Goal: Task Accomplishment & Management: Manage account settings

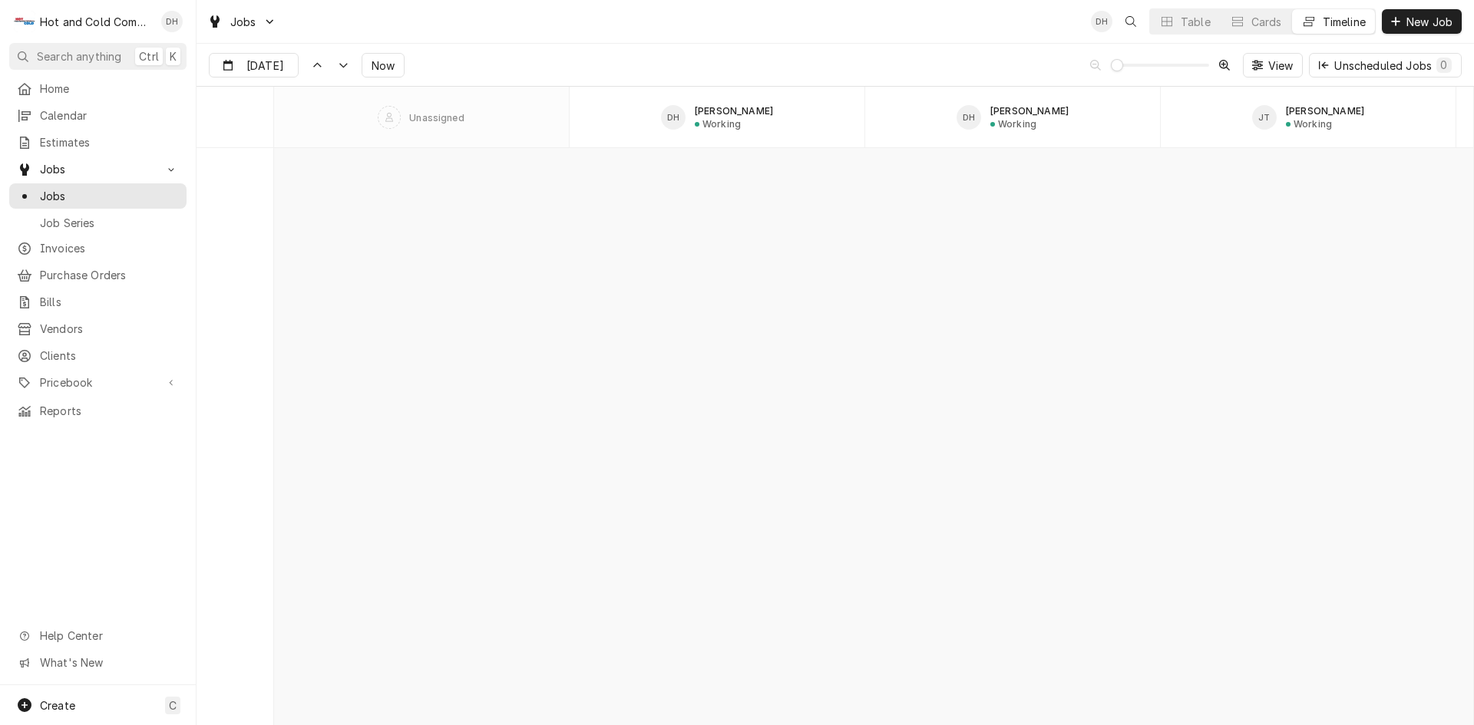
scroll to position [13598, 0]
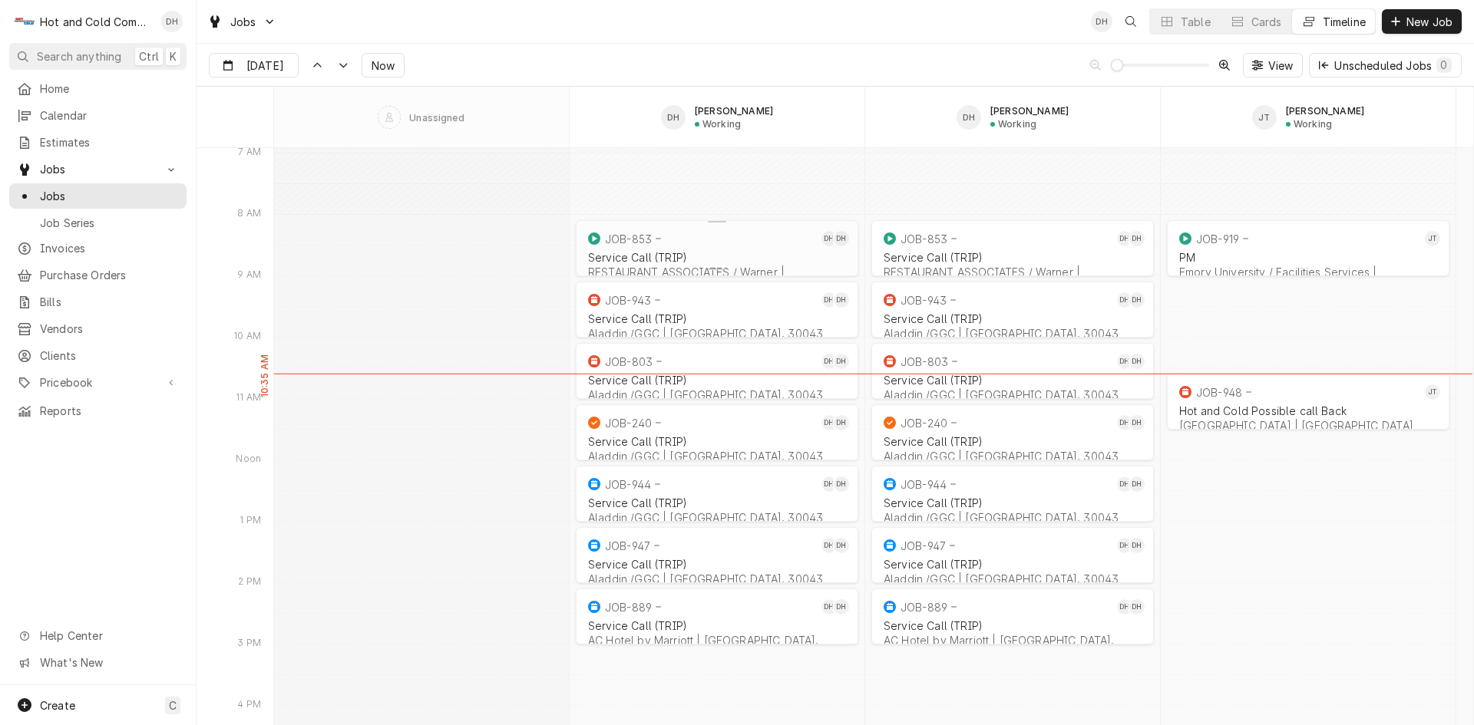
drag, startPoint x: 703, startPoint y: 245, endPoint x: 729, endPoint y: 244, distance: 25.3
click at [705, 246] on div "JOB-853" at bounding box center [701, 239] width 233 height 18
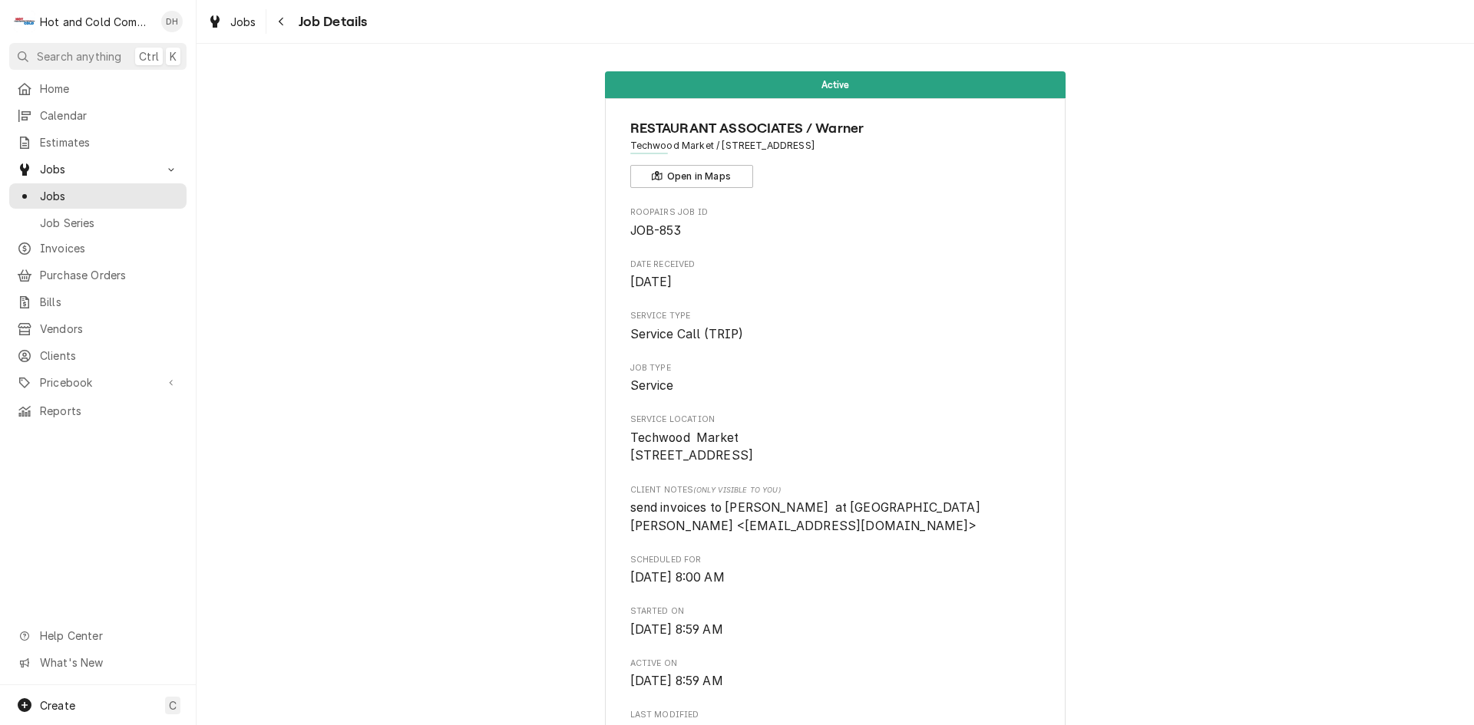
scroll to position [256, 0]
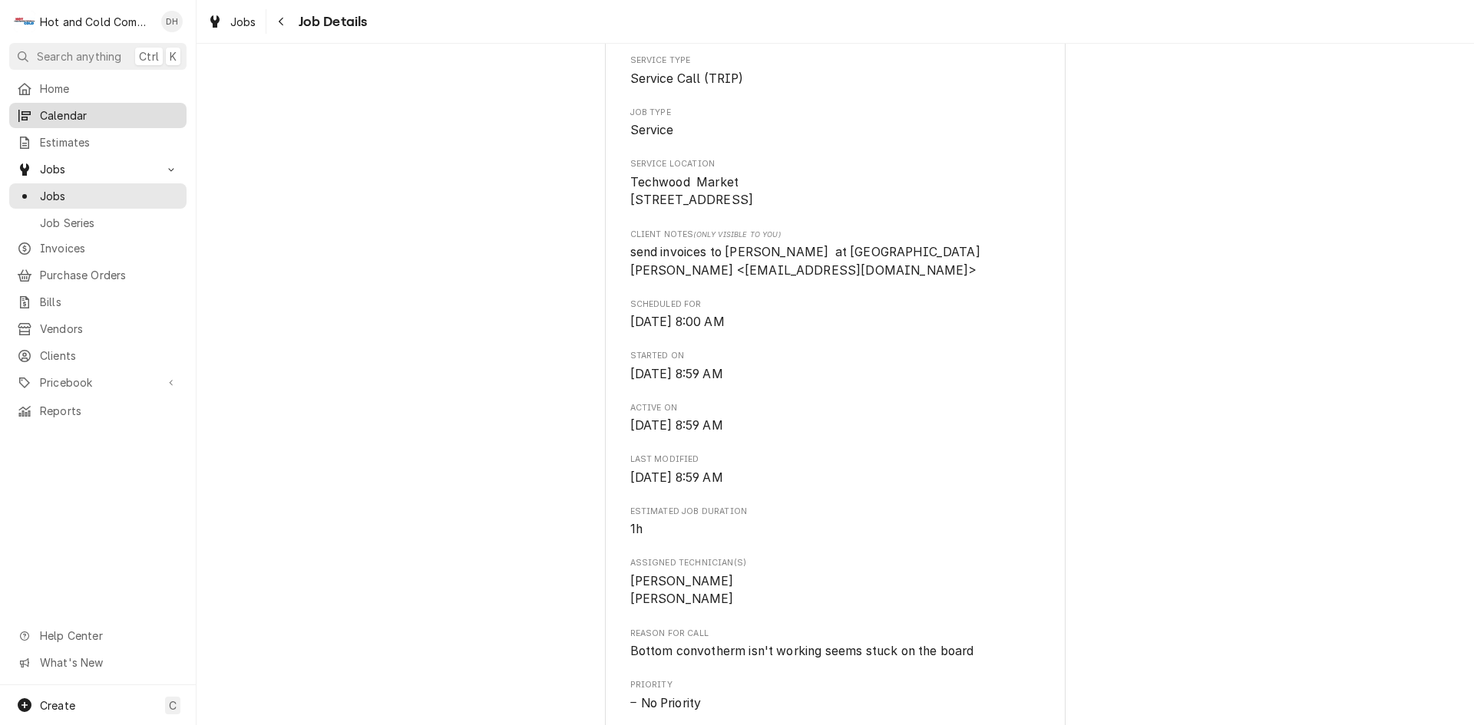
click at [55, 109] on span "Calendar" at bounding box center [109, 115] width 139 height 16
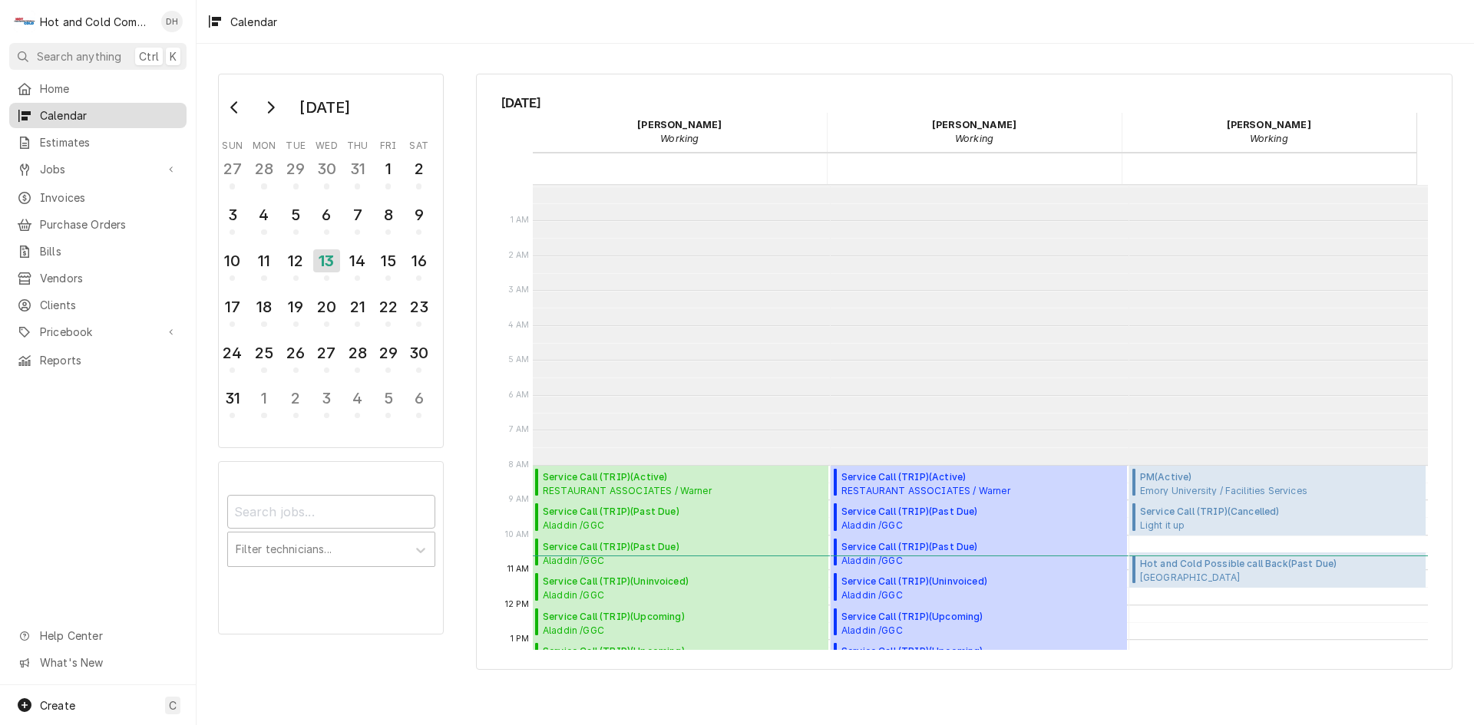
scroll to position [280, 0]
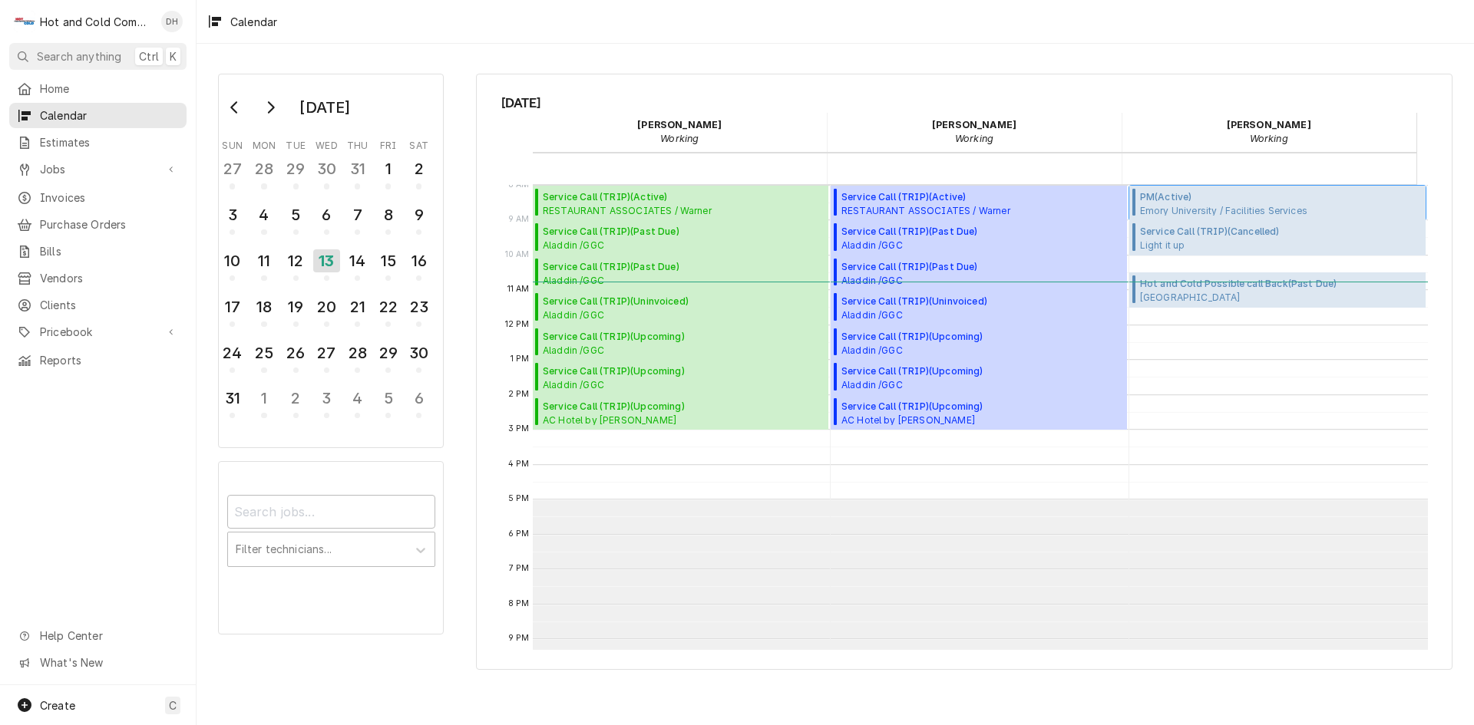
click at [1207, 206] on span "Emory University / Facilities Services All Frat 6,8,10,12,14,15,17,18,20 & 22 R…" at bounding box center [1281, 210] width 282 height 12
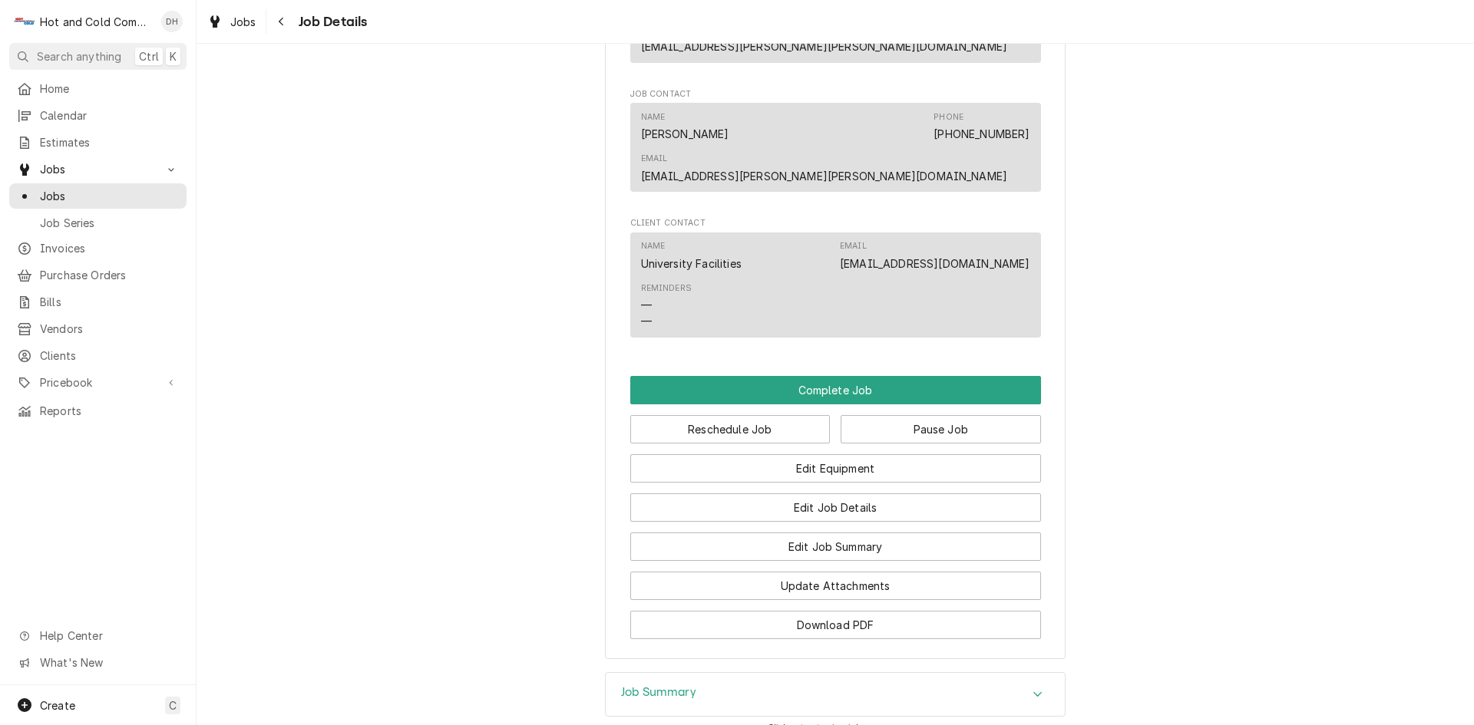
scroll to position [1239, 0]
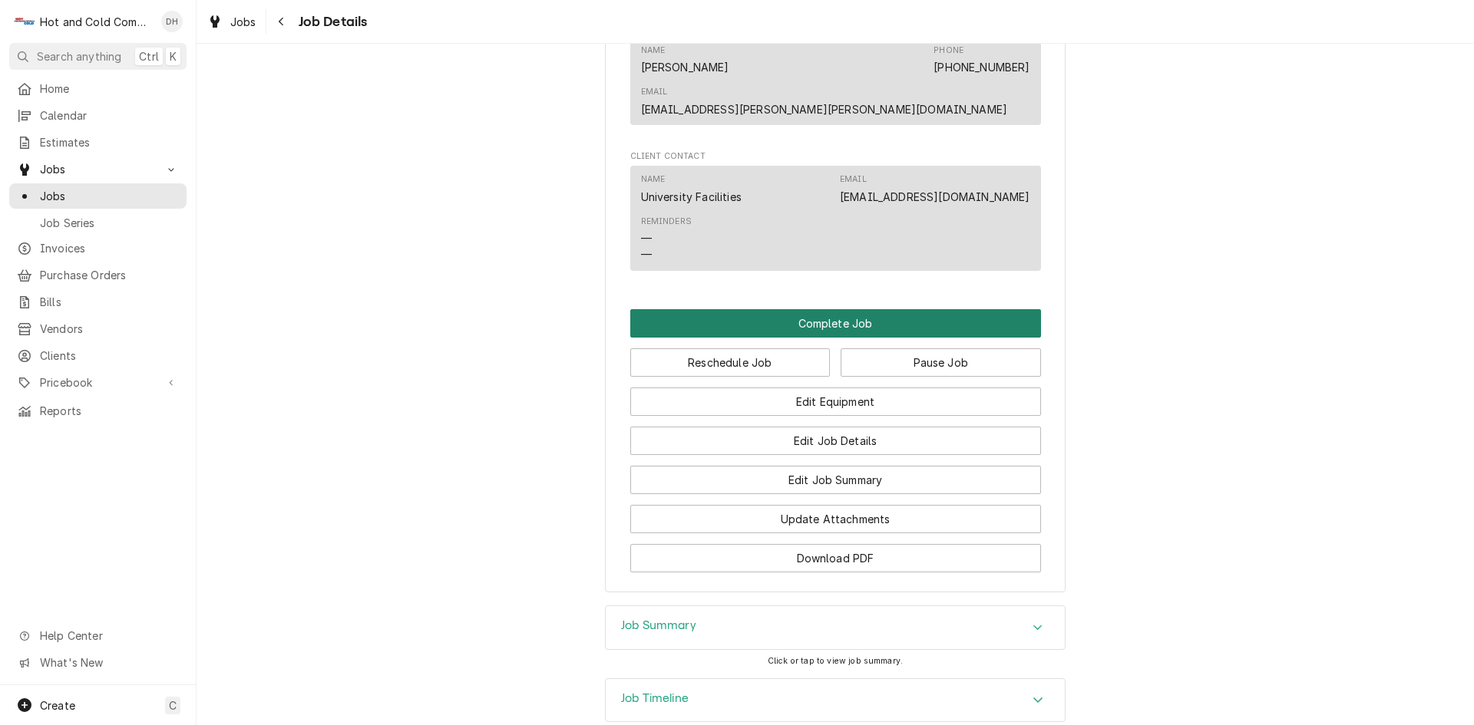
click at [887, 309] on button "Complete Job" at bounding box center [835, 323] width 411 height 28
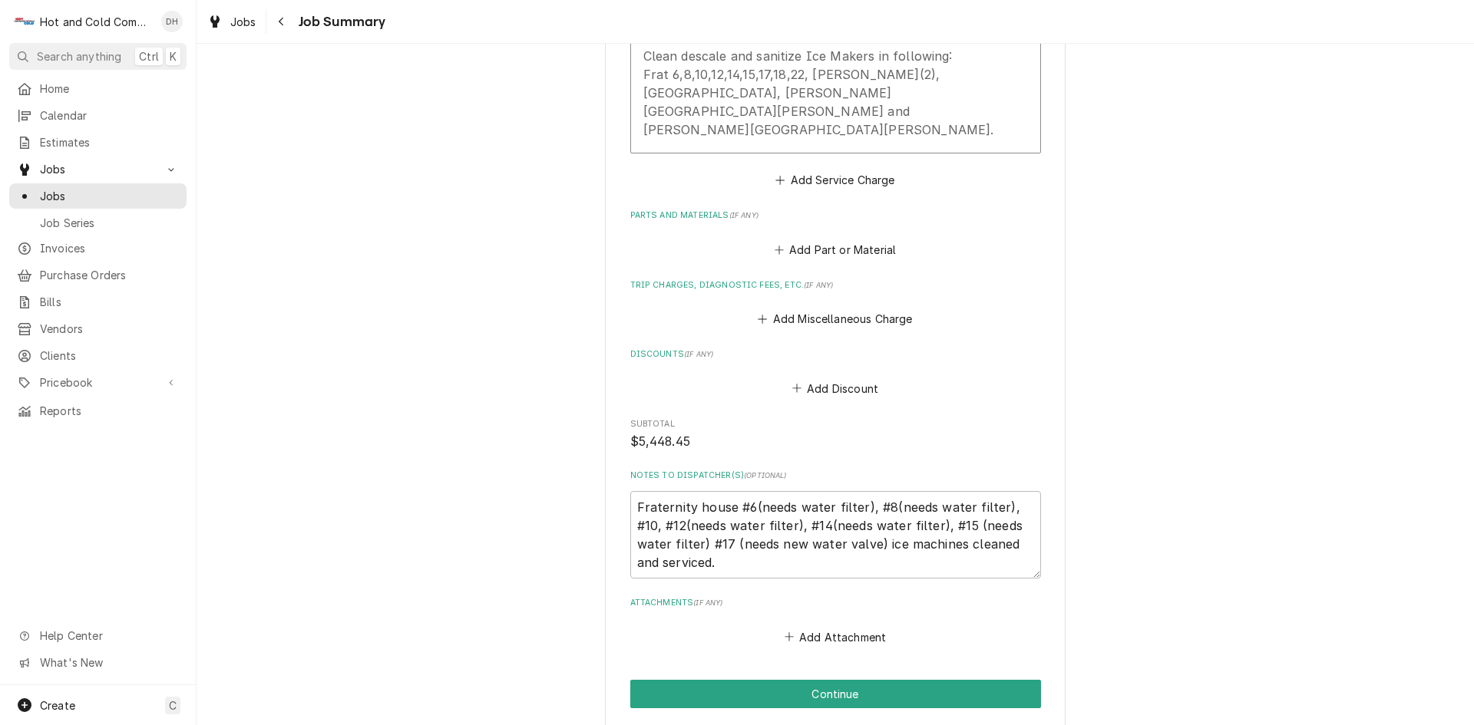
scroll to position [651, 0]
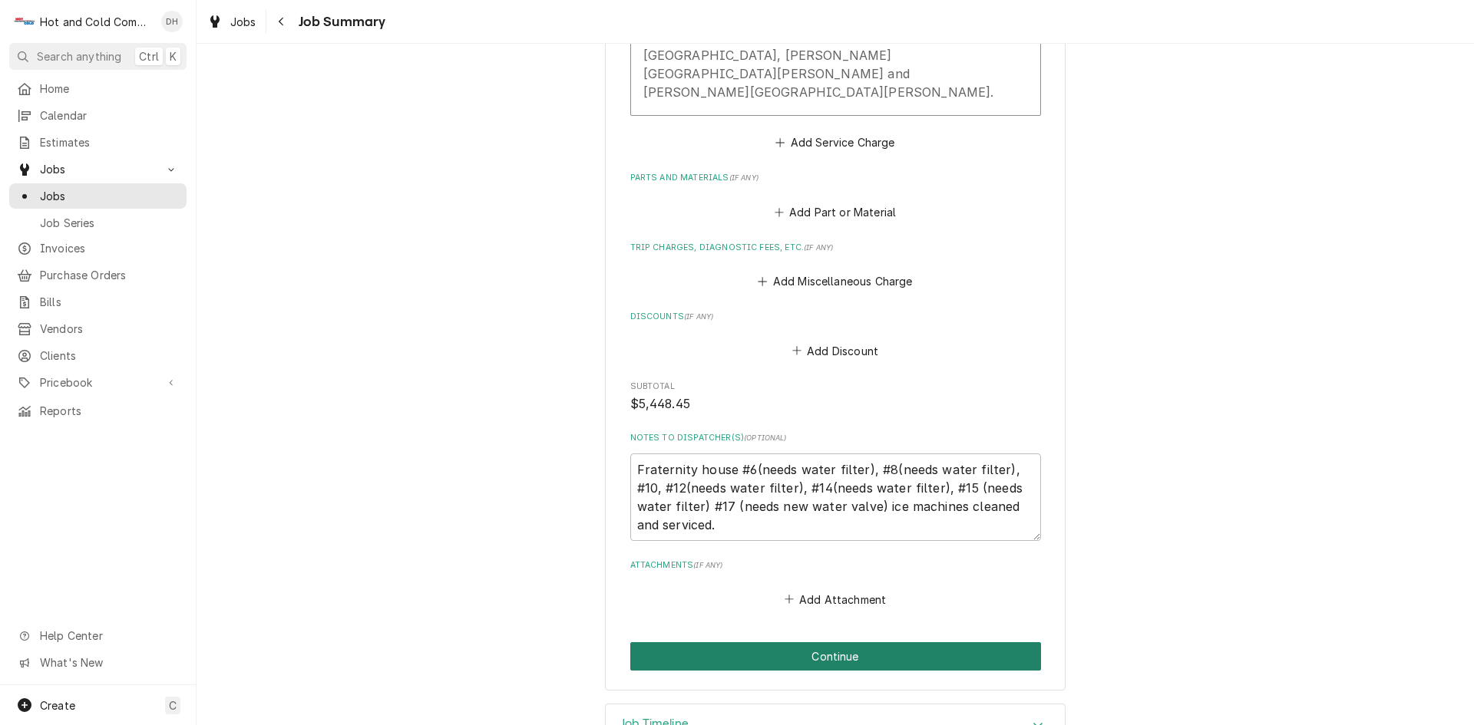
click at [821, 643] on button "Continue" at bounding box center [835, 657] width 411 height 28
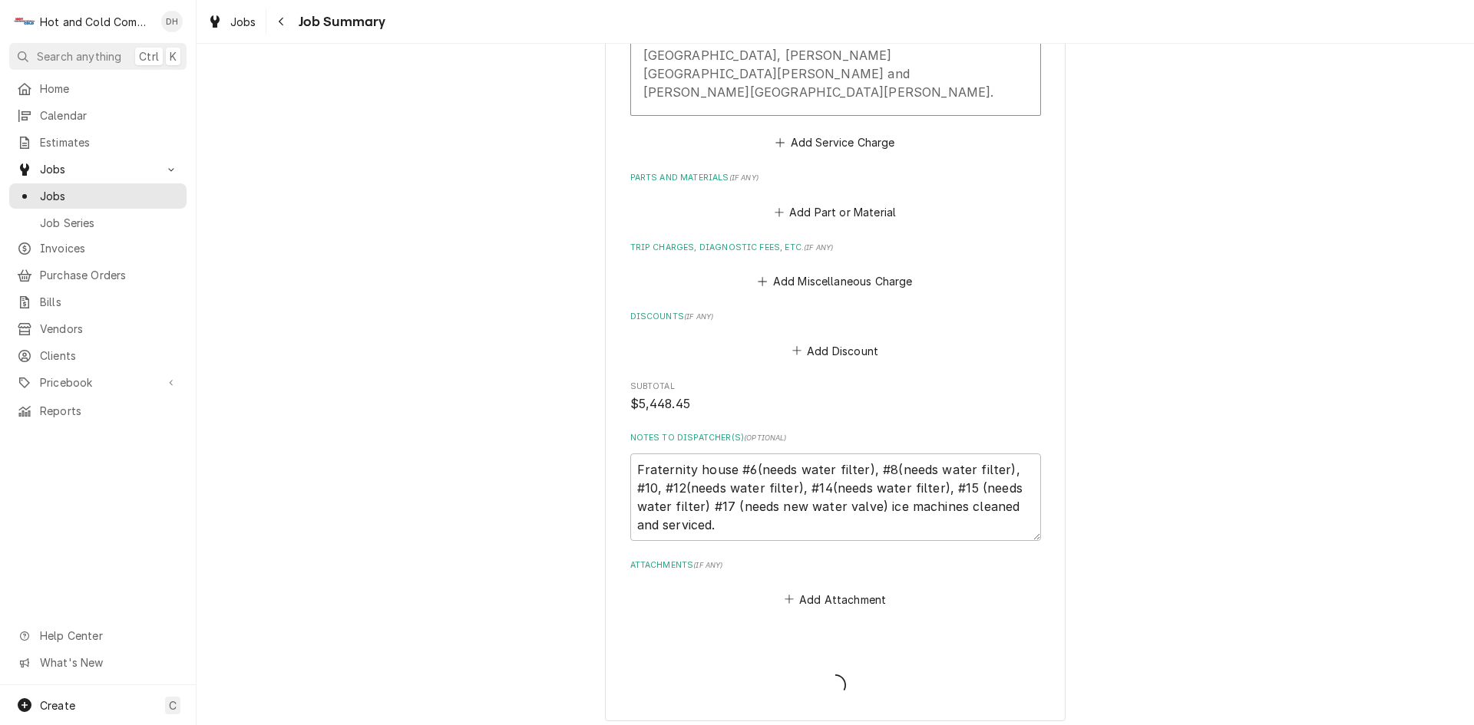
type textarea "x"
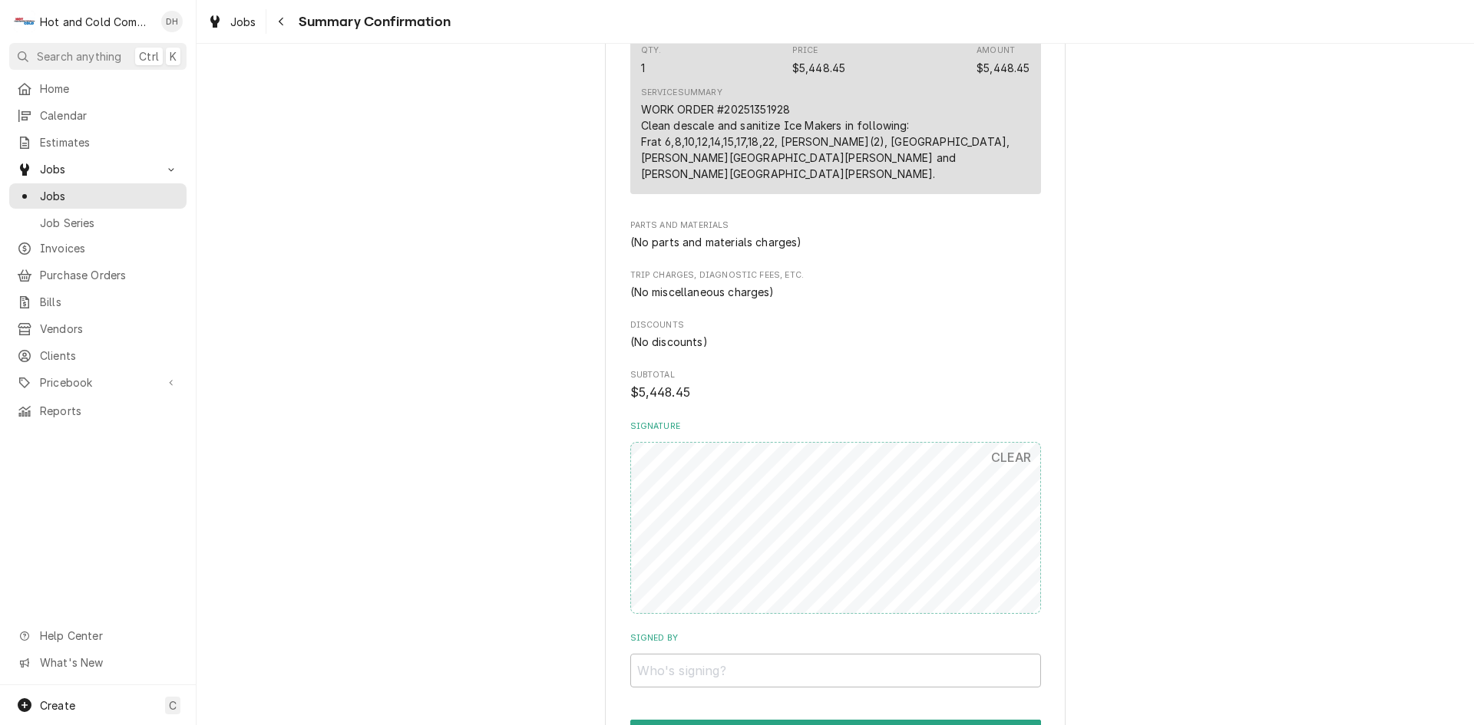
scroll to position [689, 0]
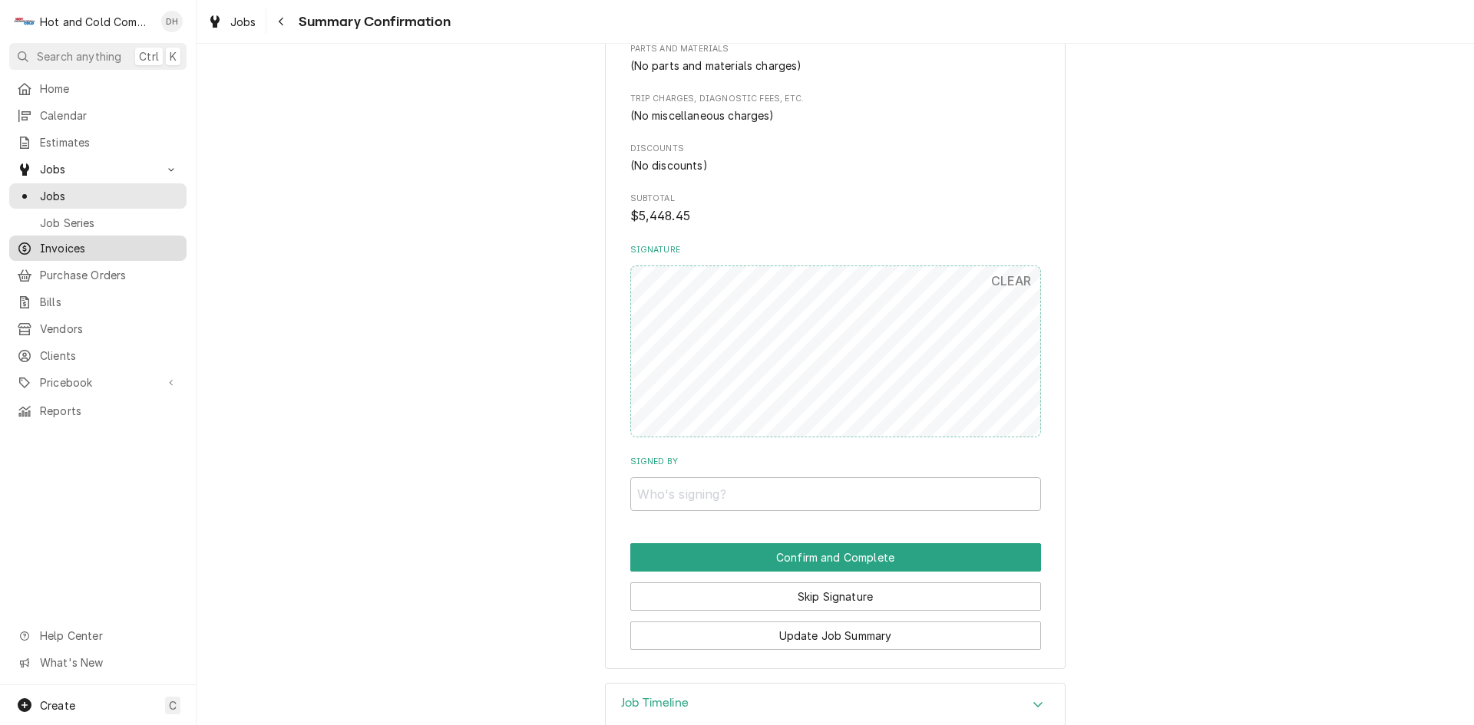
click at [81, 240] on span "Invoices" at bounding box center [109, 248] width 139 height 16
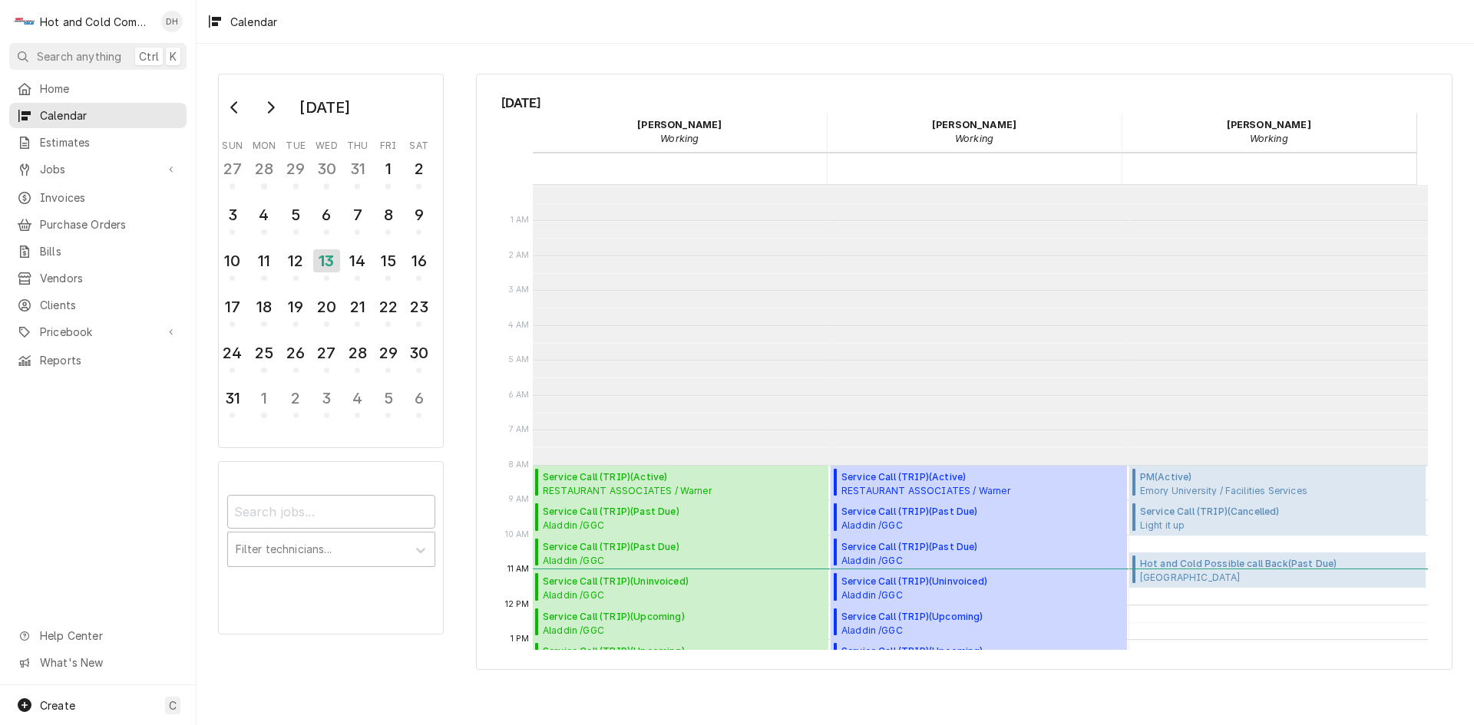
scroll to position [280, 0]
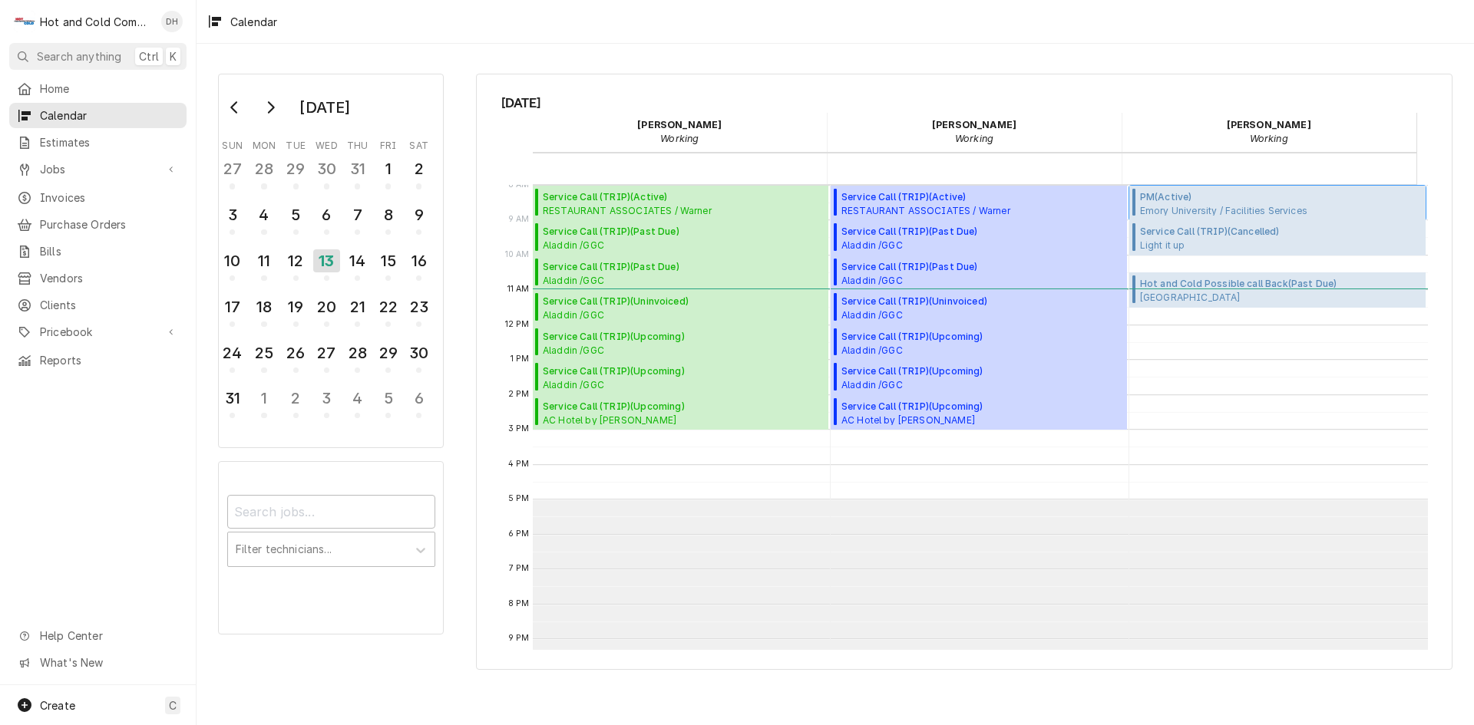
click at [1195, 200] on span "PM ( Active )" at bounding box center [1281, 197] width 282 height 14
click at [68, 699] on span "Create" at bounding box center [57, 705] width 35 height 13
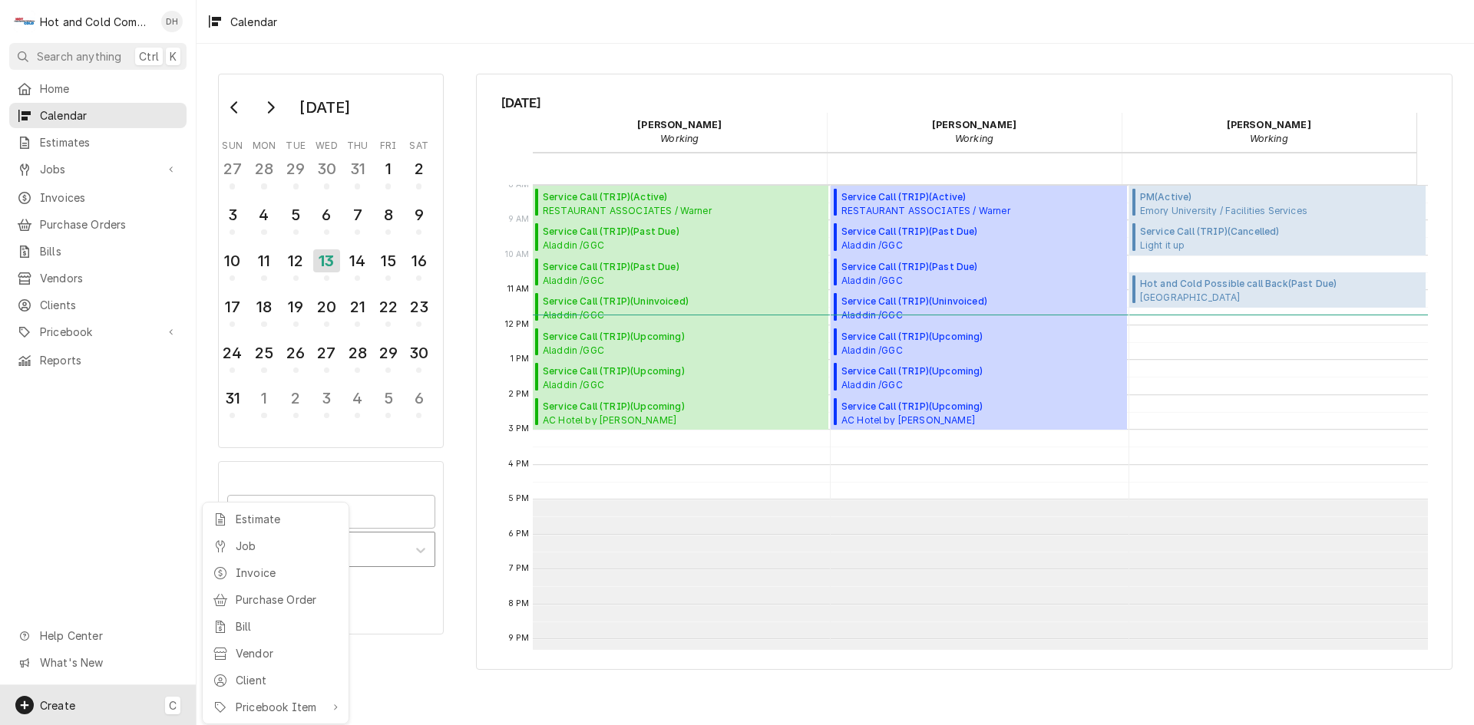
click at [279, 548] on div "Job" at bounding box center [287, 546] width 103 height 16
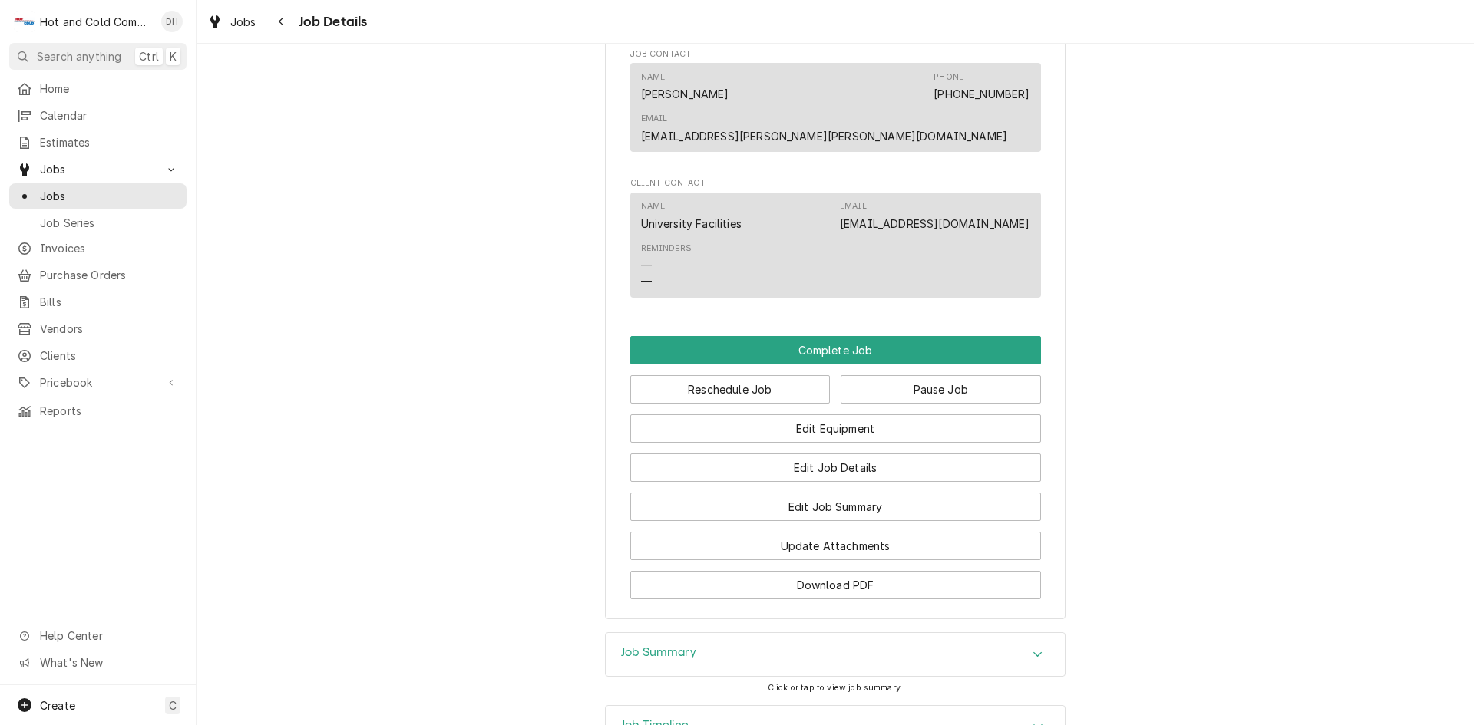
scroll to position [1239, 0]
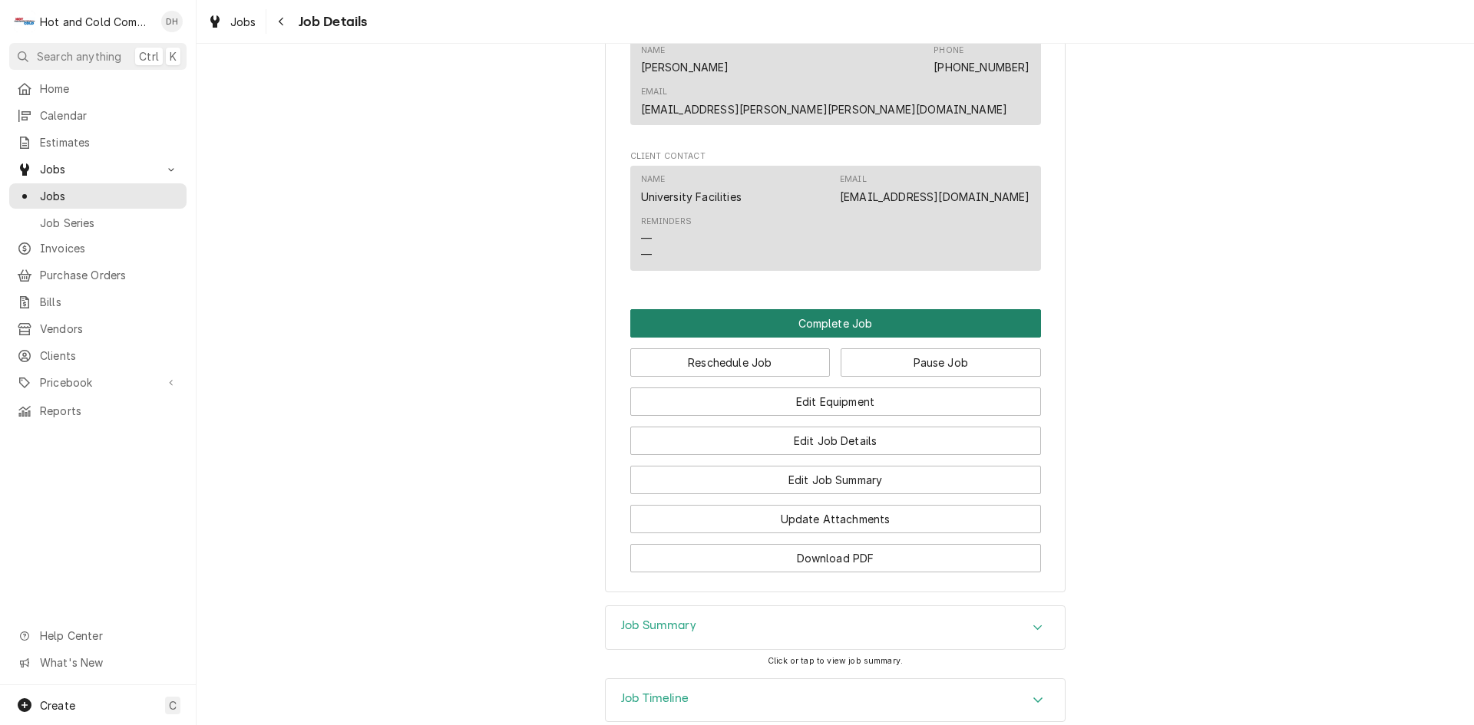
click at [856, 309] on button "Complete Job" at bounding box center [835, 323] width 411 height 28
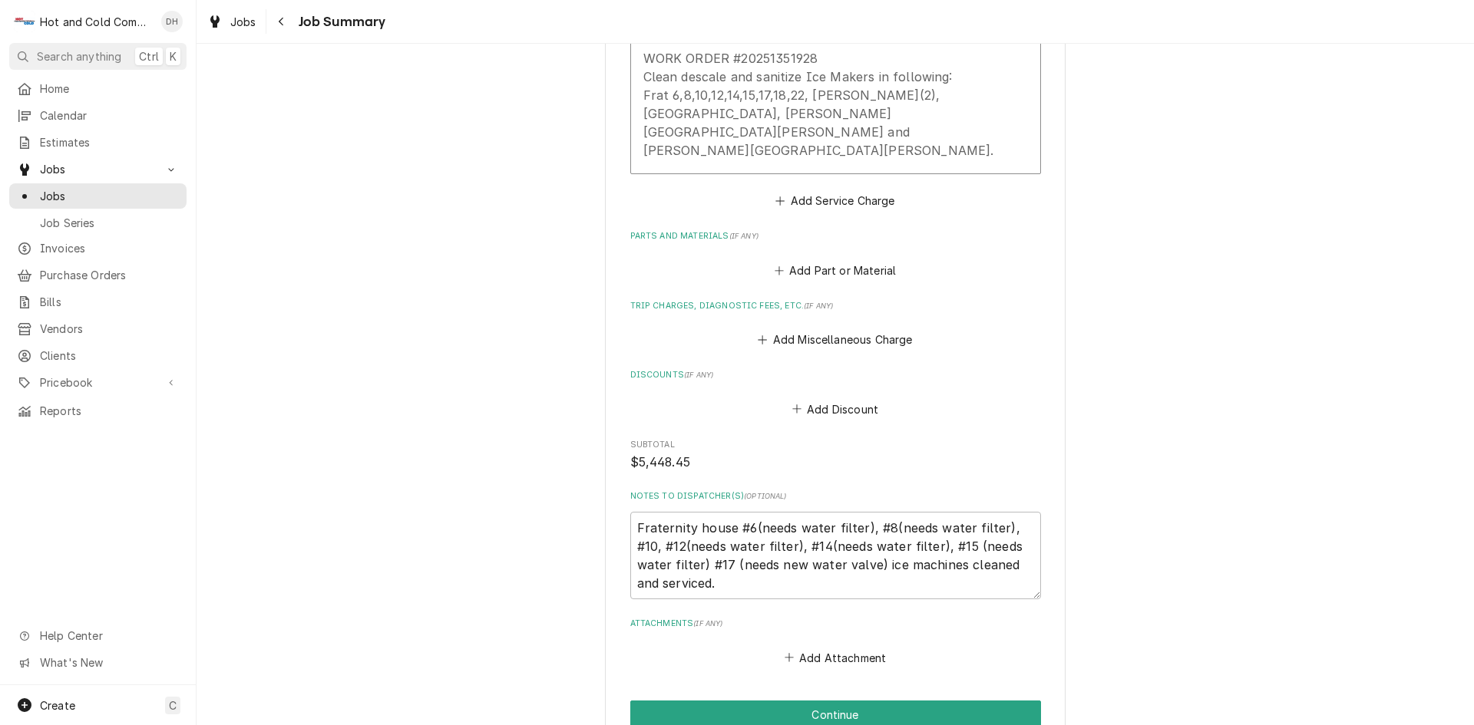
scroll to position [651, 0]
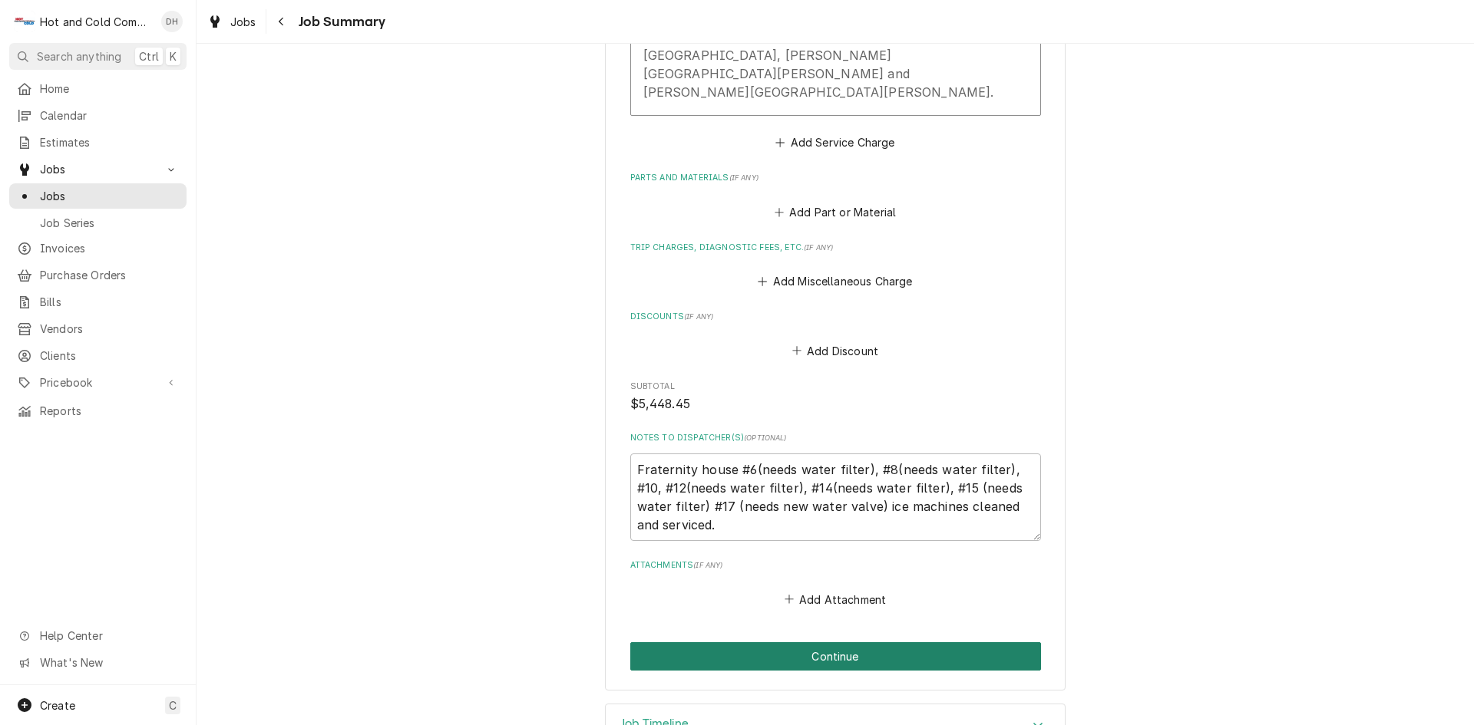
drag, startPoint x: 834, startPoint y: 614, endPoint x: 842, endPoint y: 611, distance: 8.3
click at [842, 643] on button "Continue" at bounding box center [835, 657] width 411 height 28
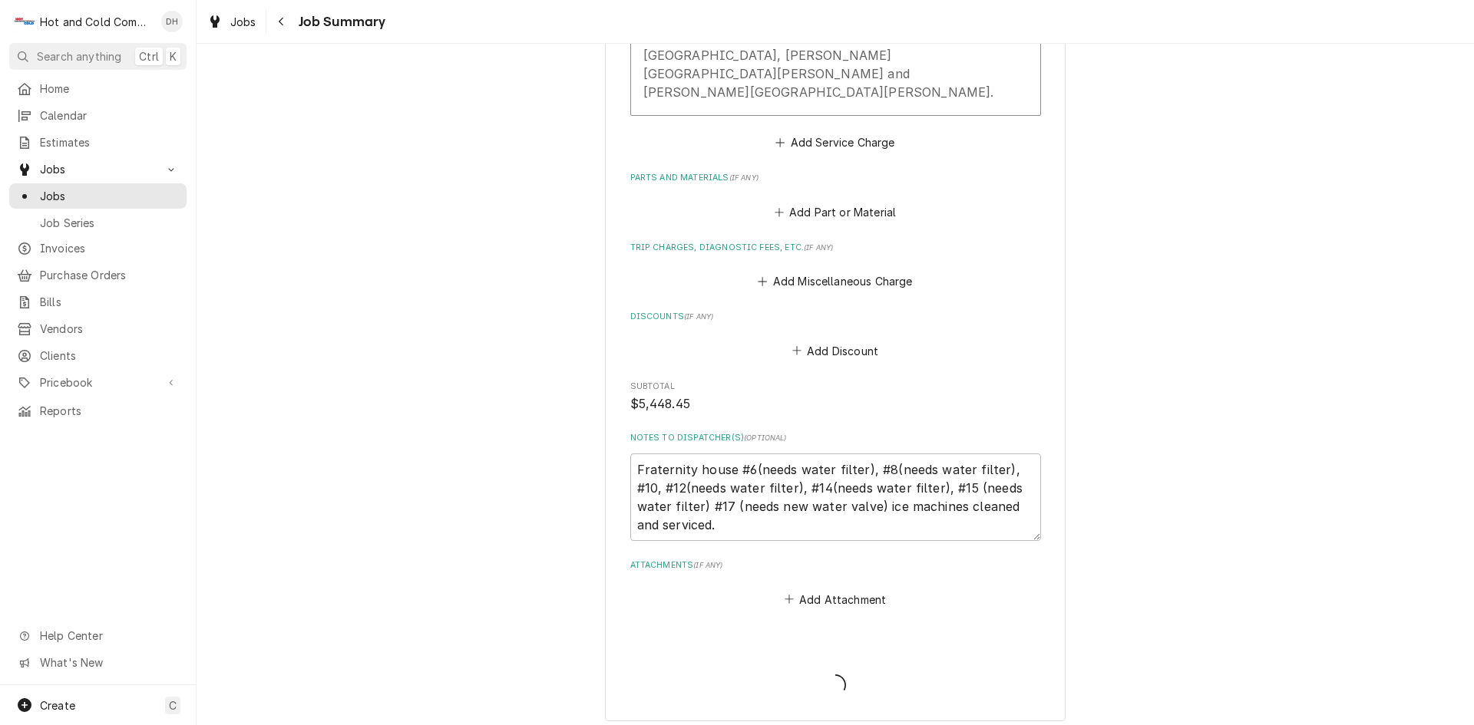
type textarea "x"
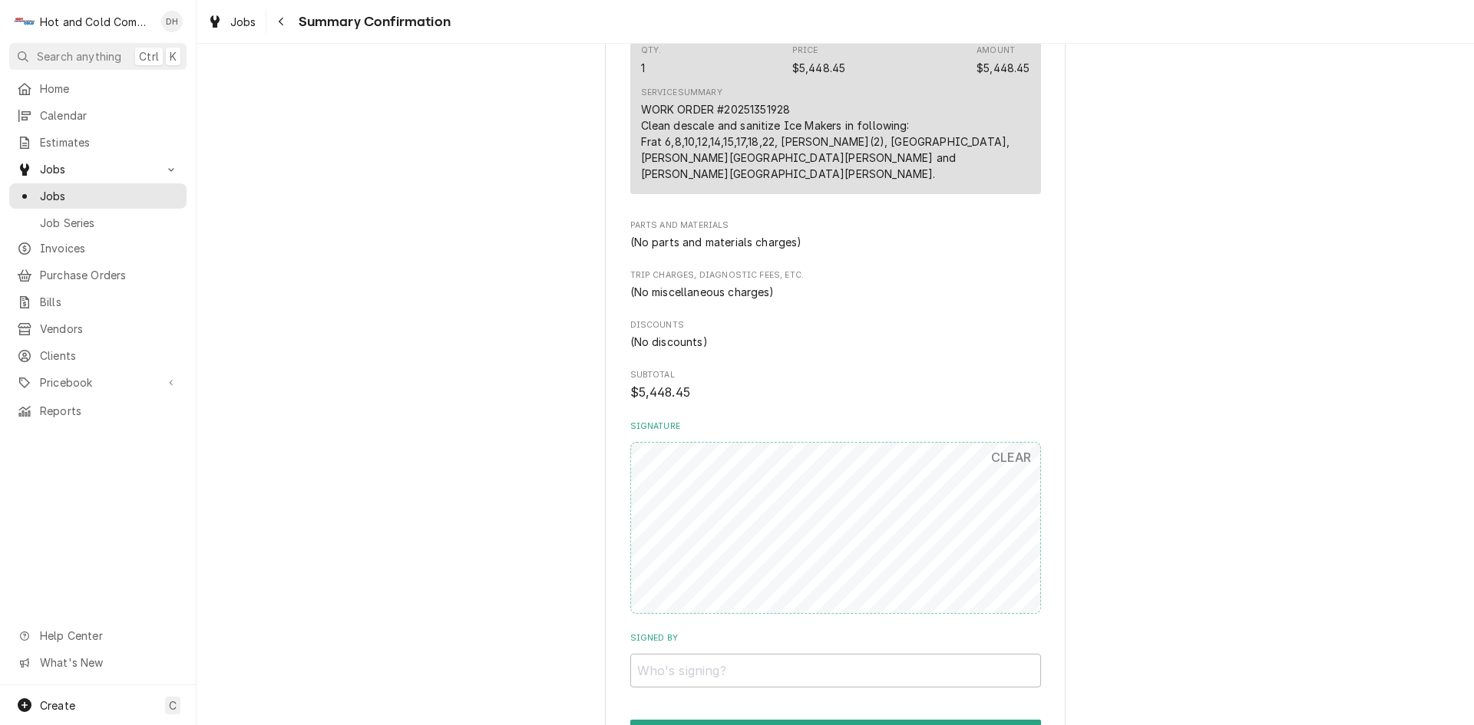
scroll to position [689, 0]
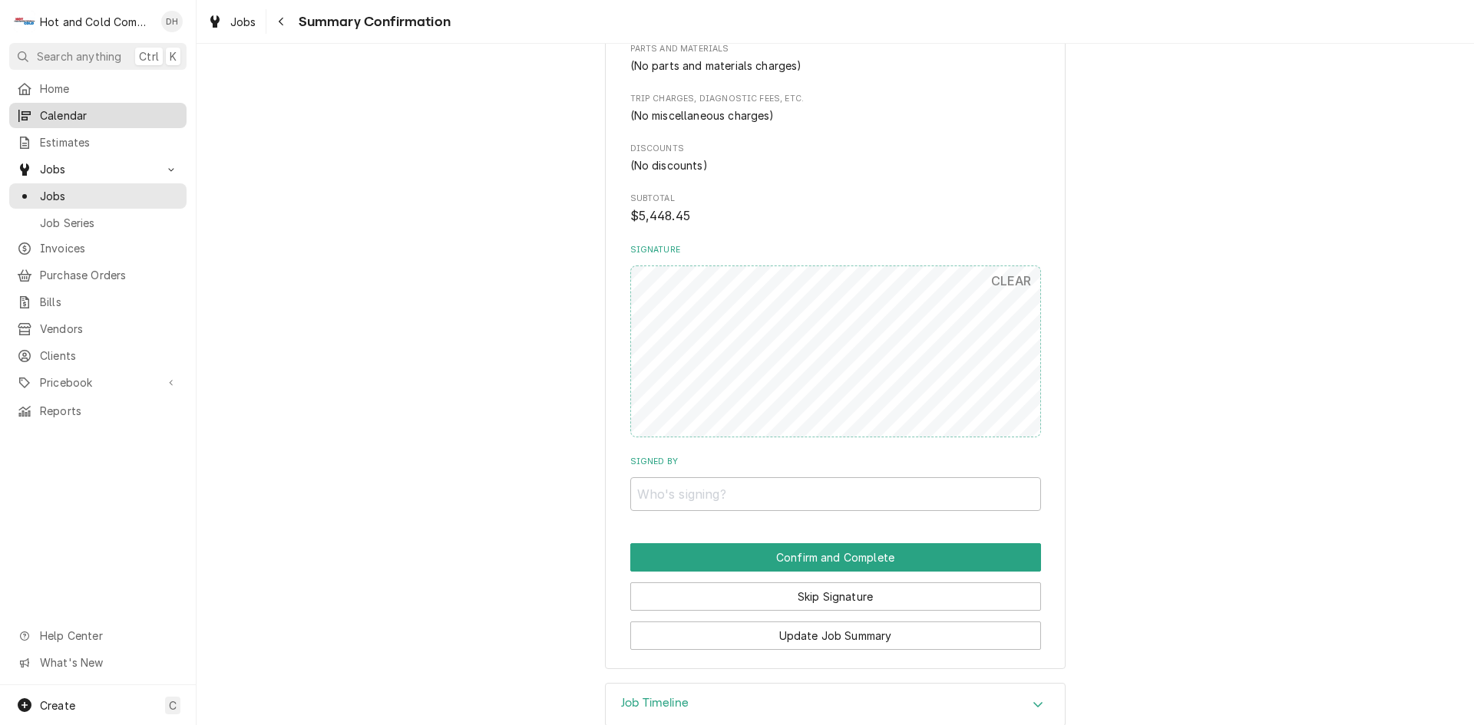
click at [82, 111] on span "Calendar" at bounding box center [109, 115] width 139 height 16
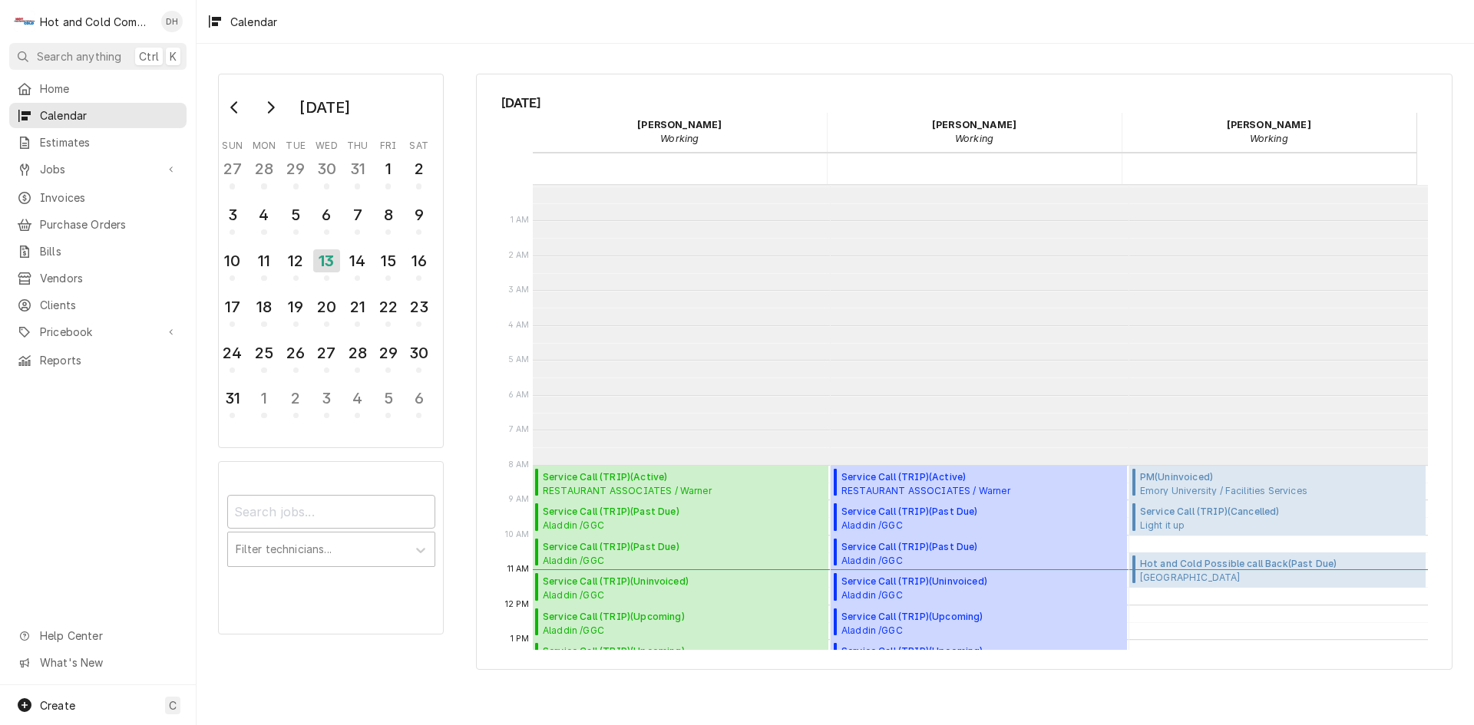
scroll to position [280, 0]
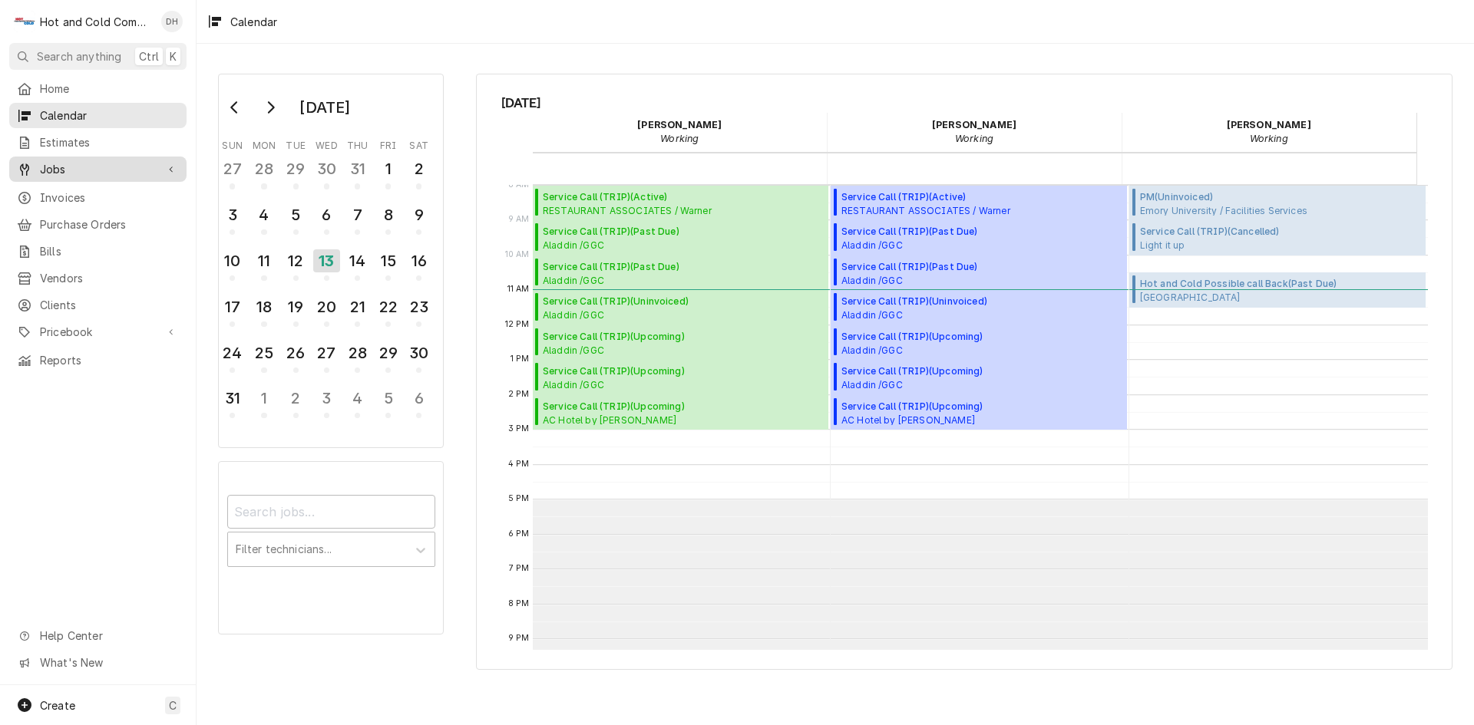
click at [65, 167] on span "Jobs" at bounding box center [98, 169] width 116 height 16
click at [69, 190] on span "Jobs" at bounding box center [109, 196] width 139 height 16
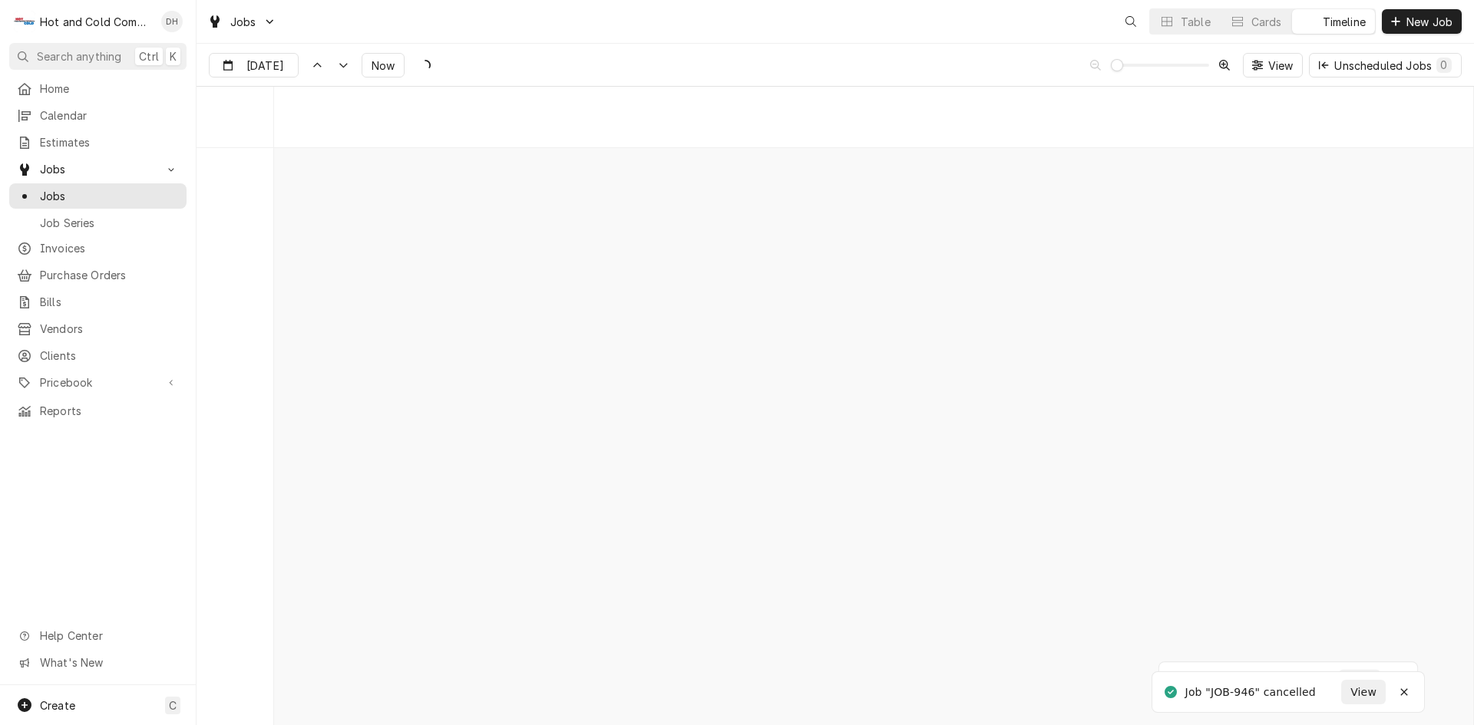
scroll to position [12016, 0]
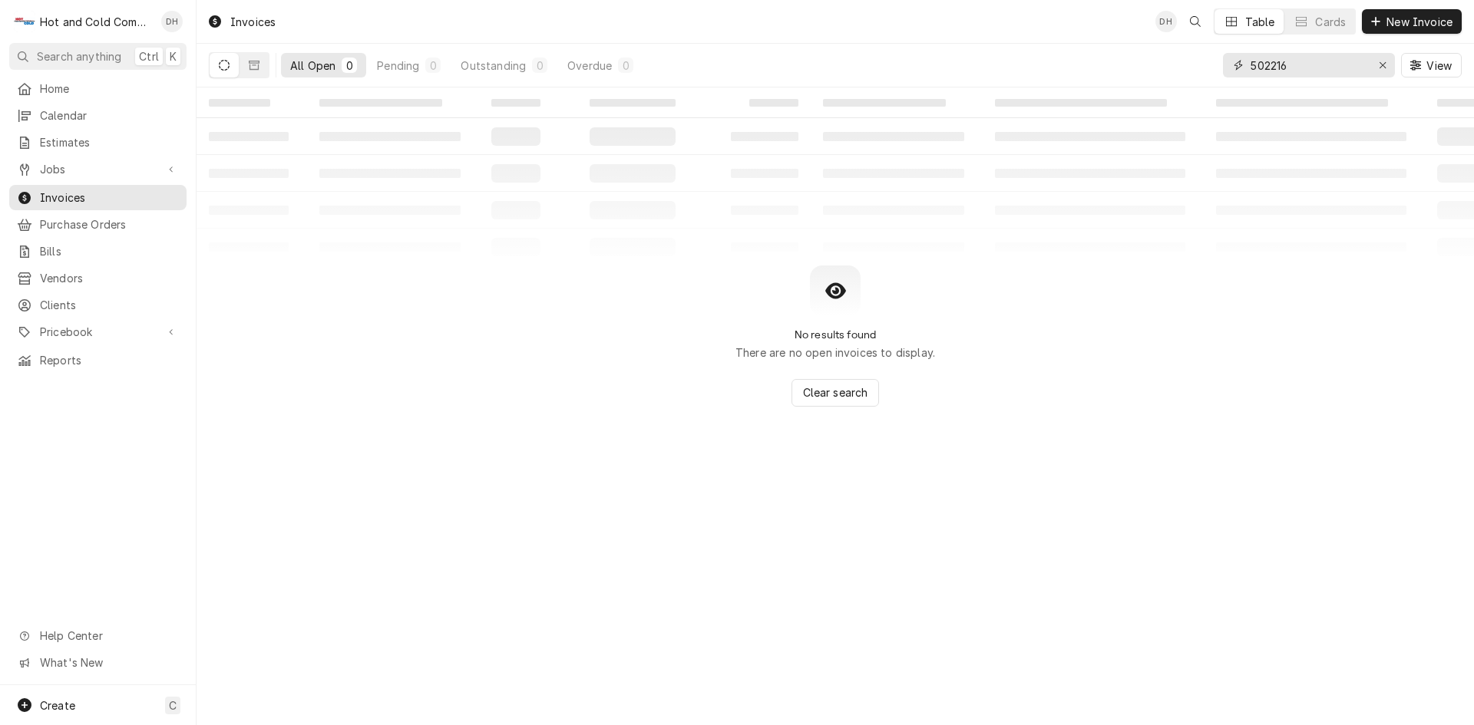
click at [1337, 65] on input "502216" at bounding box center [1308, 65] width 115 height 25
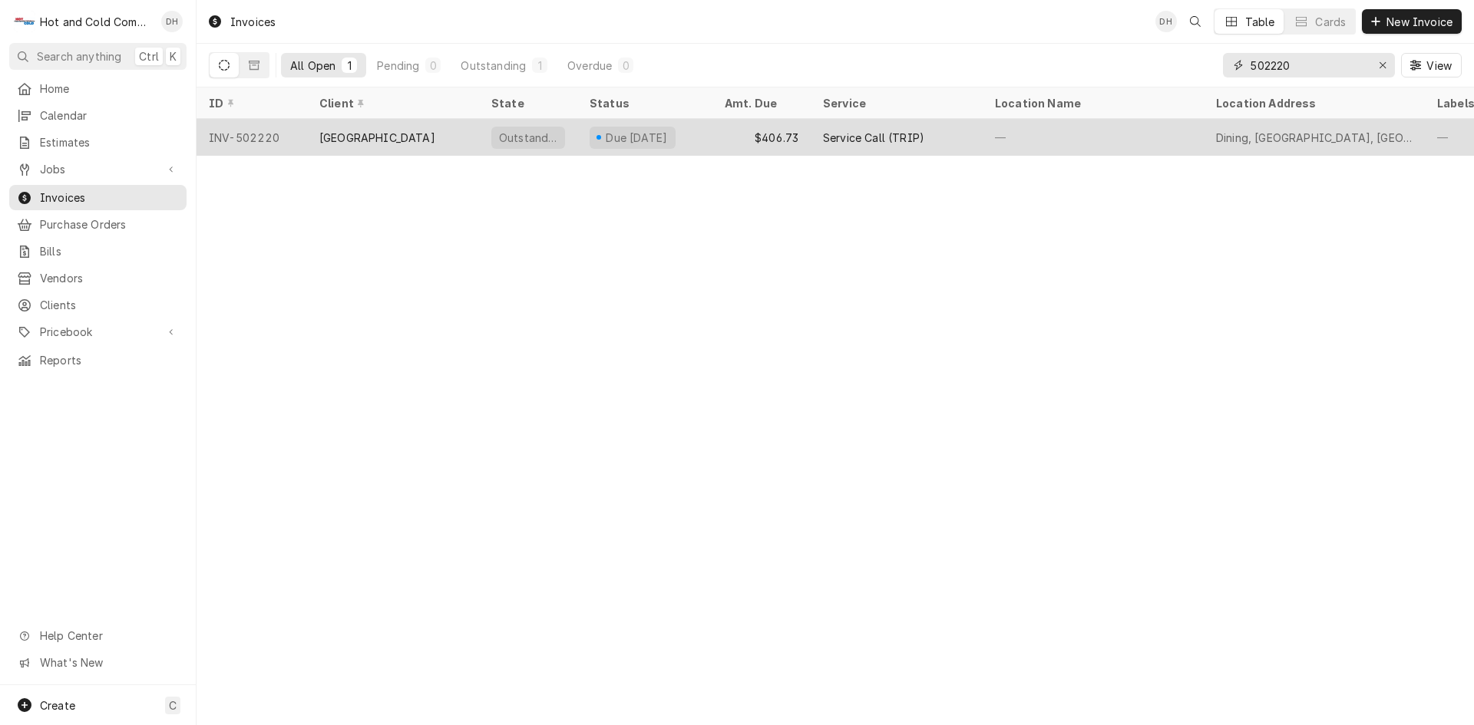
type input "502220"
click at [722, 134] on div "$406.73" at bounding box center [761, 137] width 98 height 37
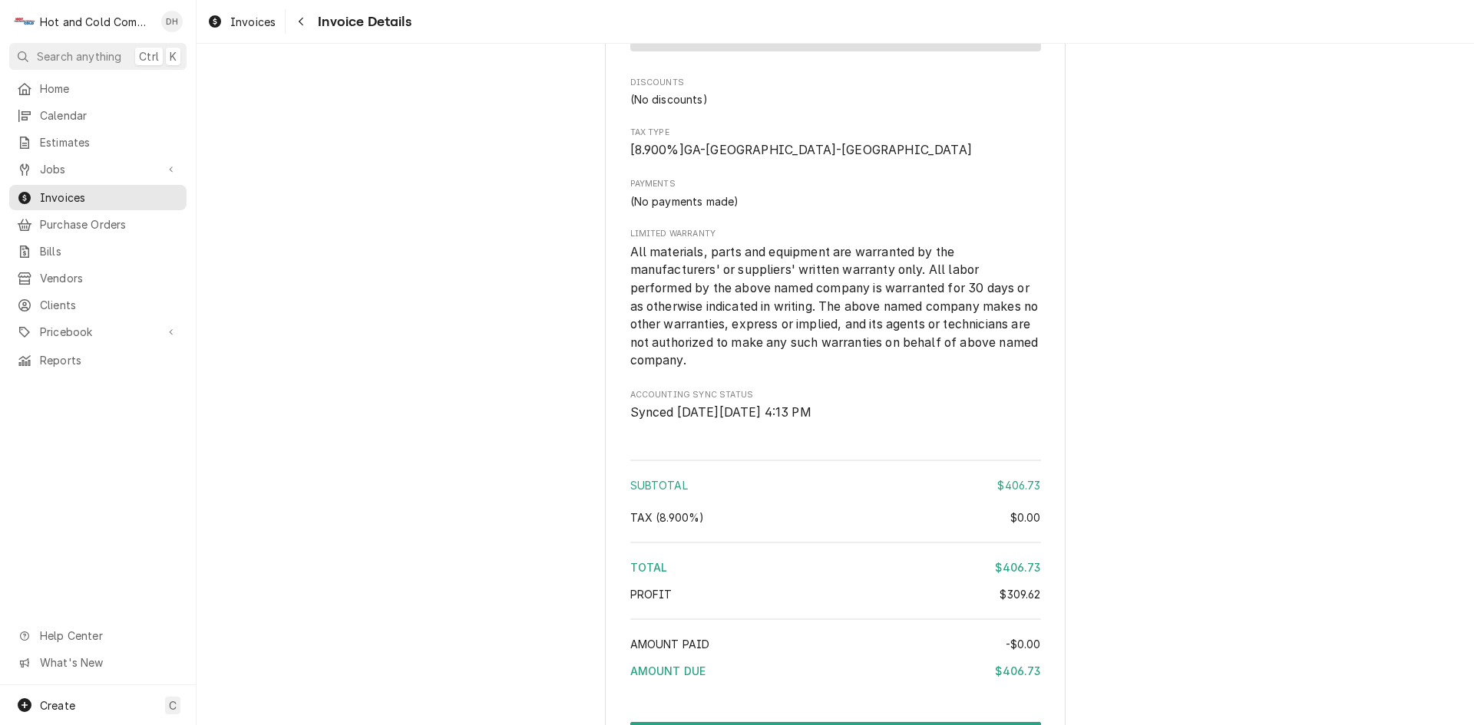
scroll to position [2047, 0]
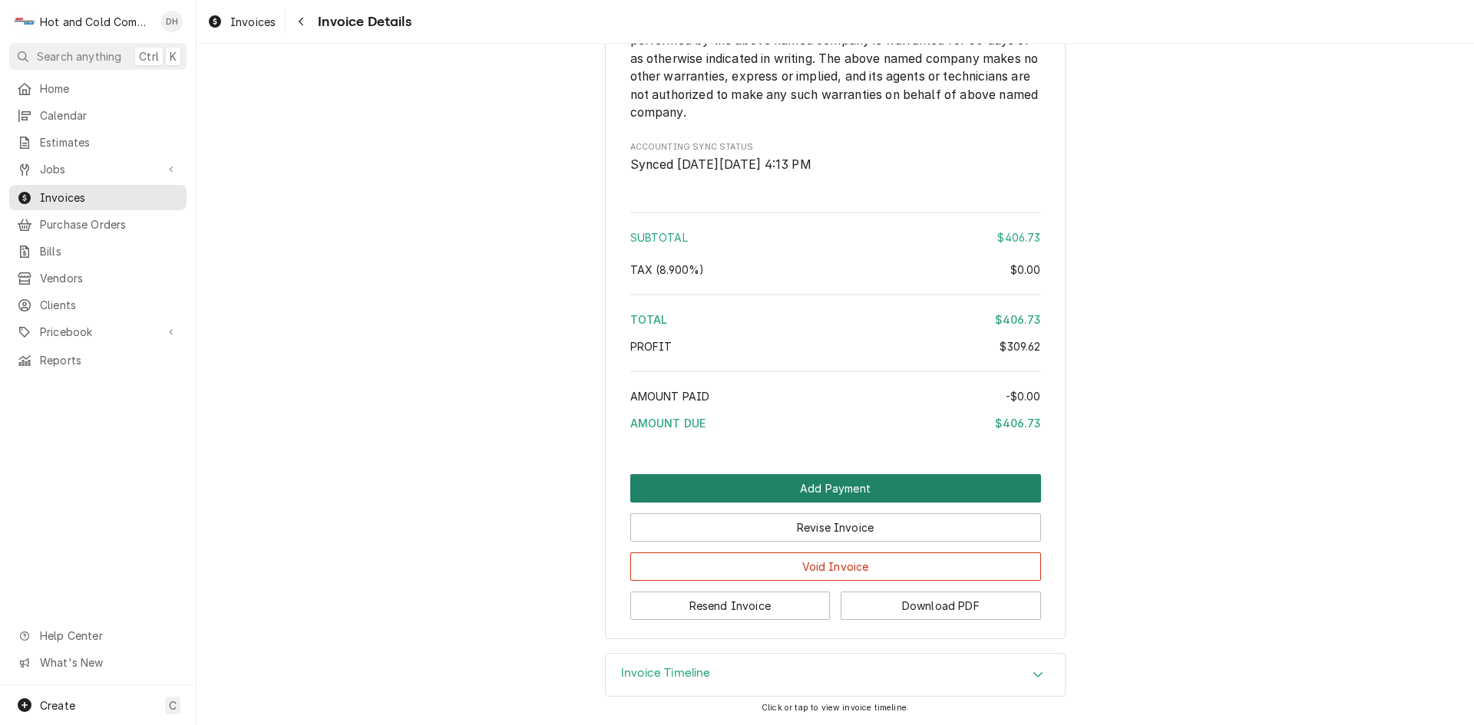
click at [852, 503] on button "Add Payment" at bounding box center [835, 488] width 411 height 28
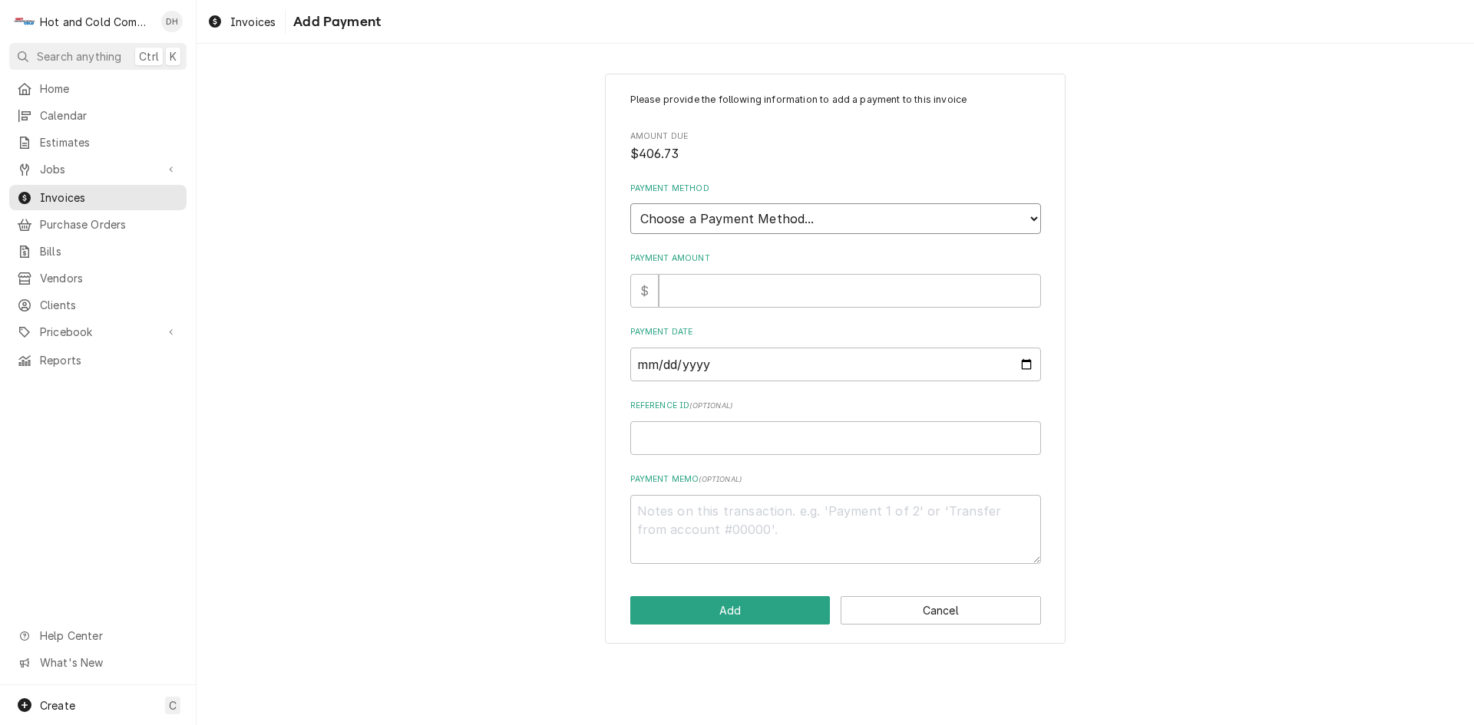
click at [744, 223] on select "Choose a Payment Method... Cash Check Credit/Debit Card ACH/eCheck Other" at bounding box center [835, 218] width 411 height 31
select select "4"
click at [630, 203] on select "Choose a Payment Method... Cash Check Credit/Debit Card ACH/eCheck Other" at bounding box center [835, 218] width 411 height 31
click at [695, 297] on input "Payment Amount" at bounding box center [850, 291] width 382 height 34
type textarea "x"
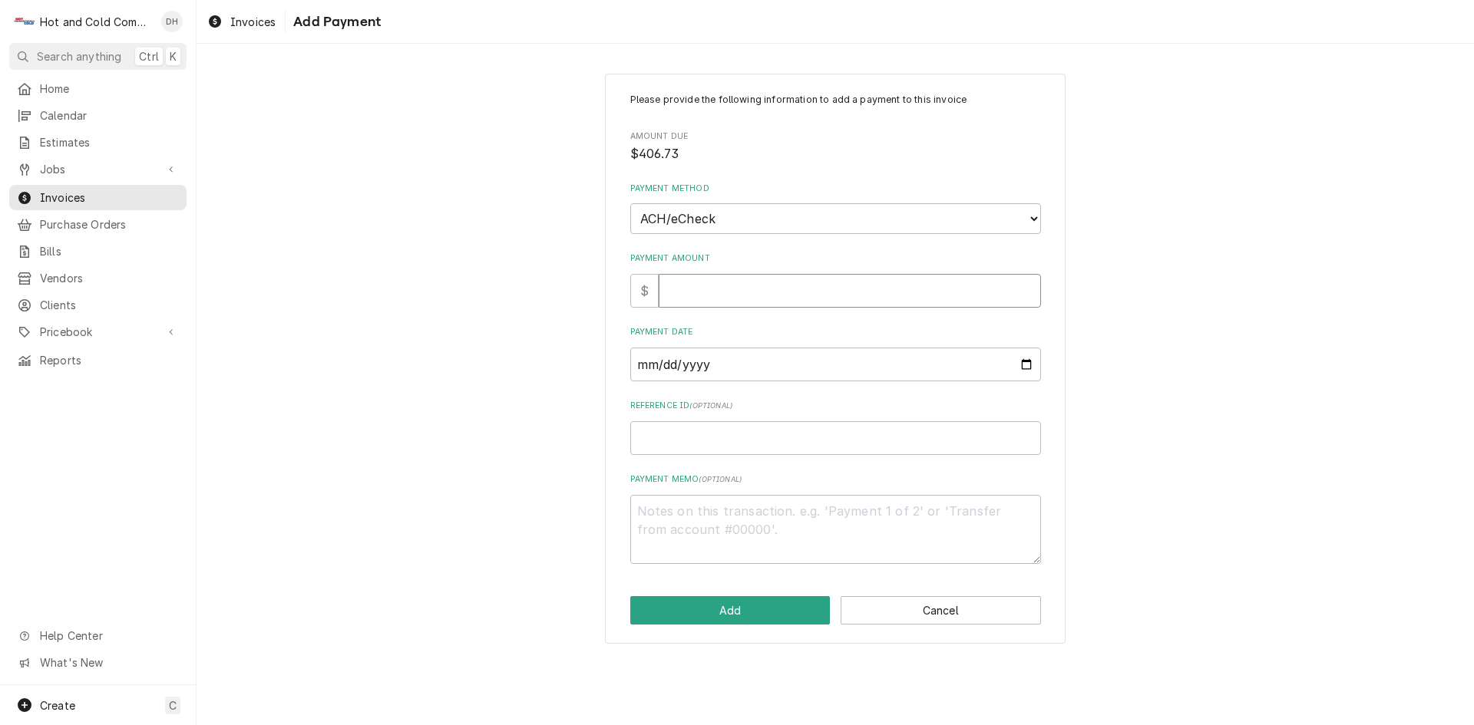
type input "4"
type textarea "x"
type input "40"
type textarea "x"
type input "406"
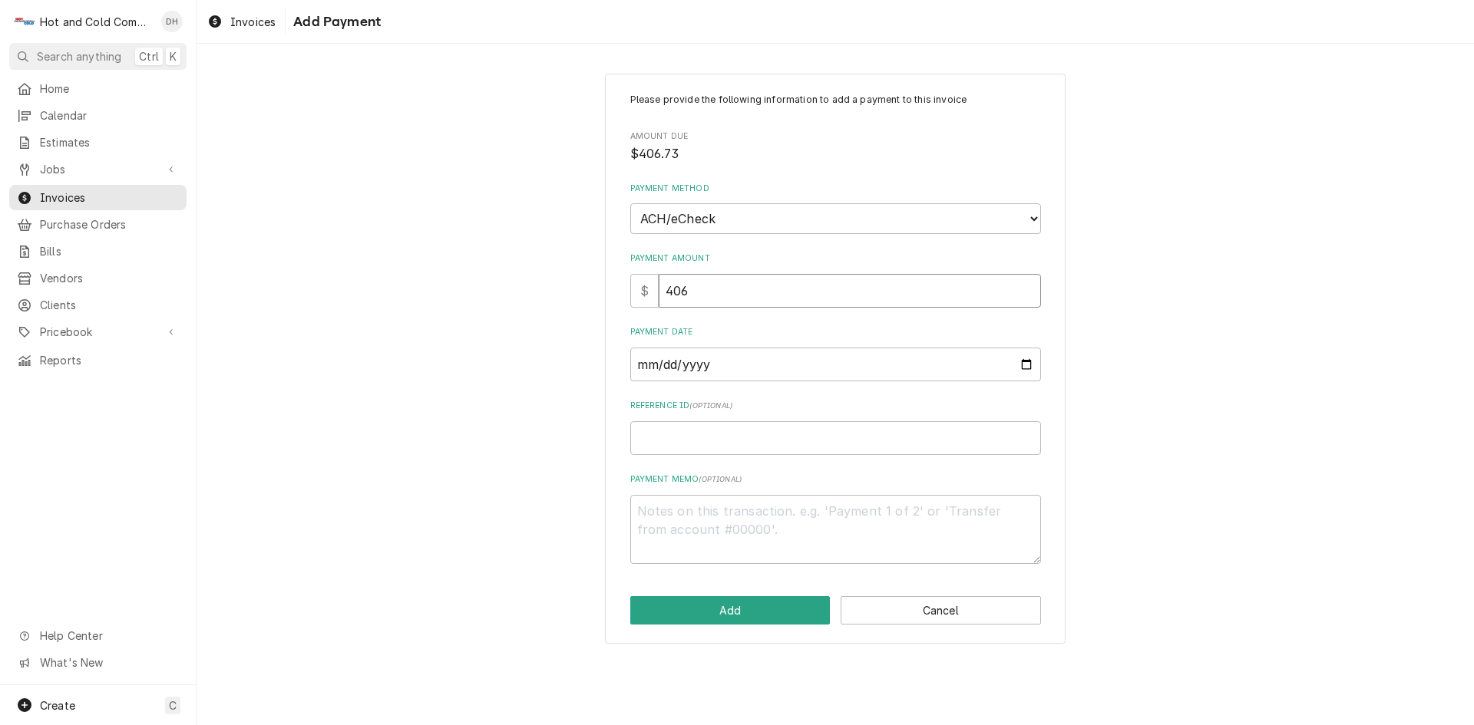
type textarea "x"
type input "406.7"
type textarea "x"
type input "406.73"
click at [1027, 359] on input "Payment Date" at bounding box center [835, 365] width 411 height 34
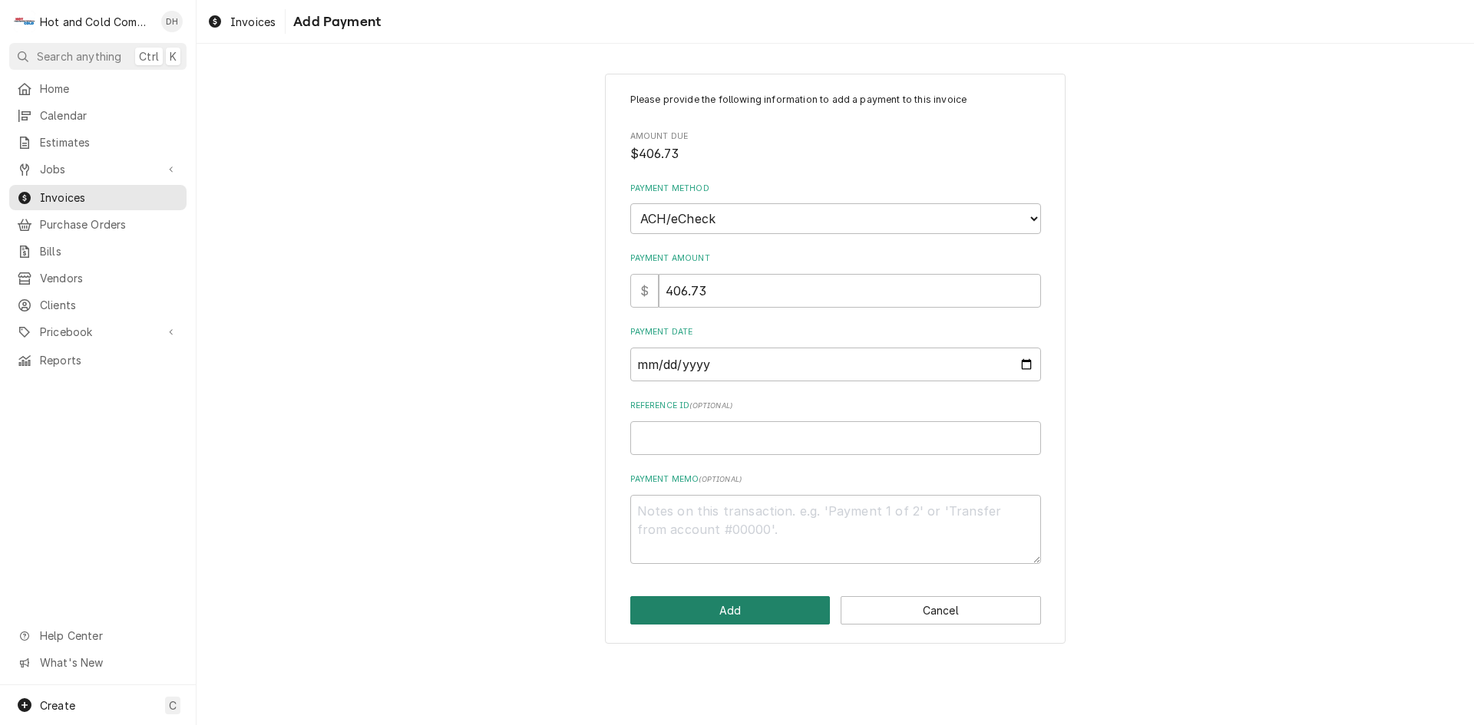
click at [762, 614] on button "Add" at bounding box center [730, 610] width 200 height 28
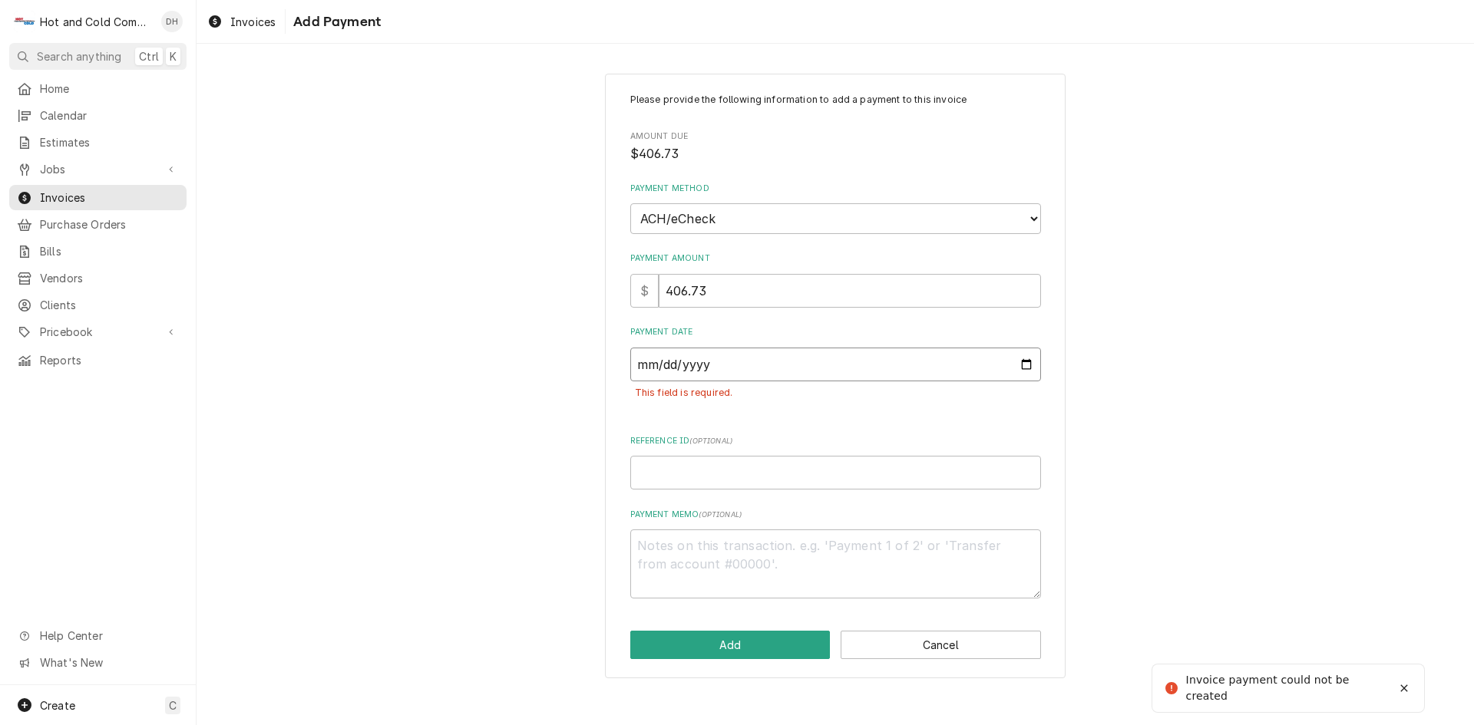
click at [1028, 357] on input "Payment Date" at bounding box center [835, 365] width 411 height 34
type textarea "x"
type input "2025-08-13"
click at [755, 471] on input "Reference ID ( optional )" at bounding box center [835, 473] width 411 height 34
type textarea "x"
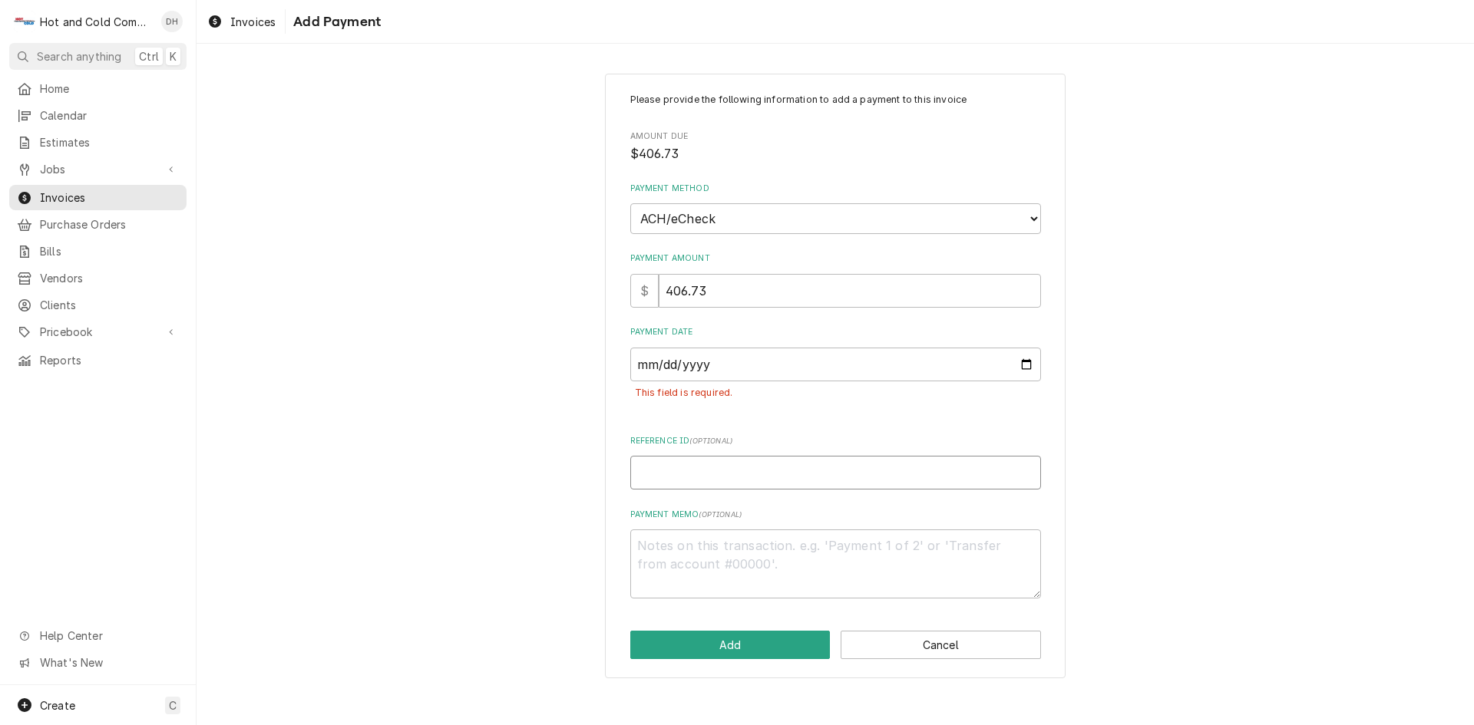
type input "1"
type textarea "x"
type input "13"
type textarea "x"
type input "138"
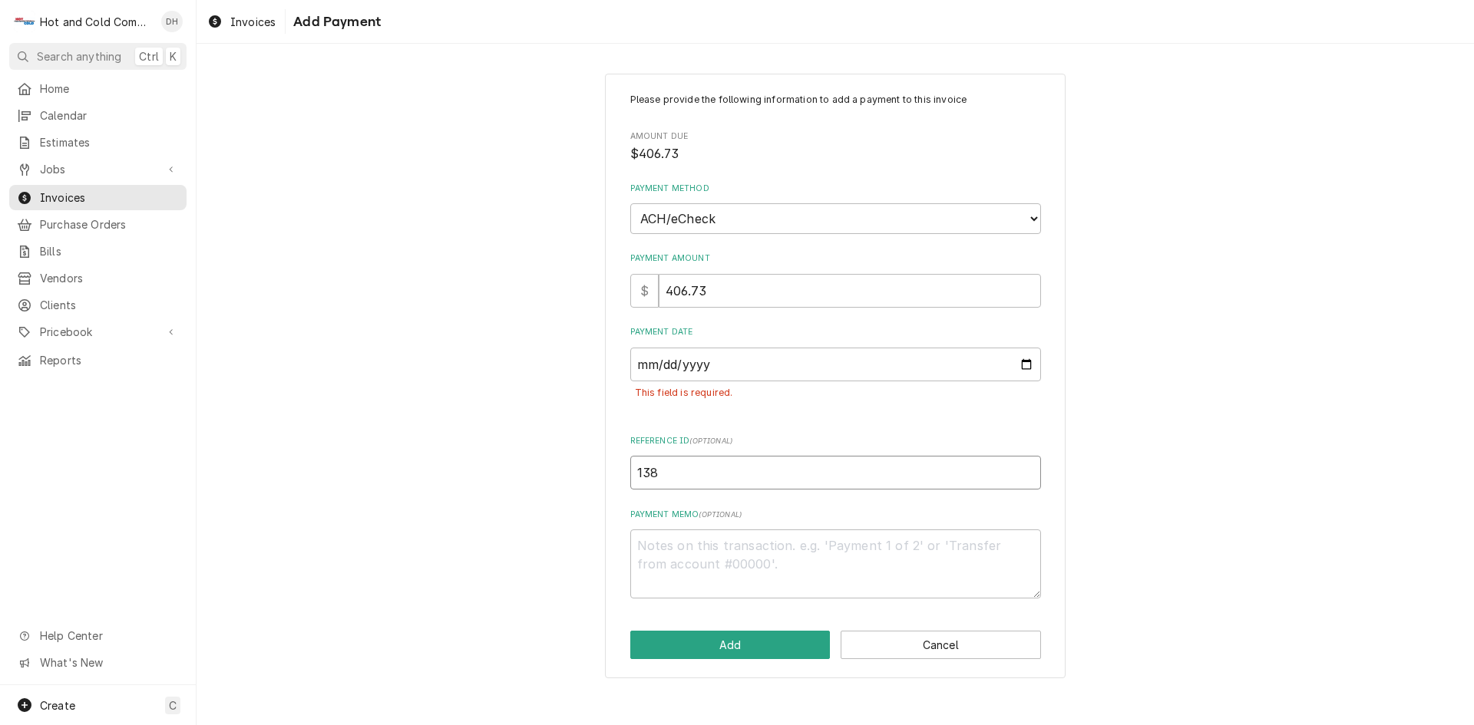
type textarea "x"
type input "1381"
type textarea "x"
type input "13815"
type textarea "x"
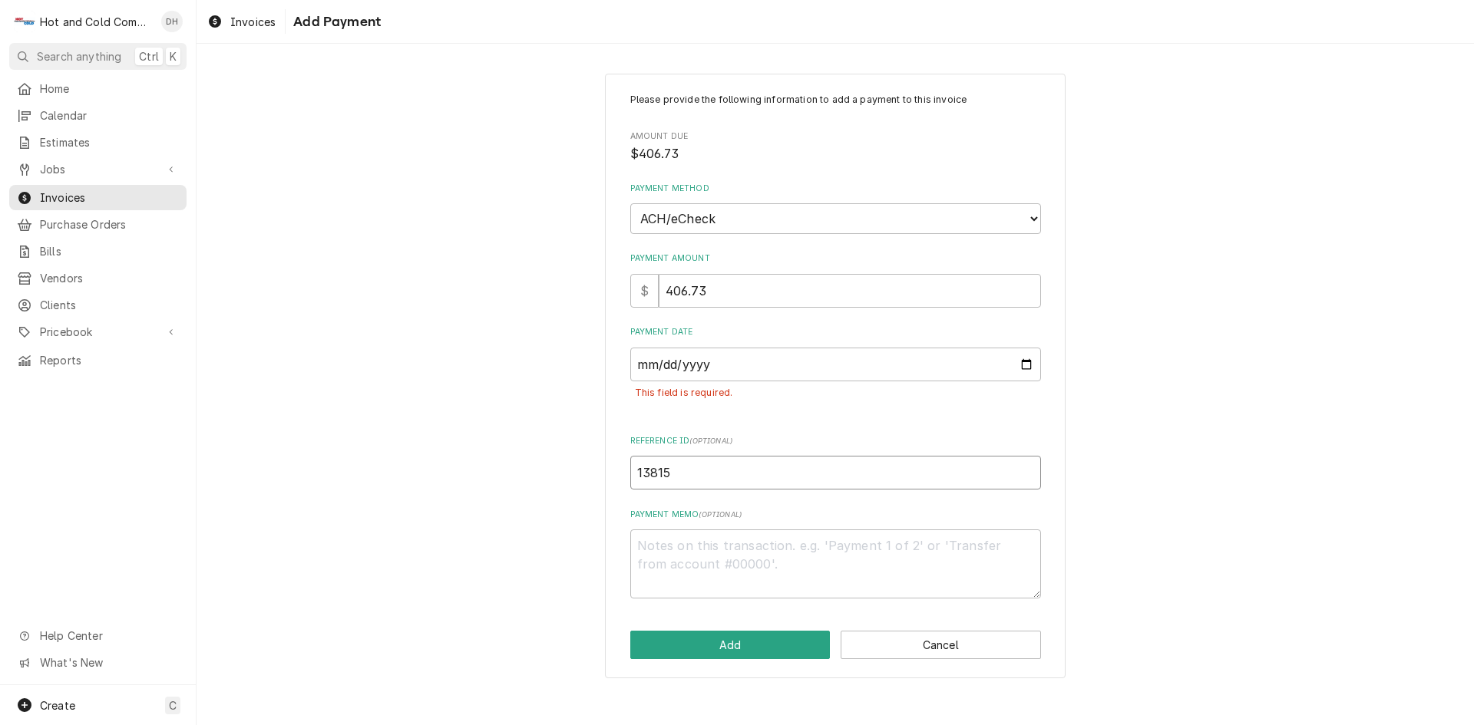
type input "138154"
type textarea "x"
type input "1381547"
type textarea "x"
type input "13815472"
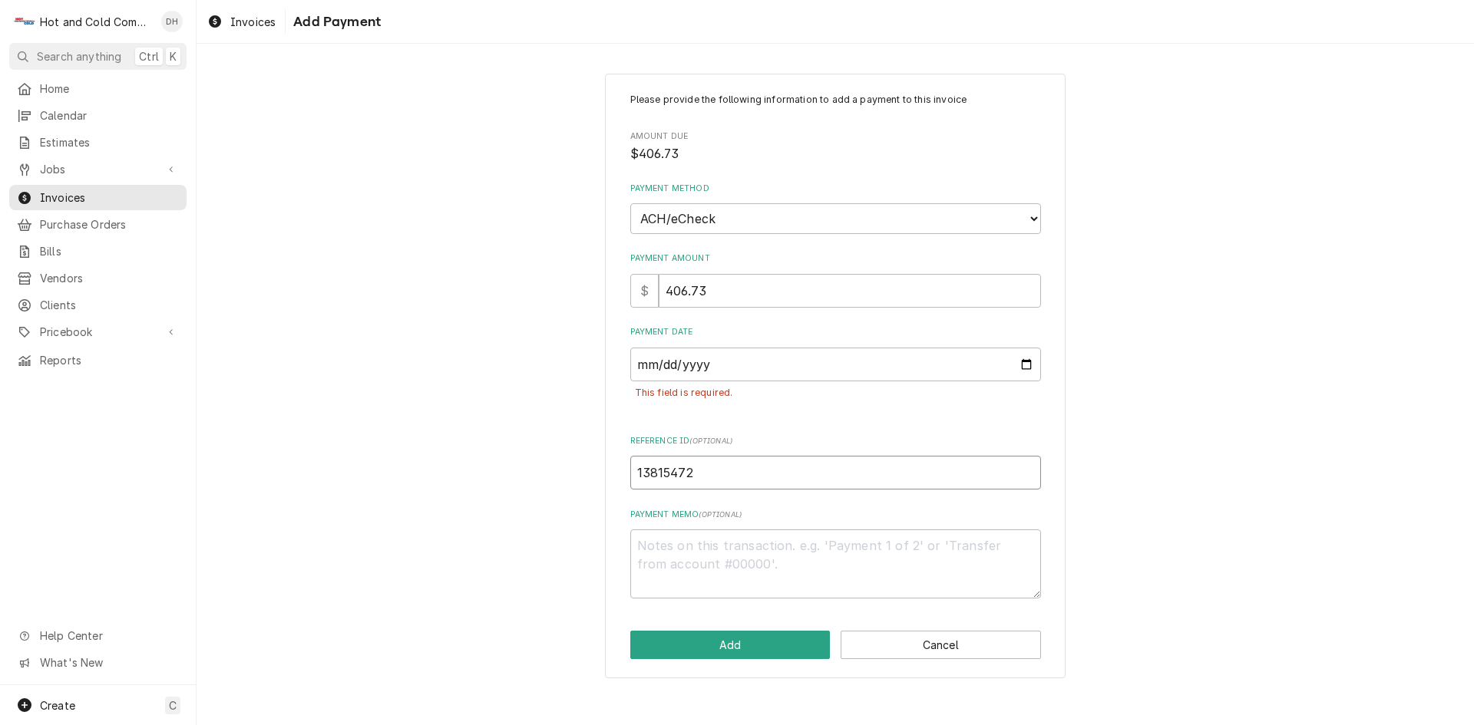
type textarea "x"
type input "138154729"
click at [748, 645] on button "Add" at bounding box center [730, 645] width 200 height 28
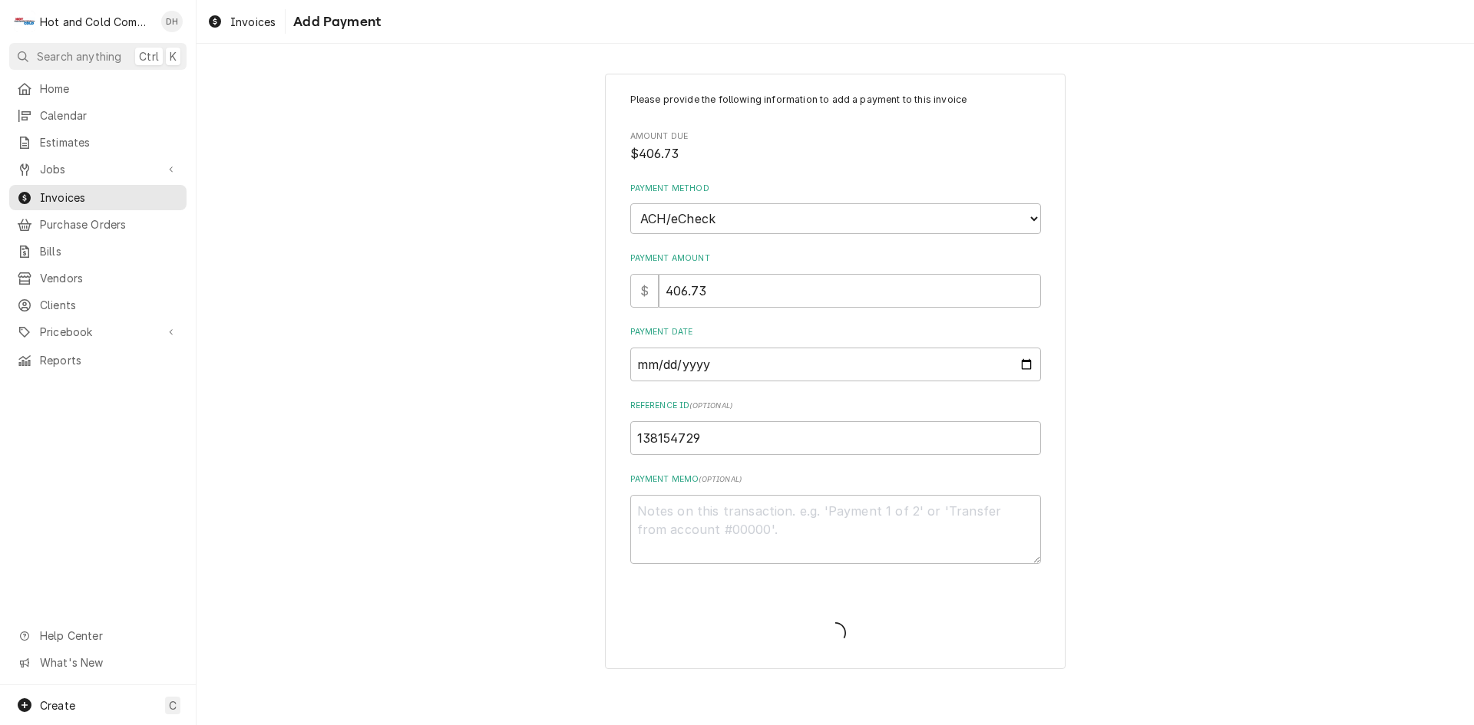
type textarea "x"
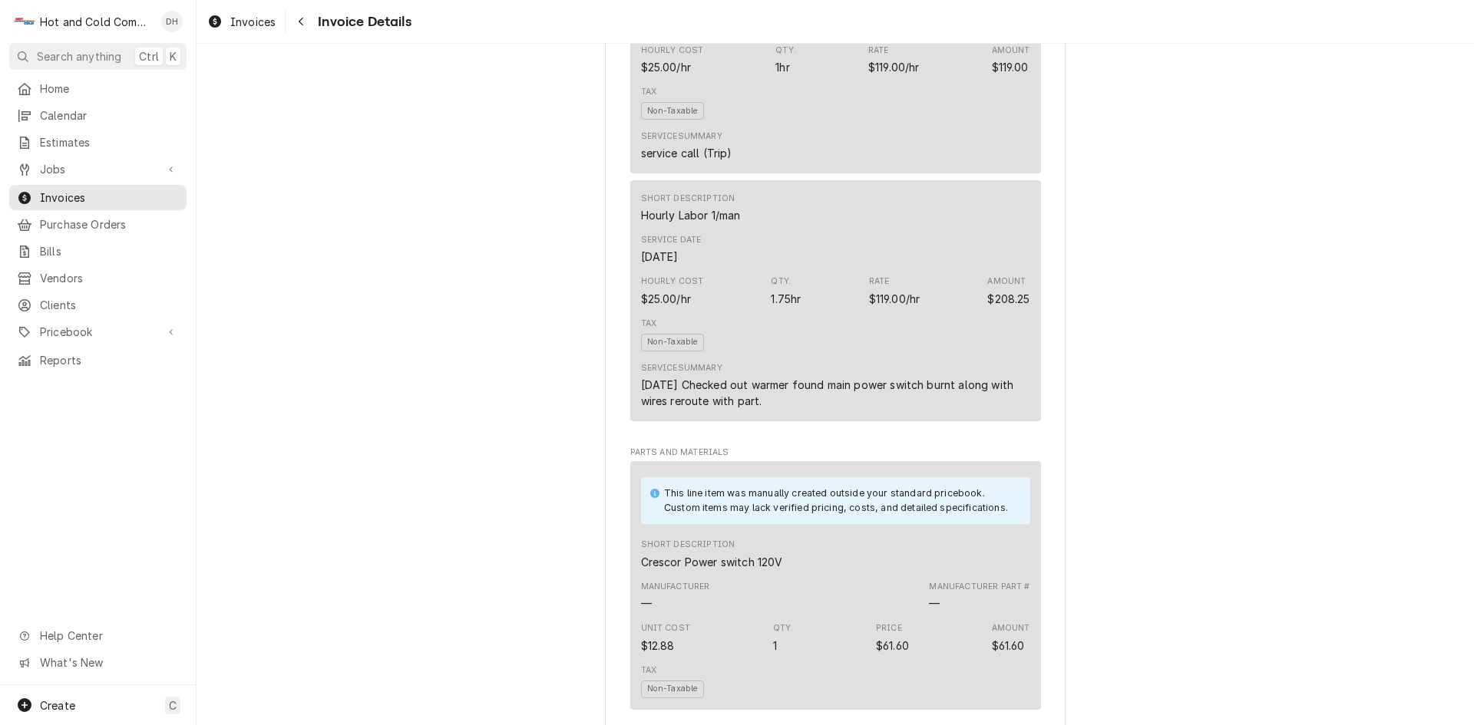
scroll to position [1023, 0]
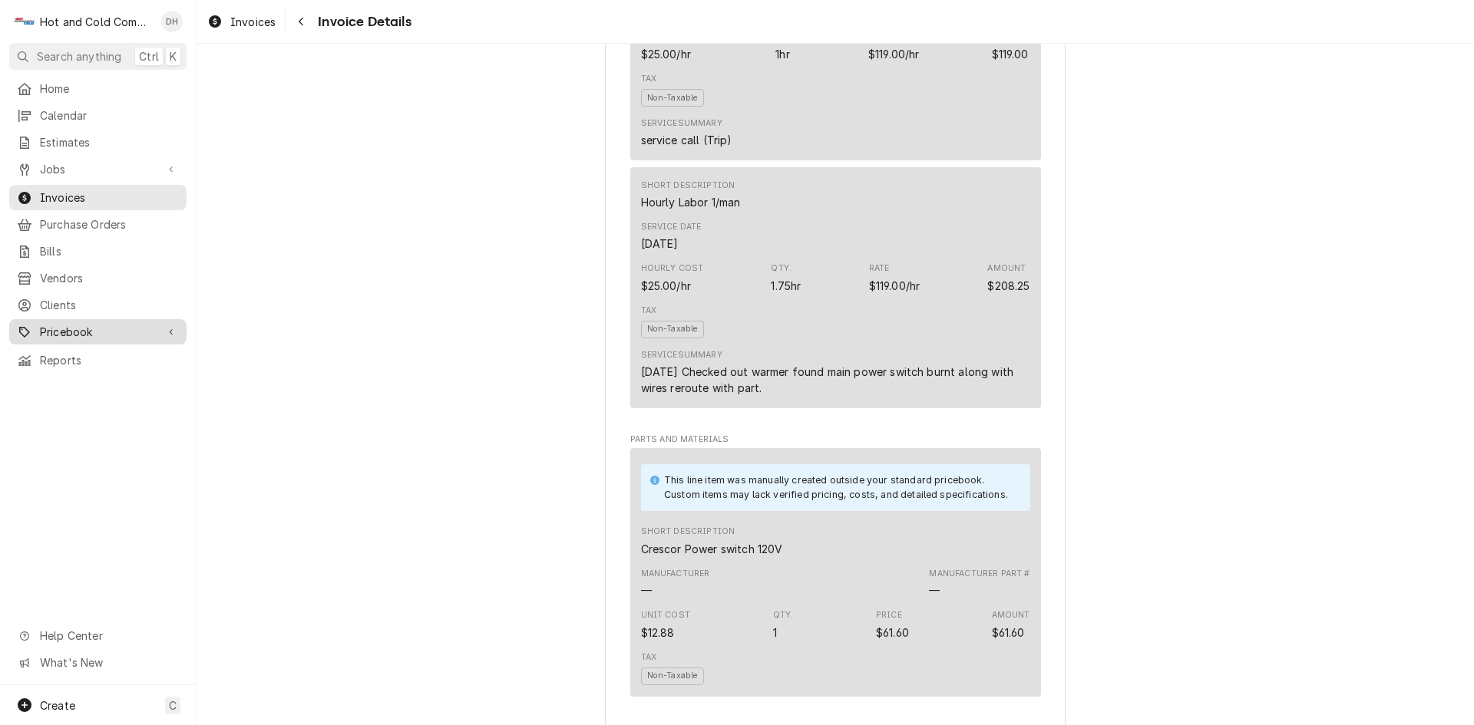
click at [118, 324] on span "Pricebook" at bounding box center [98, 332] width 116 height 16
click at [101, 324] on span "Pricebook" at bounding box center [98, 332] width 116 height 16
click at [72, 324] on span "Pricebook" at bounding box center [98, 332] width 116 height 16
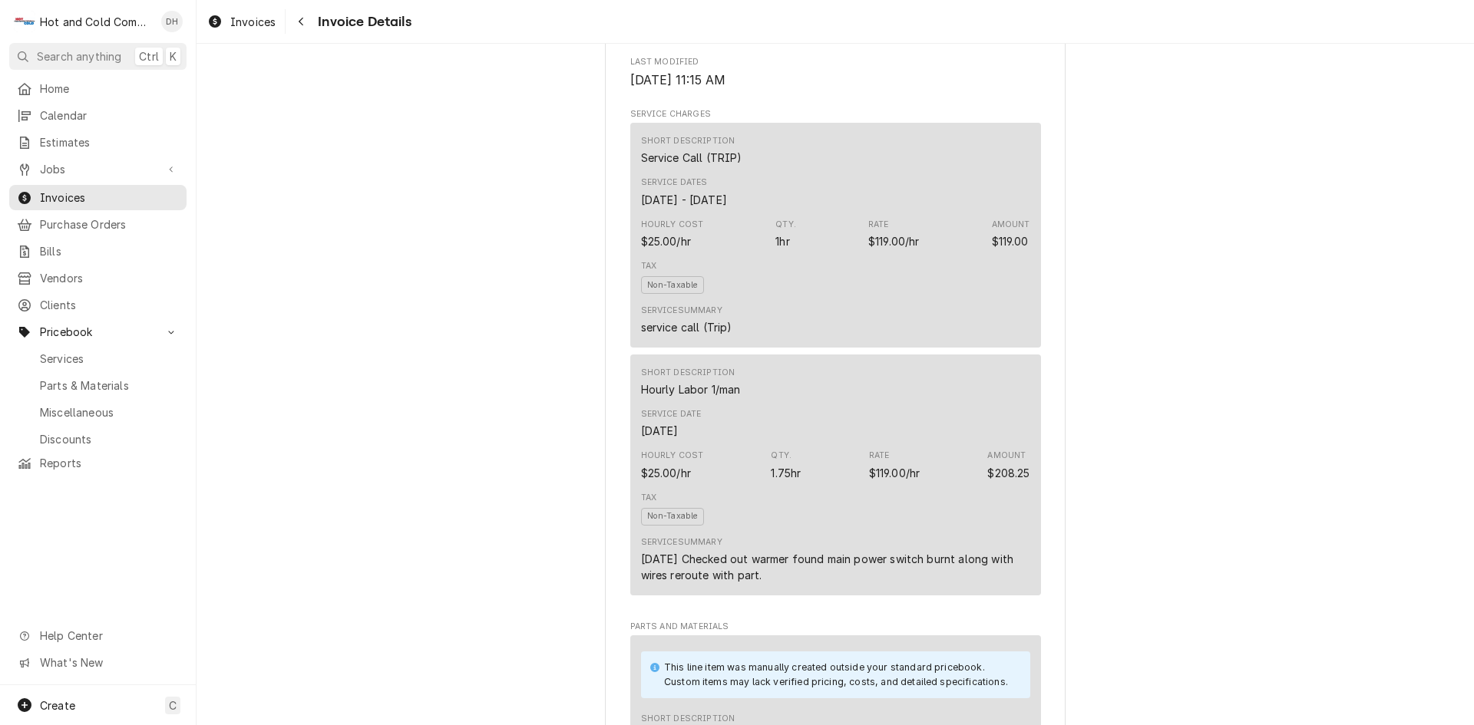
scroll to position [164, 0]
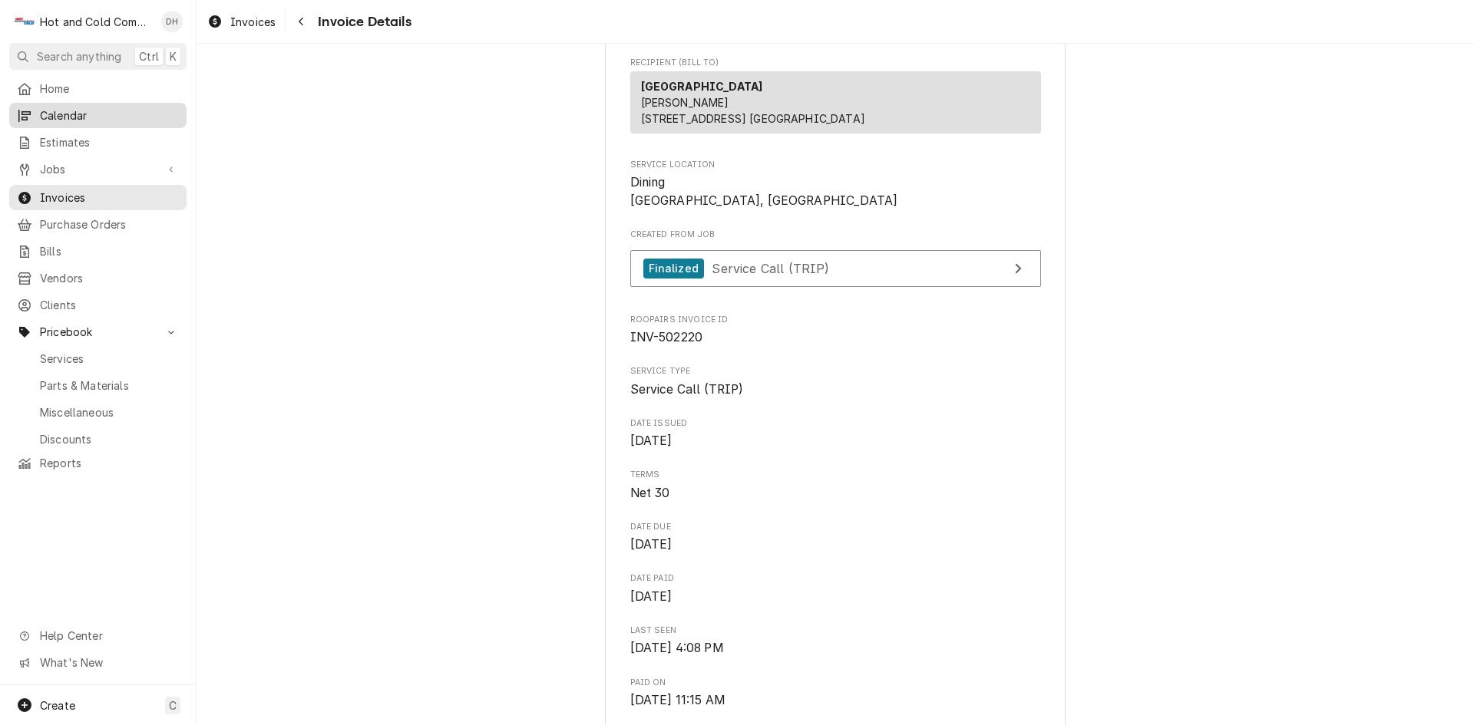
click at [84, 113] on span "Calendar" at bounding box center [109, 115] width 139 height 16
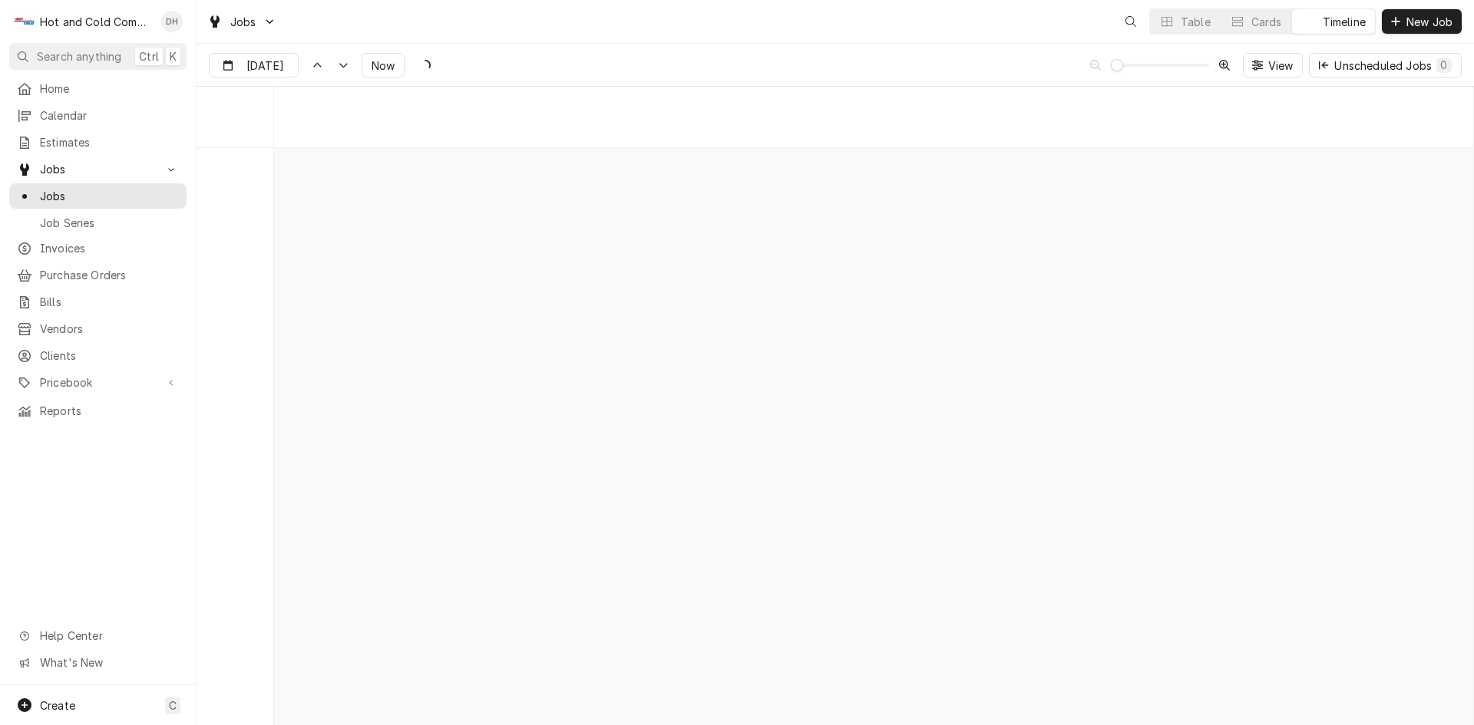
scroll to position [12016, 0]
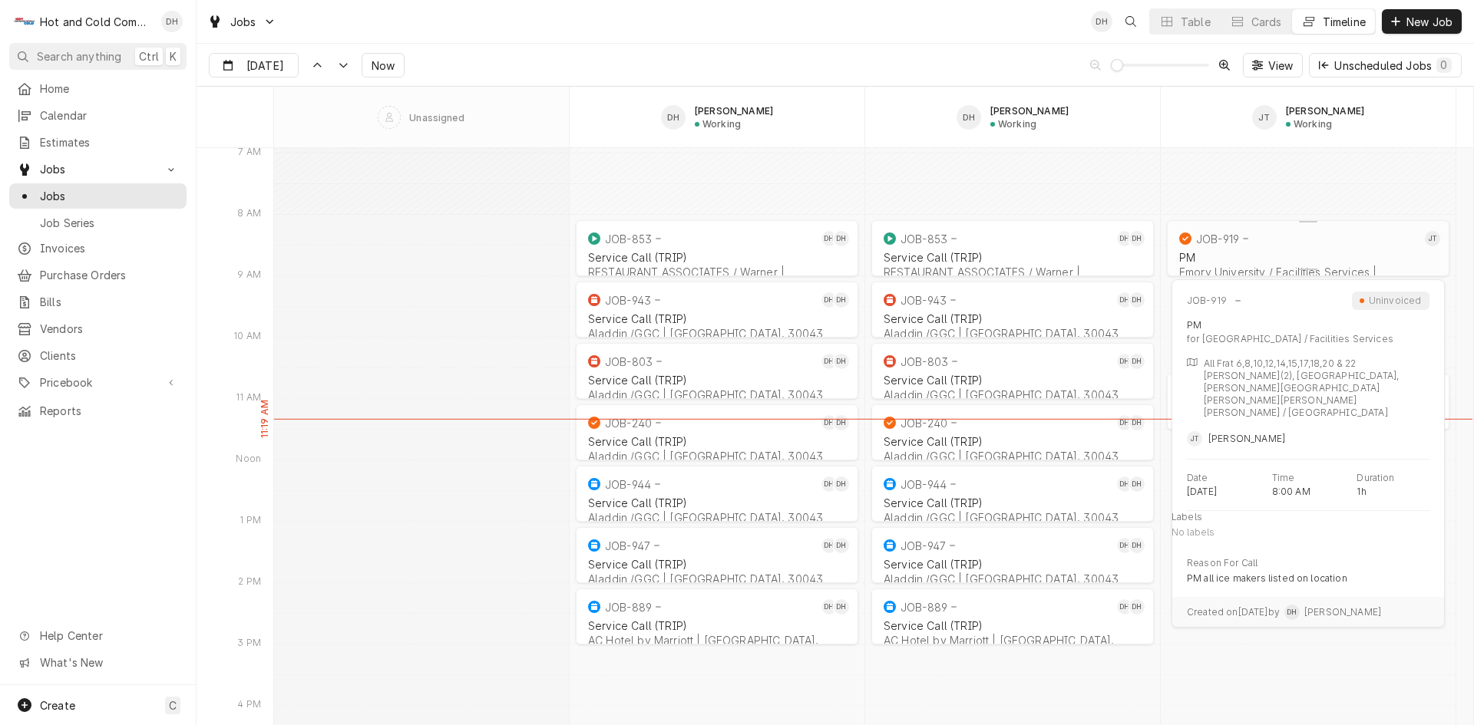
click at [1245, 246] on div "JOB-919" at bounding box center [1298, 239] width 245 height 18
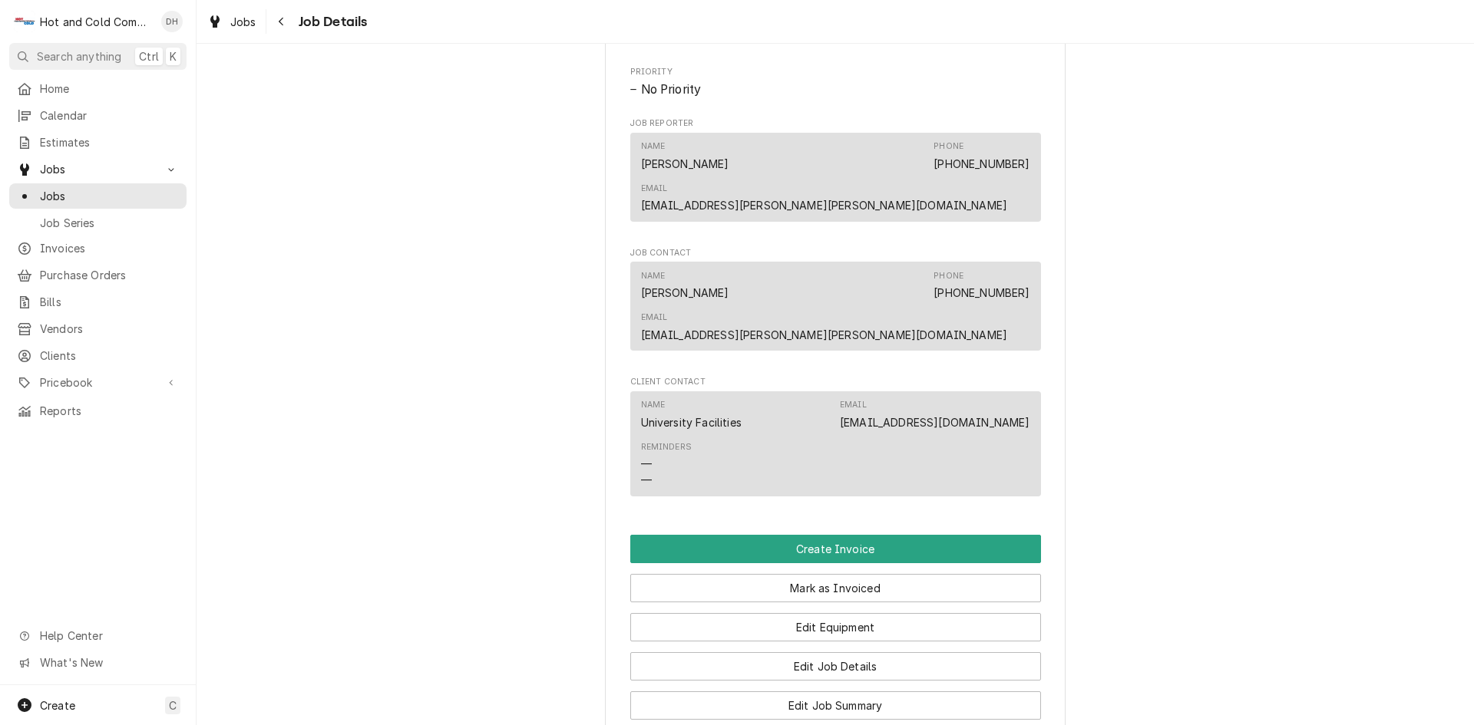
scroll to position [1023, 0]
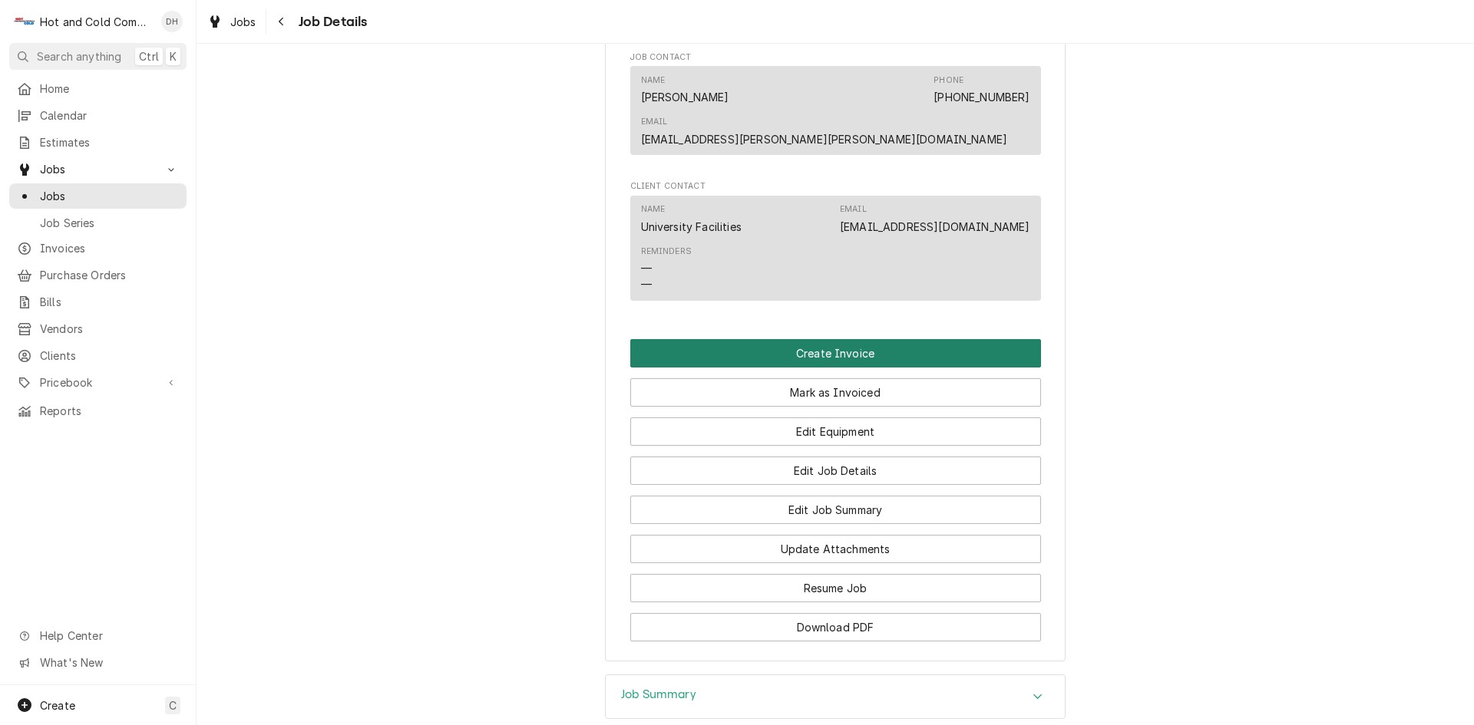
click at [831, 339] on button "Create Invoice" at bounding box center [835, 353] width 411 height 28
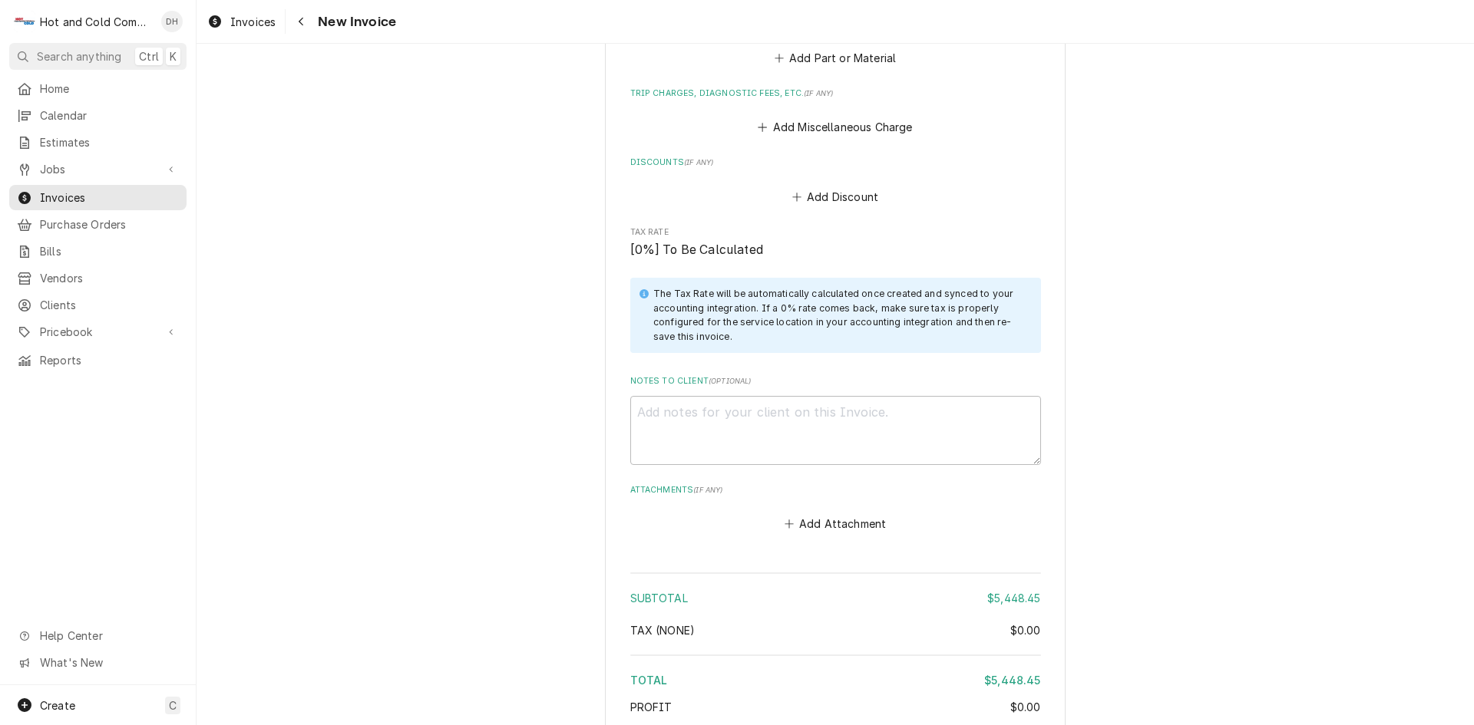
scroll to position [1902, 0]
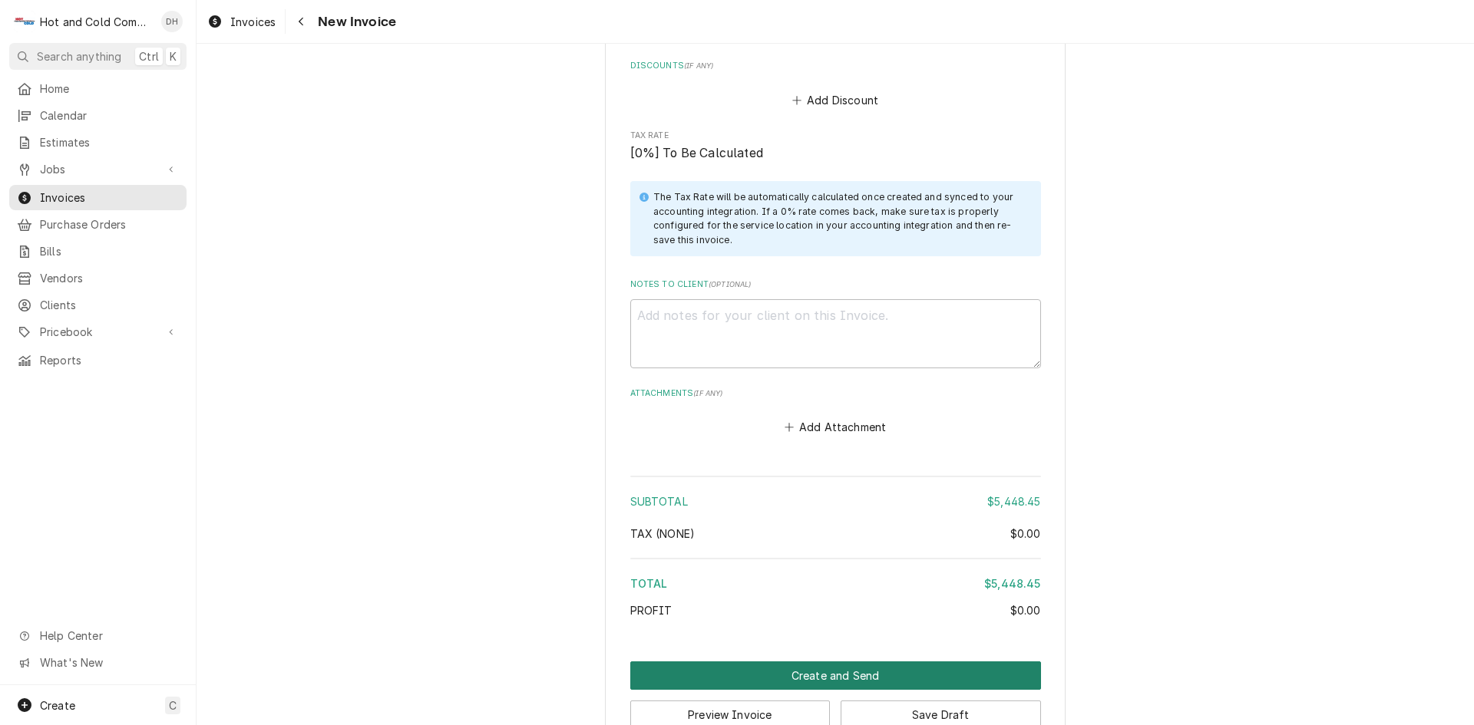
click at [835, 662] on button "Create and Send" at bounding box center [835, 676] width 411 height 28
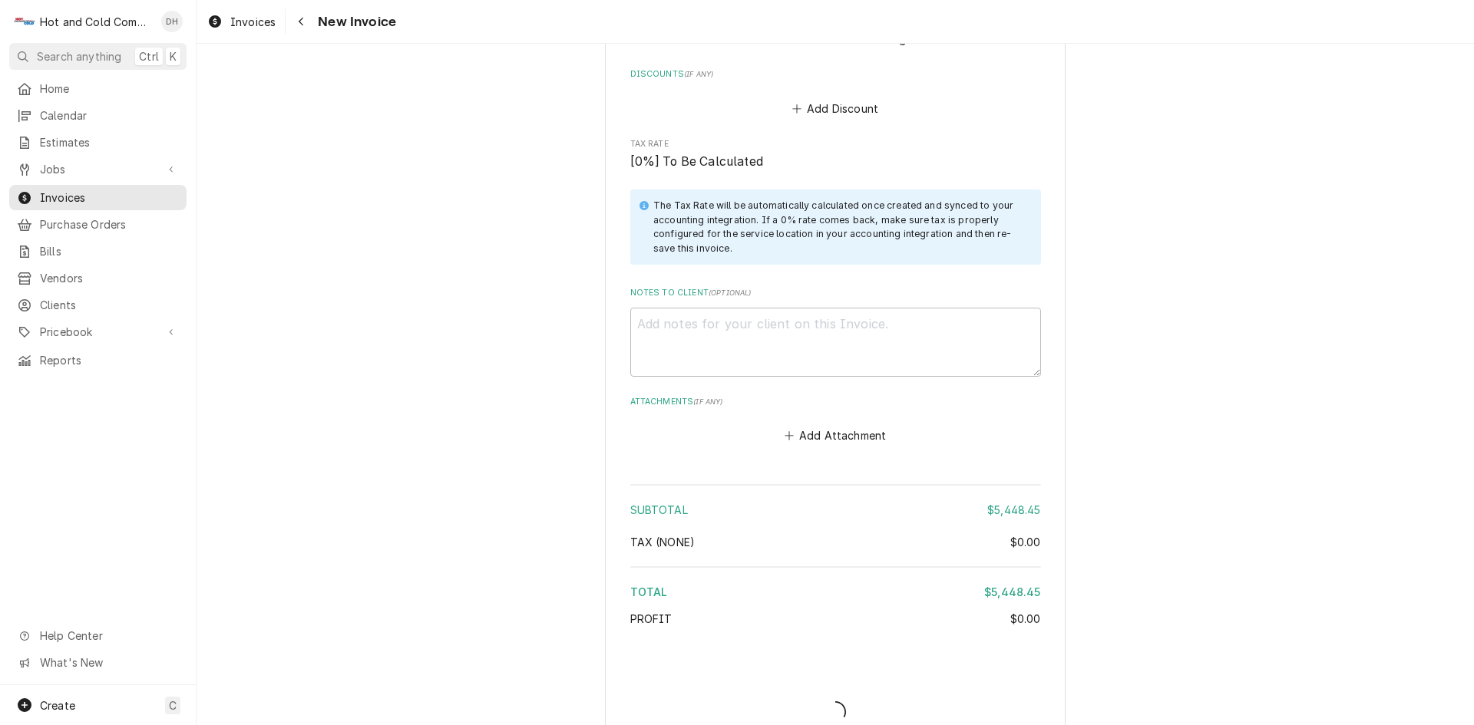
type textarea "x"
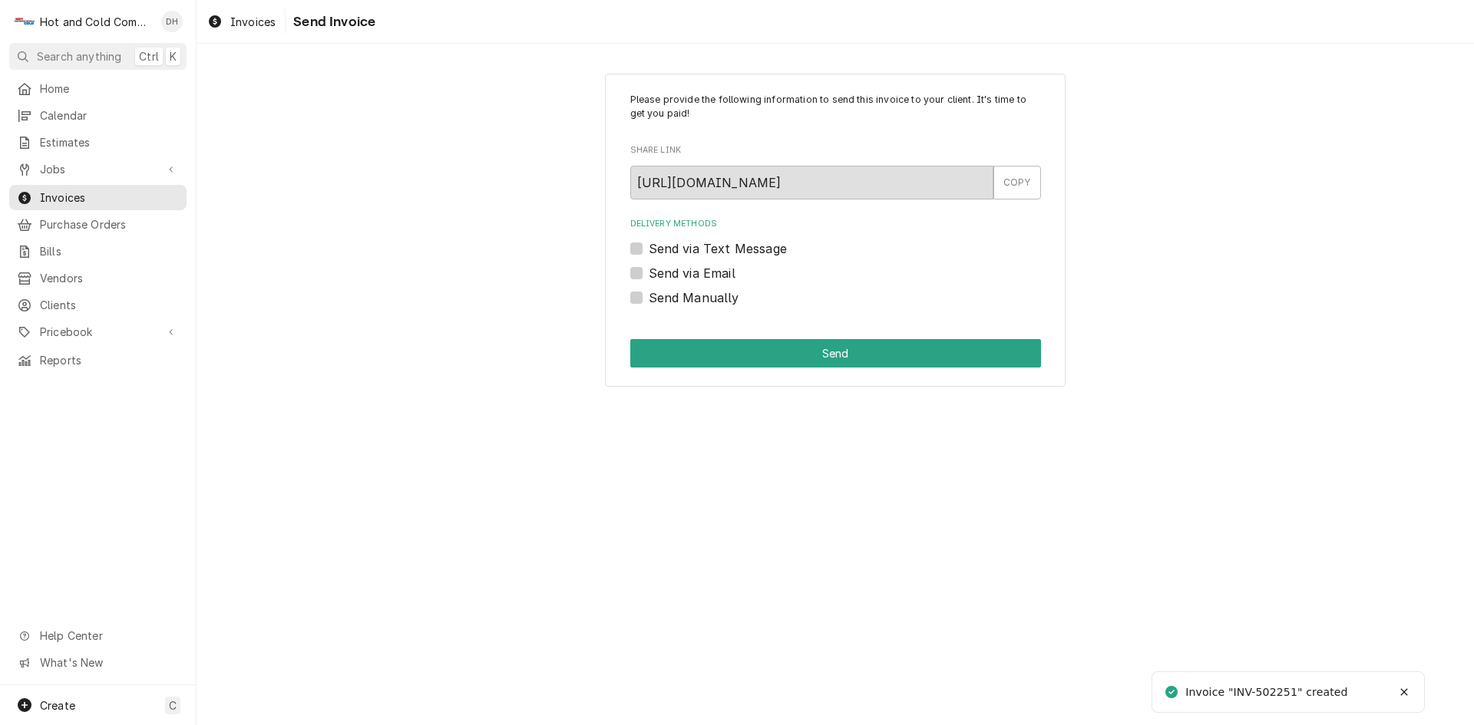
click at [649, 274] on label "Send via Email" at bounding box center [692, 273] width 87 height 18
click at [649, 274] on input "Send via Email" at bounding box center [854, 281] width 411 height 34
checkbox input "true"
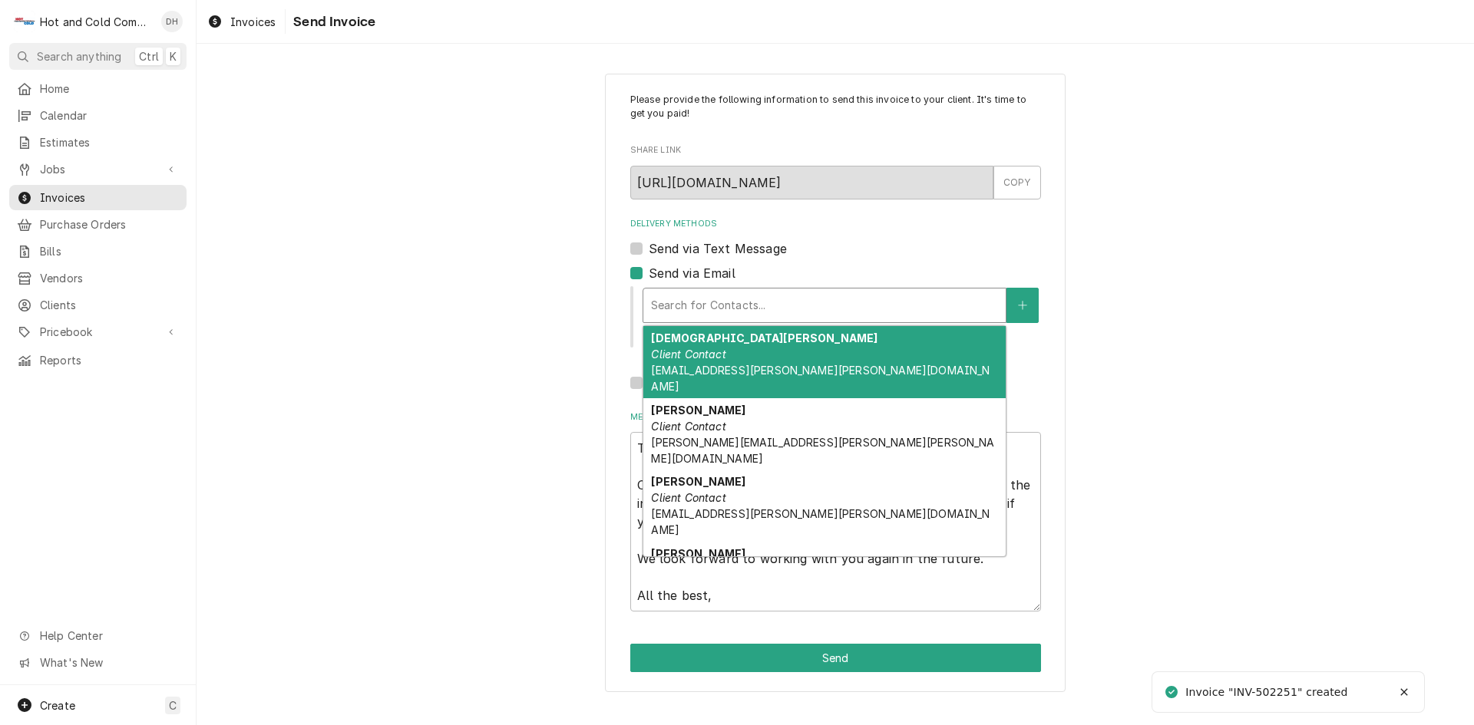
click at [815, 308] on div "Delivery Methods" at bounding box center [824, 306] width 347 height 28
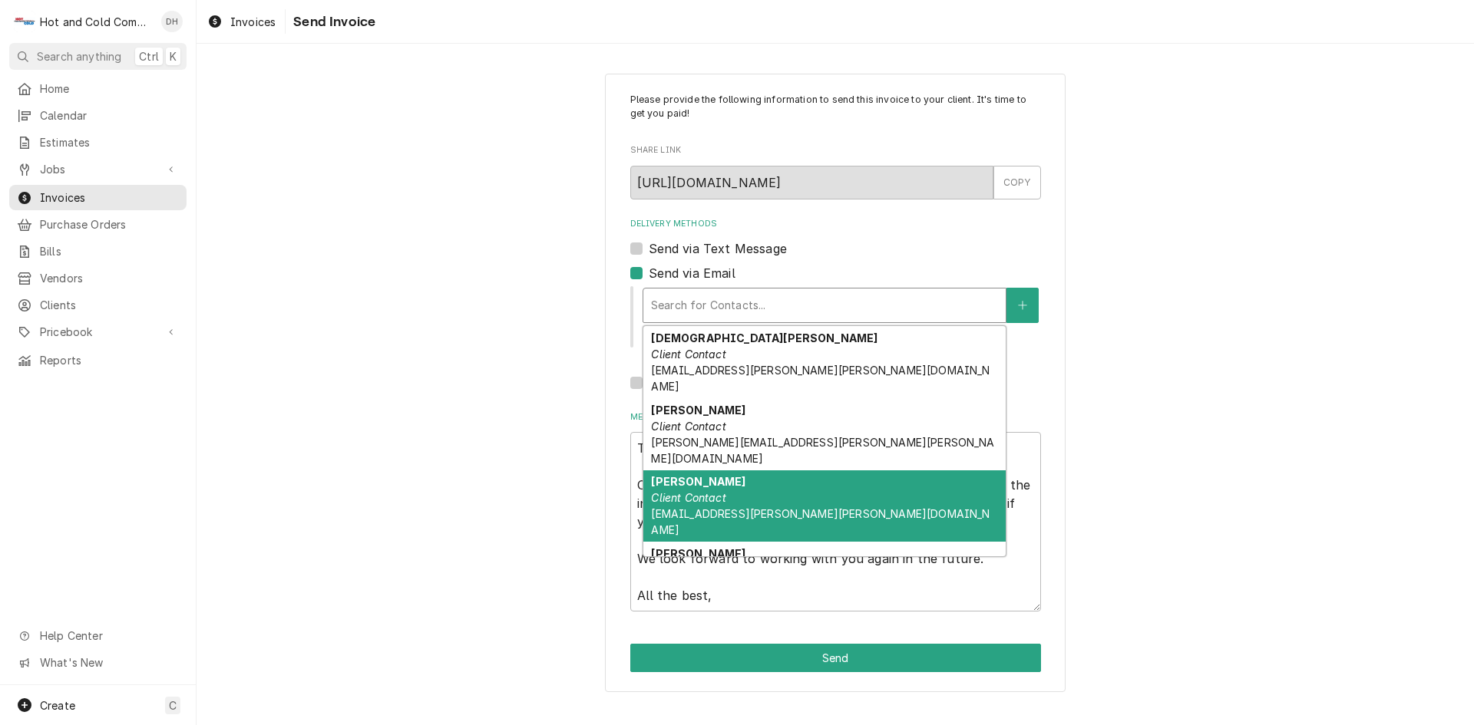
click at [737, 471] on div "Elvis Housen Client Contact elvis.housen@emory.edu" at bounding box center [824, 507] width 362 height 72
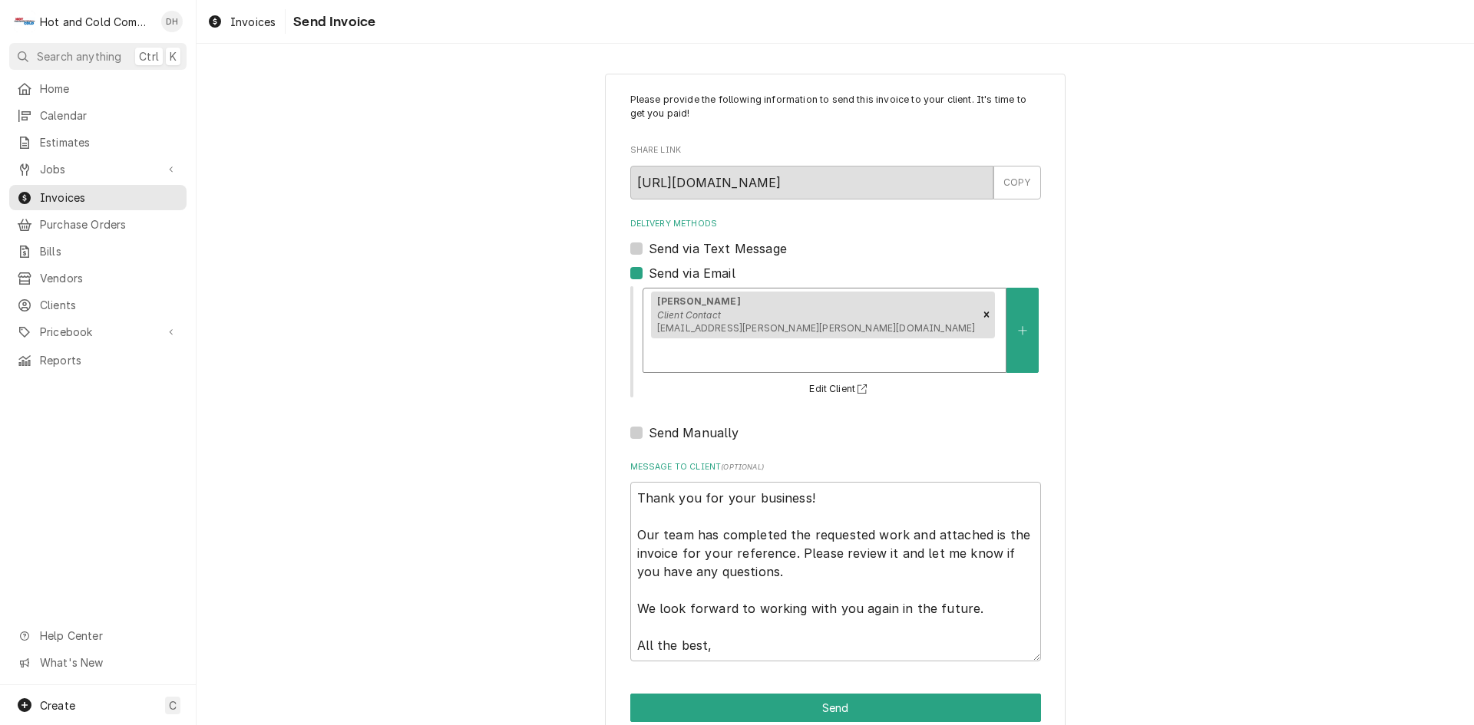
click at [874, 342] on div "Delivery Methods" at bounding box center [824, 356] width 347 height 28
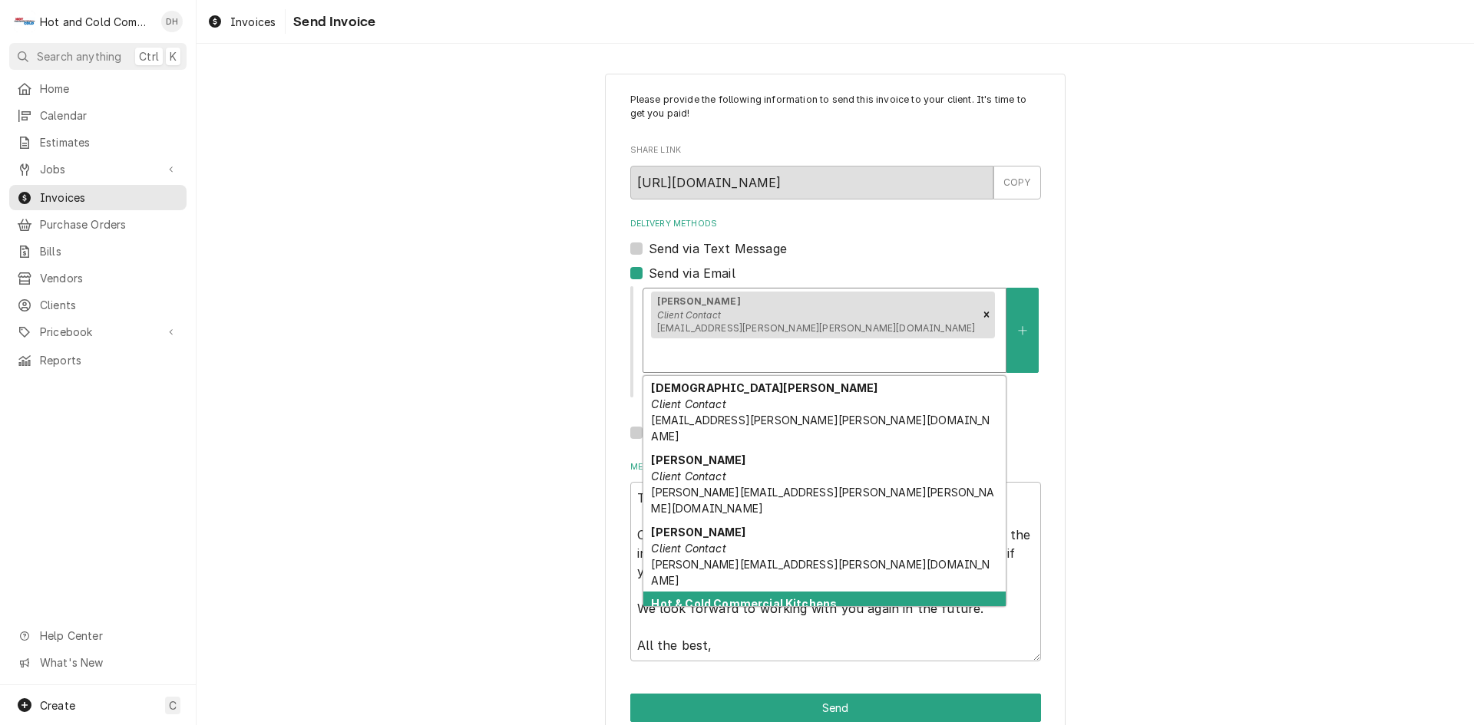
click at [742, 592] on div "Hot & Cold Commercial Kitchens Client Contact Service@hotcold1.com" at bounding box center [824, 620] width 362 height 56
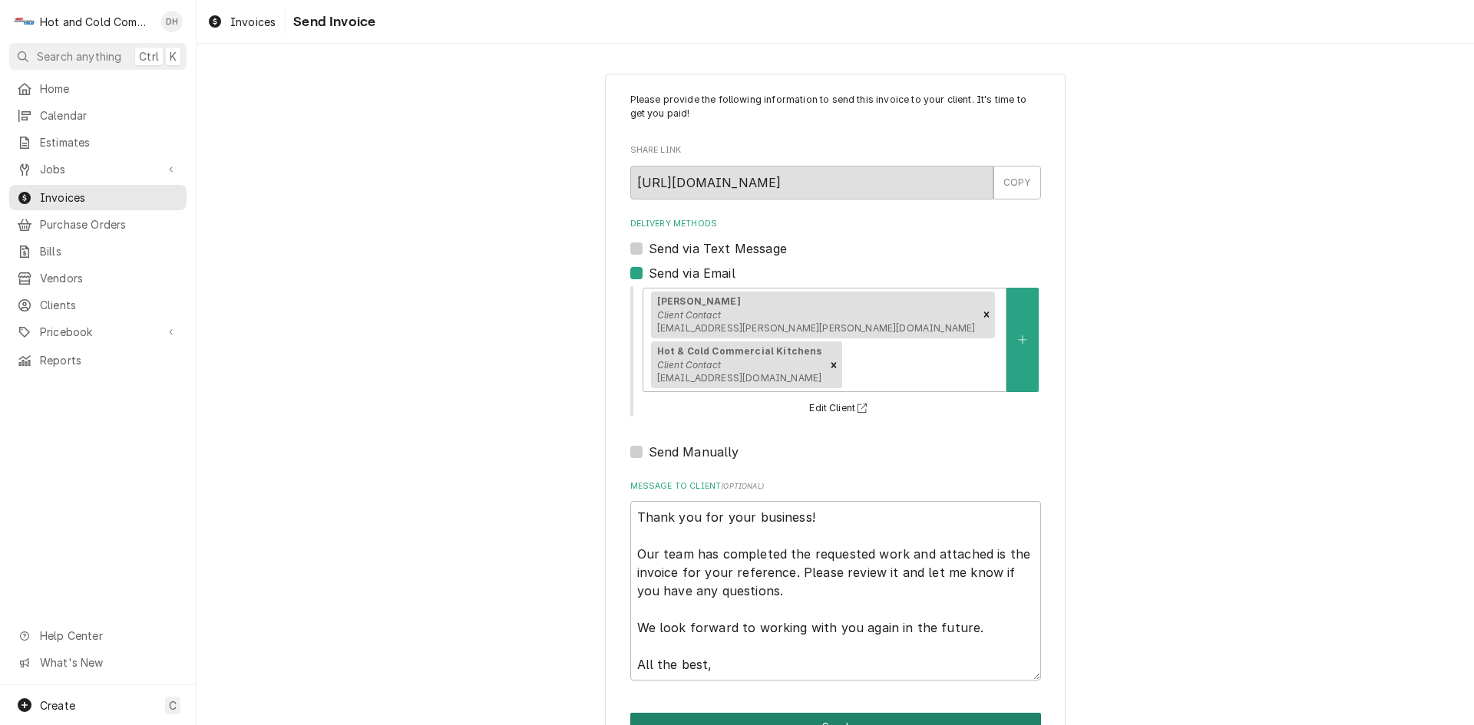
click at [820, 713] on button "Send" at bounding box center [835, 727] width 411 height 28
type textarea "x"
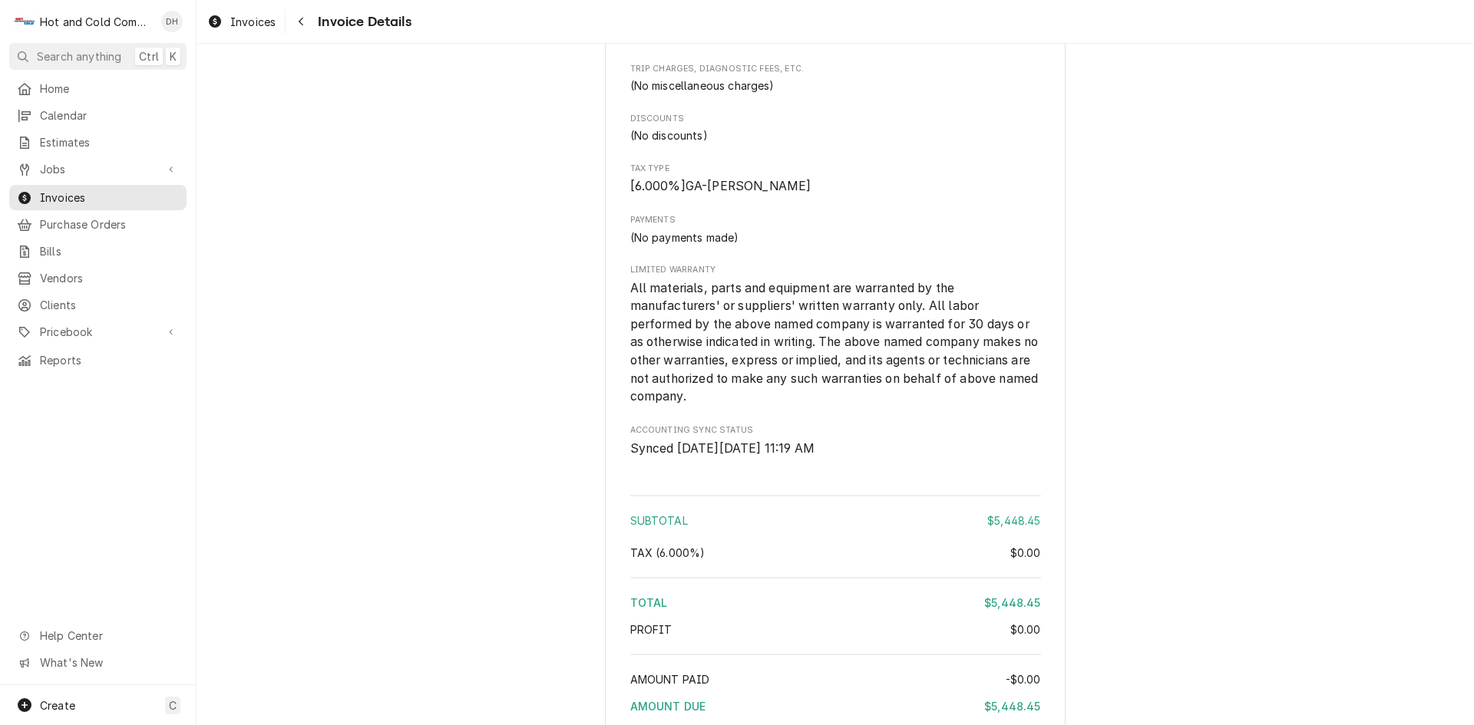
scroll to position [1459, 0]
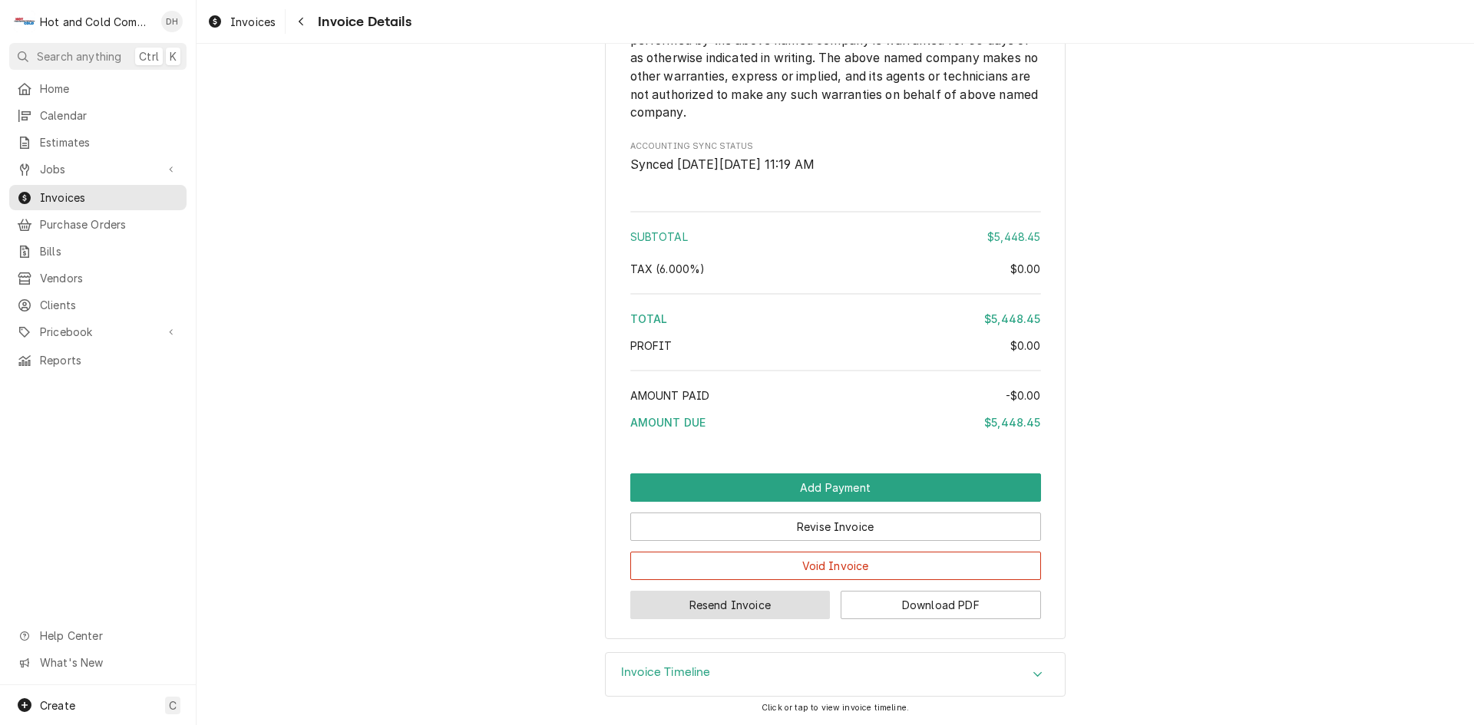
drag, startPoint x: 740, startPoint y: 613, endPoint x: 758, endPoint y: 605, distance: 20.3
click at [740, 613] on button "Resend Invoice" at bounding box center [730, 605] width 200 height 28
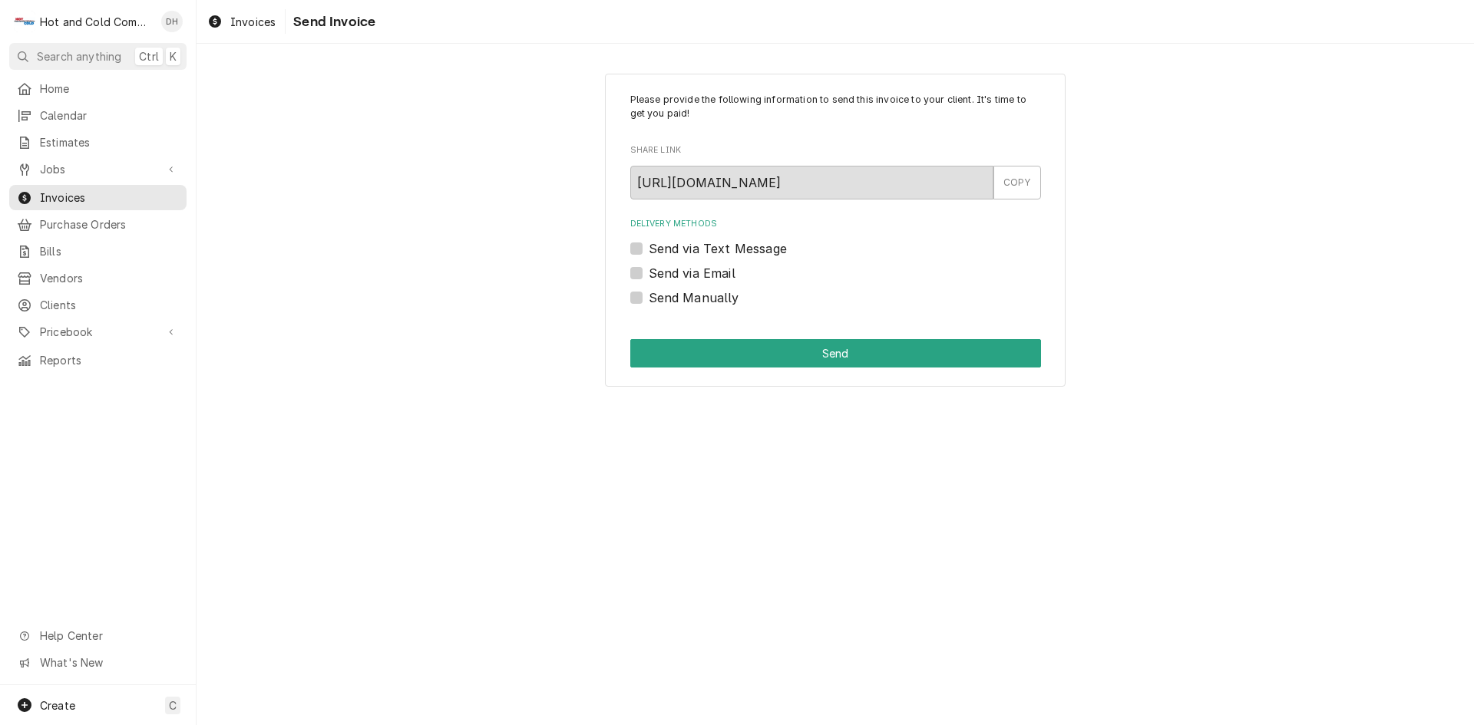
click at [649, 273] on label "Send via Email" at bounding box center [692, 273] width 87 height 18
click at [649, 273] on input "Send via Email" at bounding box center [854, 281] width 411 height 34
checkbox input "true"
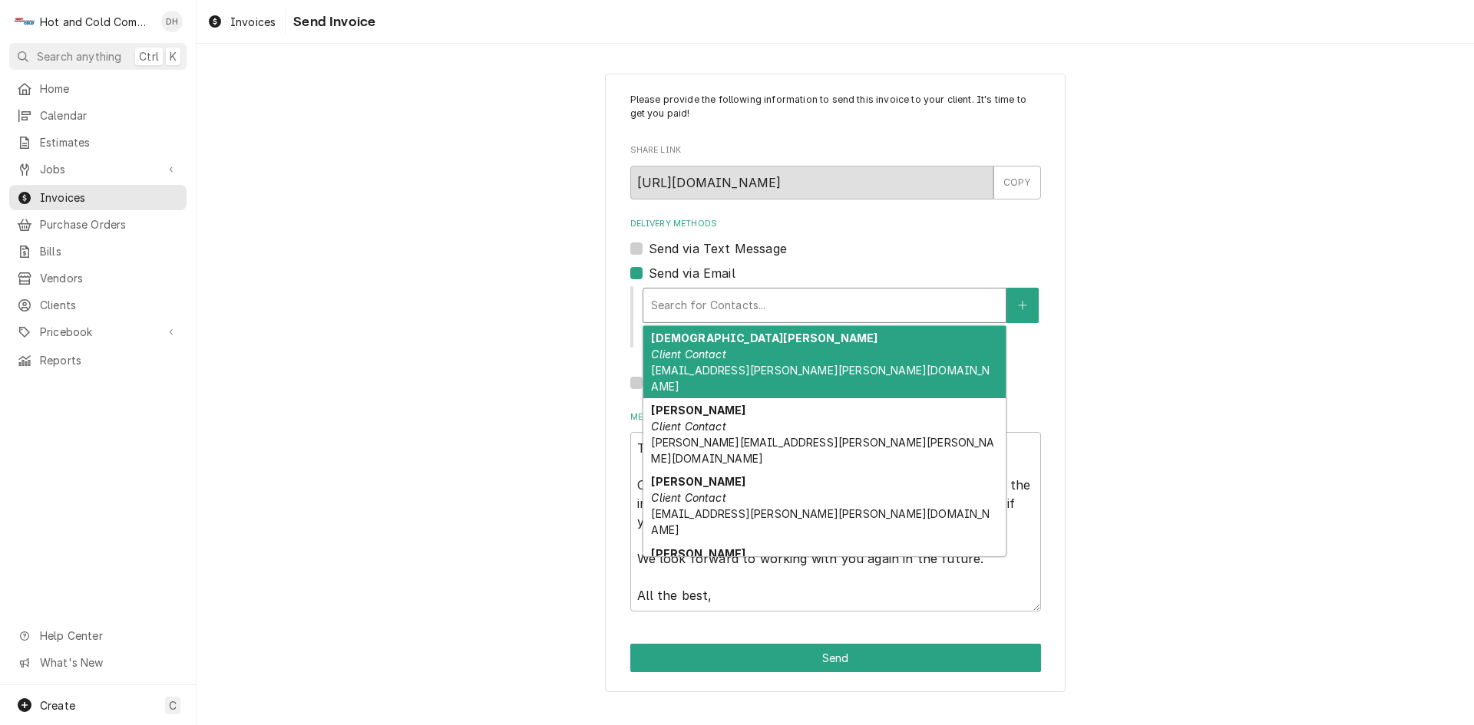
click at [821, 317] on div "Delivery Methods" at bounding box center [824, 306] width 347 height 28
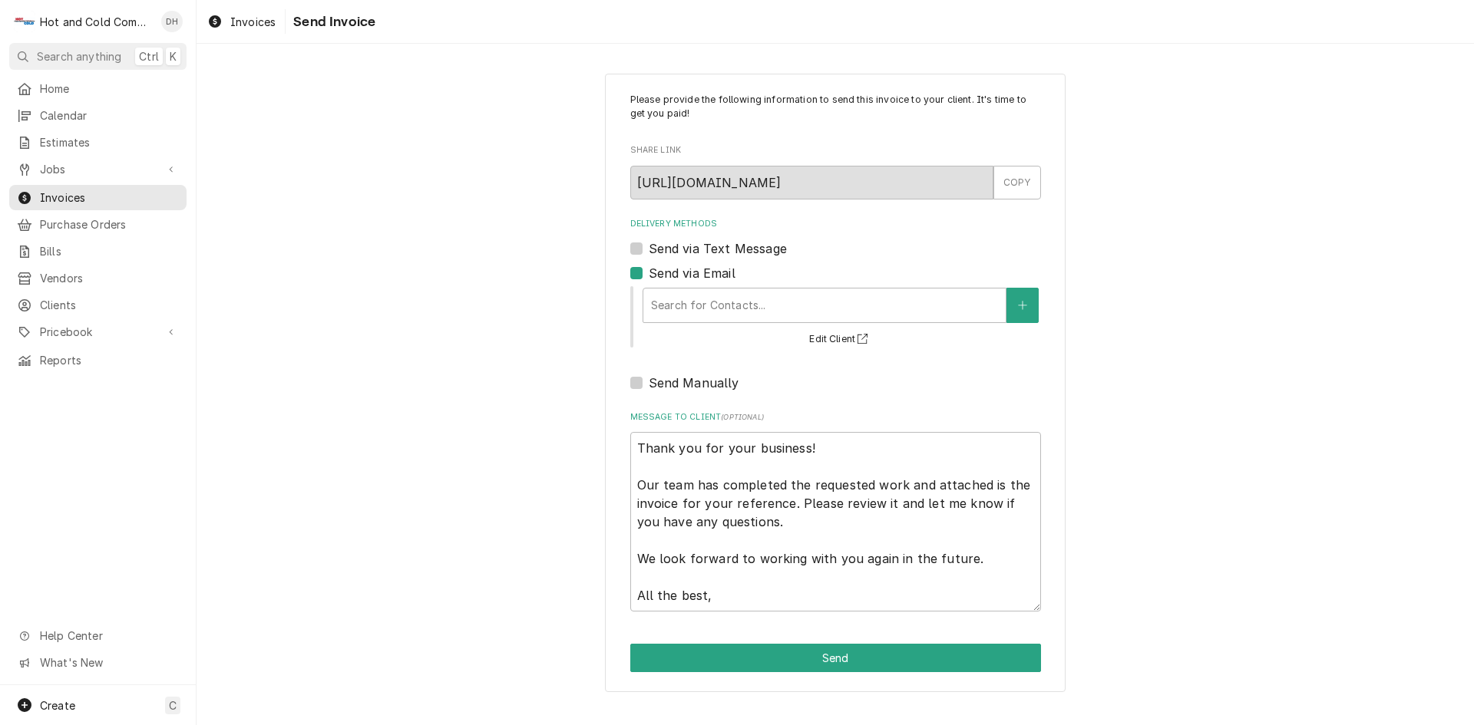
click at [1337, 544] on div "Please provide the following information to send this invoice to your client. I…" at bounding box center [835, 383] width 1277 height 646
click at [1279, 512] on div "Please provide the following information to send this invoice to your client. I…" at bounding box center [835, 383] width 1277 height 646
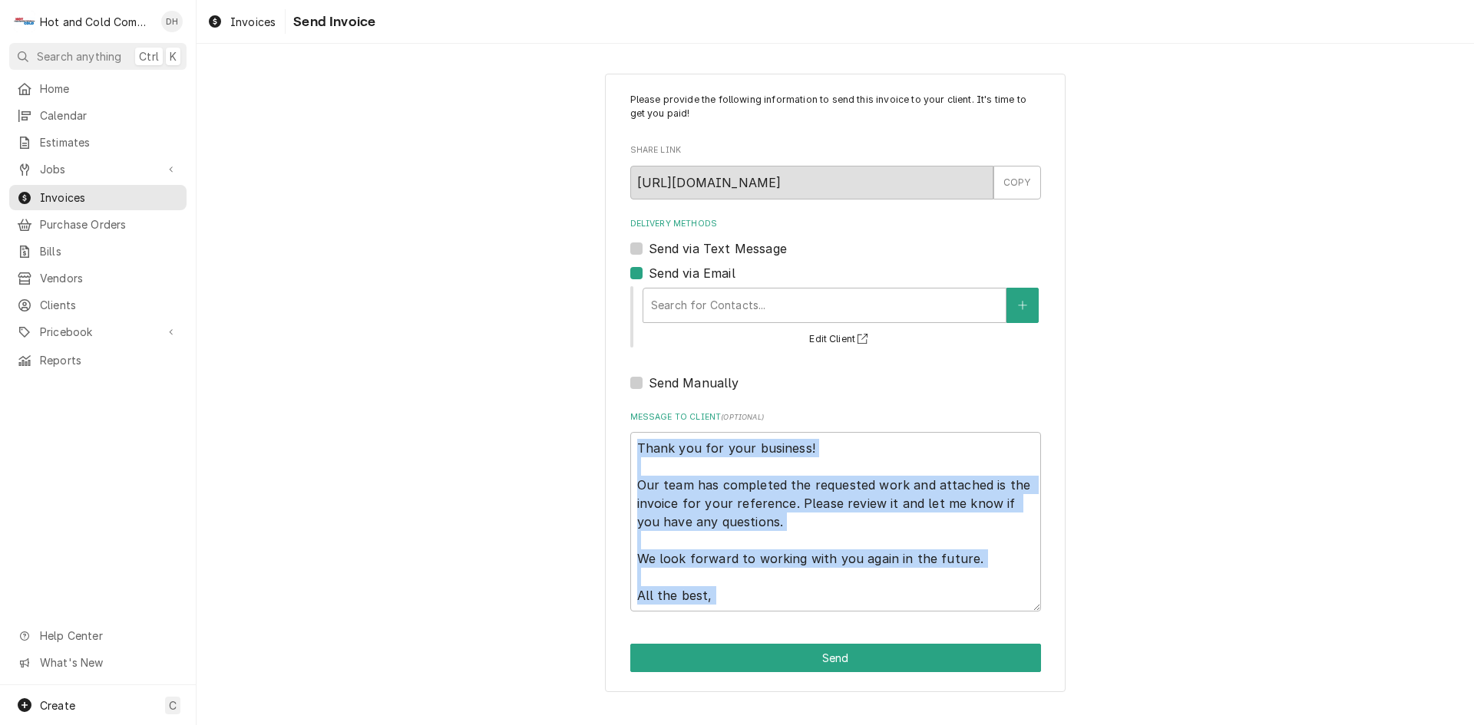
click at [1280, 512] on div "Please provide the following information to send this invoice to your client. I…" at bounding box center [835, 383] width 1277 height 646
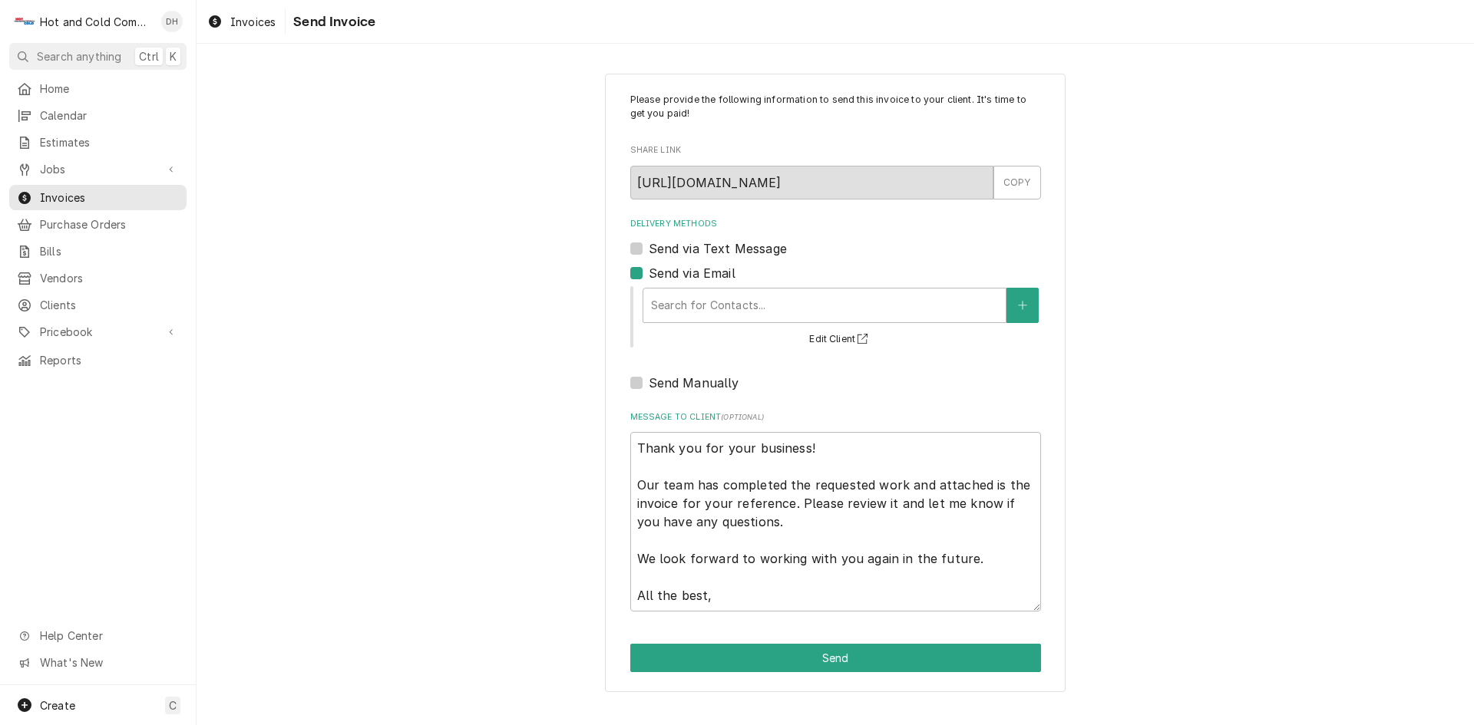
click at [435, 235] on div "Please provide the following information to send this invoice to your client. I…" at bounding box center [835, 383] width 1277 height 646
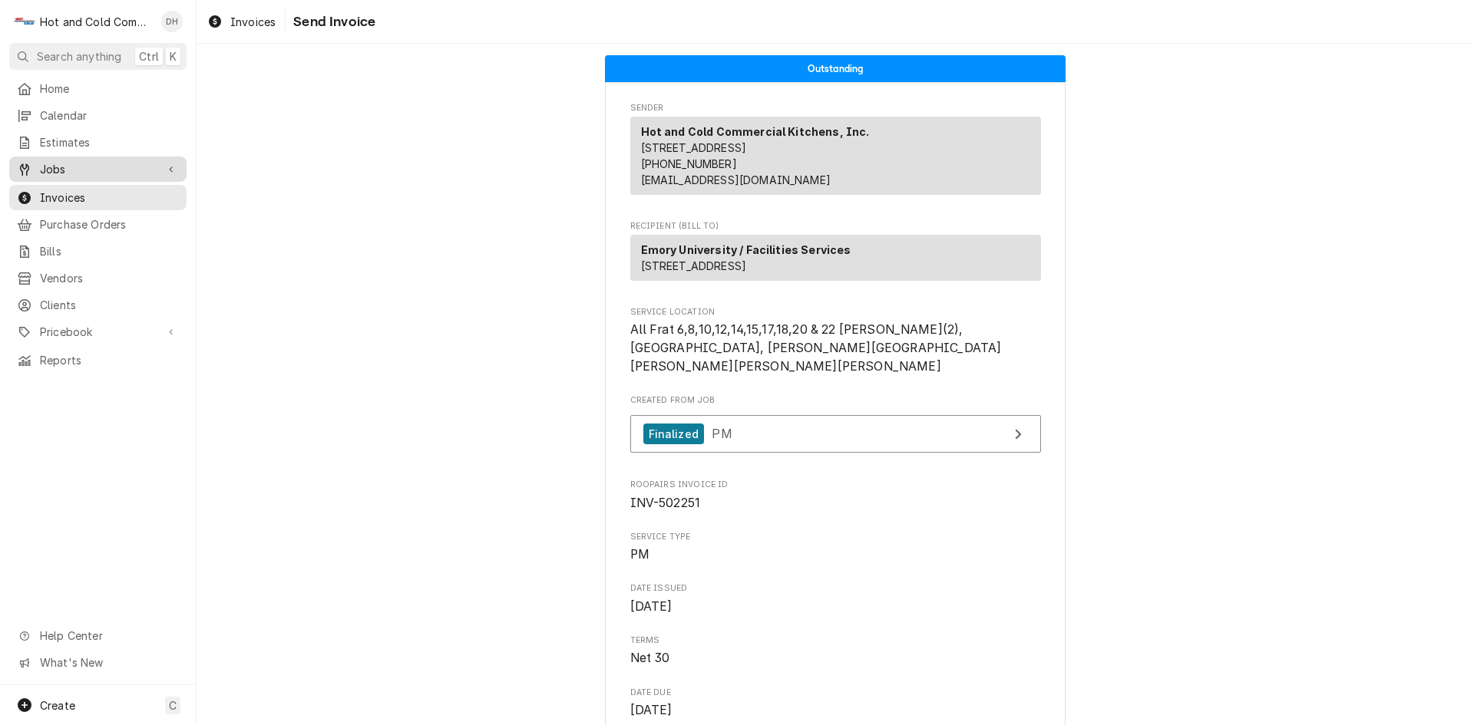
click at [65, 164] on span "Jobs" at bounding box center [98, 169] width 116 height 16
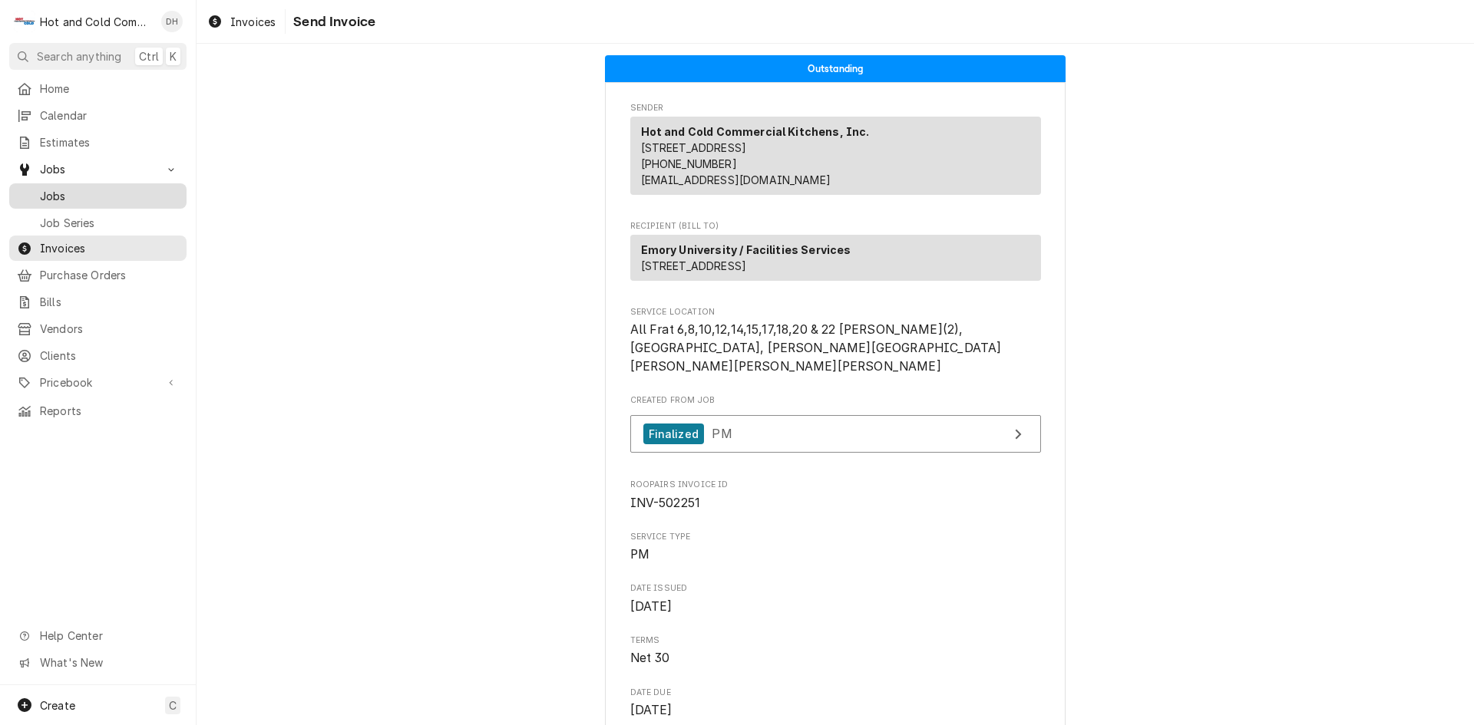
click at [93, 193] on span "Jobs" at bounding box center [109, 196] width 139 height 16
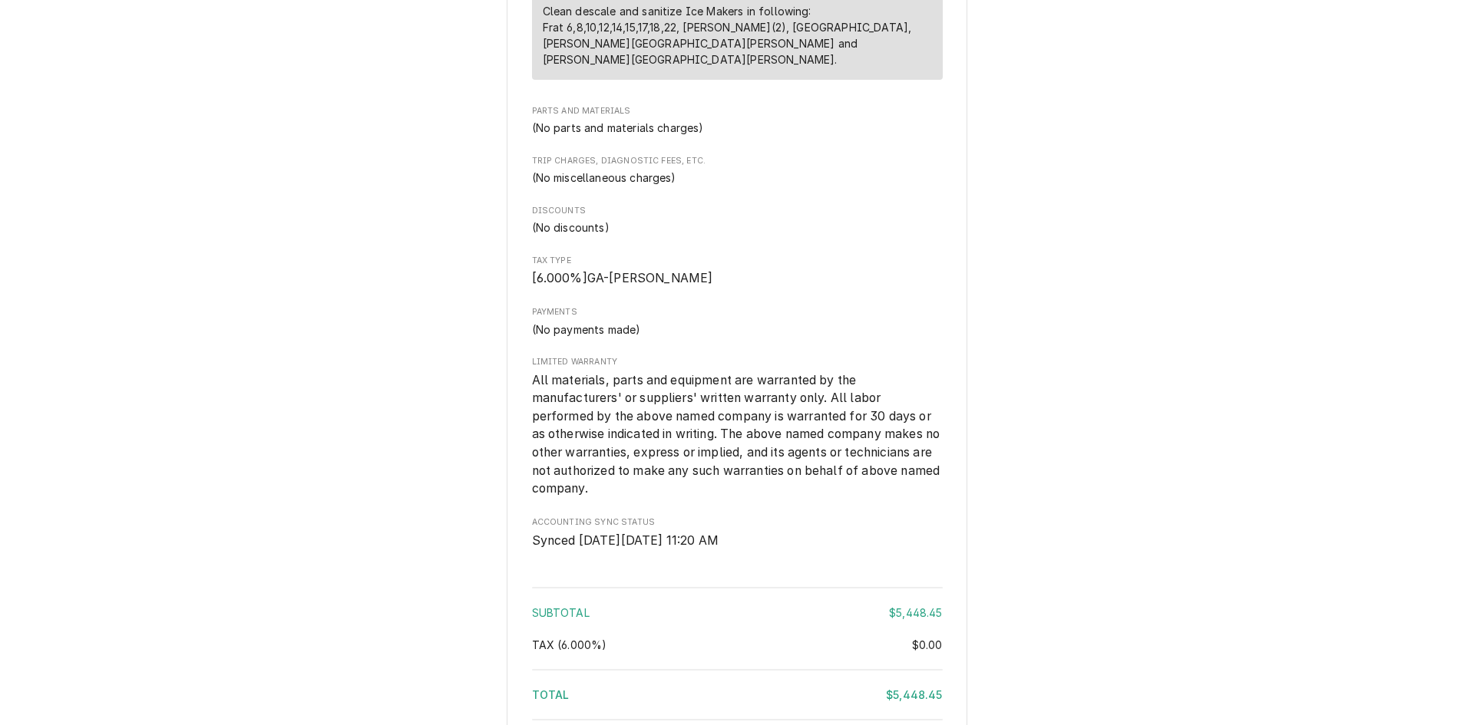
scroll to position [1315, 0]
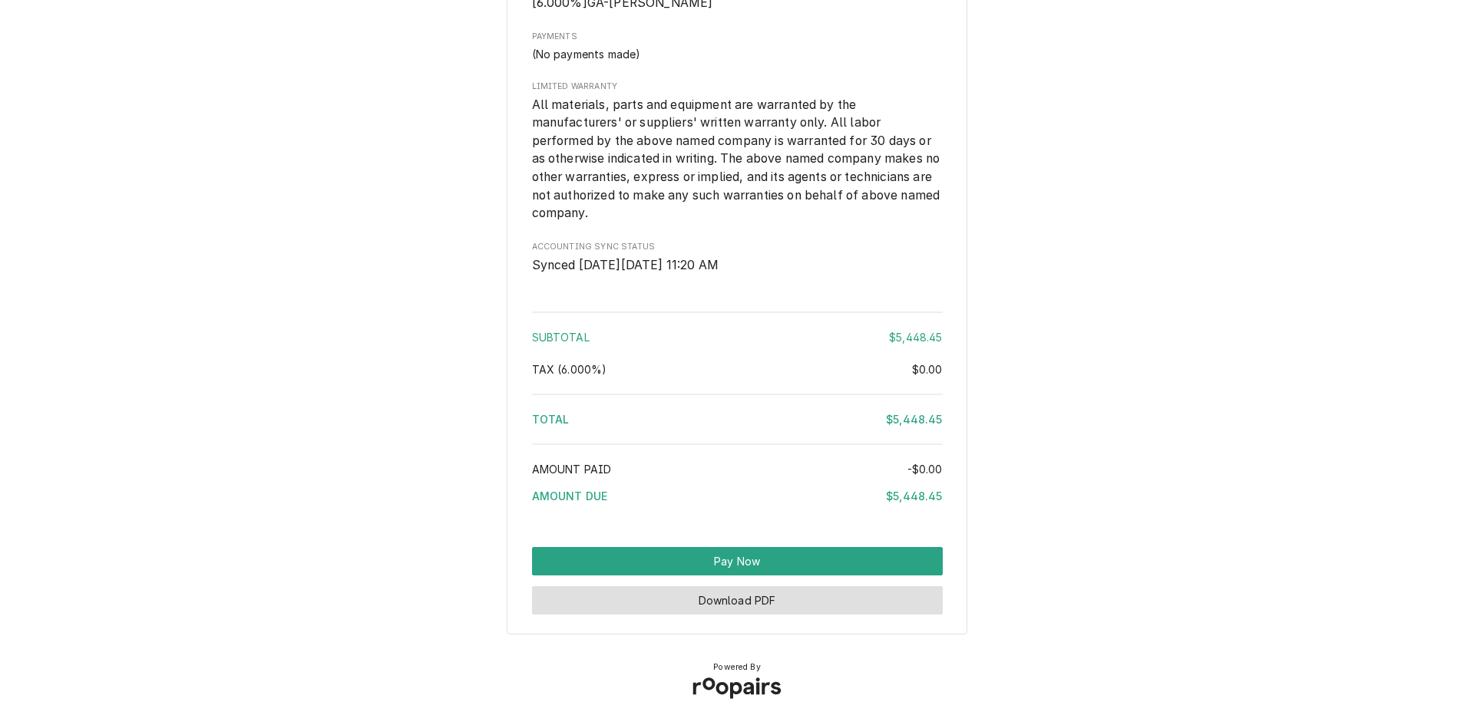
click at [726, 602] on button "Download PDF" at bounding box center [737, 601] width 411 height 28
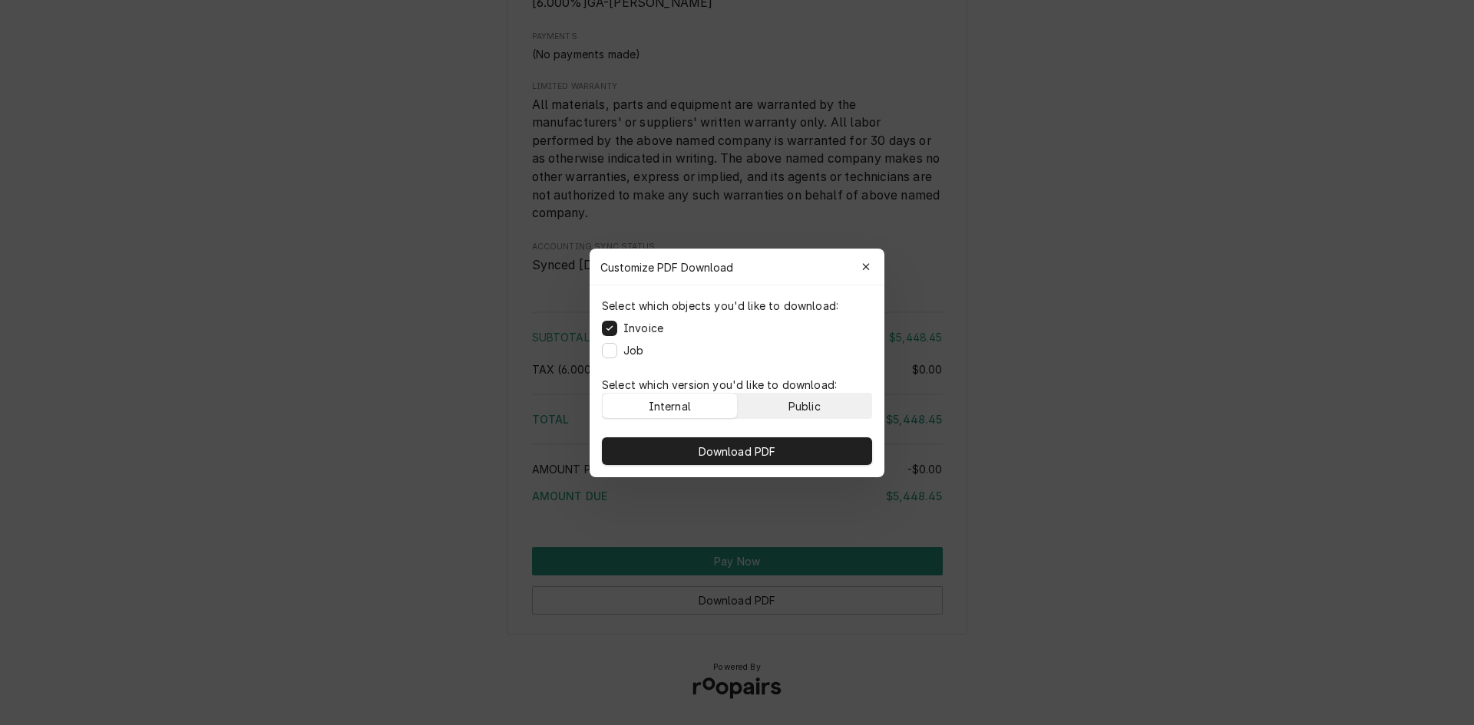
click at [817, 404] on div "Public" at bounding box center [804, 406] width 32 height 16
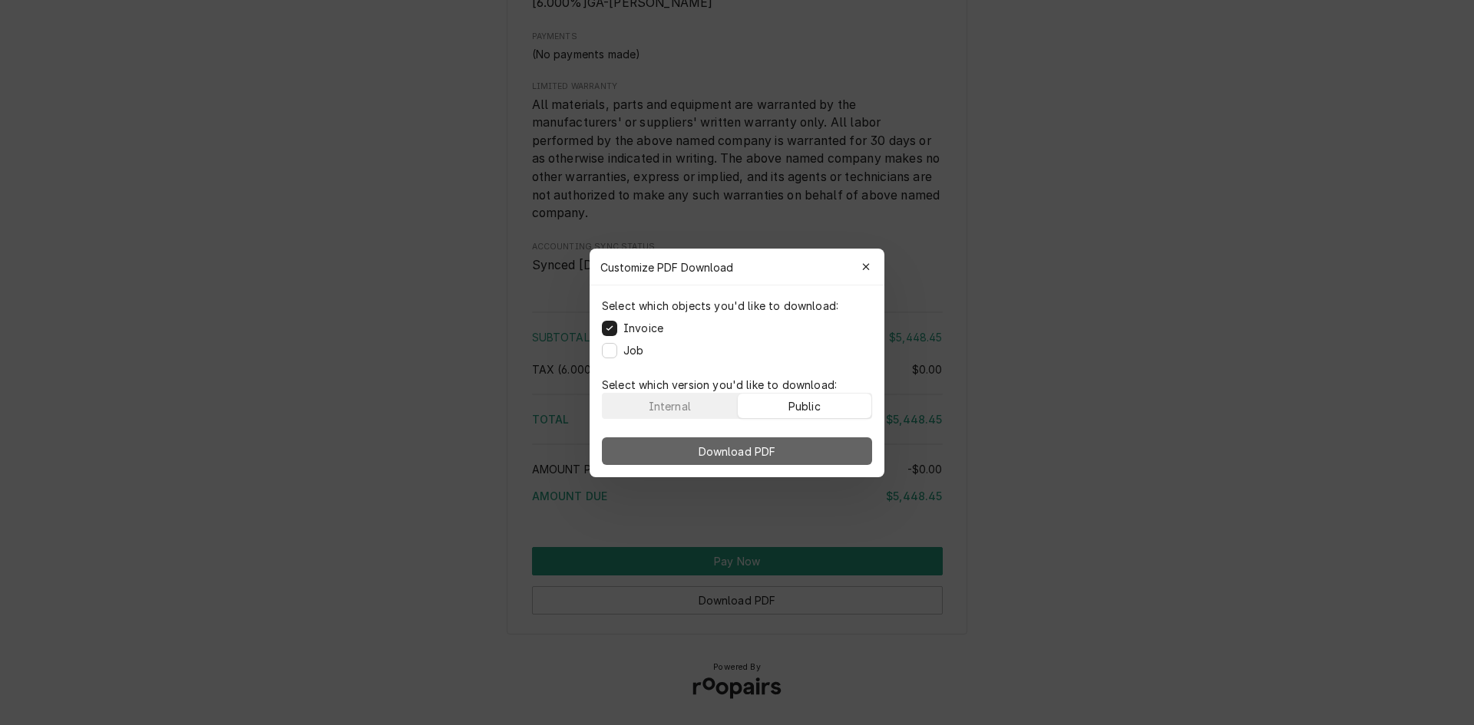
click at [757, 448] on span "Download PDF" at bounding box center [738, 451] width 84 height 16
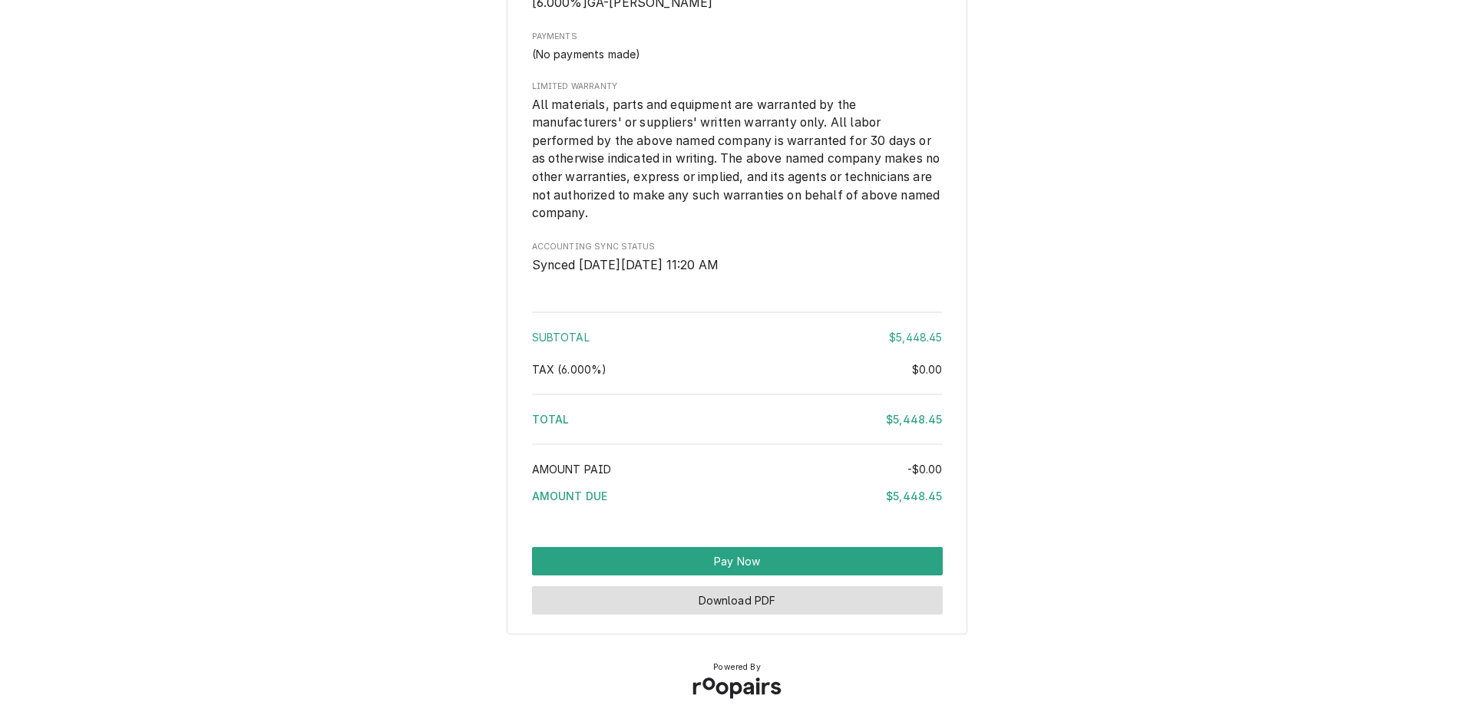
click at [732, 598] on button "Download PDF" at bounding box center [737, 601] width 411 height 28
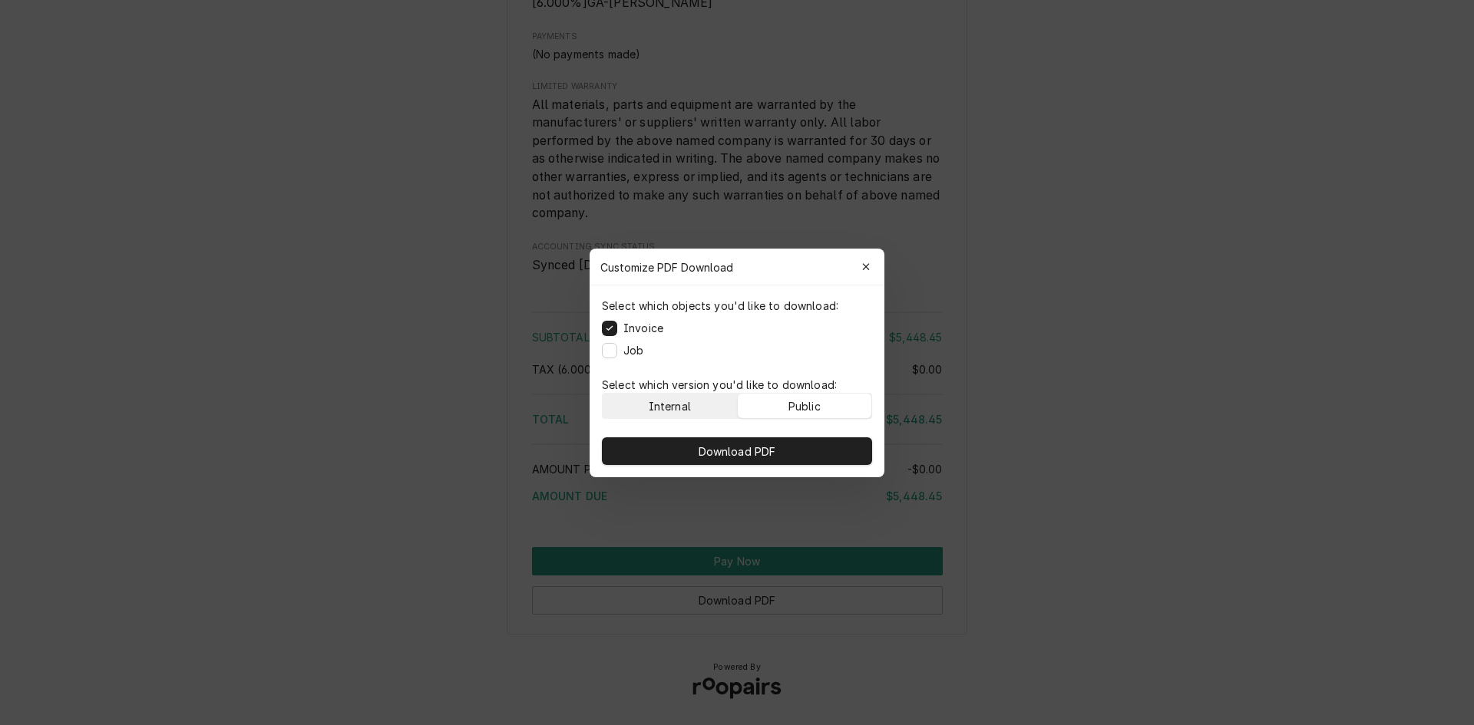
click at [663, 402] on div "Internal" at bounding box center [670, 406] width 42 height 16
click at [611, 352] on button "Job" at bounding box center [609, 349] width 15 height 15
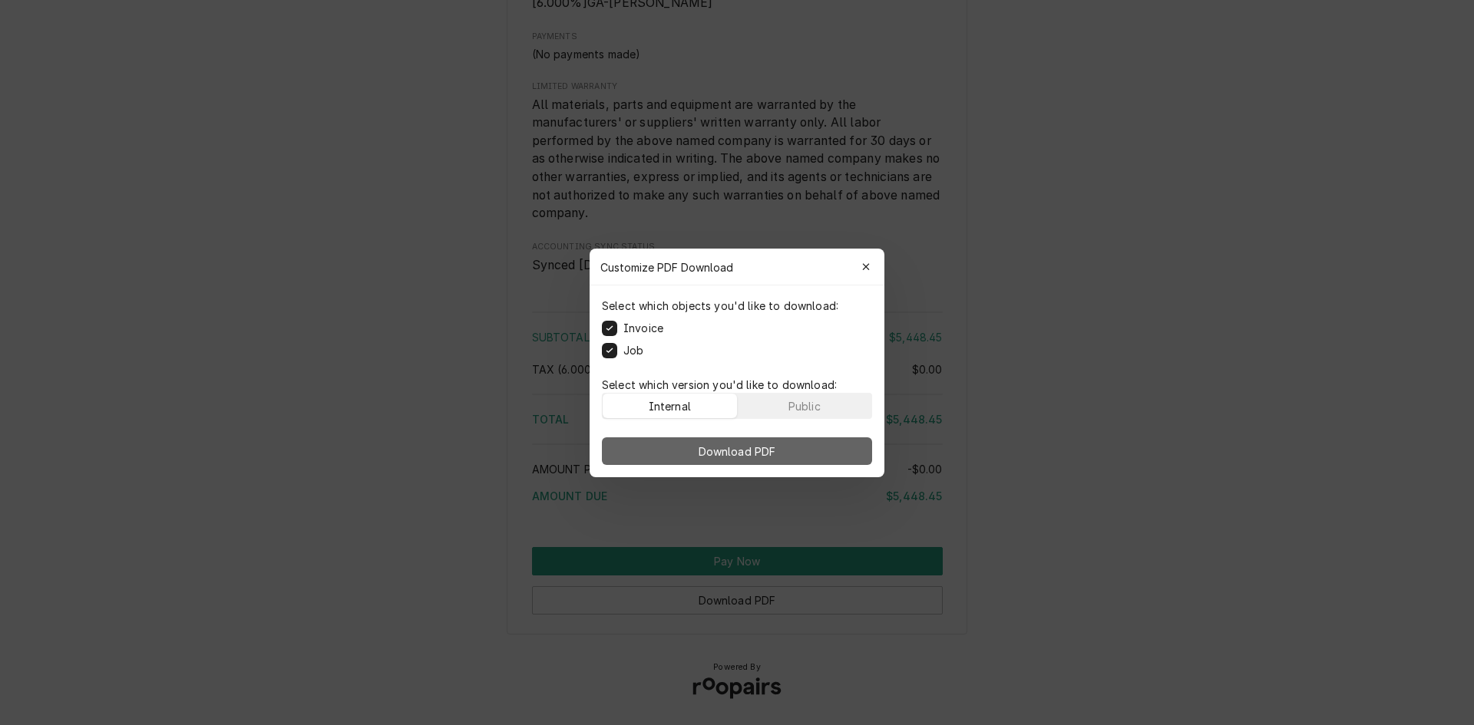
click at [739, 452] on span "Download PDF" at bounding box center [738, 451] width 84 height 16
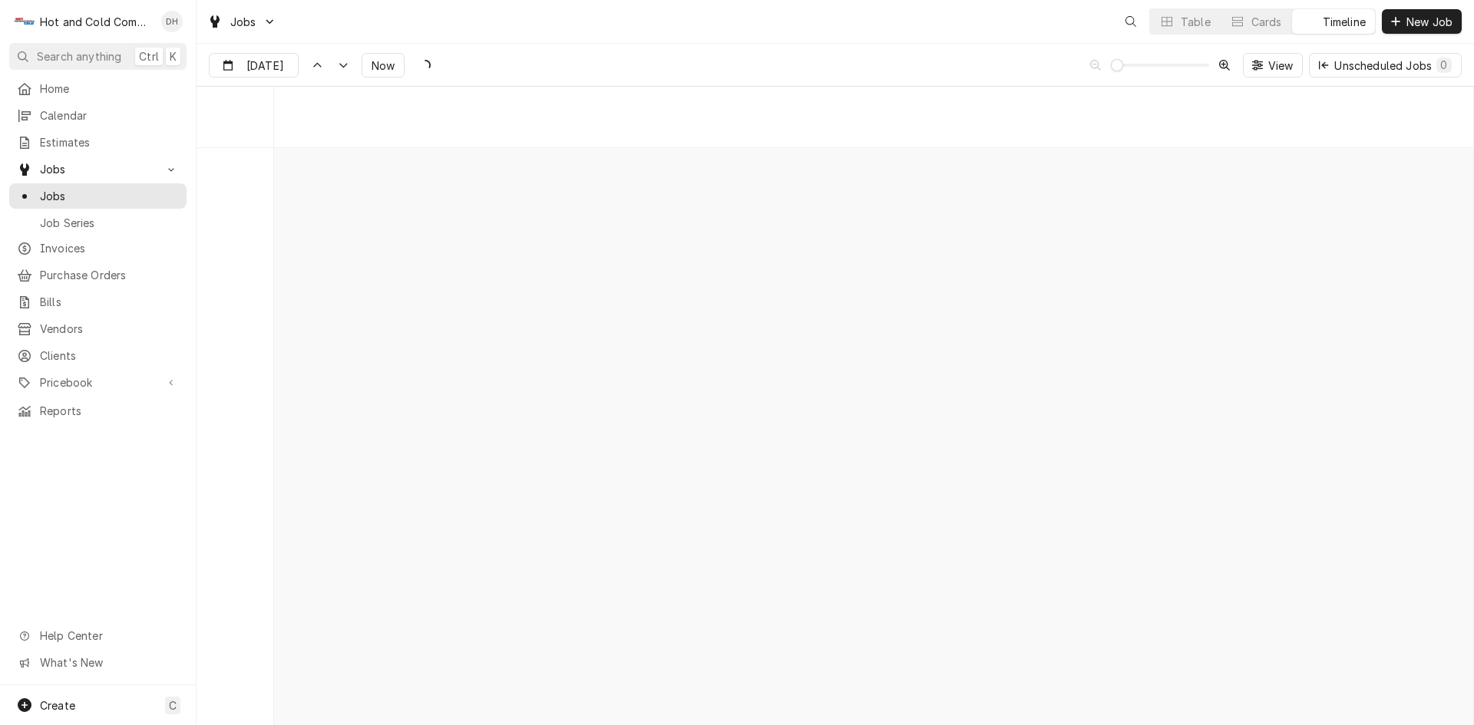
scroll to position [12016, 0]
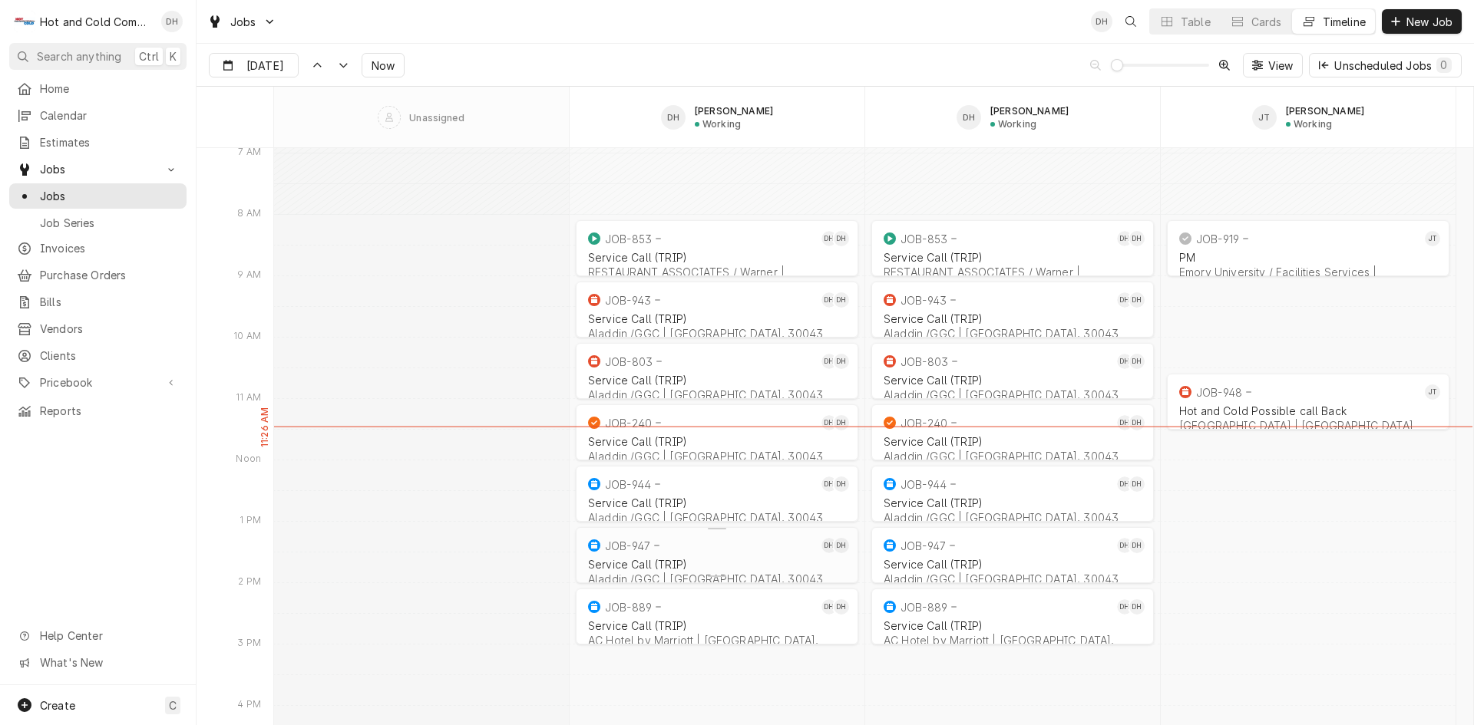
click at [704, 553] on div "JOB-947" at bounding box center [701, 546] width 233 height 18
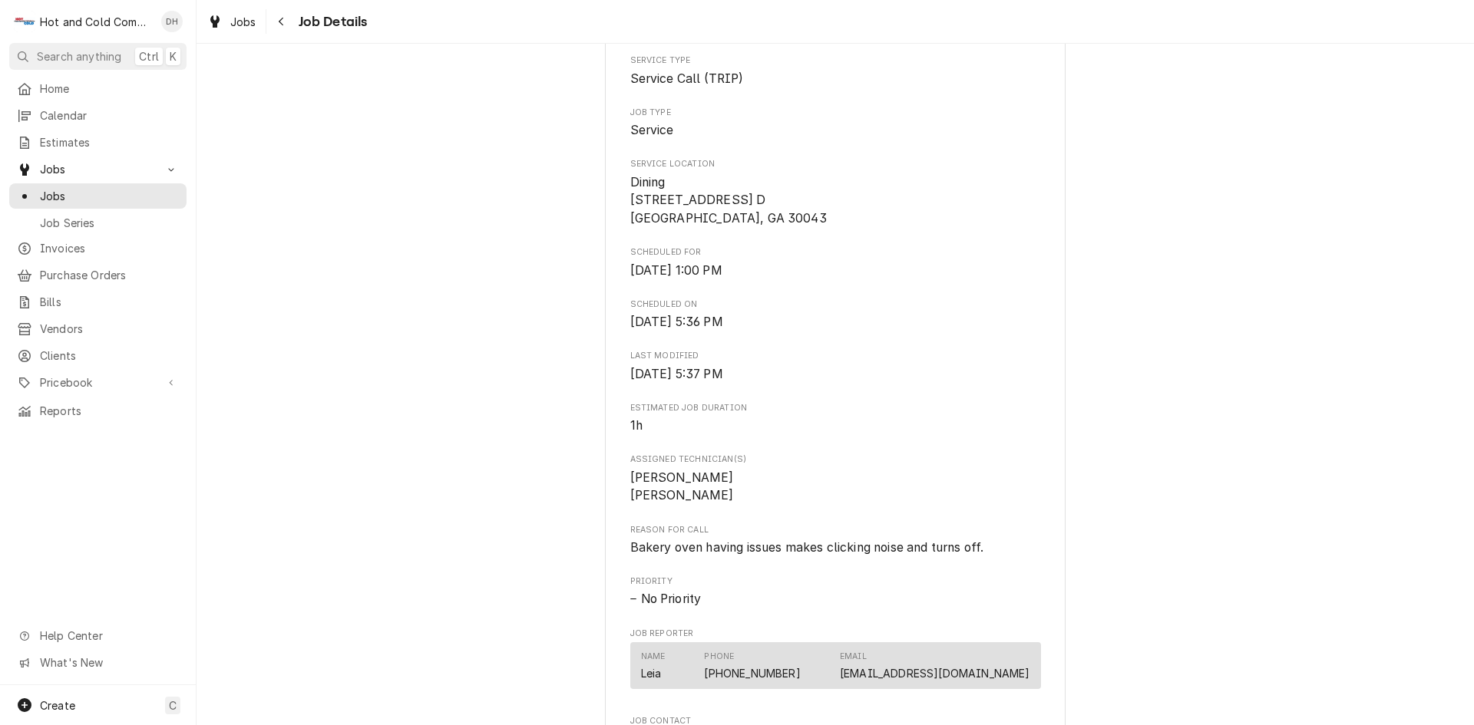
scroll to position [768, 0]
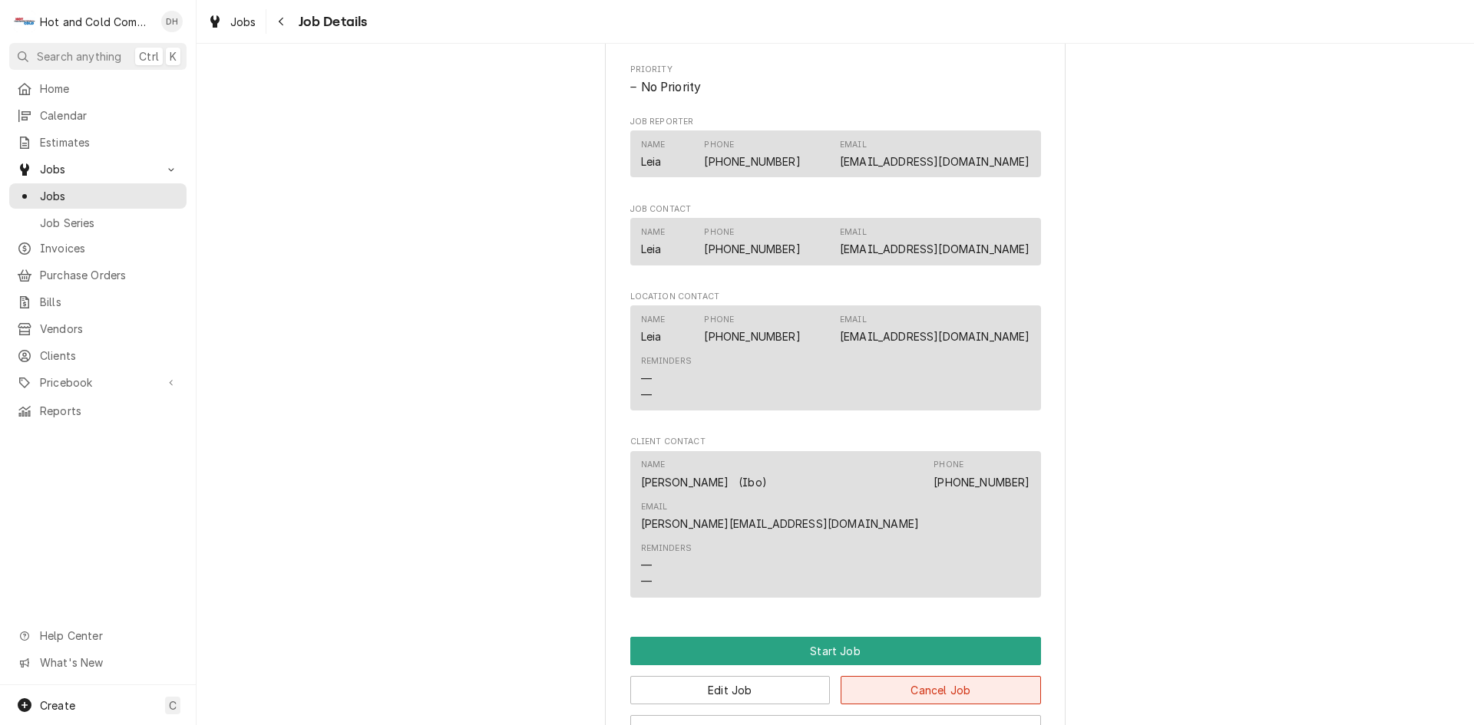
click at [955, 676] on button "Cancel Job" at bounding box center [941, 690] width 200 height 28
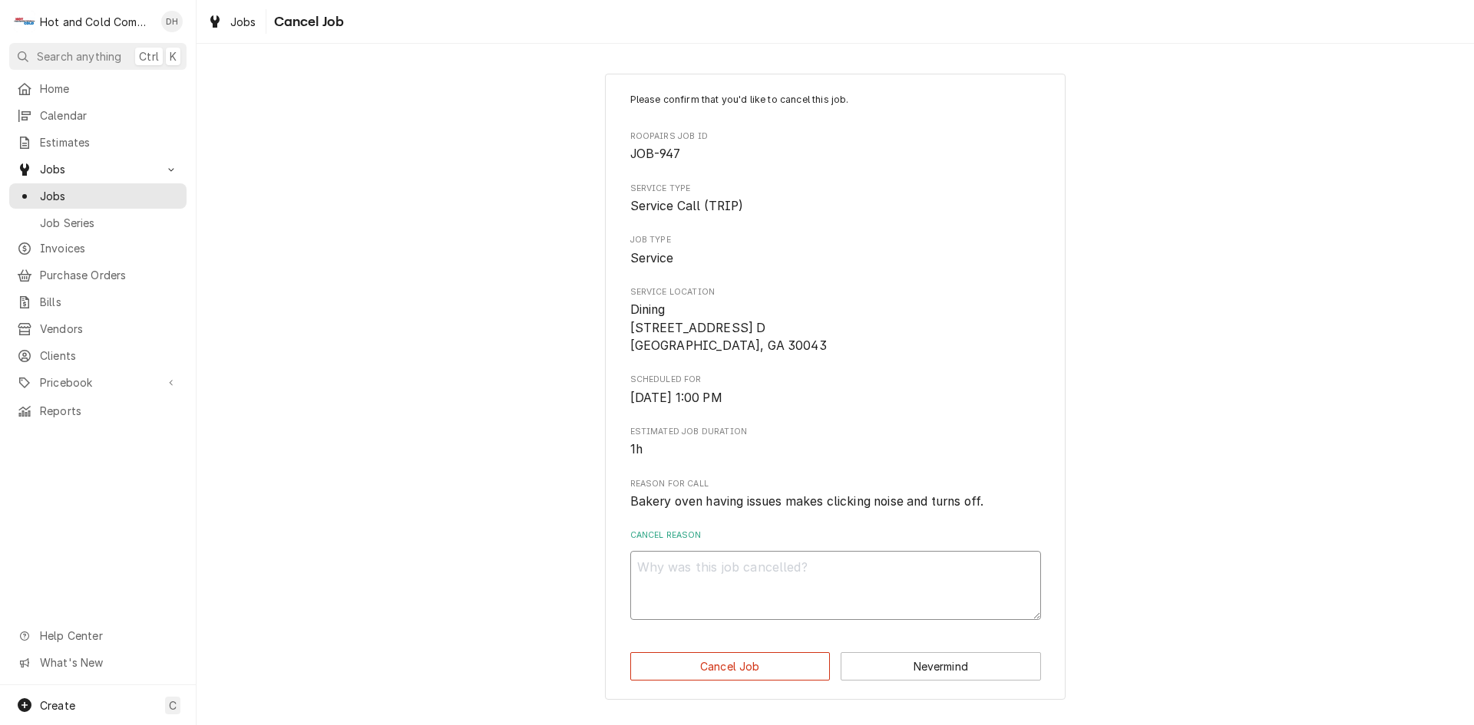
click at [801, 568] on textarea "Cancel Reason" at bounding box center [835, 585] width 411 height 69
type textarea "x"
type textarea "C"
type textarea "x"
type textarea "Cu"
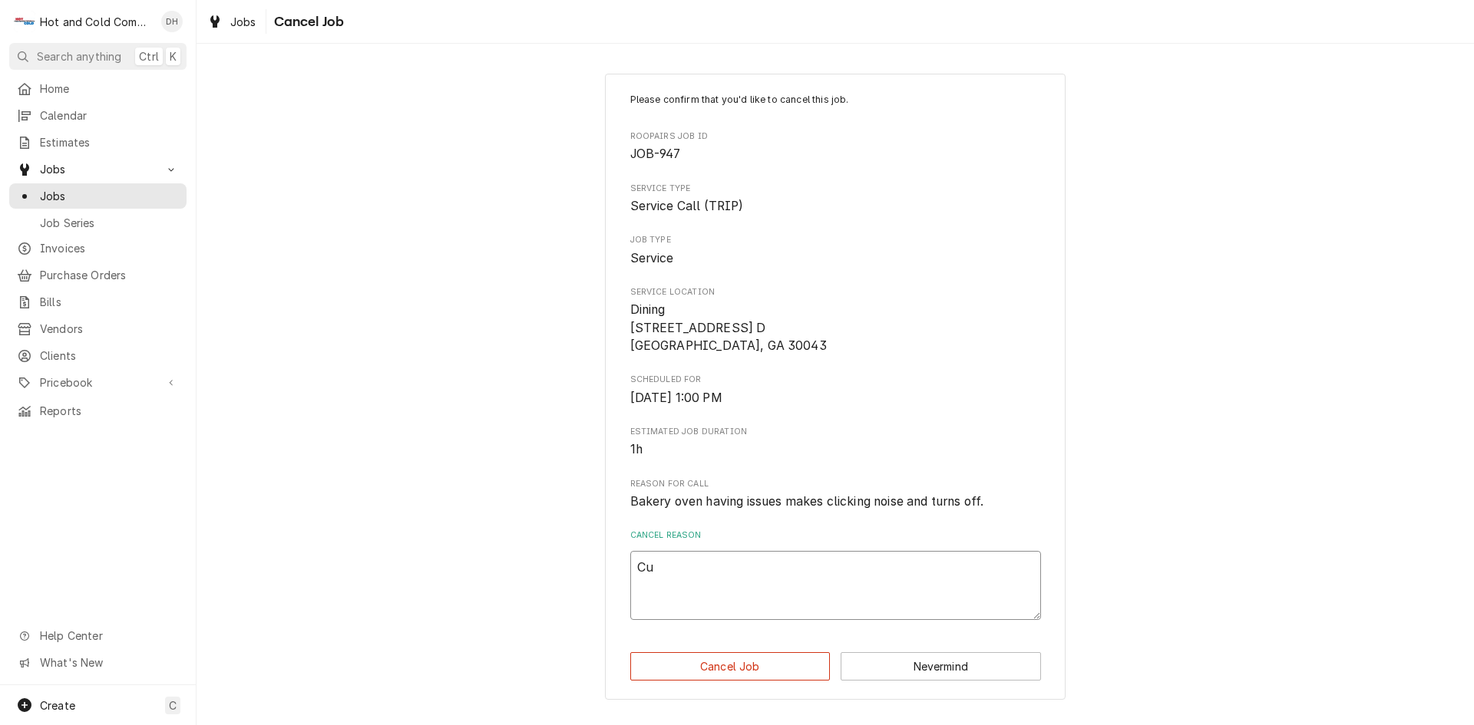
type textarea "x"
type textarea "Cus"
type textarea "x"
type textarea "Cust"
type textarea "x"
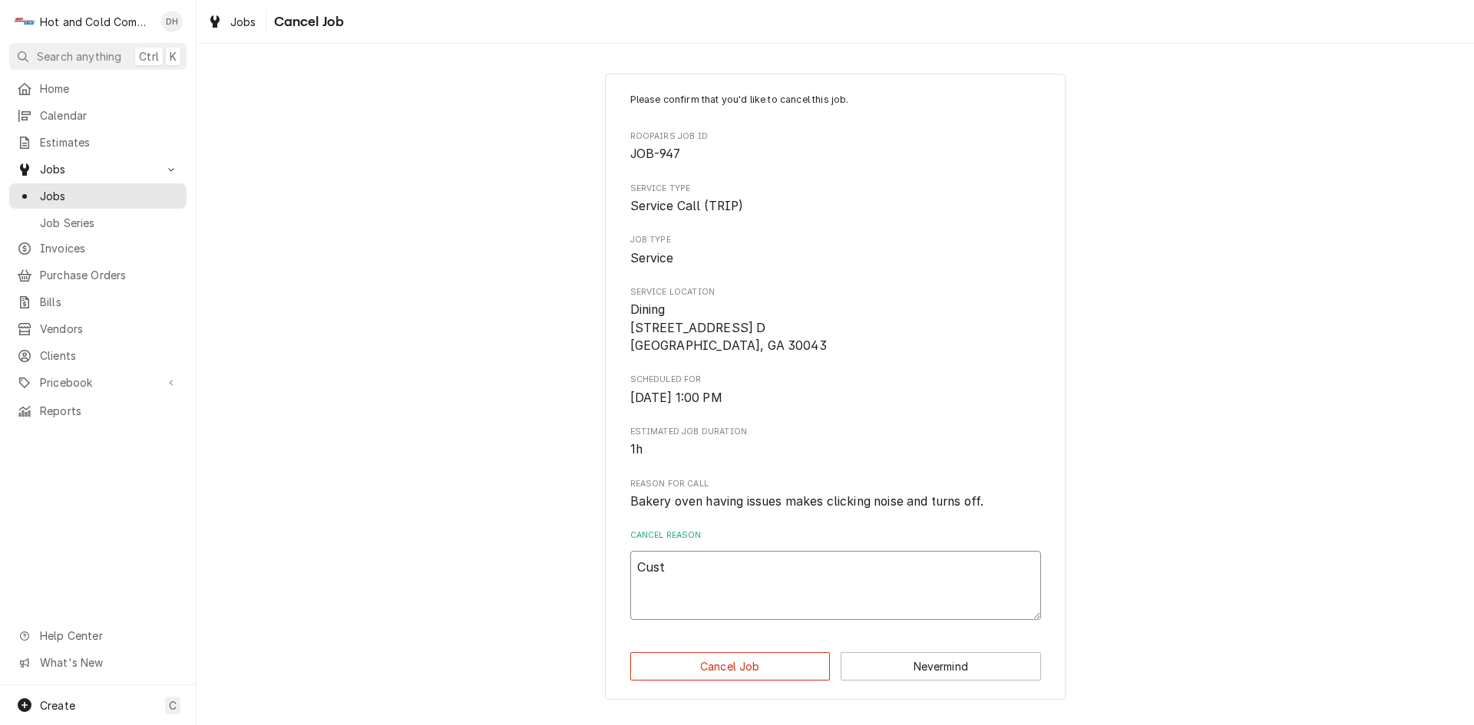
type textarea "Custo"
type textarea "x"
type textarea "Custom"
type textarea "x"
type textarea "Custome"
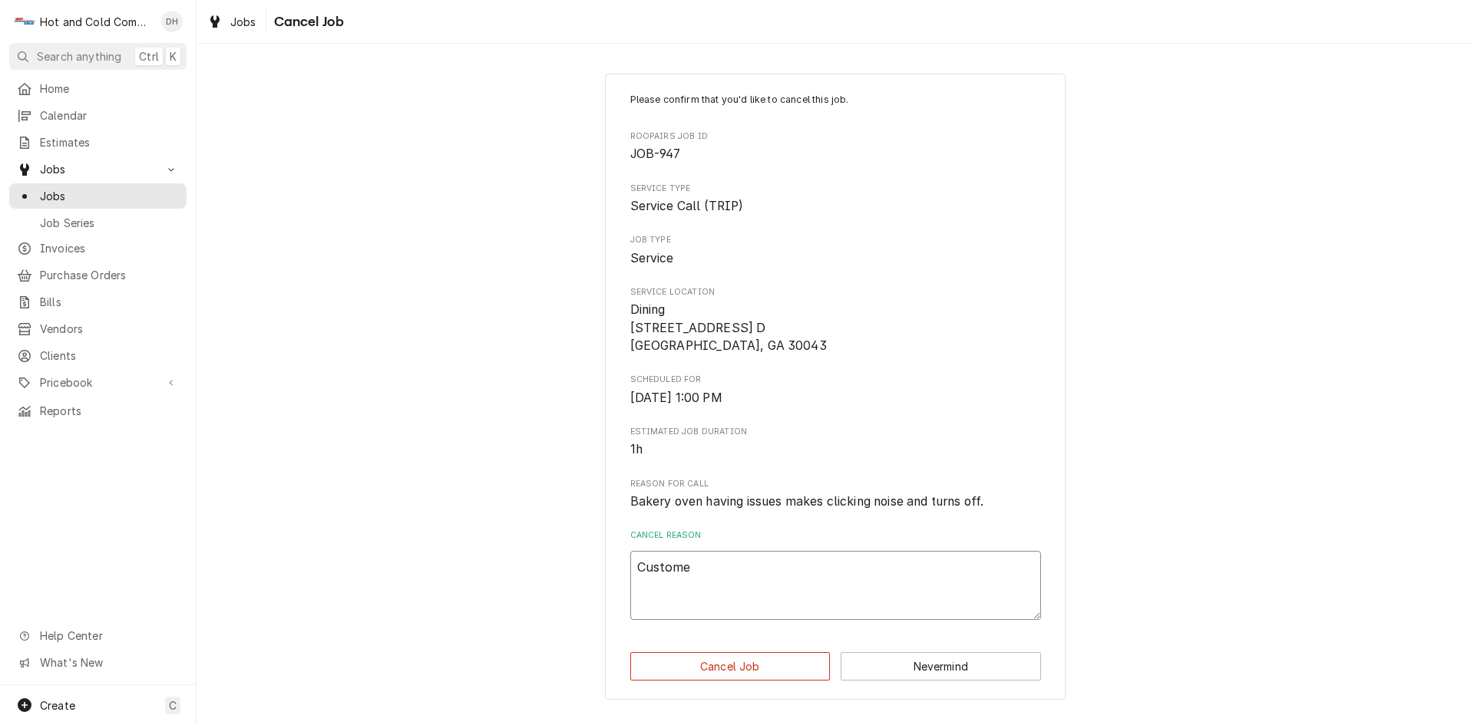
type textarea "x"
type textarea "Customer"
type textarea "x"
type textarea "Customer"
type textarea "x"
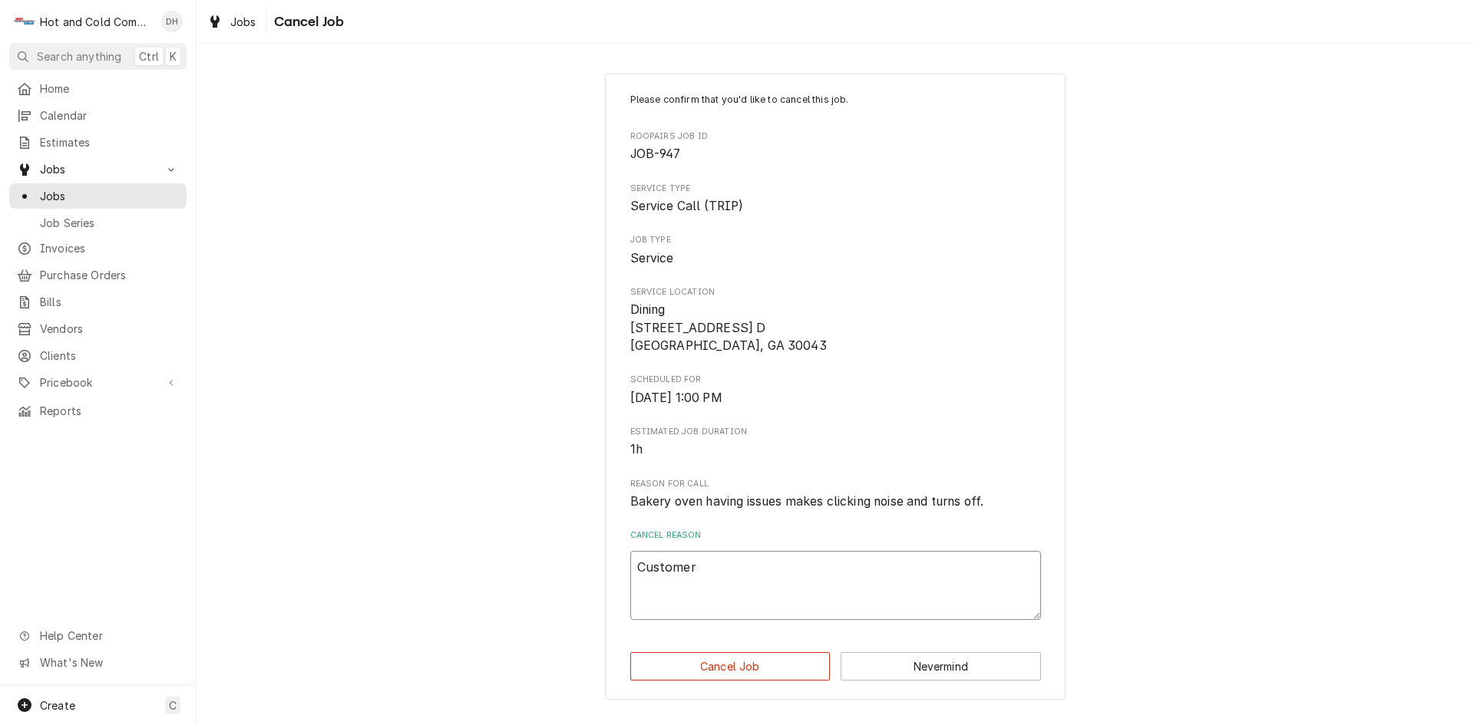
type textarea "Customer c"
type textarea "x"
type textarea "Customer ca"
type textarea "x"
type textarea "Customer c"
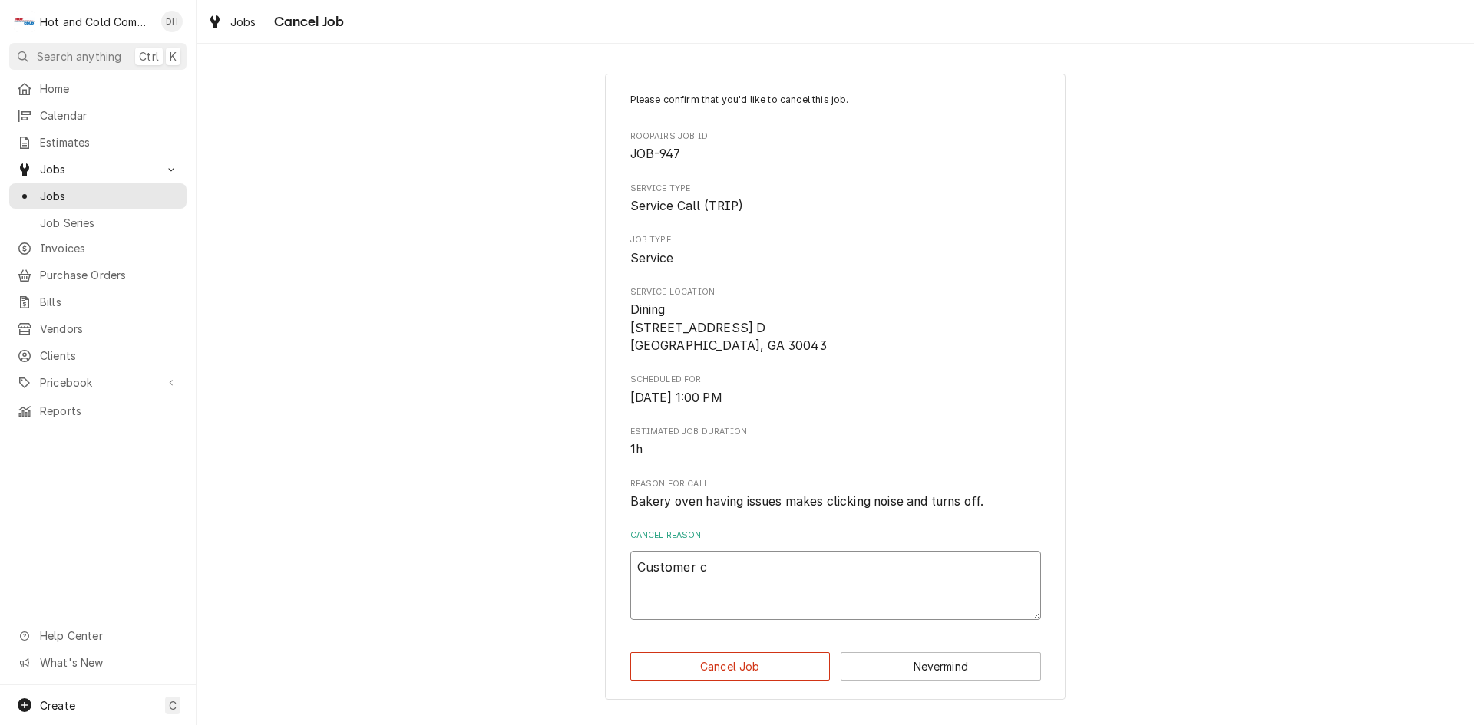
type textarea "x"
type textarea "Customer"
type textarea "x"
type textarea "Customer t"
type textarea "x"
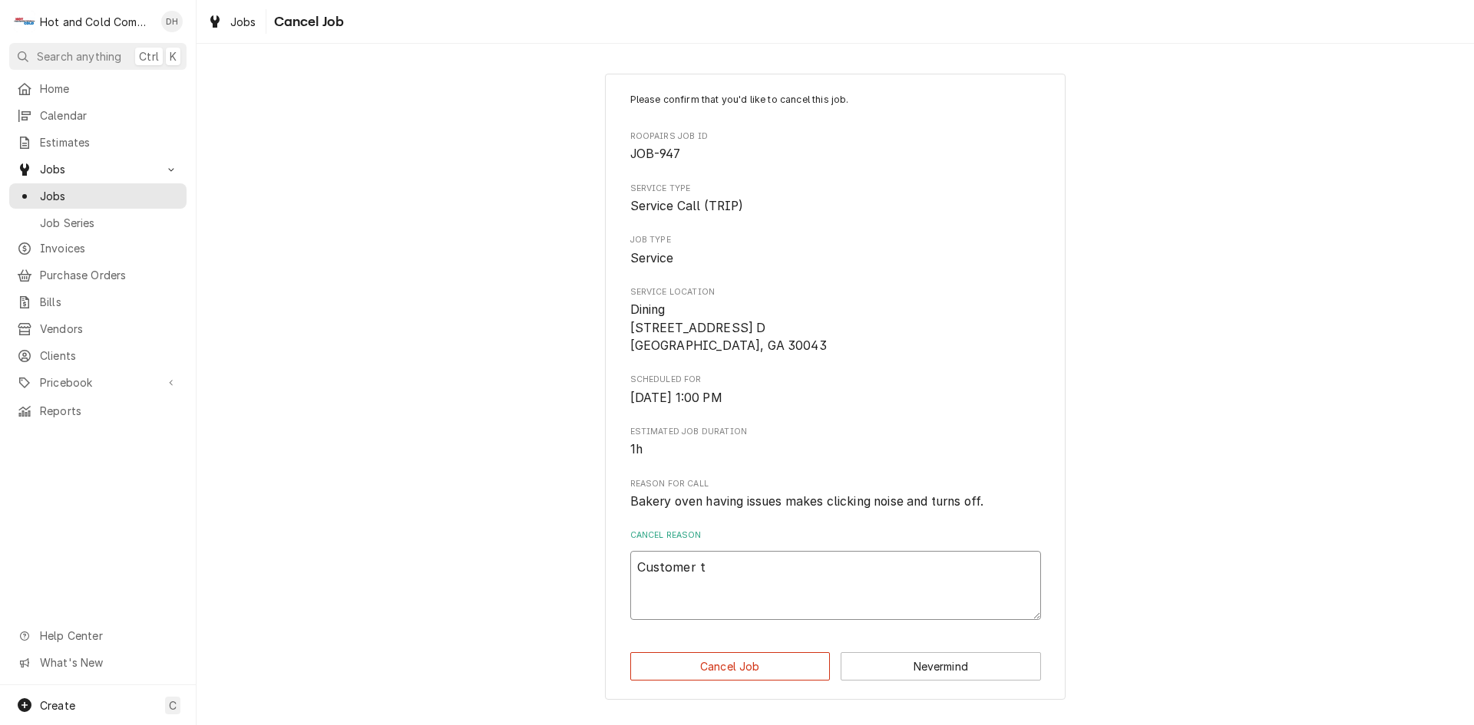
type textarea "Customer te"
type textarea "x"
type textarea "Customer tex"
type textarea "x"
type textarea "Customer text"
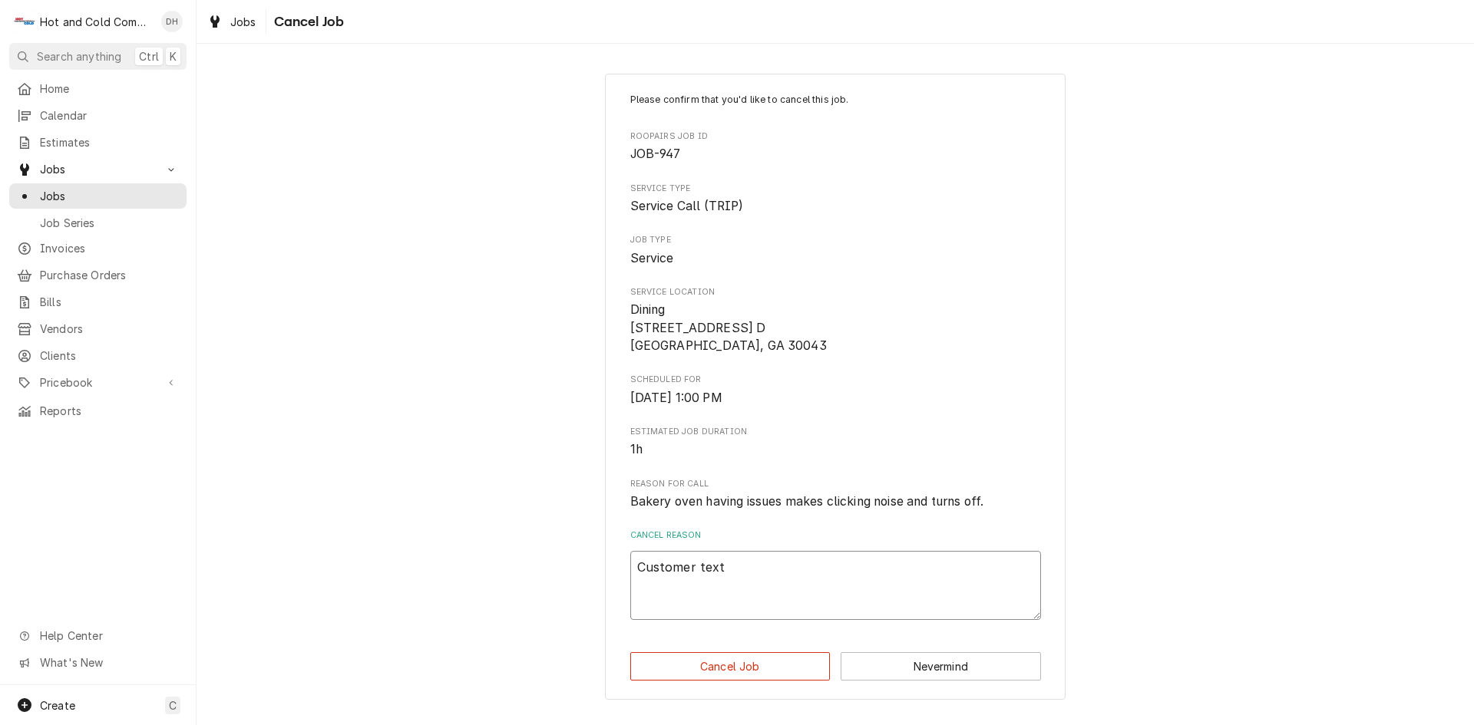
type textarea "x"
type textarea "Customer text"
type textarea "x"
type textarea "Customer text s"
type textarea "x"
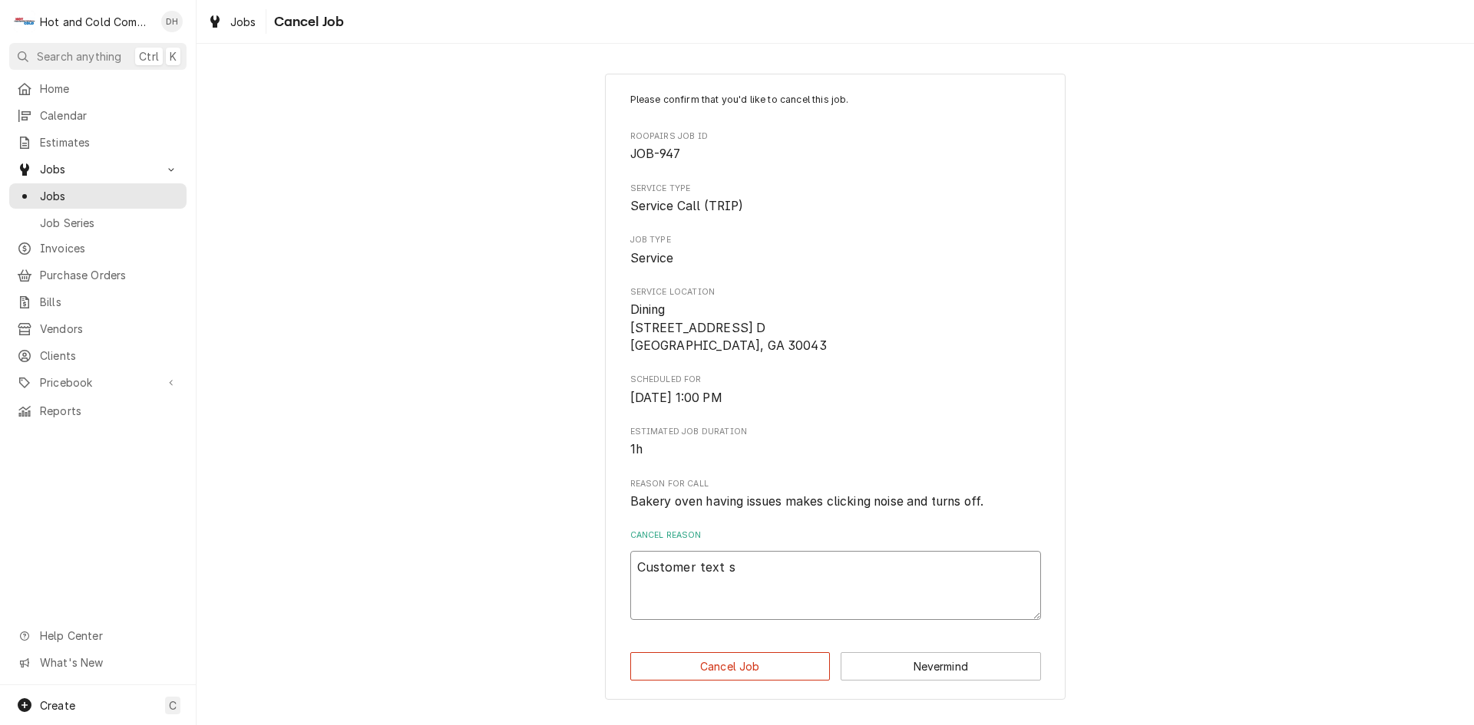
type textarea "Customer text sa"
type textarea "x"
type textarea "Customer text sai"
type textarea "x"
type textarea "Customer text said"
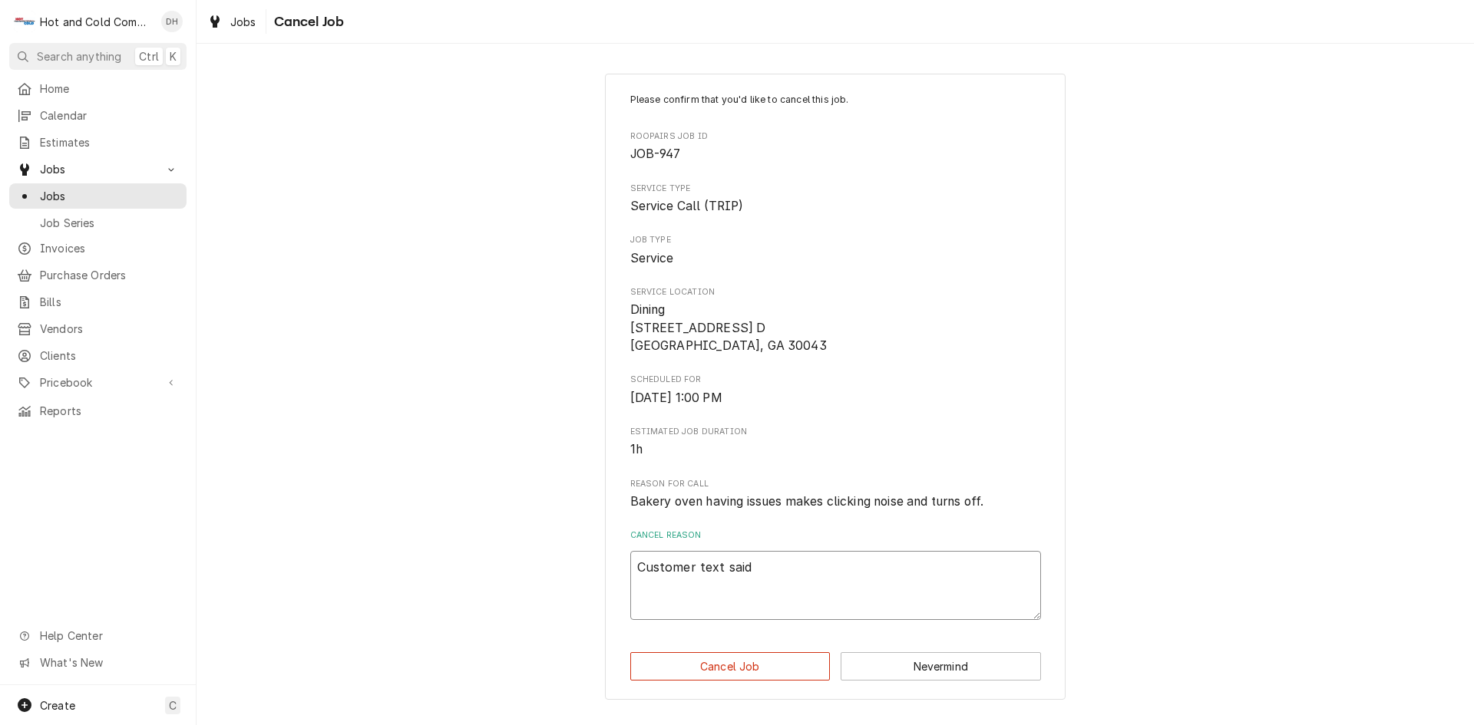
type textarea "x"
type textarea "Customer text said"
type textarea "x"
type textarea "Customer text said o"
type textarea "x"
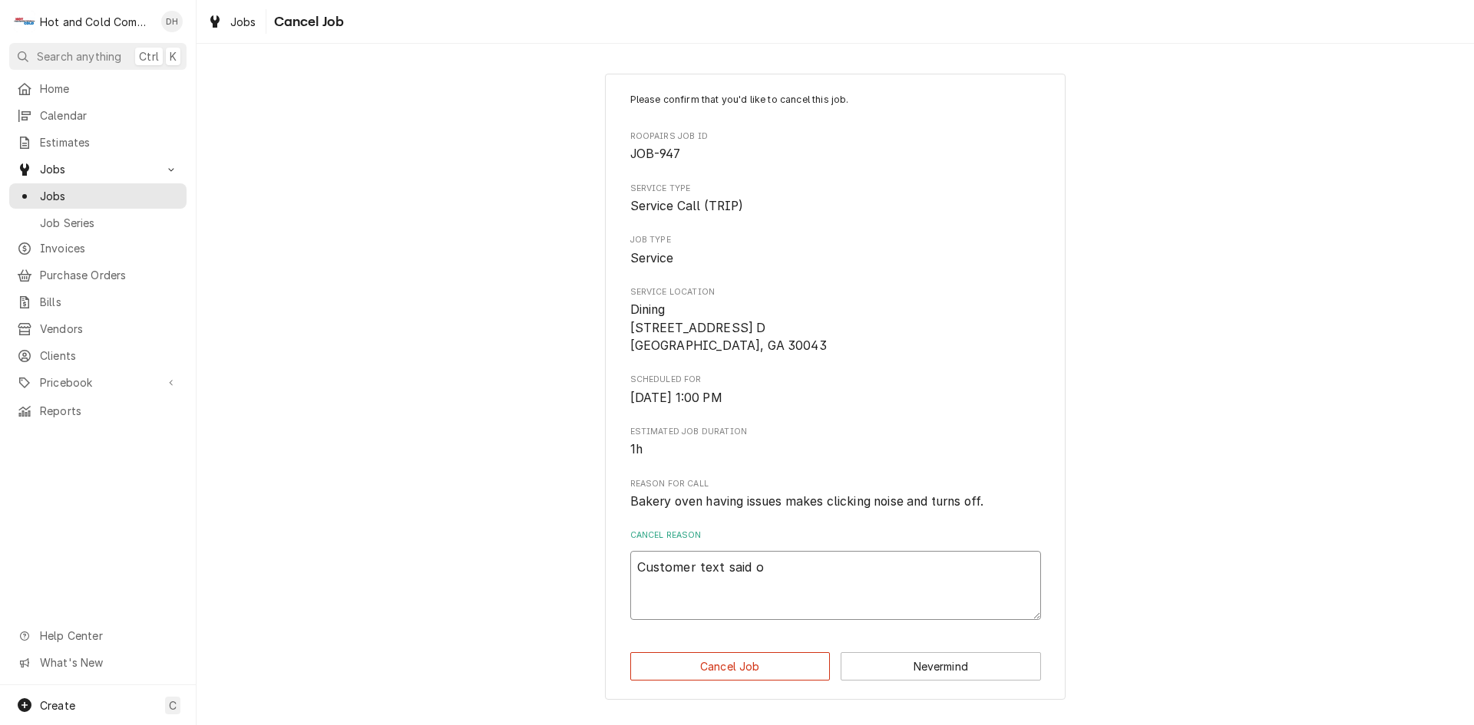
type textarea "Customer text said ov"
type textarea "x"
type textarea "Customer text said ove"
type textarea "x"
type textarea "Customer text said oven"
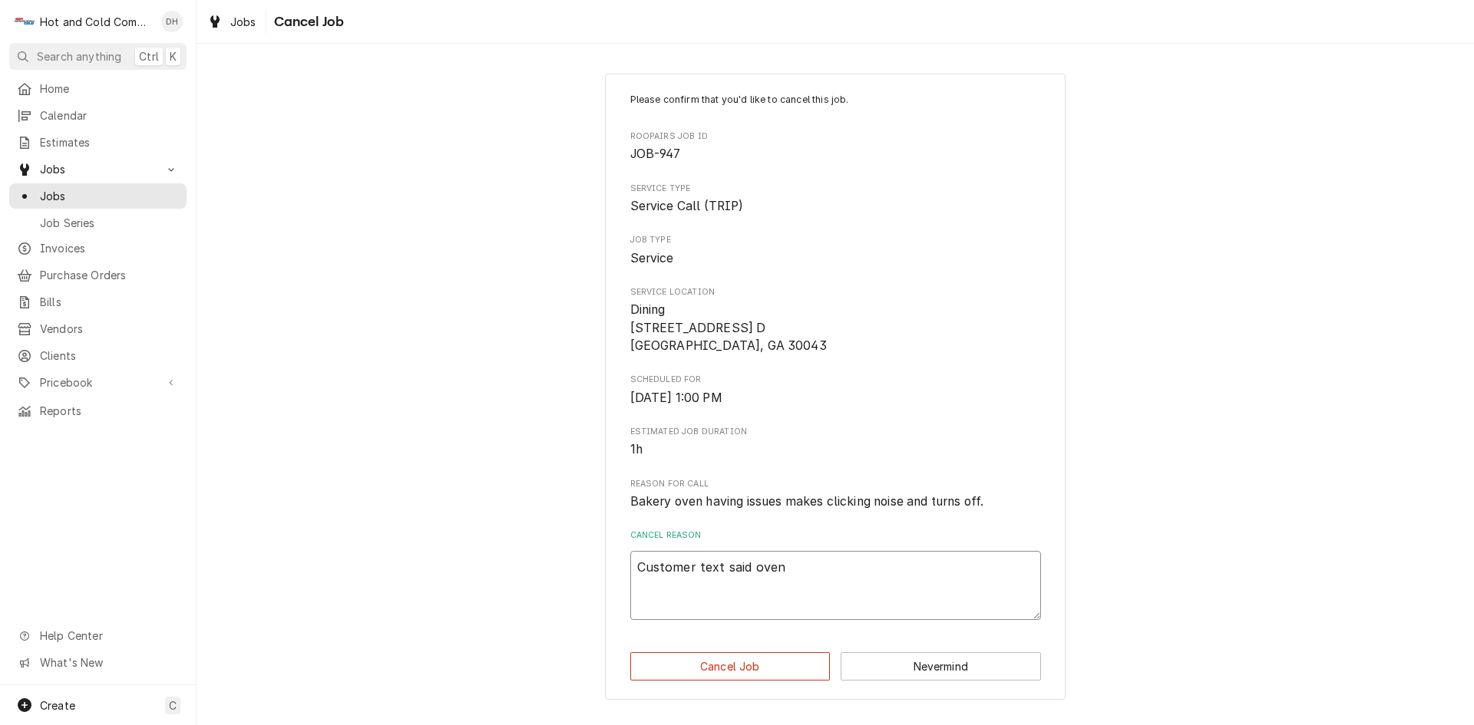
type textarea "x"
type textarea "Customer text said oven"
type textarea "x"
type textarea "Customer text said oven i"
type textarea "x"
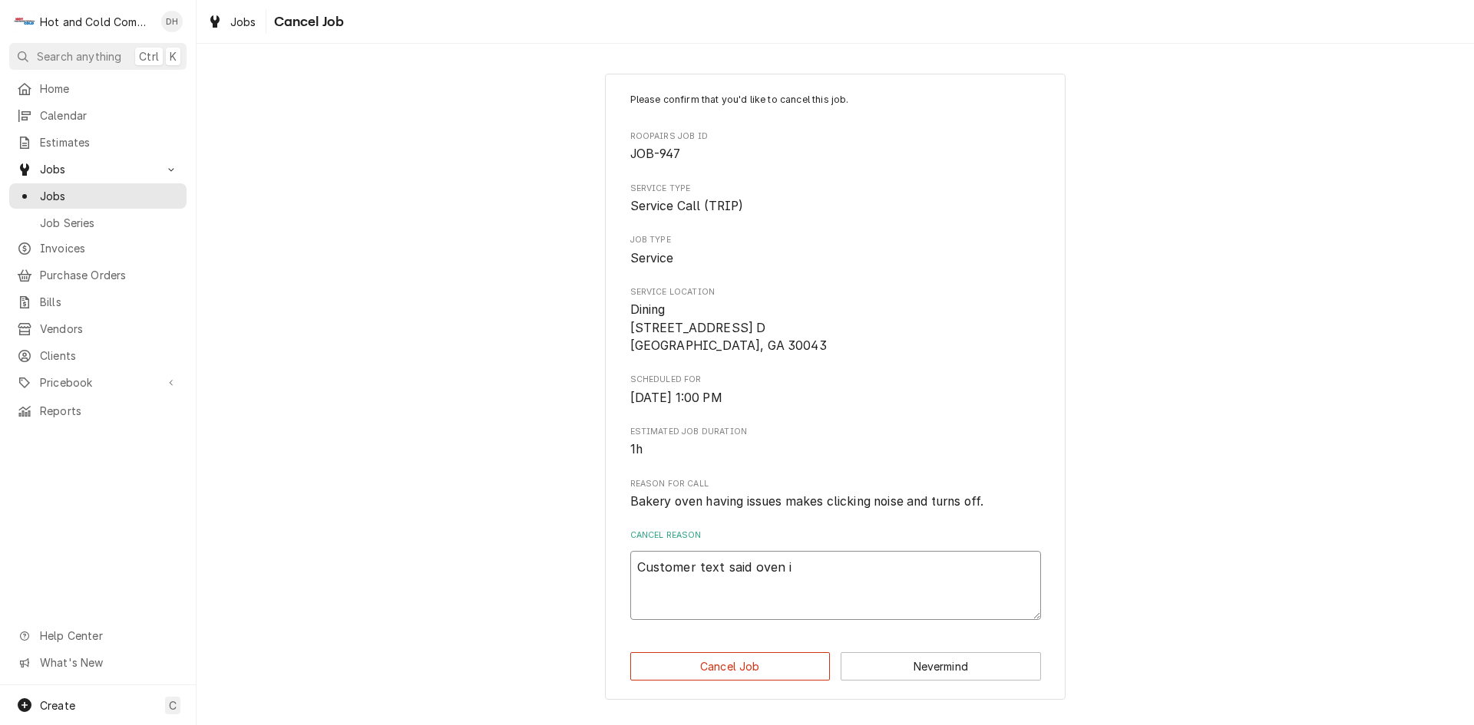
type textarea "Customer text said oven is"
type textarea "x"
type textarea "Customer text said oven is"
type textarea "x"
type textarea "Customer text said oven is w"
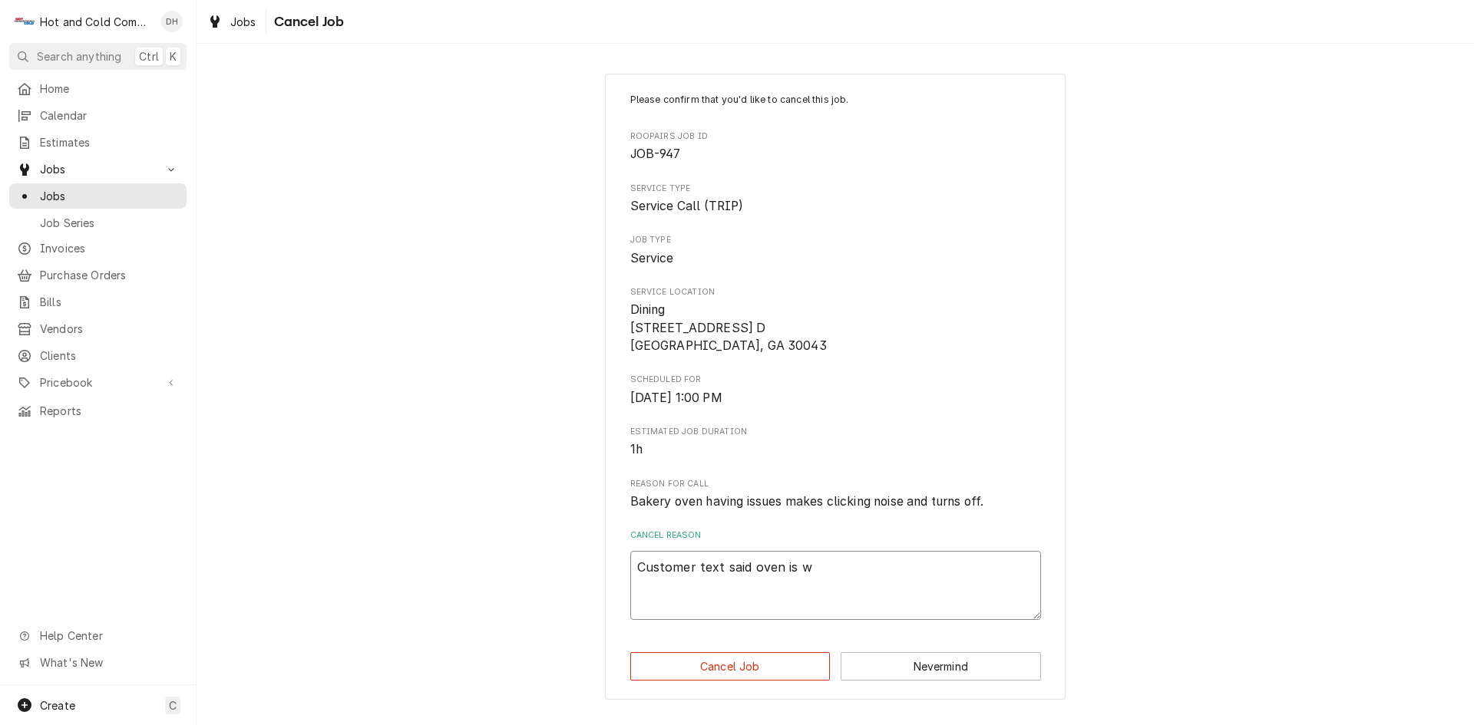
type textarea "x"
type textarea "Customer text said oven is wo"
type textarea "x"
type textarea "Customer text said oven is wor"
type textarea "x"
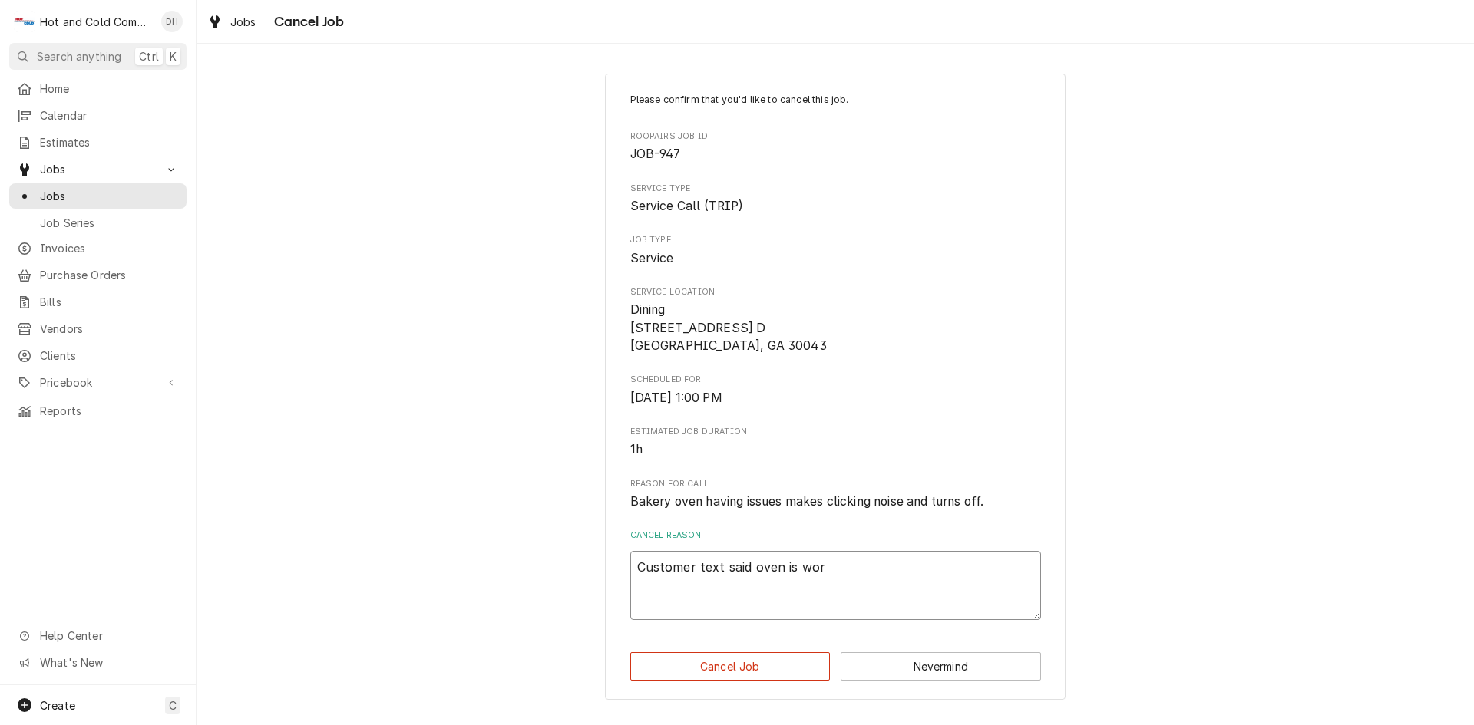
type textarea "Customer text said oven is work"
type textarea "x"
type textarea "Customer text said oven is worki"
type textarea "x"
type textarea "Customer text said oven is workin"
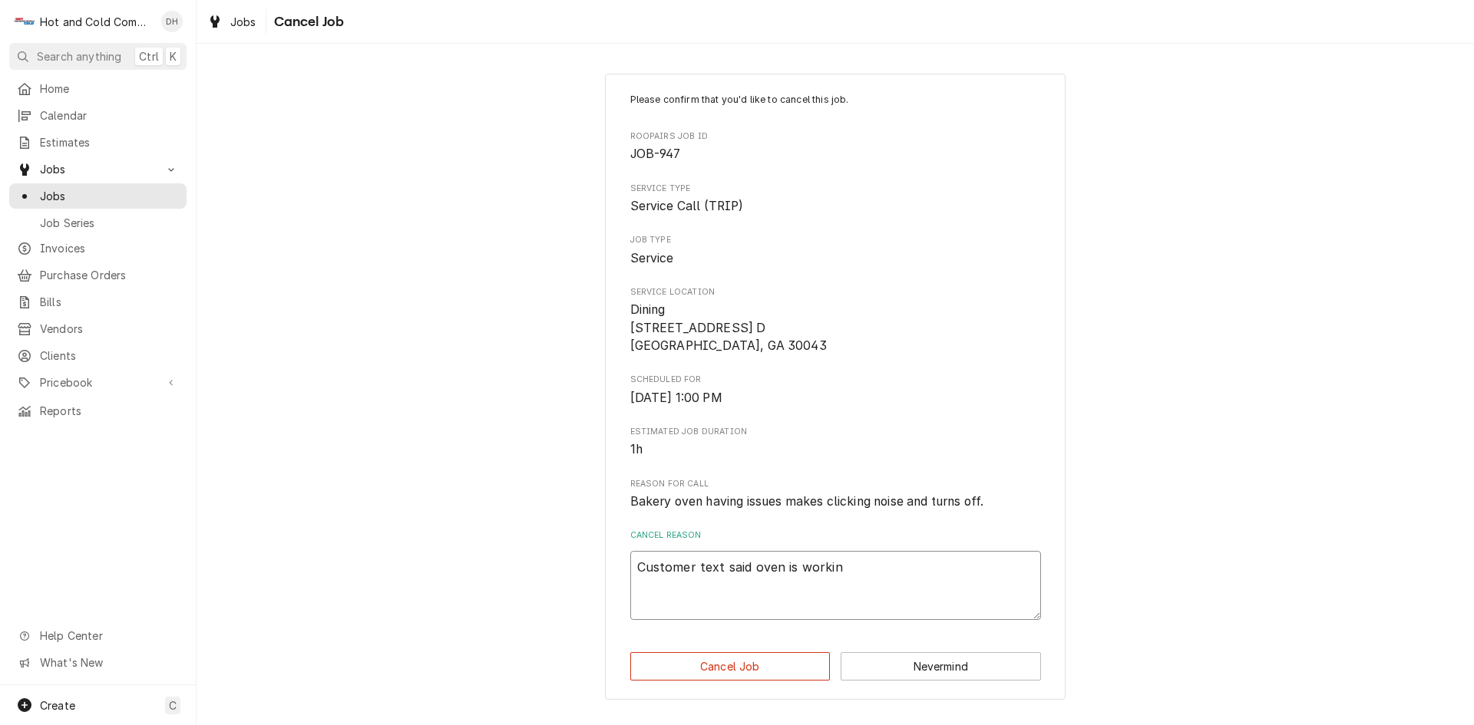
type textarea "x"
type textarea "Customer text said oven is working"
type textarea "x"
type textarea "Customer text said oven is working"
type textarea "x"
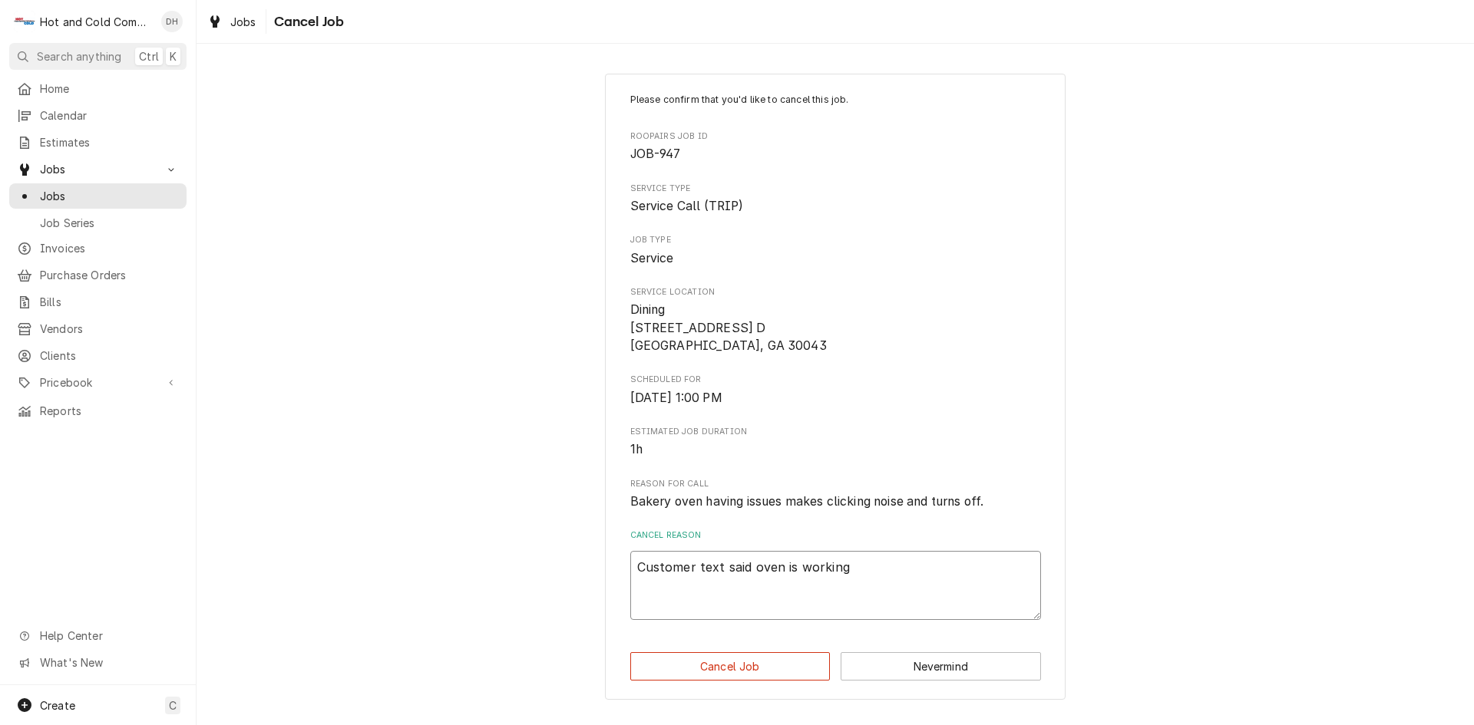
type textarea "Customer text said oven is working n"
type textarea "x"
type textarea "Customer text said oven is working no"
type textarea "x"
type textarea "Customer text said oven is working now"
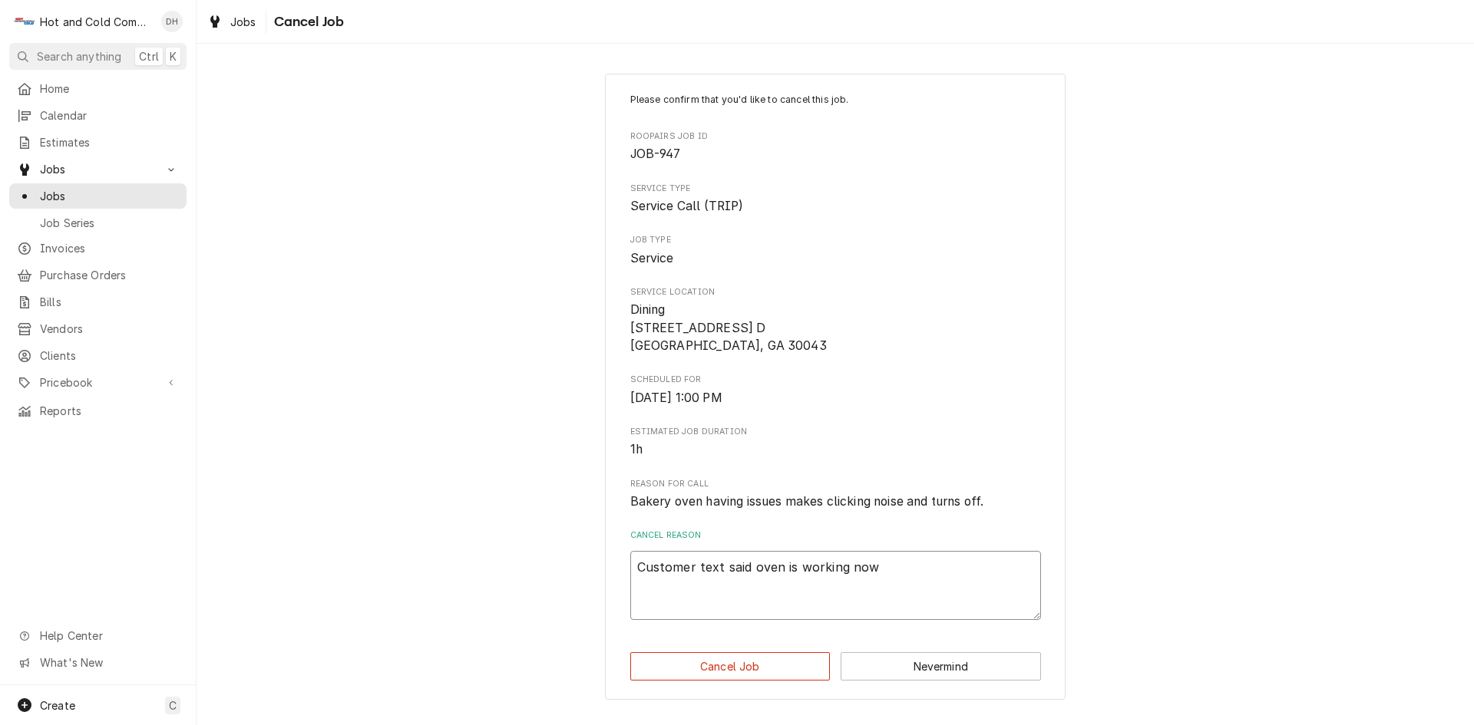
type textarea "x"
type textarea "Customer text said oven is working now"
type textarea "x"
type textarea "Customer text said oven is working now 8"
type textarea "x"
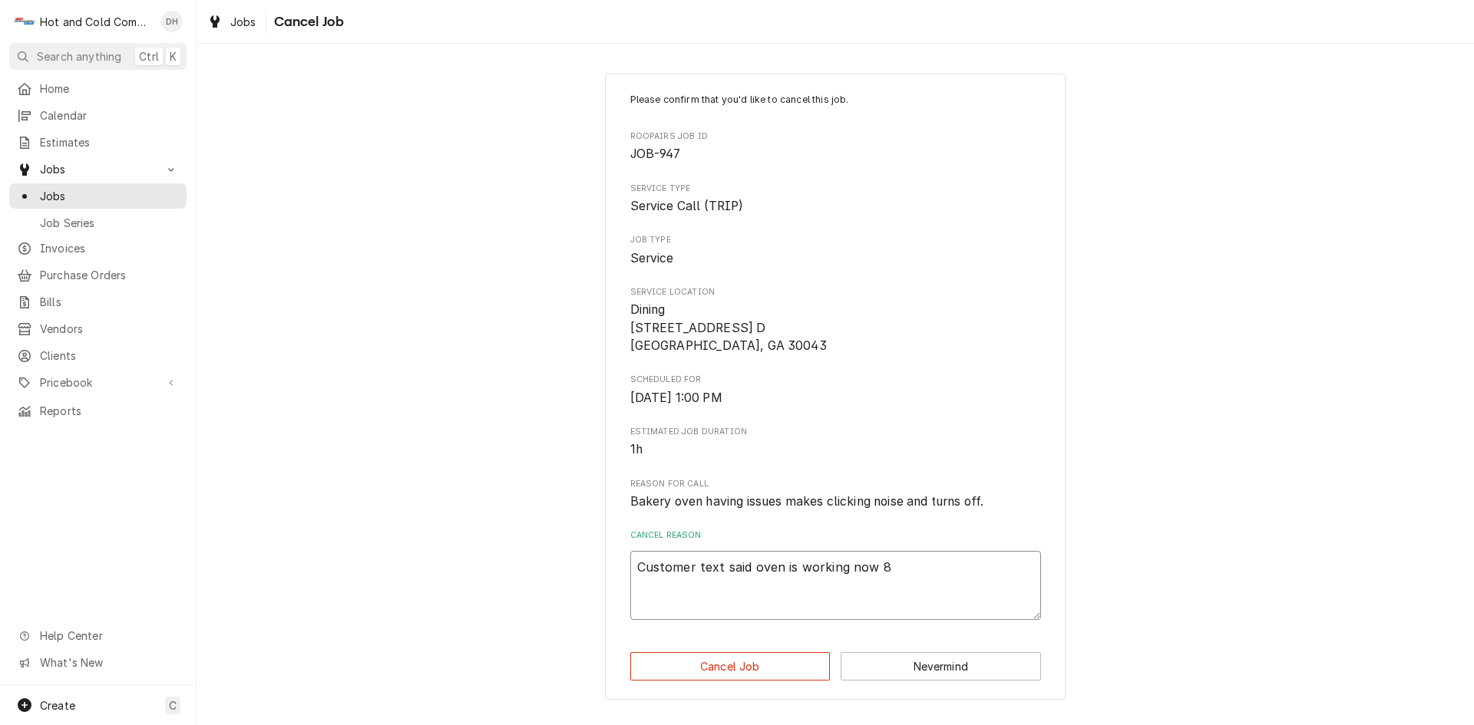
type textarea "Customer text said oven is working now 8/"
type textarea "x"
type textarea "Customer text said oven is working now 8/1"
type textarea "x"
type textarea "Customer text said oven is working now 8/13"
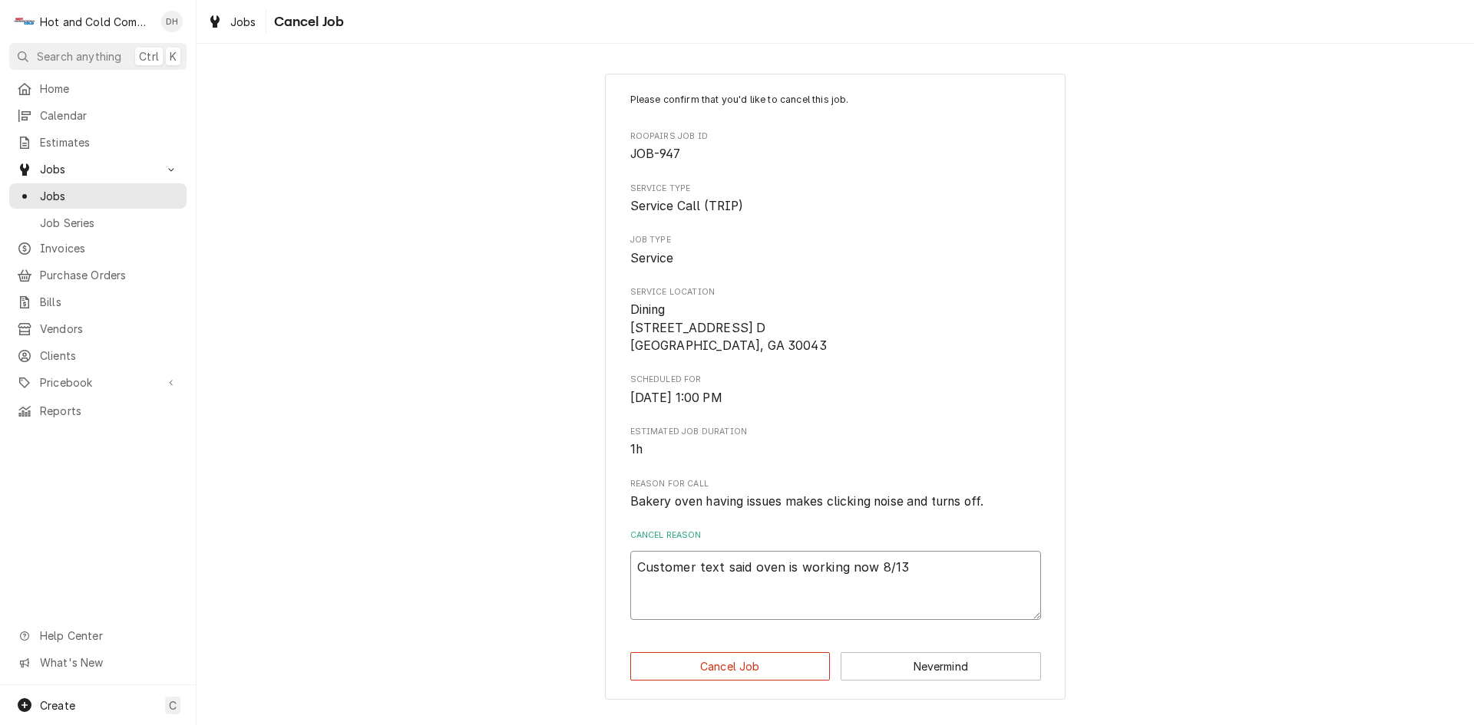
type textarea "x"
type textarea "Customer text said oven is working now 8/13/"
type textarea "x"
type textarea "Customer text said oven is working now 8/13/2"
type textarea "x"
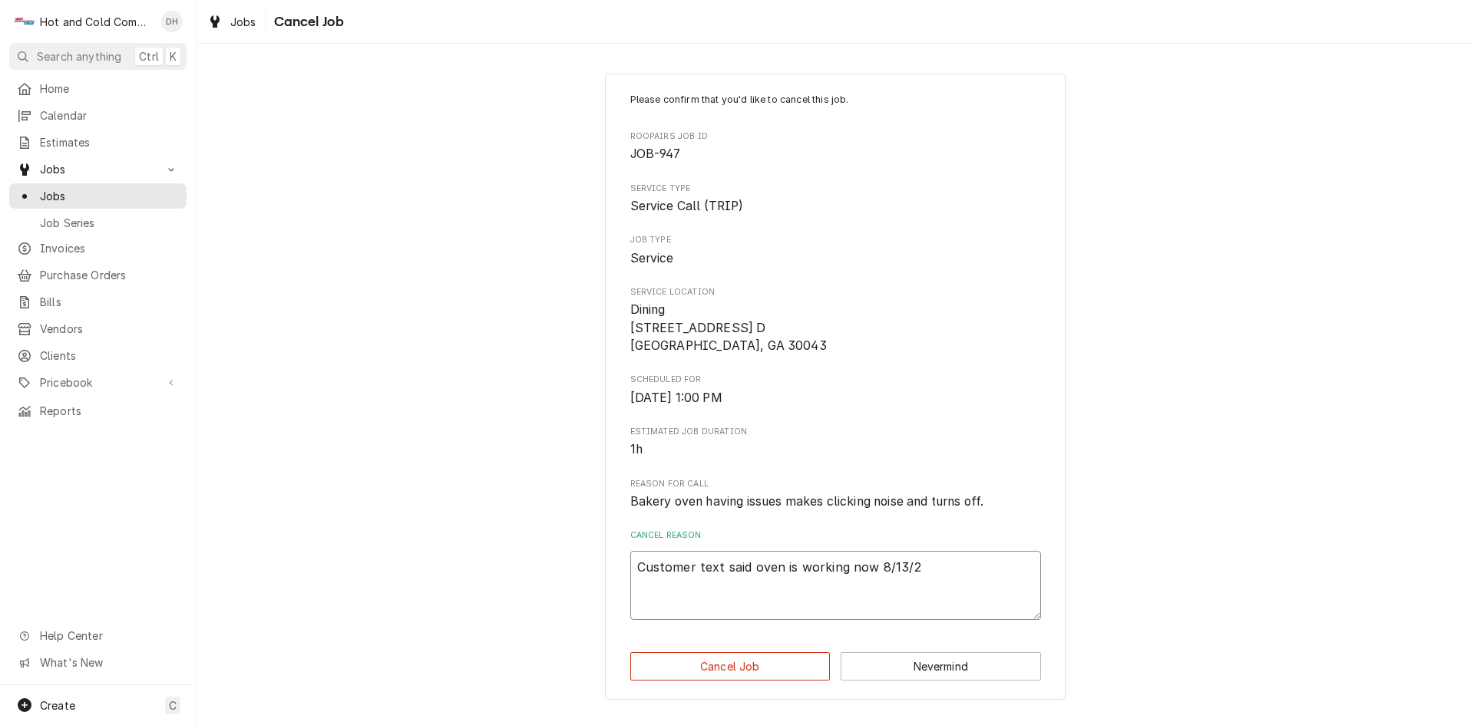
type textarea "Customer text said oven is working now 8/13/25"
type textarea "x"
type textarea "Customer text said oven is working now 8/13/25"
type textarea "x"
type textarea "Customer text said oven is working now 8/13/25 1"
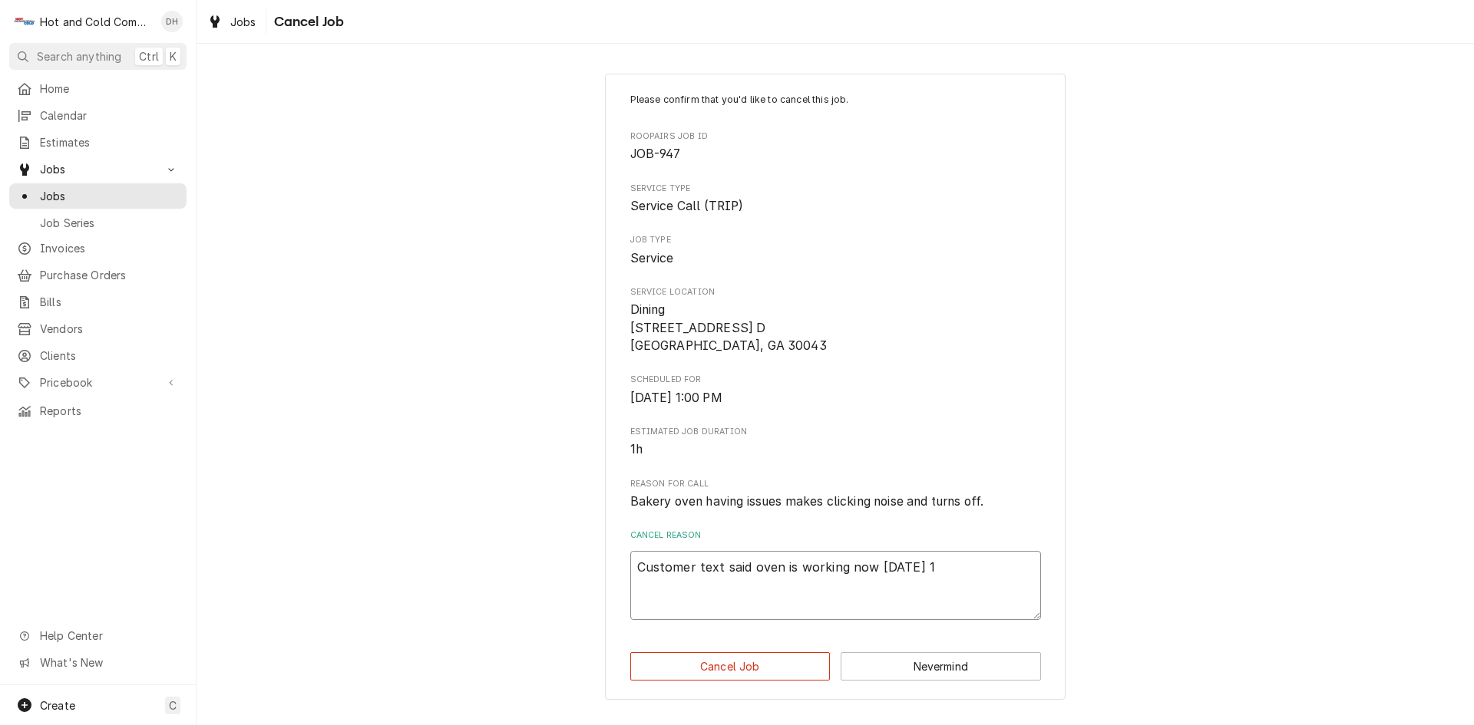
type textarea "x"
type textarea "Customer text said oven is working now 8/13/25 11"
type textarea "x"
type textarea "Customer text said oven is working now 8/13/25 11:"
type textarea "x"
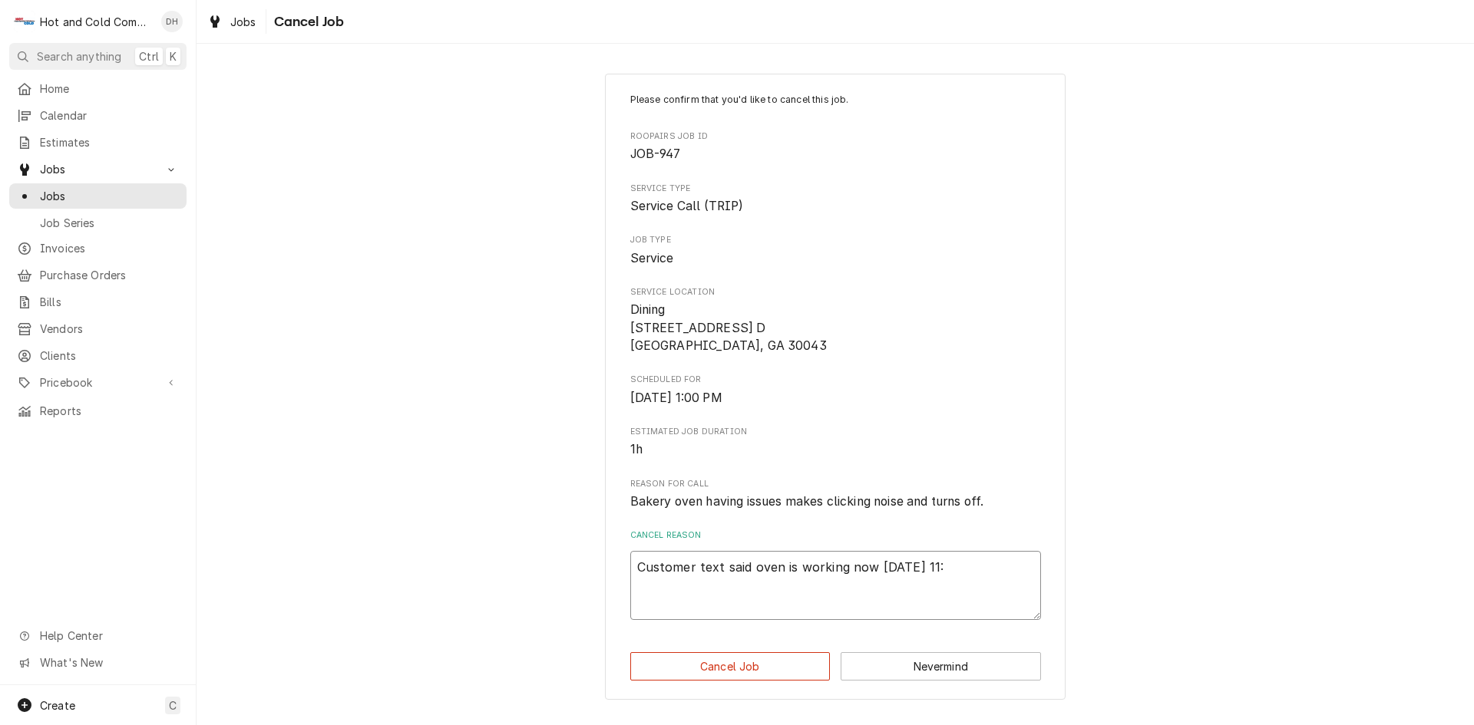
type textarea "Customer text said oven is working now 8/13/25 11:2"
type textarea "x"
type textarea "Customer text said oven is working now 8/13/25 11:27"
type textarea "x"
type textarea "Customer text said oven is working now 8/13/25 11:27A"
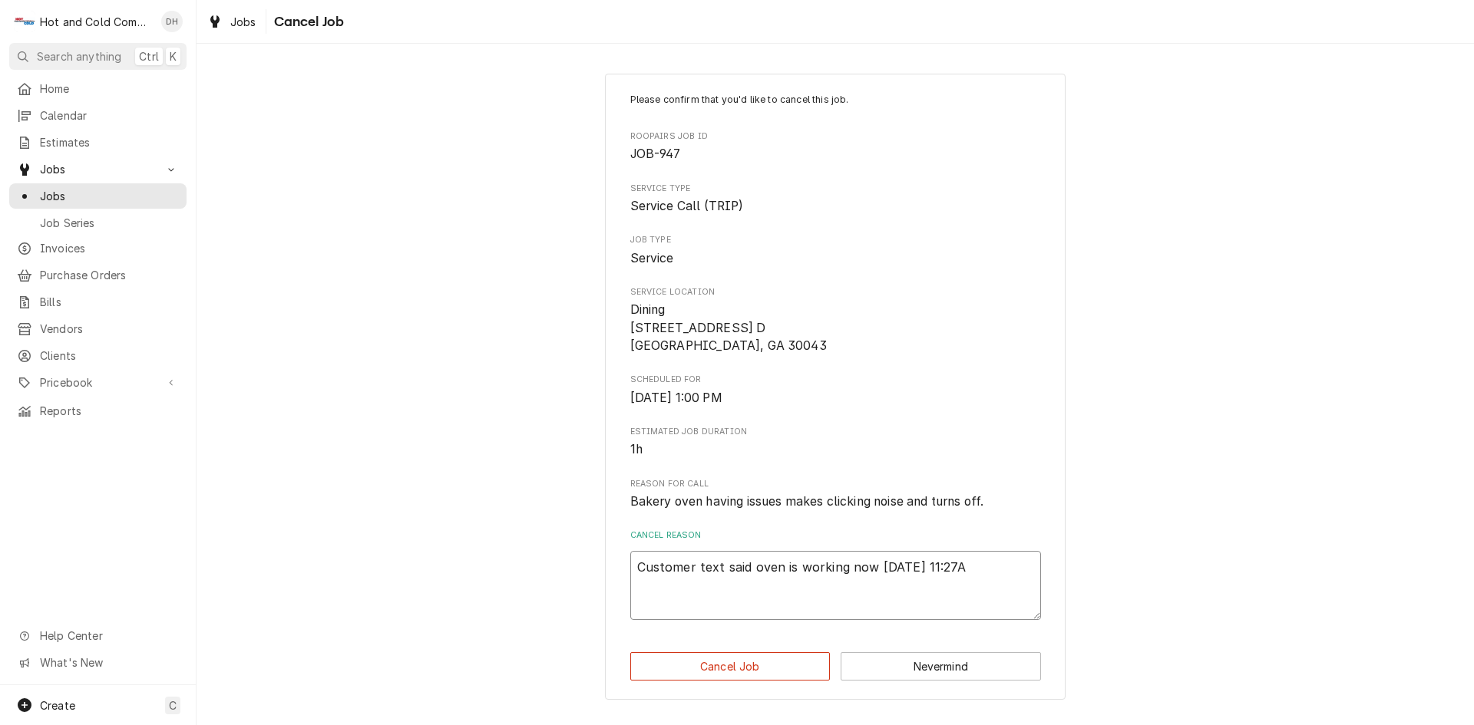
type textarea "x"
type textarea "Customer text said oven is working now 8/13/25 11:27AM"
drag, startPoint x: 762, startPoint y: 672, endPoint x: 838, endPoint y: 579, distance: 120.6
click at [764, 672] on button "Cancel Job" at bounding box center [730, 667] width 200 height 28
type textarea "x"
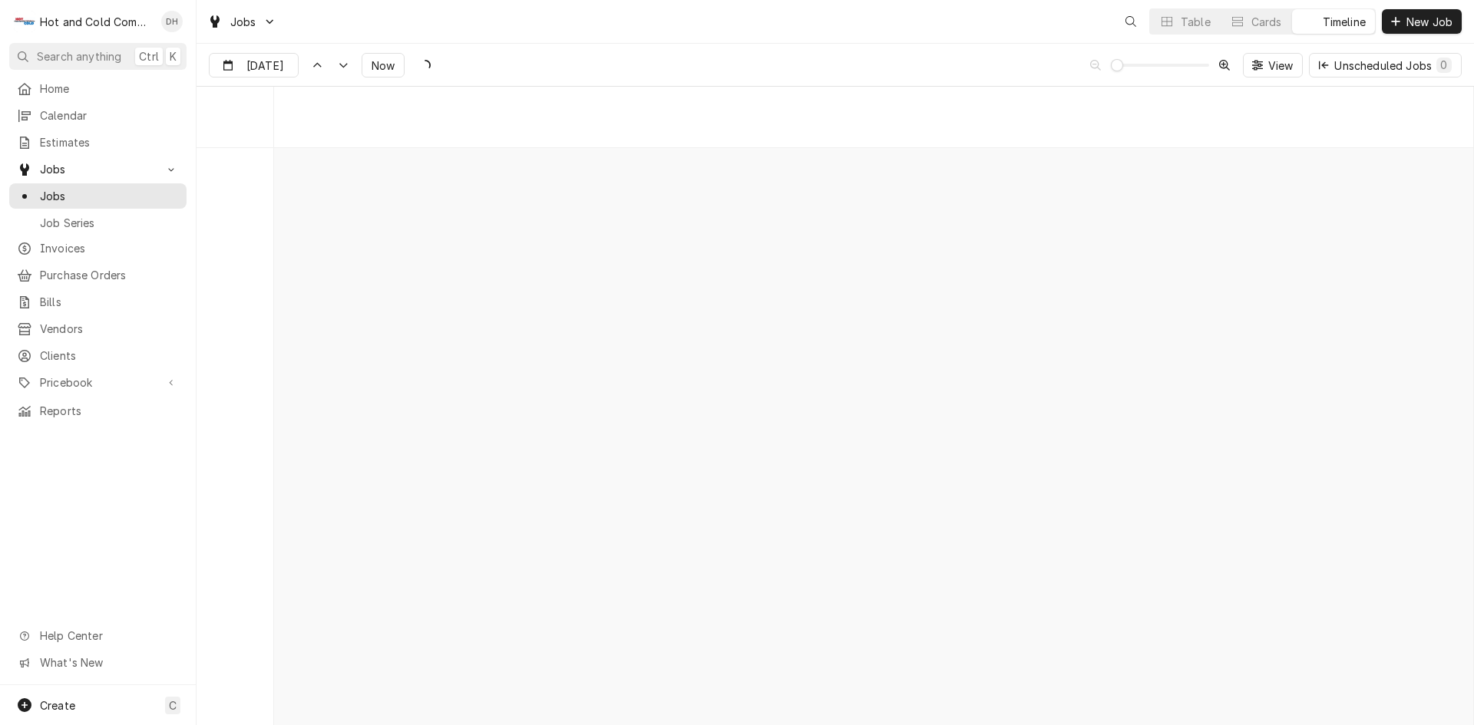
scroll to position [12016, 0]
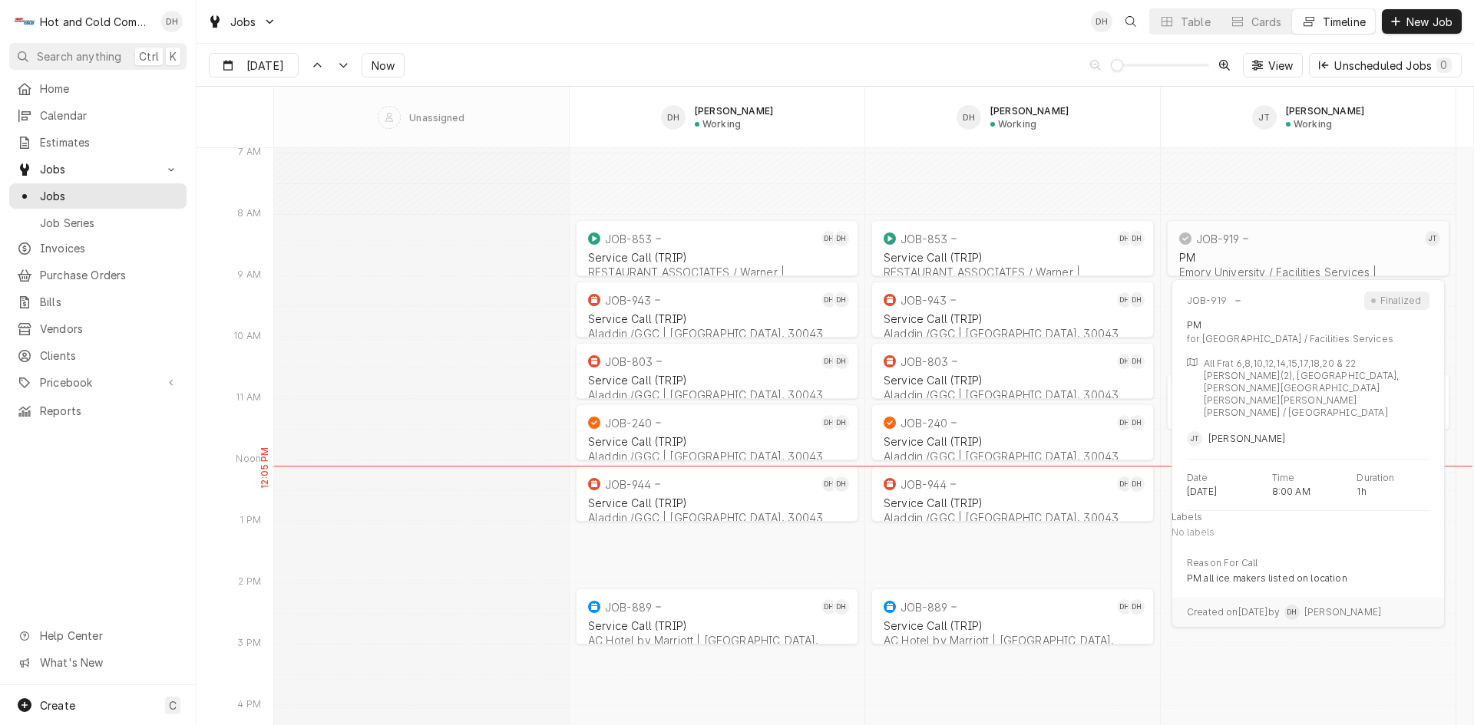
click at [1235, 252] on div "PM" at bounding box center [1308, 257] width 258 height 13
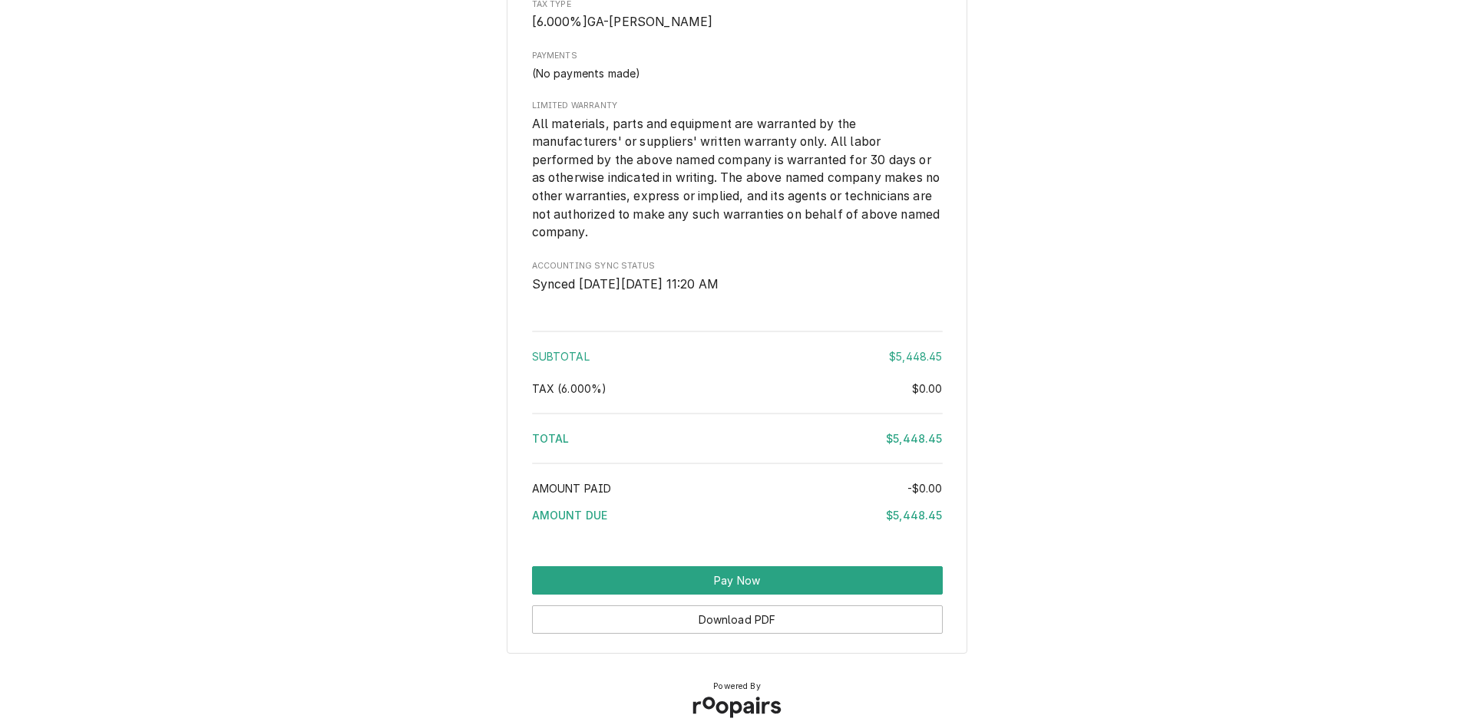
scroll to position [1315, 0]
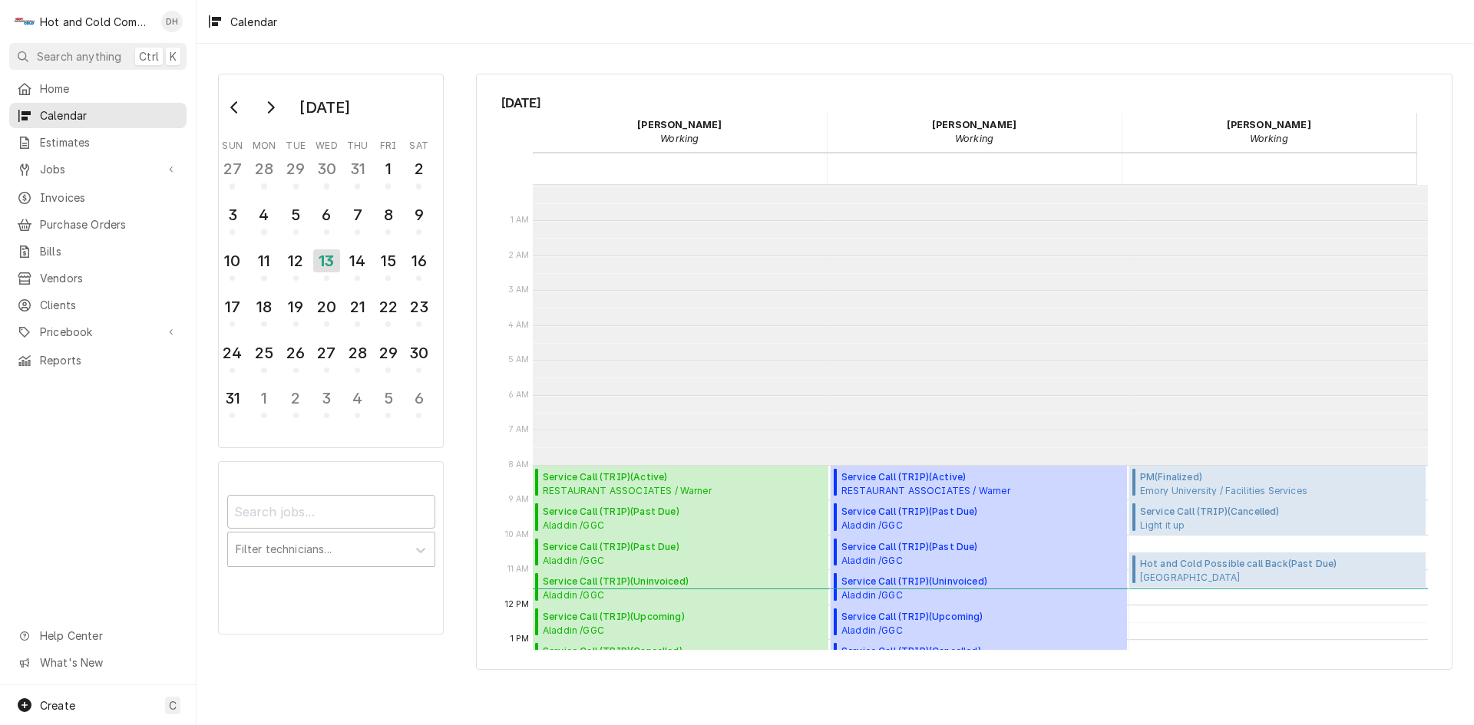
scroll to position [280, 0]
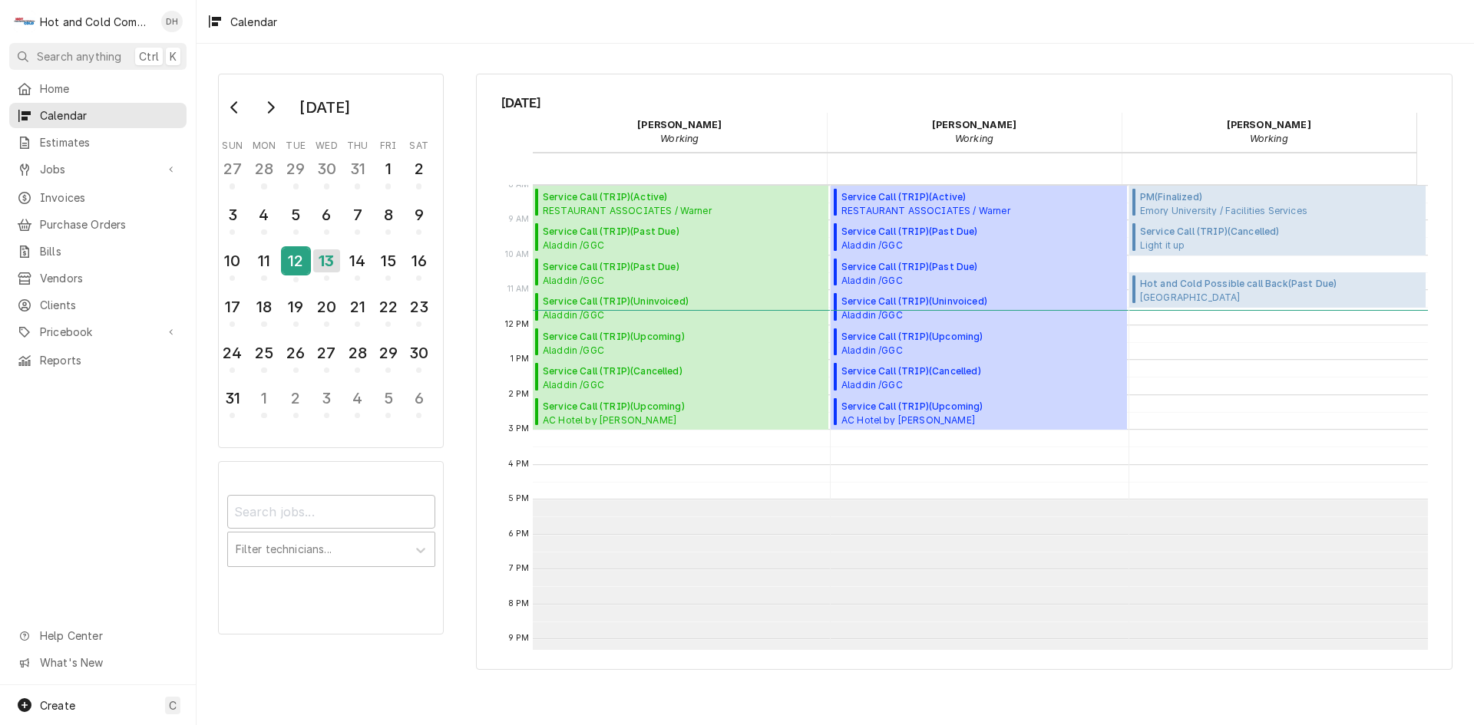
click at [302, 276] on div "12" at bounding box center [296, 264] width 27 height 38
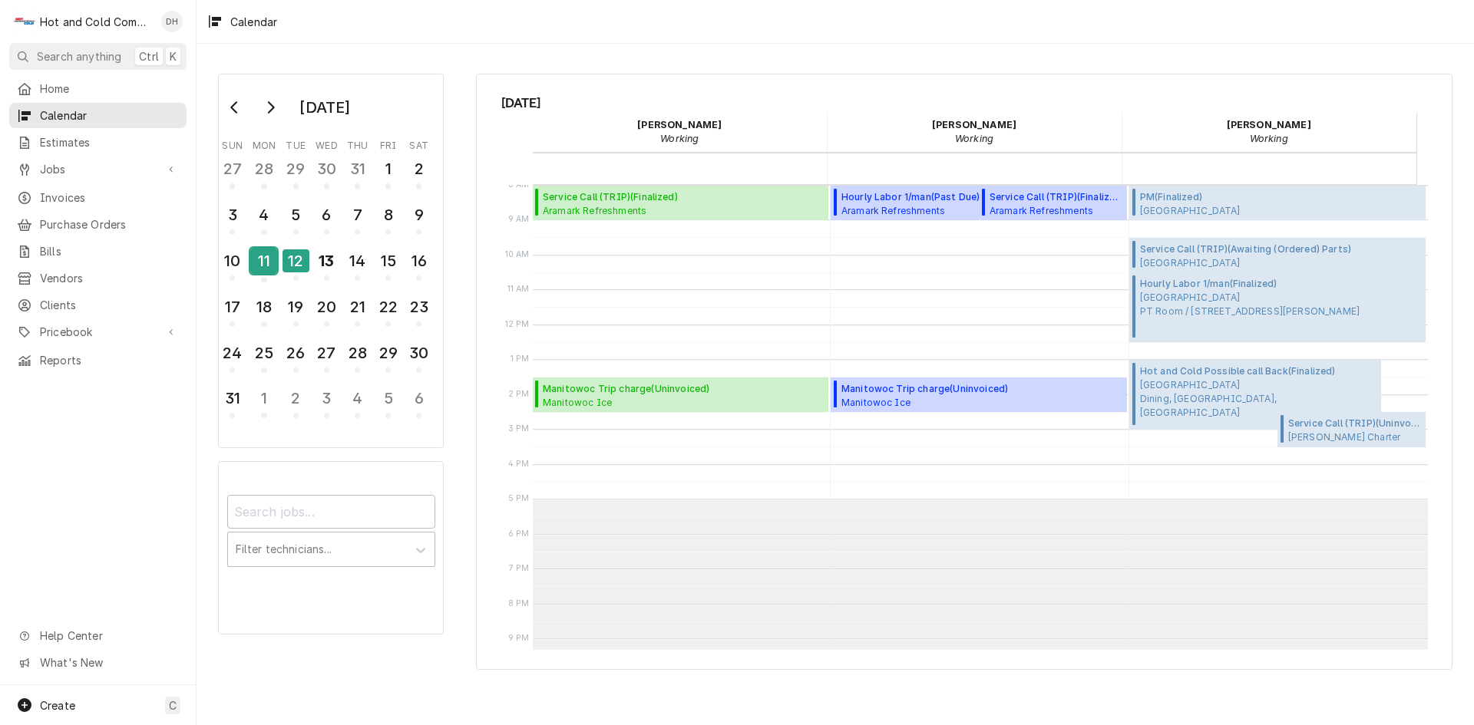
click at [263, 268] on div "11" at bounding box center [263, 261] width 27 height 26
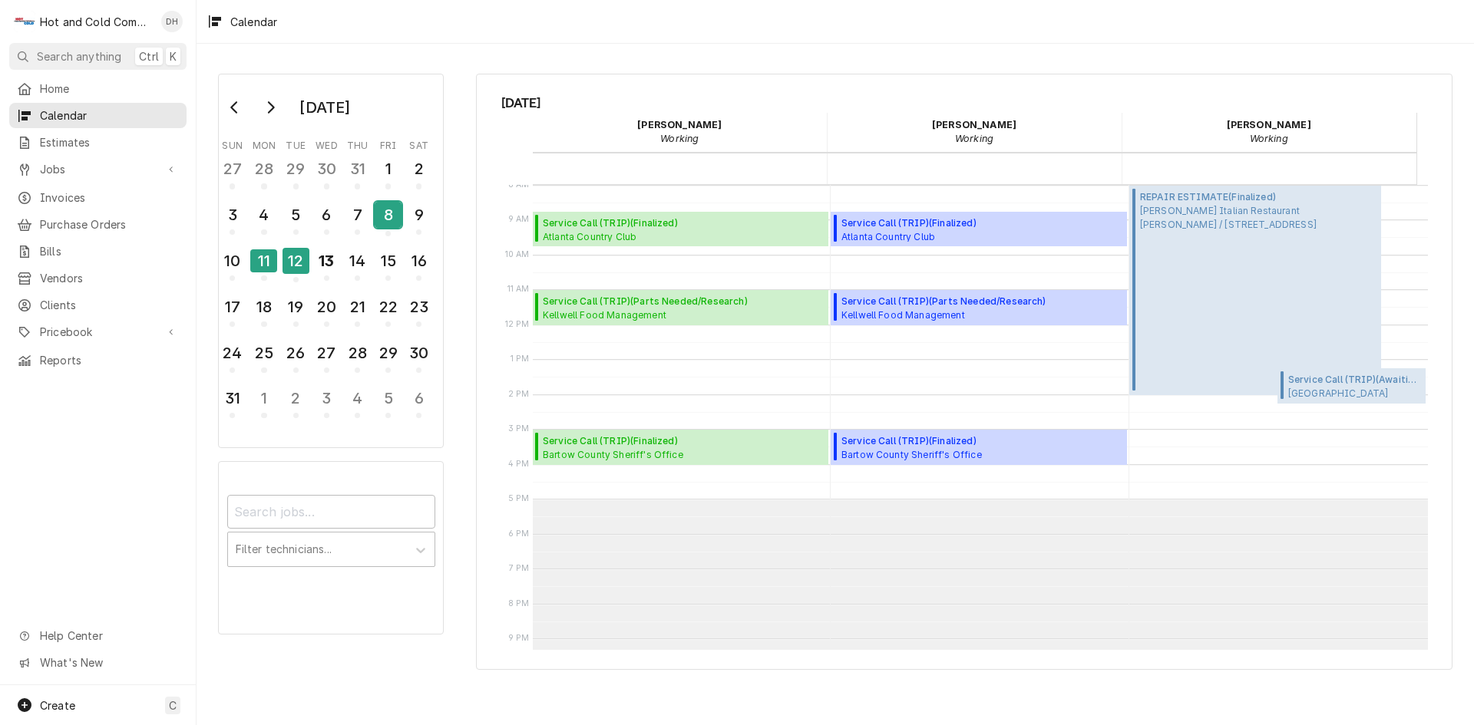
click at [390, 220] on div "8" at bounding box center [388, 215] width 27 height 26
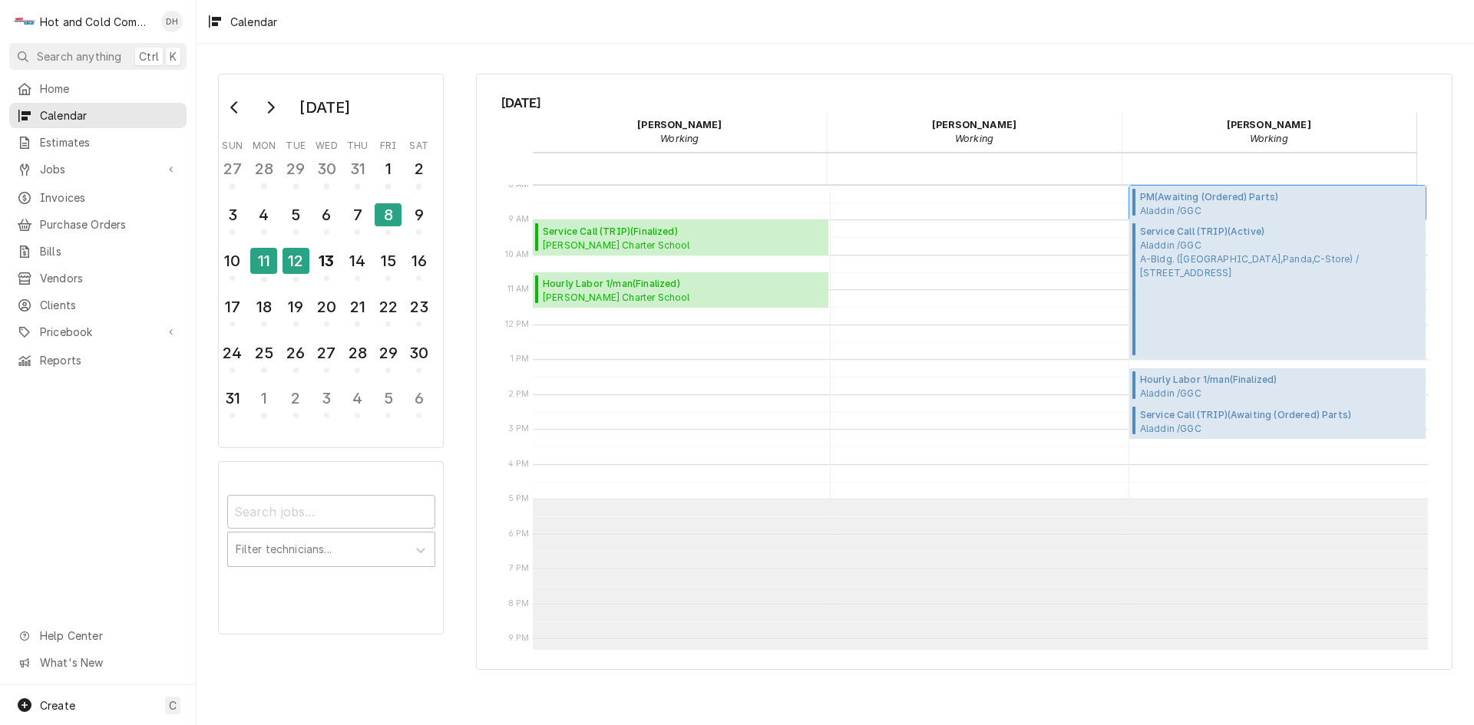
click at [1215, 198] on span "PM ( Awaiting (Ordered) Parts )" at bounding box center [1281, 197] width 282 height 14
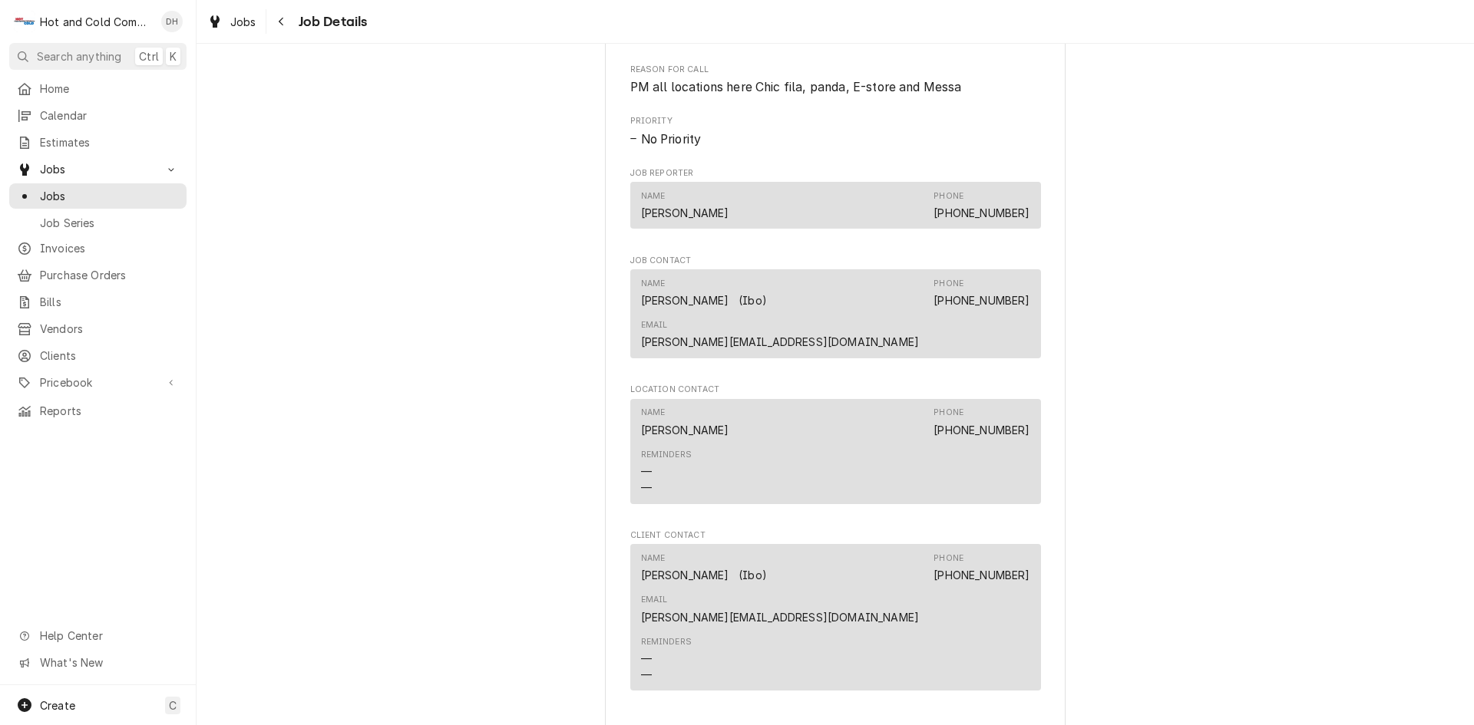
scroll to position [1515, 0]
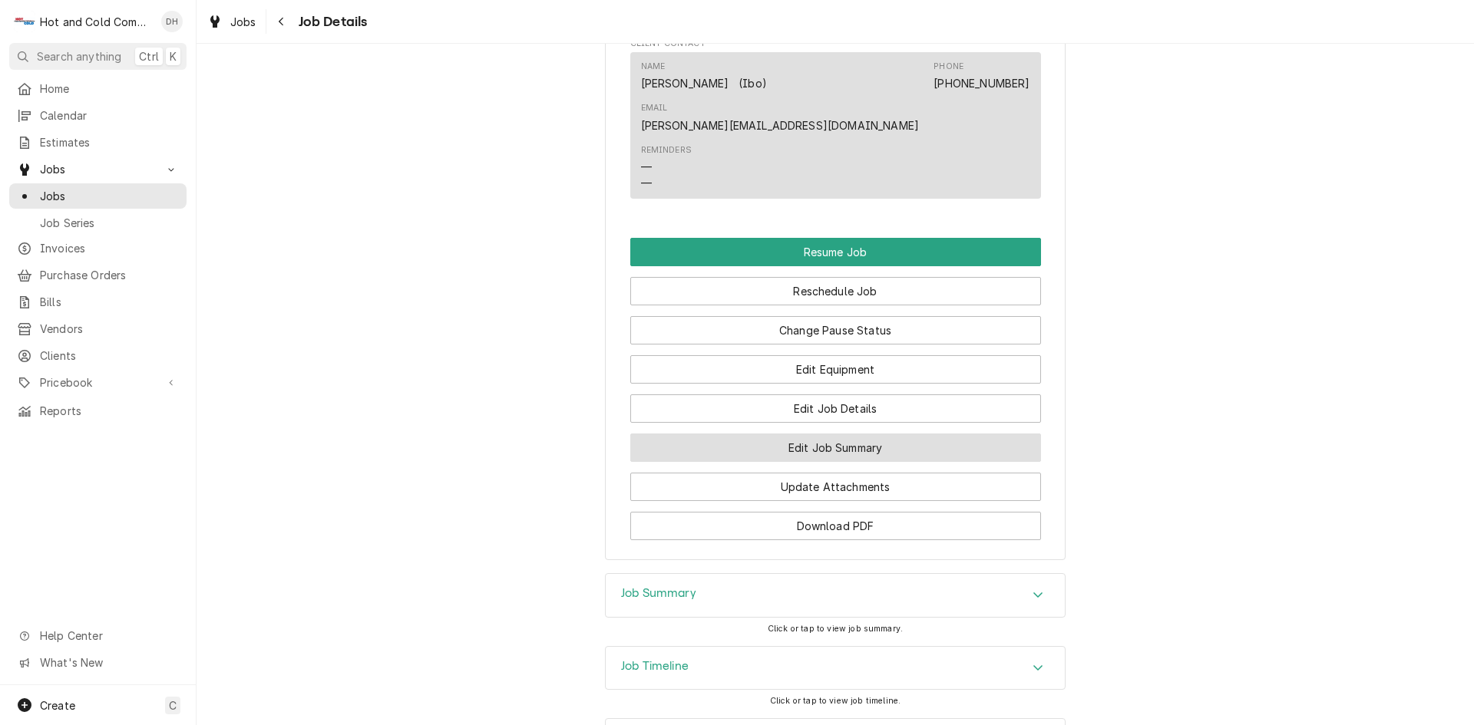
click at [887, 434] on button "Edit Job Summary" at bounding box center [835, 448] width 411 height 28
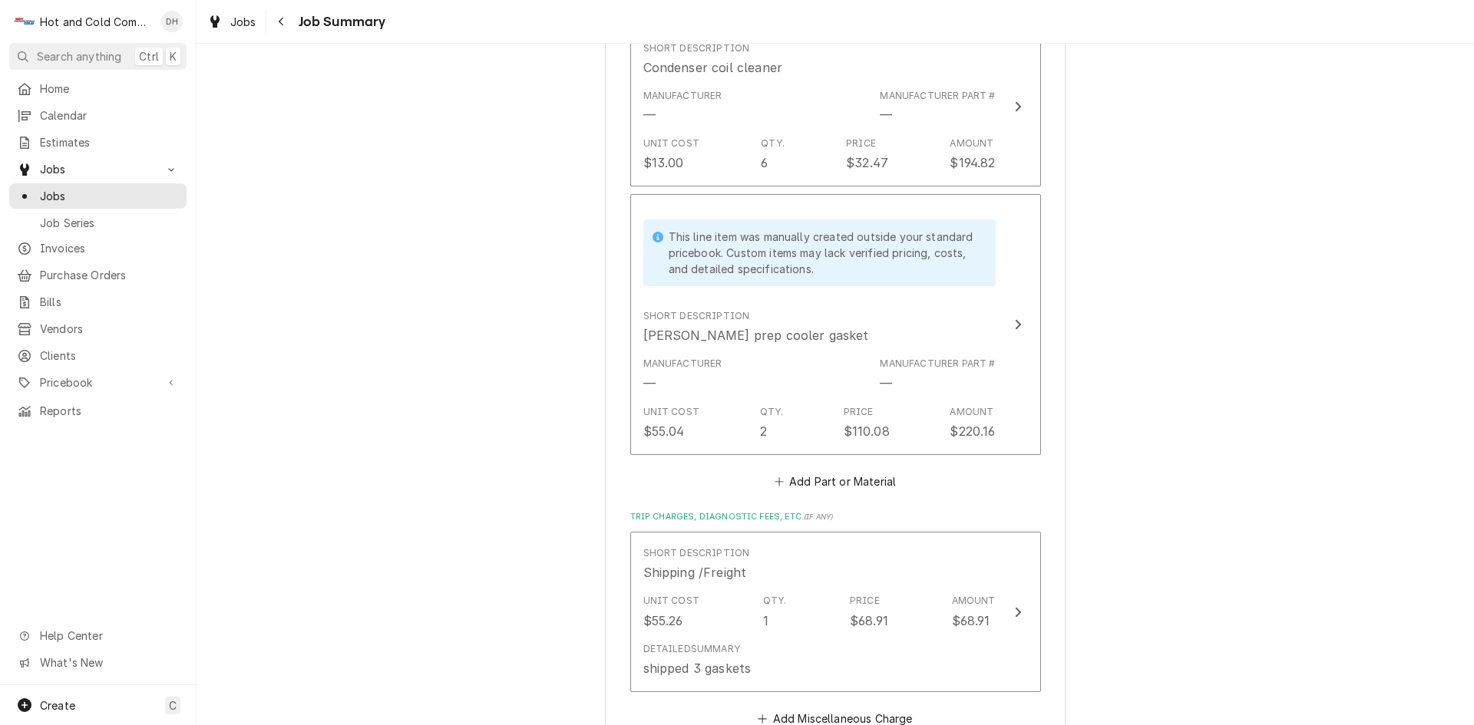
scroll to position [2559, 0]
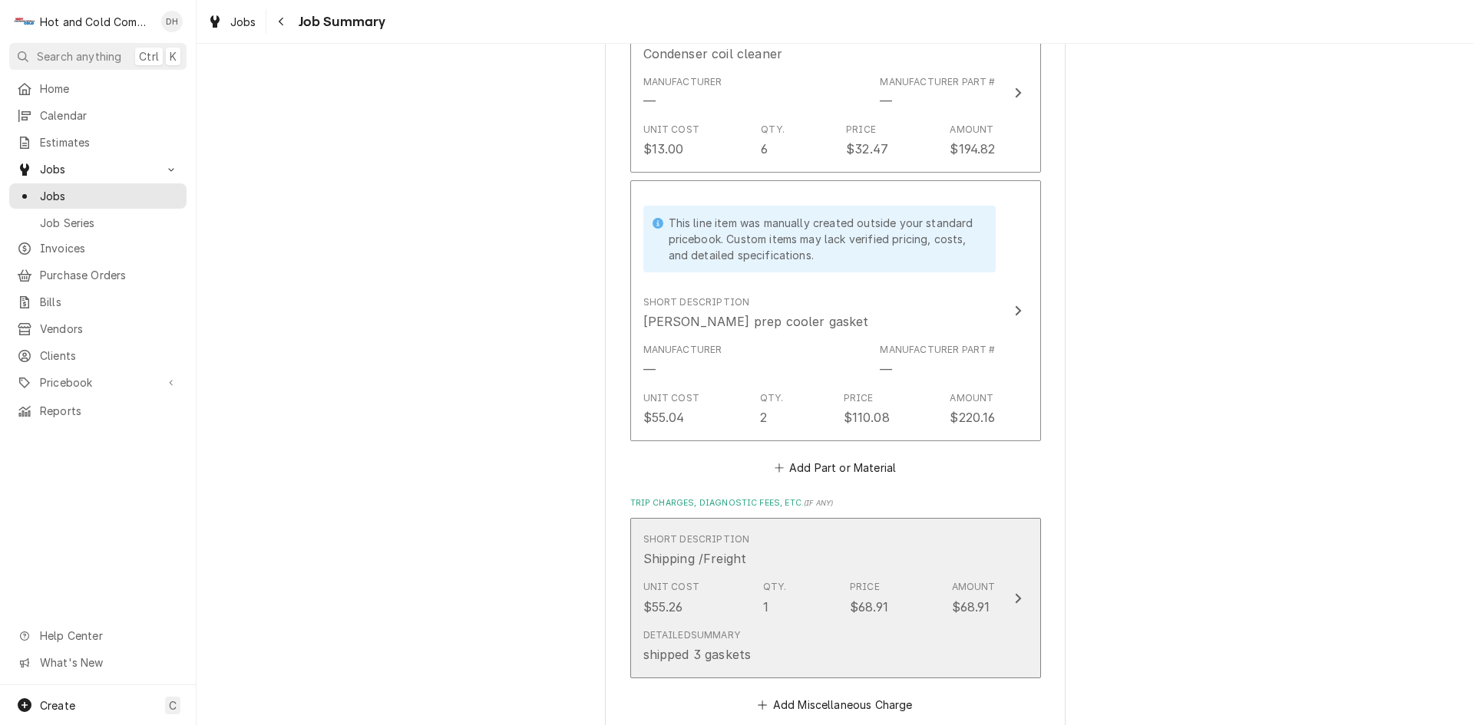
click at [927, 550] on div "Short Description Shipping /Freight" at bounding box center [819, 551] width 352 height 48
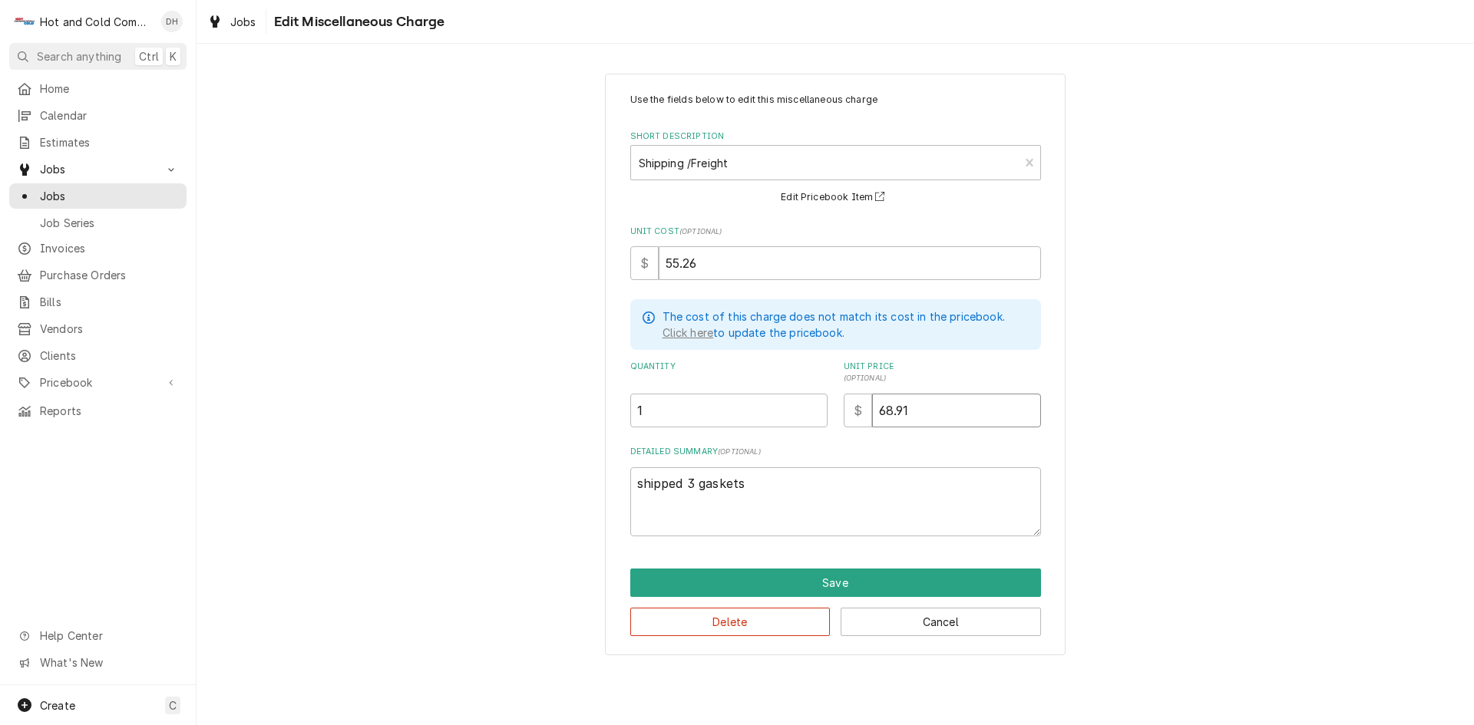
drag, startPoint x: 919, startPoint y: 410, endPoint x: 859, endPoint y: 440, distance: 66.9
click at [863, 438] on div "Use the fields below to edit this miscellaneous charge Short Description Shippi…" at bounding box center [835, 315] width 411 height 444
type textarea "x"
type input "1"
type textarea "x"
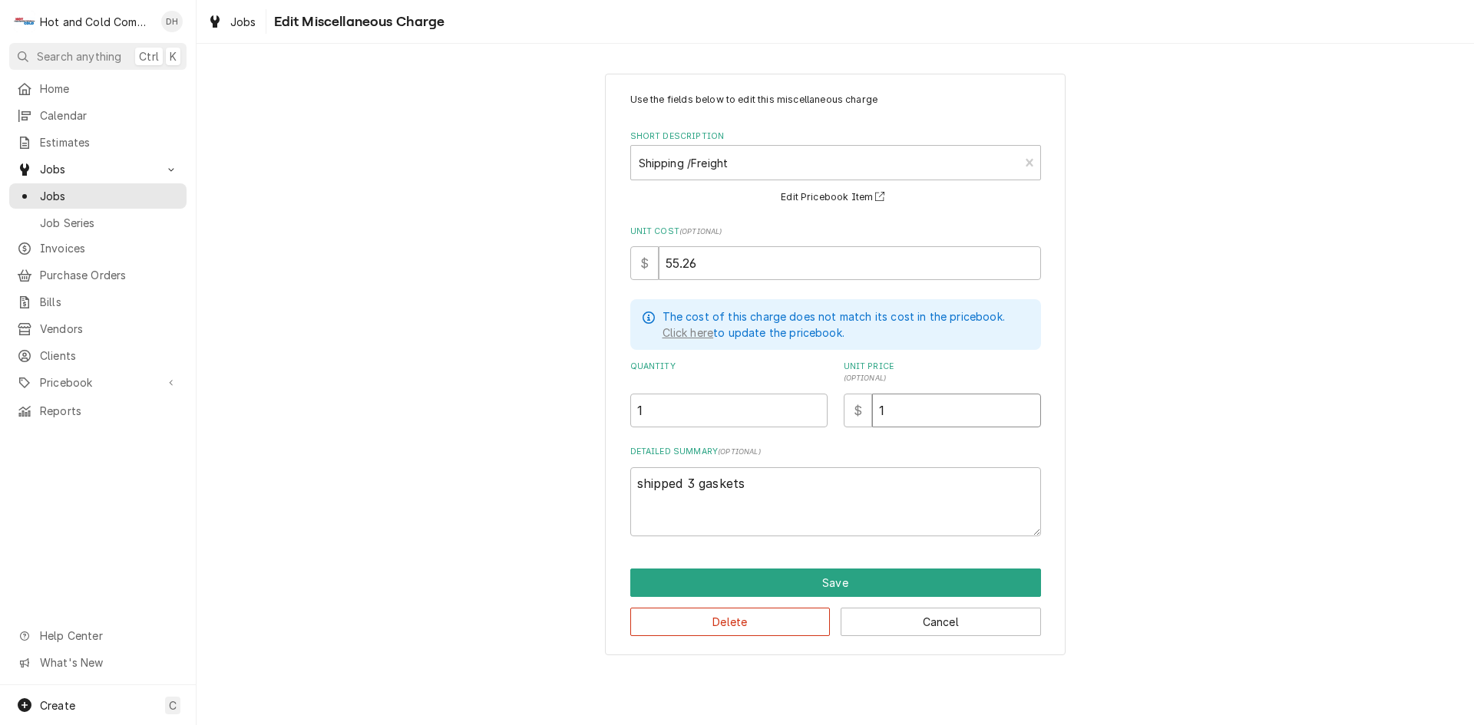
type input "13"
type textarea "x"
type input "136"
type textarea "x"
type input "136.9"
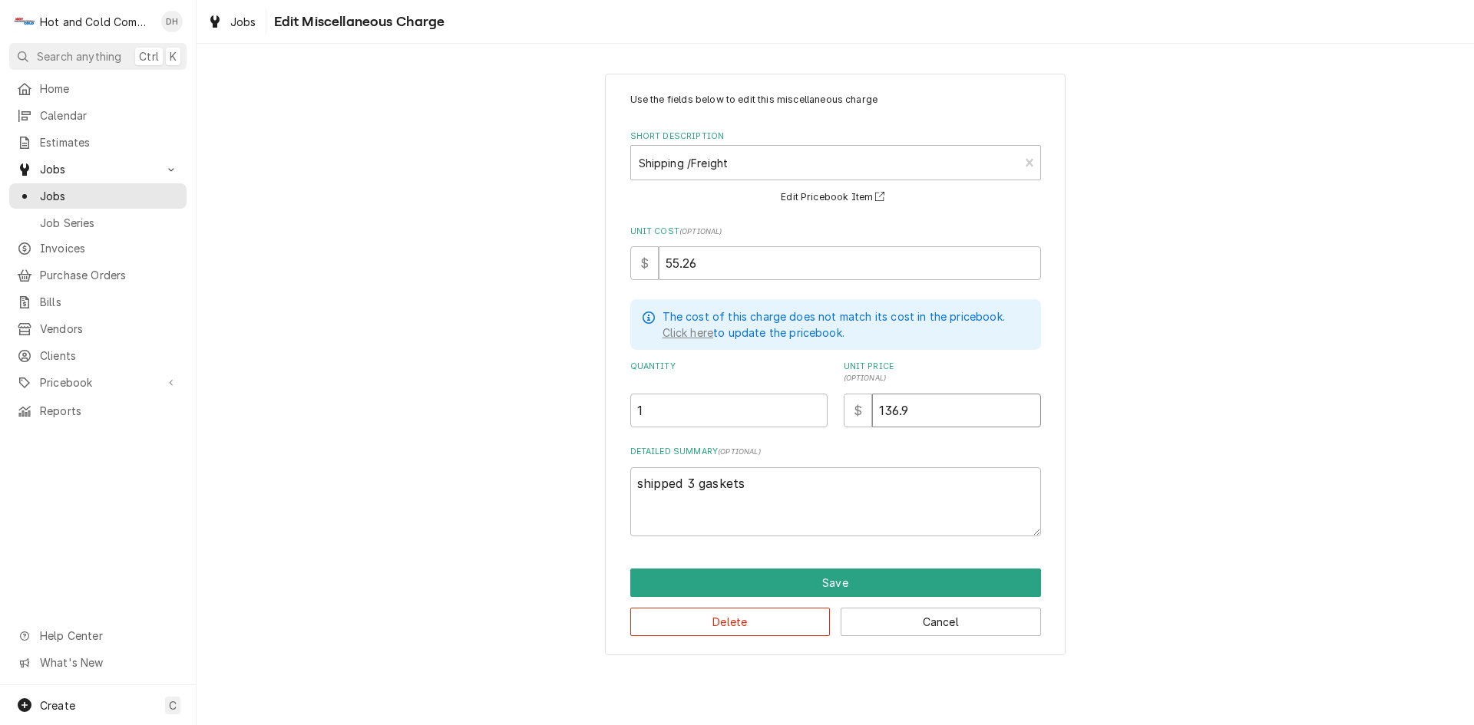
type textarea "x"
type input "136.97"
drag, startPoint x: 751, startPoint y: 479, endPoint x: 614, endPoint y: 487, distance: 136.9
click at [616, 487] on div "Use the fields below to edit this miscellaneous charge Short Description Shippi…" at bounding box center [835, 365] width 461 height 583
type textarea "x"
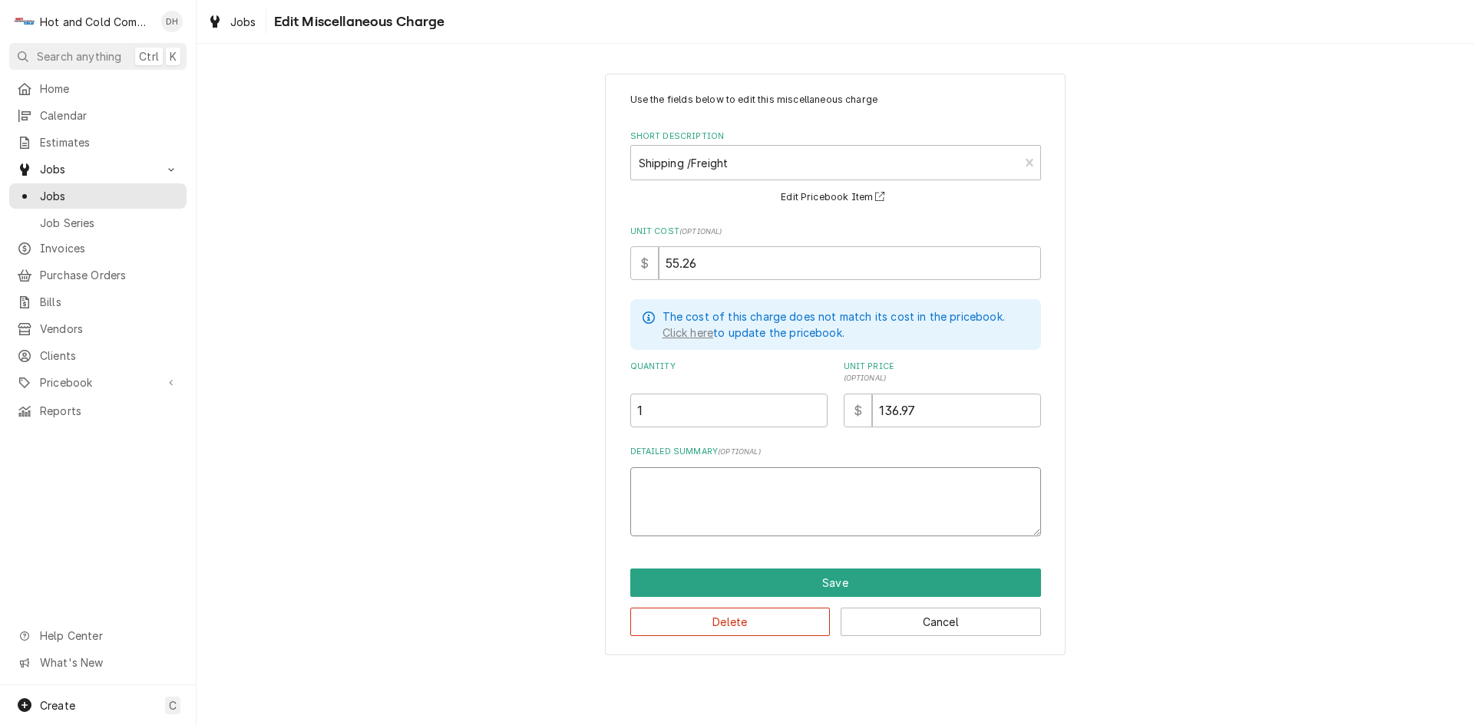
type textarea "x"
type textarea "4"
type textarea "x"
type textarea "4"
type textarea "x"
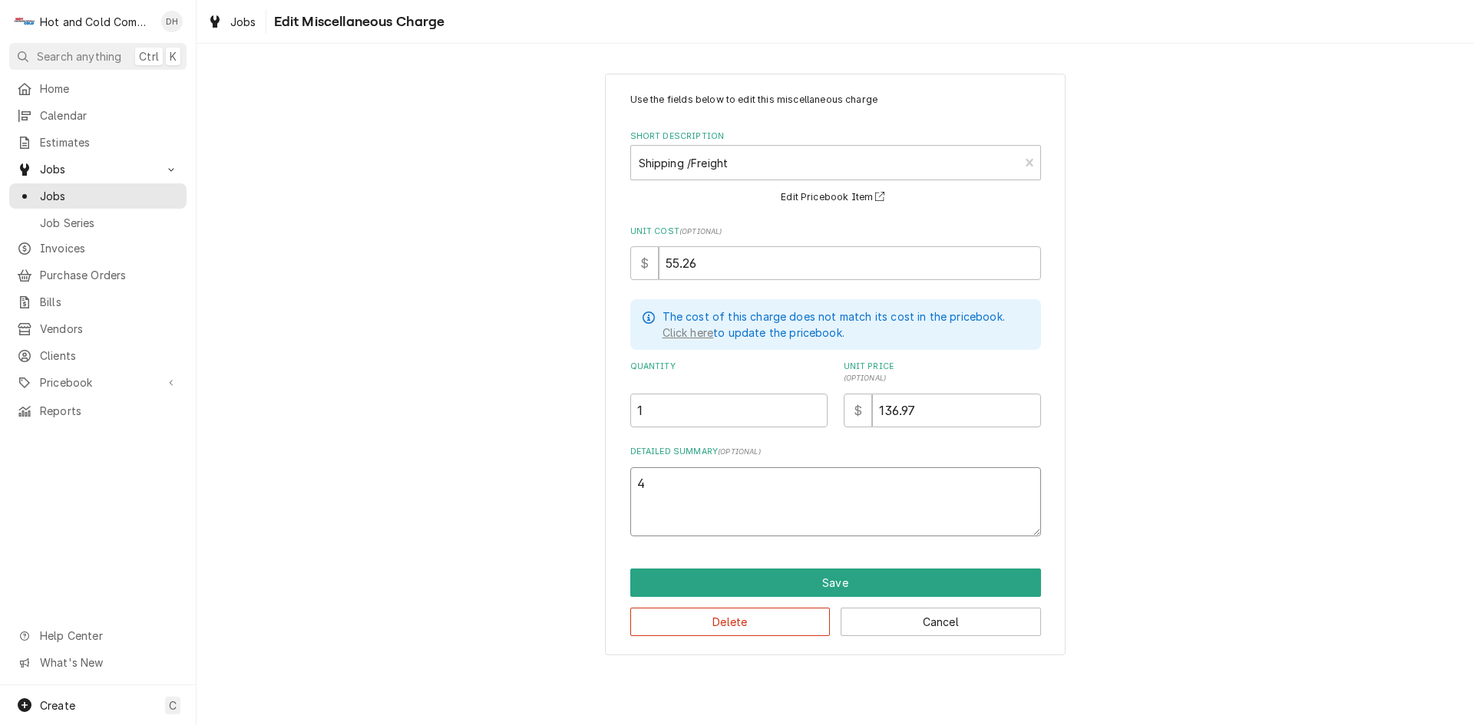
type textarea "4 d"
type textarea "x"
type textarea "4 di"
type textarea "x"
type textarea "4 dif"
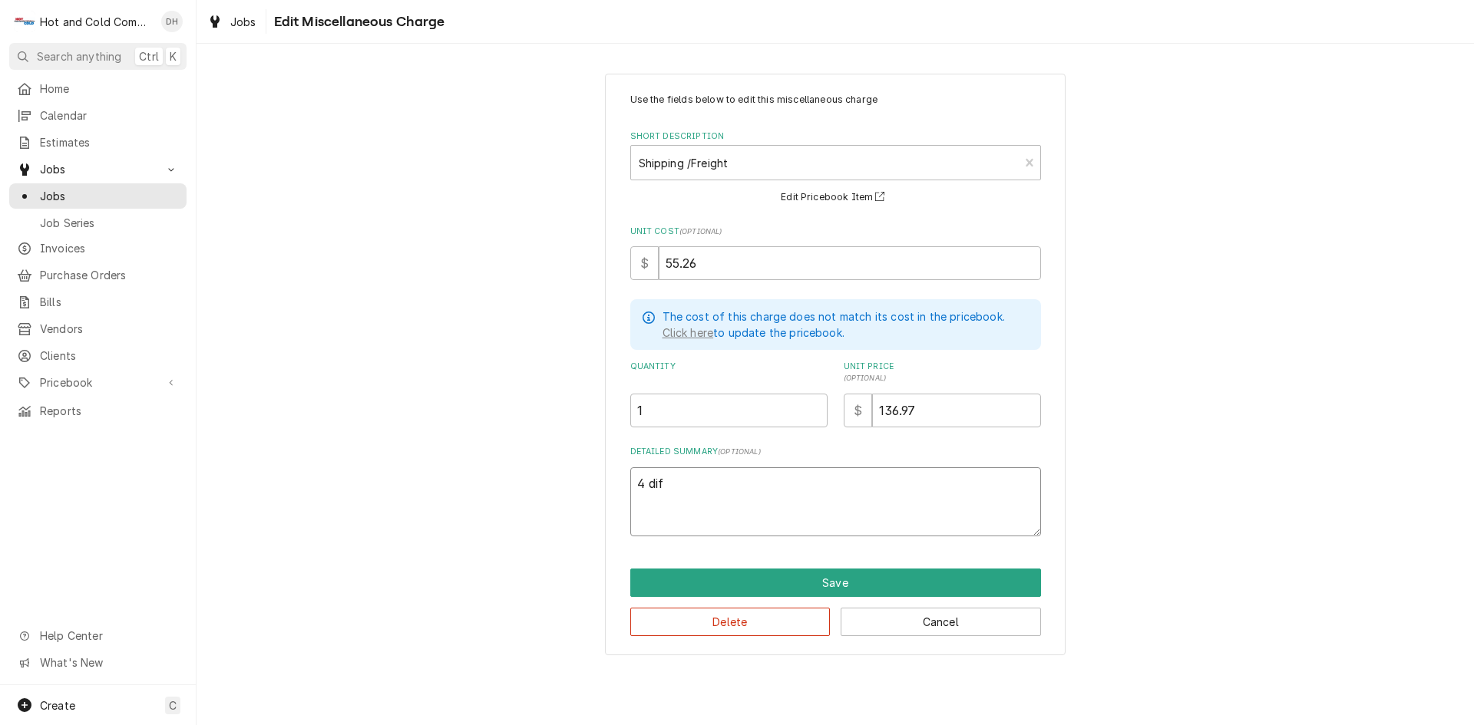
type textarea "x"
type textarea "4 diff"
type textarea "x"
type textarea "4 diffe"
type textarea "x"
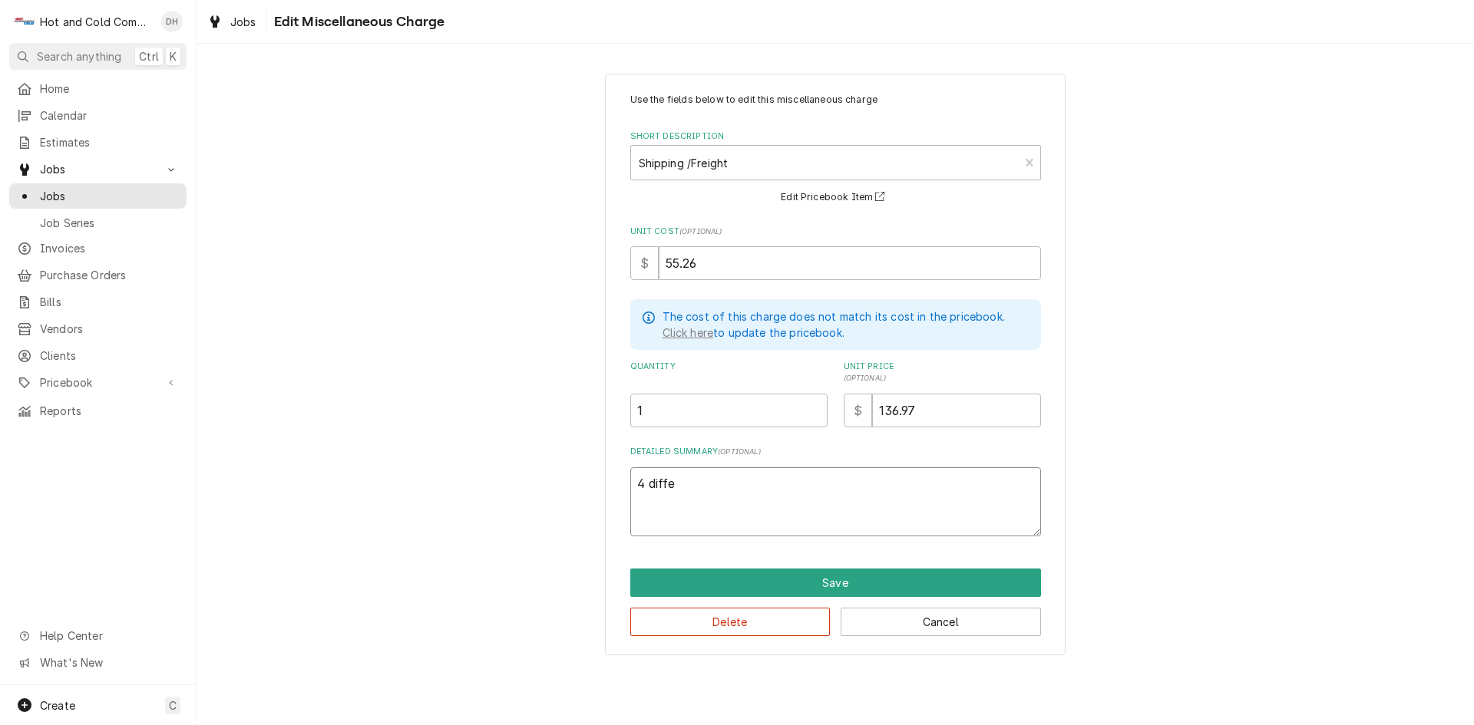
type textarea "4 differ"
type textarea "x"
type textarea "4 differe"
type textarea "x"
type textarea "4 differen"
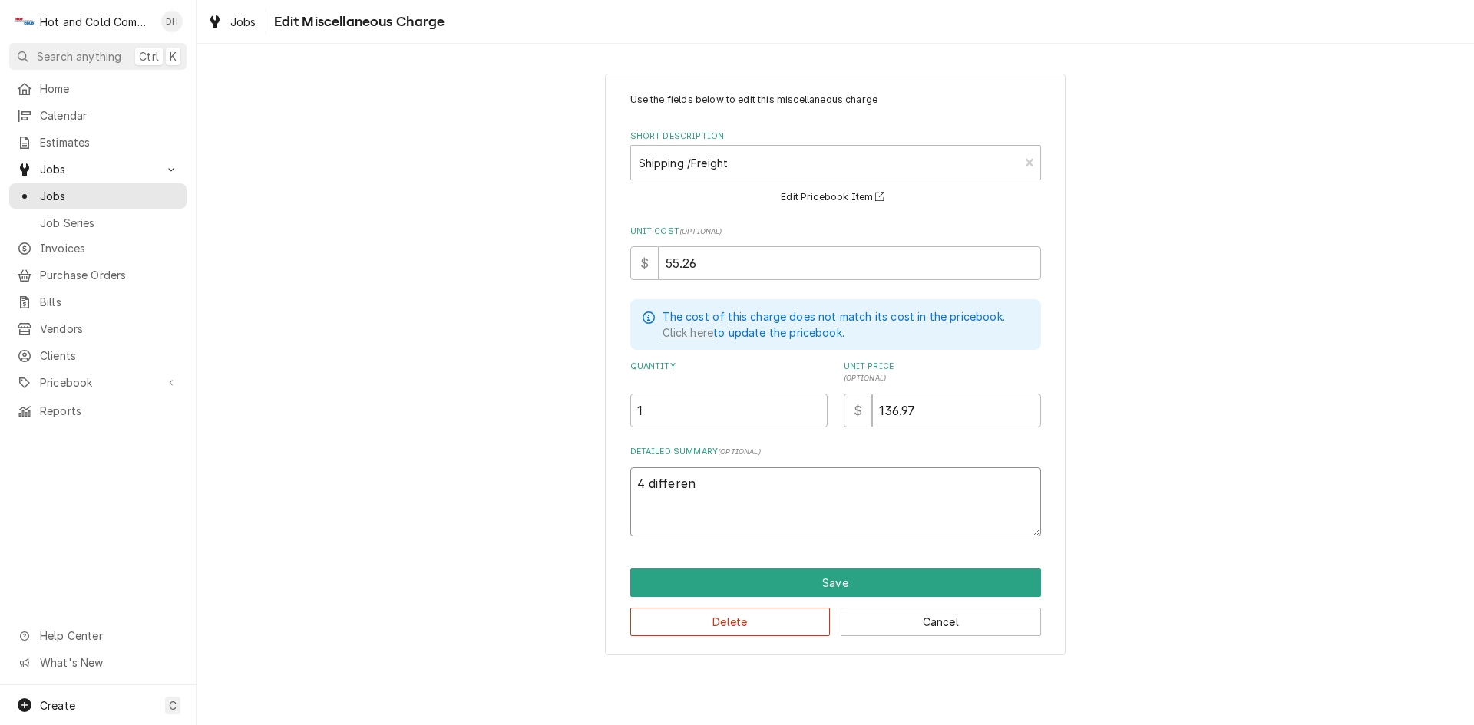
type textarea "x"
type textarea "4 different"
type textarea "x"
type textarea "4 different"
type textarea "x"
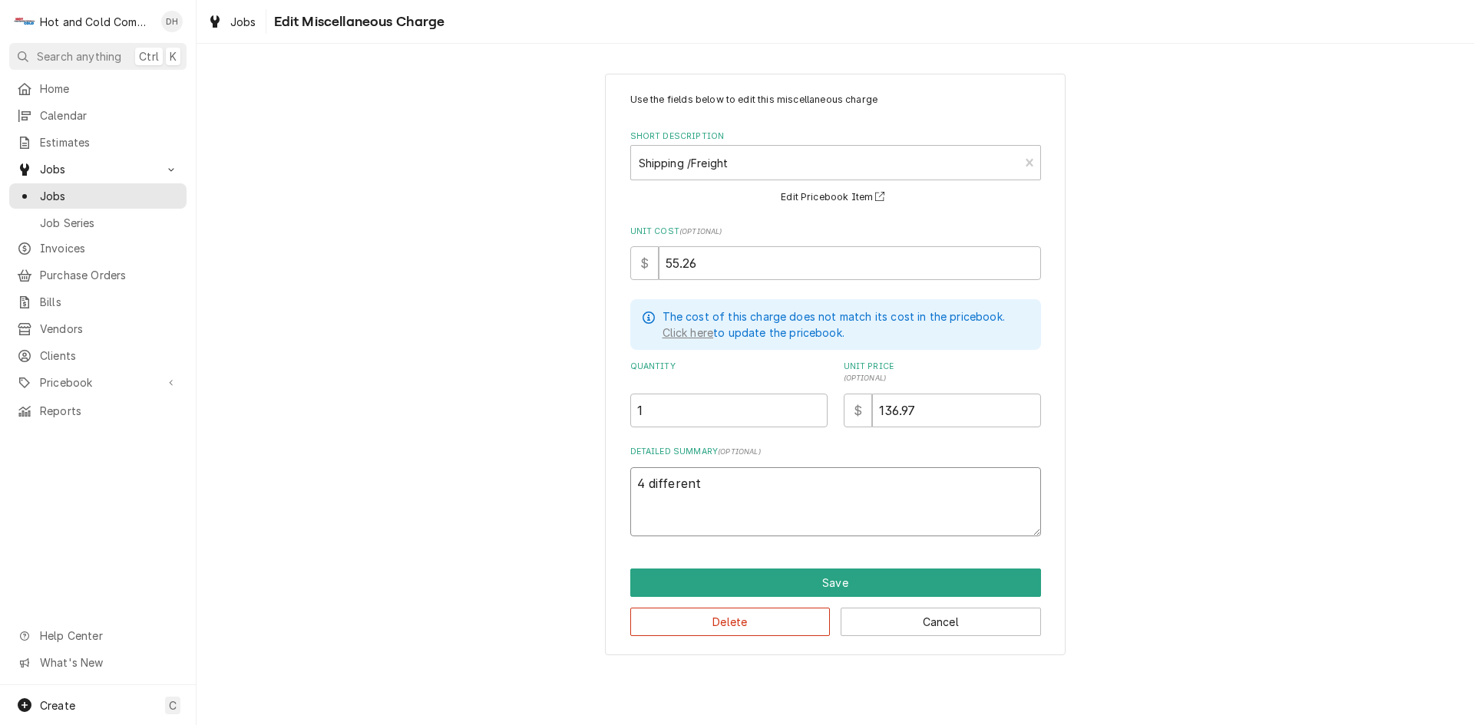
type textarea "4 different U"
type textarea "x"
type textarea "4 different UP"
type textarea "x"
type textarea "4 different UPS"
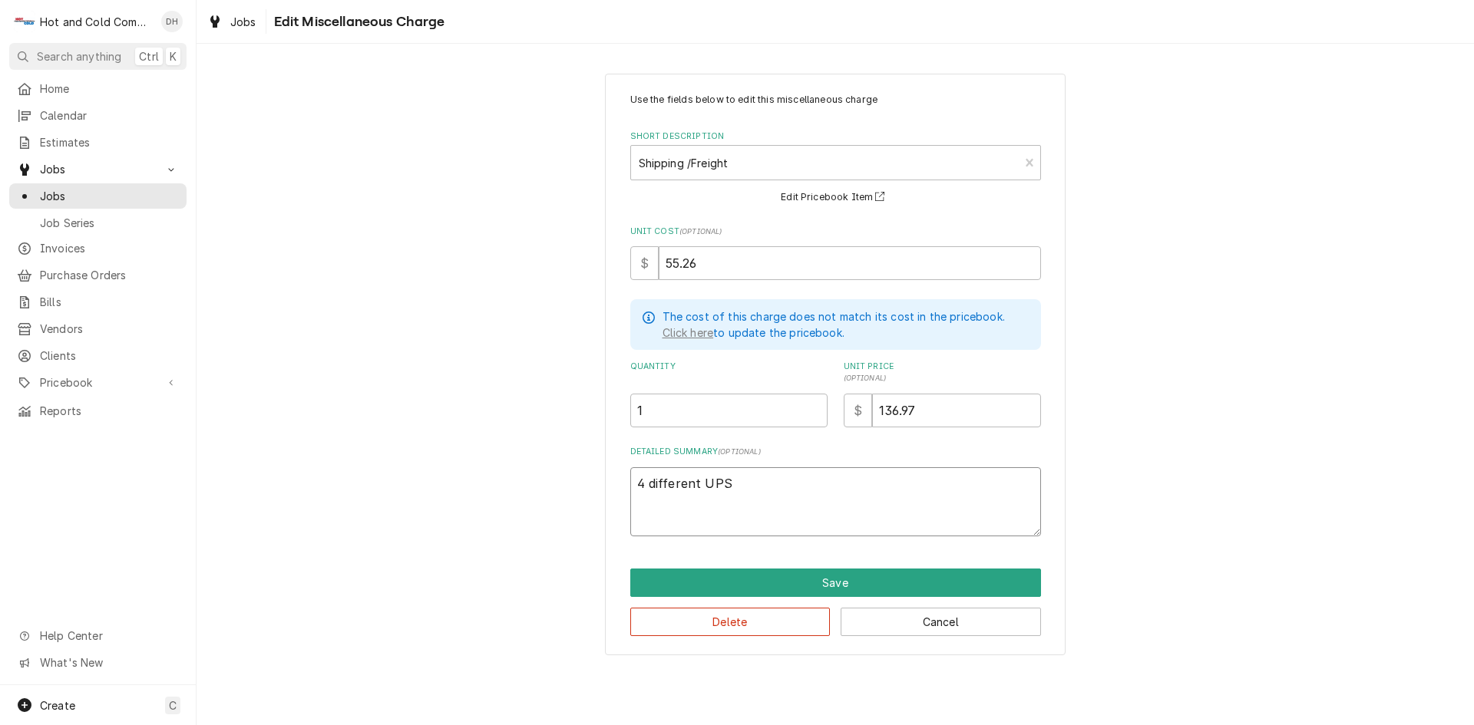
type textarea "x"
type textarea "4 different UPS"
type textarea "x"
type textarea "4 different UPS c"
type textarea "x"
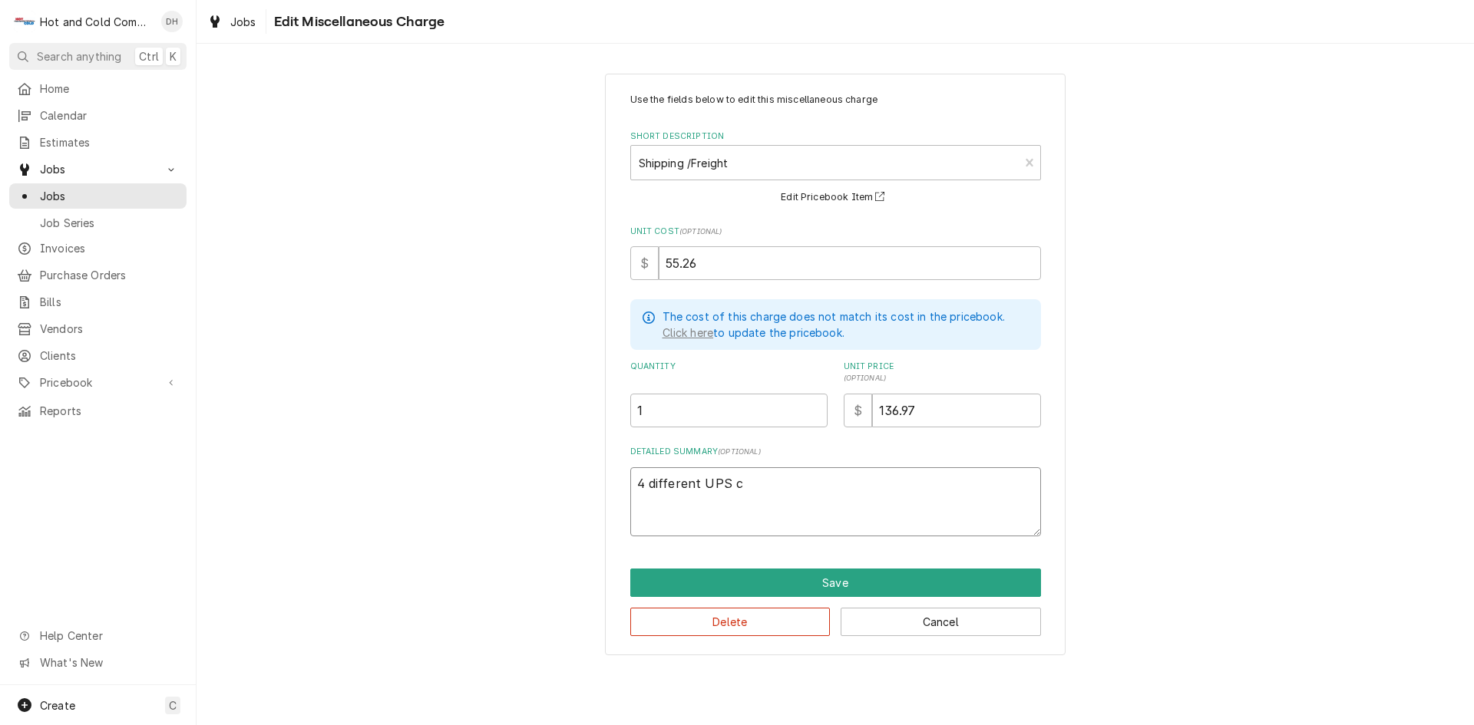
type textarea "4 different UPS ch"
type textarea "x"
type textarea "4 different UPS chg"
type textarea "x"
type textarea "4 different UPS chgs"
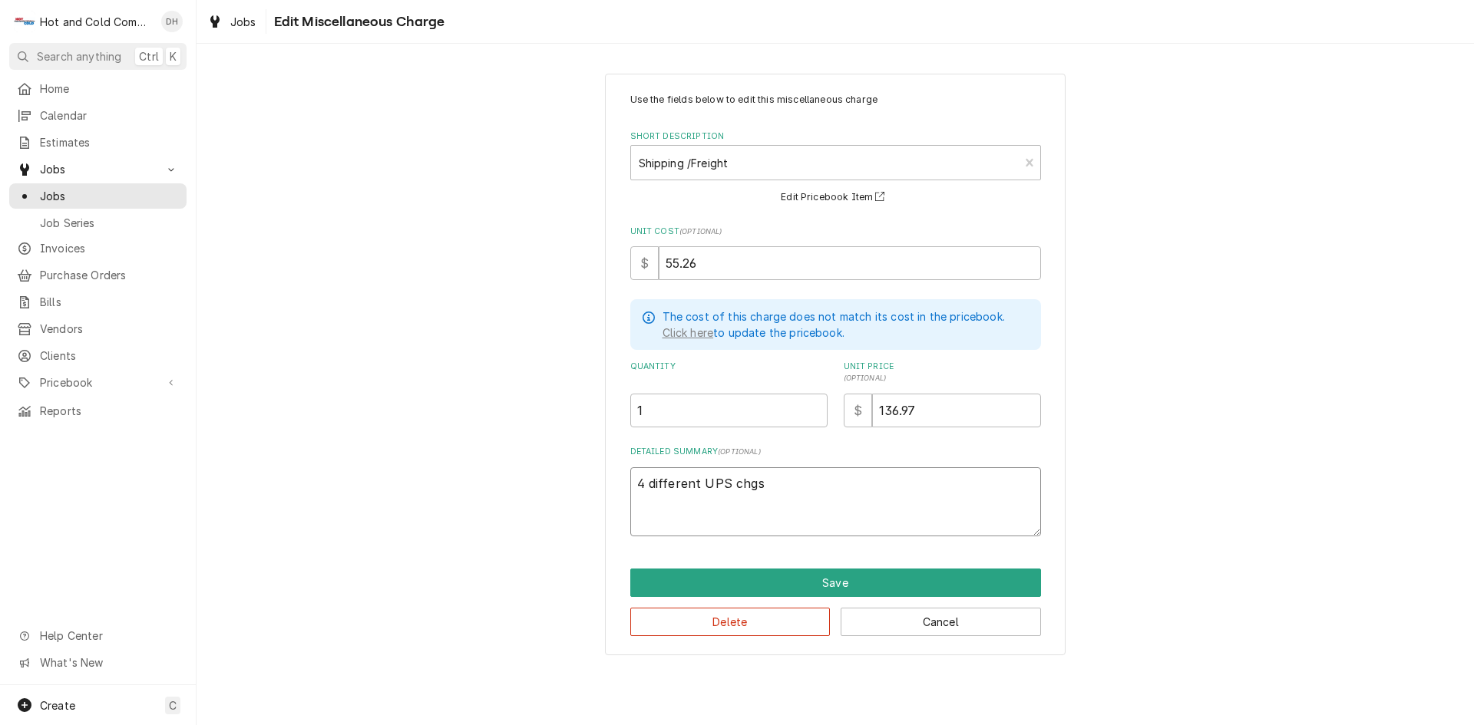
type textarea "x"
type textarea "4 different UPS chgs."
click at [840, 579] on button "Save" at bounding box center [835, 583] width 411 height 28
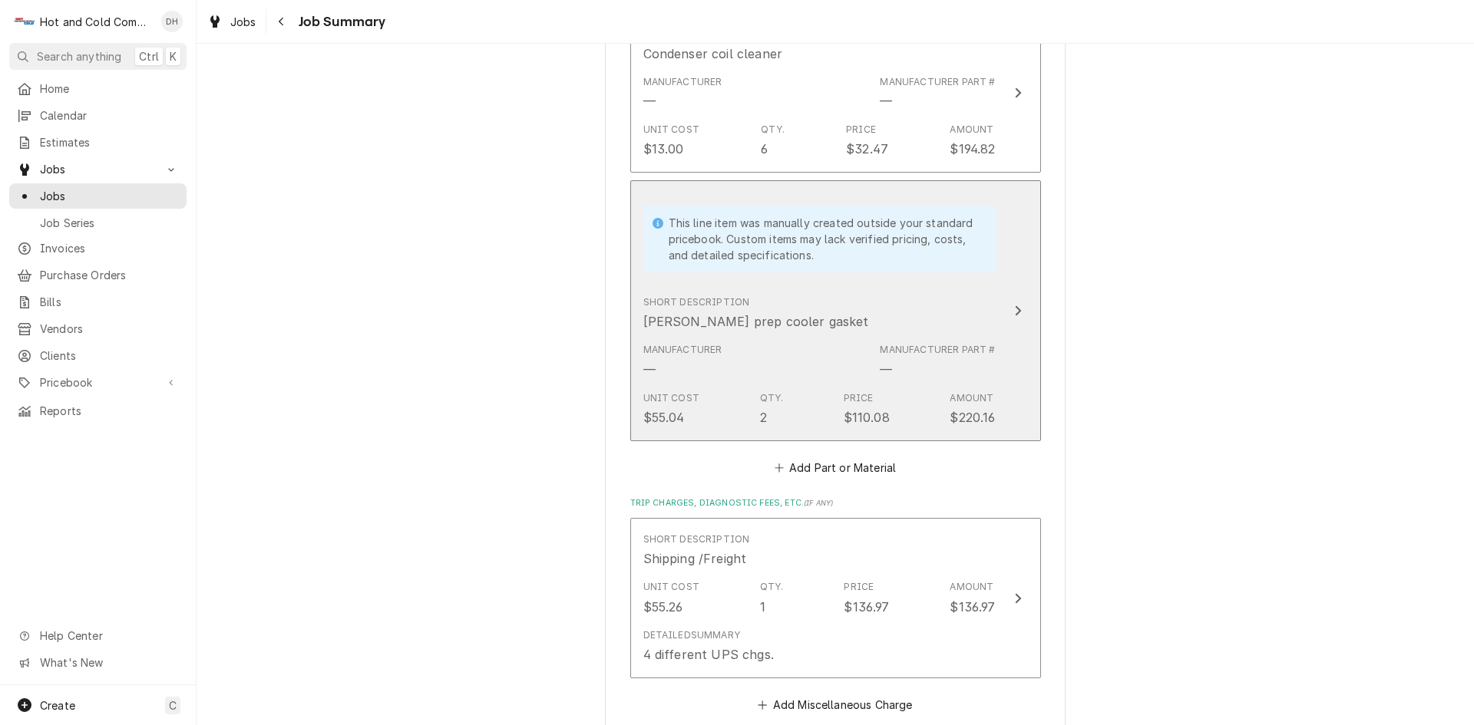
scroll to position [3052, 0]
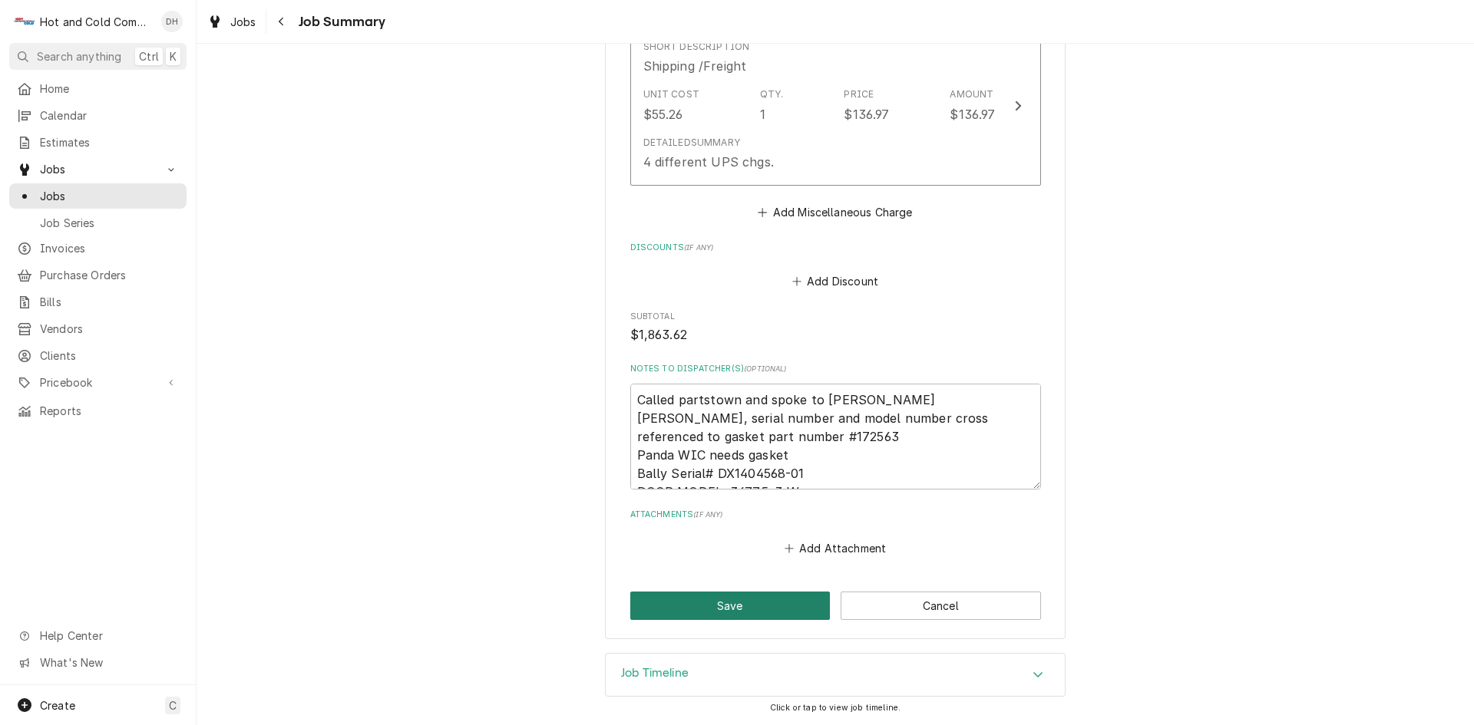
click at [728, 606] on button "Save" at bounding box center [730, 606] width 200 height 28
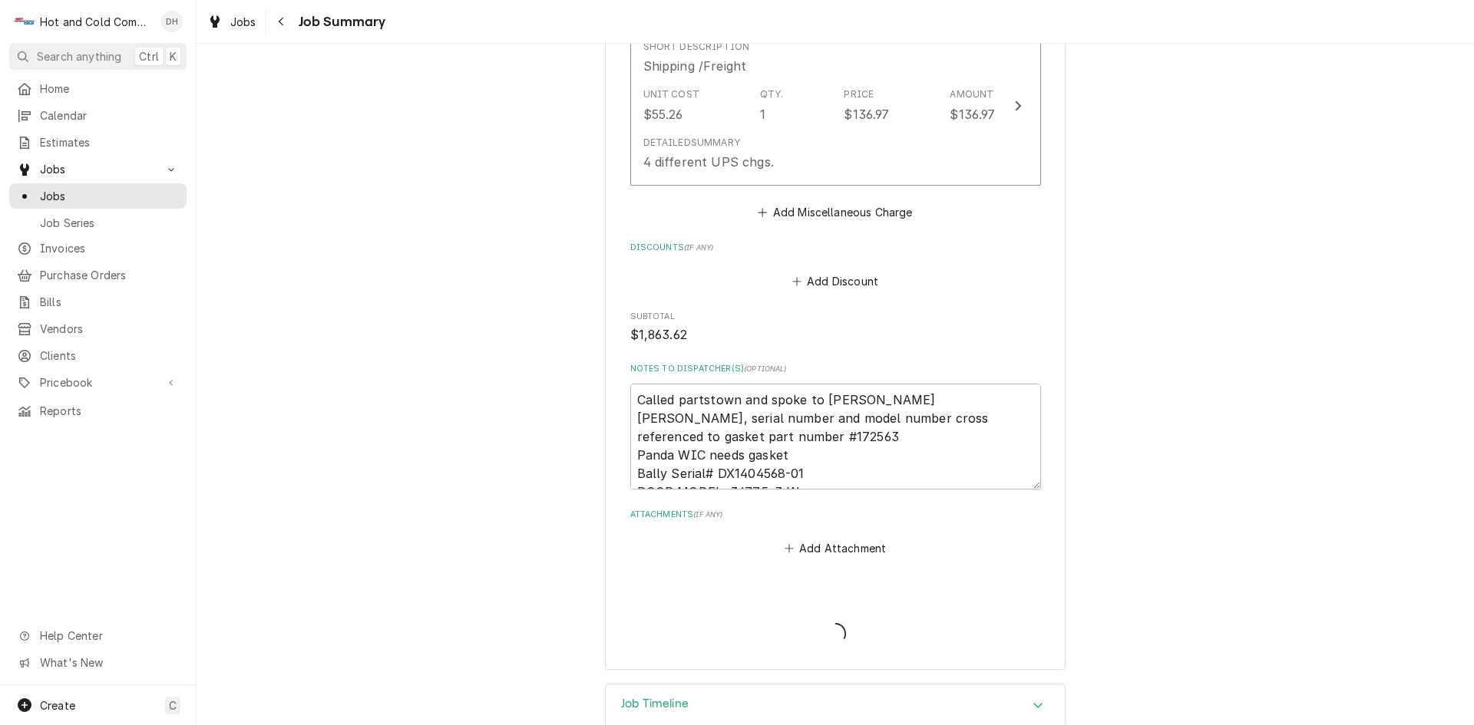
type textarea "x"
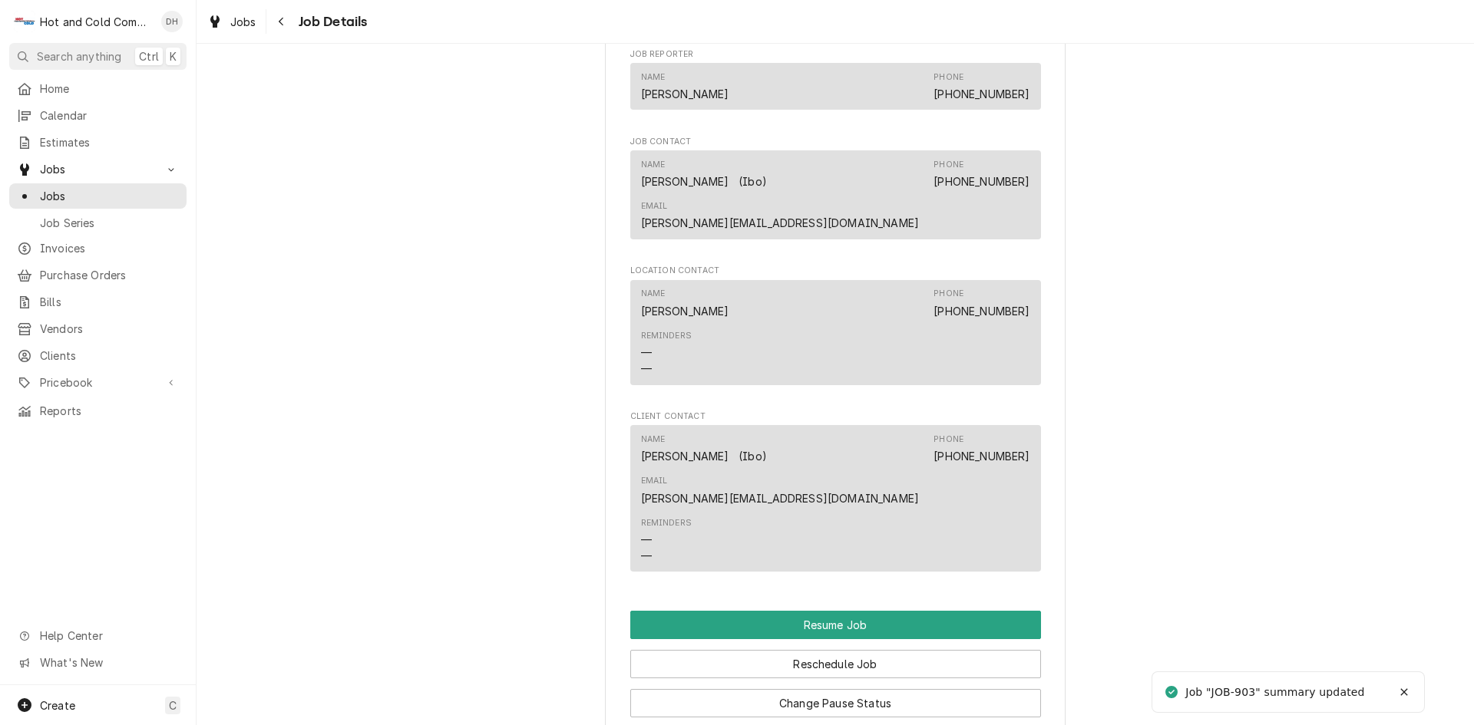
scroll to position [1280, 0]
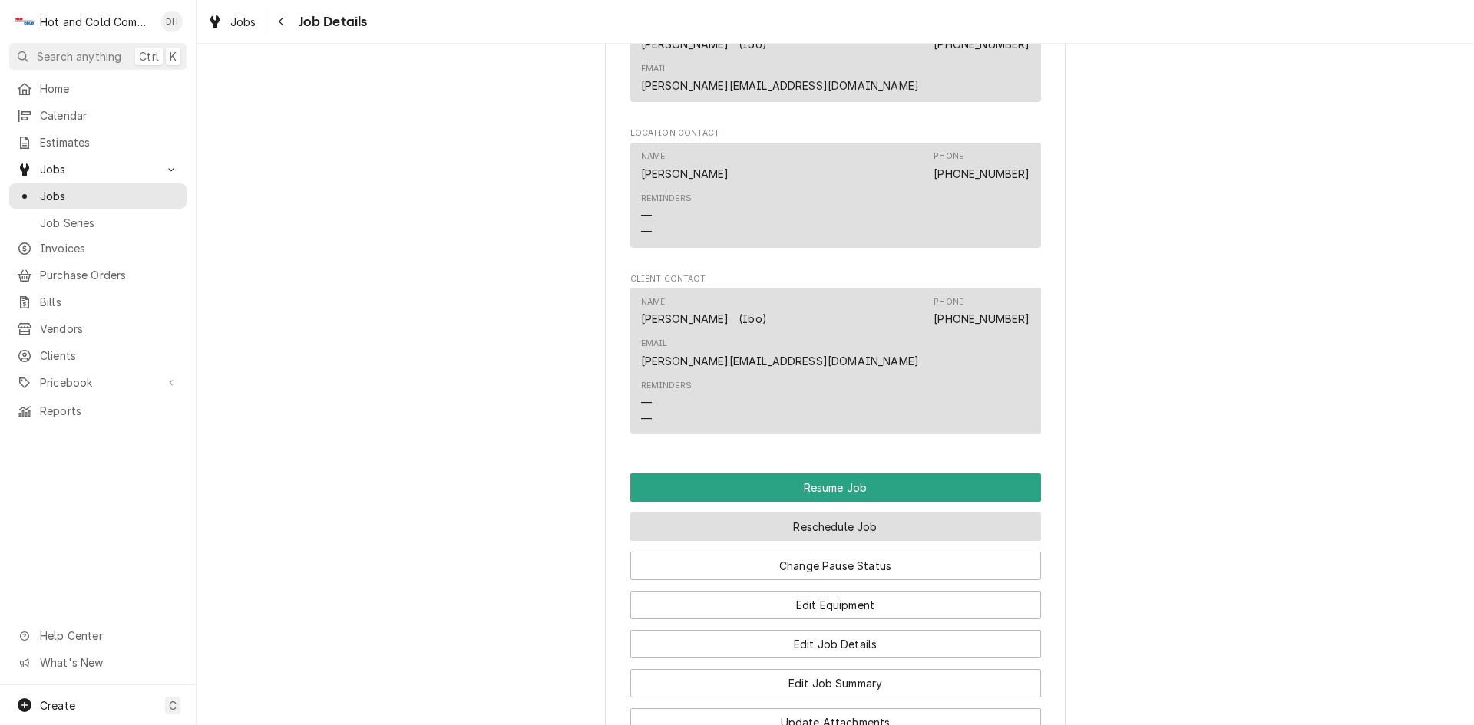
click at [824, 513] on button "Reschedule Job" at bounding box center [835, 527] width 411 height 28
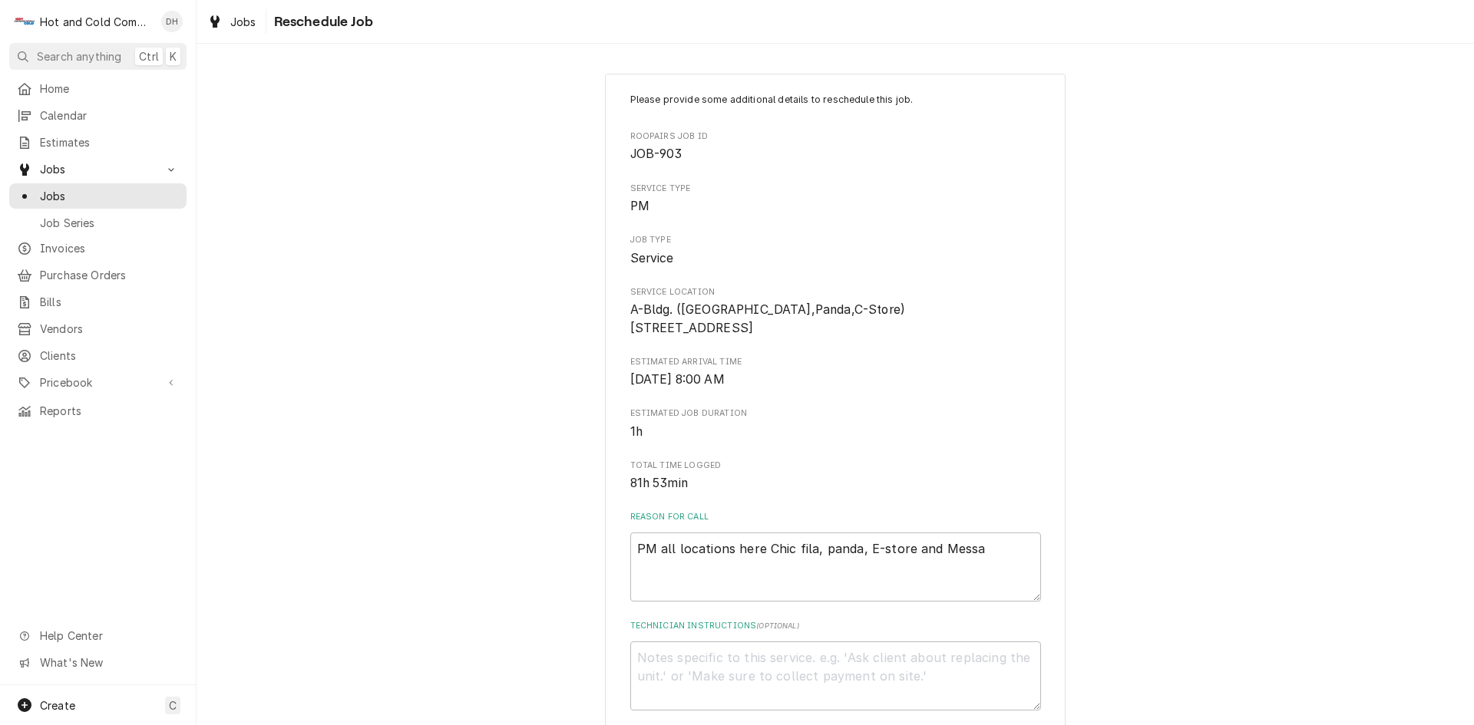
scroll to position [422, 0]
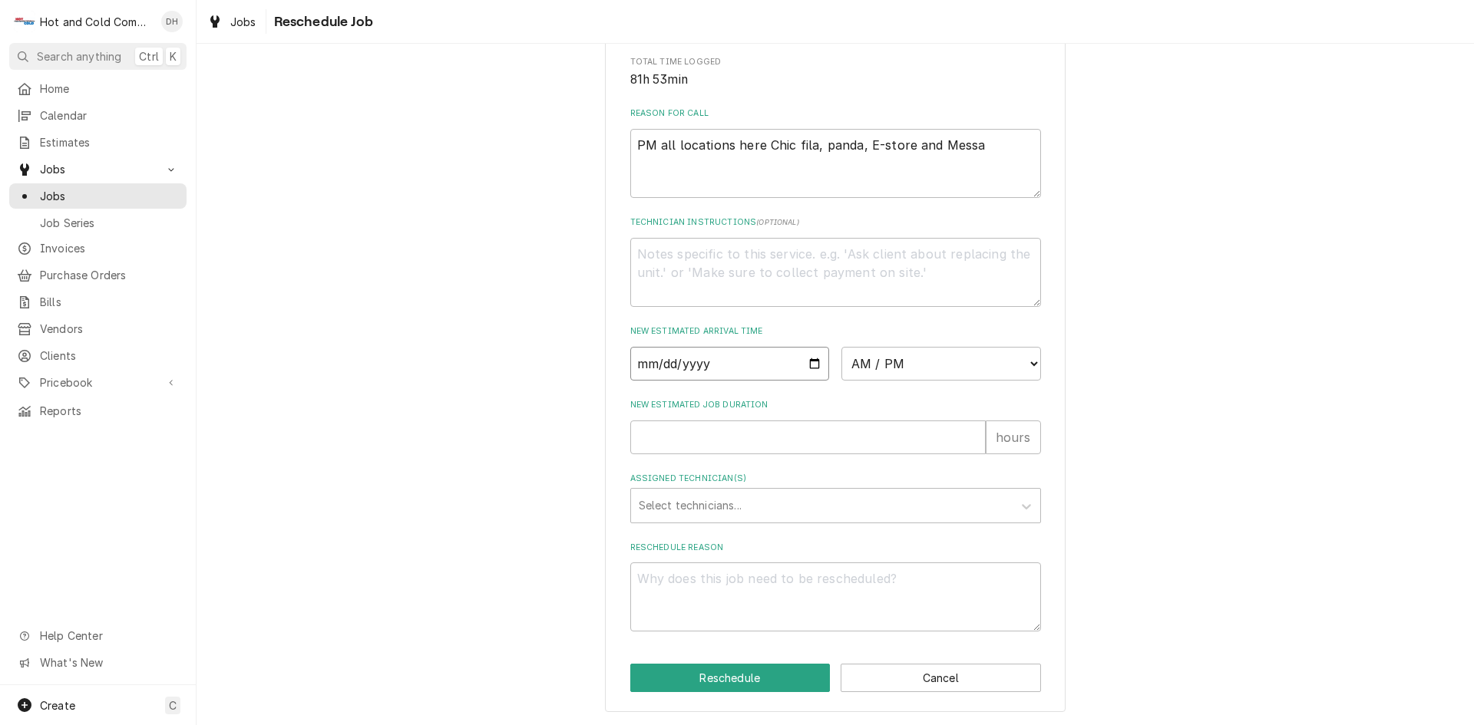
click at [805, 362] on input "Date" at bounding box center [730, 364] width 200 height 34
type textarea "x"
type input "2025-08-15"
click at [1029, 363] on select "AM / PM 6:00 AM 6:15 AM 6:30 AM 6:45 AM 7:00 AM 7:15 AM 7:30 AM 7:45 AM 8:00 AM…" at bounding box center [941, 364] width 200 height 34
select select "08:00:00"
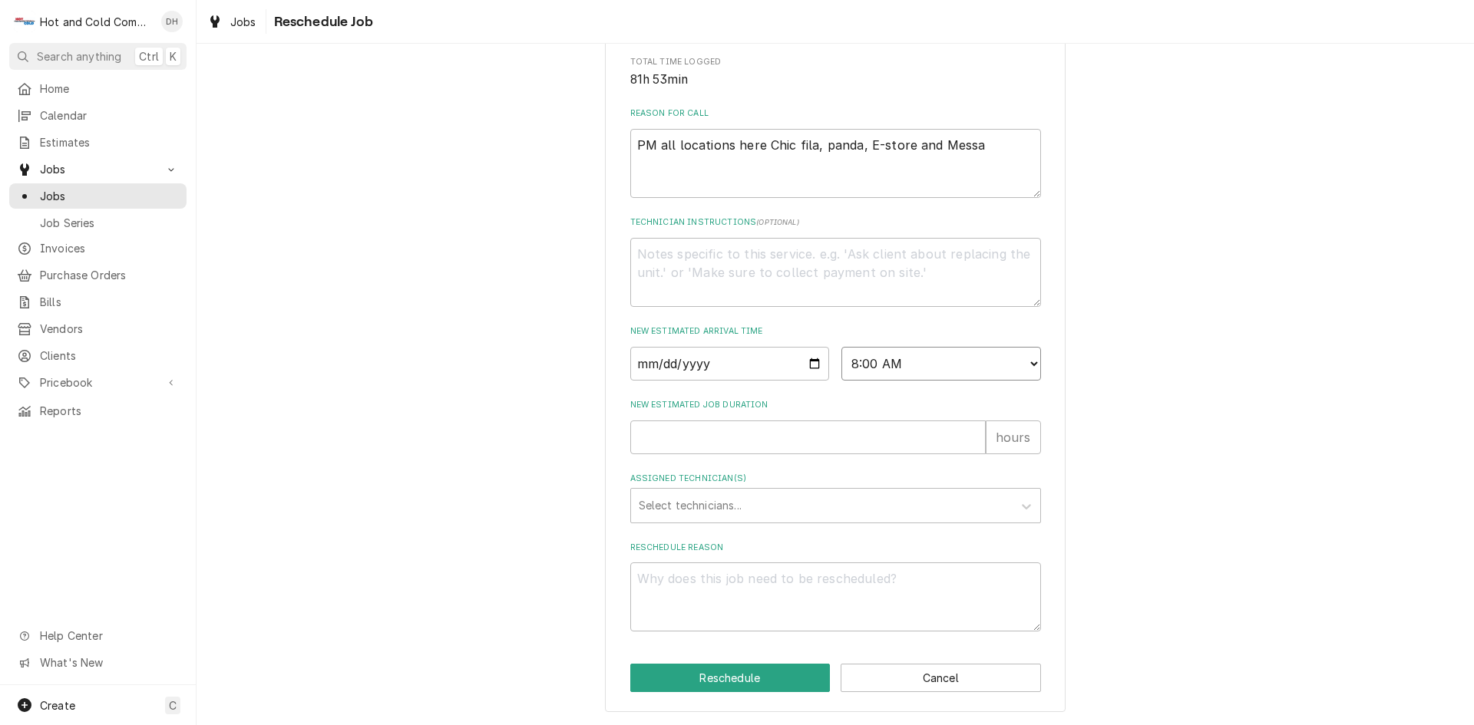
click at [841, 347] on select "AM / PM 6:00 AM 6:15 AM 6:30 AM 6:45 AM 7:00 AM 7:15 AM 7:30 AM 7:45 AM 8:00 AM…" at bounding box center [941, 364] width 200 height 34
click at [664, 438] on input "New Estimated Job Duration" at bounding box center [807, 438] width 355 height 34
type textarea "x"
type input "1"
click at [697, 500] on div "Assigned Technician(s)" at bounding box center [822, 506] width 366 height 28
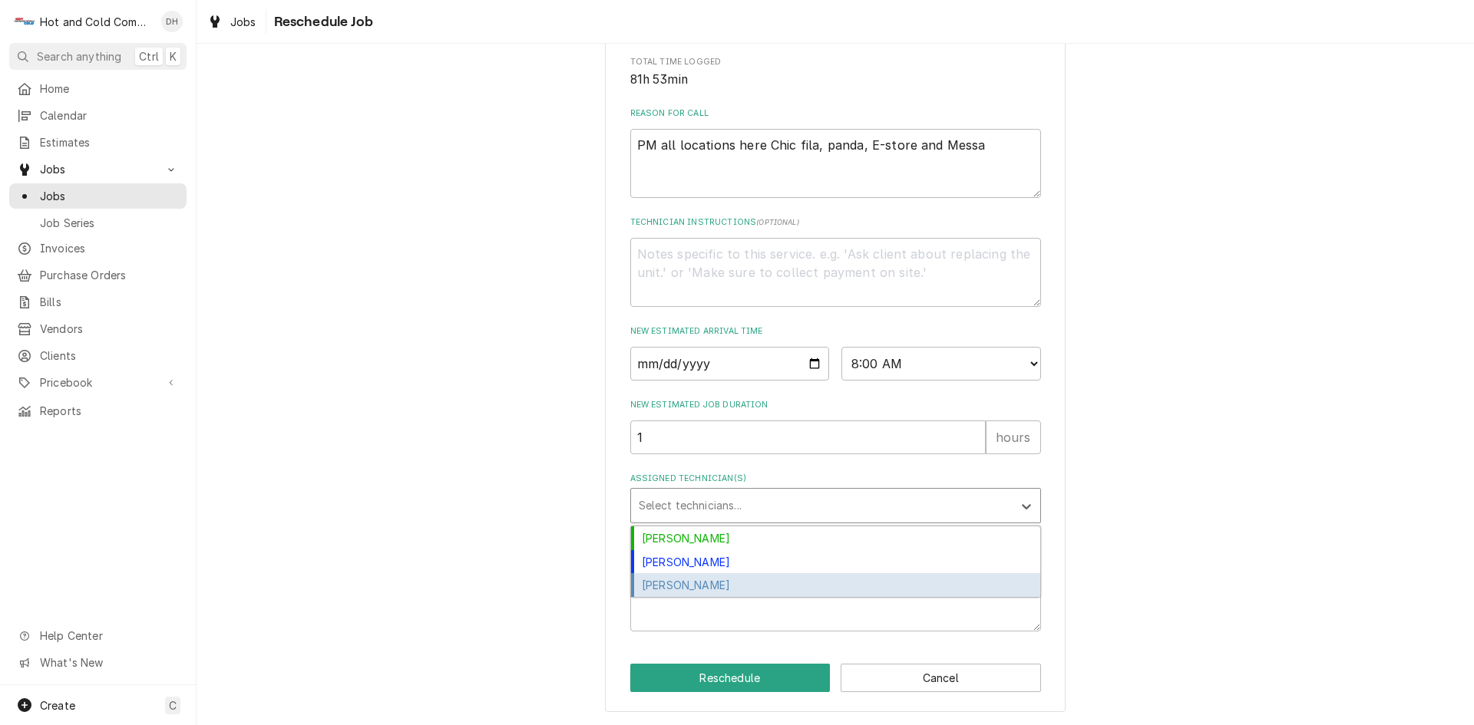
click at [695, 587] on div "[PERSON_NAME]" at bounding box center [835, 585] width 409 height 24
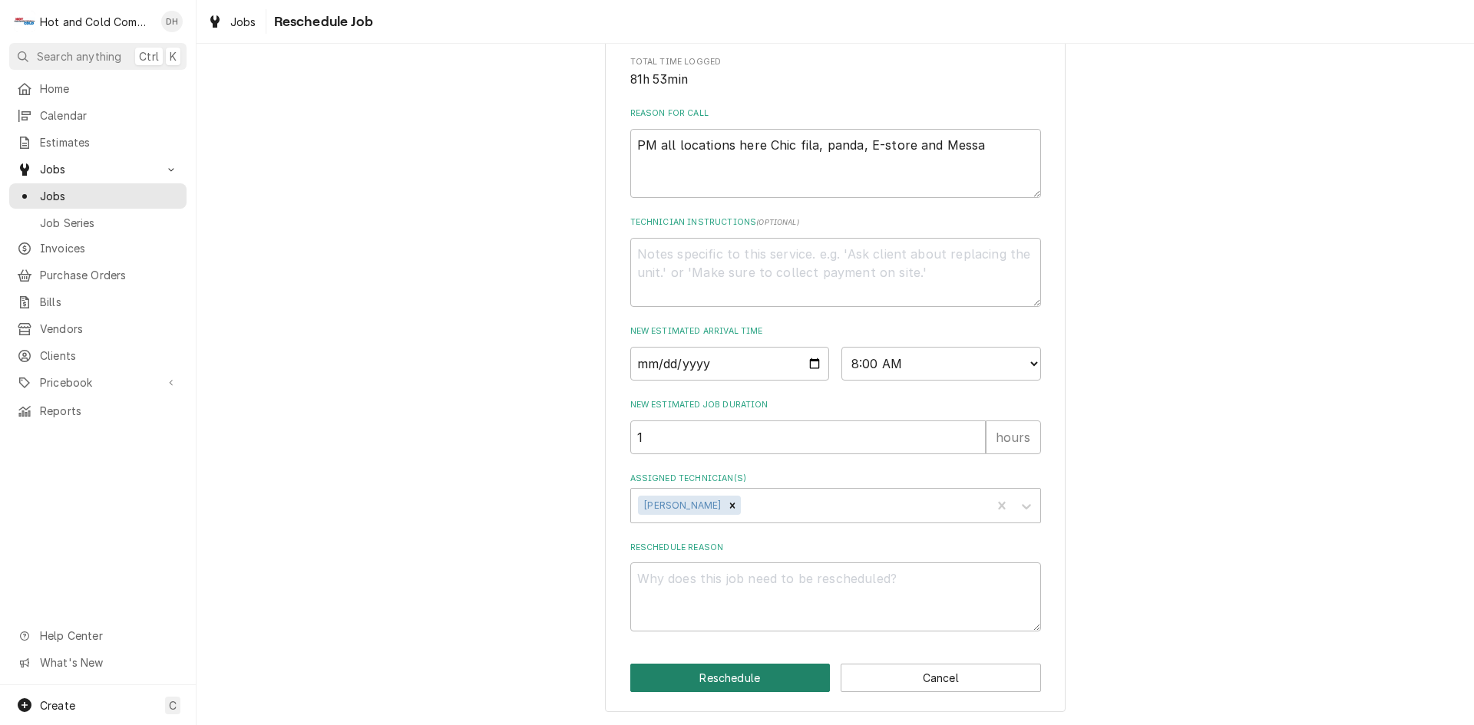
click at [762, 675] on button "Reschedule" at bounding box center [730, 678] width 200 height 28
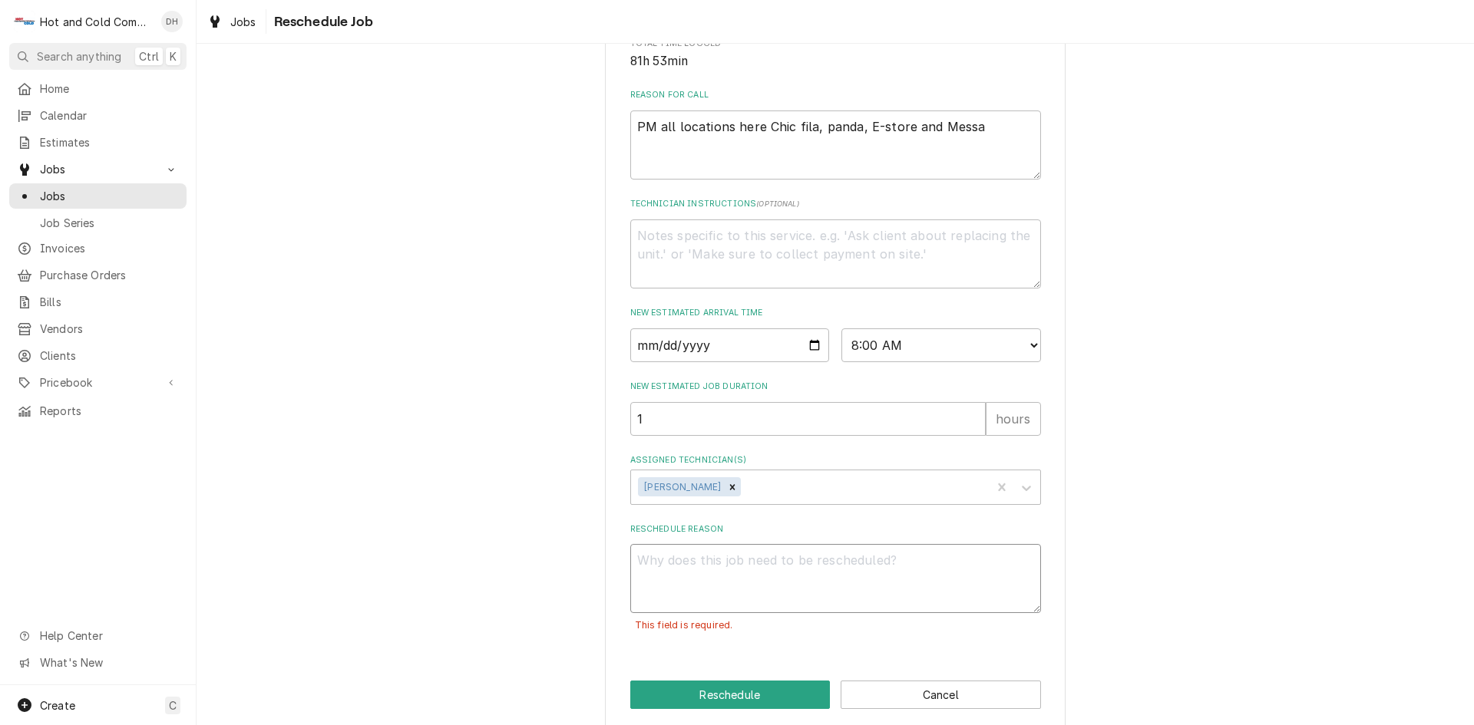
click at [762, 587] on html "H Hot and Cold Commercial Kitchens, Inc. DH Search anything Ctrl K Home Calenda…" at bounding box center [737, 362] width 1474 height 725
type textarea "x"
type textarea "r"
type textarea "x"
type textarea "re"
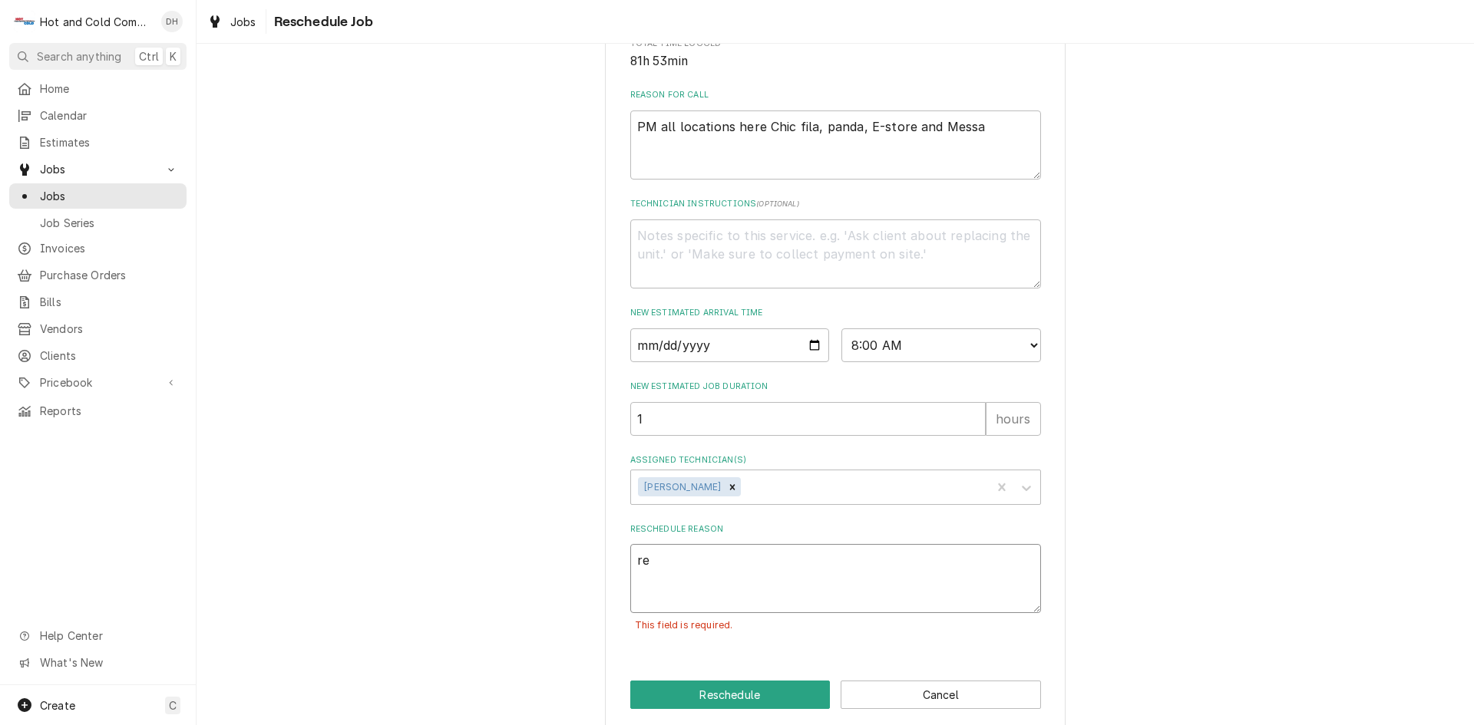
type textarea "x"
type textarea "re"
type textarea "x"
type textarea "re"
type textarea "x"
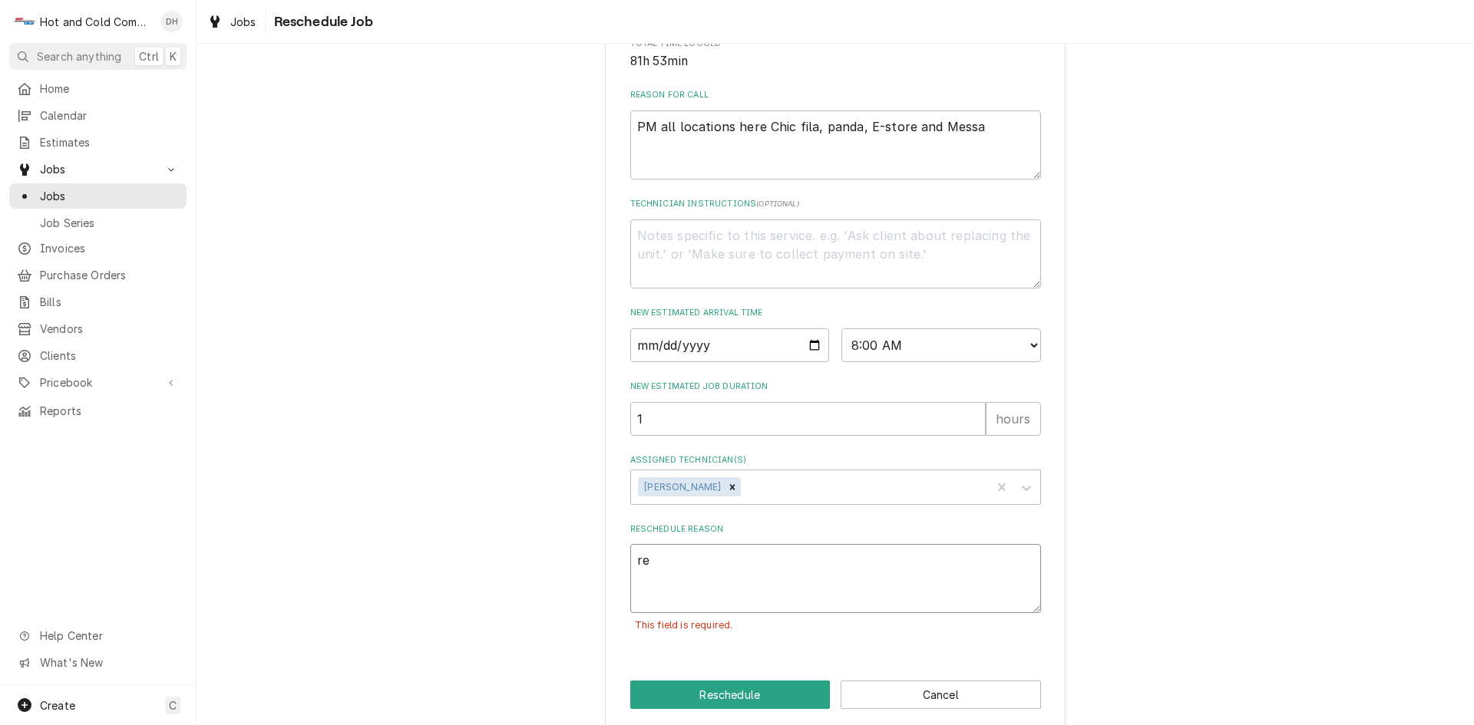
type textarea "rec"
type textarea "x"
type textarea "rece"
type textarea "x"
type textarea "recei"
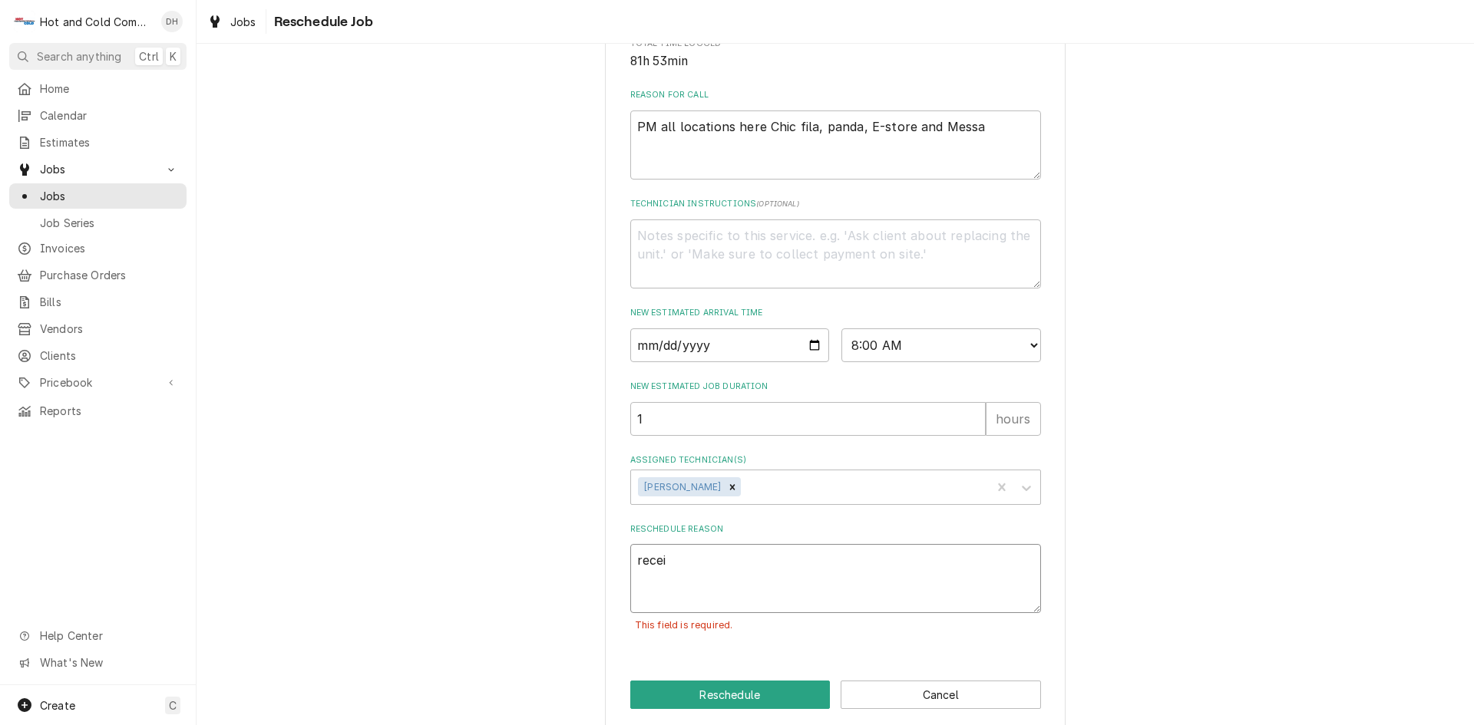
type textarea "x"
type textarea "receiv"
type textarea "x"
type textarea "receive"
type textarea "x"
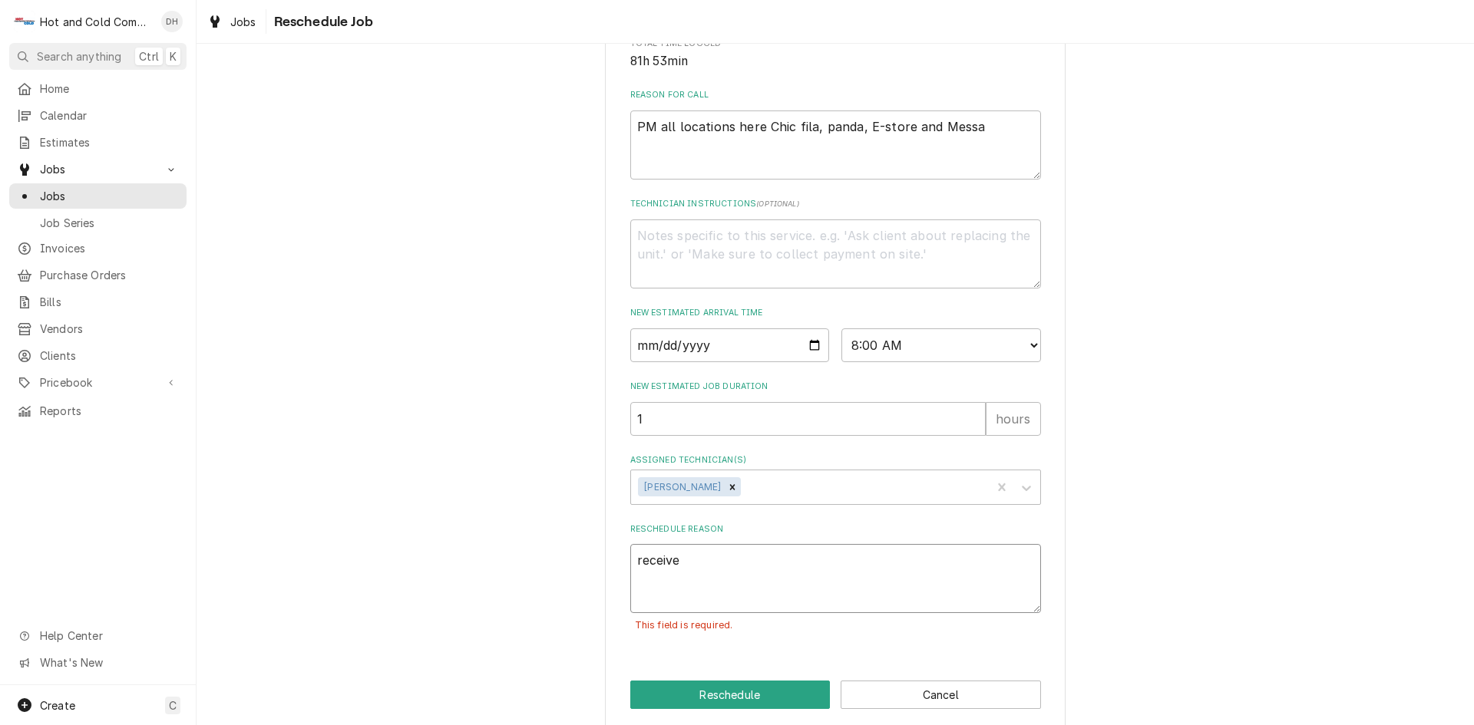
type textarea "received"
type textarea "x"
type textarea "received"
type textarea "x"
type textarea "received f"
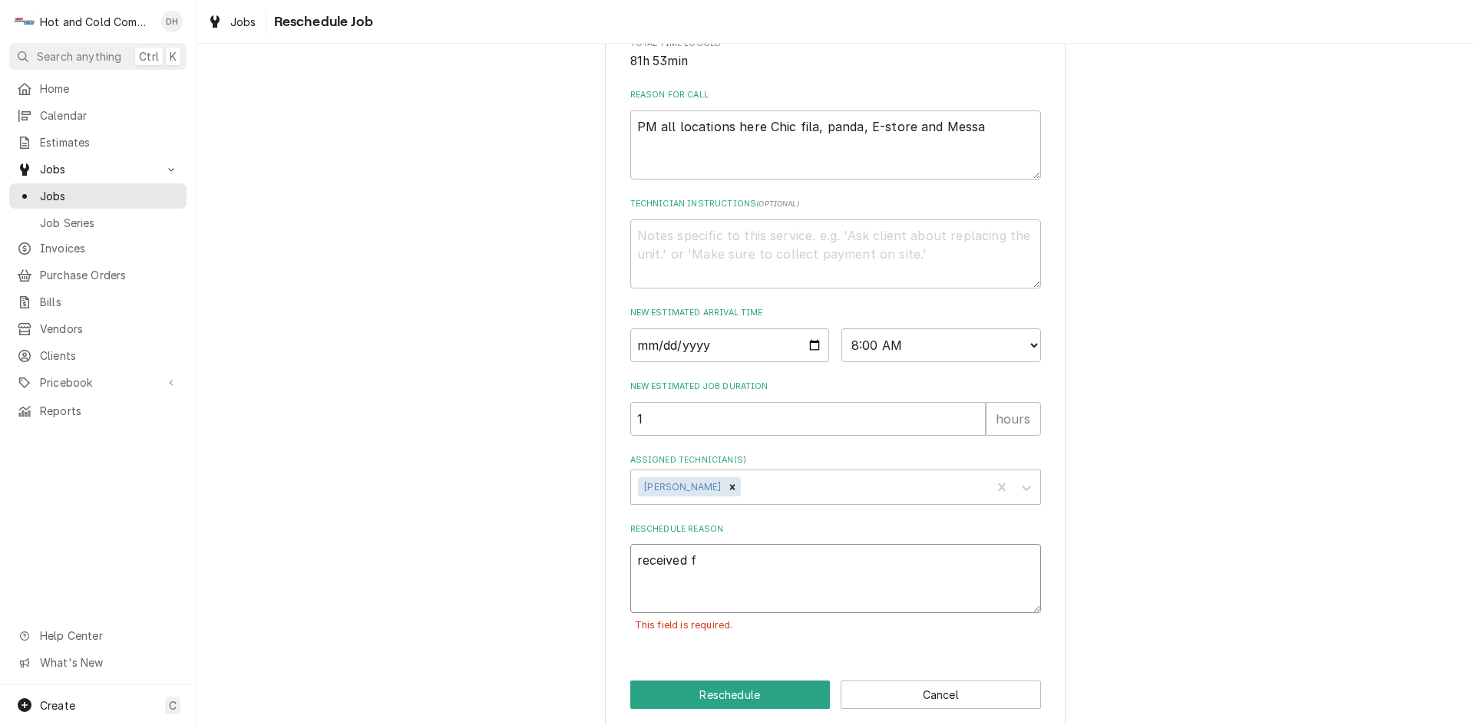
type textarea "x"
type textarea "received fi"
type textarea "x"
type textarea "received fin"
type textarea "x"
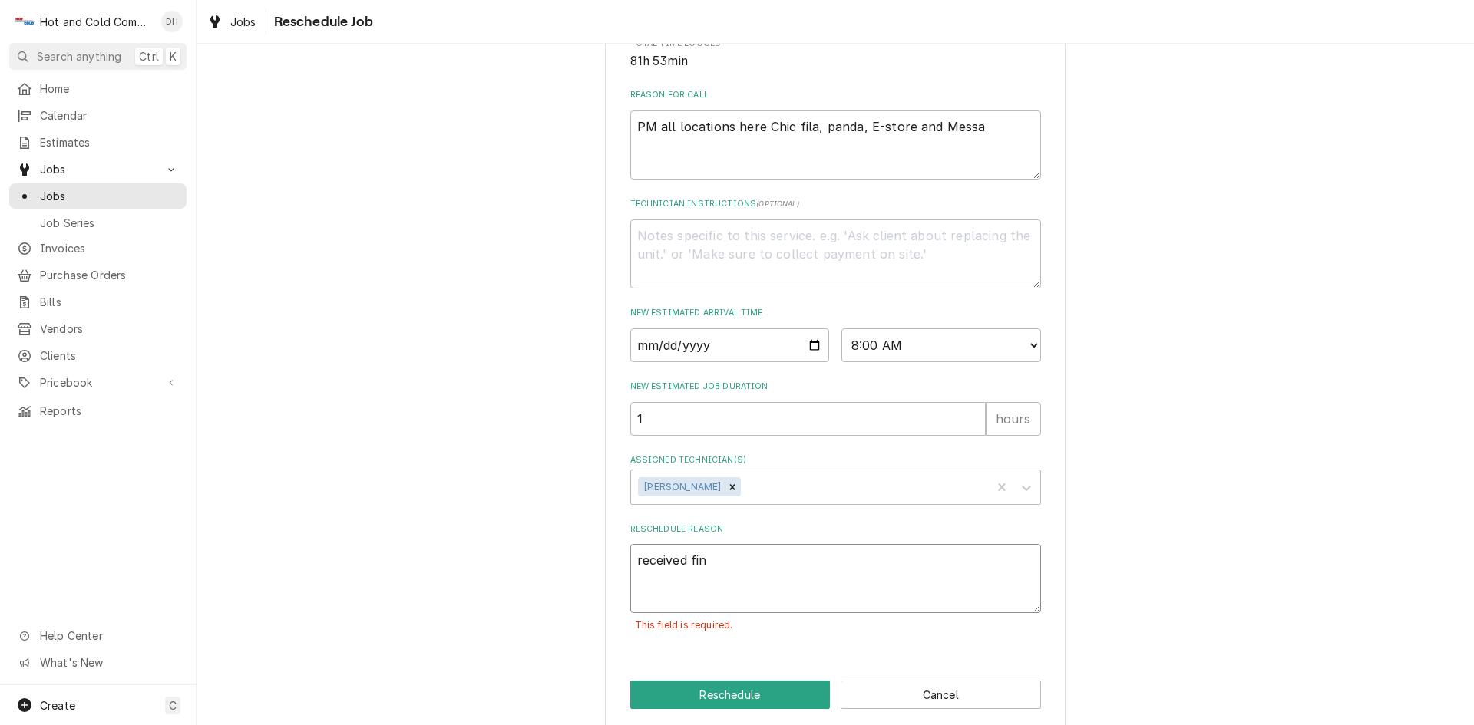
type textarea "received fina"
type textarea "x"
type textarea "received final"
type textarea "x"
type textarea "received final"
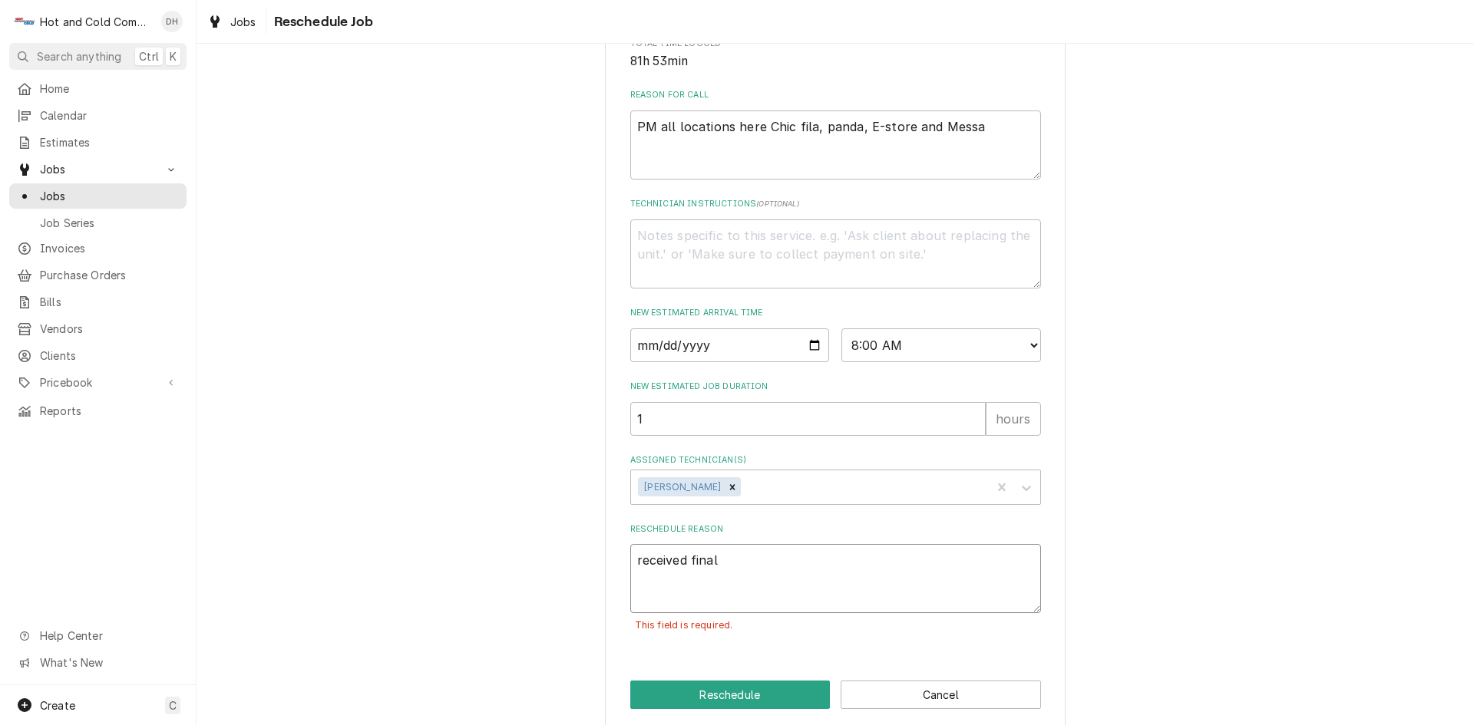
type textarea "x"
type textarea "received final g"
type textarea "x"
type textarea "received final ga"
type textarea "x"
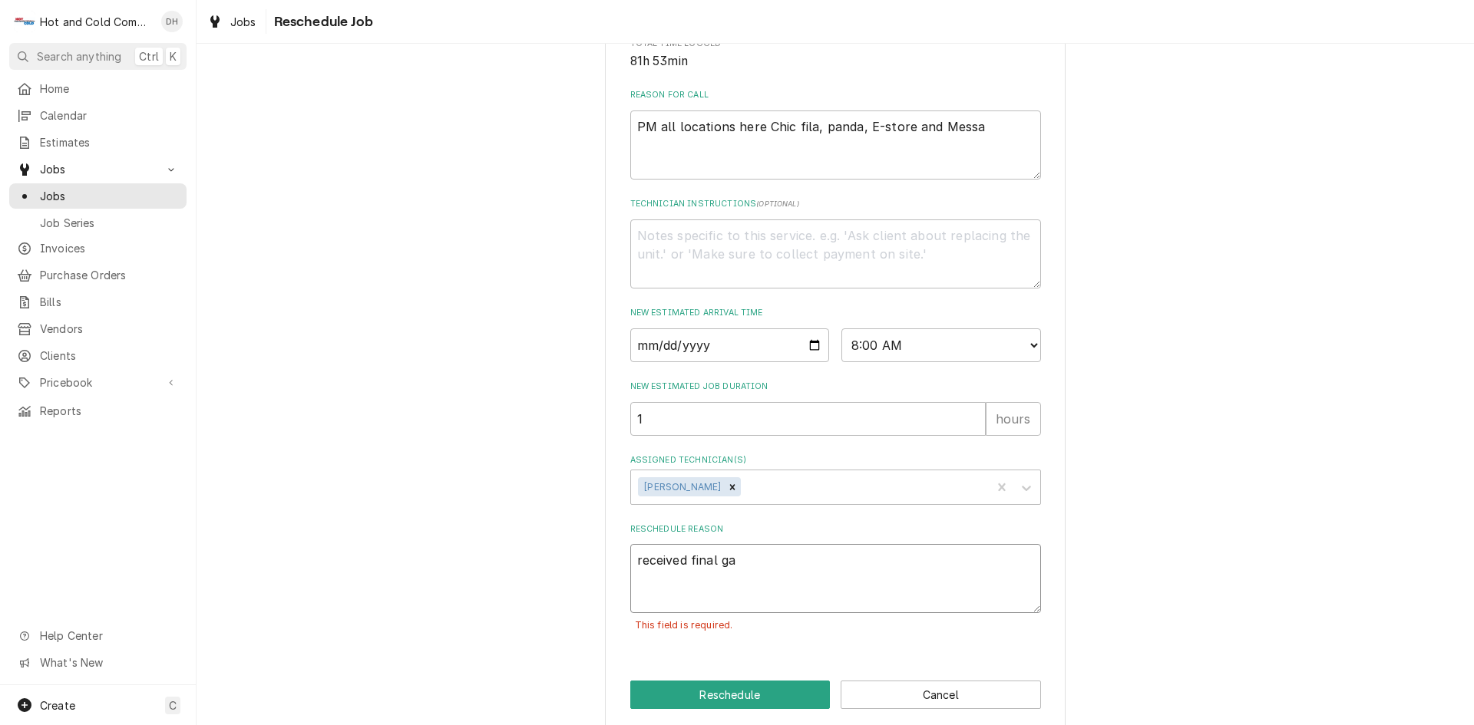
type textarea "received final gas"
type textarea "x"
type textarea "received final gask"
type textarea "x"
type textarea "received final gaske"
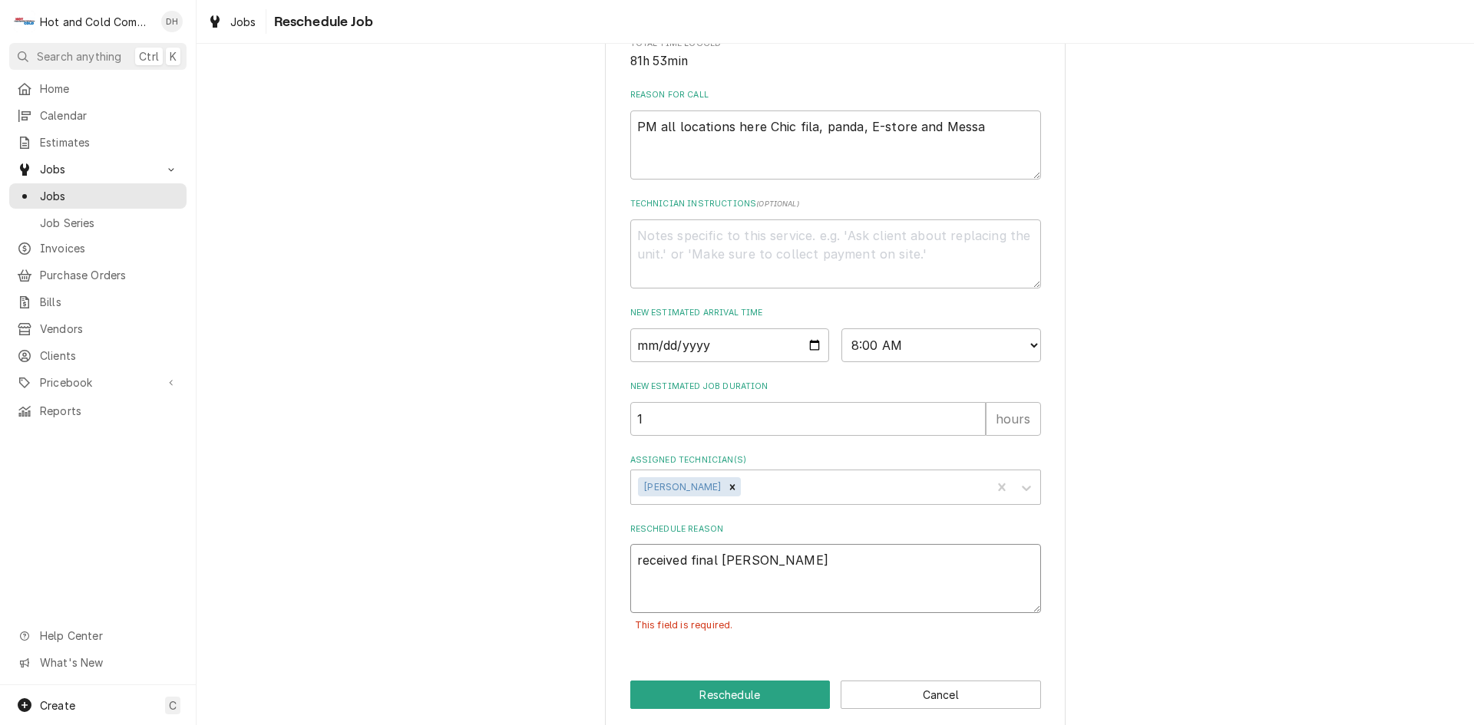
type textarea "x"
type textarea "received final gasket"
type textarea "x"
type textarea "received final gasket"
type textarea "x"
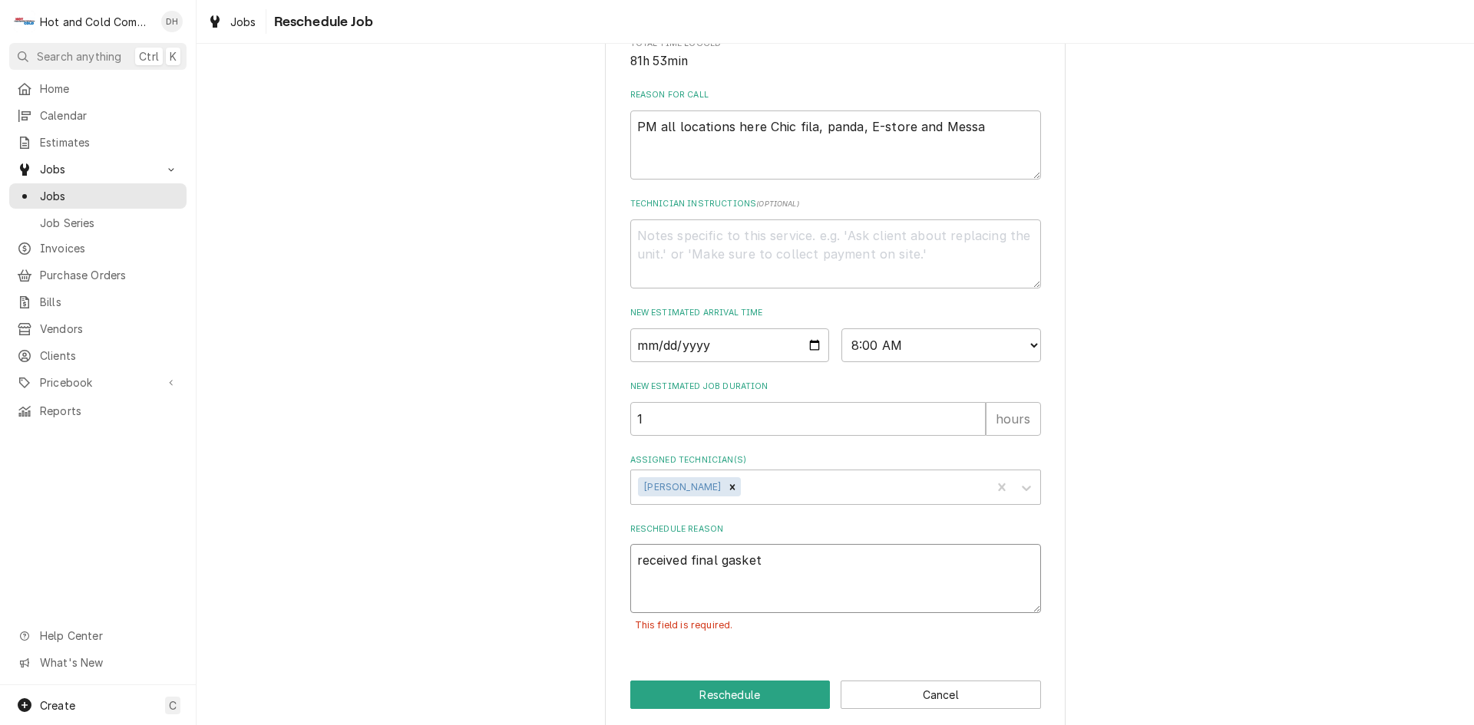
type textarea "received final gasket f"
type textarea "x"
type textarea "received final gasket fr"
type textarea "x"
type textarea "received final gasket fro"
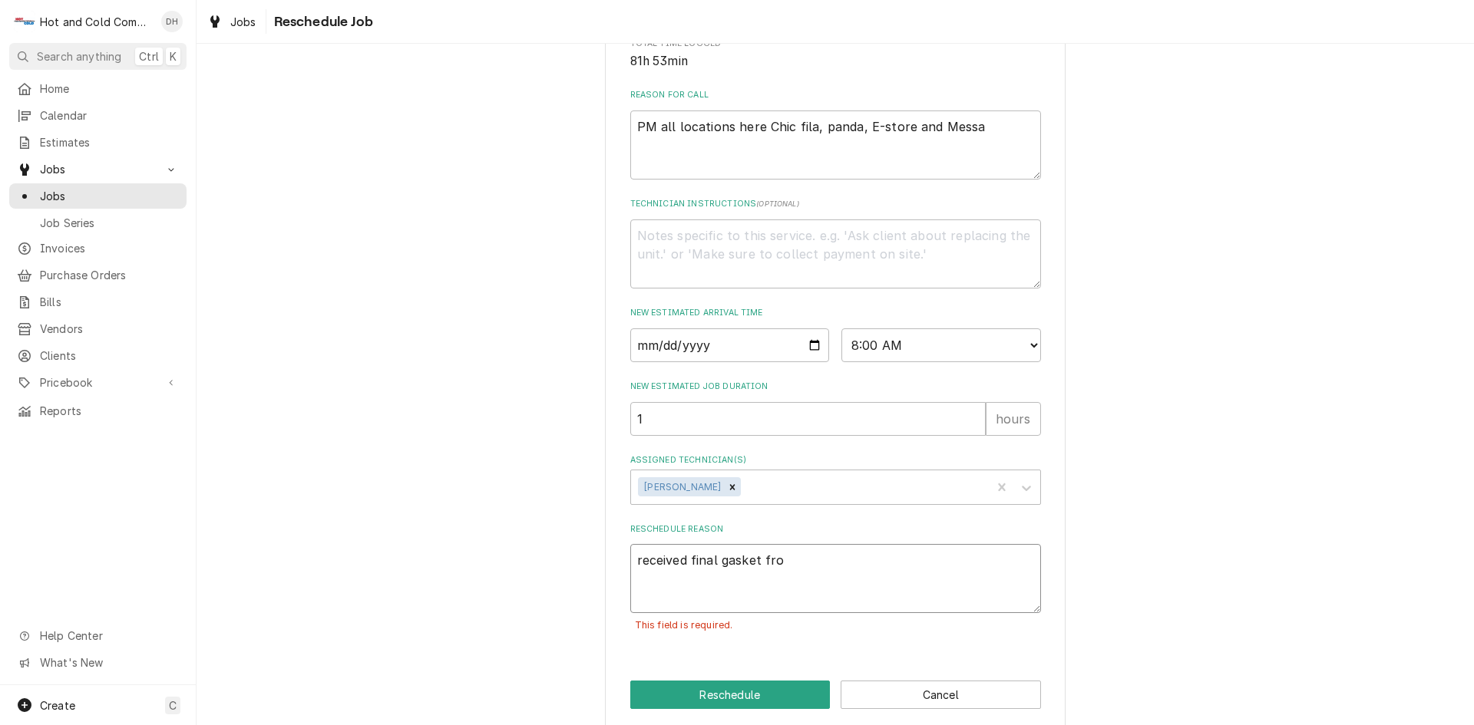
type textarea "x"
type textarea "received final gasket from"
type textarea "x"
type textarea "received final gasket from"
type textarea "x"
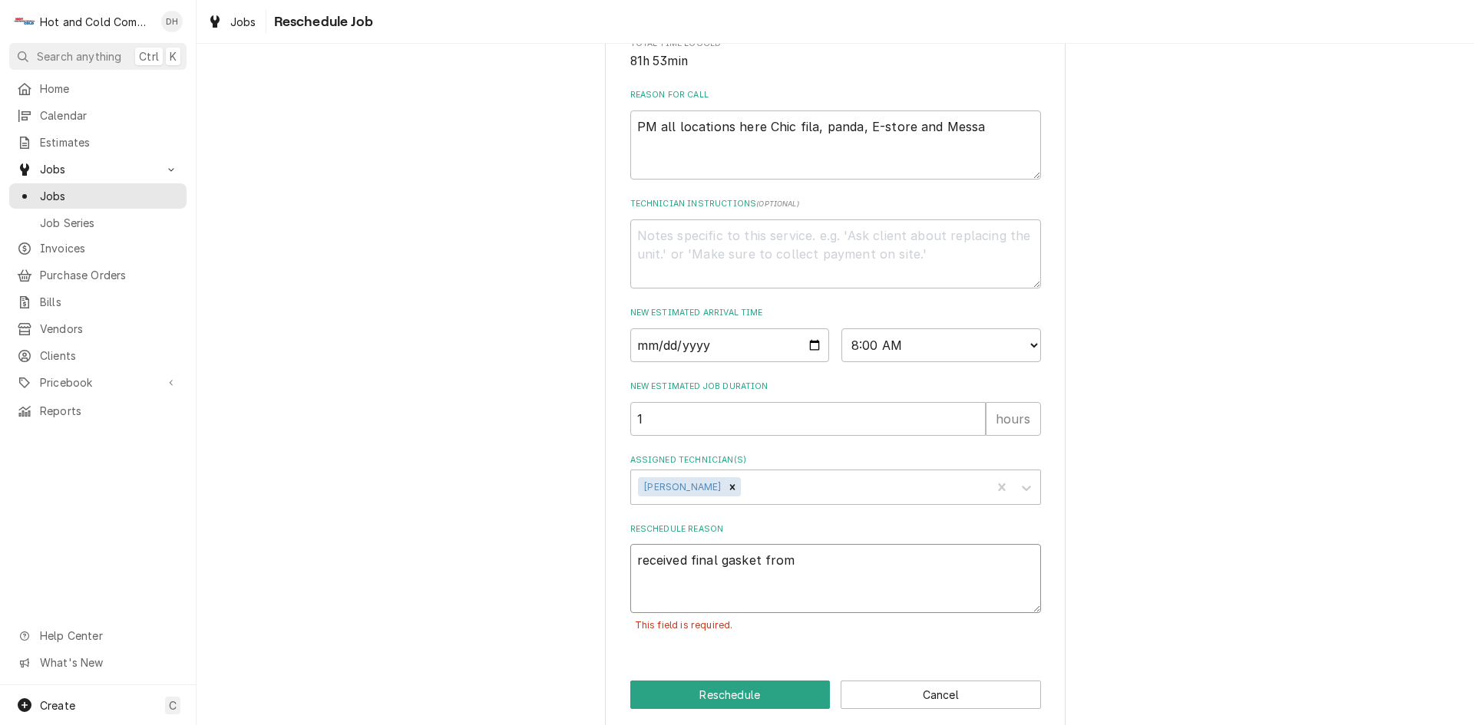
type textarea "received final gasket from B"
type textarea "x"
type textarea "received final gasket from Ba"
type textarea "x"
type textarea "received final gasket from Bal"
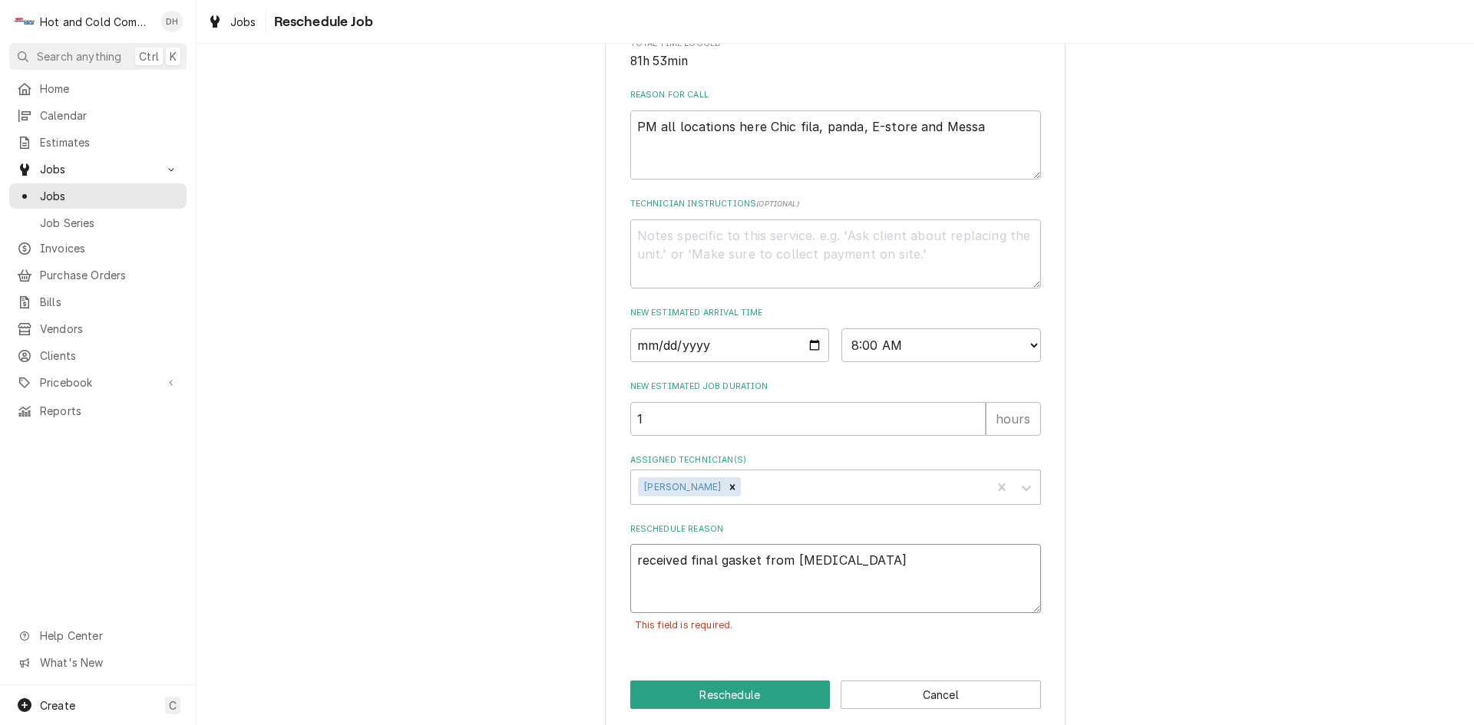
type textarea "x"
type textarea "received final gasket from Ball"
type textarea "x"
type textarea "received final gasket from Bally"
click at [745, 706] on button "Reschedule" at bounding box center [730, 695] width 200 height 28
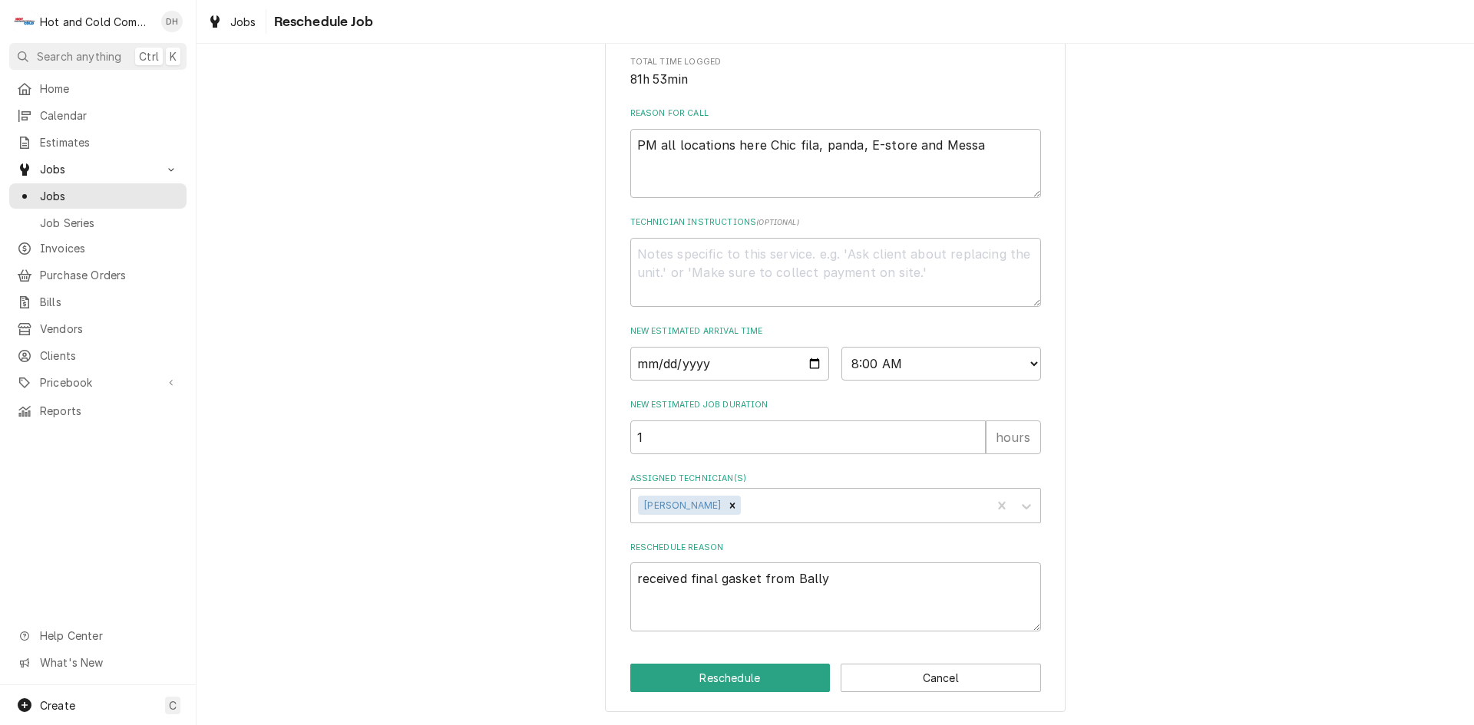
type textarea "x"
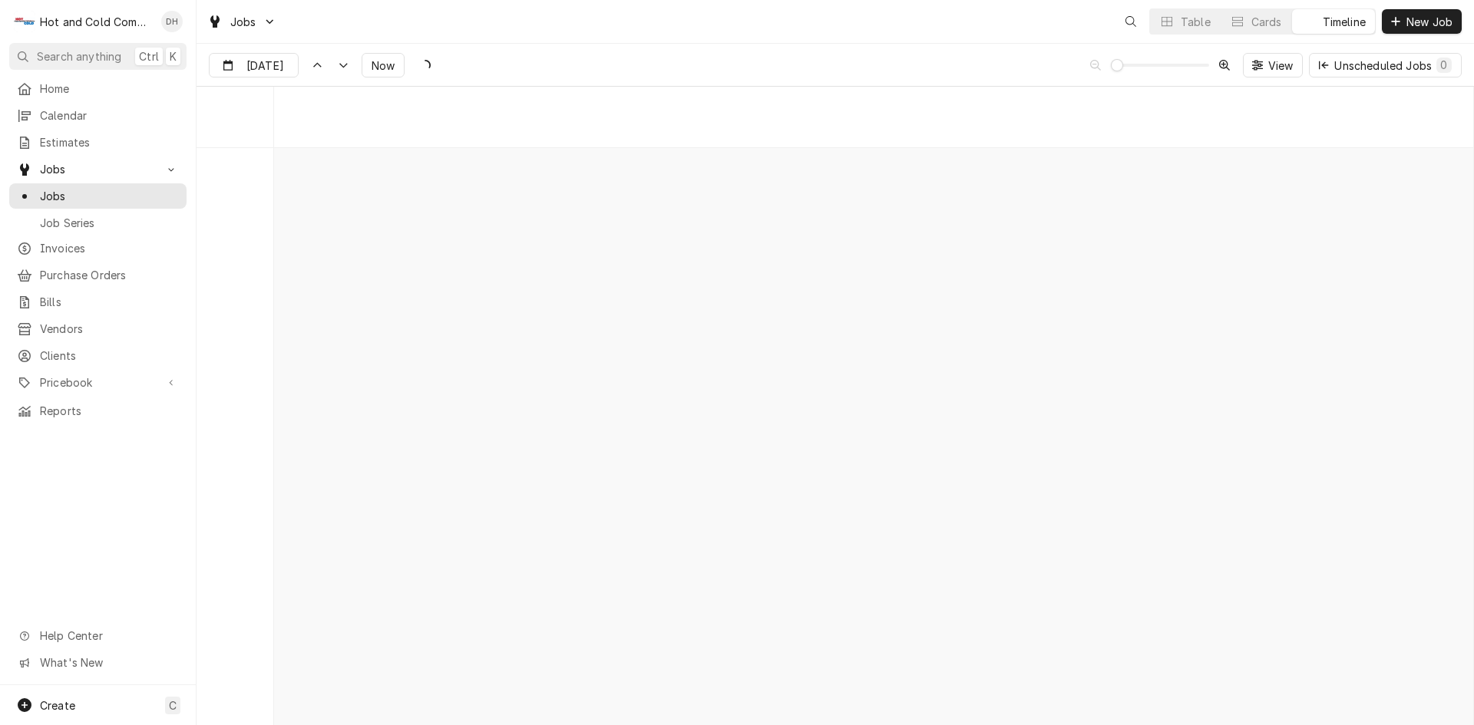
scroll to position [12016, 0]
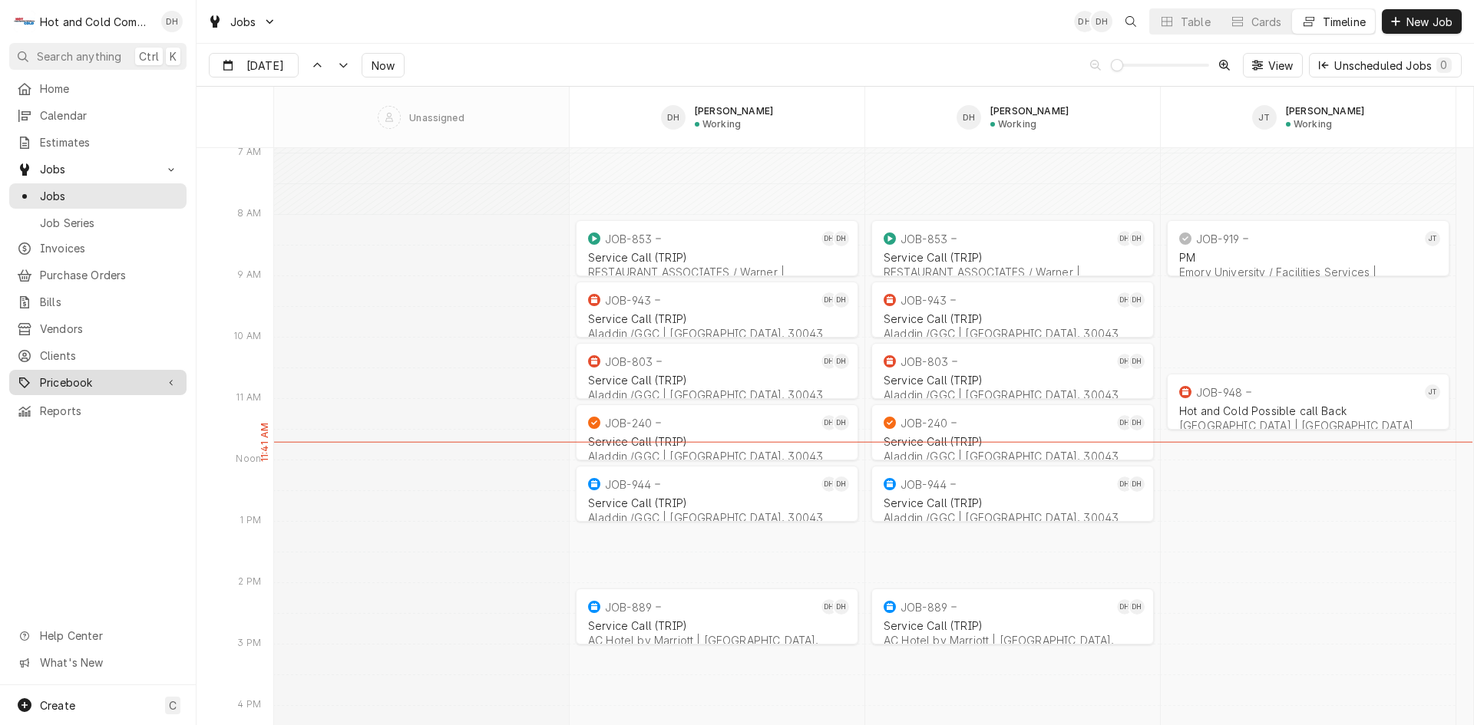
click at [61, 375] on span "Pricebook" at bounding box center [98, 383] width 116 height 16
click at [55, 428] on span "Parts & Materials" at bounding box center [109, 436] width 139 height 16
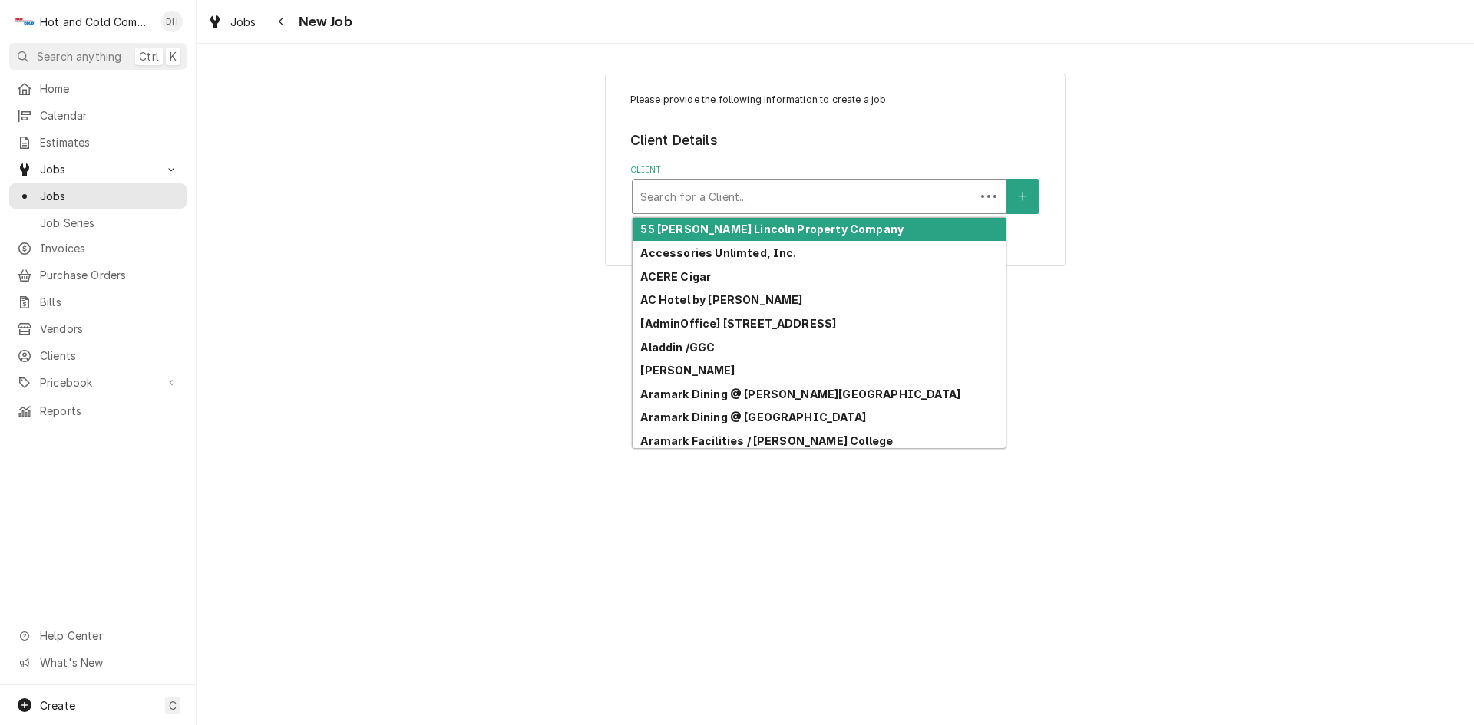
click at [725, 193] on div "Client" at bounding box center [803, 197] width 327 height 28
type input "B"
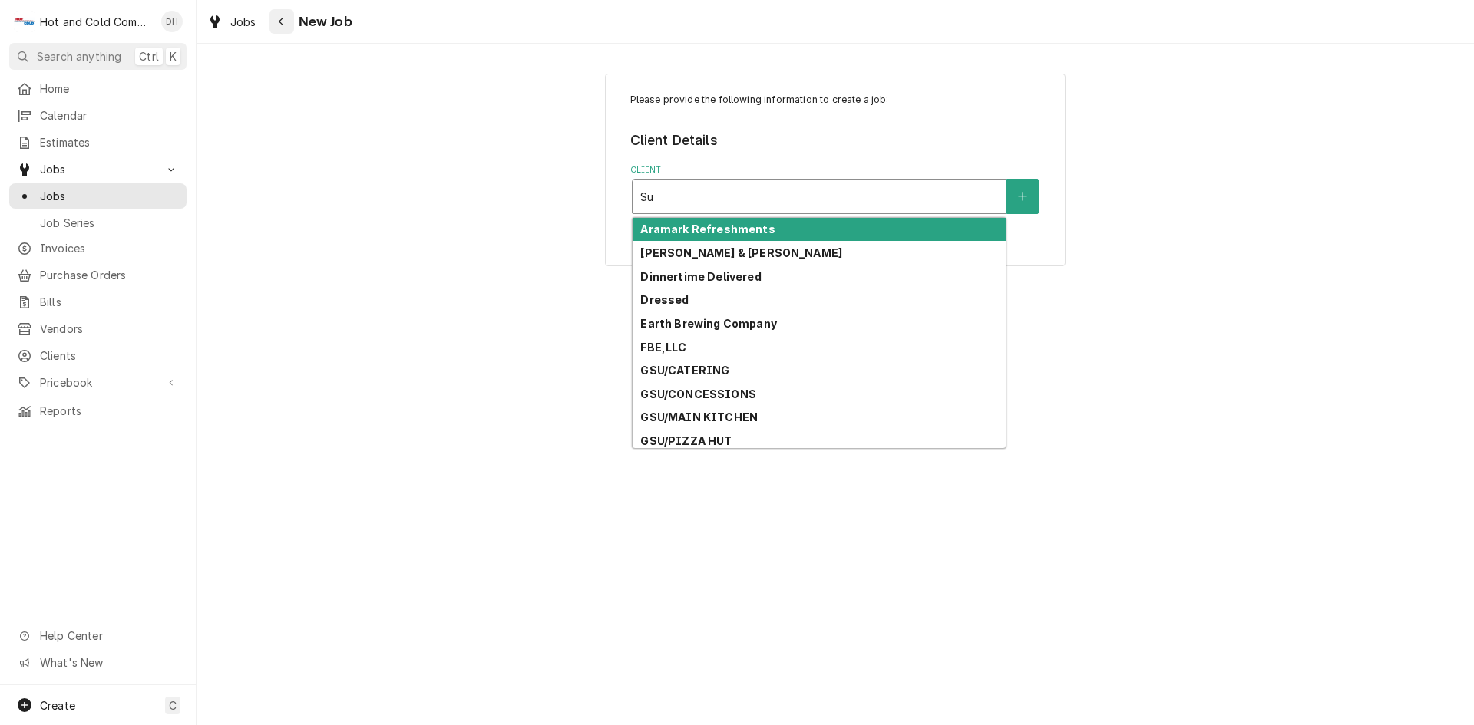
type input "Sup"
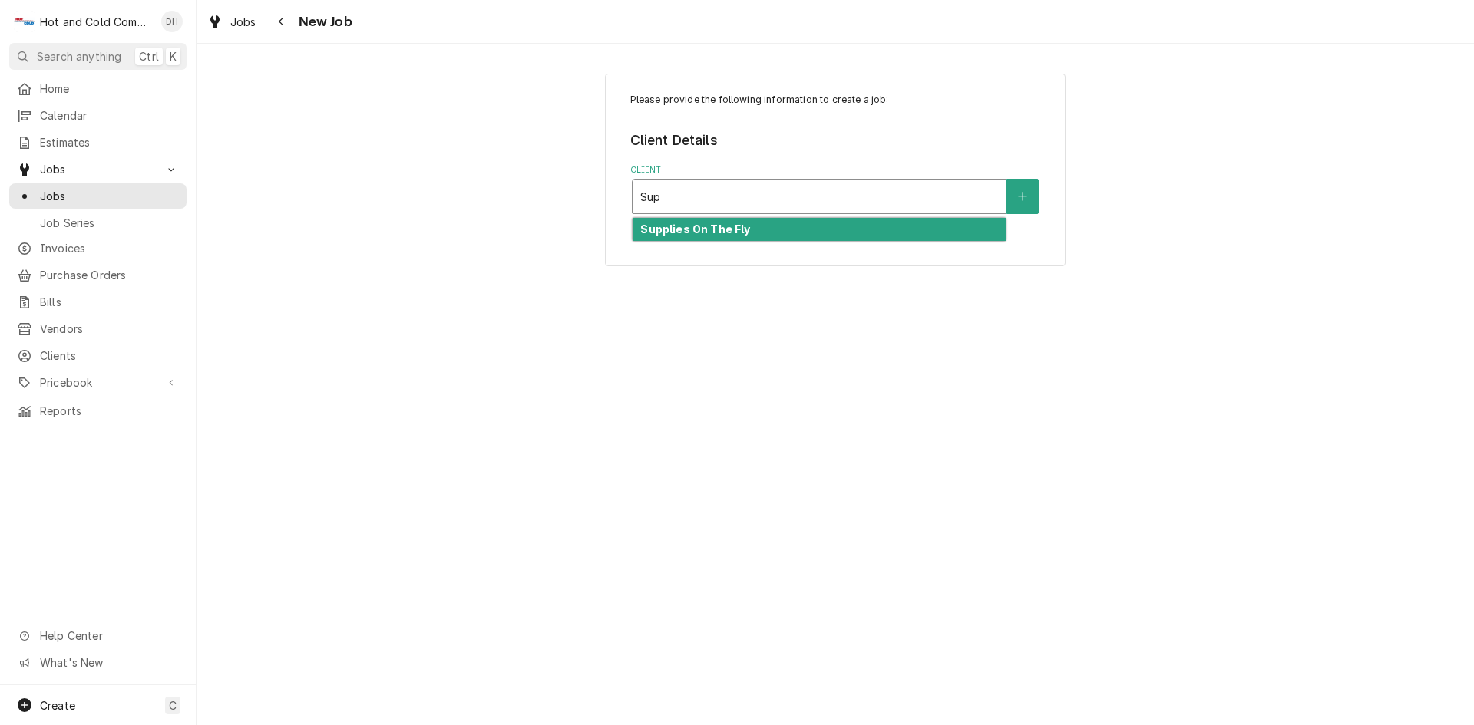
click at [817, 233] on div "Supplies On The Fly" at bounding box center [819, 230] width 373 height 24
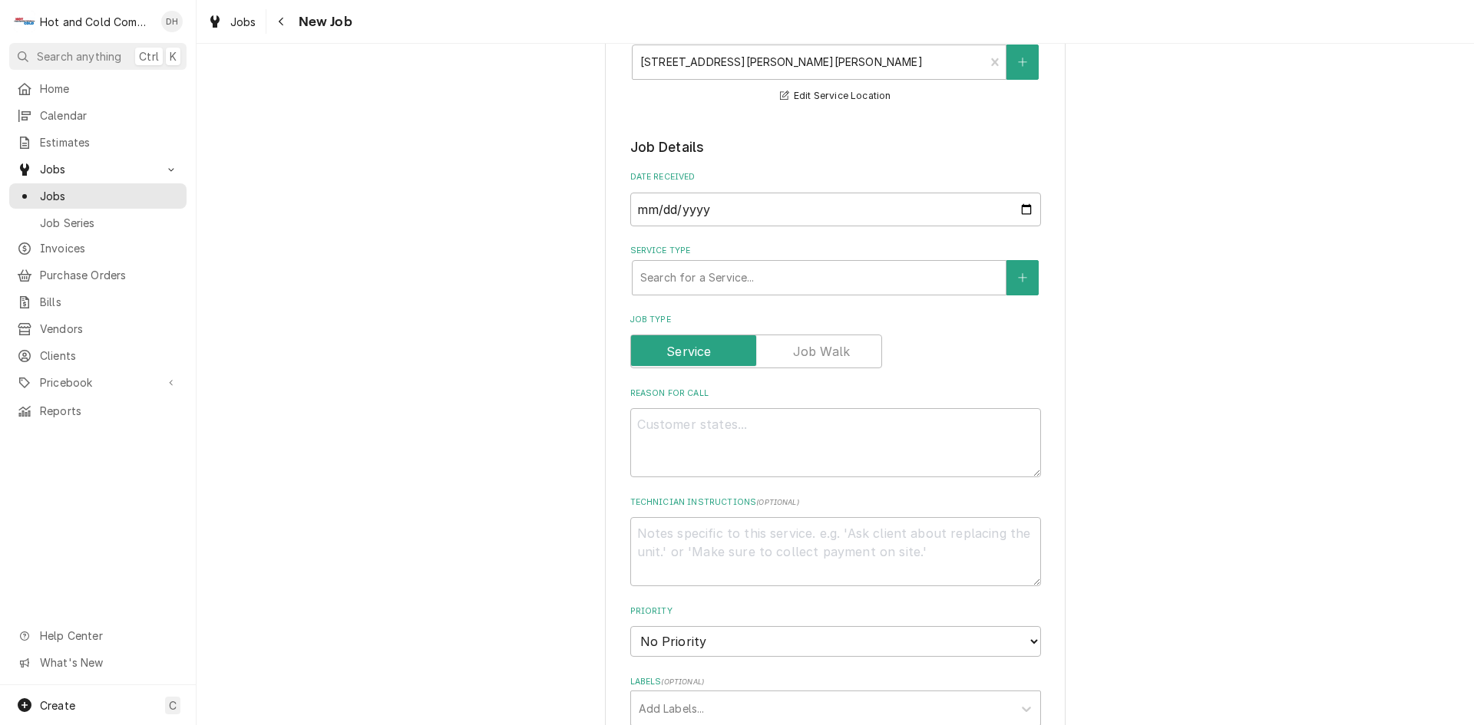
scroll to position [256, 0]
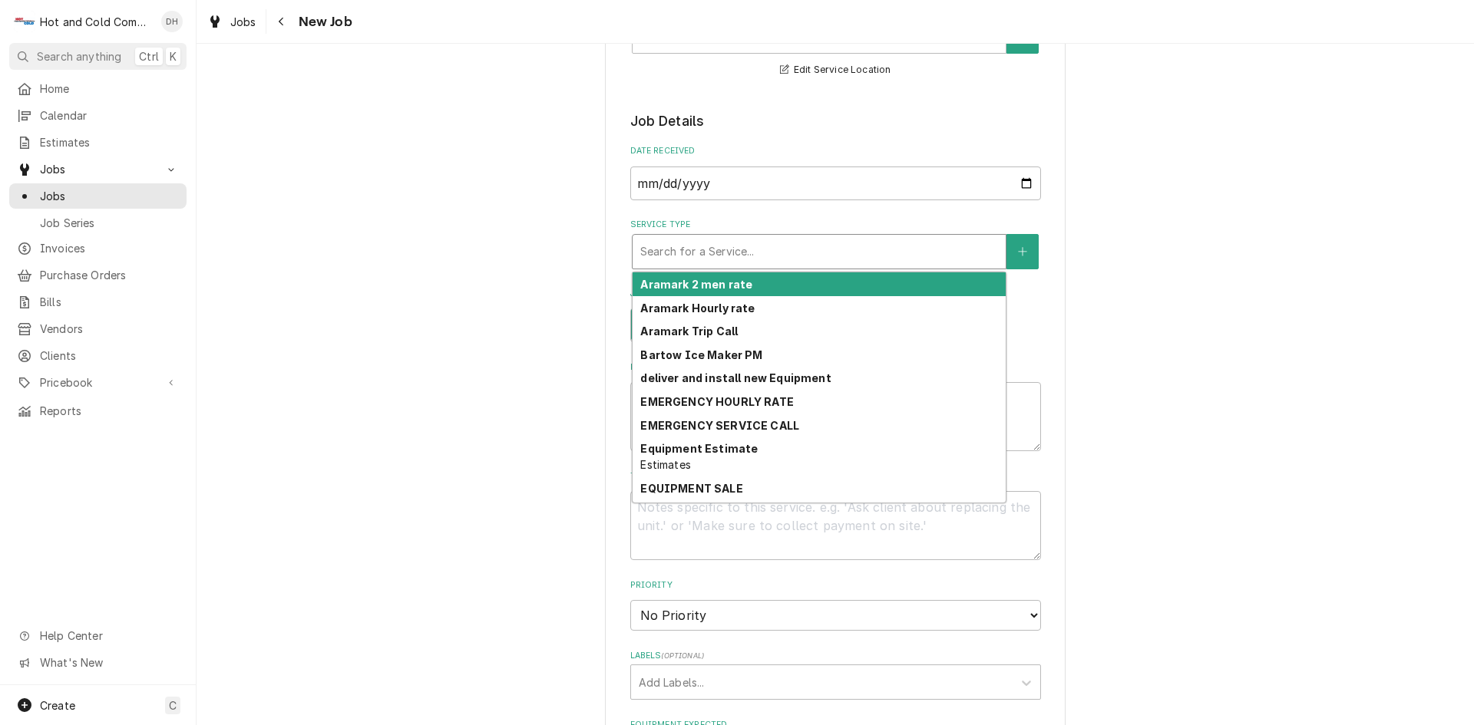
click at [746, 253] on div "Service Type" at bounding box center [819, 252] width 358 height 28
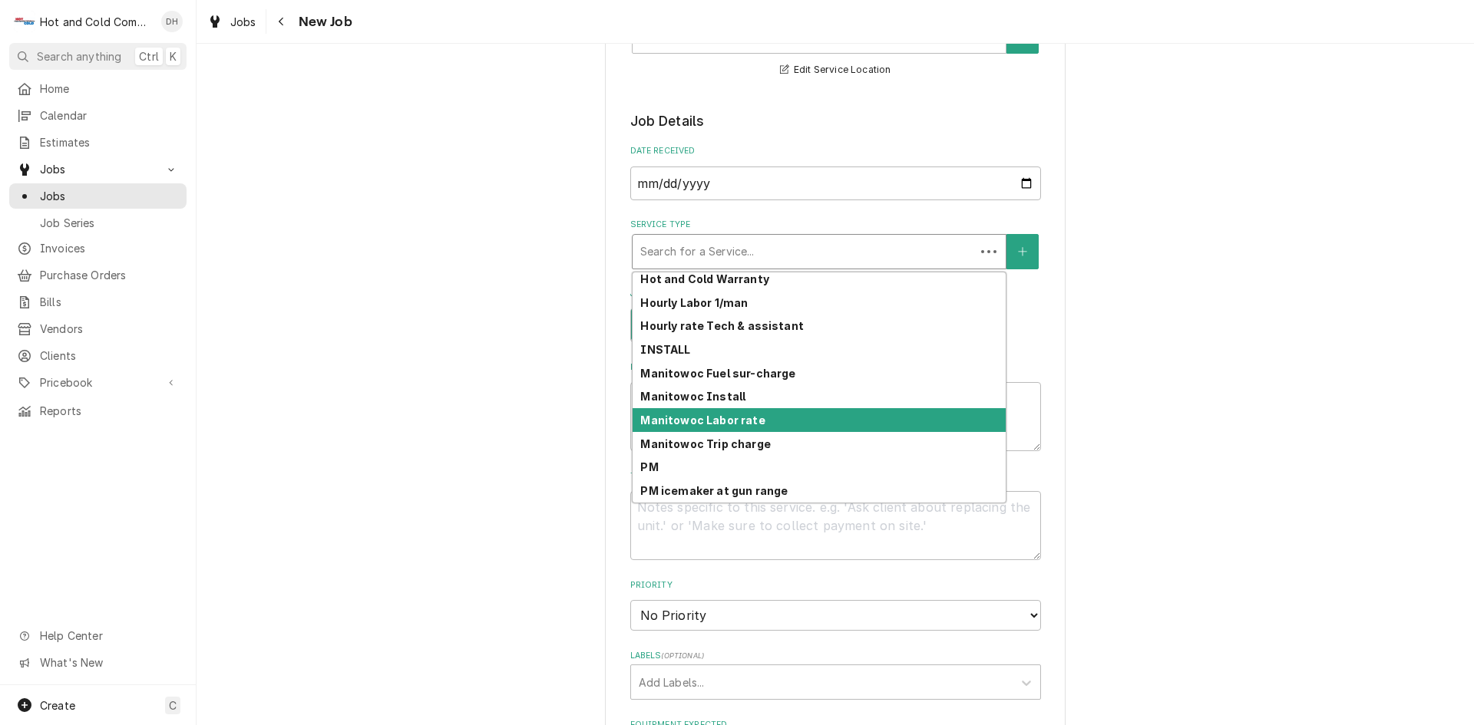
scroll to position [397, 0]
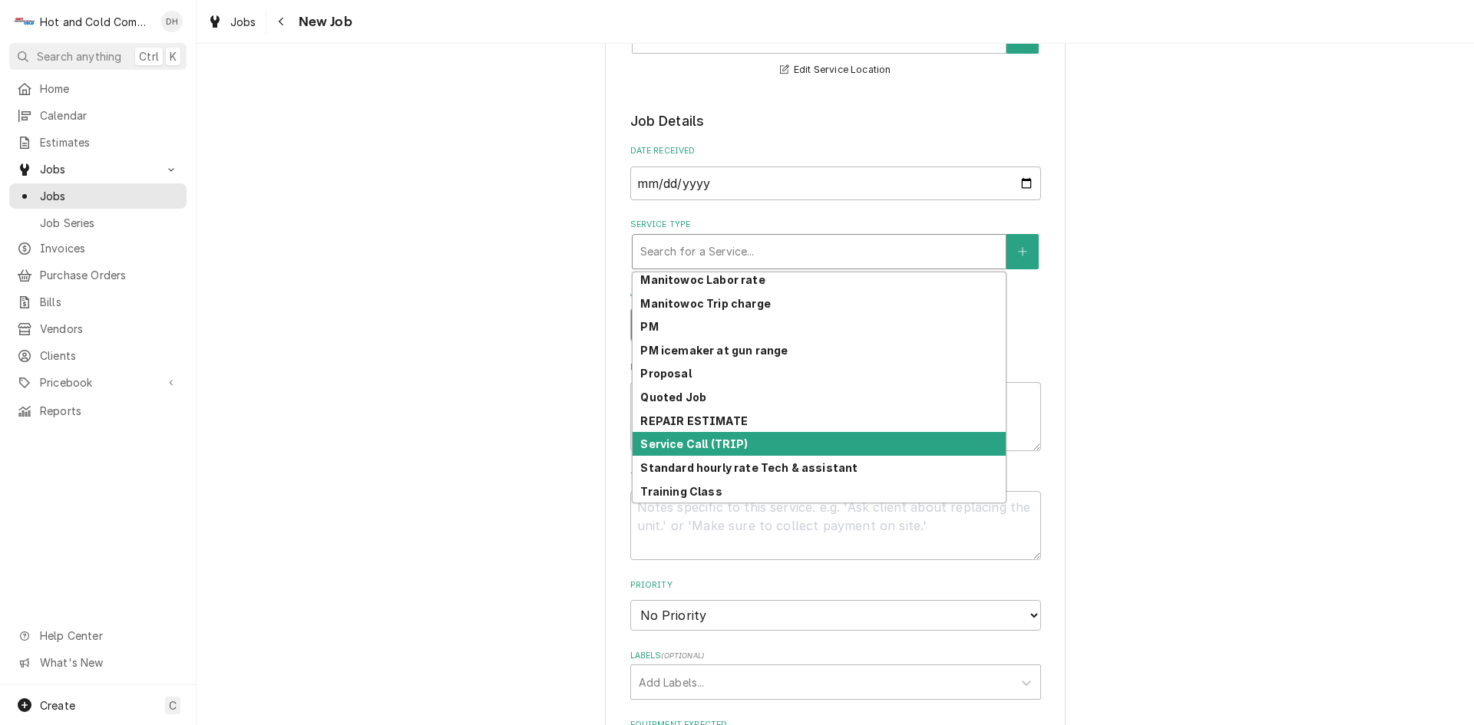
click at [751, 441] on div "Service Call (TRIP)" at bounding box center [819, 444] width 373 height 24
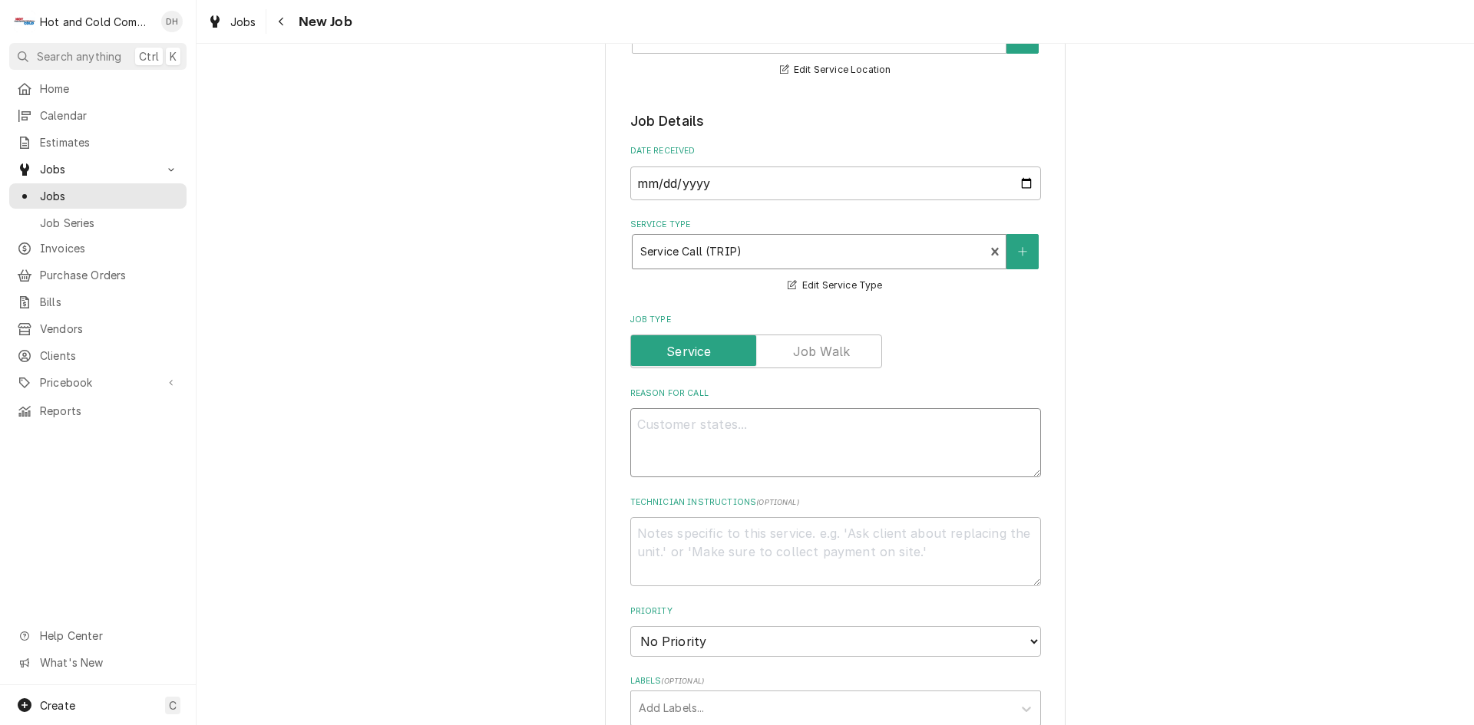
click at [692, 440] on textarea "Reason For Call" at bounding box center [835, 442] width 411 height 69
type textarea "x"
type textarea "N"
type textarea "x"
type textarea "No"
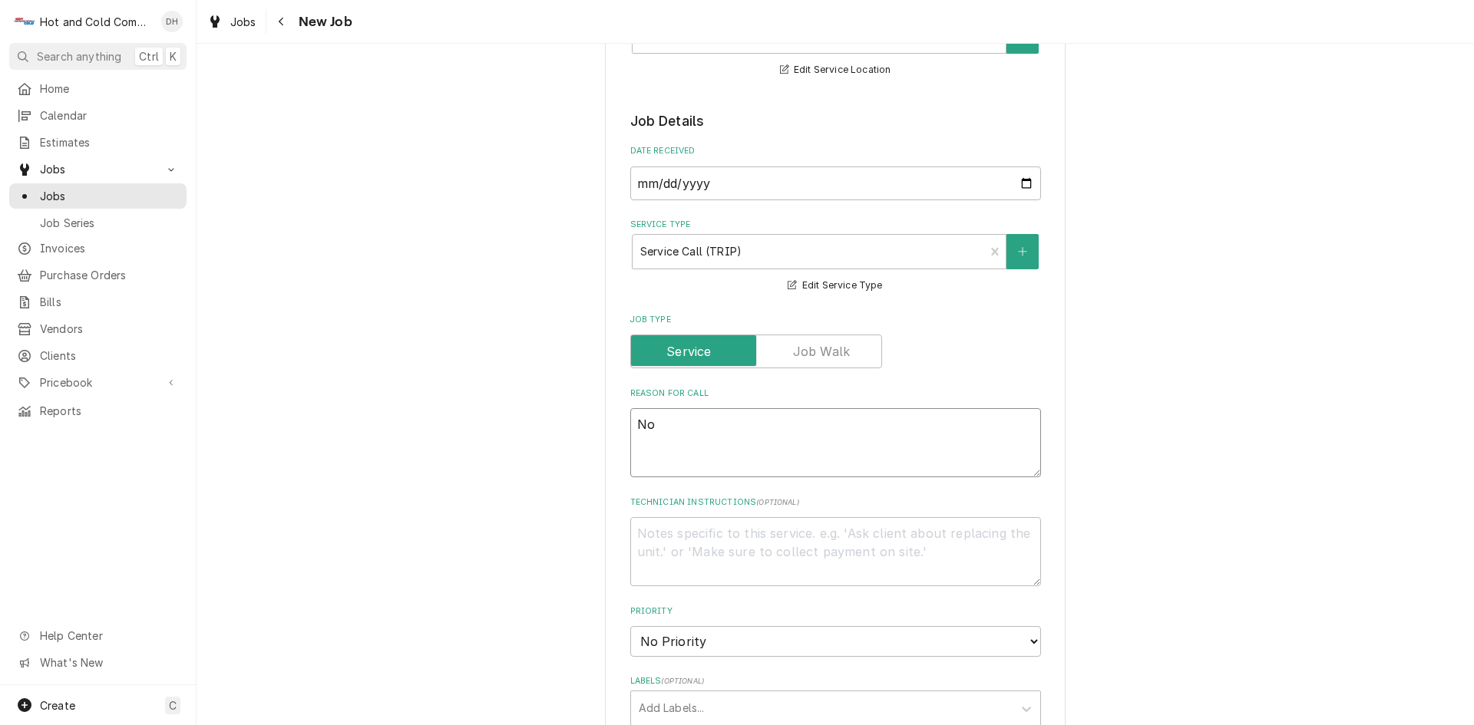
type textarea "x"
type textarea "Not"
type textarea "x"
type textarea "Not"
type textarea "x"
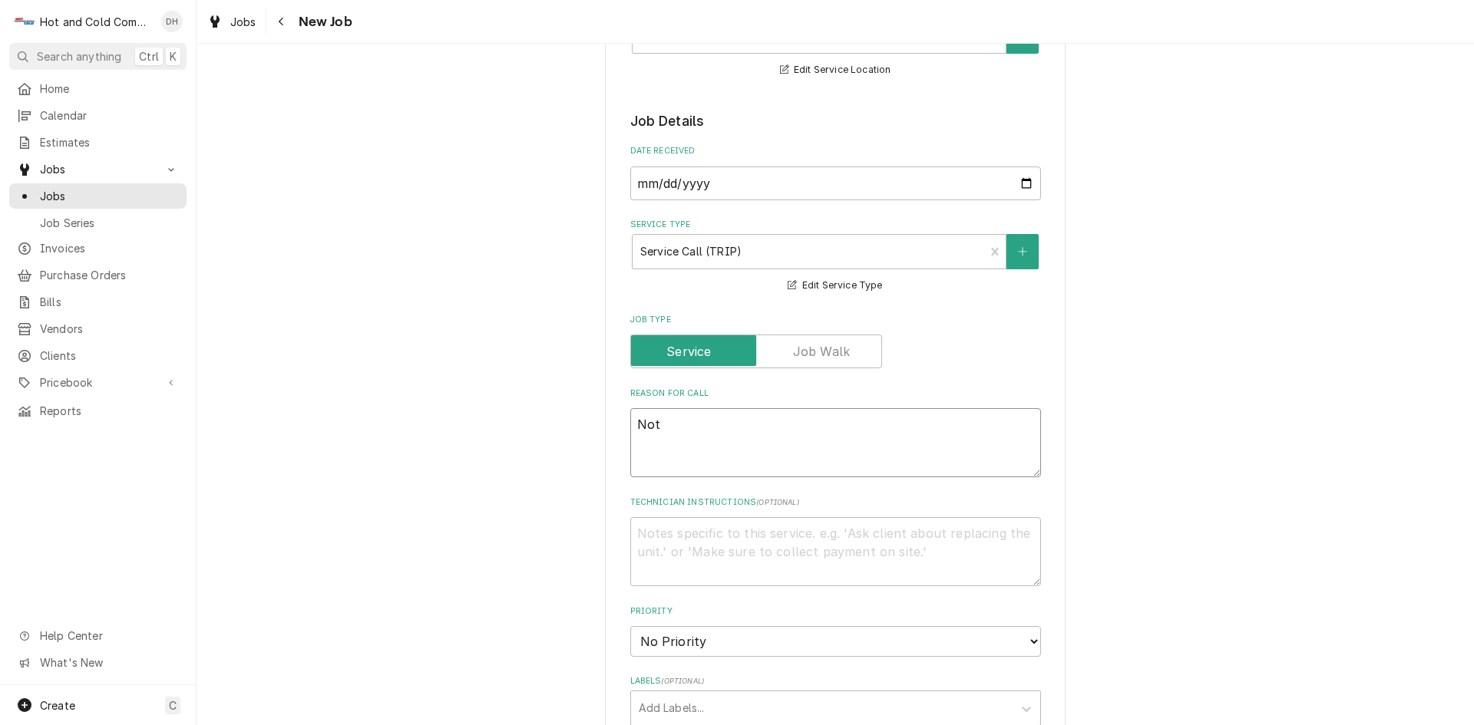
type textarea "Not m"
type textarea "x"
type textarea "Not ma"
type textarea "x"
type textarea "Not mak"
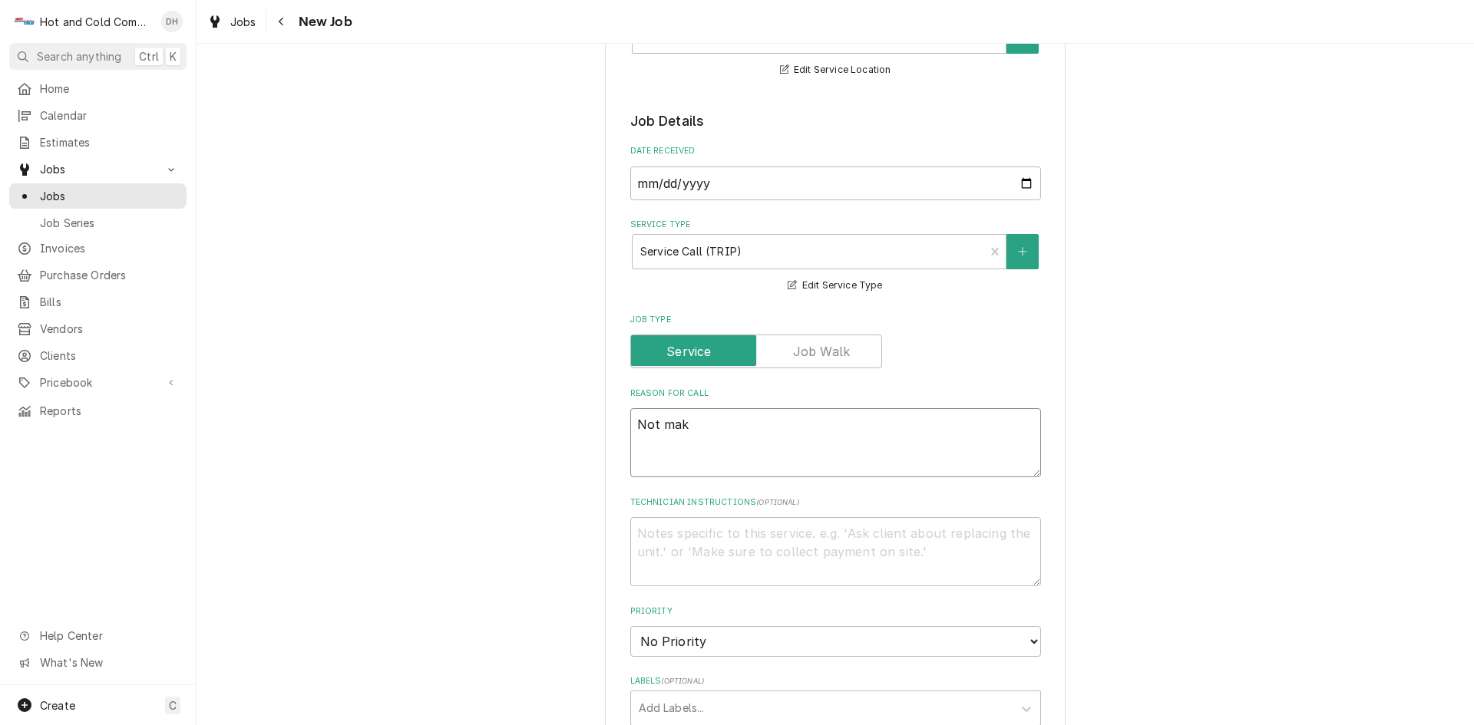
type textarea "x"
type textarea "Not maki"
type textarea "x"
type textarea "Not makin"
type textarea "x"
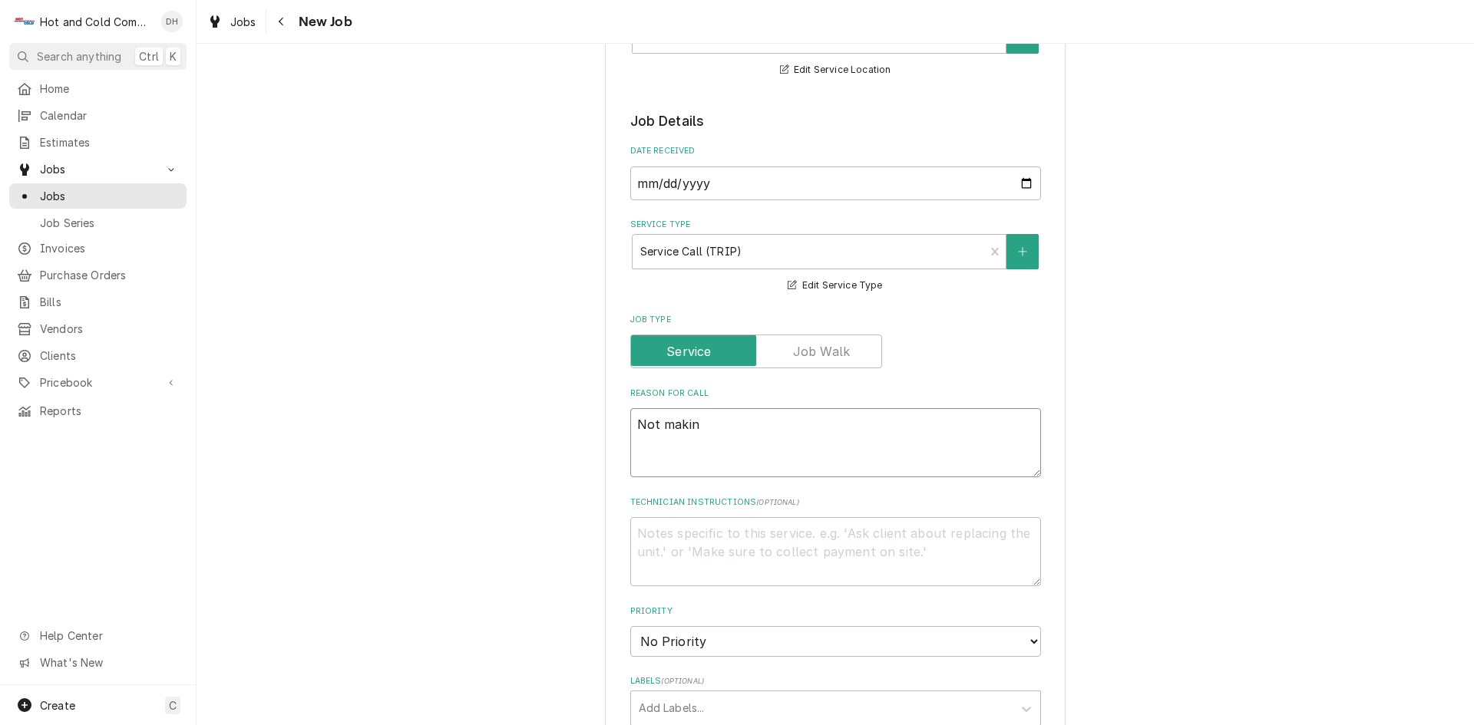
type textarea "Not making"
type textarea "x"
type textarea "Not making"
type textarea "x"
type textarea "Not making I"
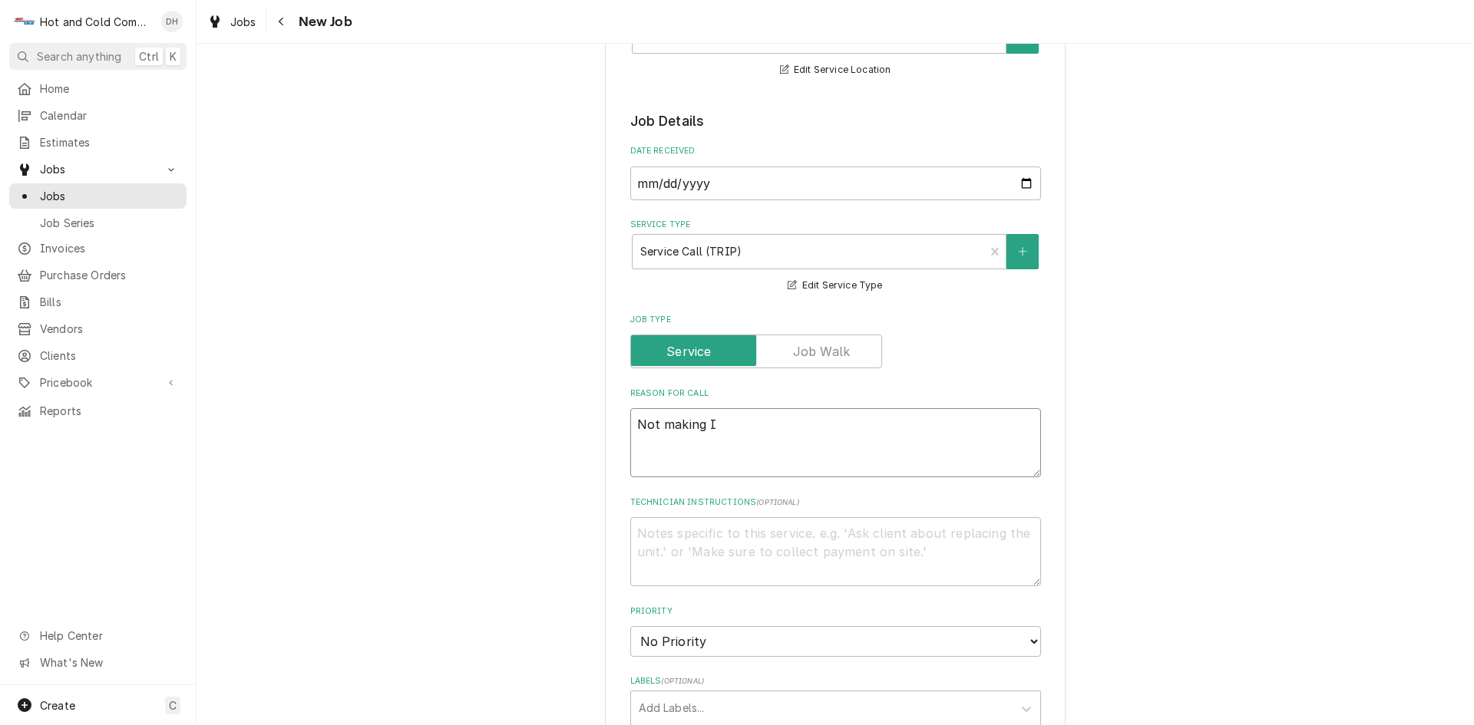
type textarea "x"
type textarea "Not making Ic"
type textarea "x"
type textarea "Not making Ice"
type textarea "x"
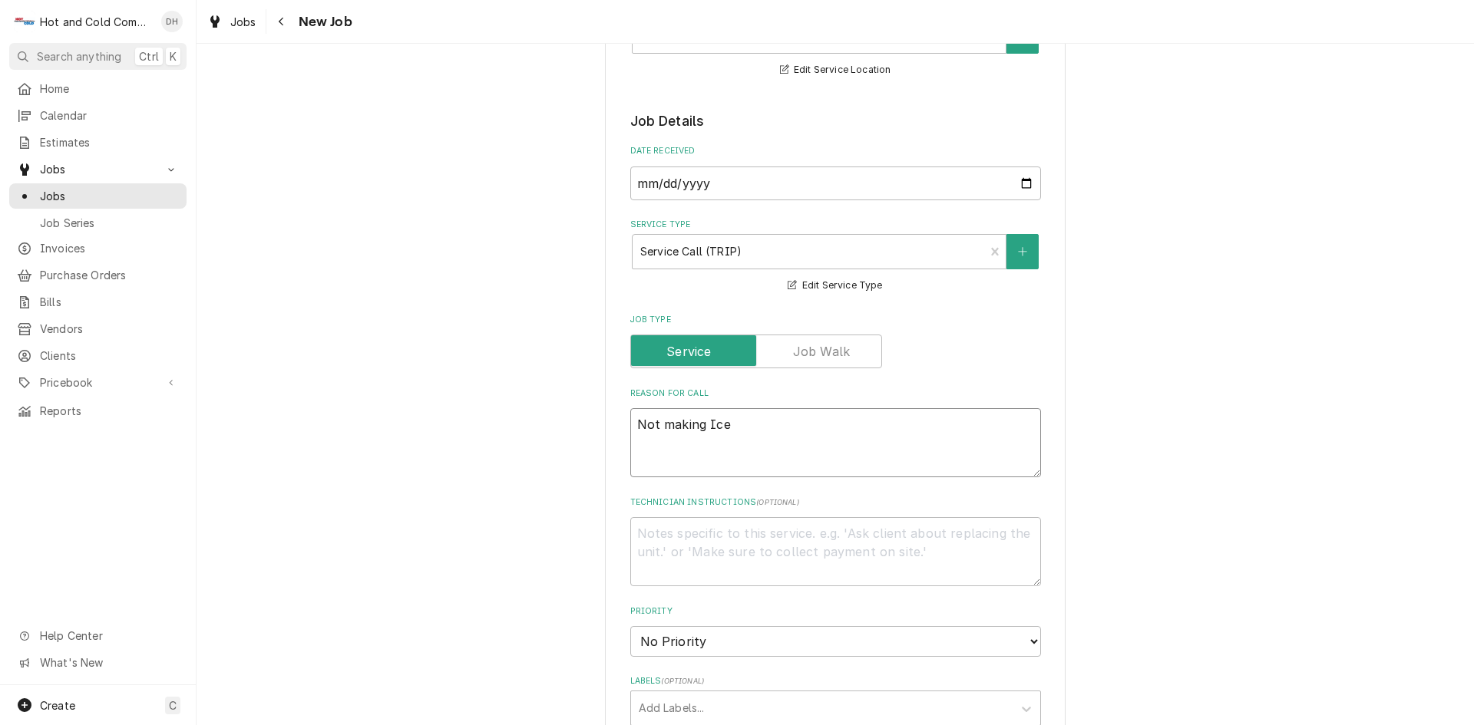
type textarea "Not making Ice"
type textarea "x"
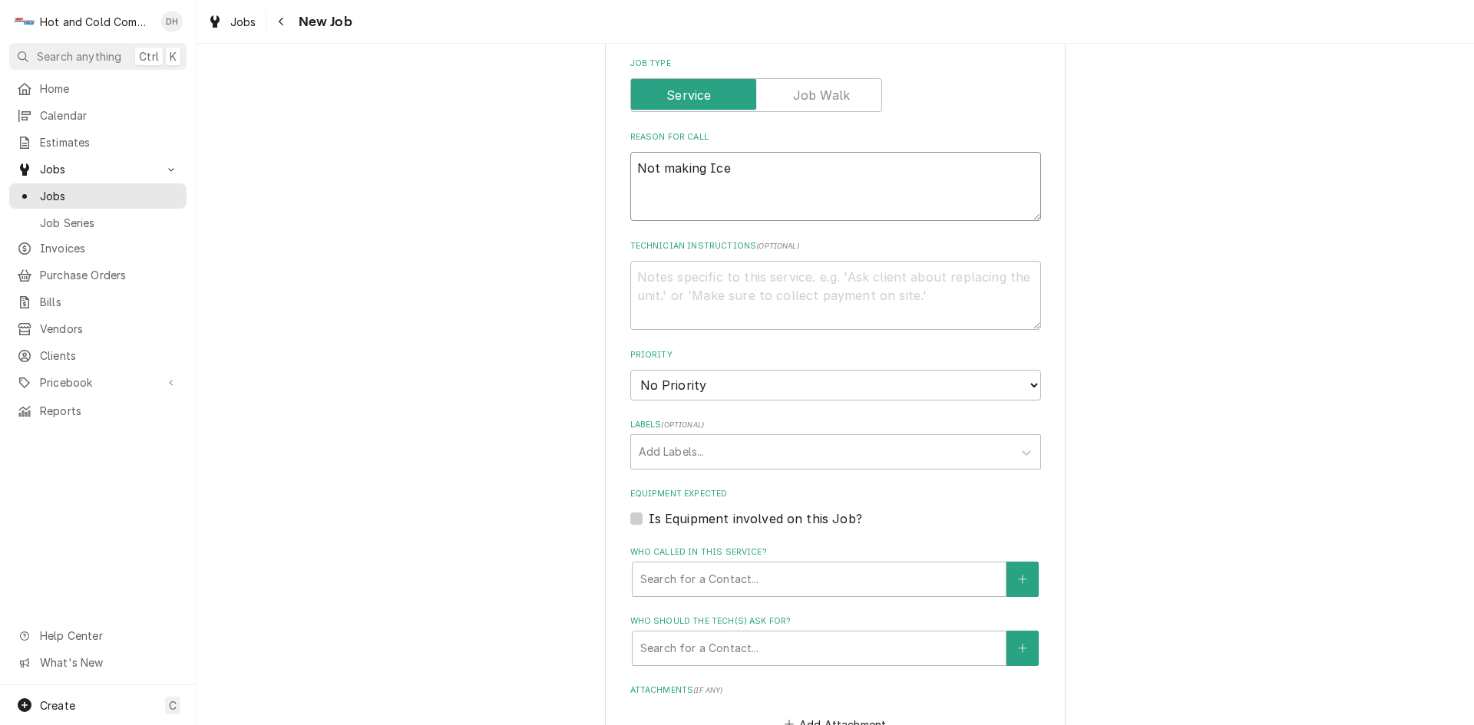
scroll to position [768, 0]
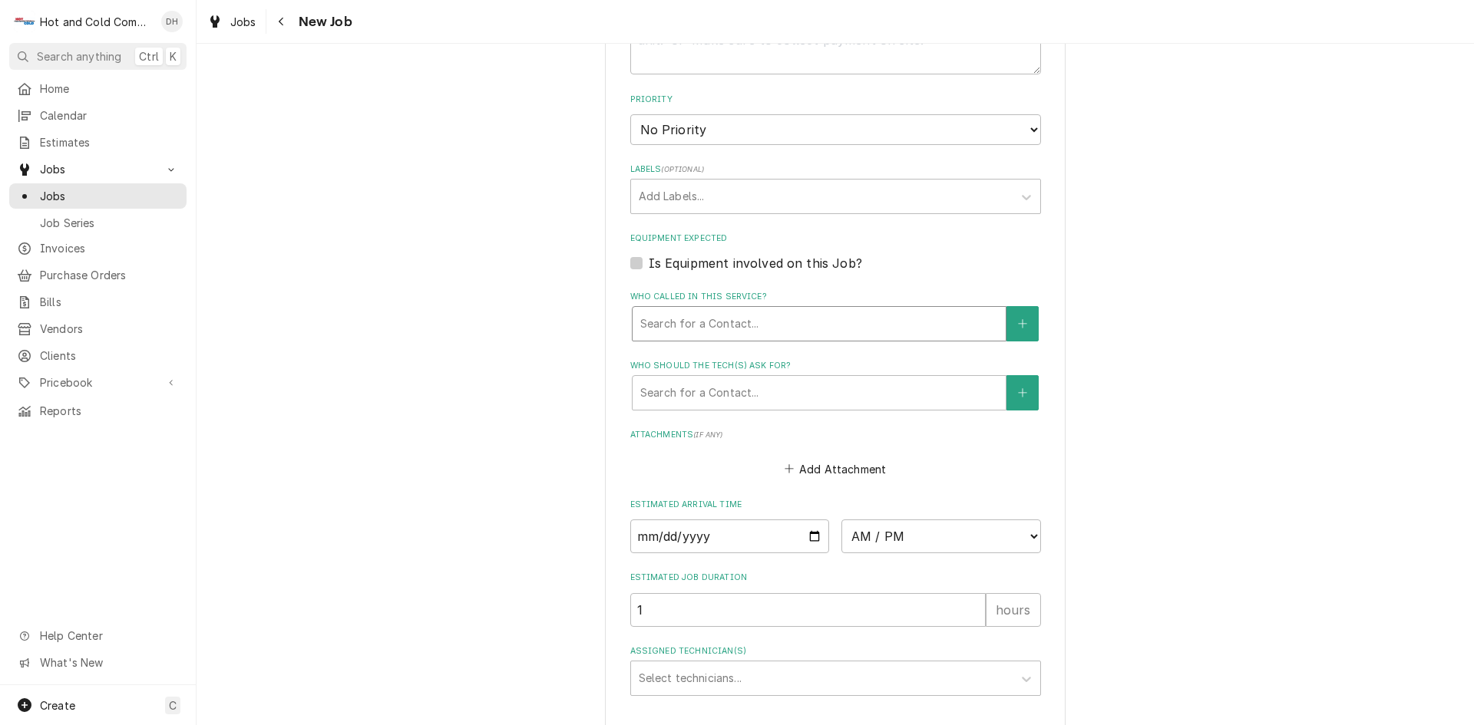
type textarea "Not making Ice"
click at [791, 319] on div "Who called in this service?" at bounding box center [819, 324] width 358 height 28
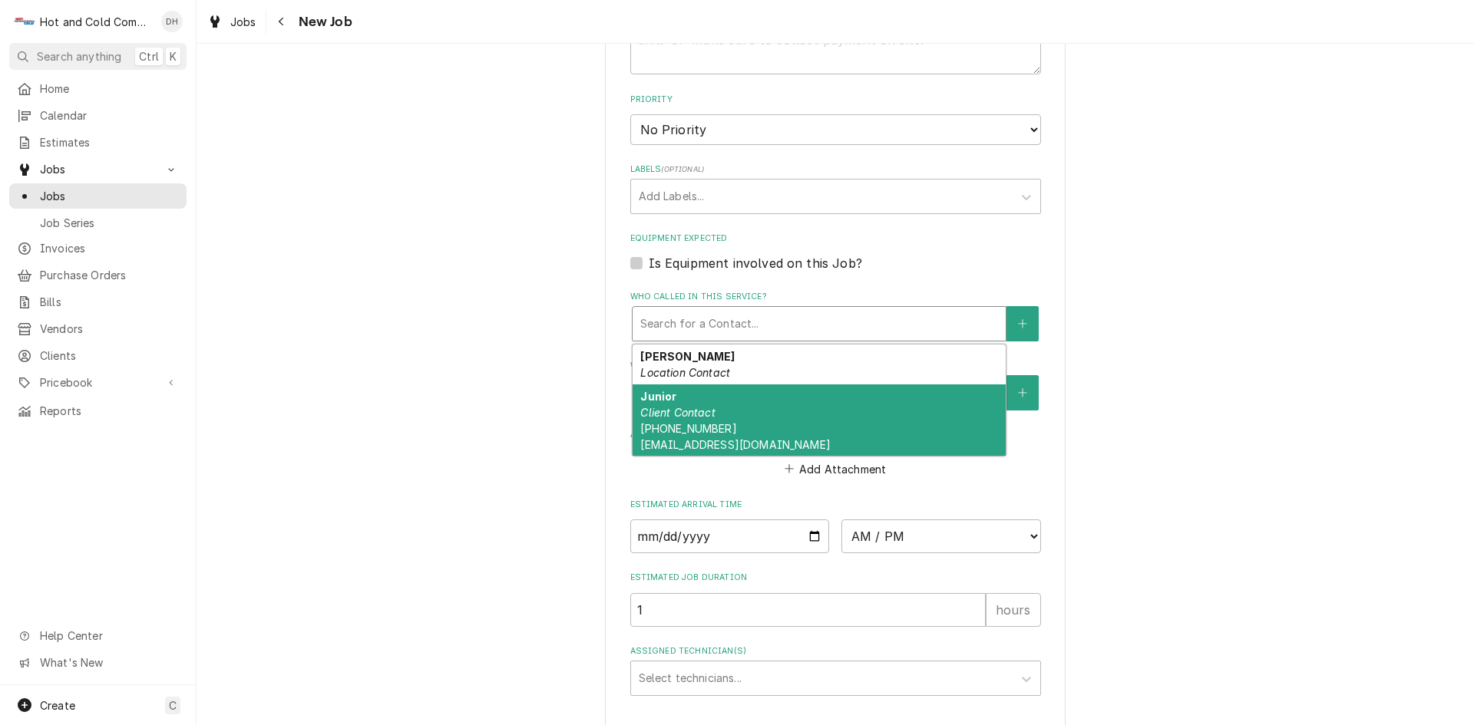
drag, startPoint x: 715, startPoint y: 417, endPoint x: 727, endPoint y: 410, distance: 14.1
click at [716, 417] on div "Junior Client Contact (678) 371-0947 Jtoler@bakerdist.com" at bounding box center [819, 421] width 373 height 72
type textarea "x"
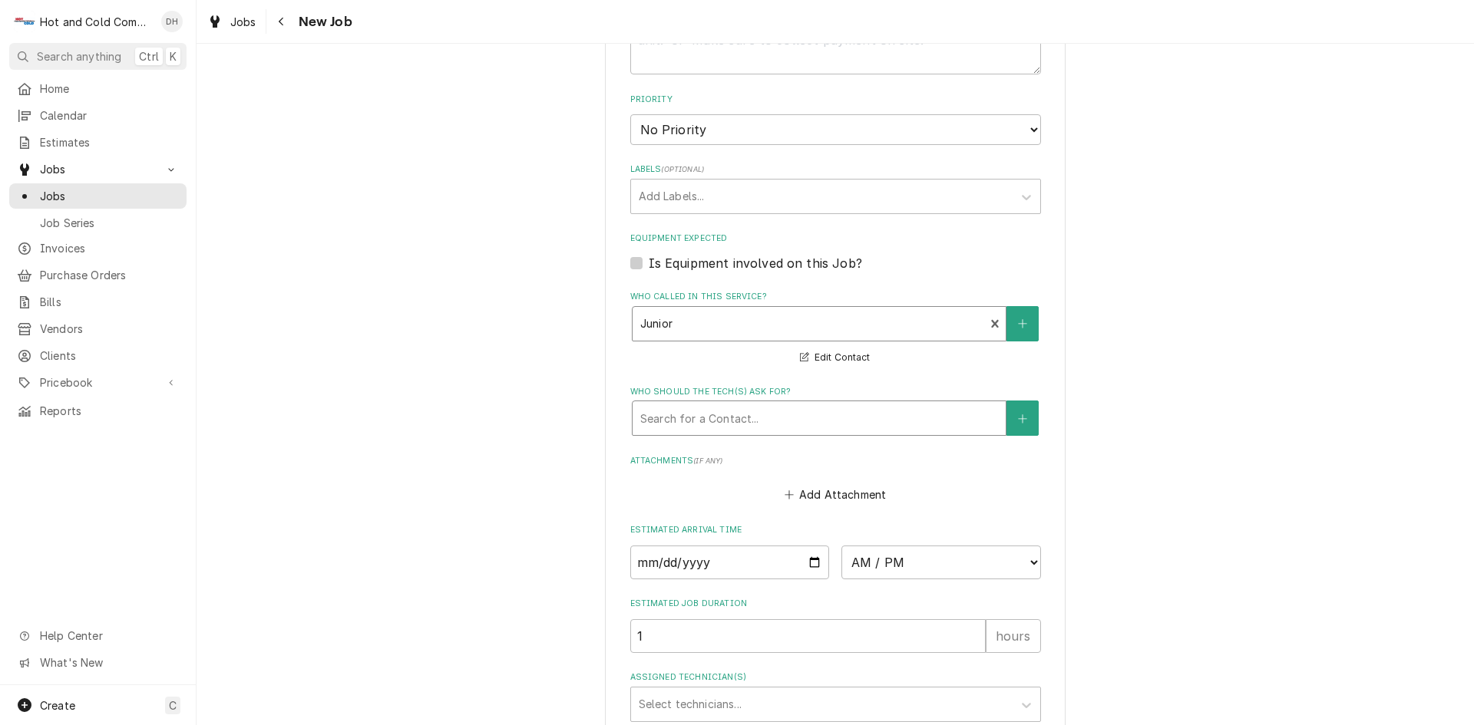
click at [831, 416] on div "Who should the tech(s) ask for?" at bounding box center [819, 419] width 358 height 28
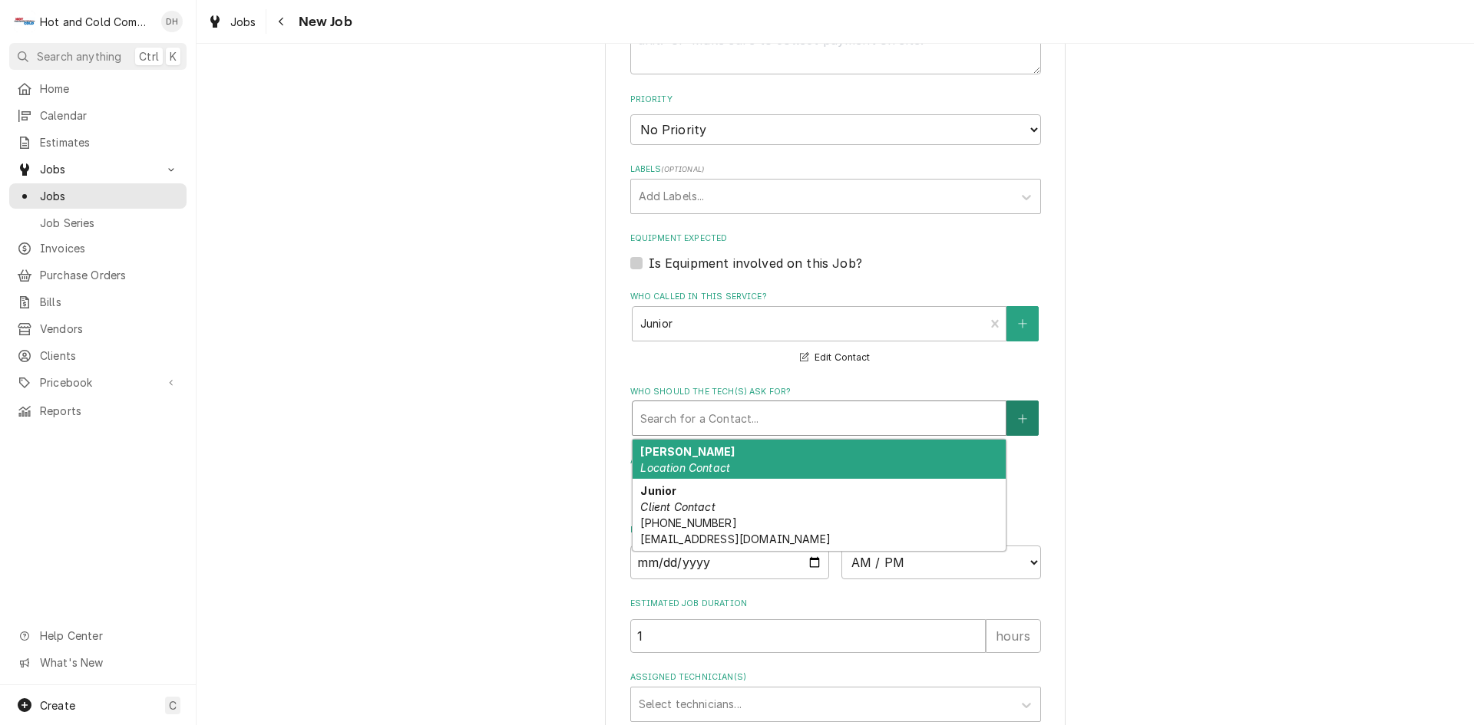
click at [1018, 418] on icon "Create New Contact" at bounding box center [1022, 419] width 9 height 11
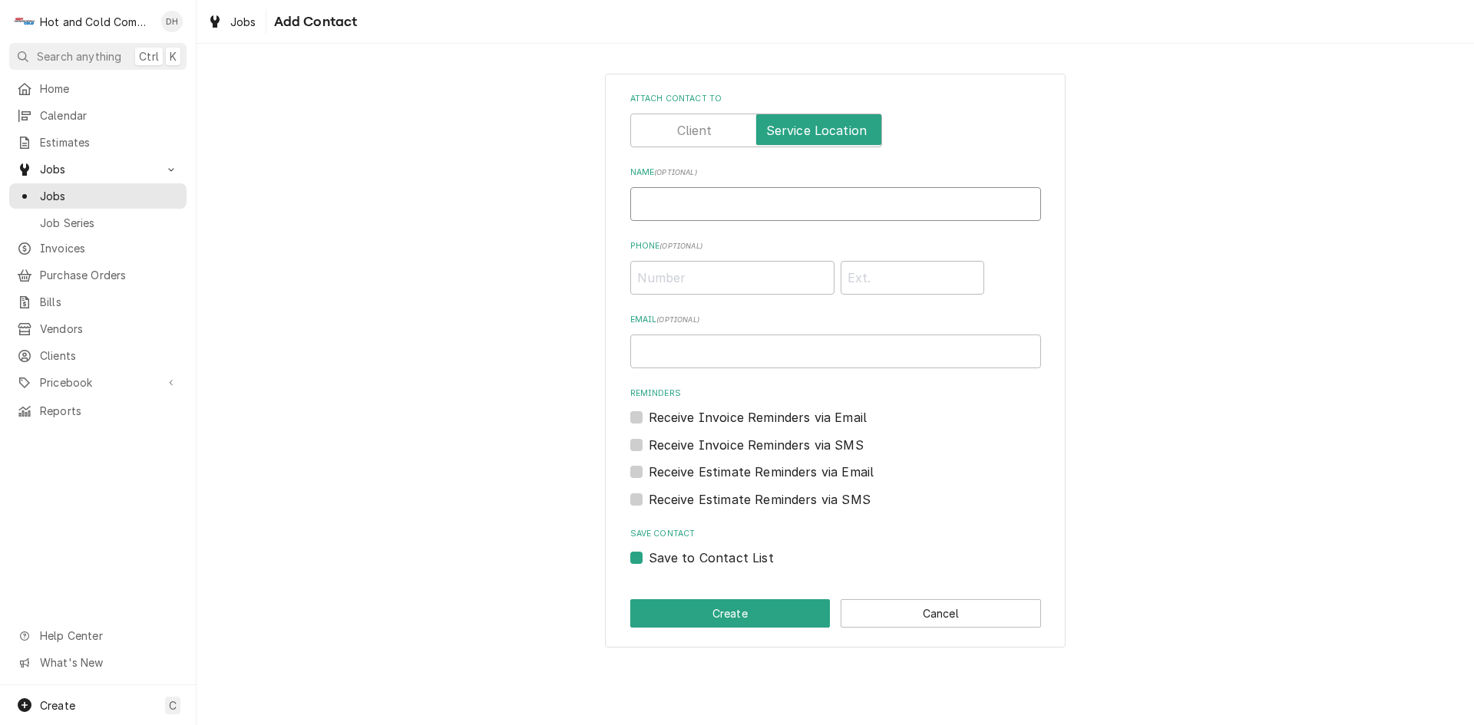
click at [675, 211] on input "Name ( optional )" at bounding box center [835, 204] width 411 height 34
type input "Christie Lonas"
type input "(678) 794-7171"
click at [755, 613] on button "Create" at bounding box center [730, 614] width 200 height 28
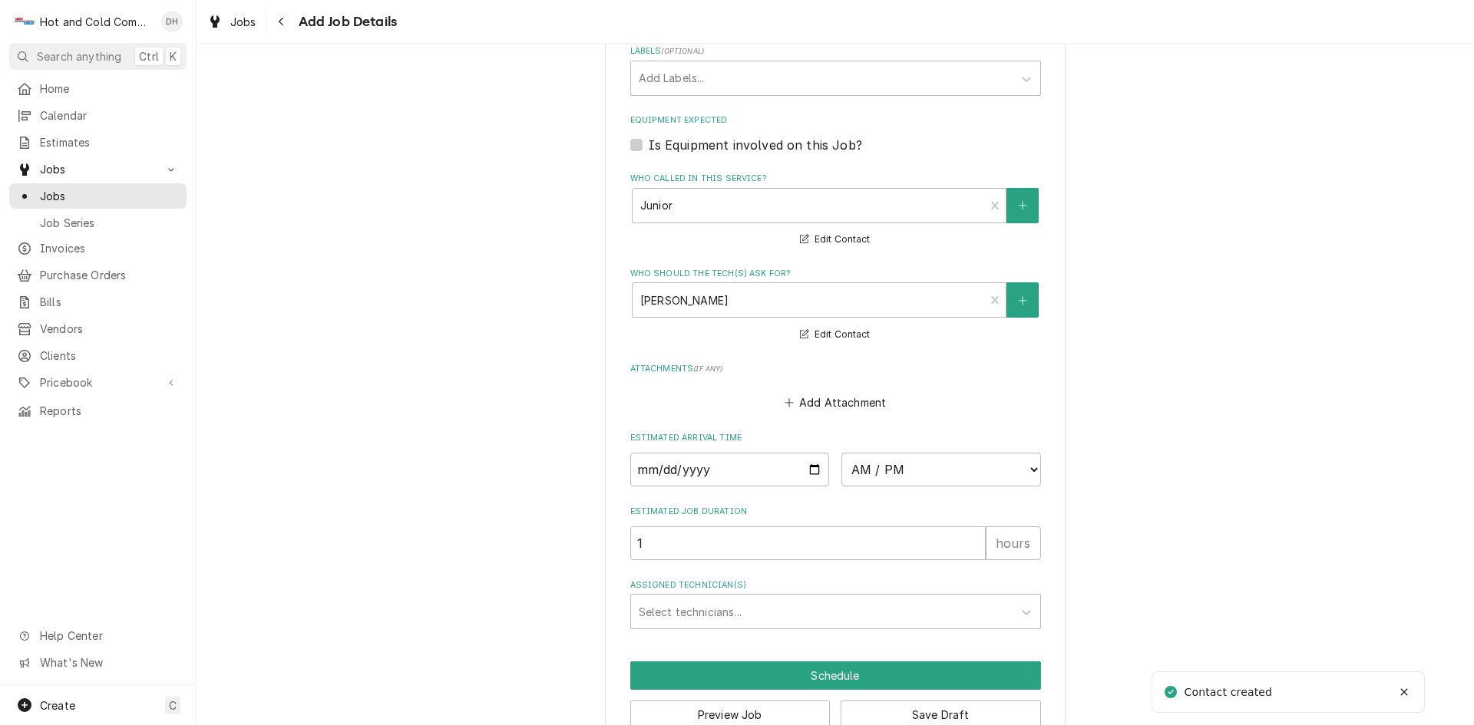
scroll to position [923, 0]
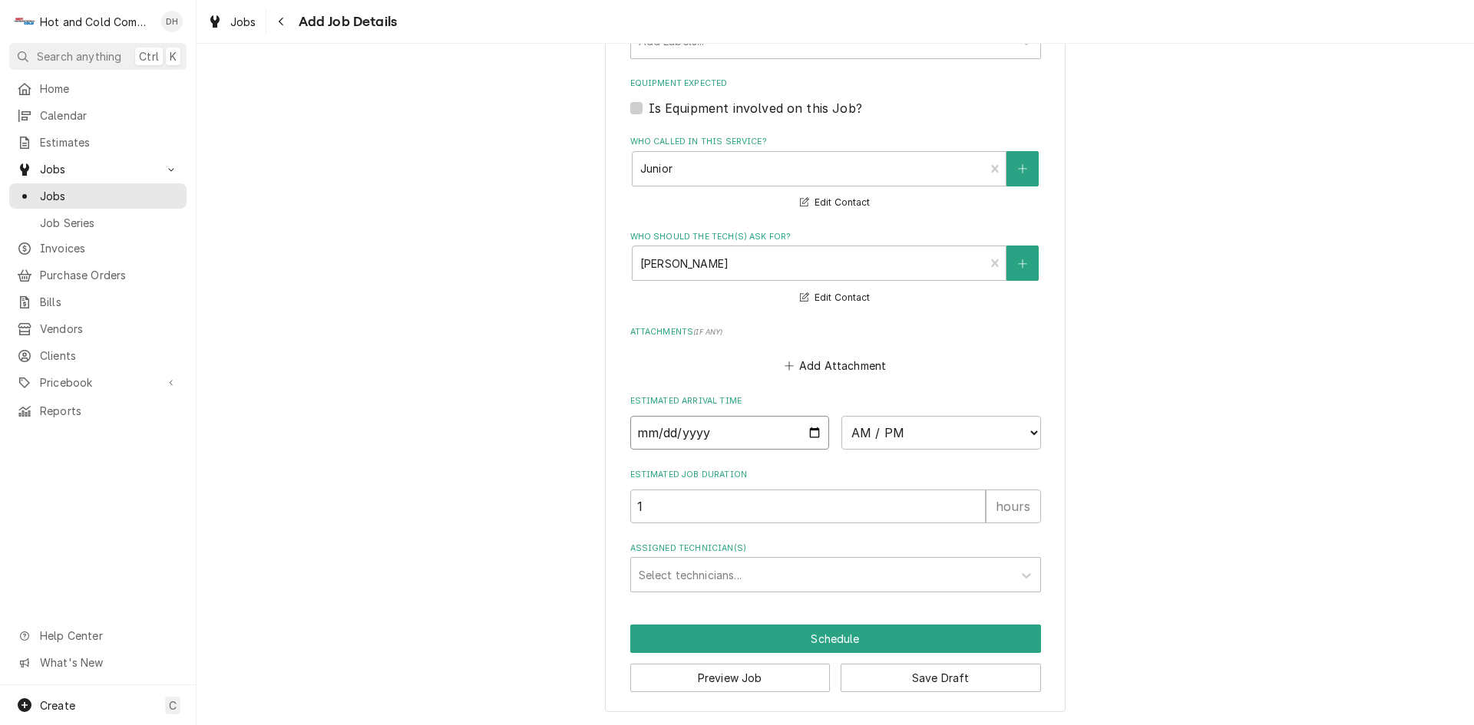
click at [811, 432] on input "Date" at bounding box center [730, 433] width 200 height 34
type textarea "x"
type input "2025-08-15"
type textarea "x"
click at [1028, 429] on select "AM / PM 6:00 AM 6:15 AM 6:30 AM 6:45 AM 7:00 AM 7:15 AM 7:30 AM 7:45 AM 8:00 AM…" at bounding box center [941, 433] width 200 height 34
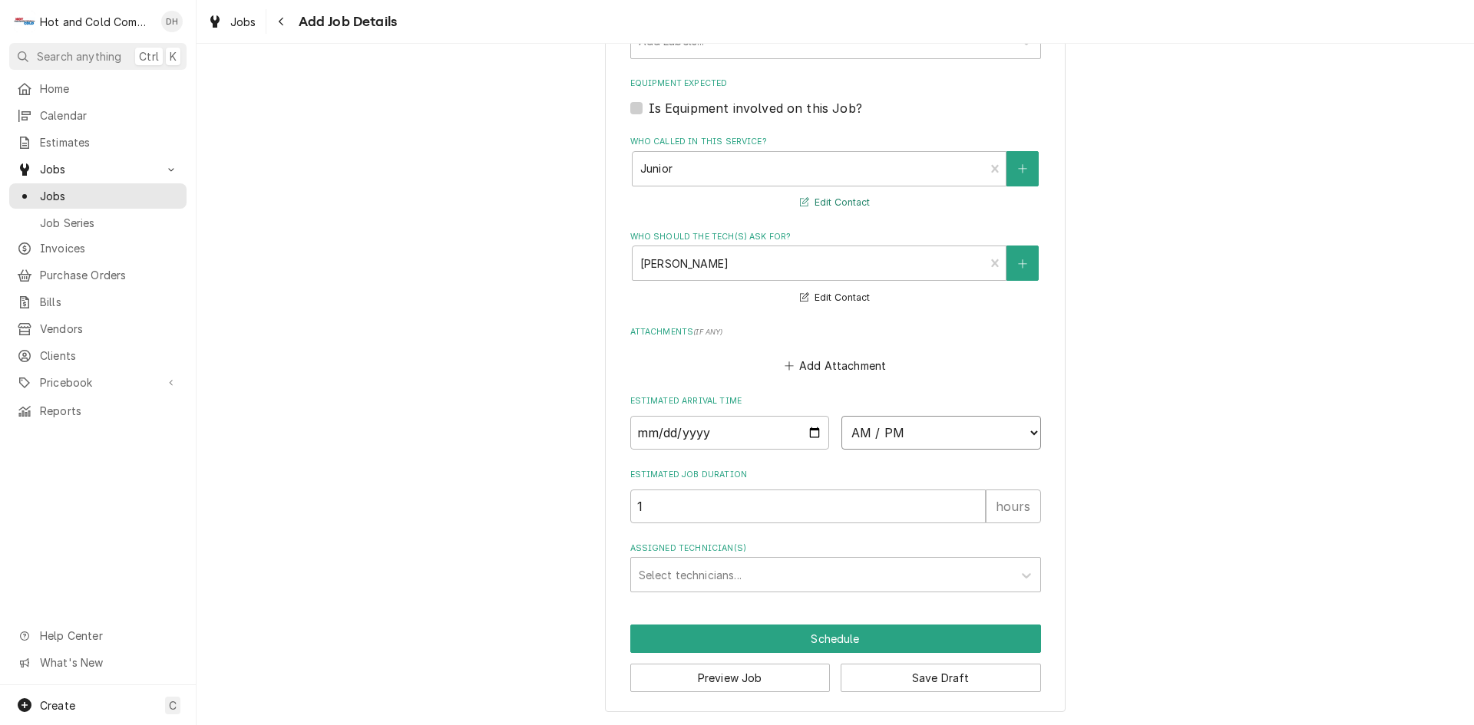
select select "08:00:00"
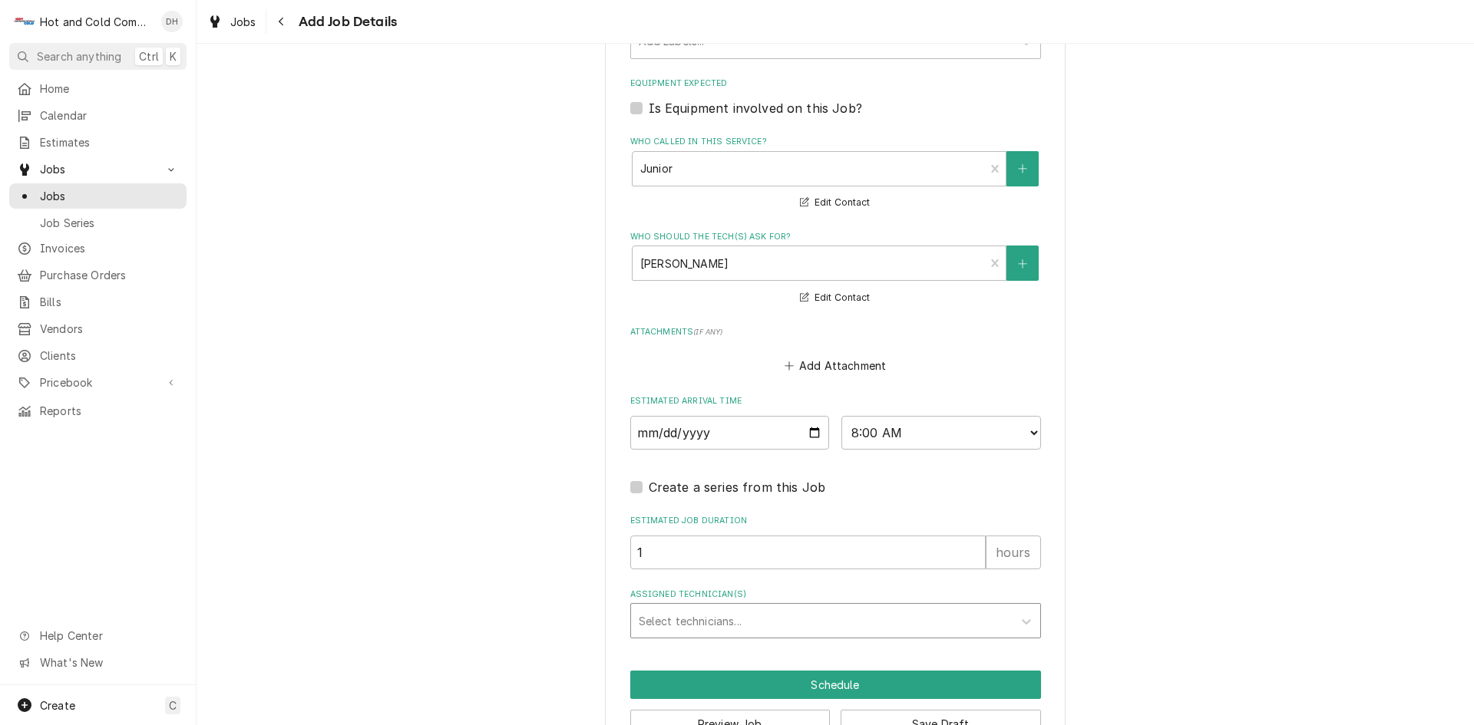
click at [705, 616] on div "Assigned Technician(s)" at bounding box center [822, 621] width 366 height 28
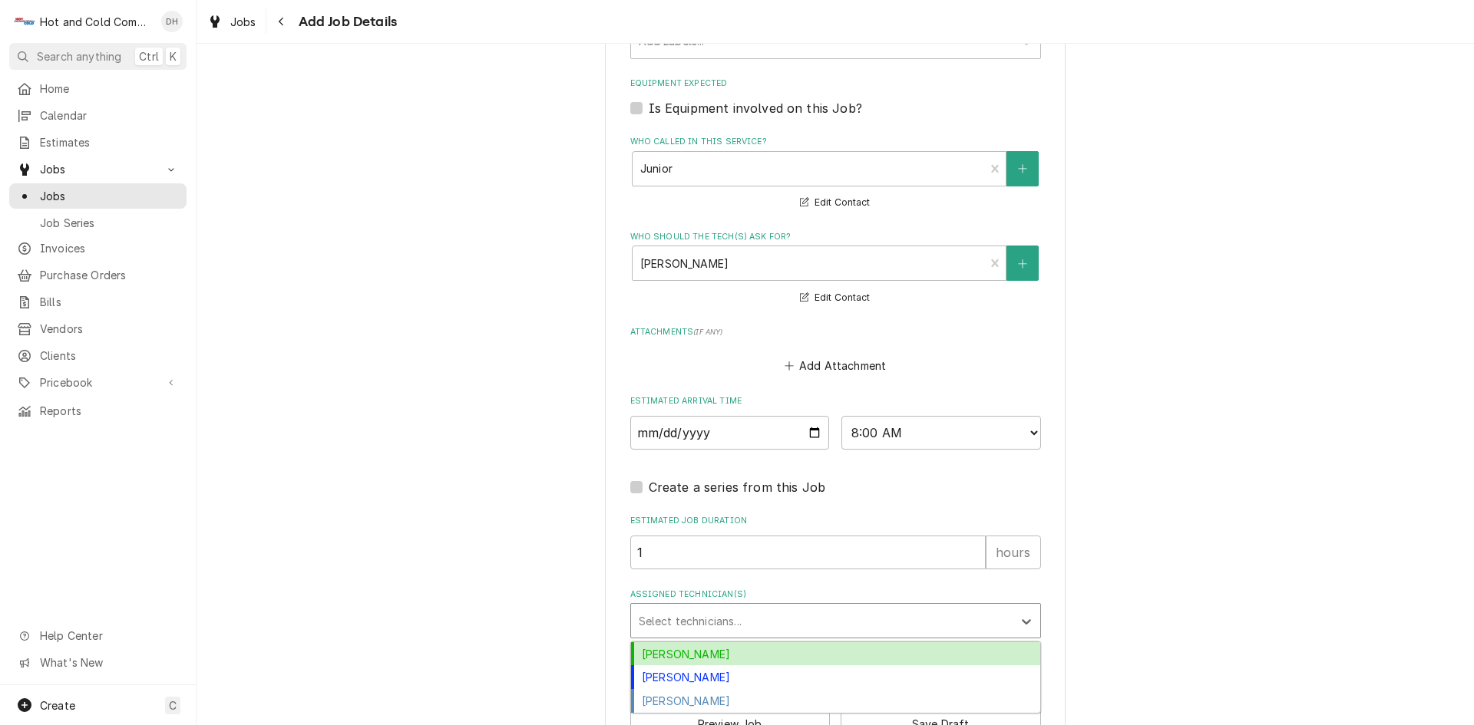
click at [669, 649] on div "[PERSON_NAME]" at bounding box center [835, 655] width 409 height 24
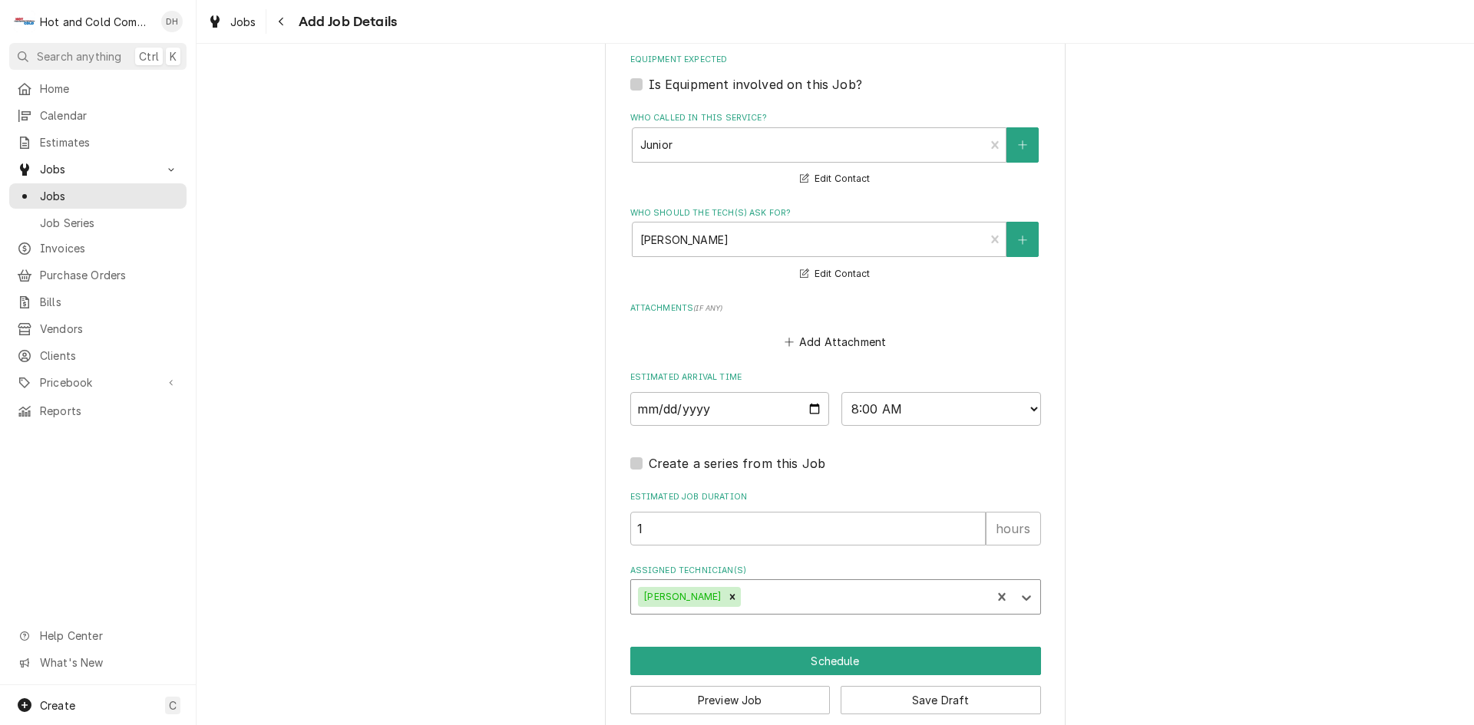
scroll to position [969, 0]
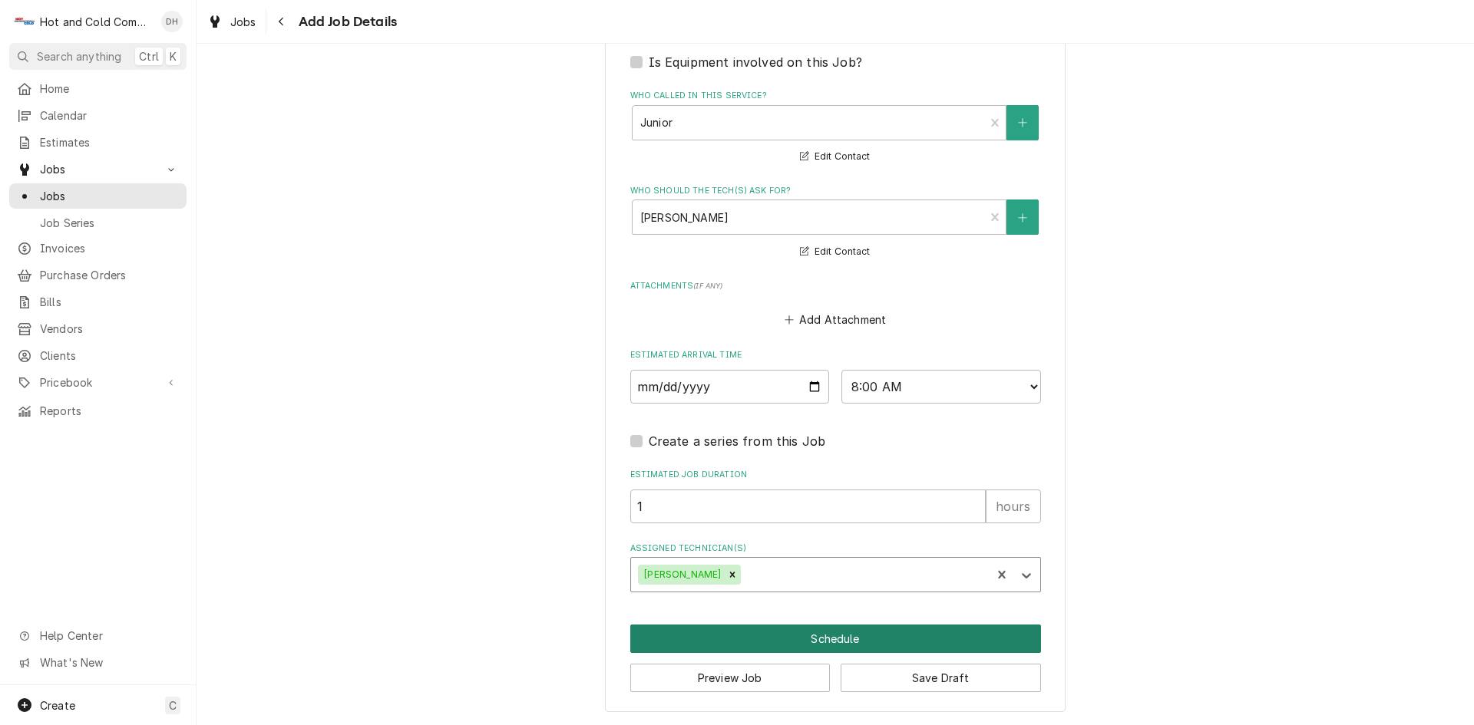
click at [851, 643] on button "Schedule" at bounding box center [835, 639] width 411 height 28
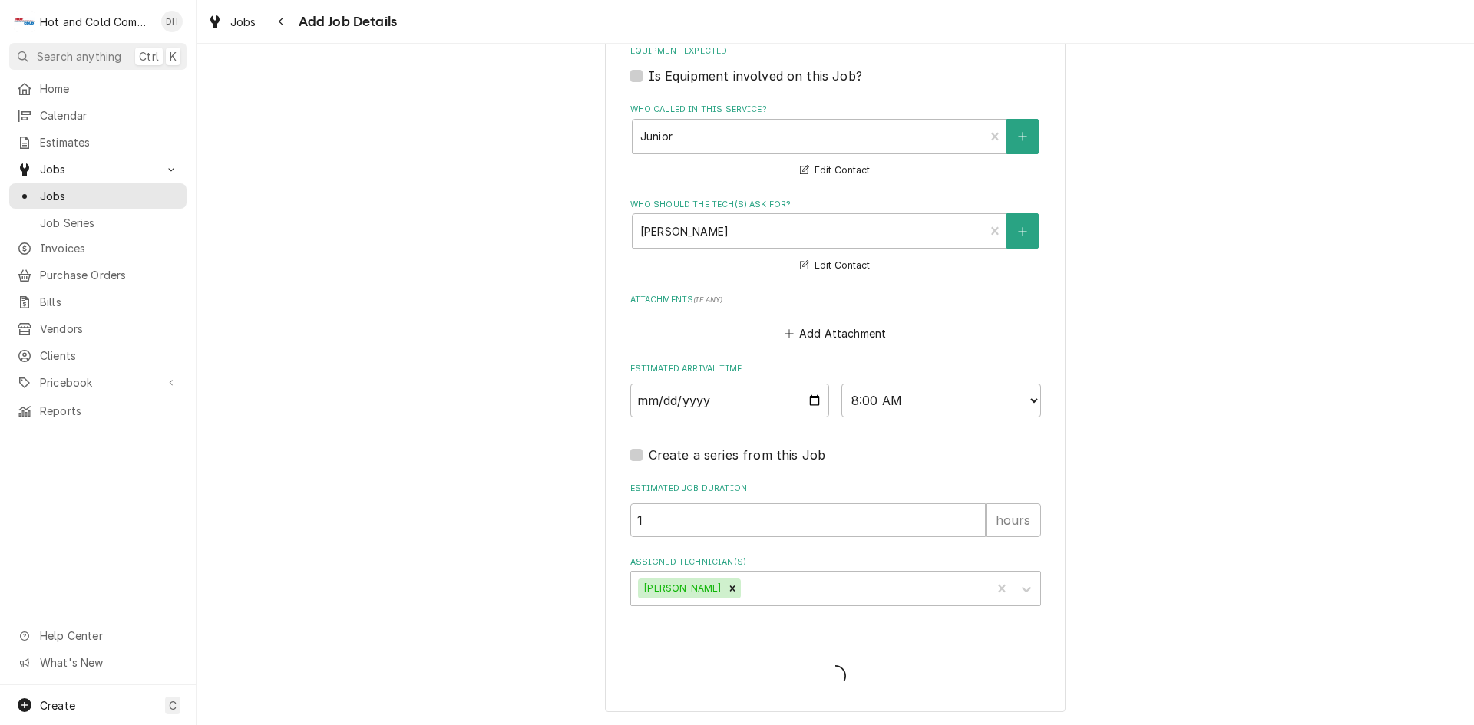
scroll to position [955, 0]
type textarea "x"
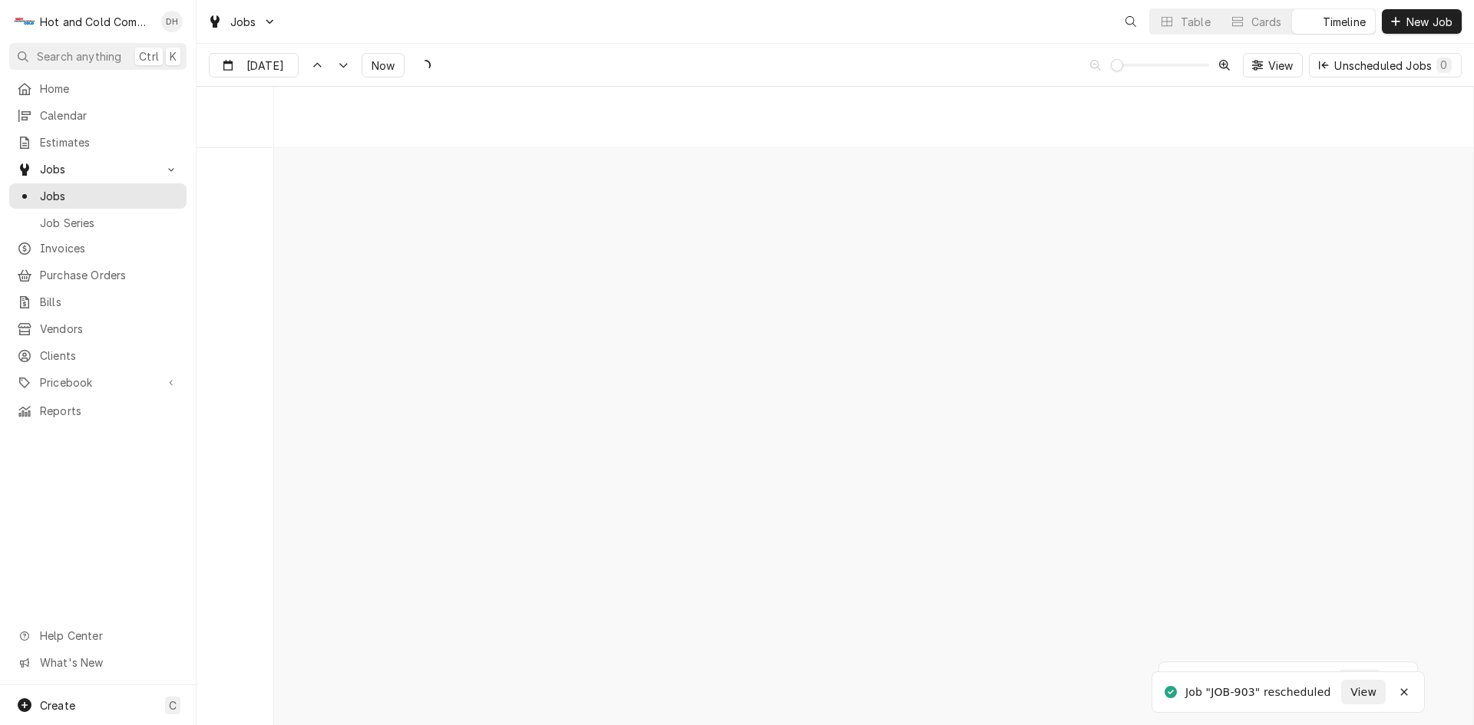
scroll to position [12016, 0]
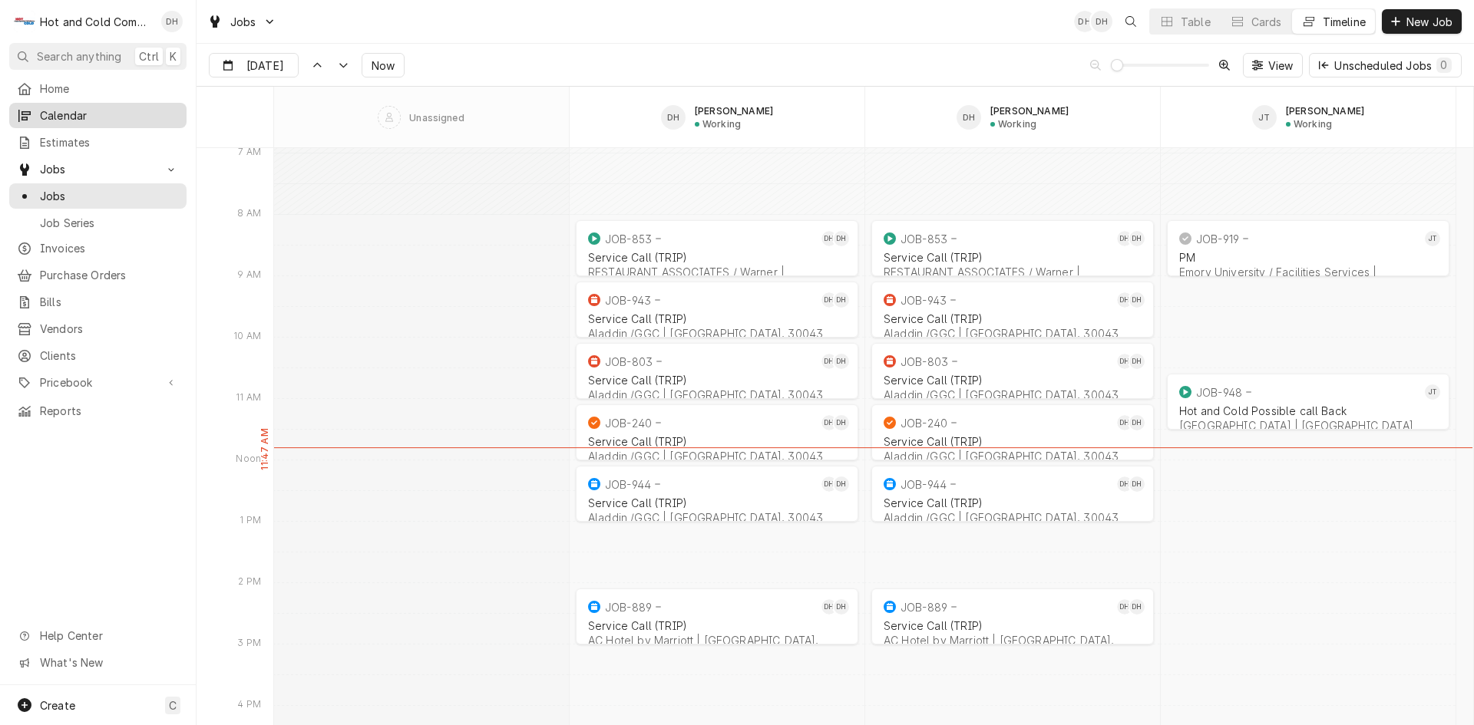
click at [74, 109] on span "Calendar" at bounding box center [109, 115] width 139 height 16
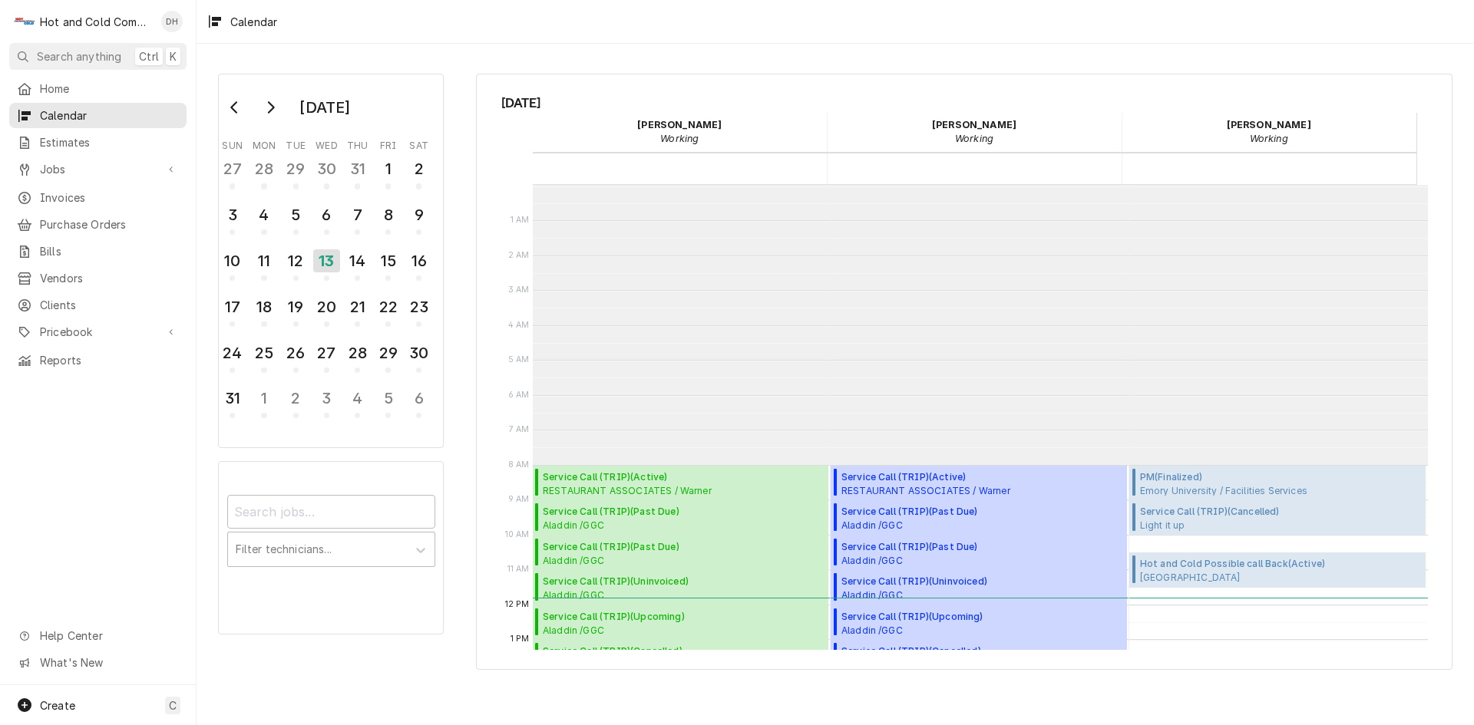
scroll to position [280, 0]
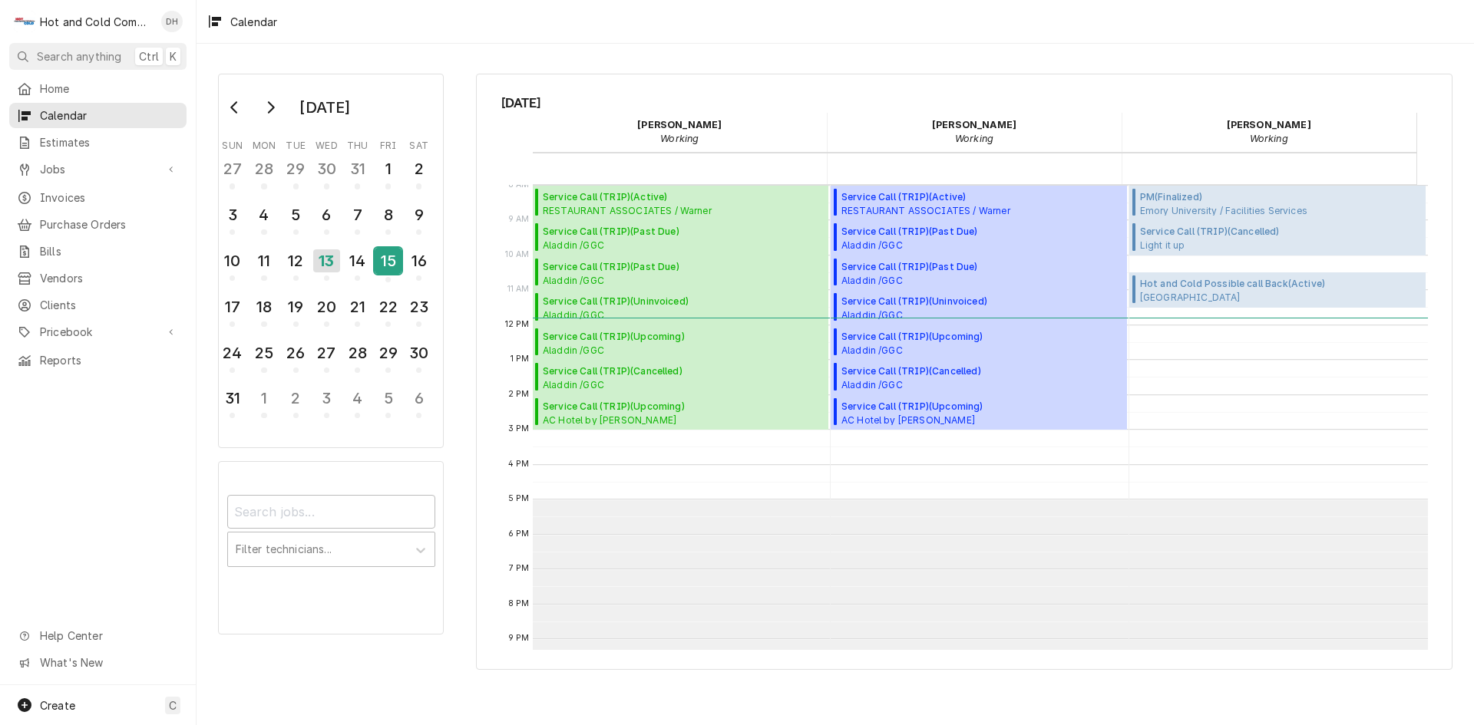
click at [393, 253] on div "15" at bounding box center [388, 261] width 27 height 26
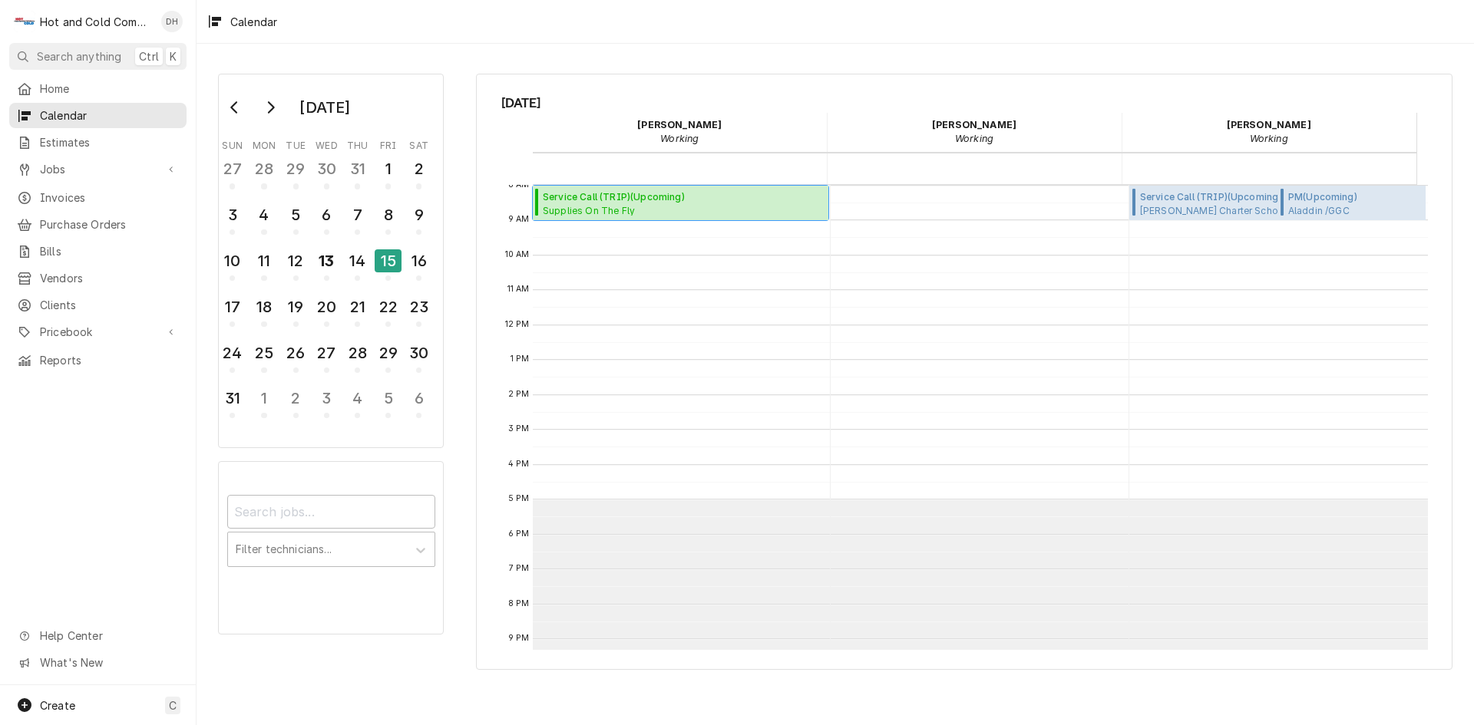
click at [664, 207] on span "Supplies On The Fly 222 Chastain Meadows Ct,, Kennesaw, GA 30144" at bounding box center [666, 210] width 246 height 12
click at [265, 262] on div "11" at bounding box center [263, 261] width 27 height 26
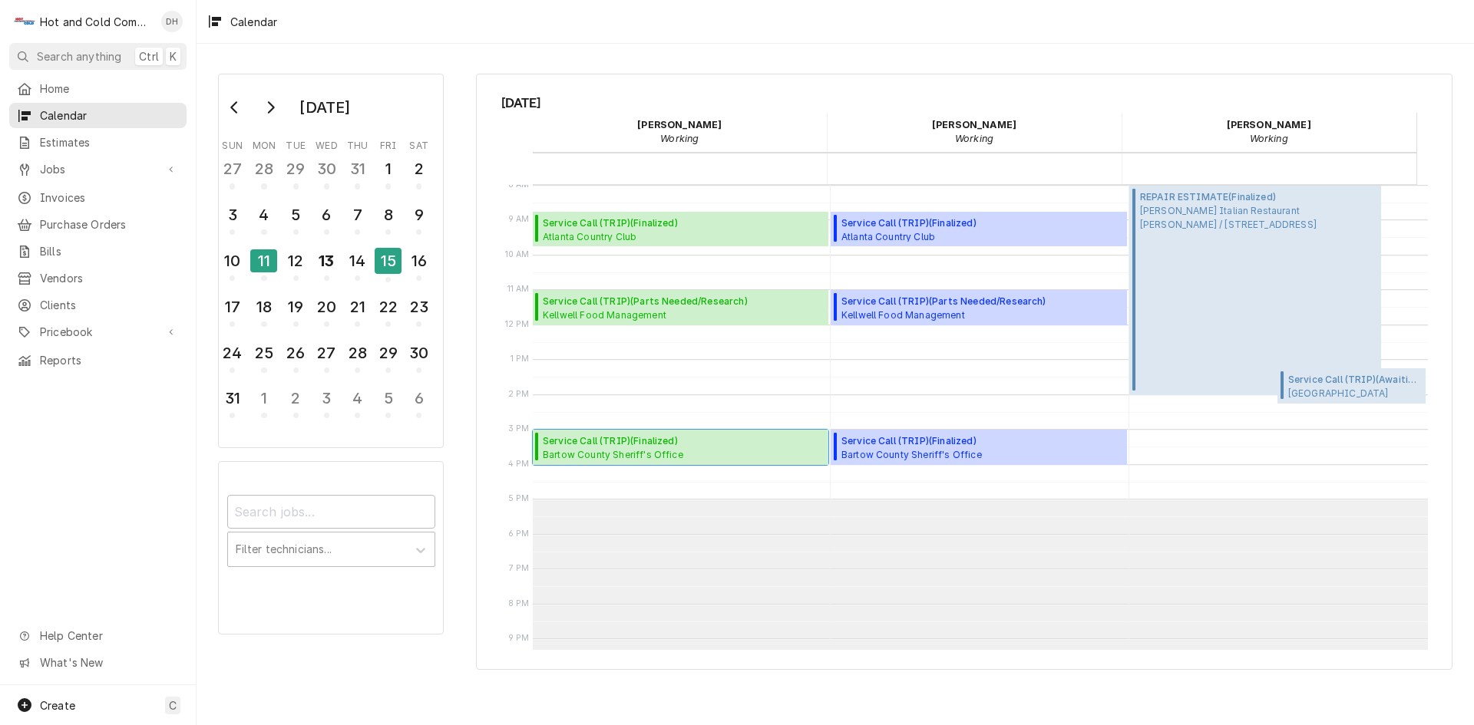
click at [651, 450] on span "Bartow County Sheriff's Office Kitchen / 103 Zena Dr, Cartersville, GA 30121" at bounding box center [613, 454] width 140 height 12
click at [631, 235] on span "Atlanta Country Club 500 Atlanta Country Club Dr., Marietta, GA 30067-4714" at bounding box center [610, 236] width 135 height 12
click at [341, 269] on button "13" at bounding box center [326, 265] width 31 height 41
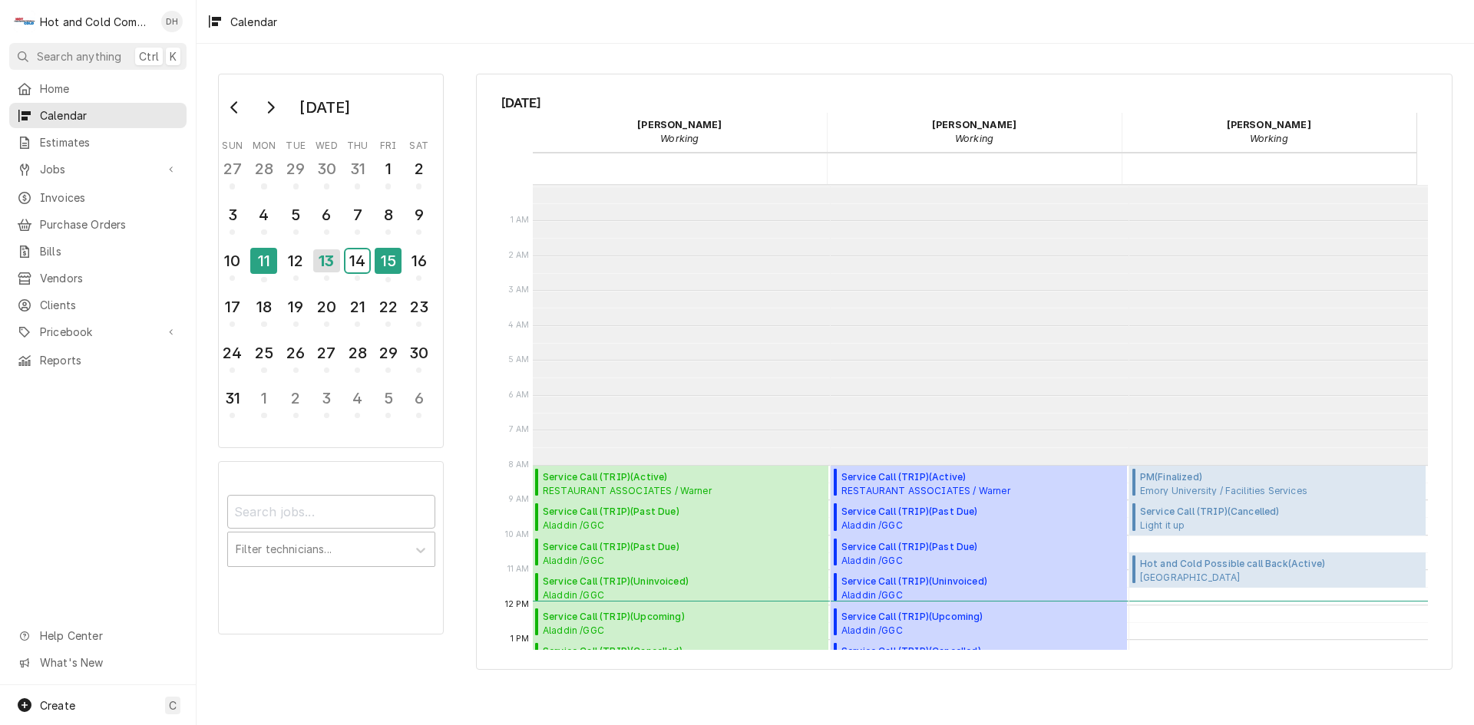
click at [362, 267] on div "14" at bounding box center [357, 260] width 24 height 23
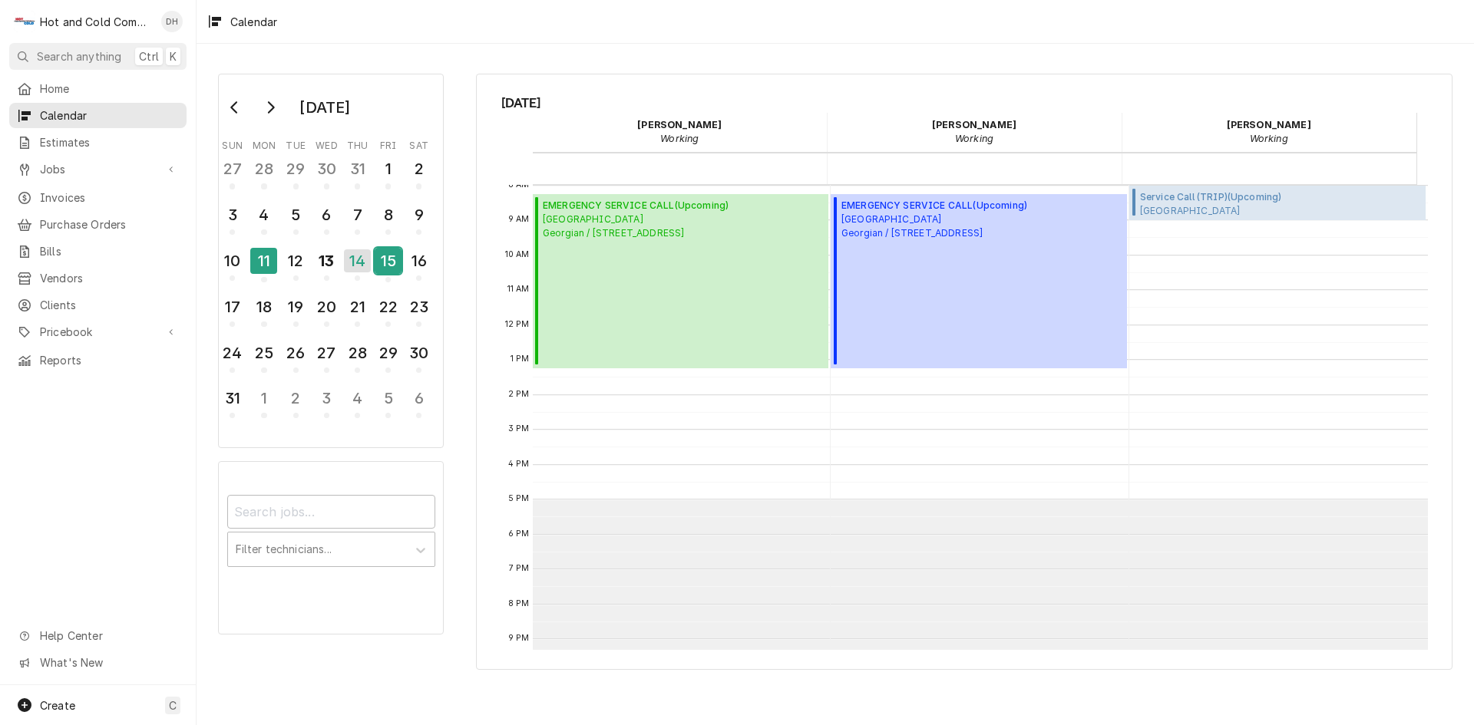
click at [392, 273] on div "15" at bounding box center [388, 261] width 27 height 26
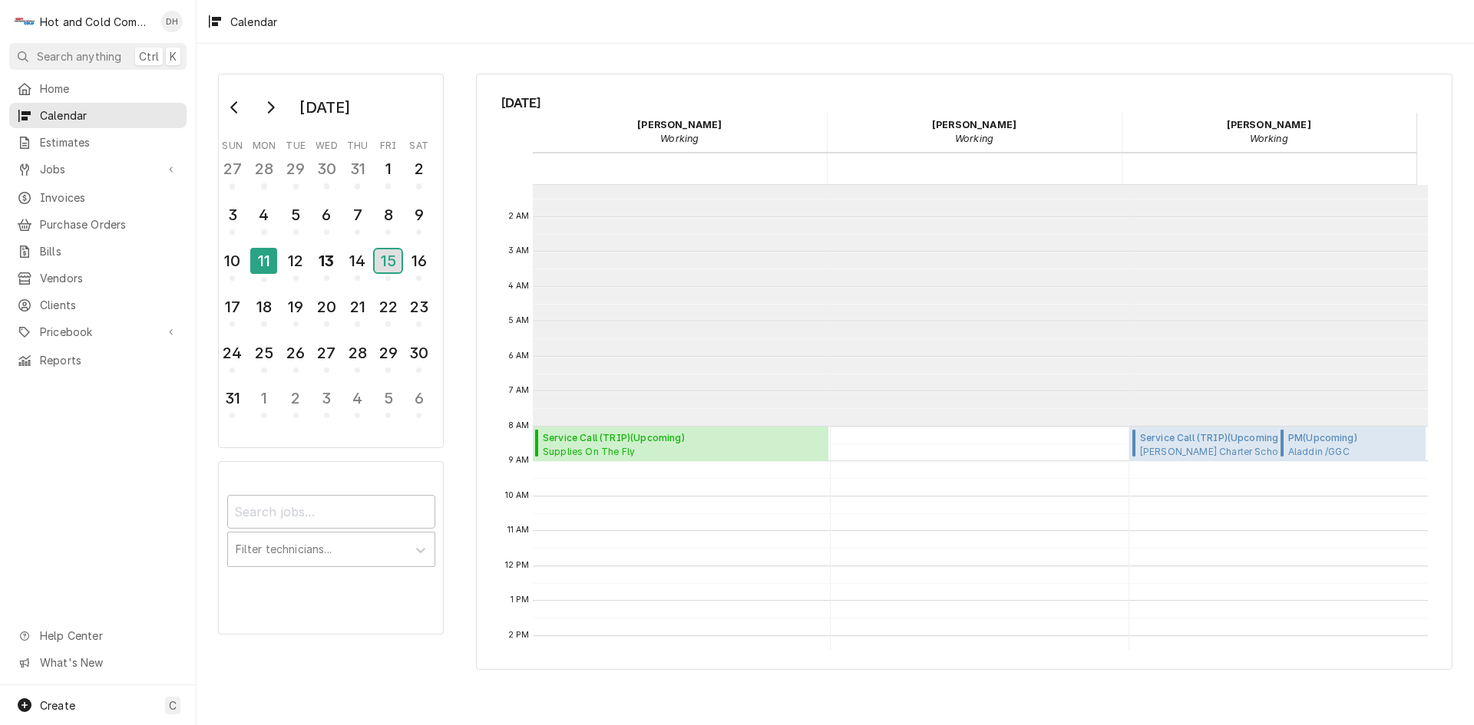
scroll to position [25, 0]
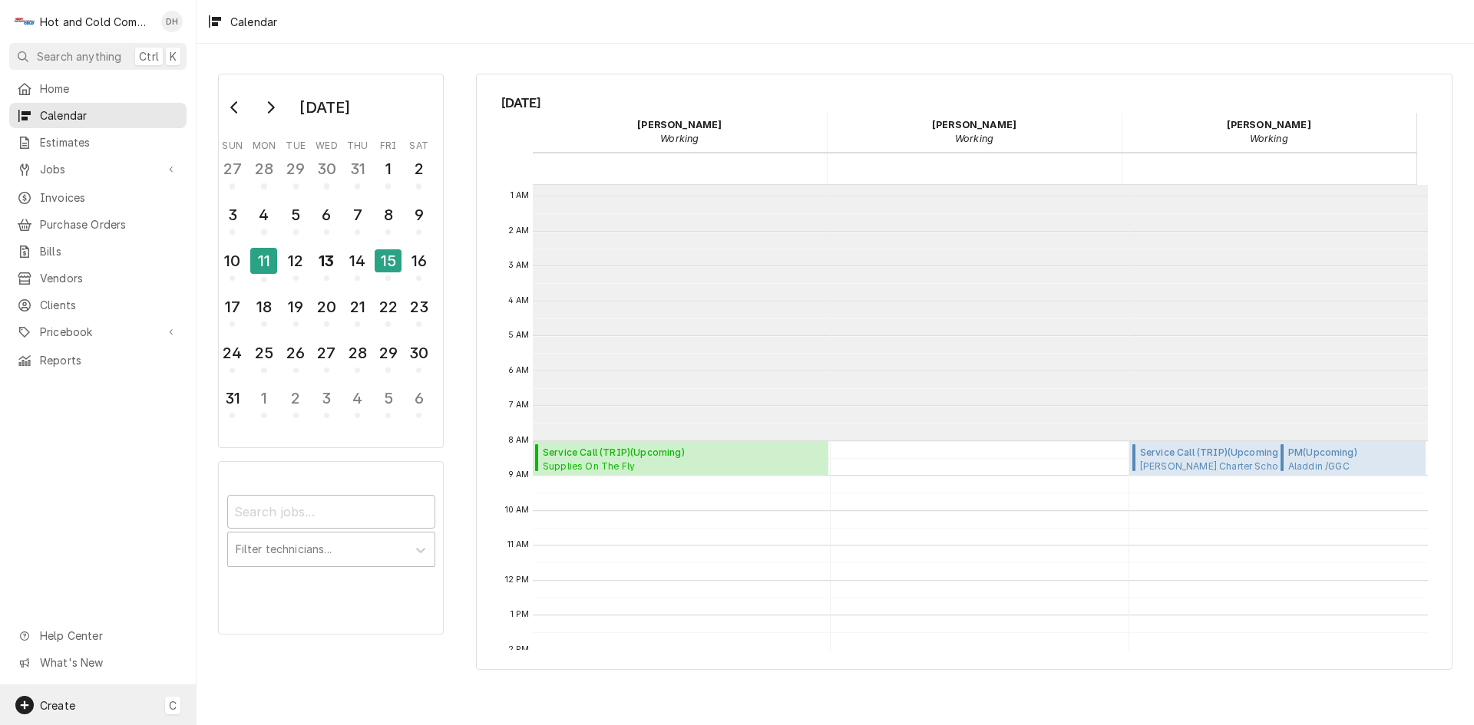
click at [78, 702] on div "Create C" at bounding box center [98, 706] width 196 height 40
click at [271, 540] on div "Job" at bounding box center [287, 546] width 103 height 16
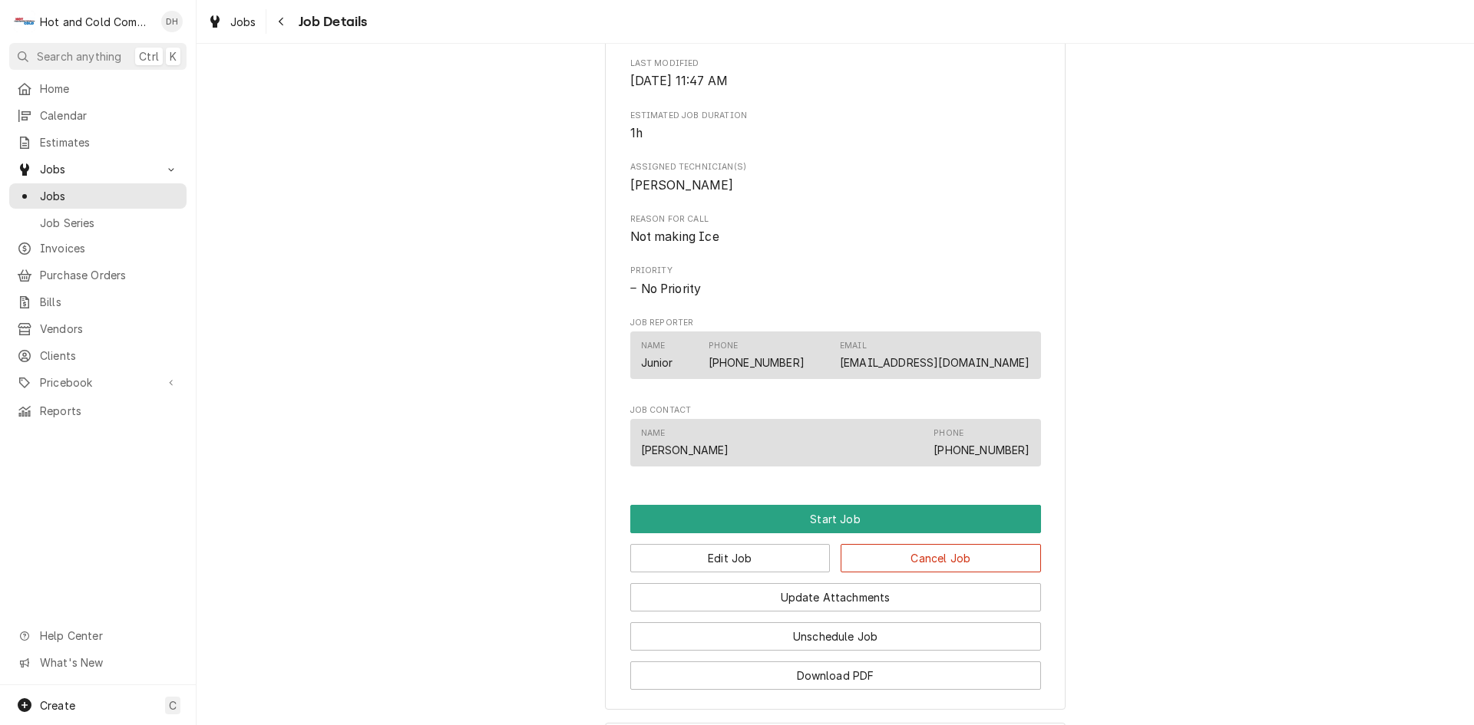
scroll to position [673, 0]
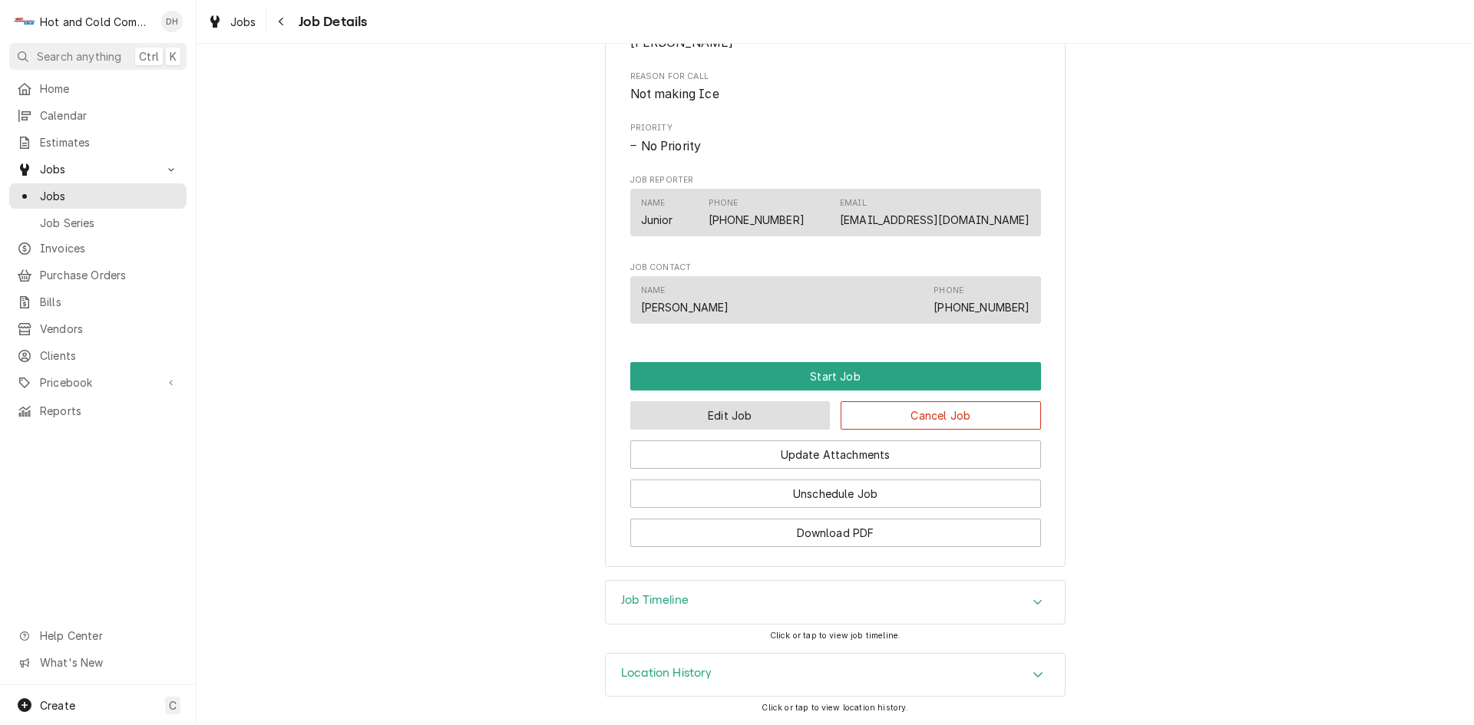
click at [736, 419] on button "Edit Job" at bounding box center [730, 415] width 200 height 28
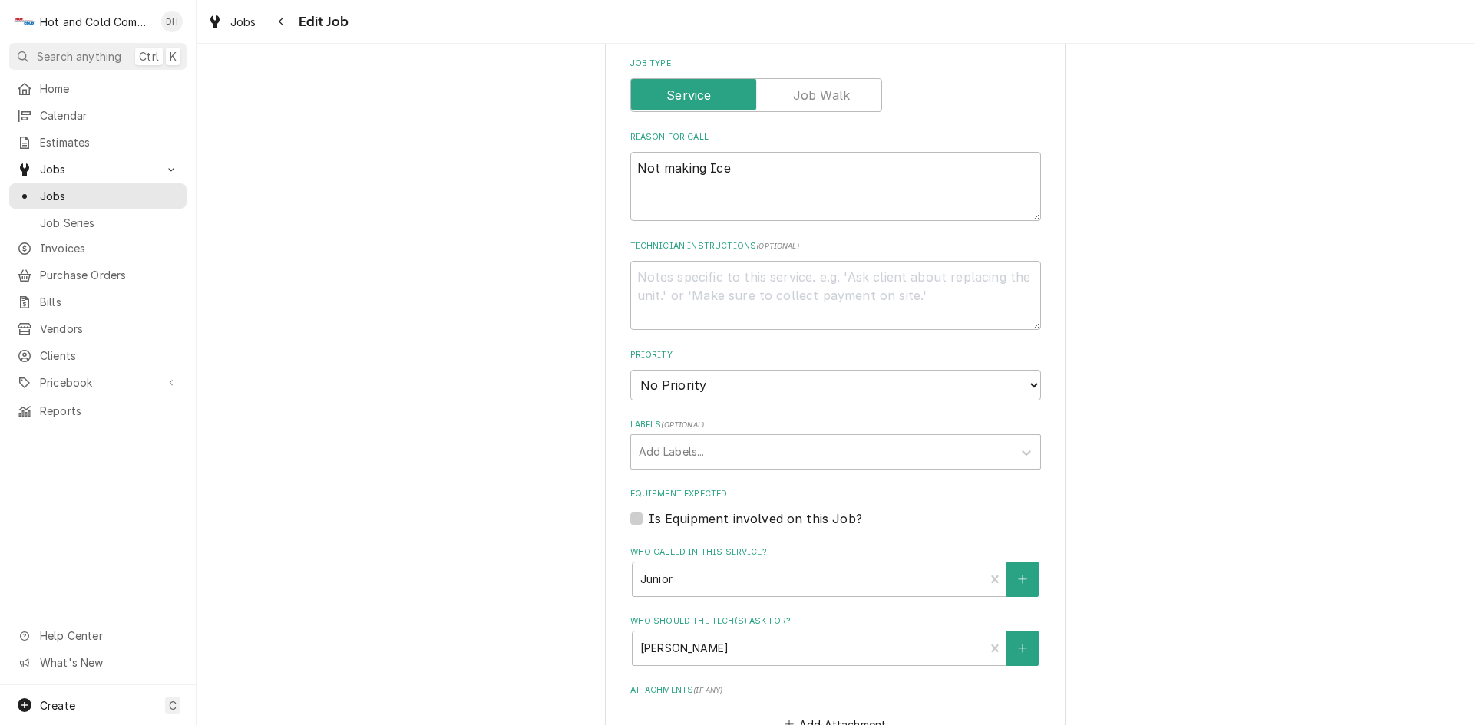
scroll to position [768, 0]
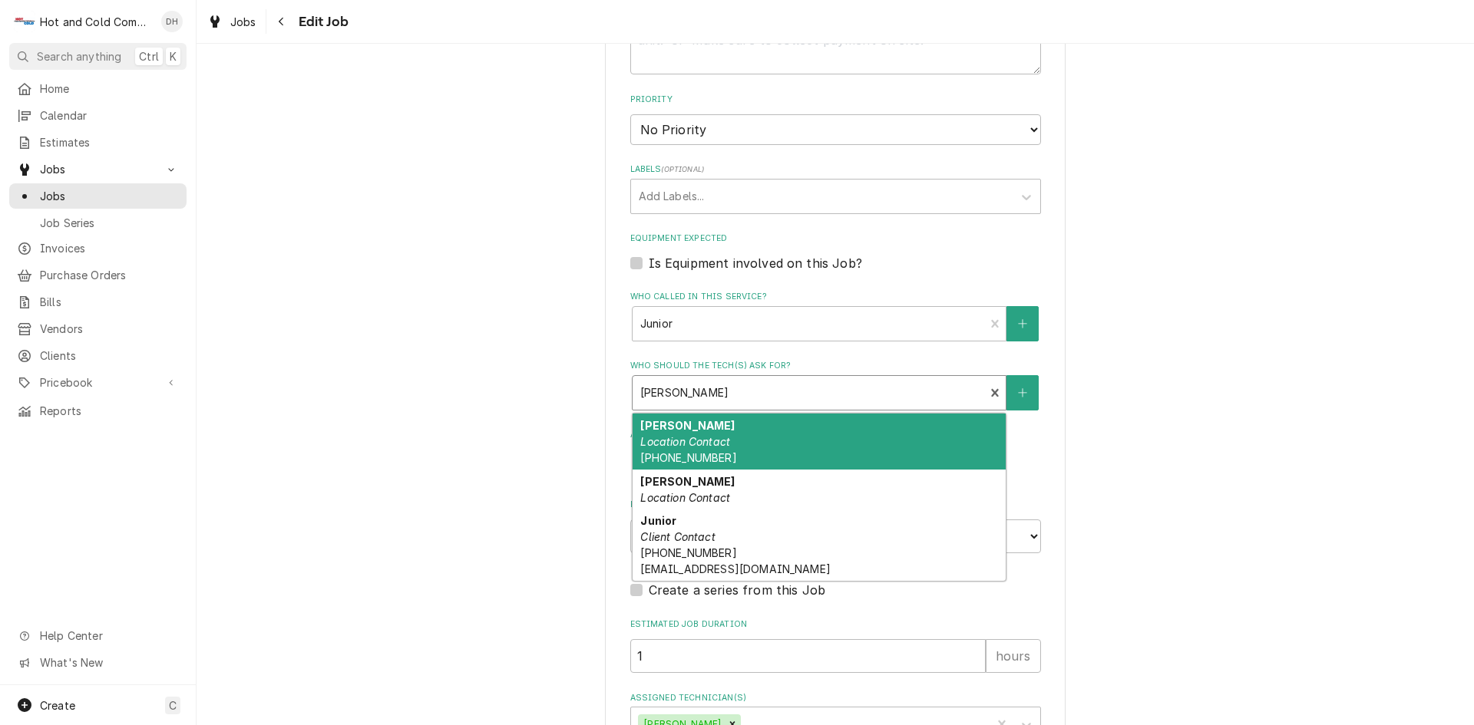
click at [849, 392] on div "Who should the tech(s) ask for?" at bounding box center [808, 393] width 337 height 28
click at [722, 434] on div "[PERSON_NAME] Location Contact [PHONE_NUMBER]" at bounding box center [819, 442] width 373 height 56
type textarea "x"
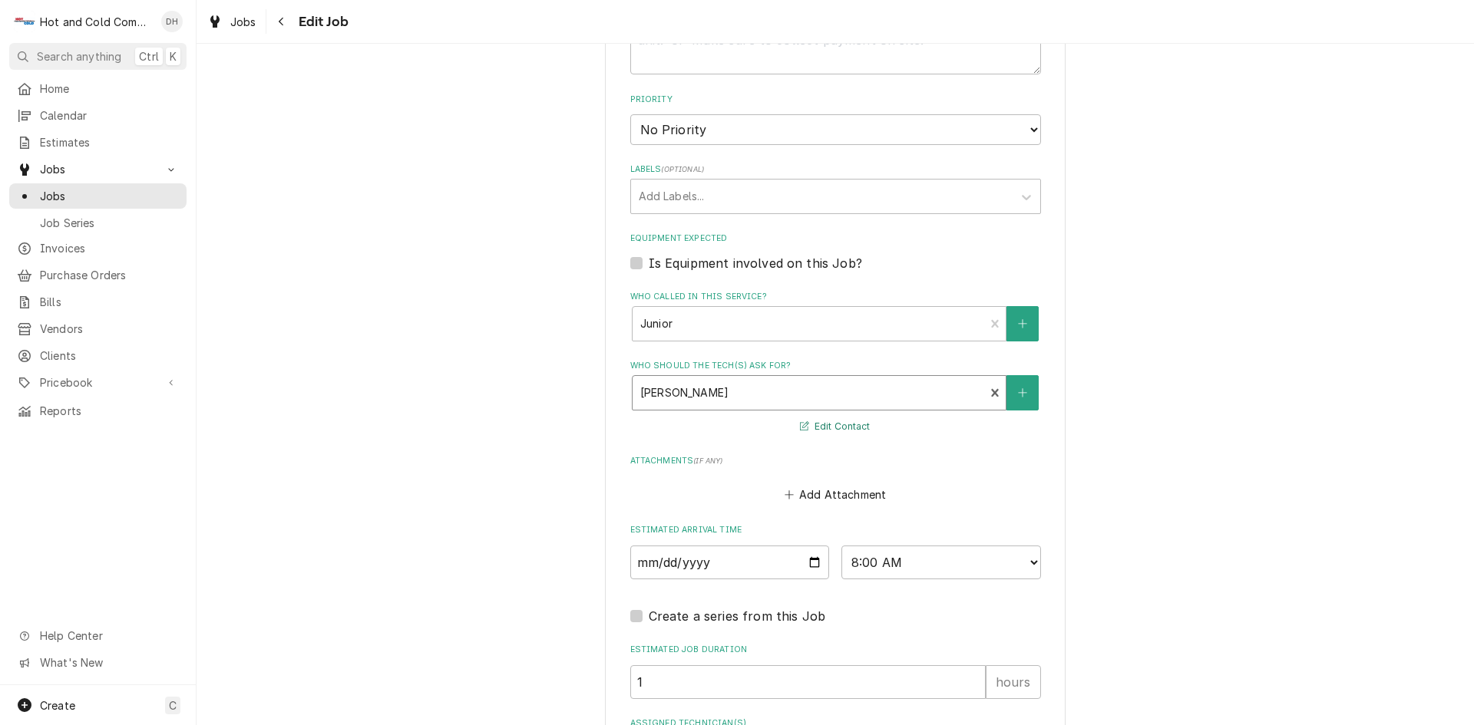
click at [831, 425] on button "Edit Contact" at bounding box center [835, 427] width 74 height 19
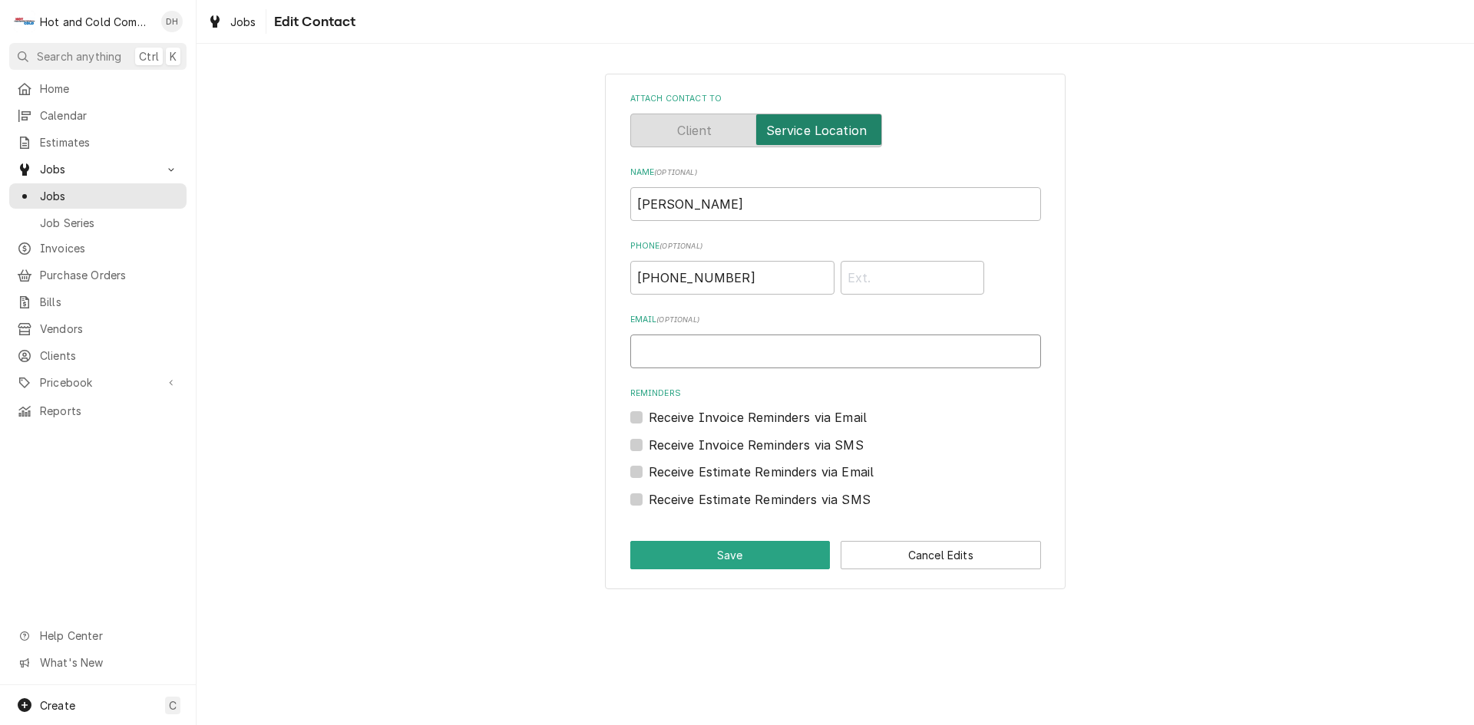
click at [729, 362] on input "Email ( optional )" at bounding box center [835, 352] width 411 height 34
click at [715, 550] on button "Save" at bounding box center [730, 555] width 200 height 28
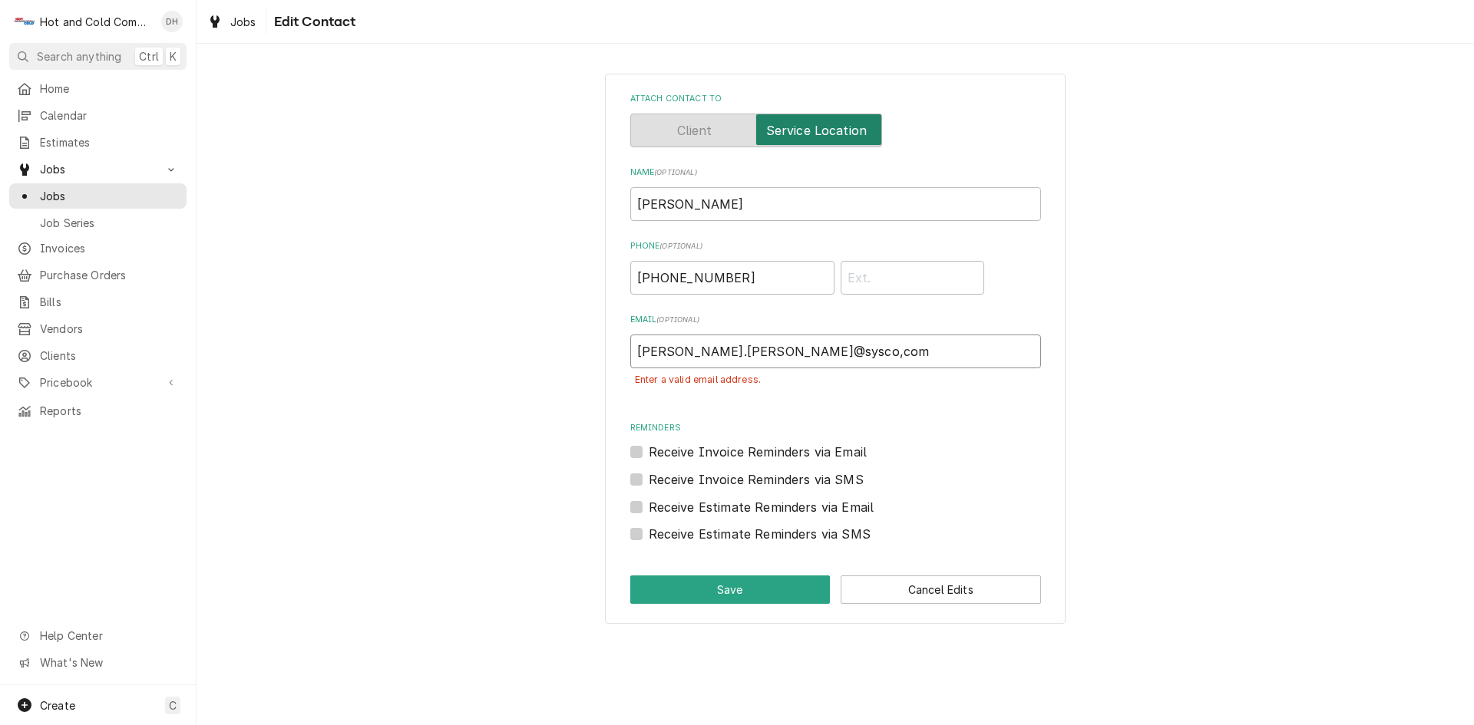
click at [781, 355] on input "Christine.Lonas@sysco,com" at bounding box center [835, 352] width 411 height 34
type input "Christine.Lonas@sysco.com"
click at [752, 590] on button "Save" at bounding box center [730, 590] width 200 height 28
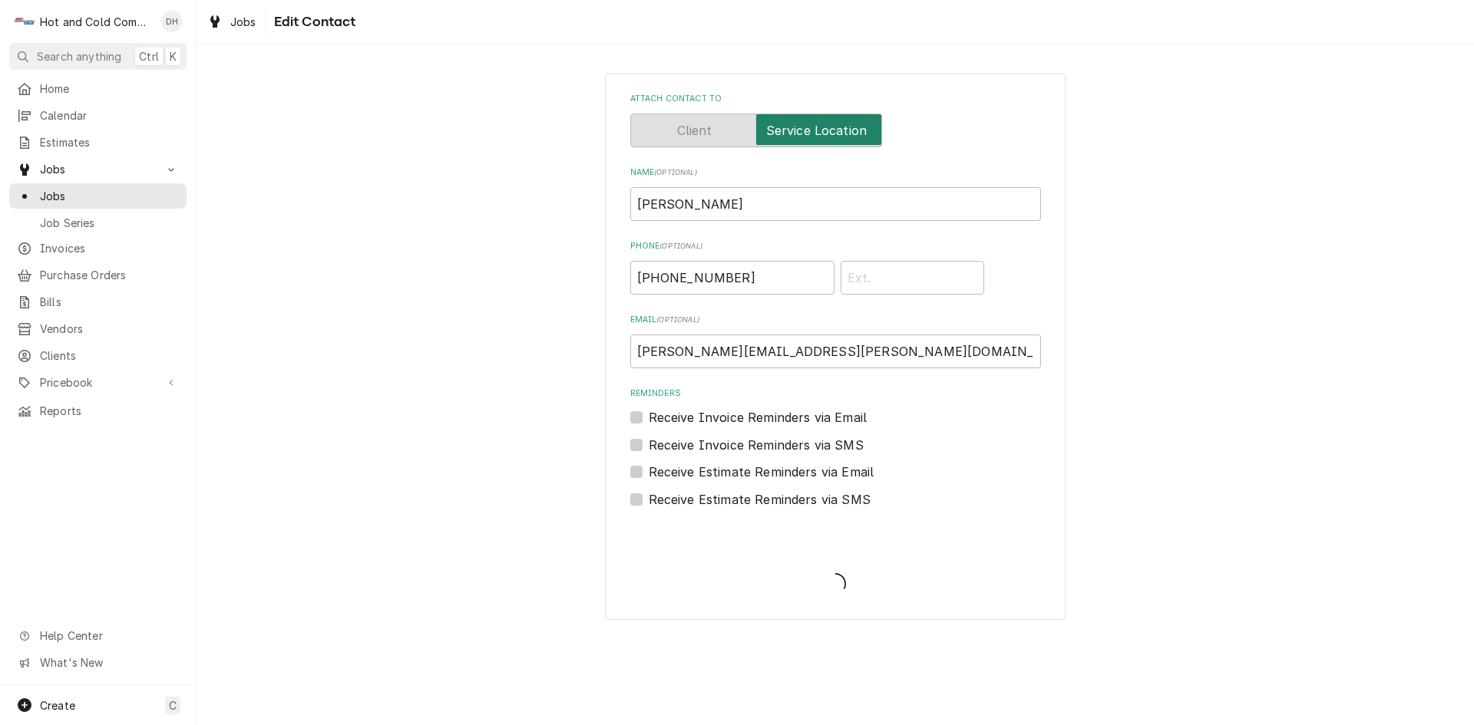
scroll to position [768, 0]
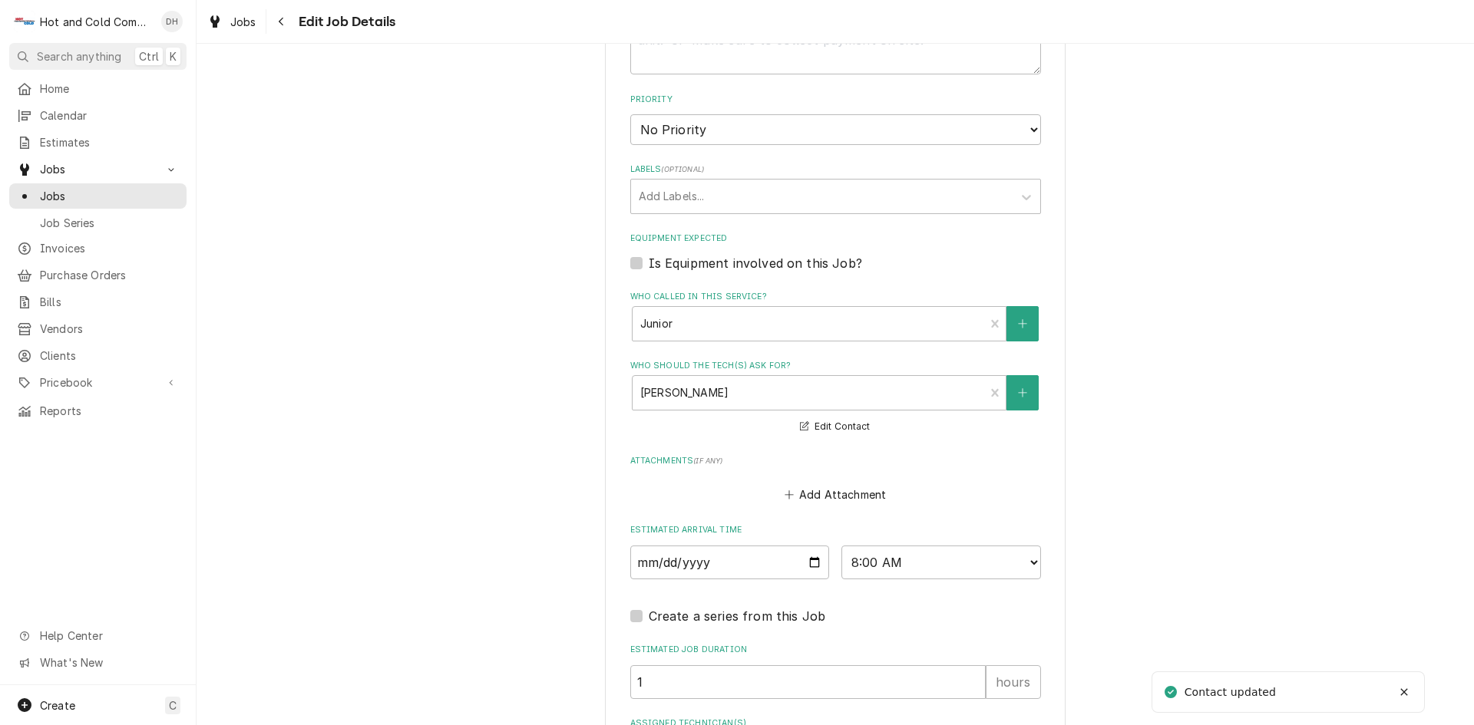
type textarea "x"
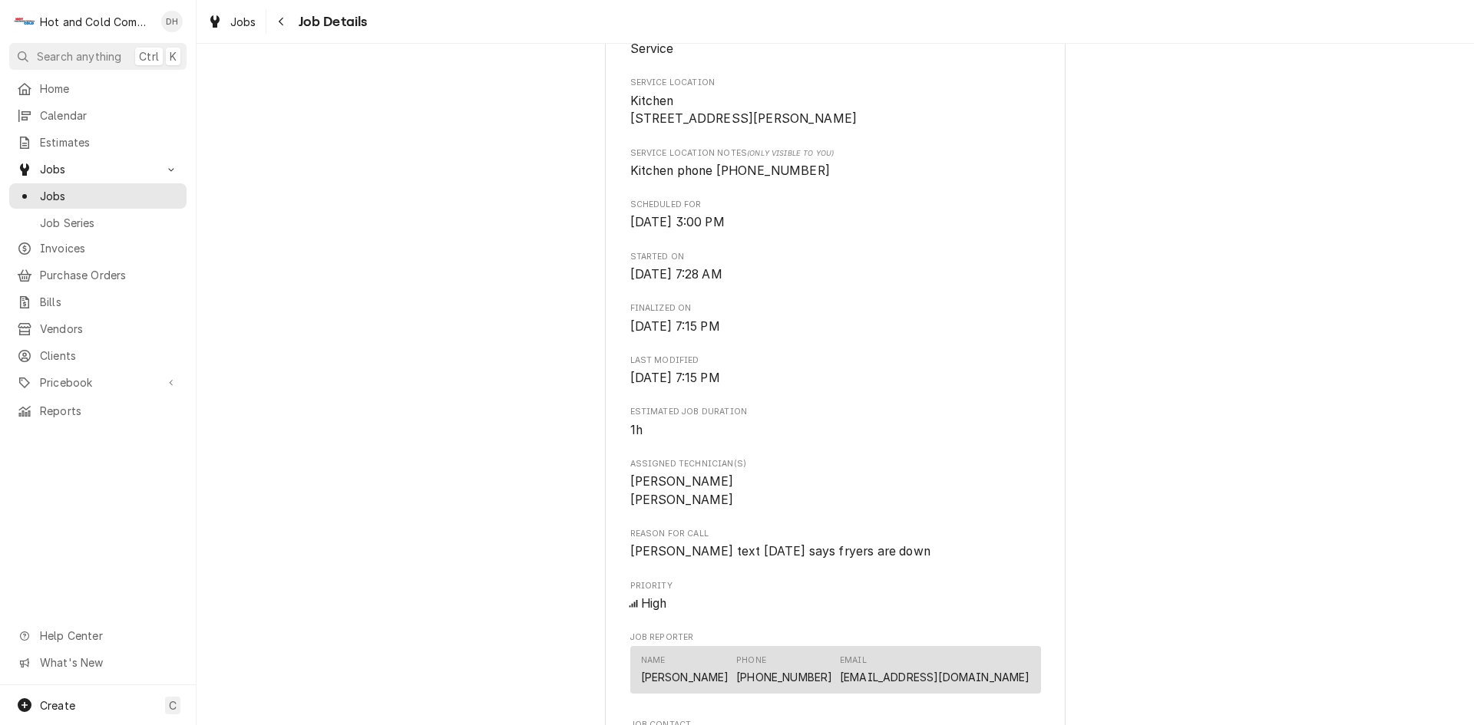
scroll to position [768, 0]
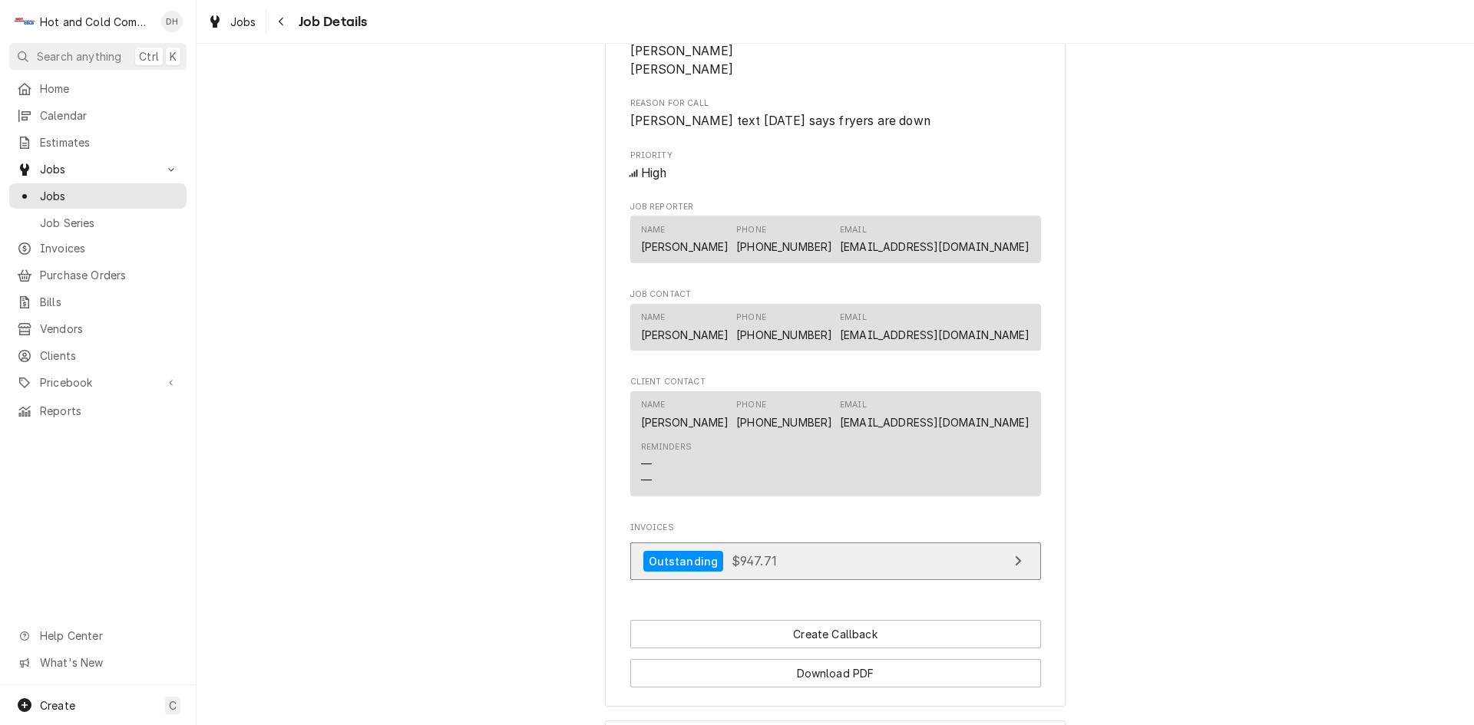
click at [1016, 570] on div "View Invoice" at bounding box center [1018, 561] width 20 height 18
click at [73, 190] on span "Jobs" at bounding box center [109, 196] width 139 height 16
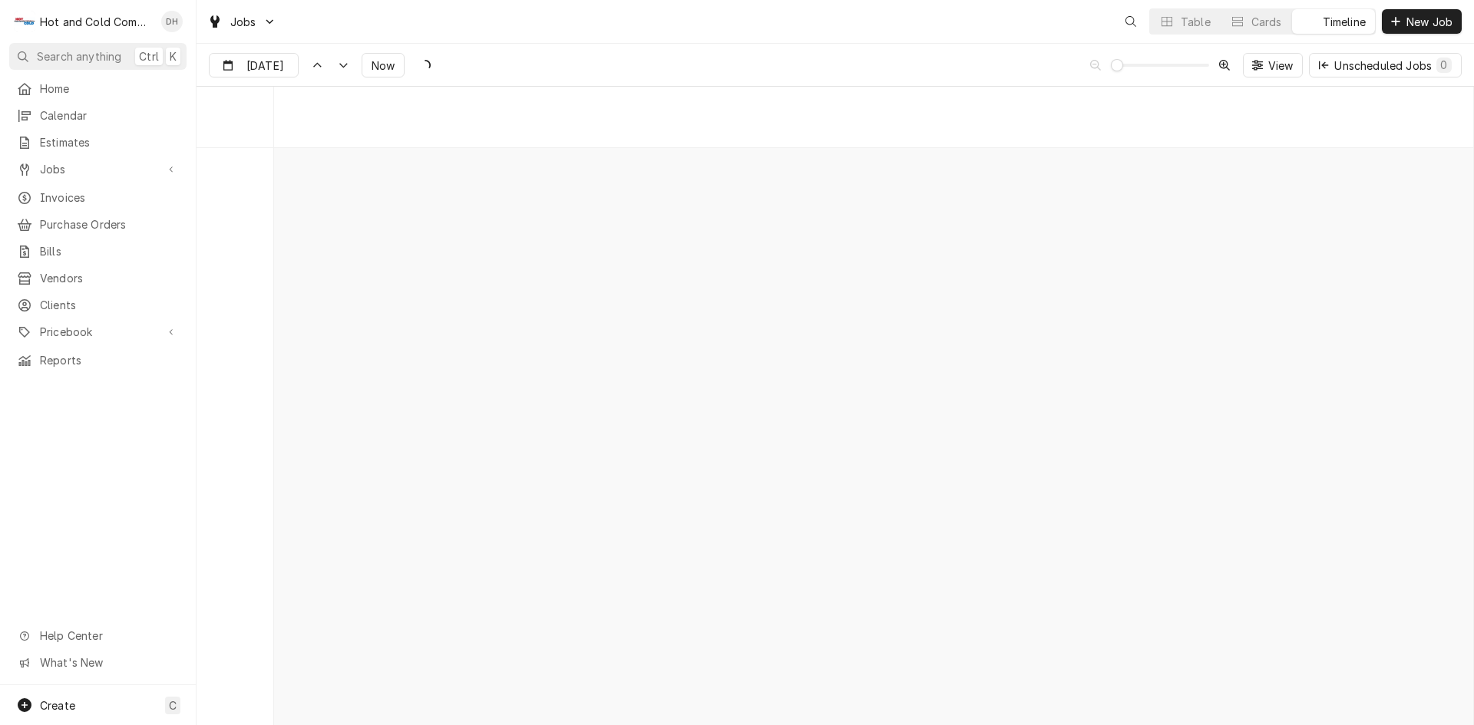
scroll to position [12016, 0]
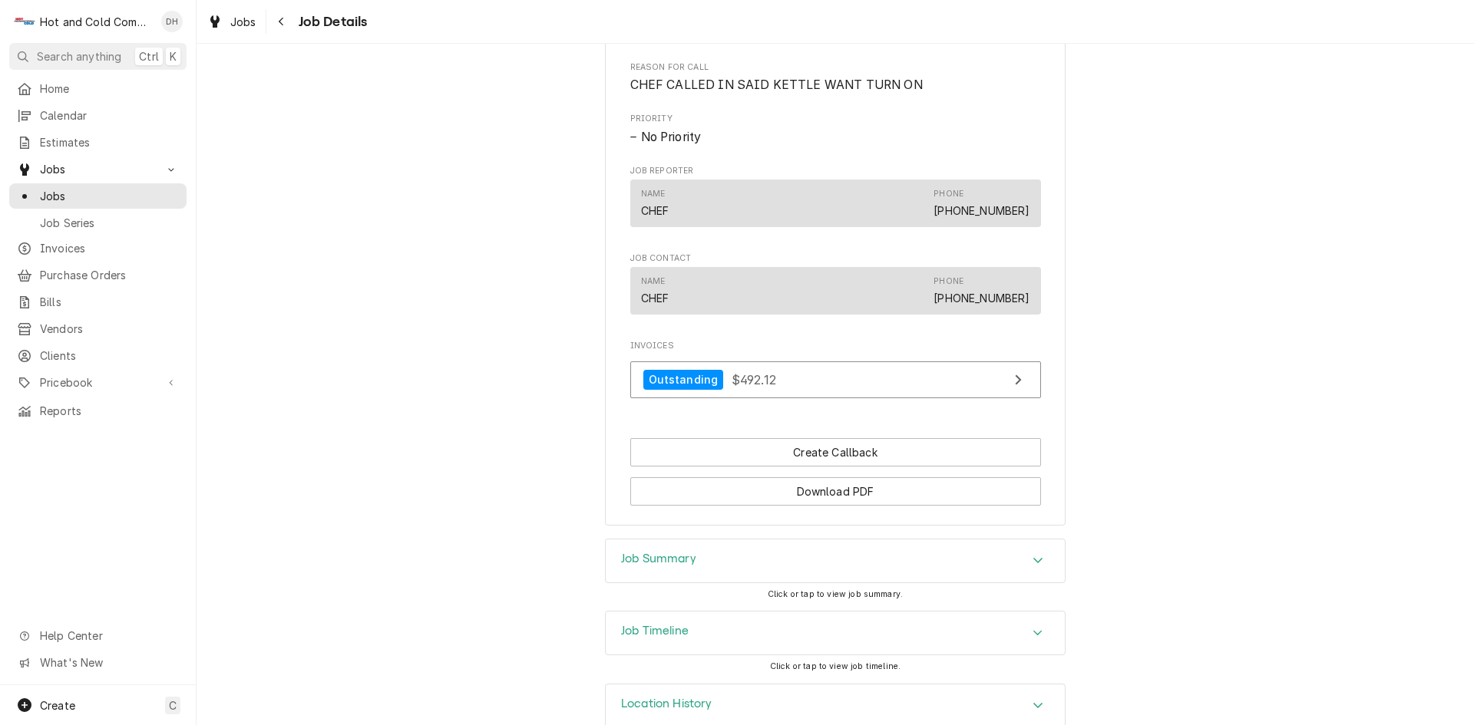
scroll to position [783, 0]
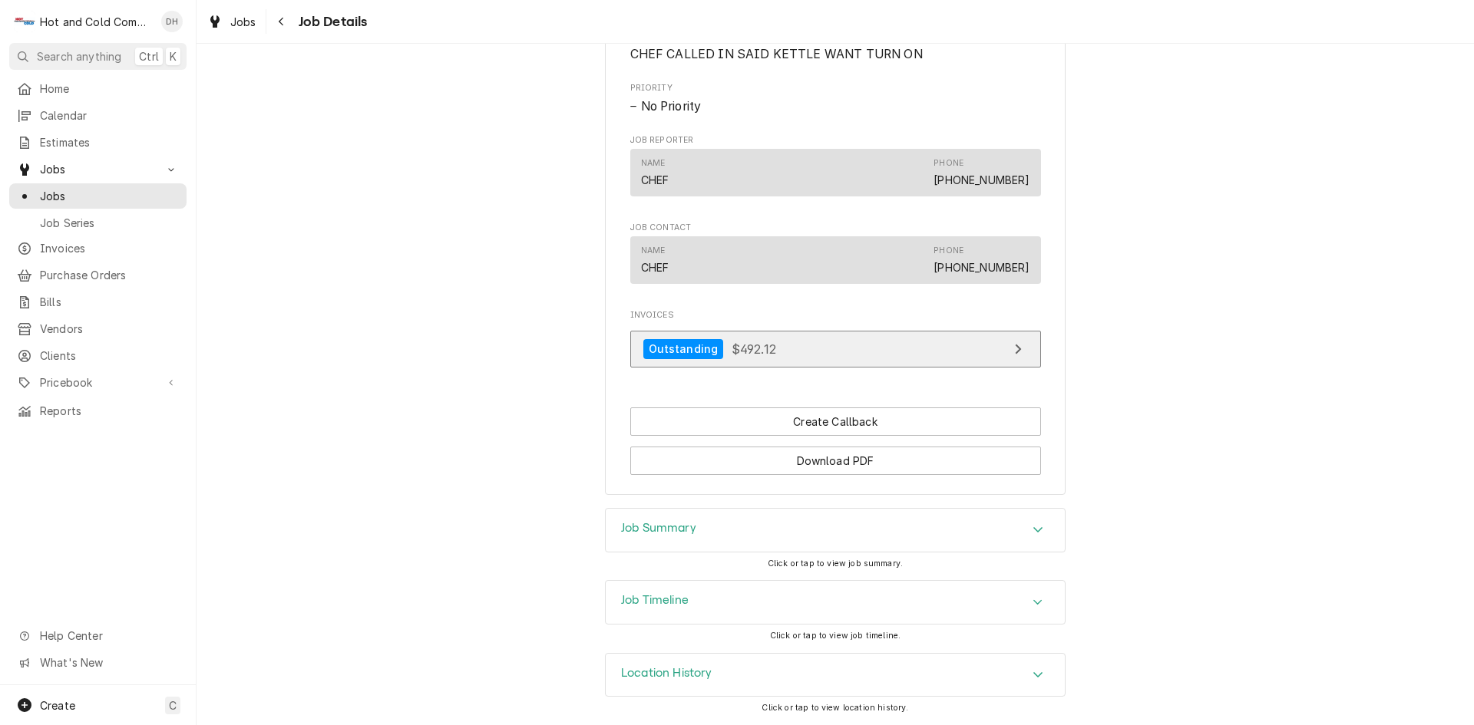
click at [1020, 346] on div "View Invoice" at bounding box center [1018, 349] width 20 height 18
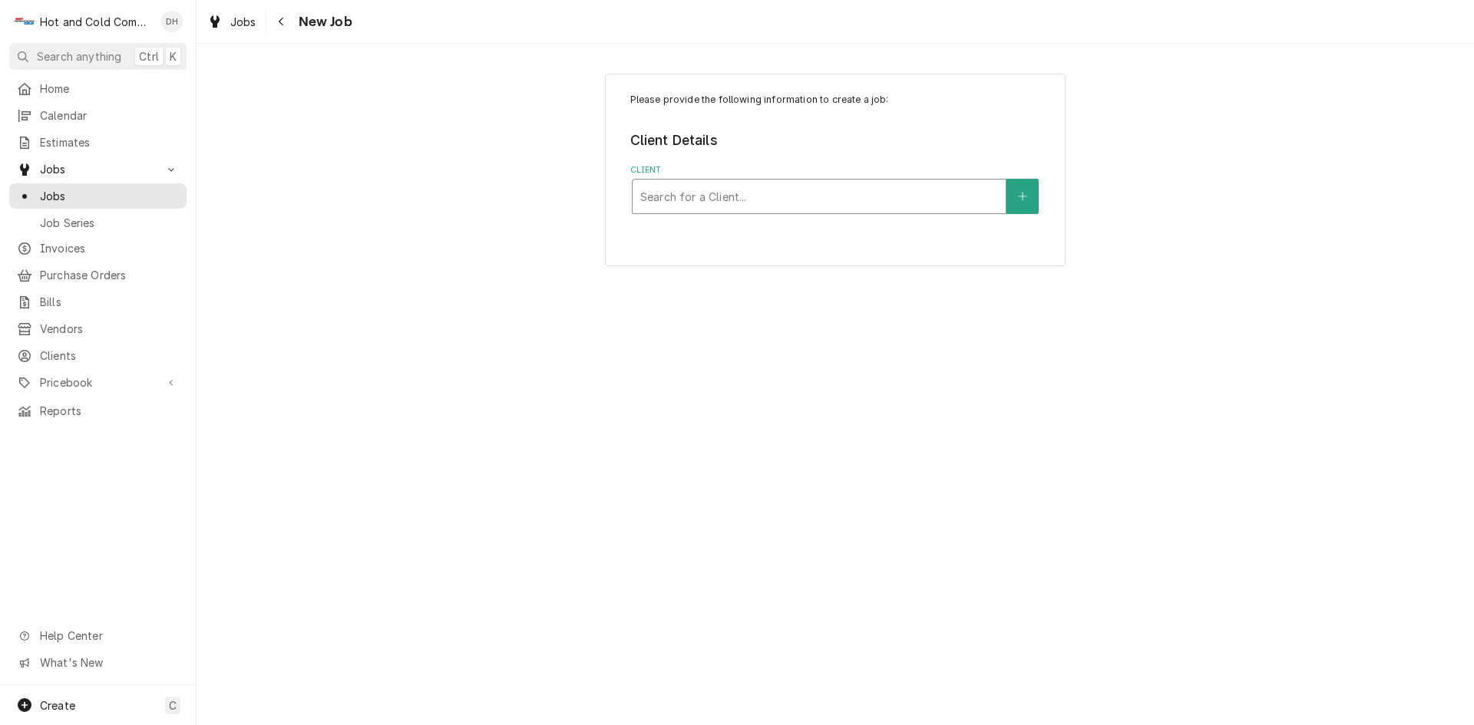
click at [934, 199] on div "Client" at bounding box center [819, 197] width 358 height 28
type input "Pi"
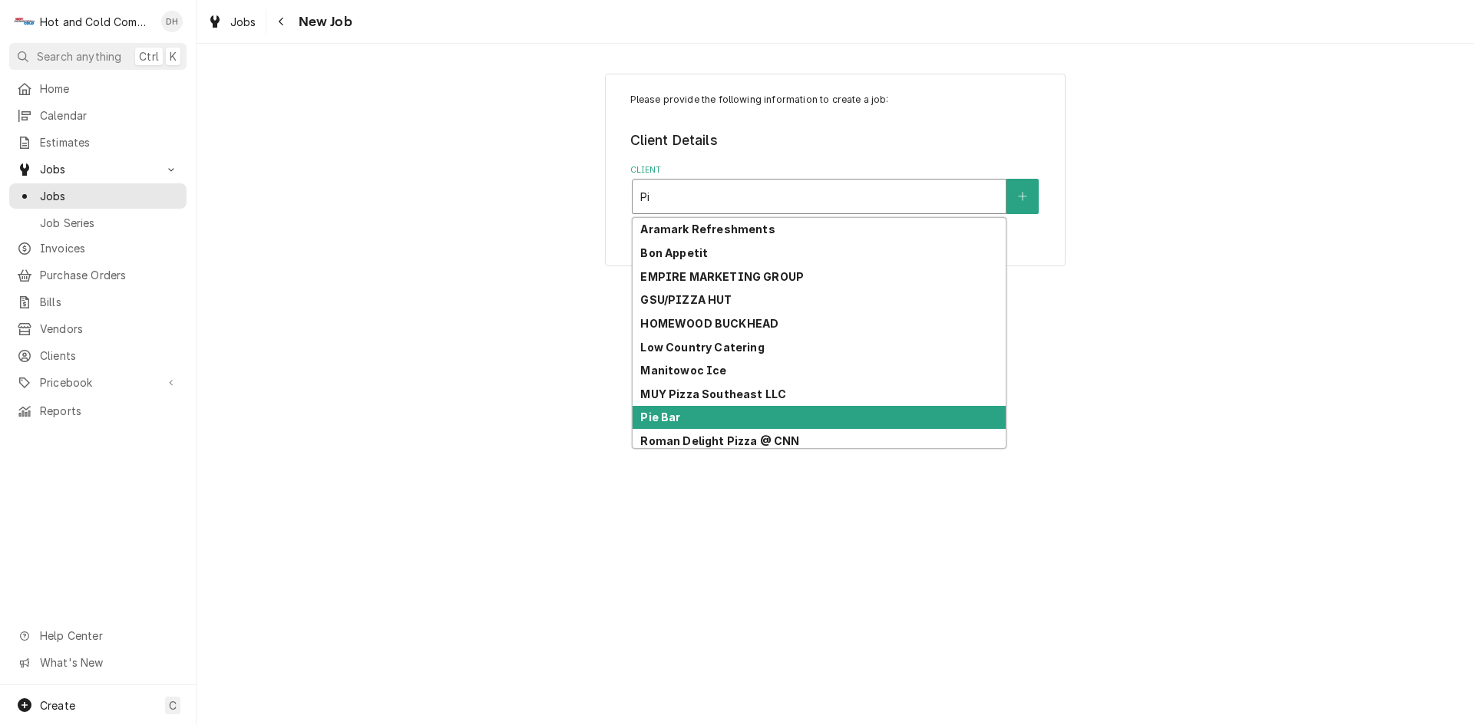
click at [758, 421] on div "Pie Bar" at bounding box center [819, 418] width 373 height 24
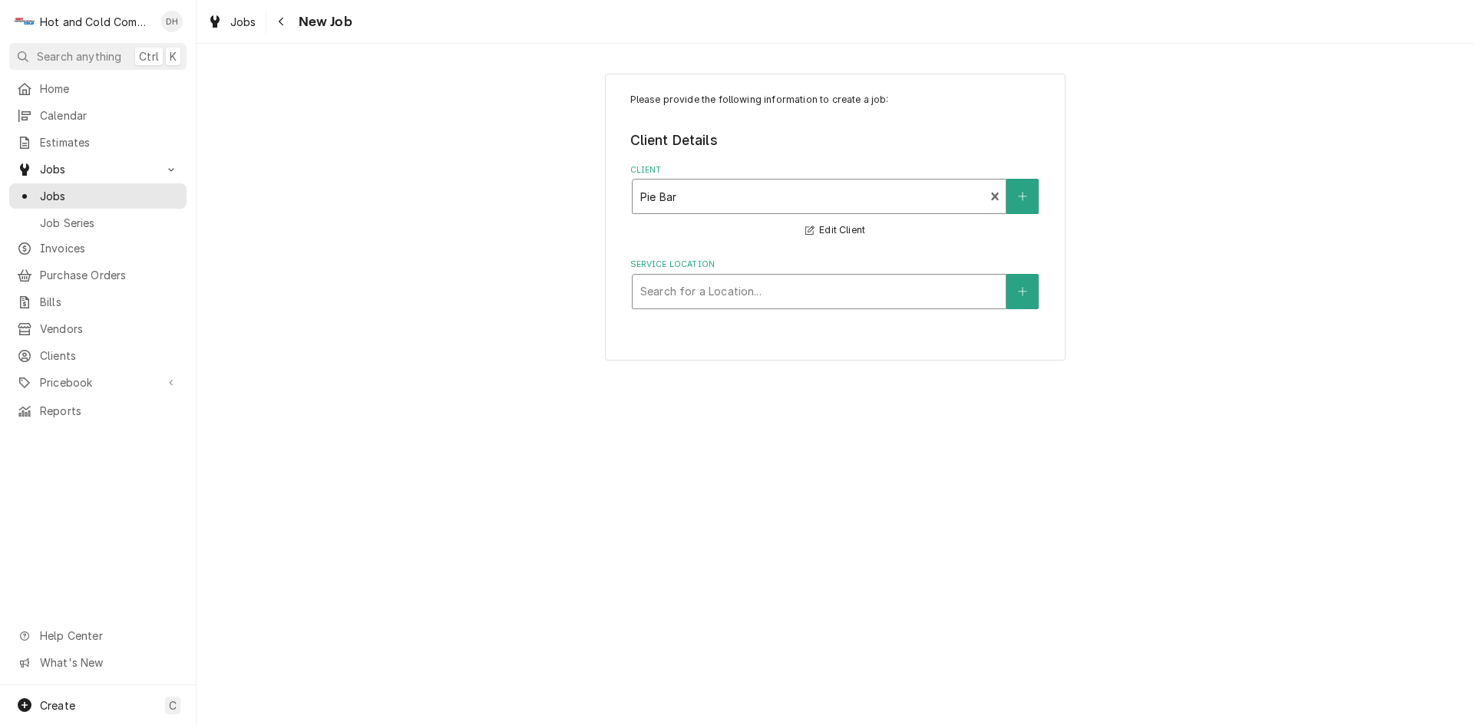
click at [906, 293] on div "Service Location" at bounding box center [819, 292] width 358 height 28
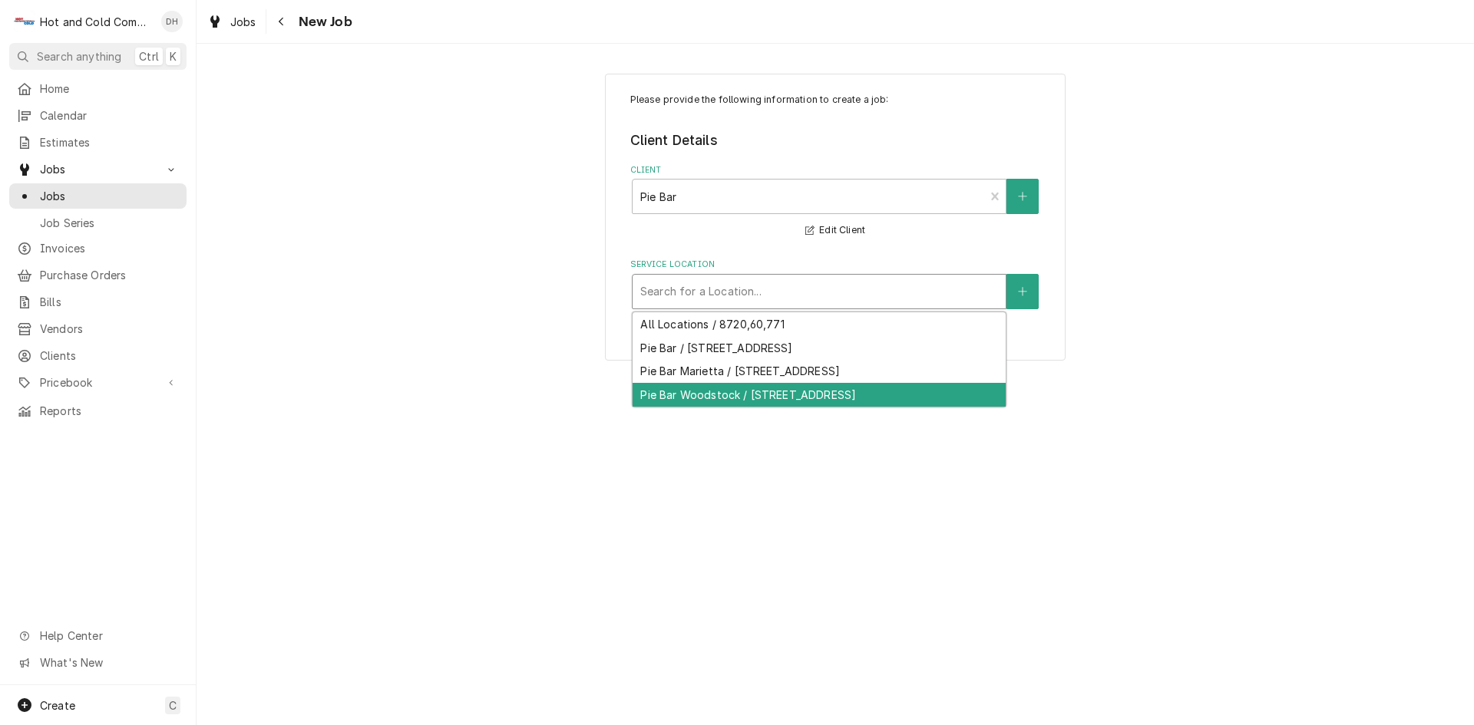
click at [802, 395] on div "Pie Bar Woodstock / 8720 Main St #130, Woodstock, GA 30188" at bounding box center [819, 395] width 373 height 24
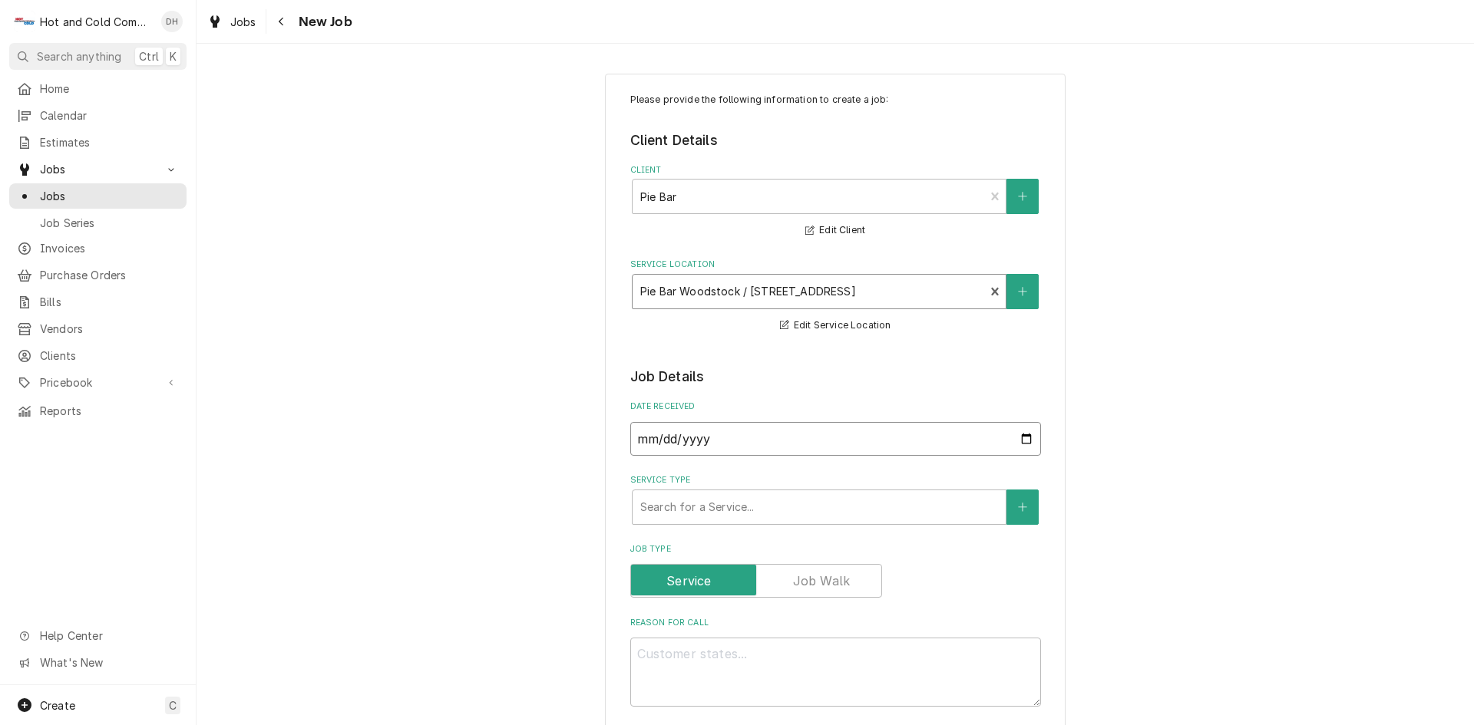
click at [1019, 438] on input "2025-08-13" at bounding box center [835, 439] width 411 height 34
type input "2025-08-06"
click at [831, 505] on div "Service Type" at bounding box center [819, 508] width 358 height 28
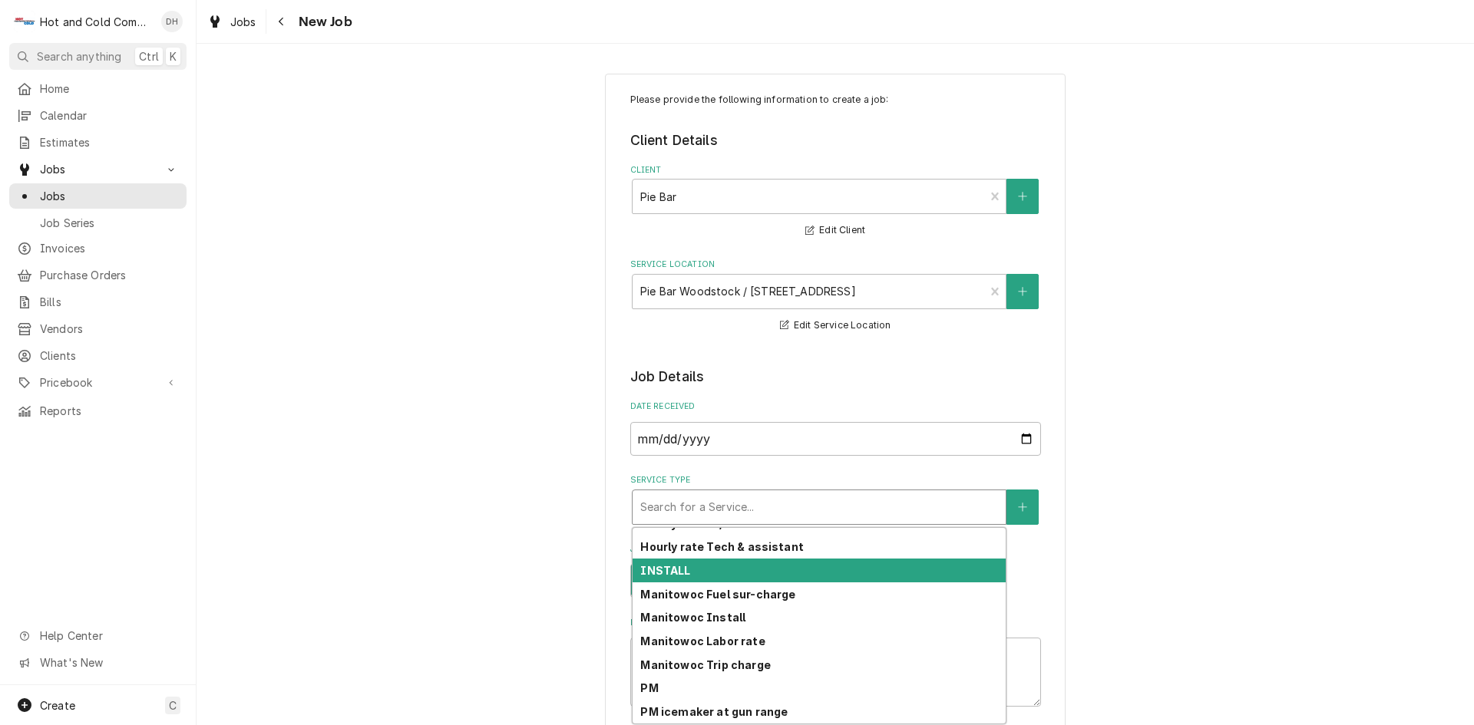
scroll to position [431, 0]
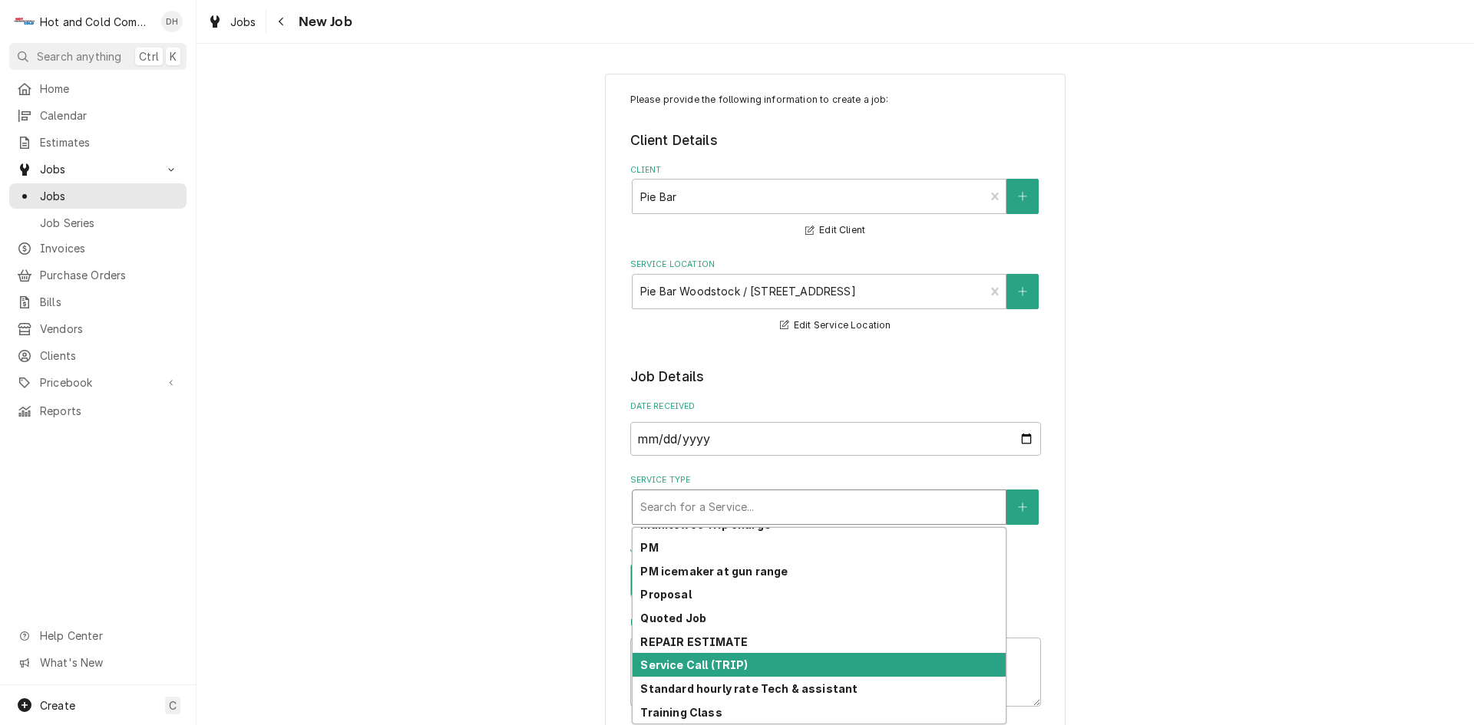
click at [692, 665] on strong "Service Call (TRIP)" at bounding box center [693, 665] width 107 height 13
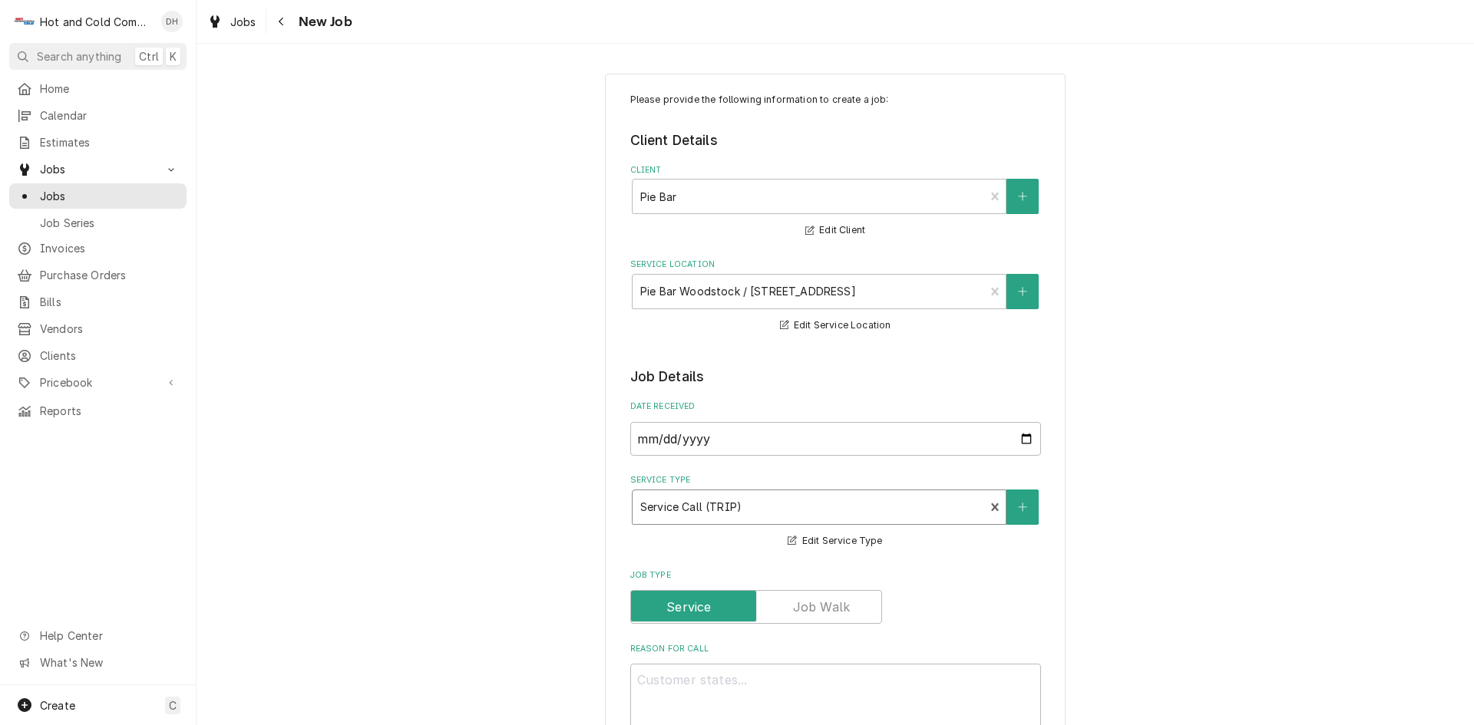
scroll to position [256, 0]
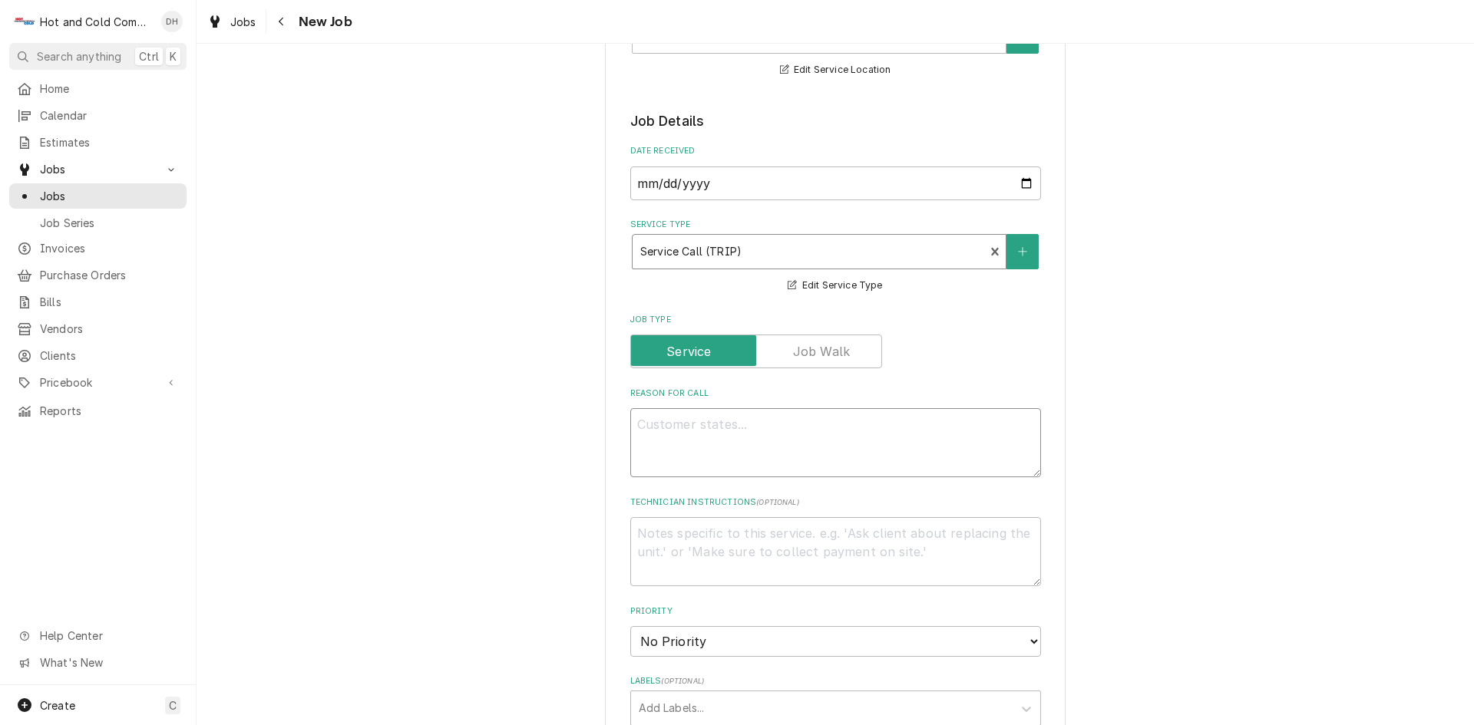
drag, startPoint x: 742, startPoint y: 430, endPoint x: 570, endPoint y: 442, distance: 172.4
click at [741, 430] on textarea "Reason For Call" at bounding box center [835, 442] width 411 height 69
type textarea "x"
type textarea "P"
type textarea "x"
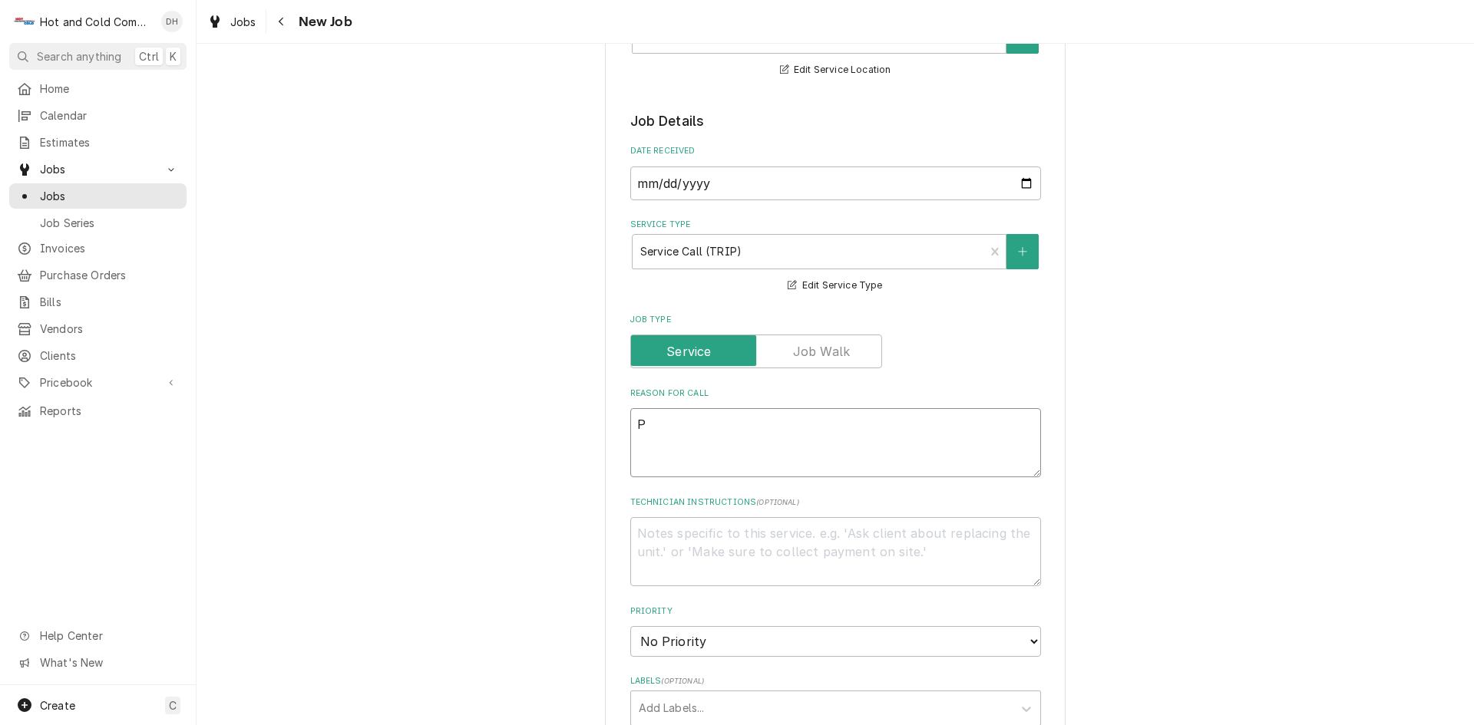
type textarea "PM"
type textarea "x"
type textarea "PM"
type textarea "x"
type textarea "PM a"
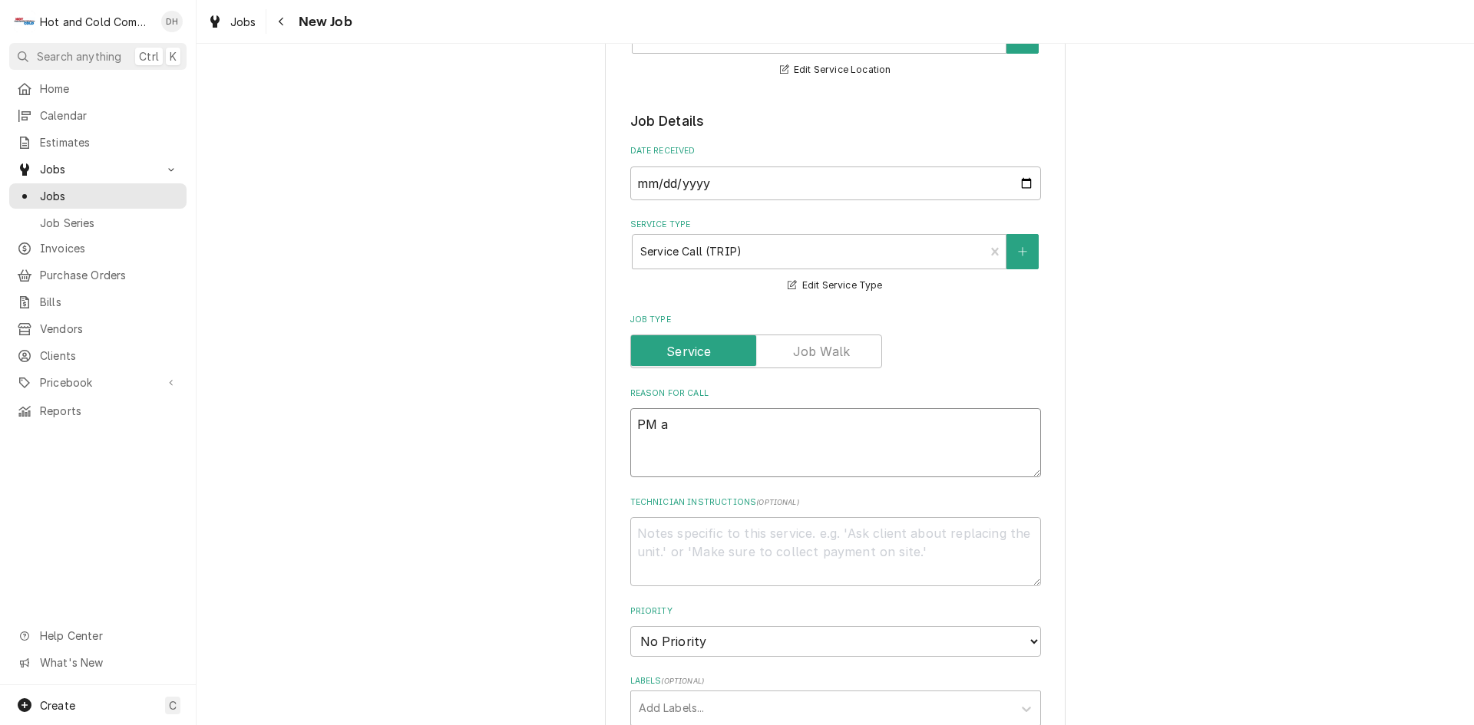
type textarea "x"
type textarea "PM al"
type textarea "x"
type textarea "PM all"
type textarea "x"
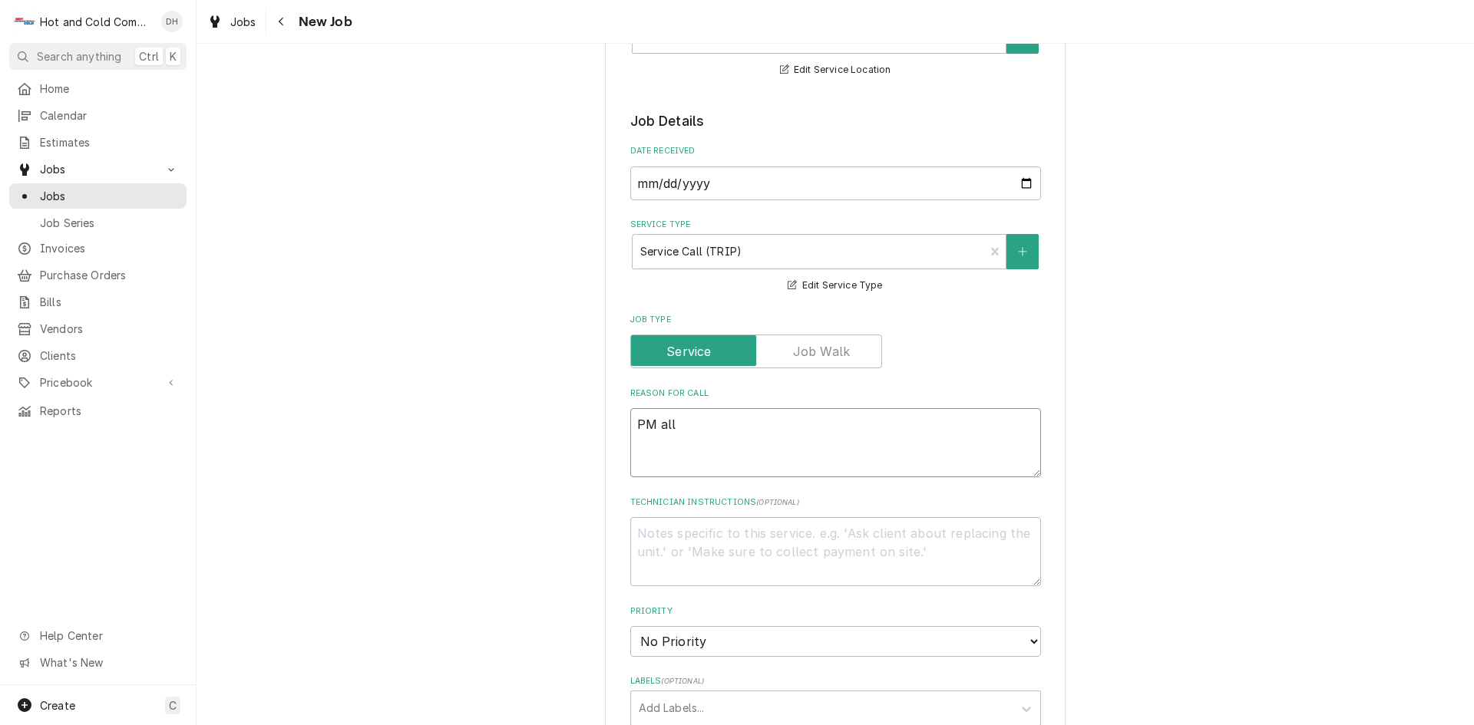
type textarea "PM all"
type textarea "x"
type textarea "PM all r"
type textarea "x"
type textarea "PM all re"
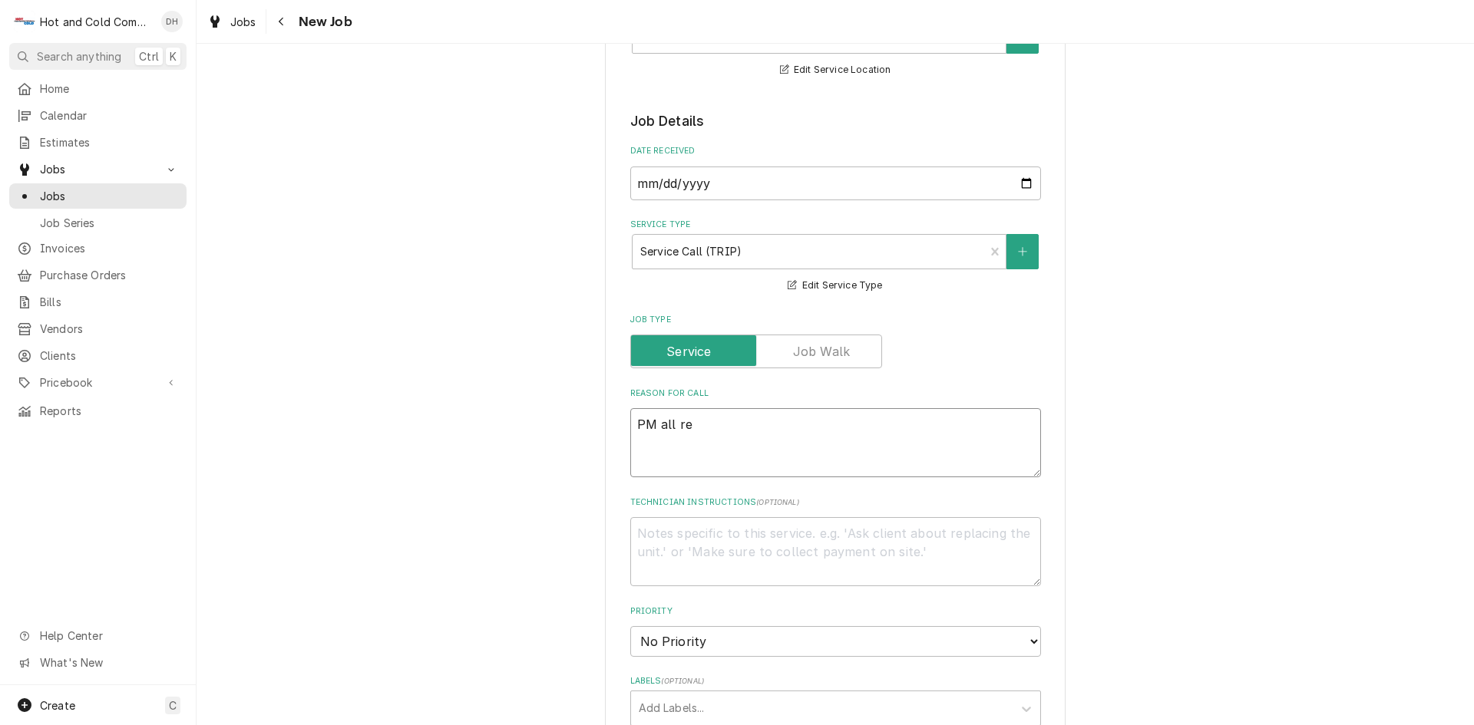
type textarea "x"
type textarea "PM all ref"
type textarea "x"
type textarea "PM all refr"
type textarea "x"
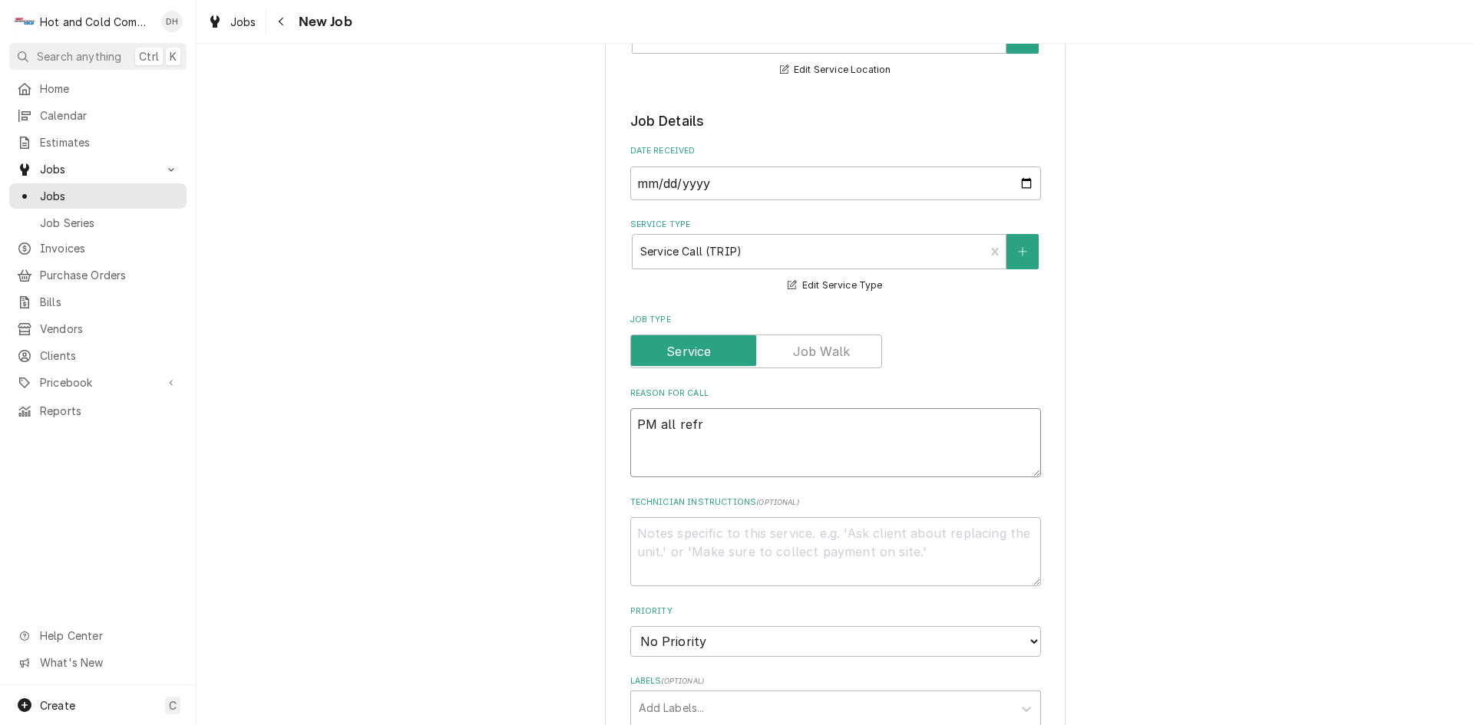
type textarea "PM all refri"
type textarea "x"
type textarea "PM all refrig"
type textarea "x"
type textarea "PM all refrige"
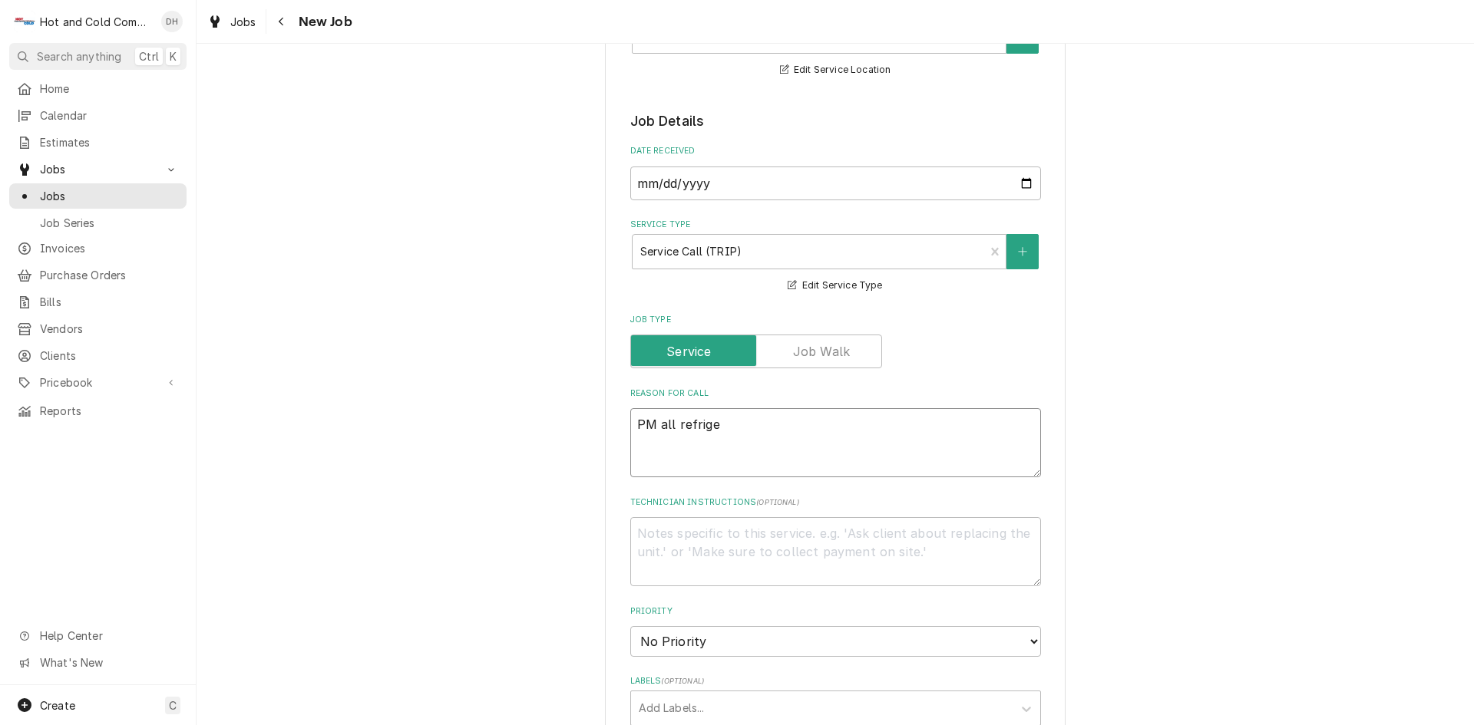
type textarea "x"
type textarea "PM all refriger"
type textarea "x"
type textarea "PM all refrigera"
type textarea "x"
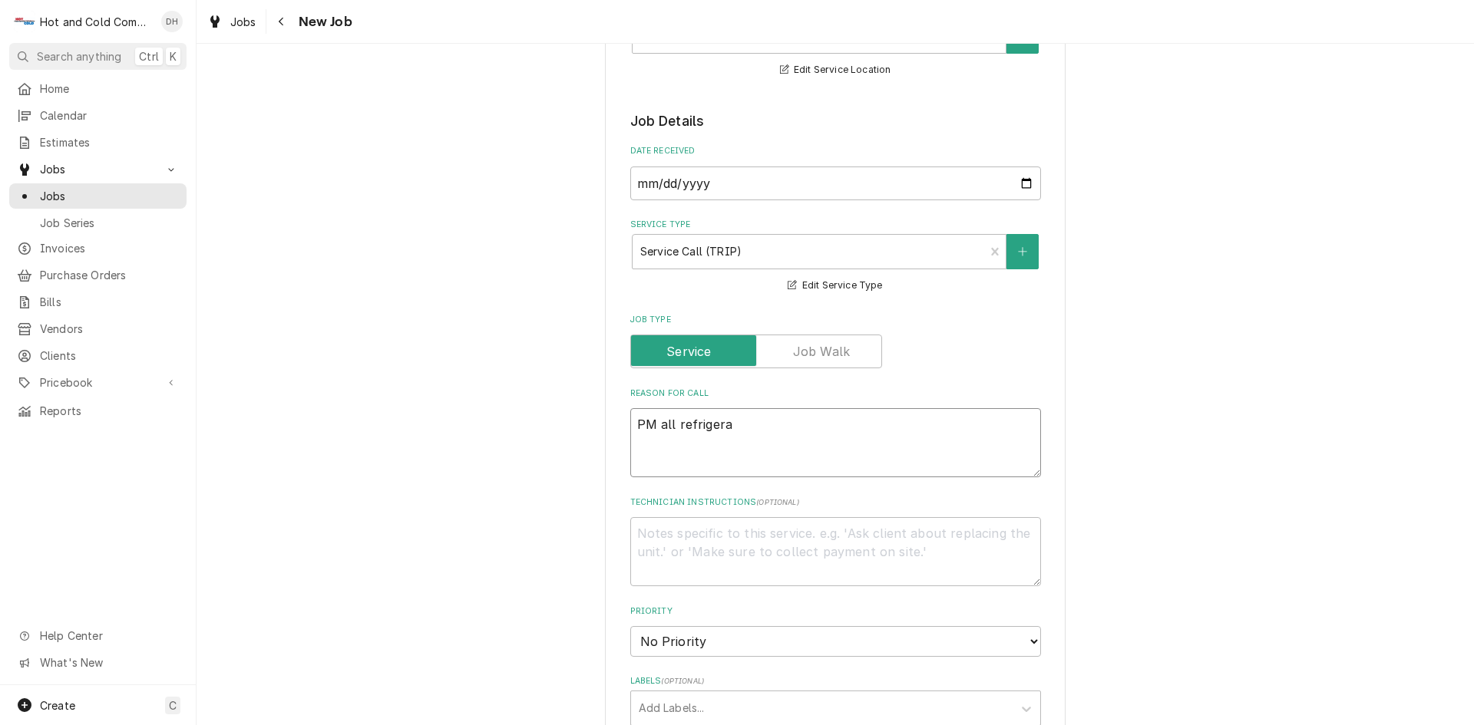
type textarea "PM all refrigerat"
type textarea "x"
type textarea "PM all refrigerato"
type textarea "x"
type textarea "PM all refrigerat"
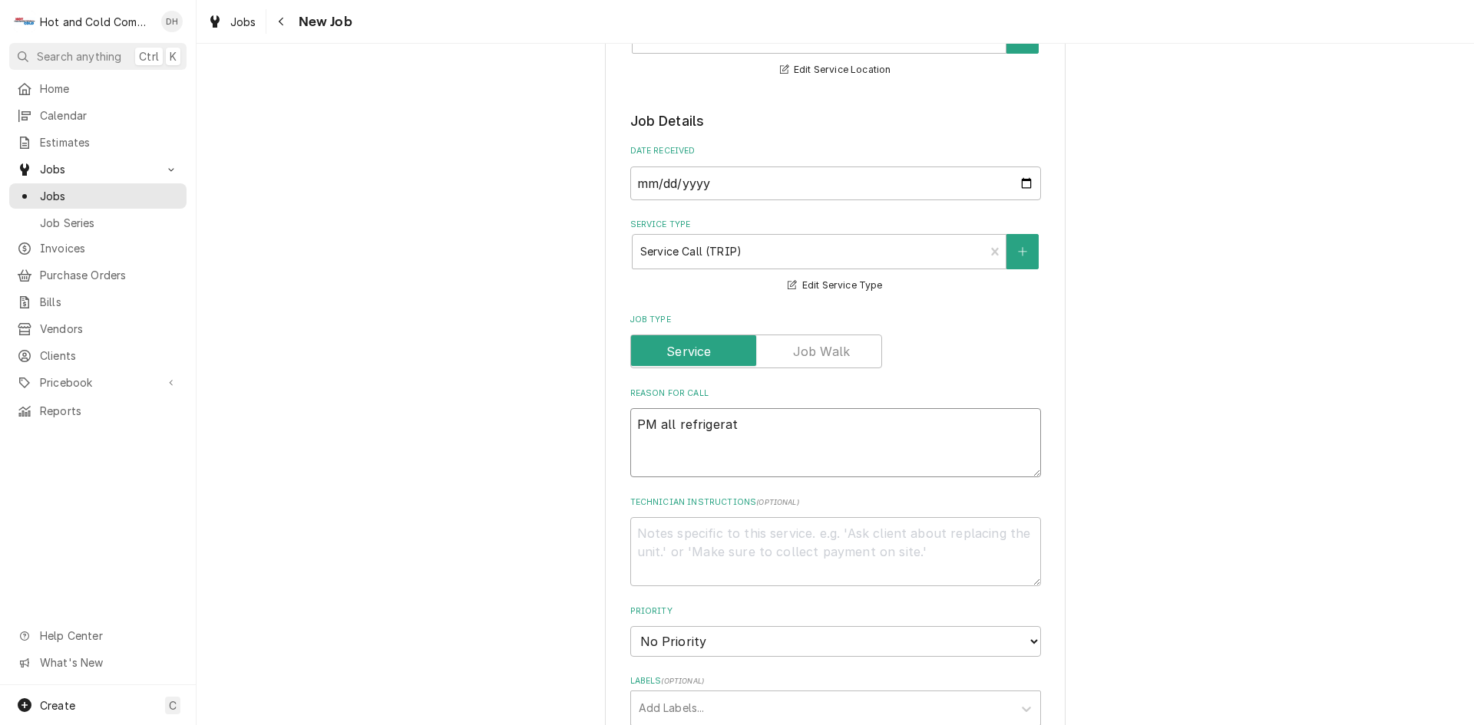
type textarea "x"
type textarea "PM all refrigerati"
type textarea "x"
type textarea "PM all refrigeratio"
type textarea "x"
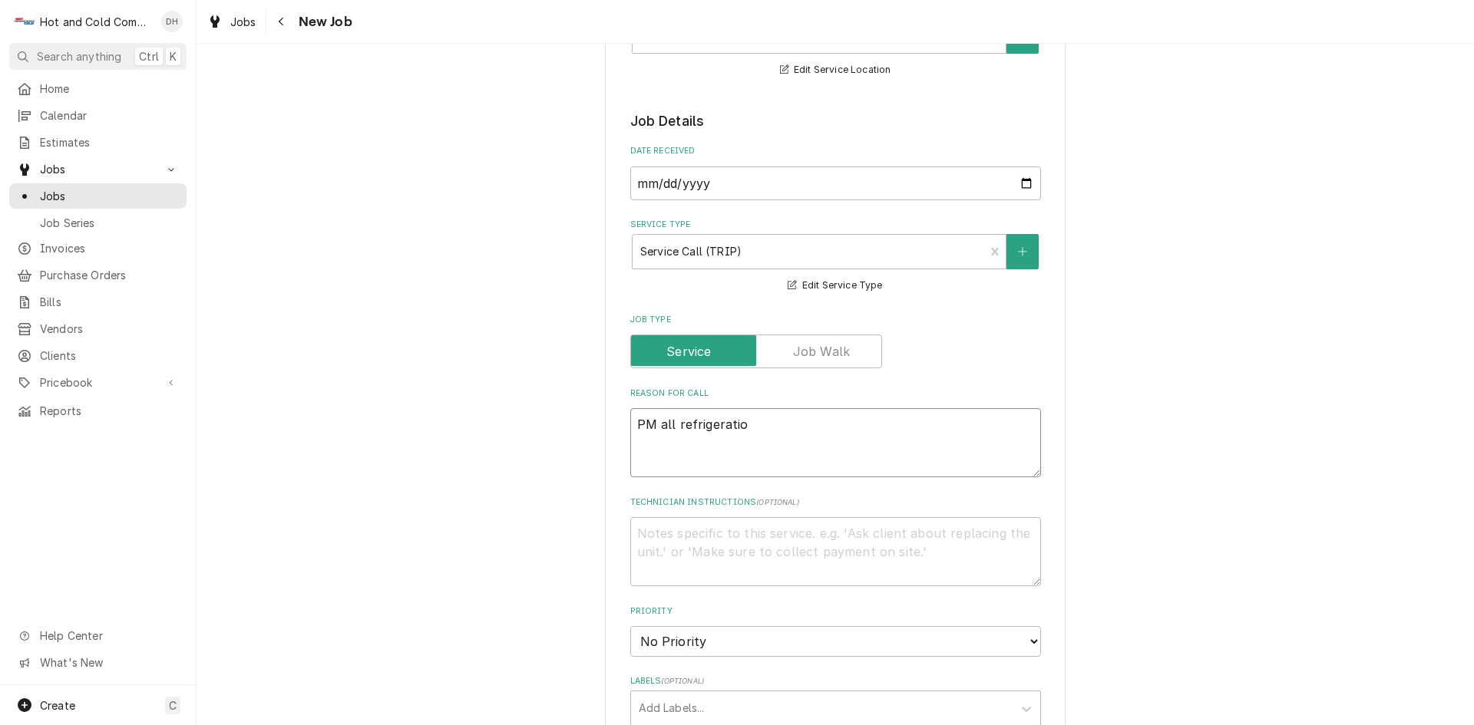
type textarea "PM all refrigeration"
type textarea "x"
type textarea "PM all refrigeration"
type textarea "x"
type textarea "PM all refrigeration e"
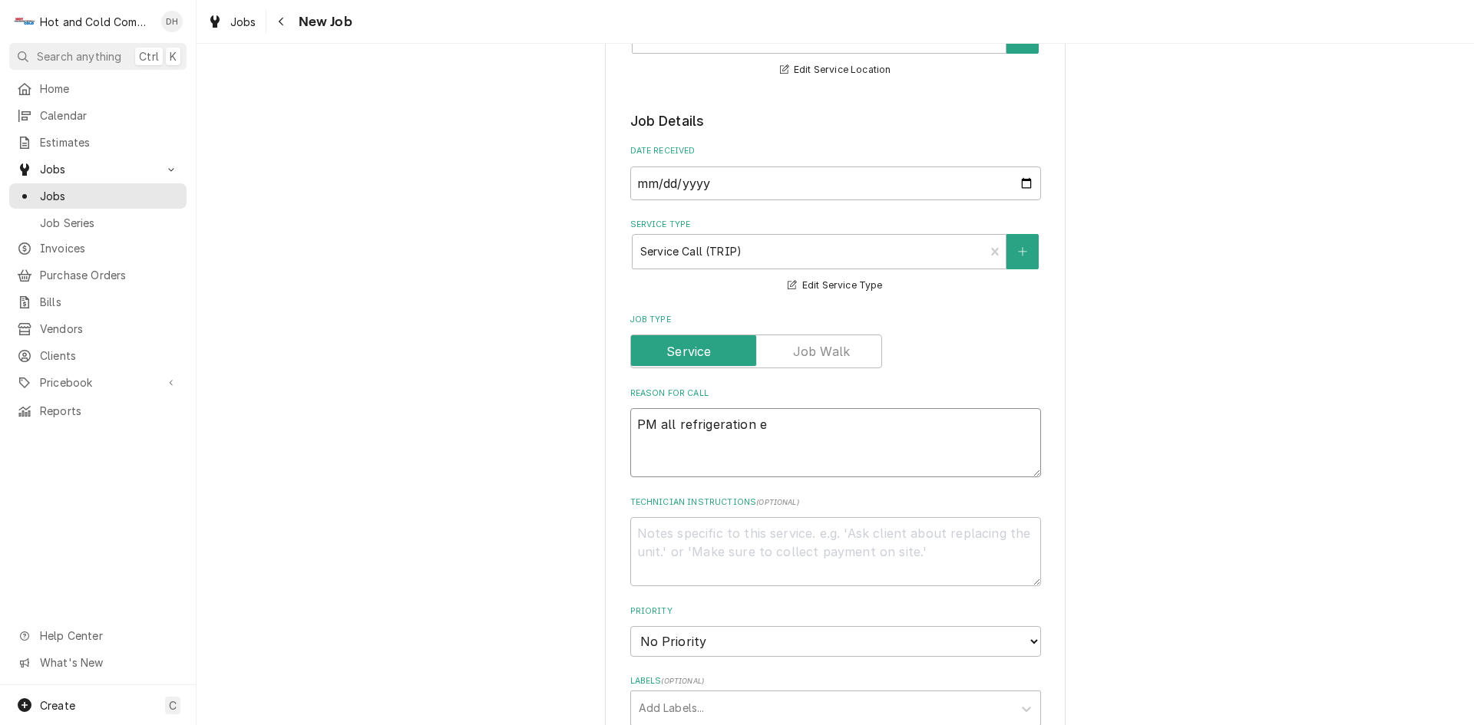
type textarea "x"
type textarea "PM all refrigeration eq"
type textarea "x"
type textarea "PM all refrigeration equ"
type textarea "x"
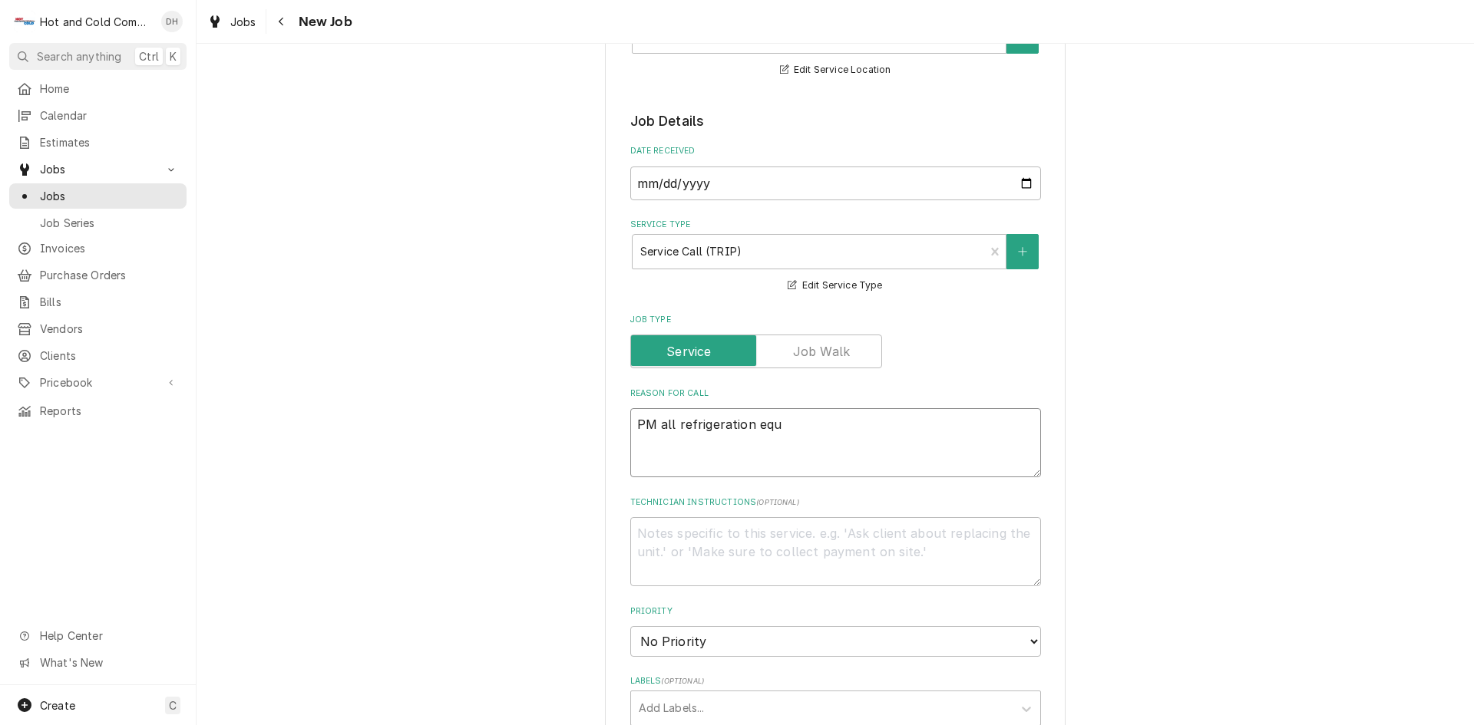
type textarea "PM all refrigeration equi"
type textarea "x"
type textarea "PM all refrigeration equip"
type textarea "x"
type textarea "PM all refrigeration equipm"
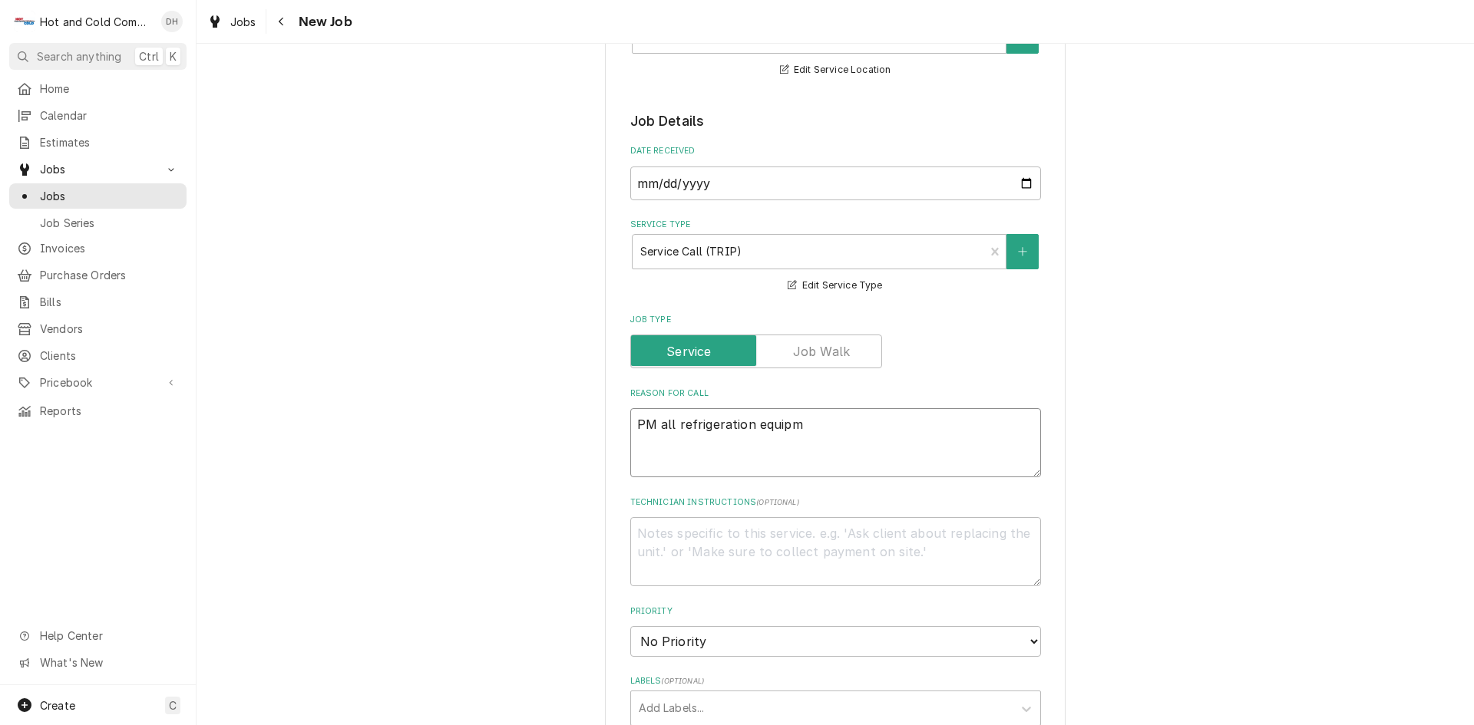
type textarea "x"
type textarea "PM all refrigeration equipme"
type textarea "x"
type textarea "PM all refrigeration equipmen"
type textarea "x"
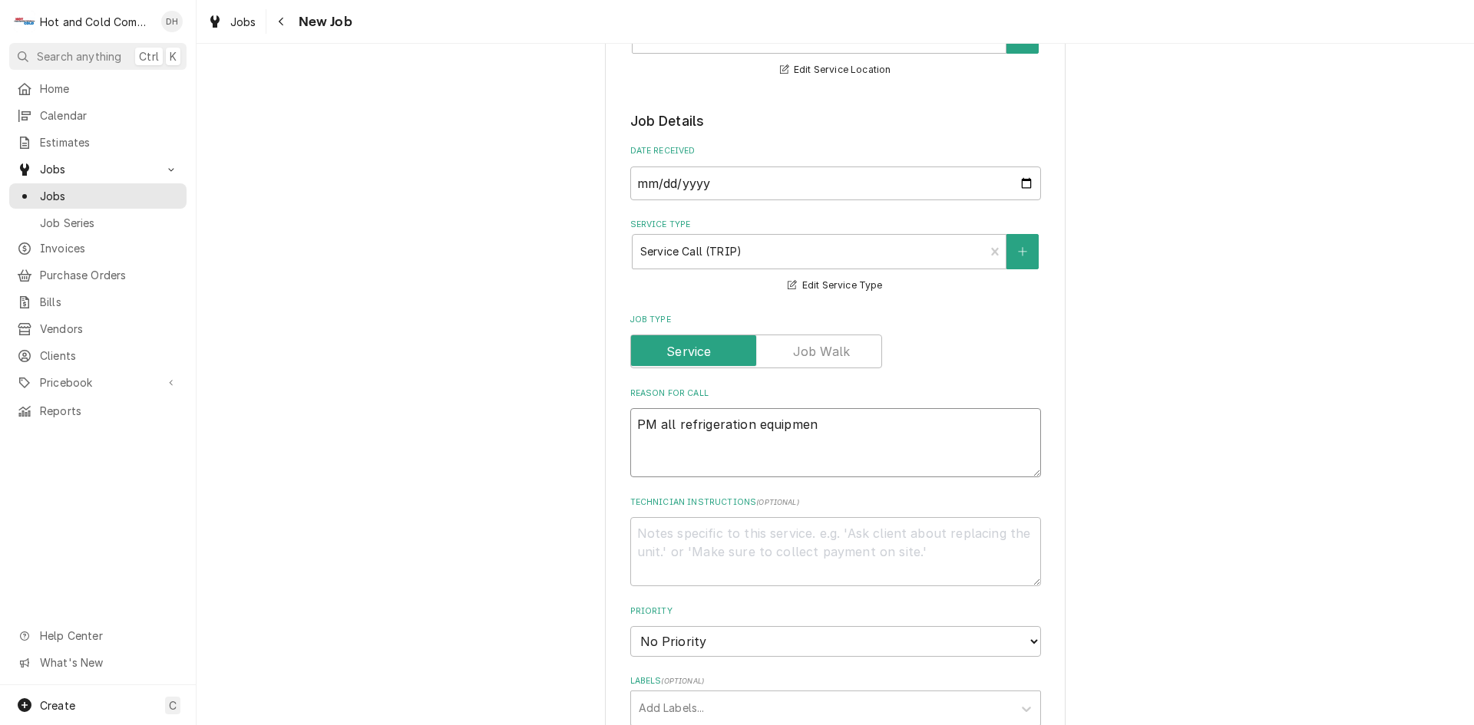
type textarea "PM all refrigeration equipment"
type textarea "x"
type textarea "PM all refrigeration equipment"
click at [837, 431] on textarea "PM all refrigeration equipment" at bounding box center [835, 442] width 411 height 69
type textarea "x"
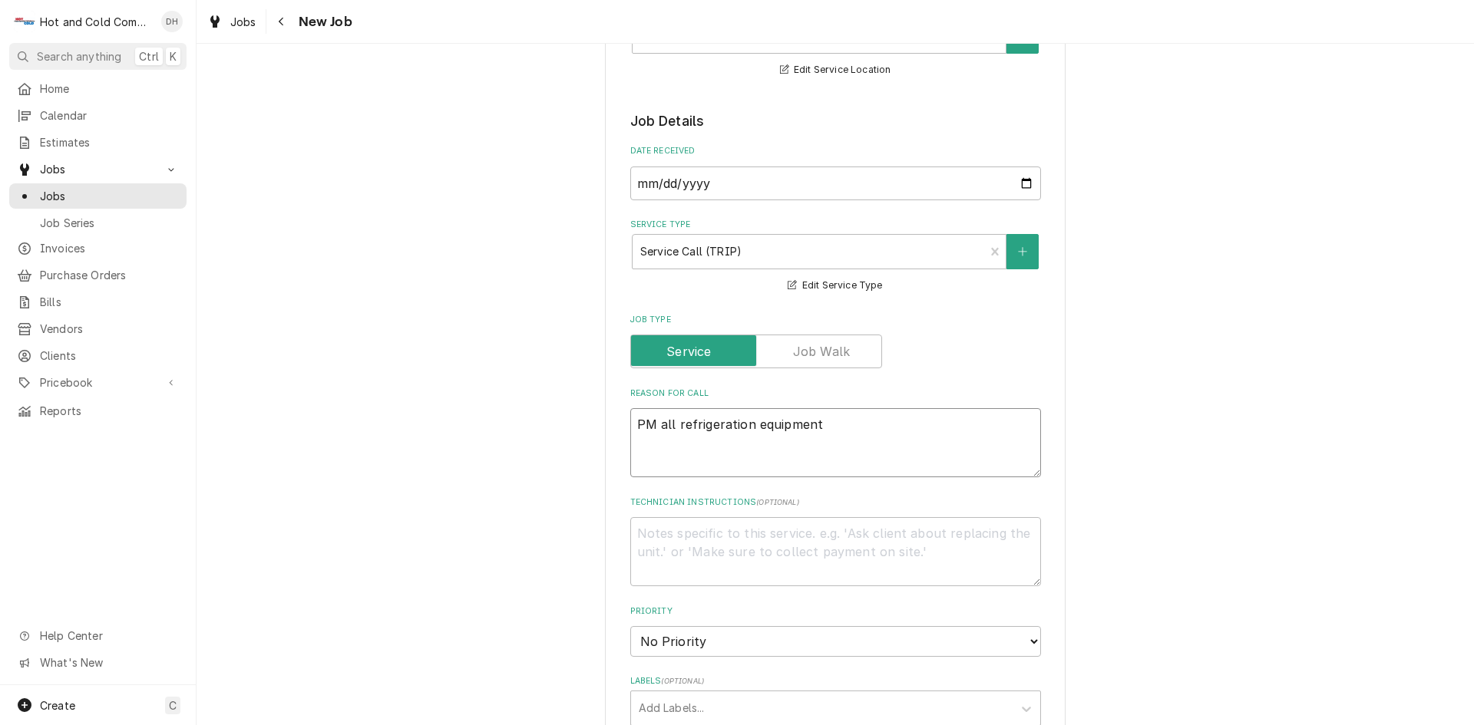
type textarea "PM all refrigeration equipment"
paste textarea "Pie Bar Woodstock (11am - 7pm) 8720 Main Street #130 Woodstock, GA - 2) Two Doo…"
type textarea "x"
type textarea "PM all refrigeration equipment Pie Bar Woodstock (11am - 7pm) 8720 Main Street …"
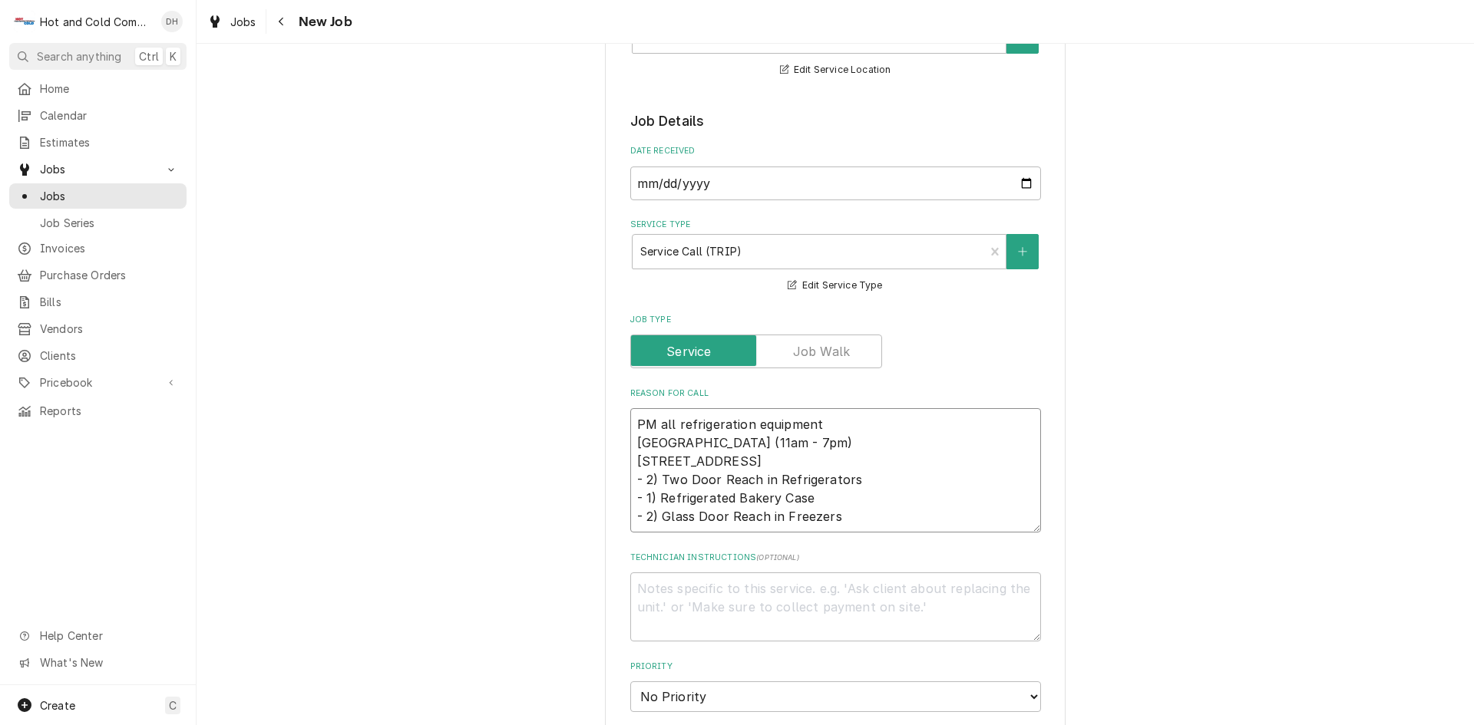
type textarea "x"
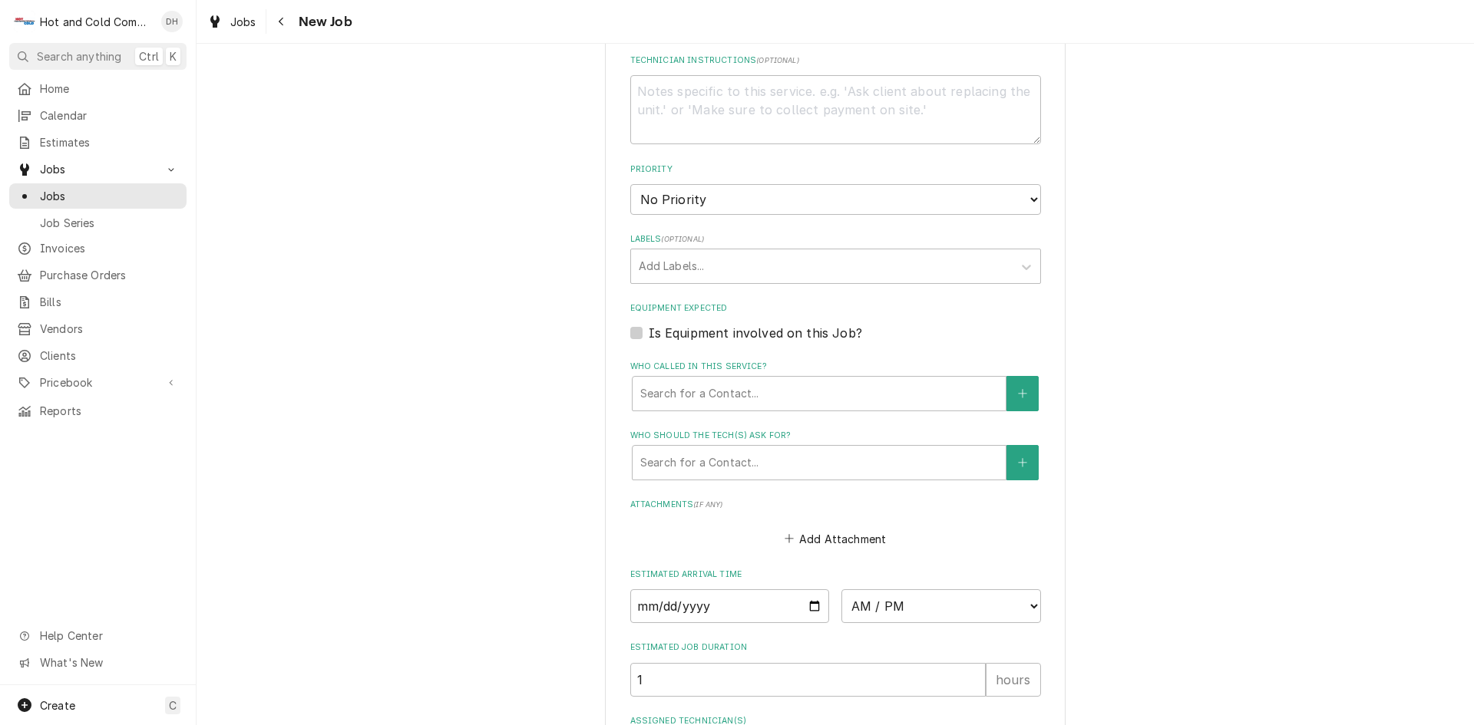
scroll to position [768, 0]
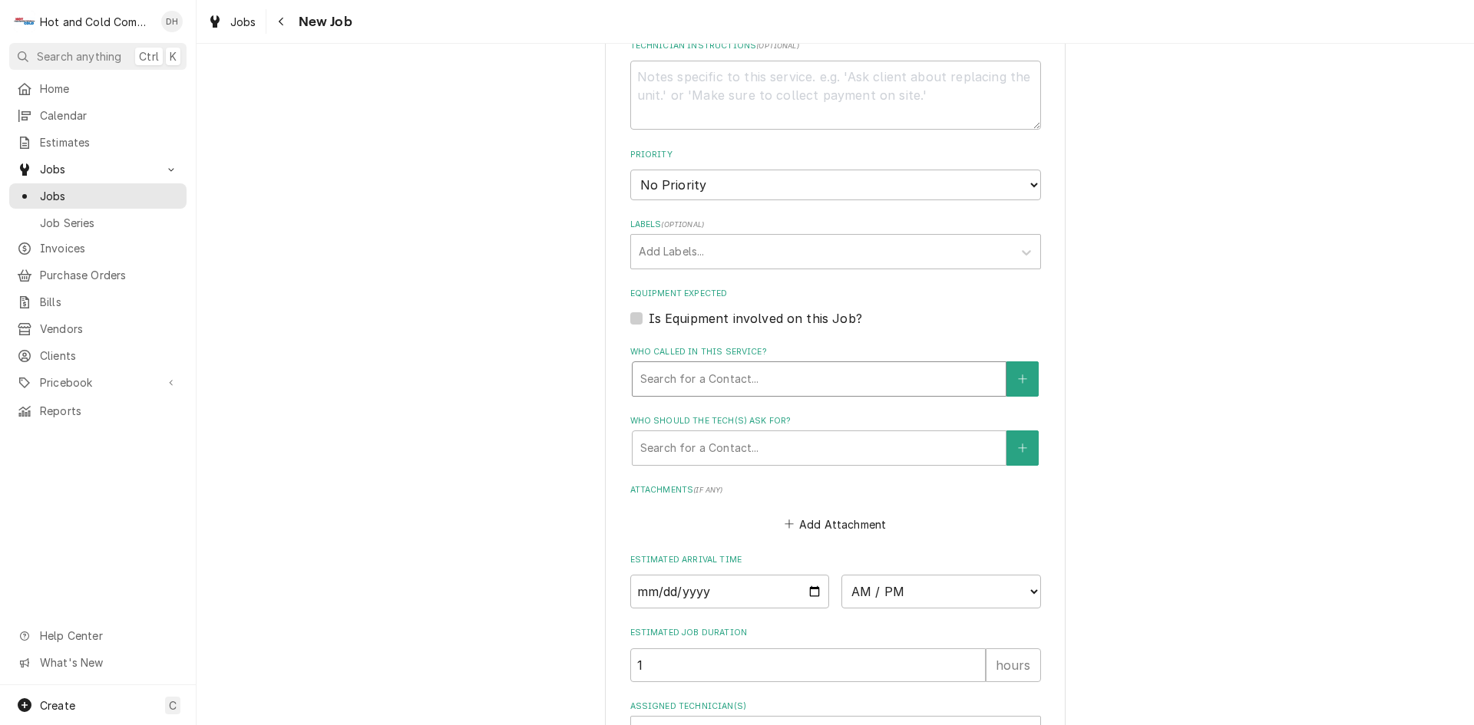
type textarea "PM all refrigeration equipment Pie Bar Woodstock (11am - 7pm) 8720 Main Street …"
click at [683, 379] on div "Who called in this service?" at bounding box center [819, 379] width 358 height 28
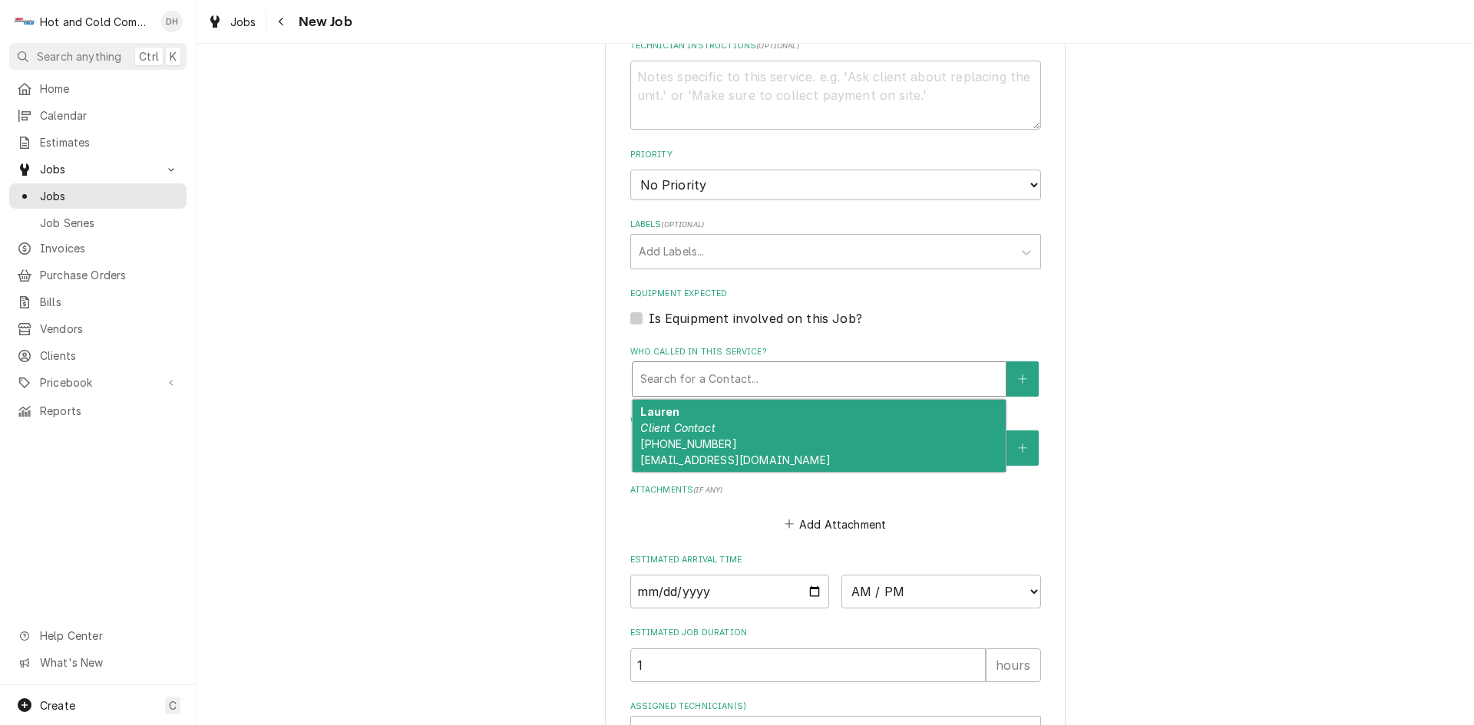
drag, startPoint x: 684, startPoint y: 424, endPoint x: 699, endPoint y: 425, distance: 15.4
click at [685, 426] on em "Client Contact" at bounding box center [677, 427] width 74 height 13
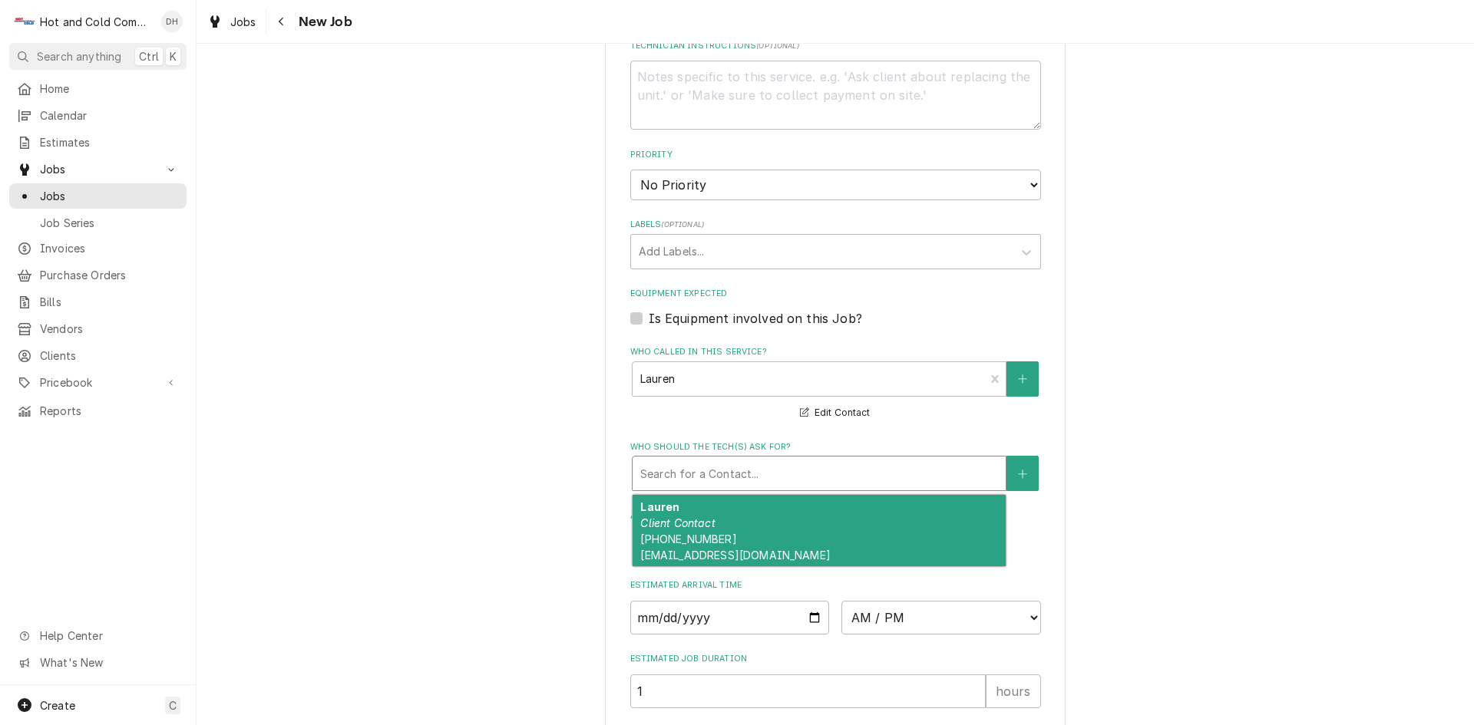
click at [738, 468] on div "Who should the tech(s) ask for?" at bounding box center [819, 474] width 358 height 28
drag, startPoint x: 712, startPoint y: 507, endPoint x: 767, endPoint y: 497, distance: 56.0
click at [712, 507] on div "Lauren Client Contact (404) 536-5100 hello@orderpiebar.com" at bounding box center [819, 531] width 373 height 72
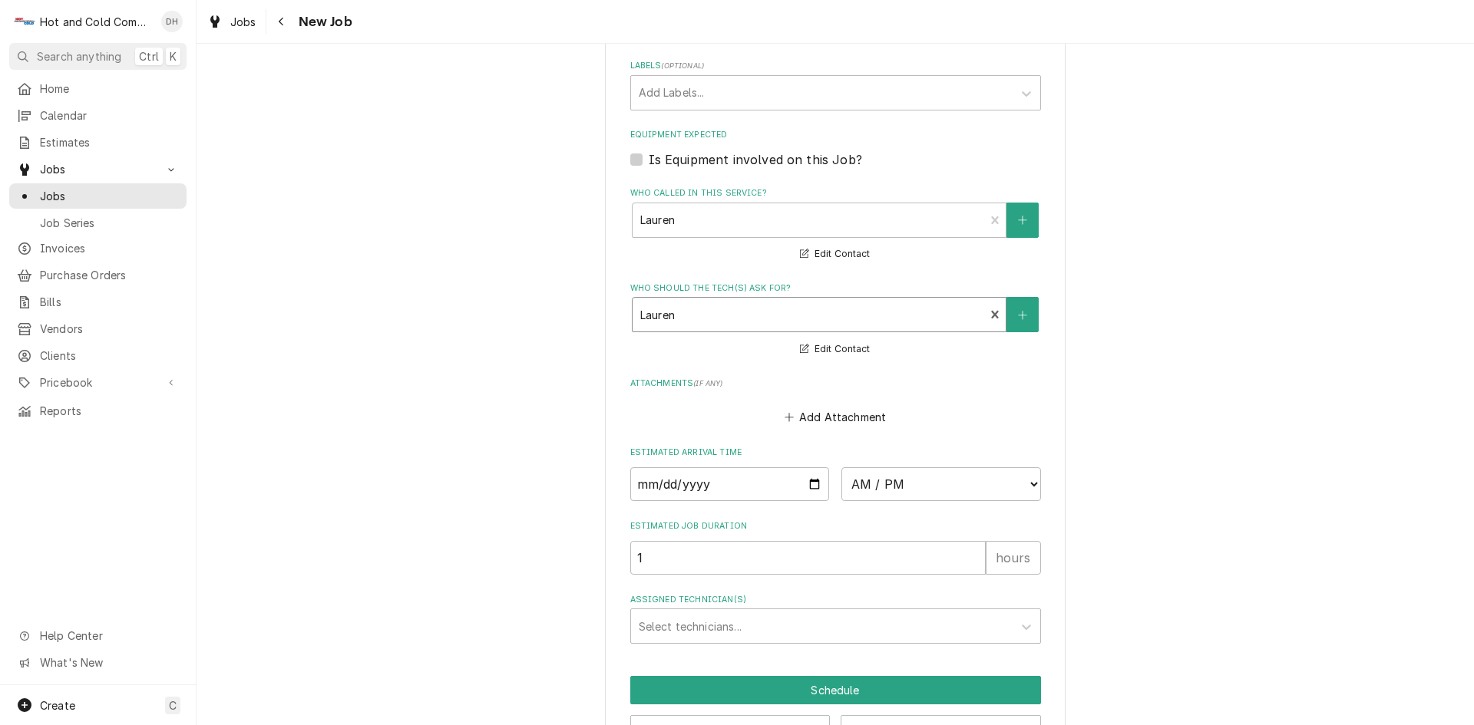
scroll to position [978, 0]
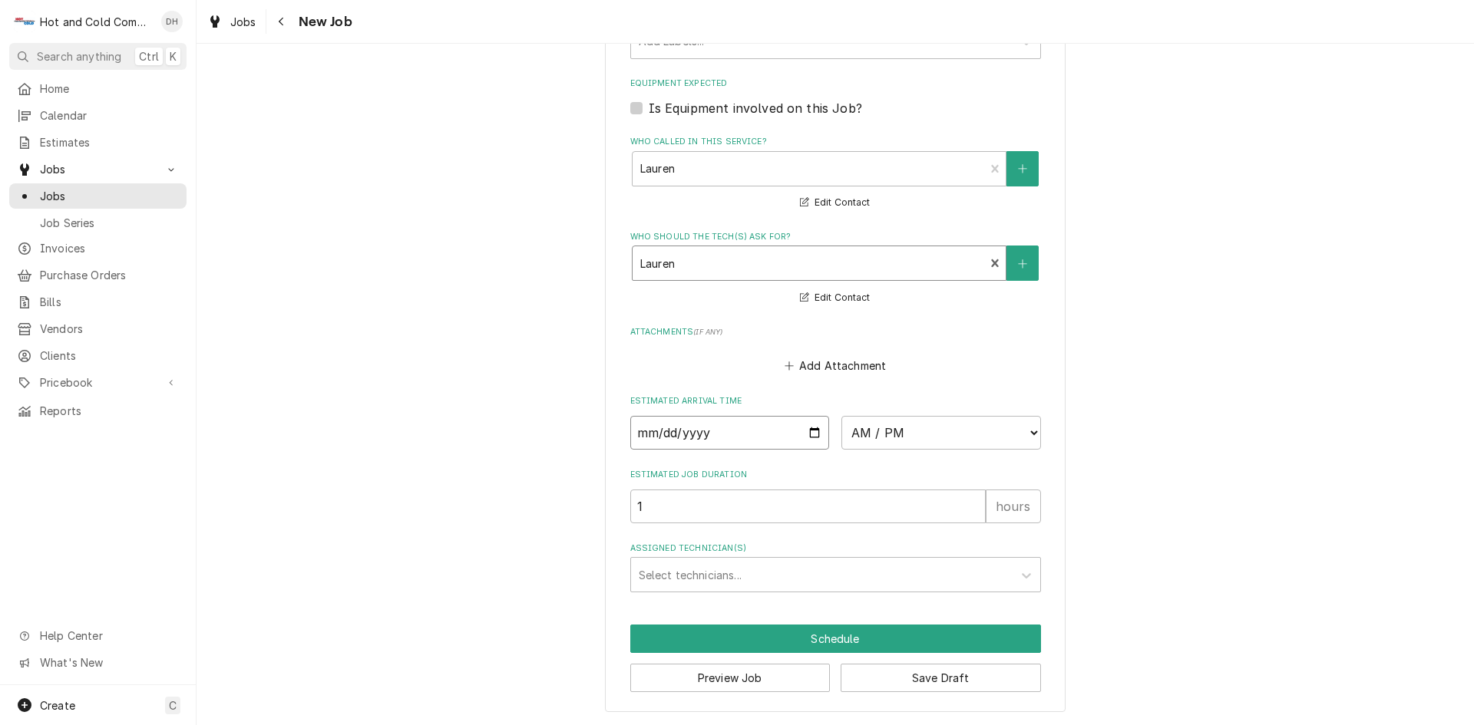
click at [810, 431] on input "Date" at bounding box center [730, 433] width 200 height 34
type textarea "x"
type input "2025-08-15"
type textarea "x"
click at [1028, 433] on select "AM / PM 6:00 AM 6:15 AM 6:30 AM 6:45 AM 7:00 AM 7:15 AM 7:30 AM 7:45 AM 8:00 AM…" at bounding box center [941, 433] width 200 height 34
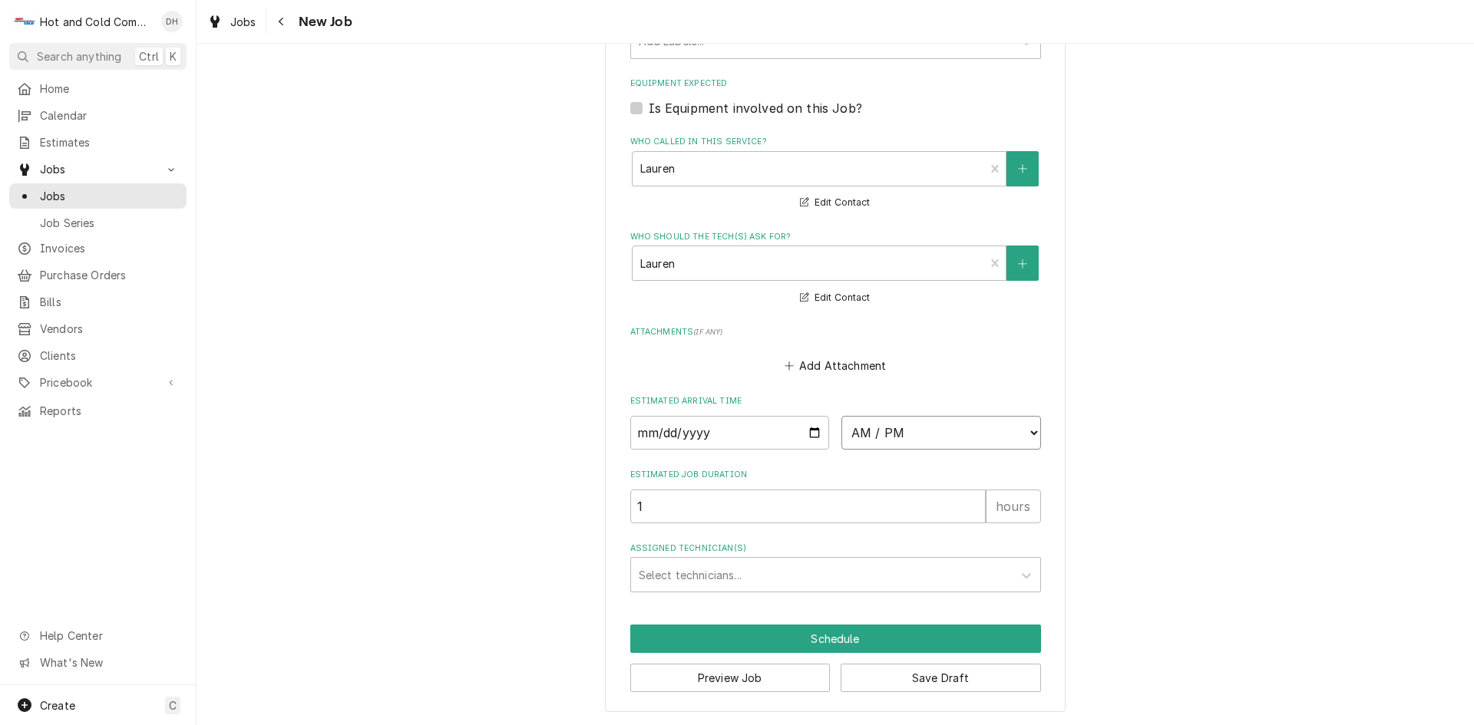
select select "12:00:00"
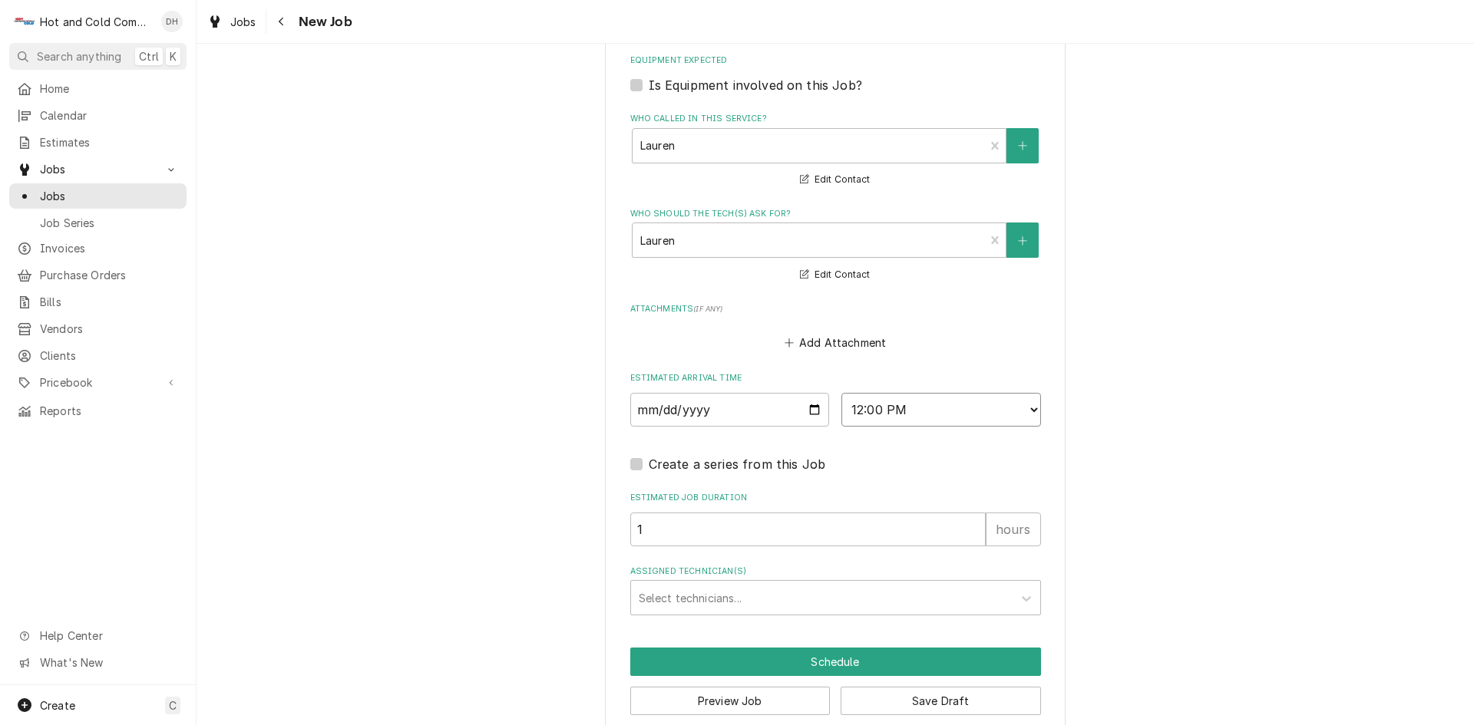
scroll to position [1024, 0]
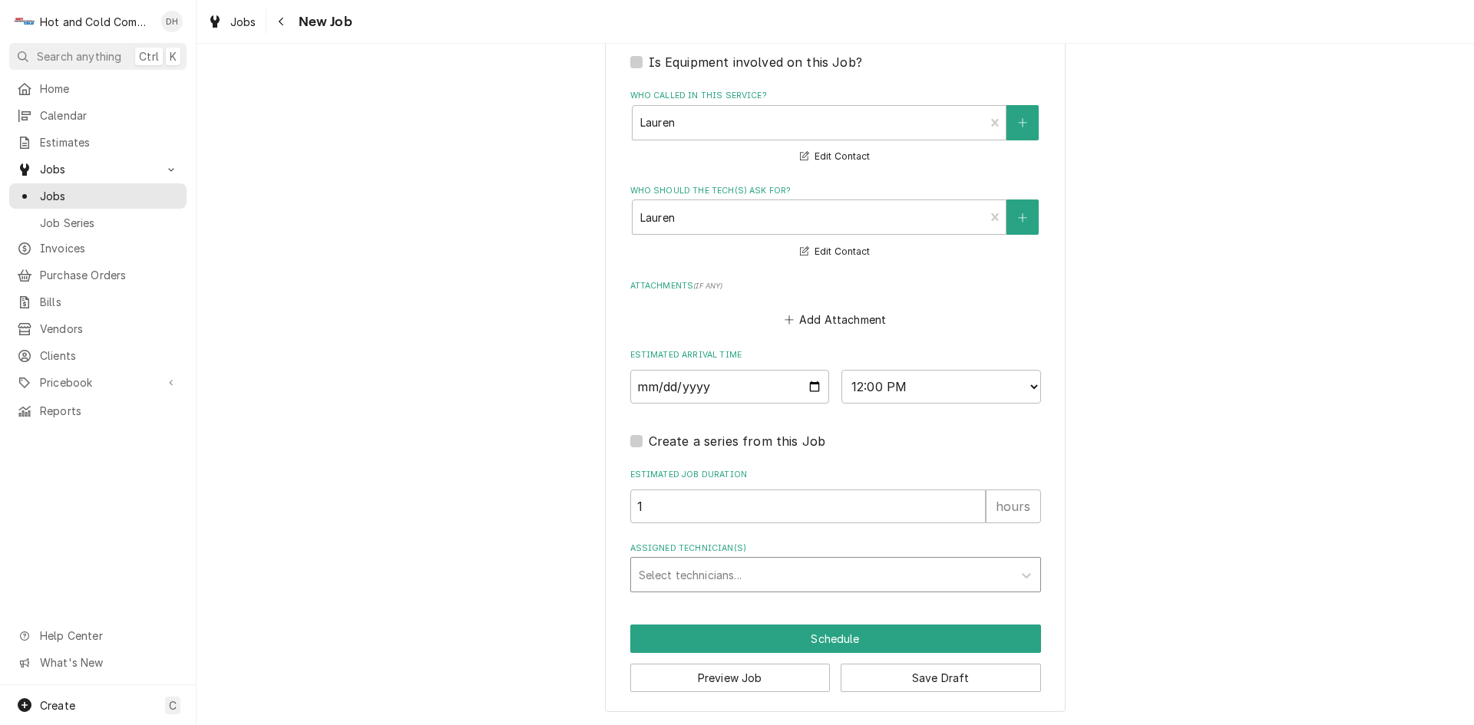
click at [772, 573] on div "Assigned Technician(s)" at bounding box center [822, 575] width 366 height 28
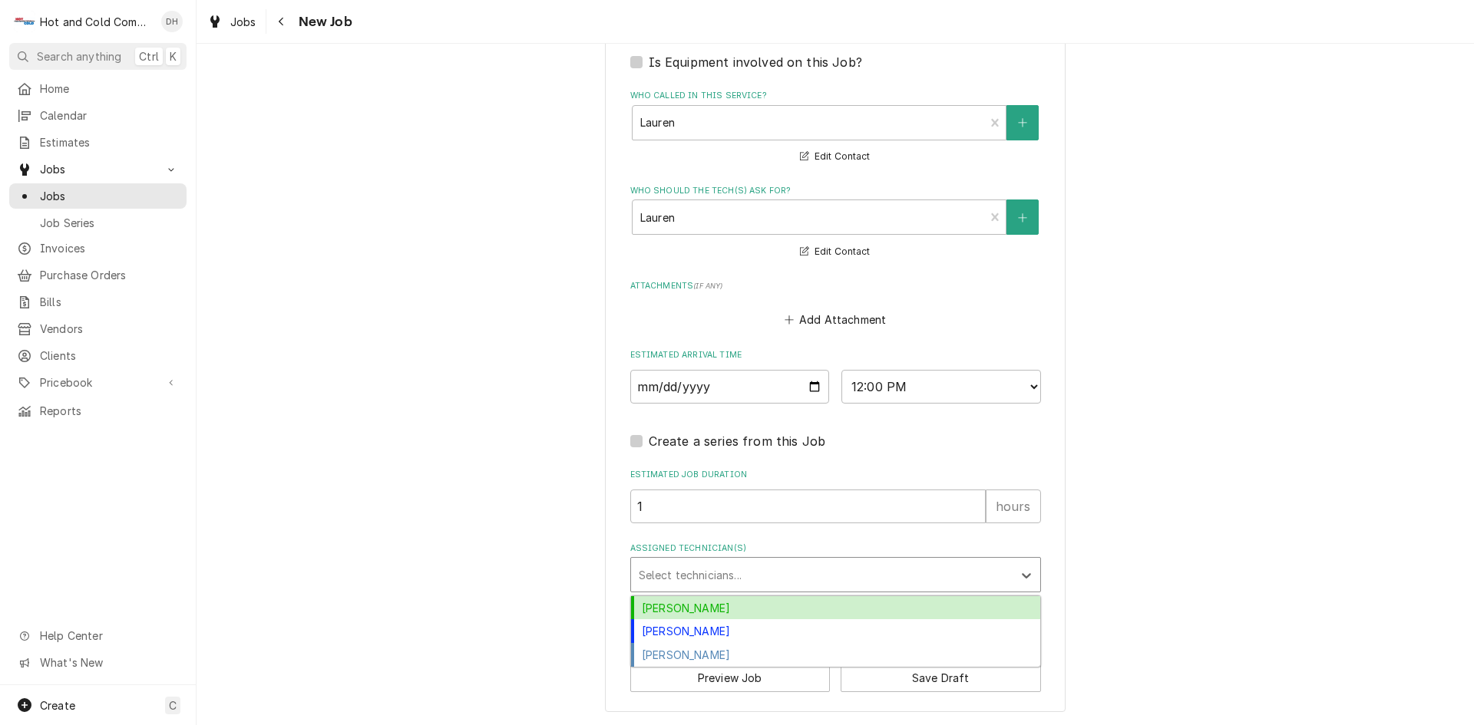
click at [670, 607] on div "Daryl Harris" at bounding box center [835, 608] width 409 height 24
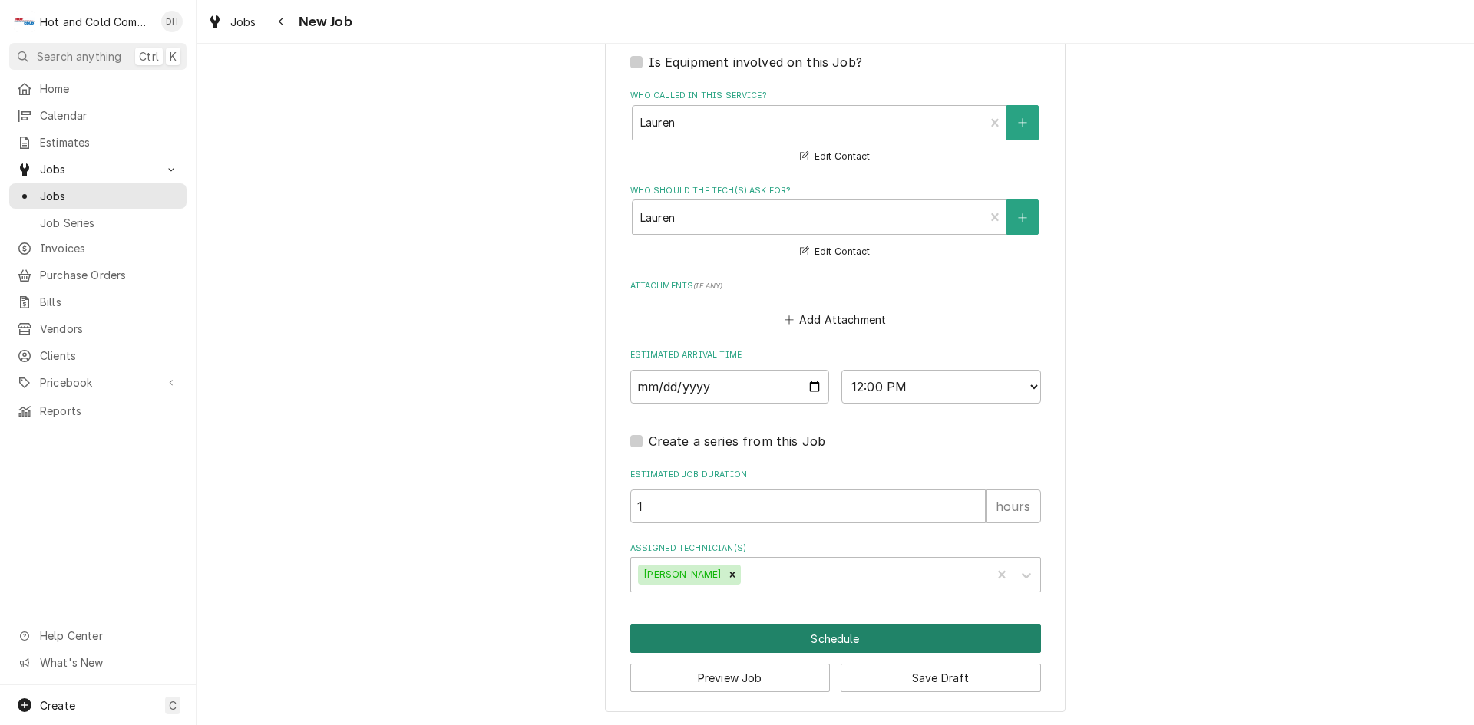
click at [824, 637] on button "Schedule" at bounding box center [835, 639] width 411 height 28
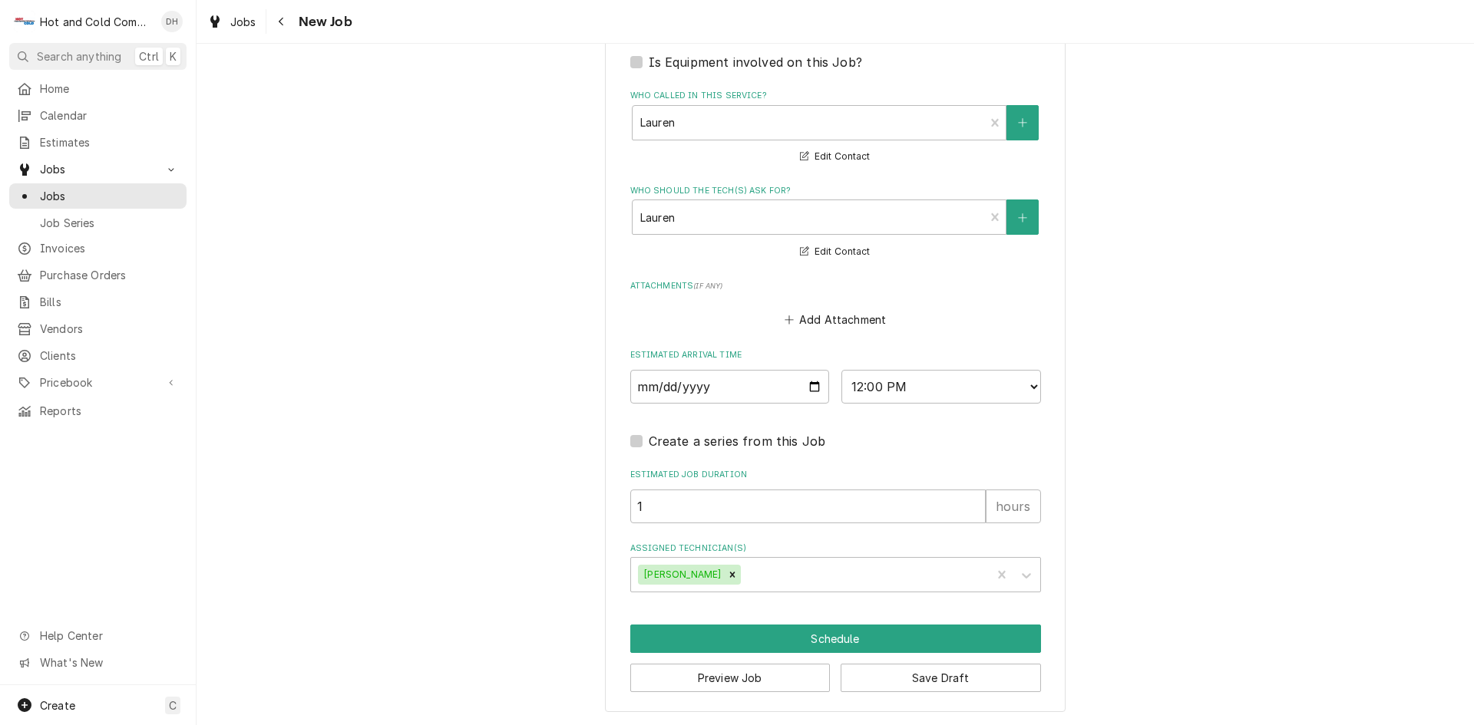
scroll to position [1010, 0]
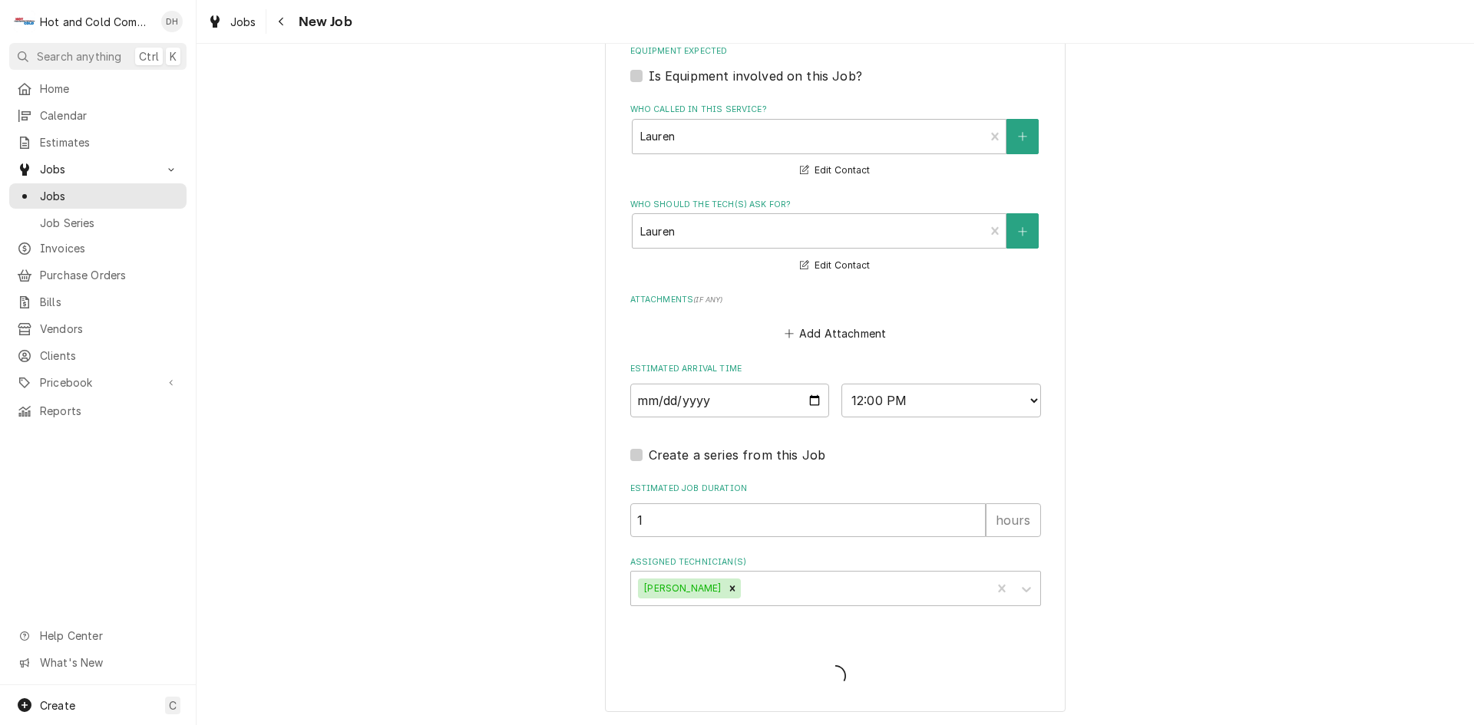
type textarea "x"
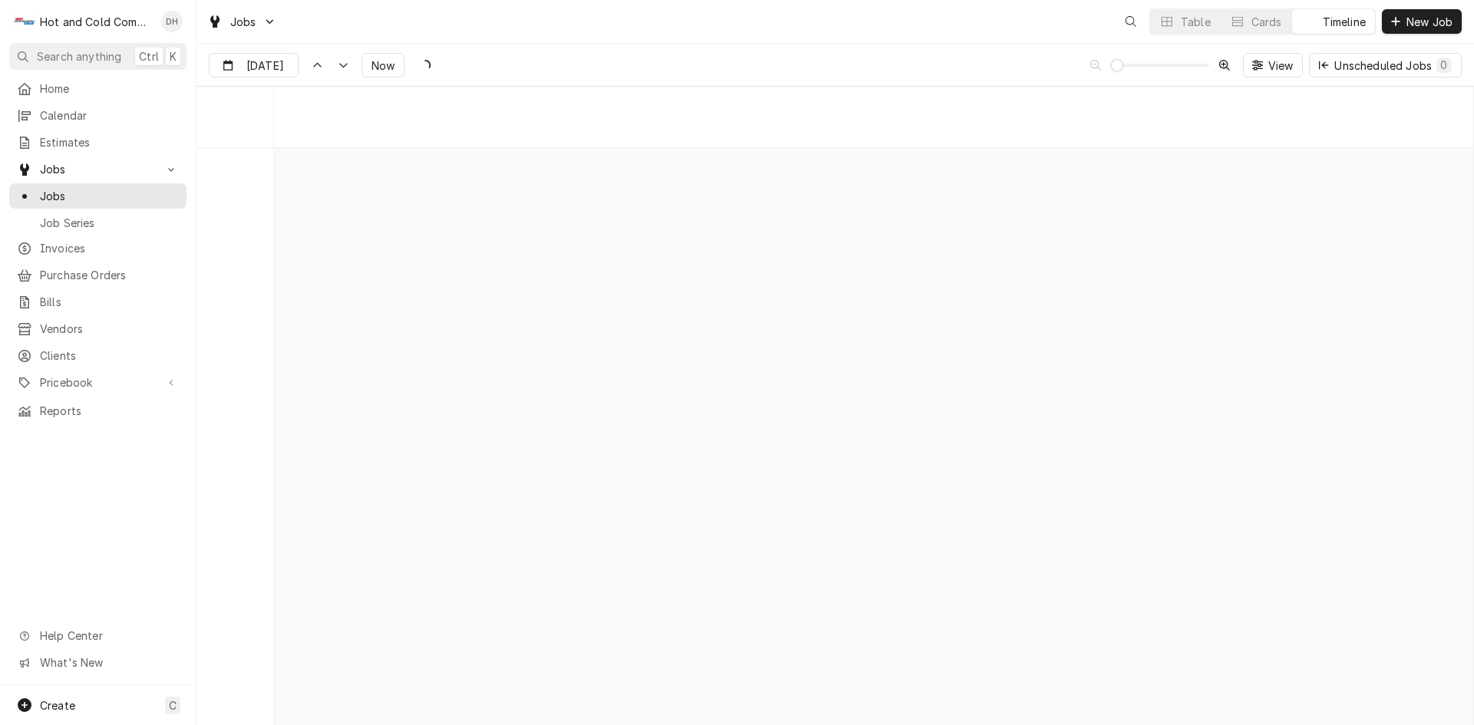
scroll to position [12016, 0]
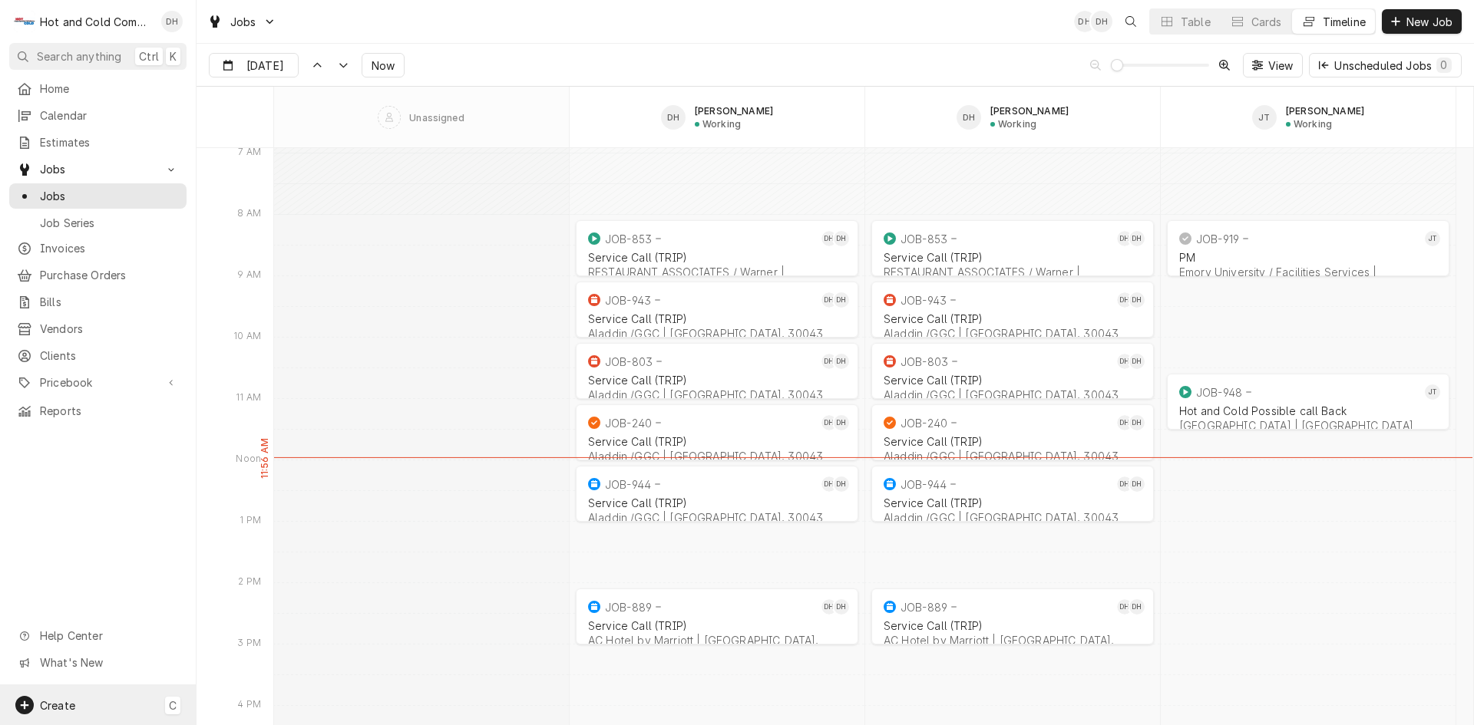
click at [57, 702] on span "Create" at bounding box center [57, 705] width 35 height 13
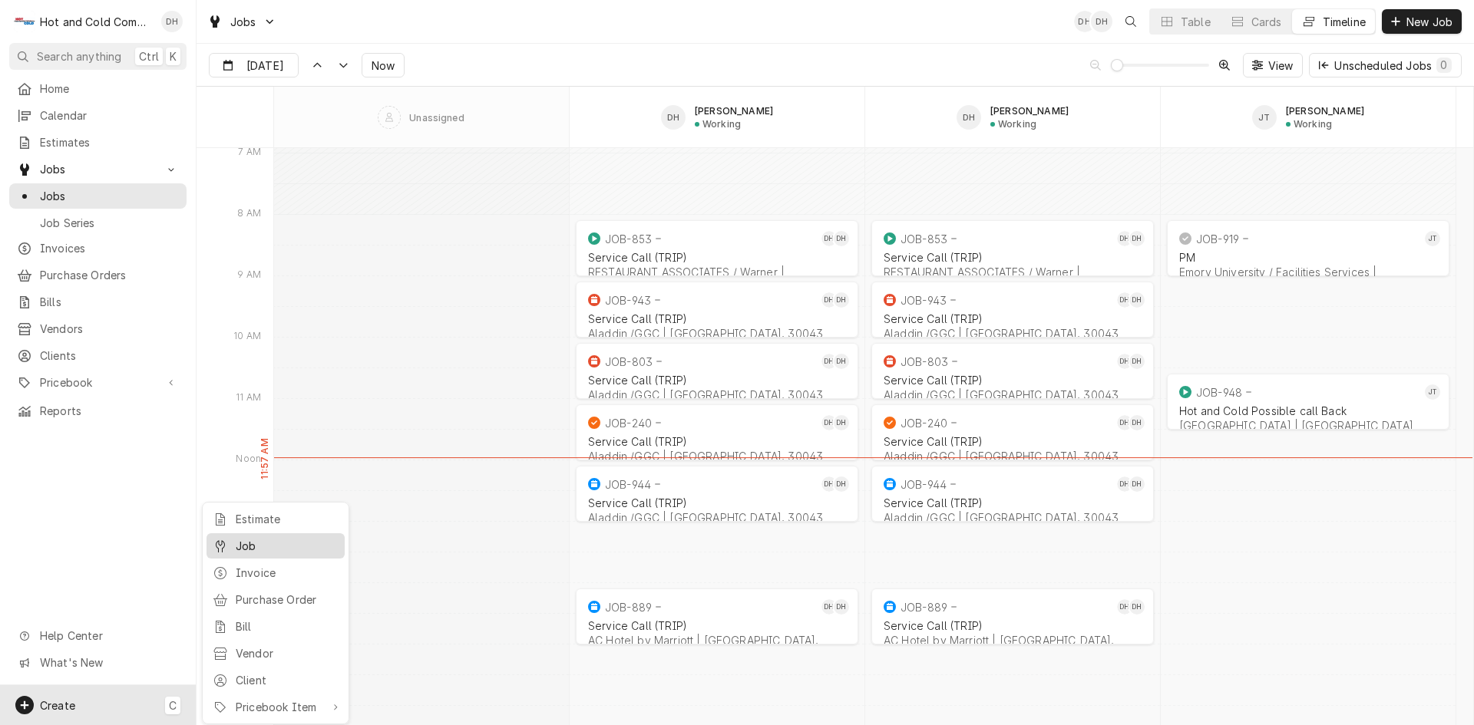
click at [251, 543] on div "Job" at bounding box center [287, 546] width 103 height 16
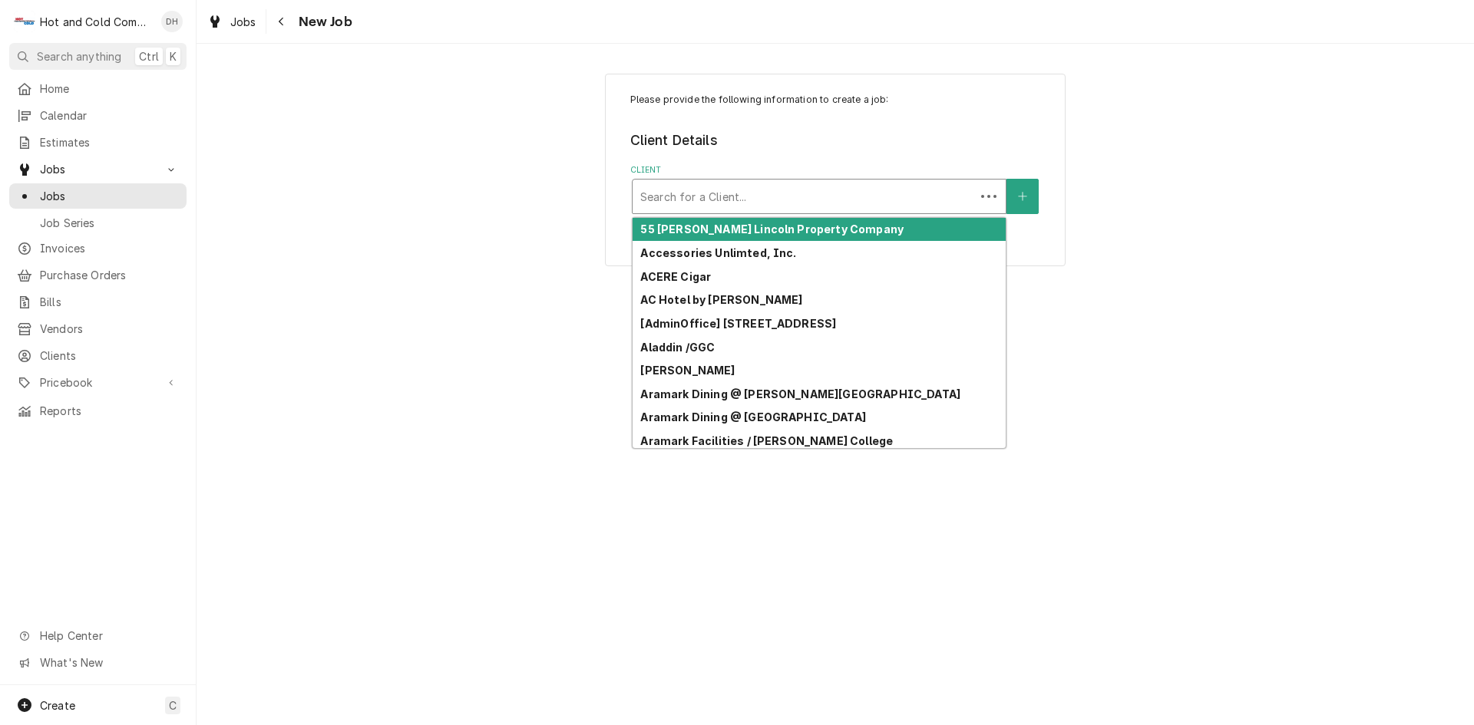
click at [719, 192] on div "Client" at bounding box center [803, 197] width 327 height 28
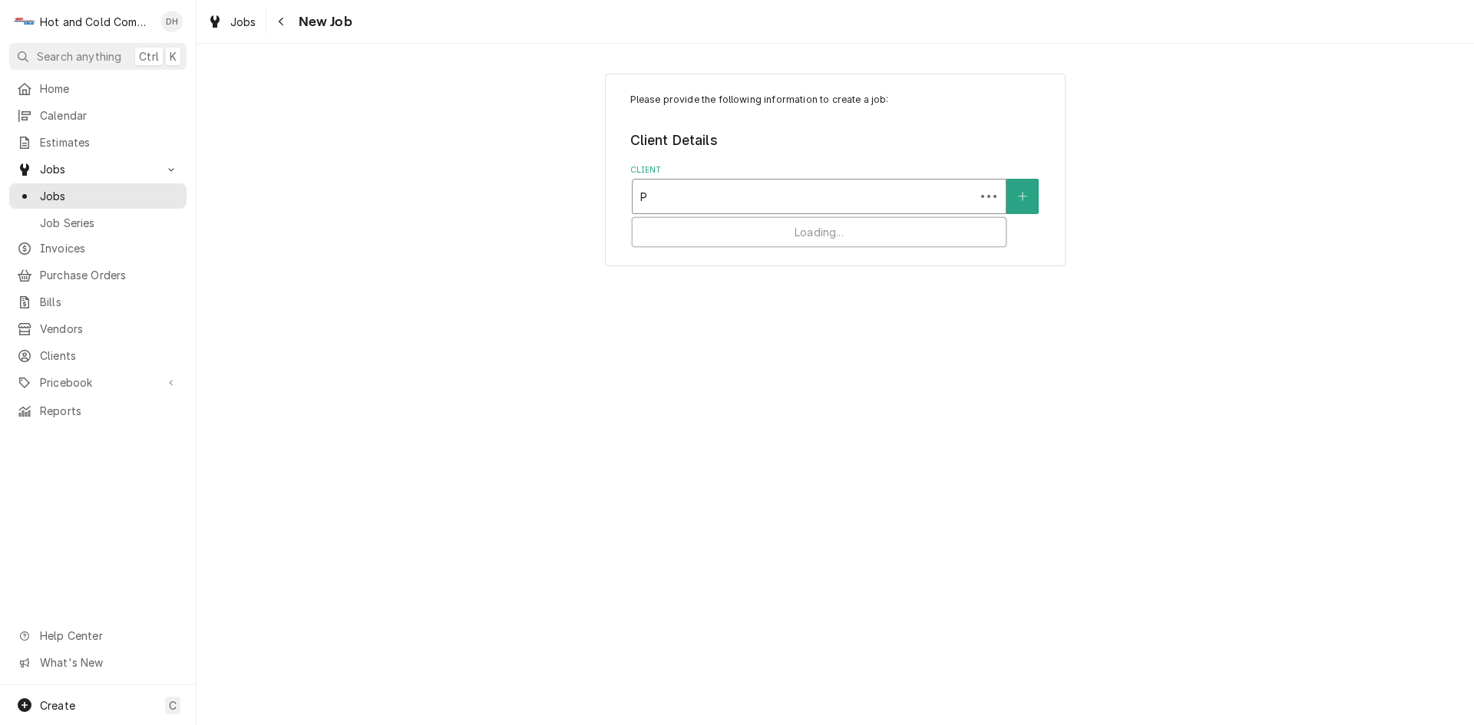
type input "Pi"
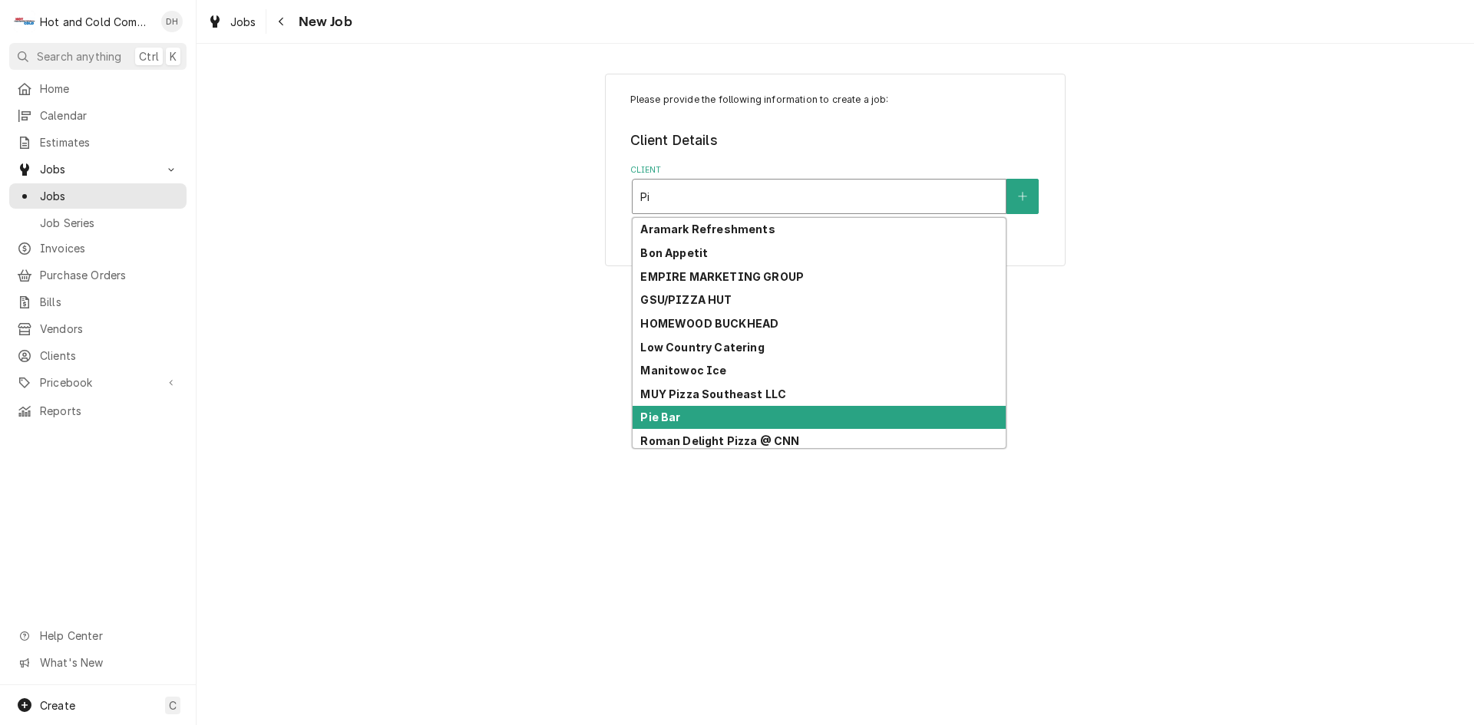
click at [715, 419] on div "Pie Bar" at bounding box center [819, 418] width 373 height 24
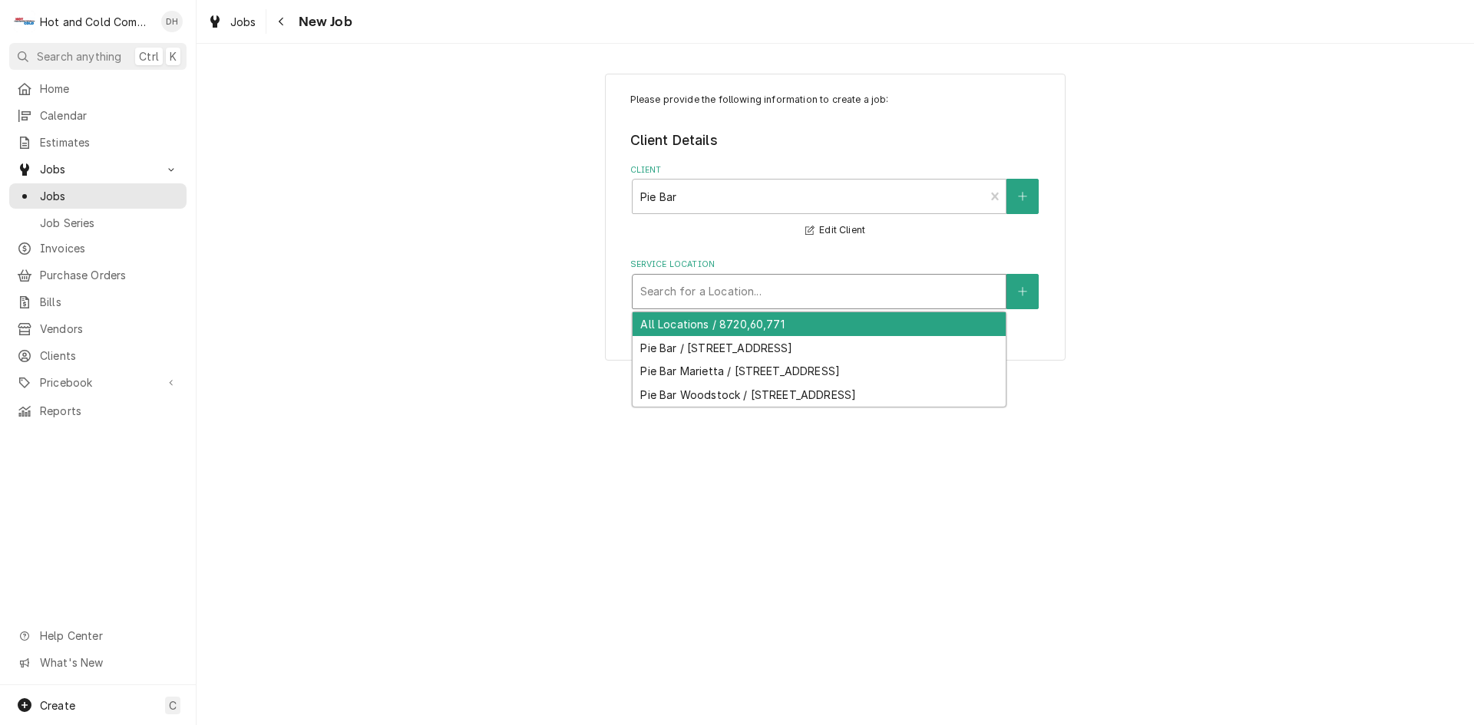
click at [818, 276] on div "Search for a Location..." at bounding box center [819, 292] width 373 height 34
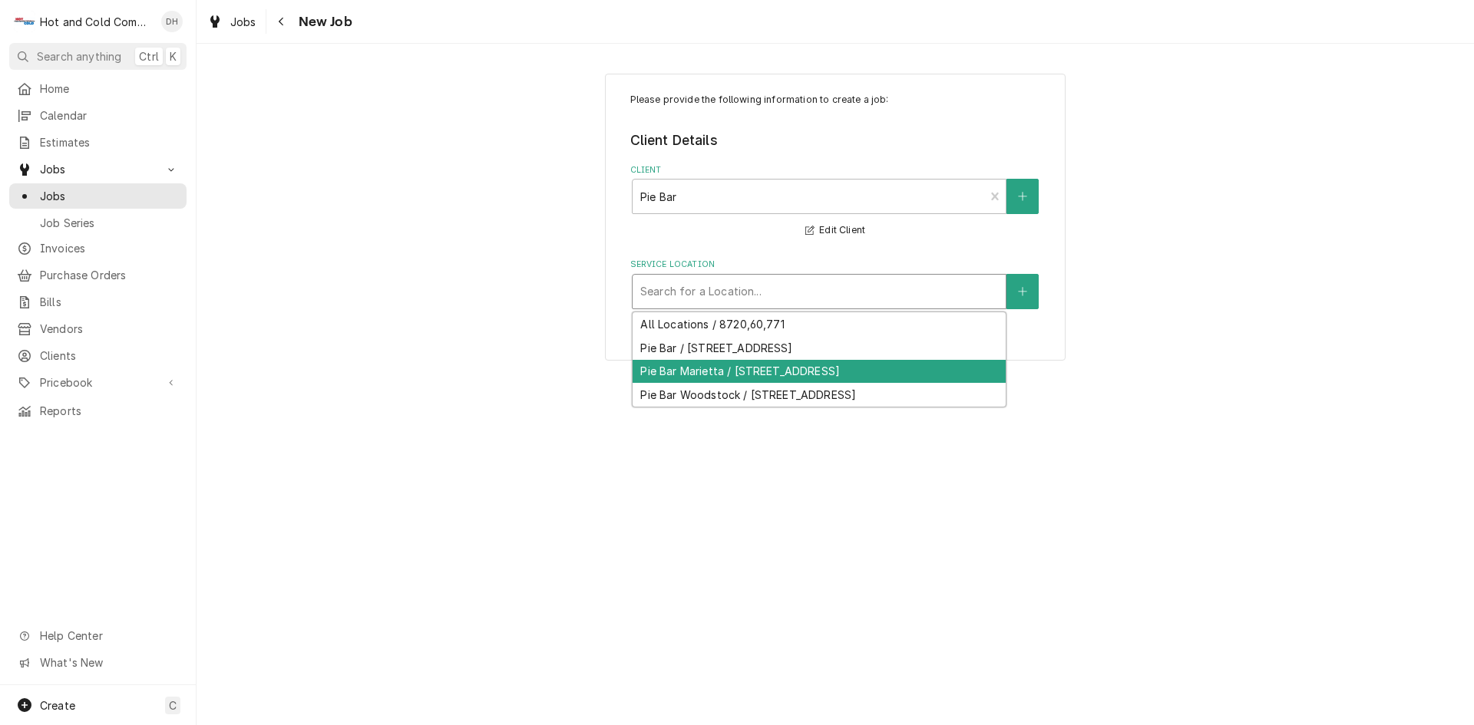
click at [851, 370] on div "Pie Bar Marietta / [STREET_ADDRESS]" at bounding box center [819, 372] width 373 height 24
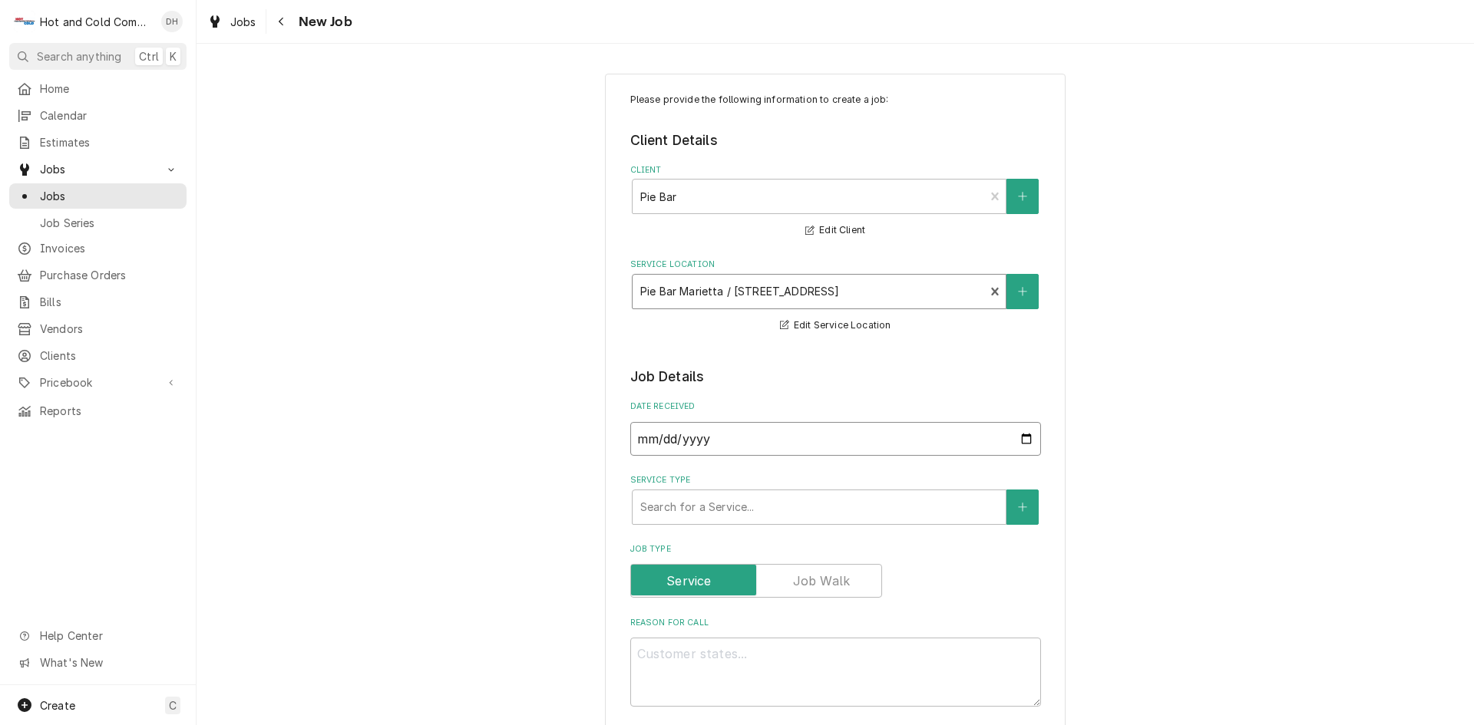
click at [1025, 441] on input "[DATE]" at bounding box center [835, 439] width 411 height 34
type textarea "x"
type input "[DATE]"
click at [795, 506] on div "Service Type" at bounding box center [819, 508] width 358 height 28
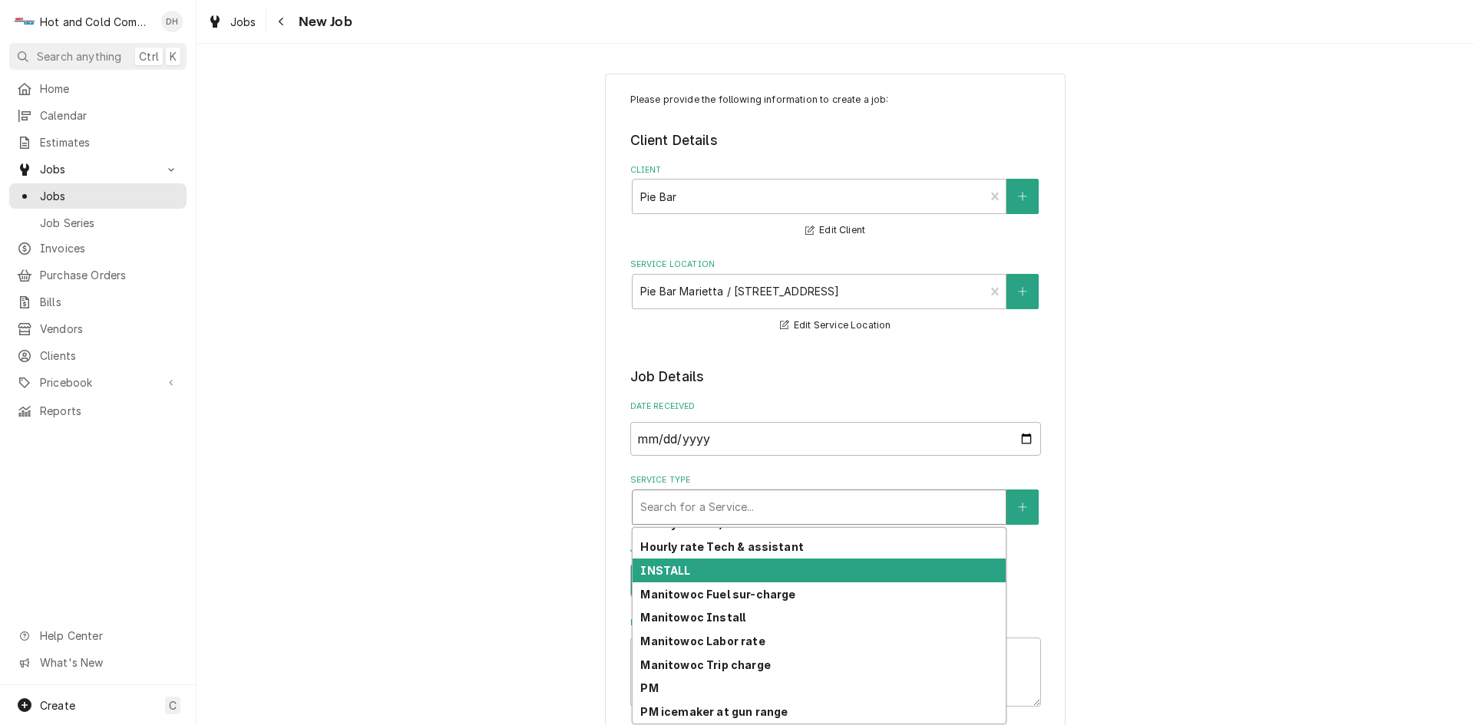
scroll to position [431, 0]
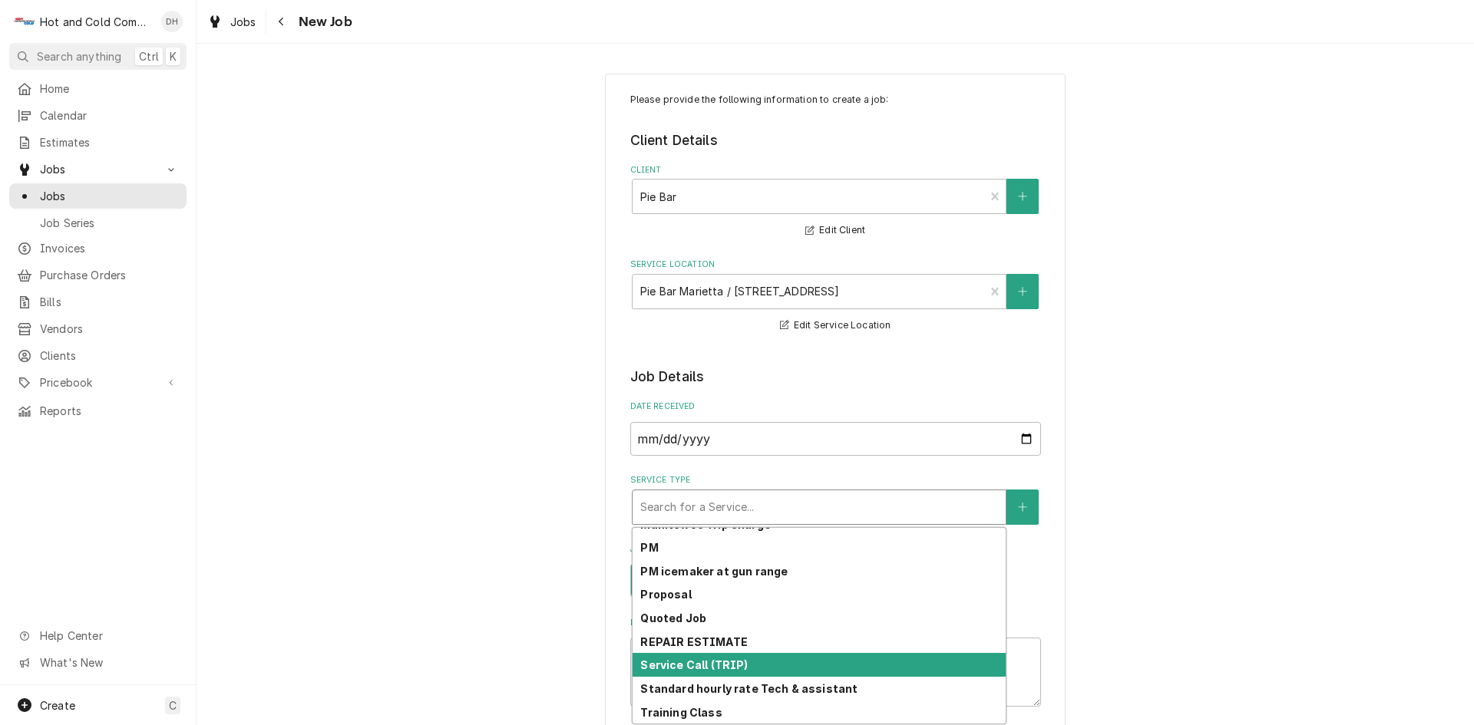
click at [727, 666] on strong "Service Call (TRIP)" at bounding box center [693, 665] width 107 height 13
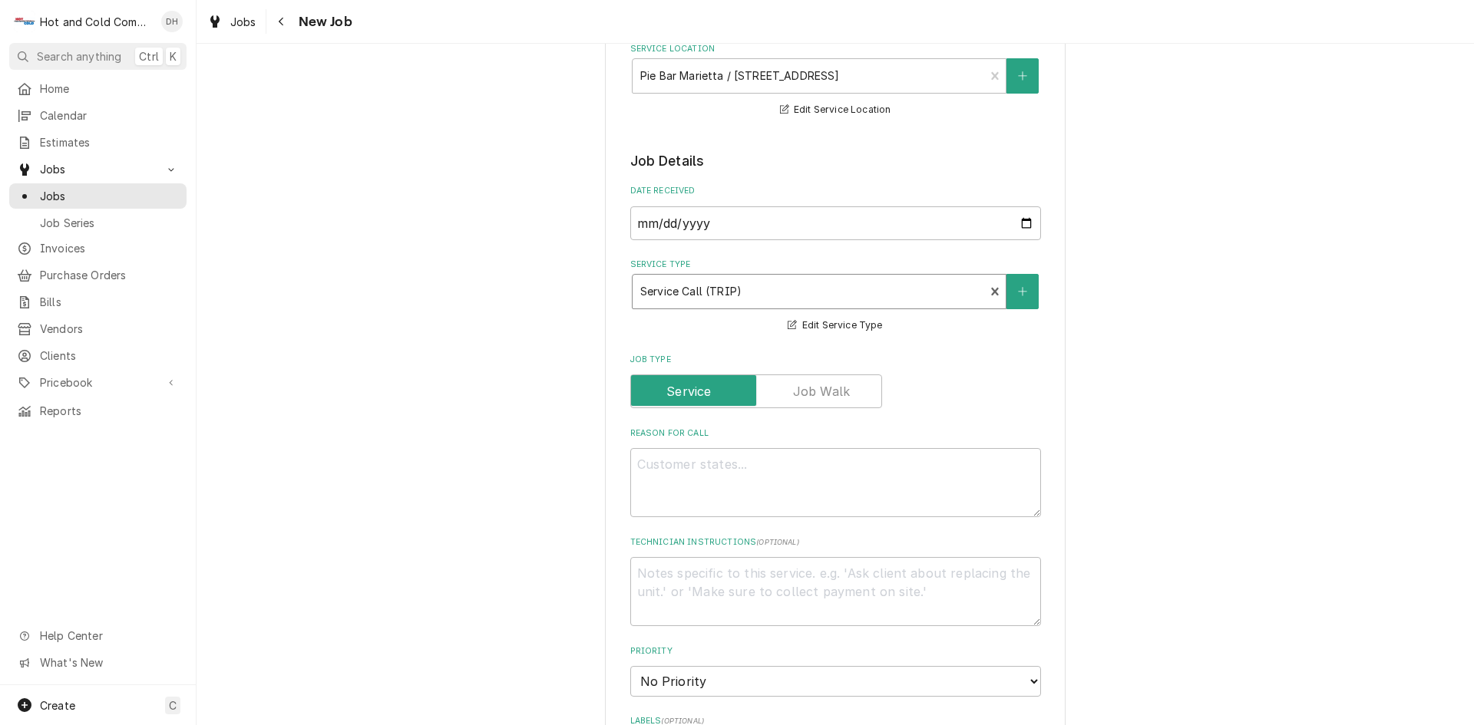
scroll to position [256, 0]
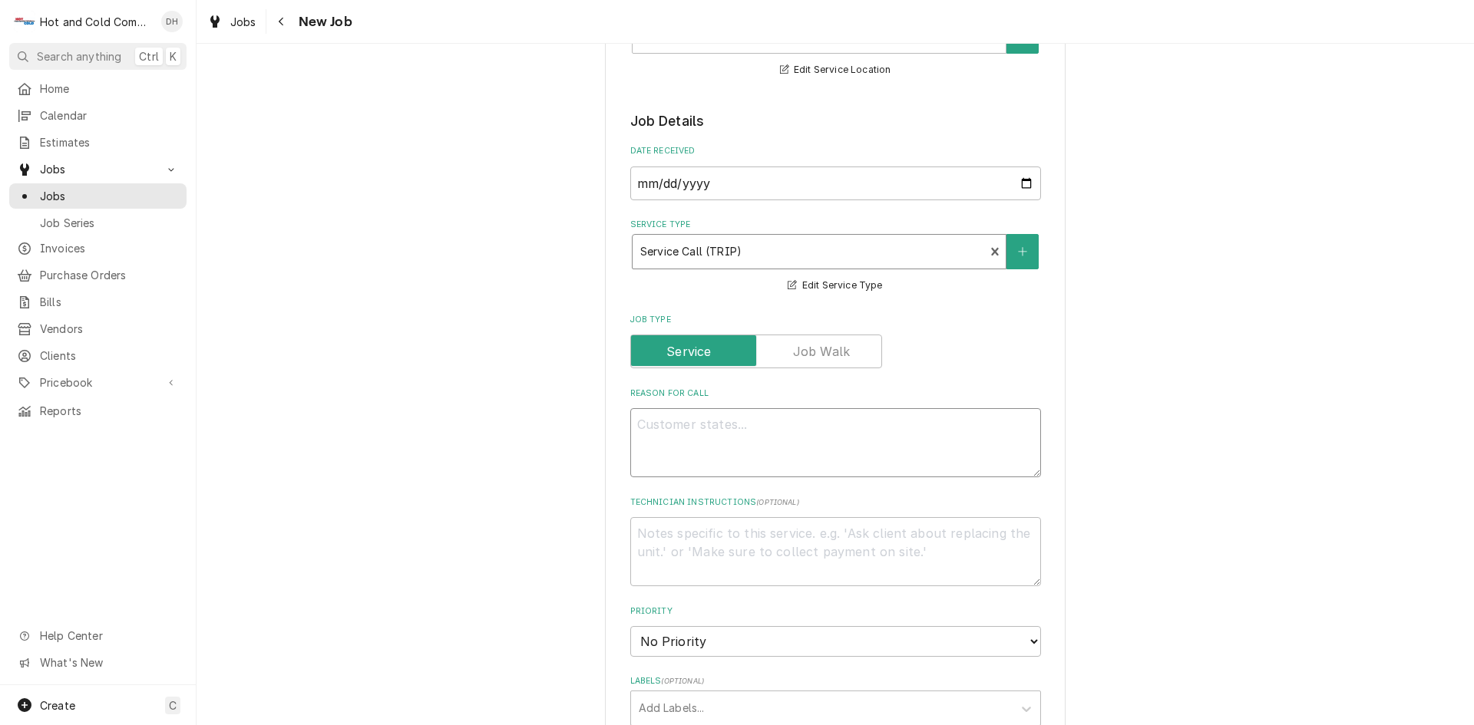
click at [748, 440] on textarea "Reason For Call" at bounding box center [835, 442] width 411 height 69
type textarea "x"
type textarea "P"
type textarea "x"
type textarea "PM"
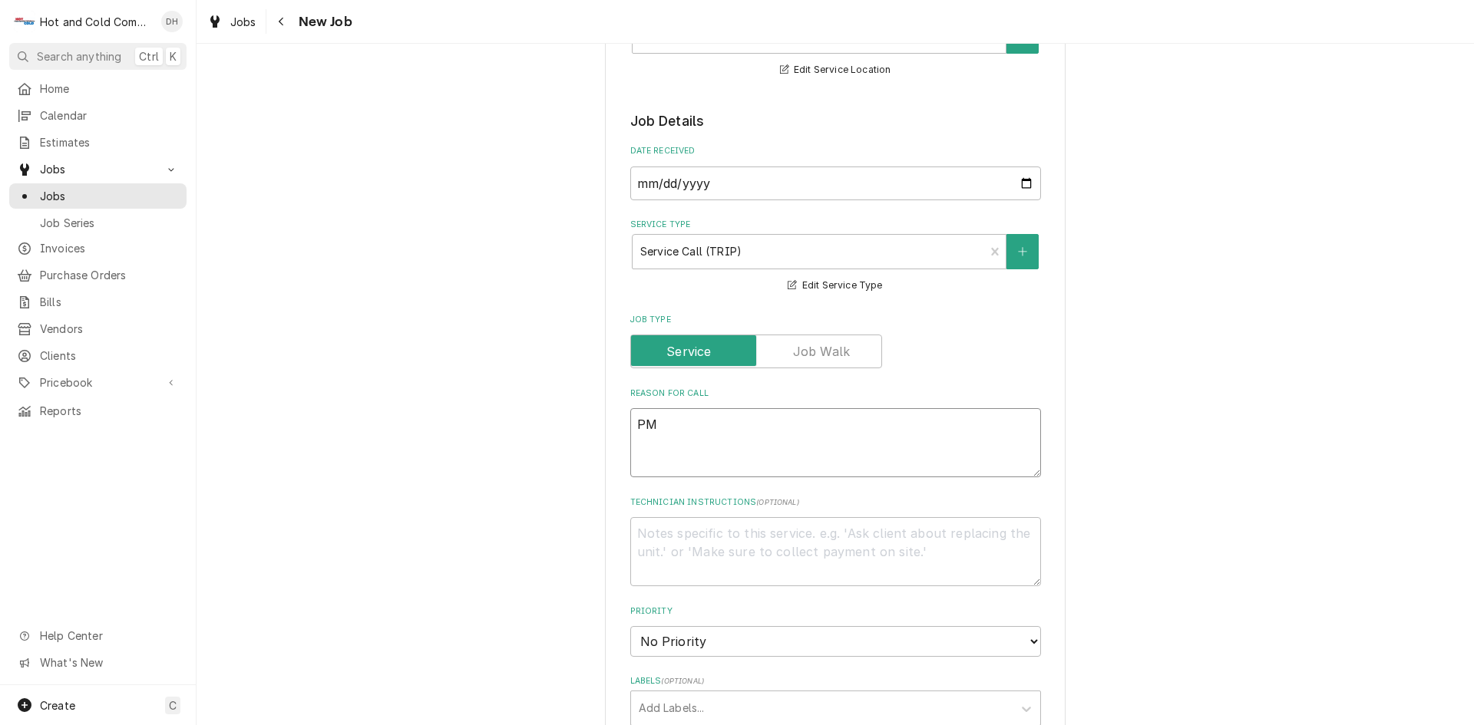
type textarea "x"
type textarea "PM"
type textarea "x"
type textarea "PM e"
type textarea "x"
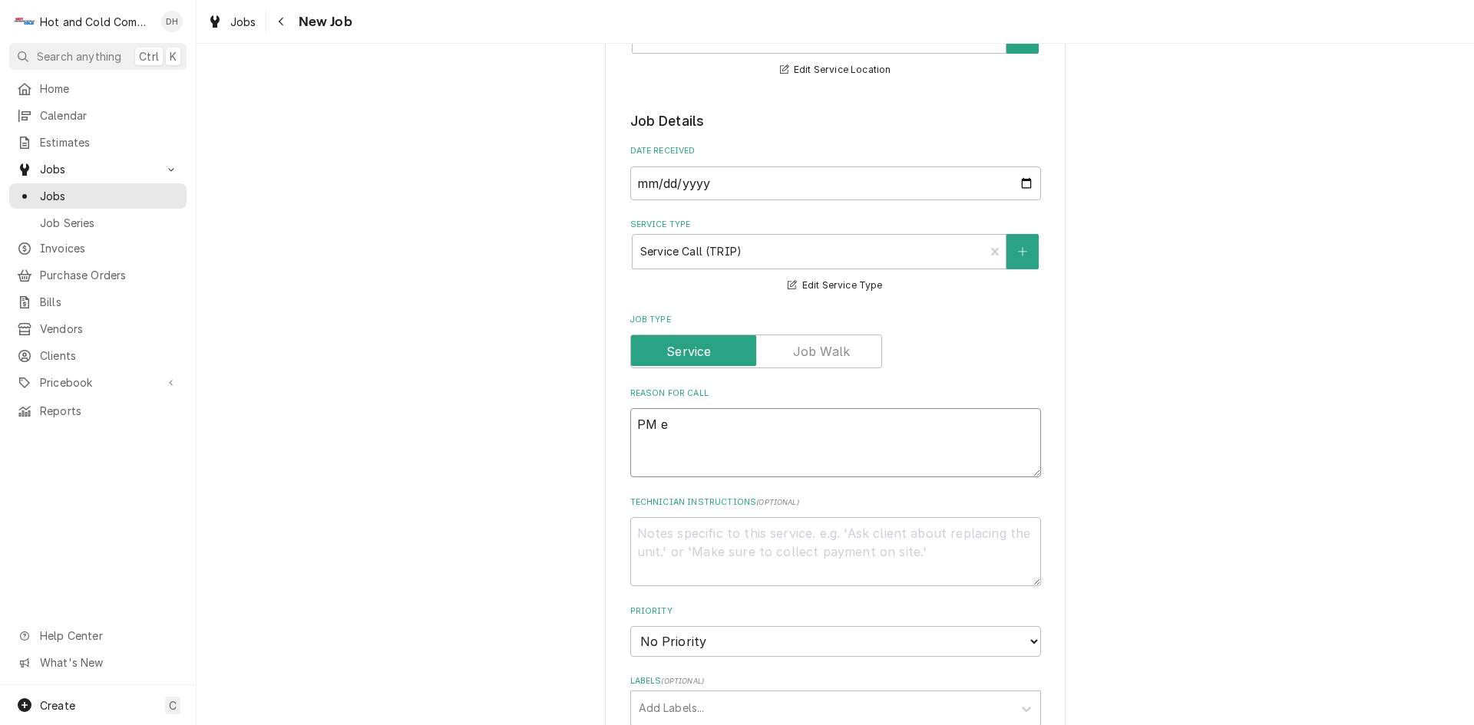
type textarea "PM eq"
type textarea "x"
type textarea "PM equ"
type textarea "x"
type textarea "PM equi"
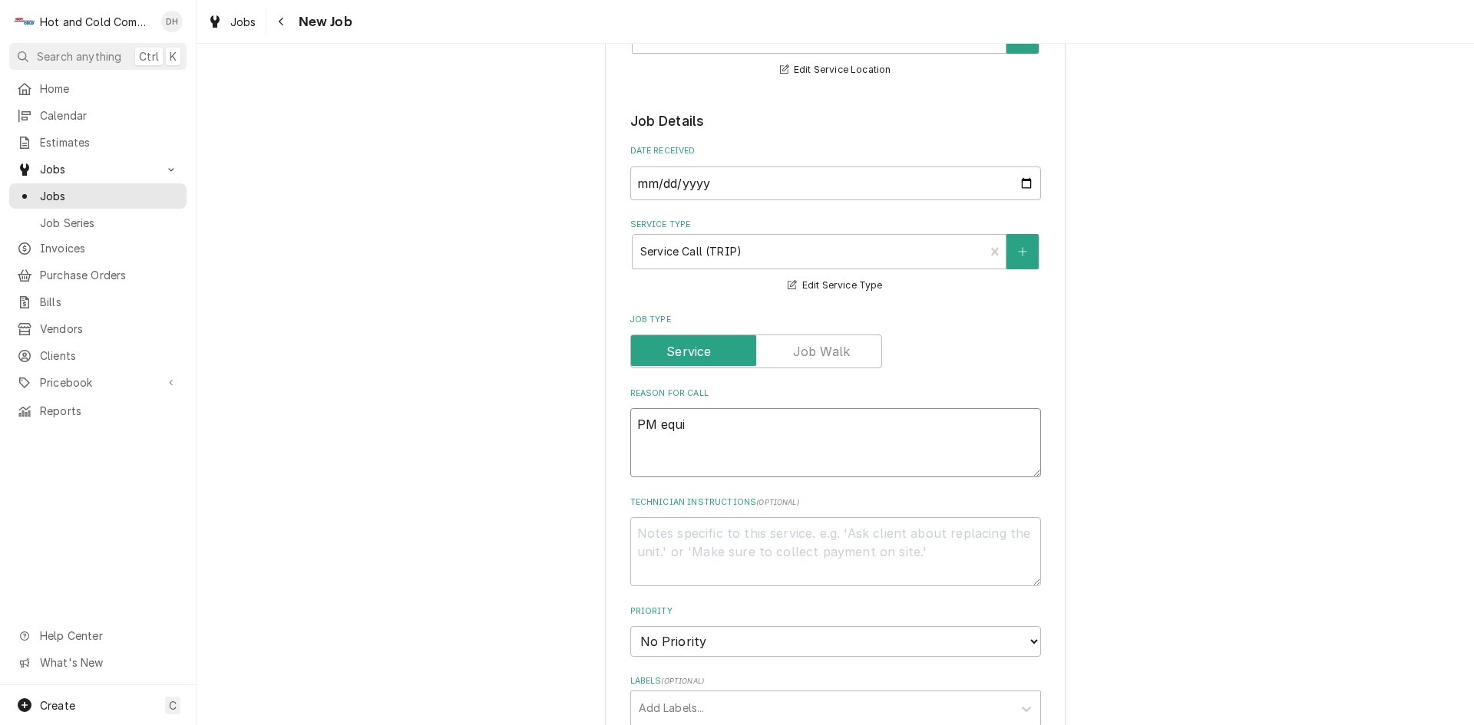
type textarea "x"
type textarea "PM equip"
type textarea "x"
type textarea "PM equipm"
type textarea "x"
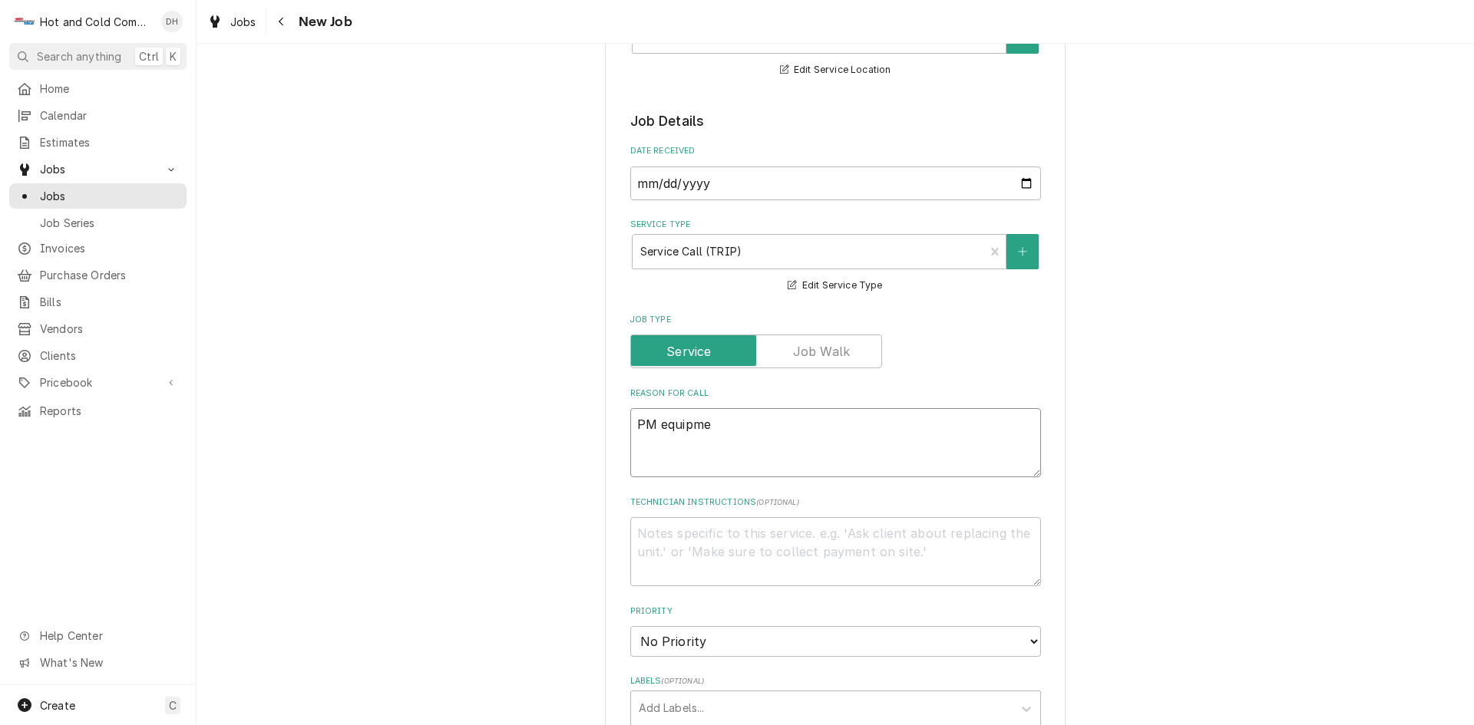
type textarea "PM equipmen"
type textarea "x"
type textarea "PM equipment"
type textarea "x"
type textarea "PM equipment"
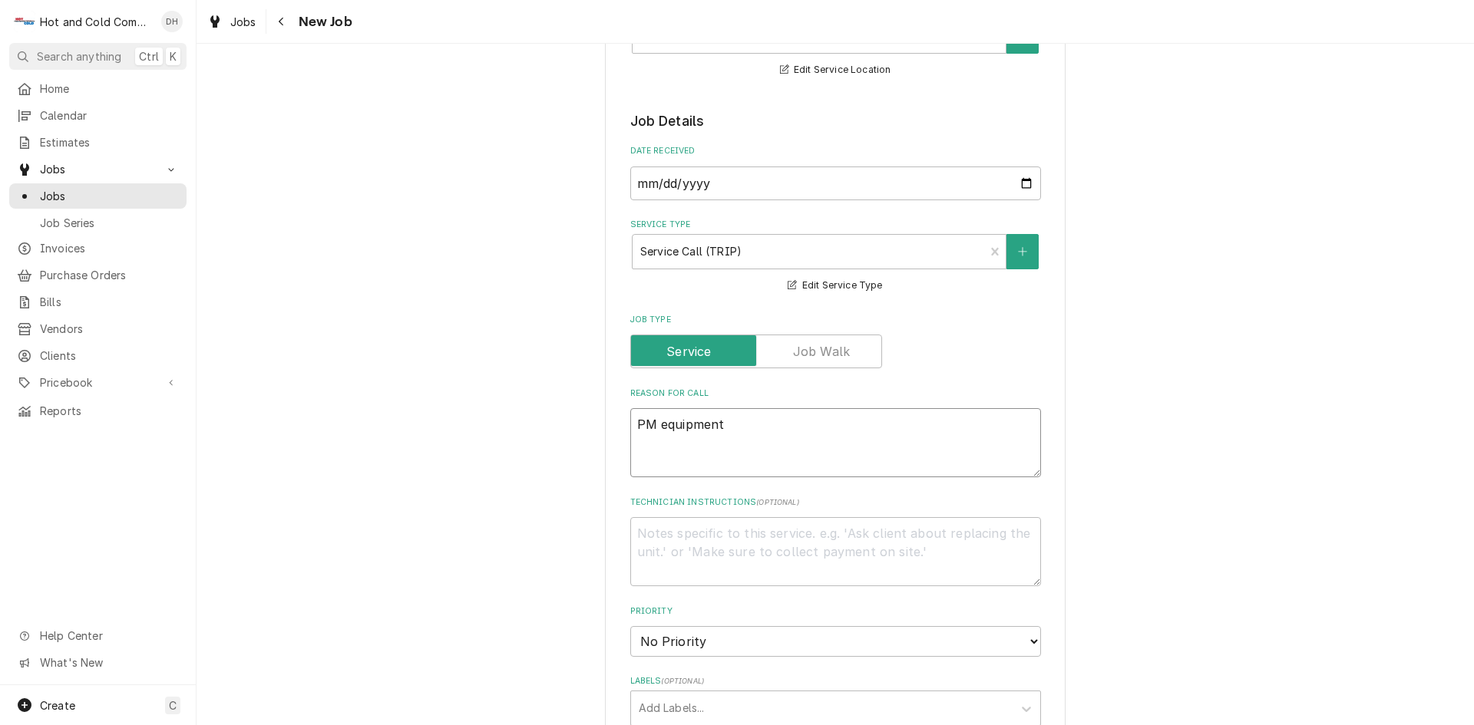
type textarea "x"
type textarea "PM equipment"
click at [638, 445] on textarea "PM equipment" at bounding box center [835, 442] width 411 height 69
paste textarea "Pie Bar Marietta (11am - 7pm) 60 Powder Springs Street Marietta, GA - 1) Two Do…"
type textarea "x"
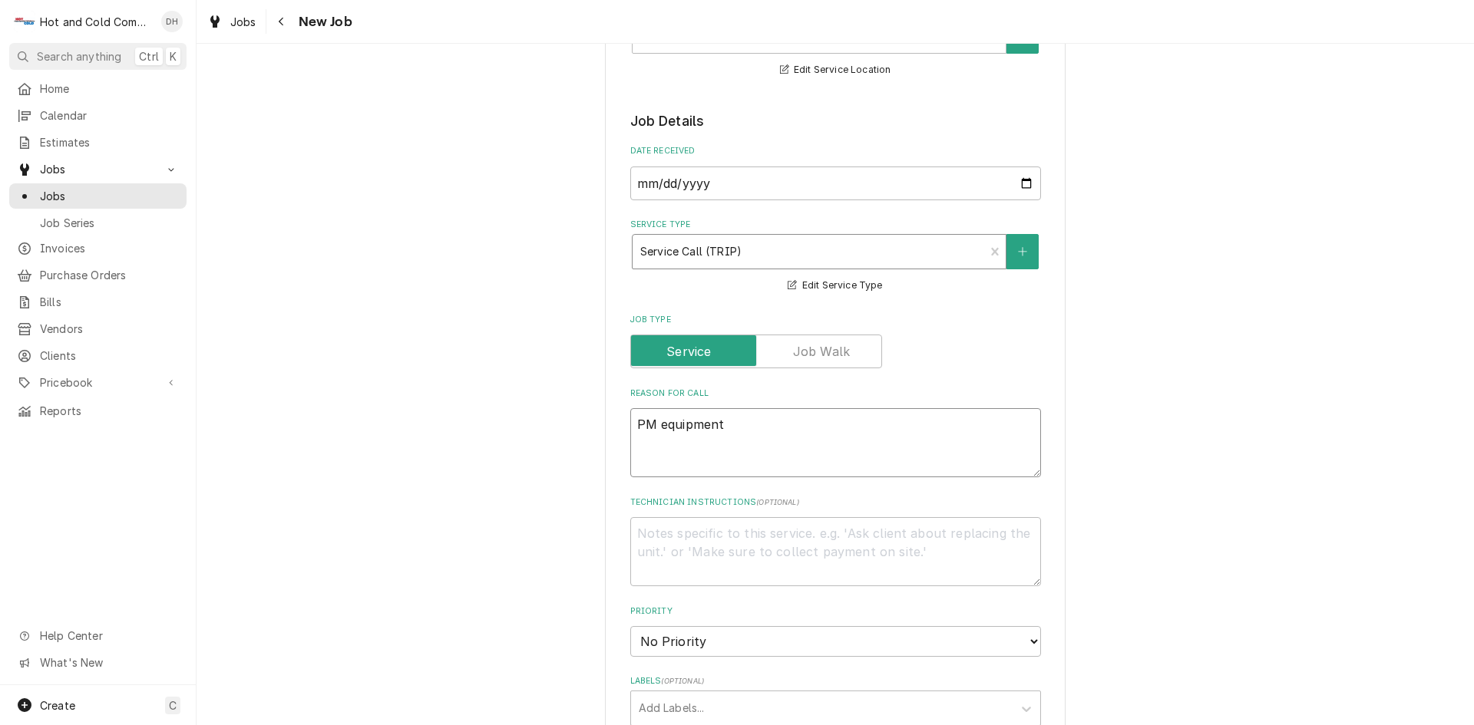
type textarea "PM equipment Pie Bar Marietta (11am - 7pm) 60 Powder Springs Street Marietta, G…"
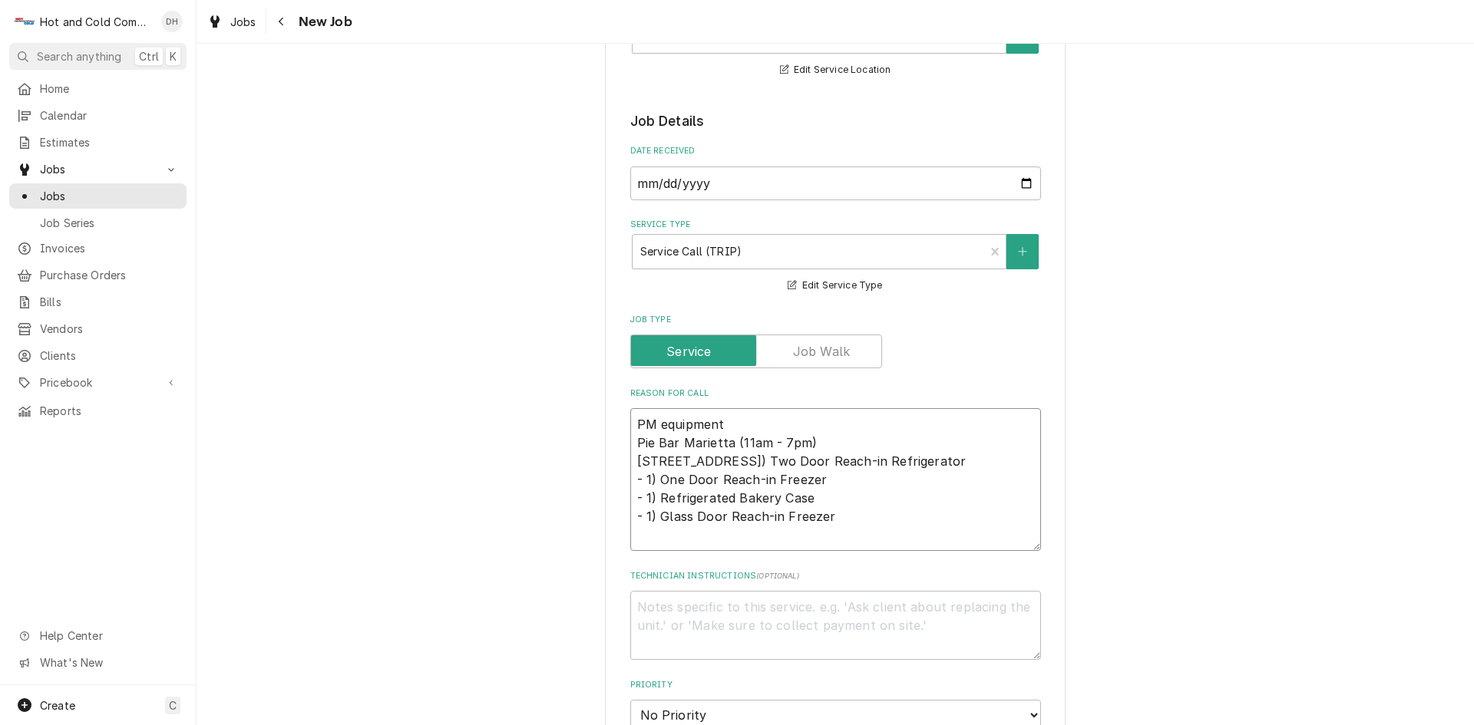
type textarea "x"
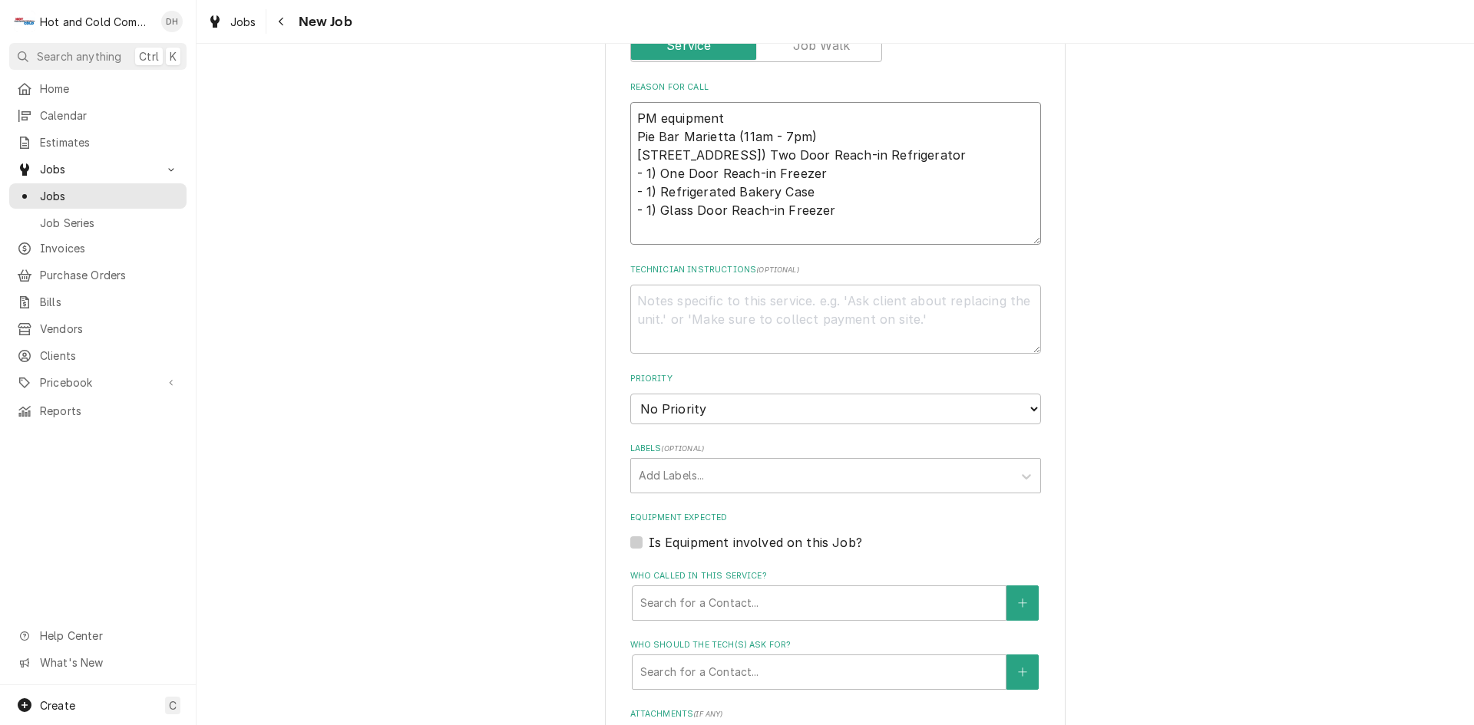
scroll to position [768, 0]
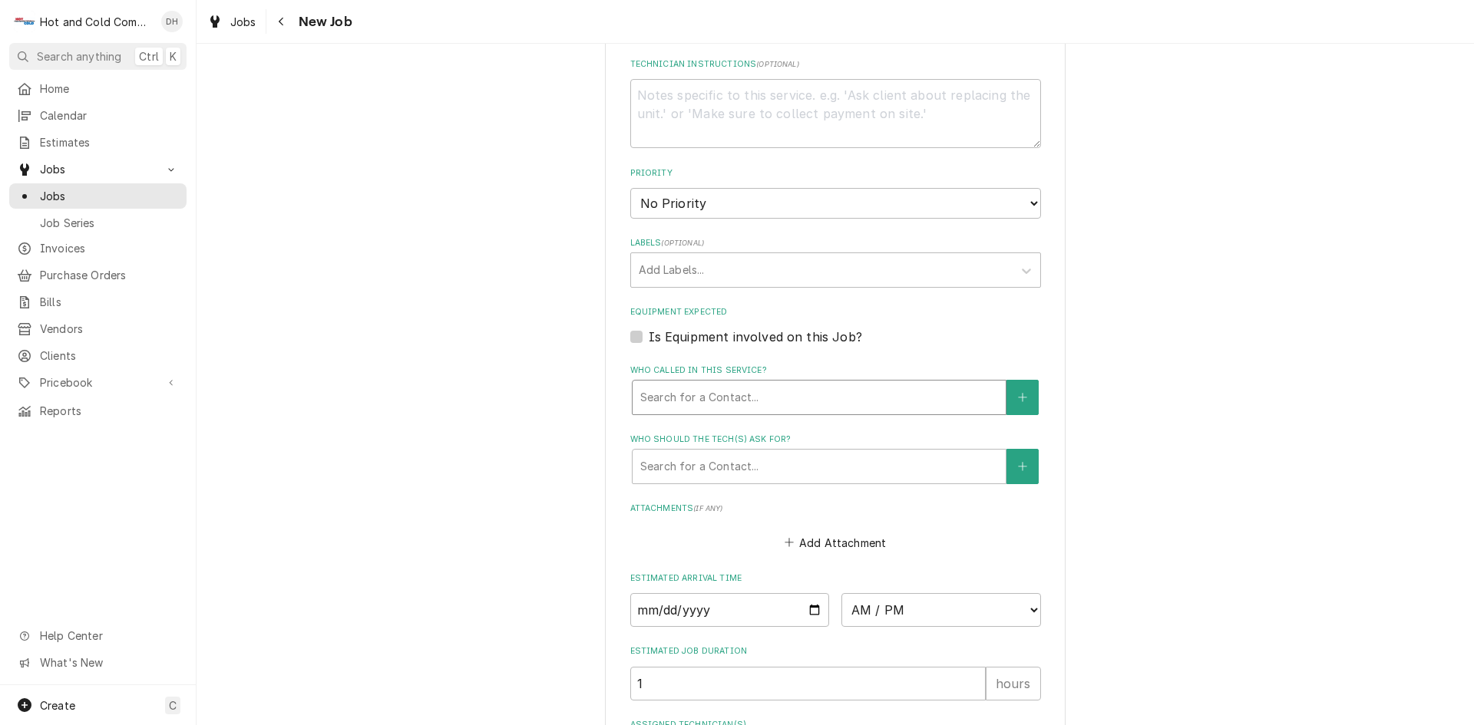
type textarea "PM equipment Pie Bar Marietta (11am - 7pm) 60 Powder Springs Street Marietta, G…"
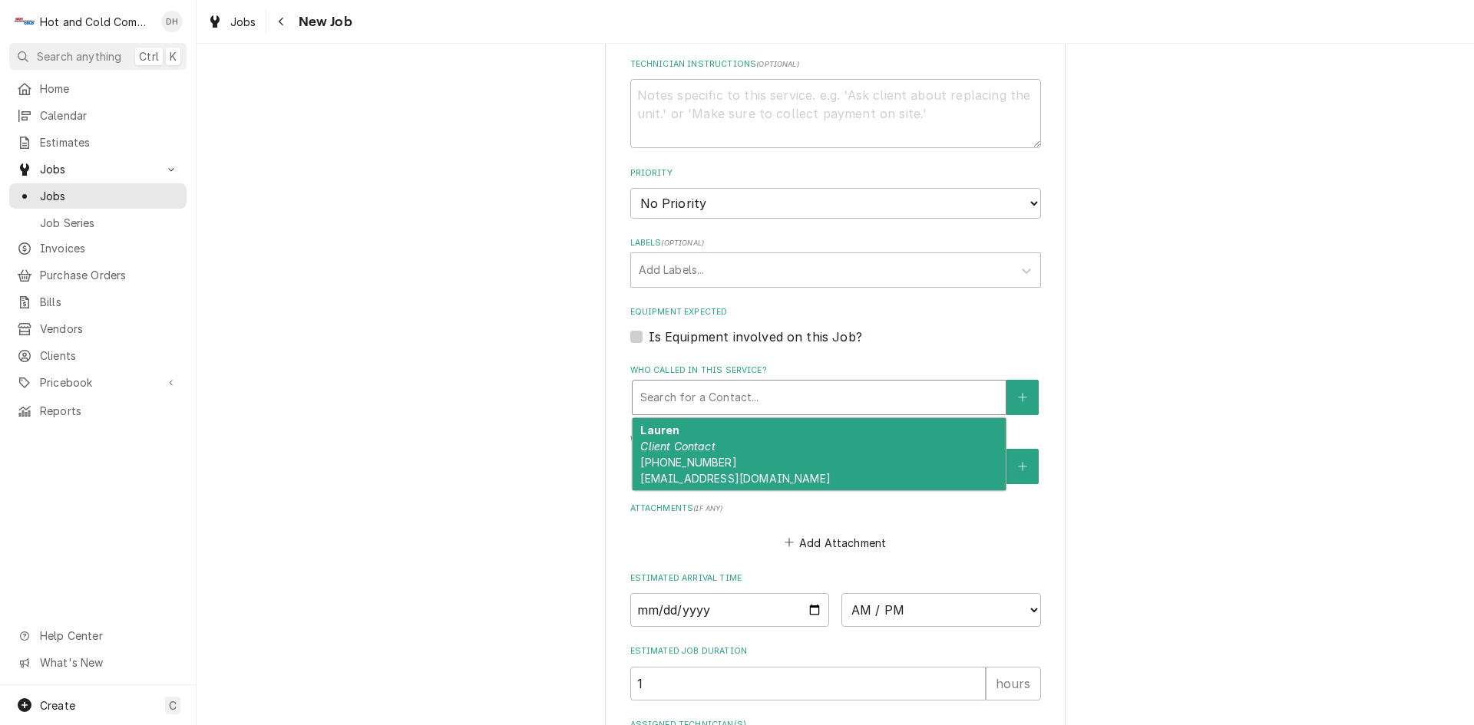
click at [805, 404] on div "Who called in this service?" at bounding box center [819, 398] width 358 height 28
click at [706, 465] on span "(404) 536-5100 hello@orderpiebar.com" at bounding box center [735, 470] width 190 height 29
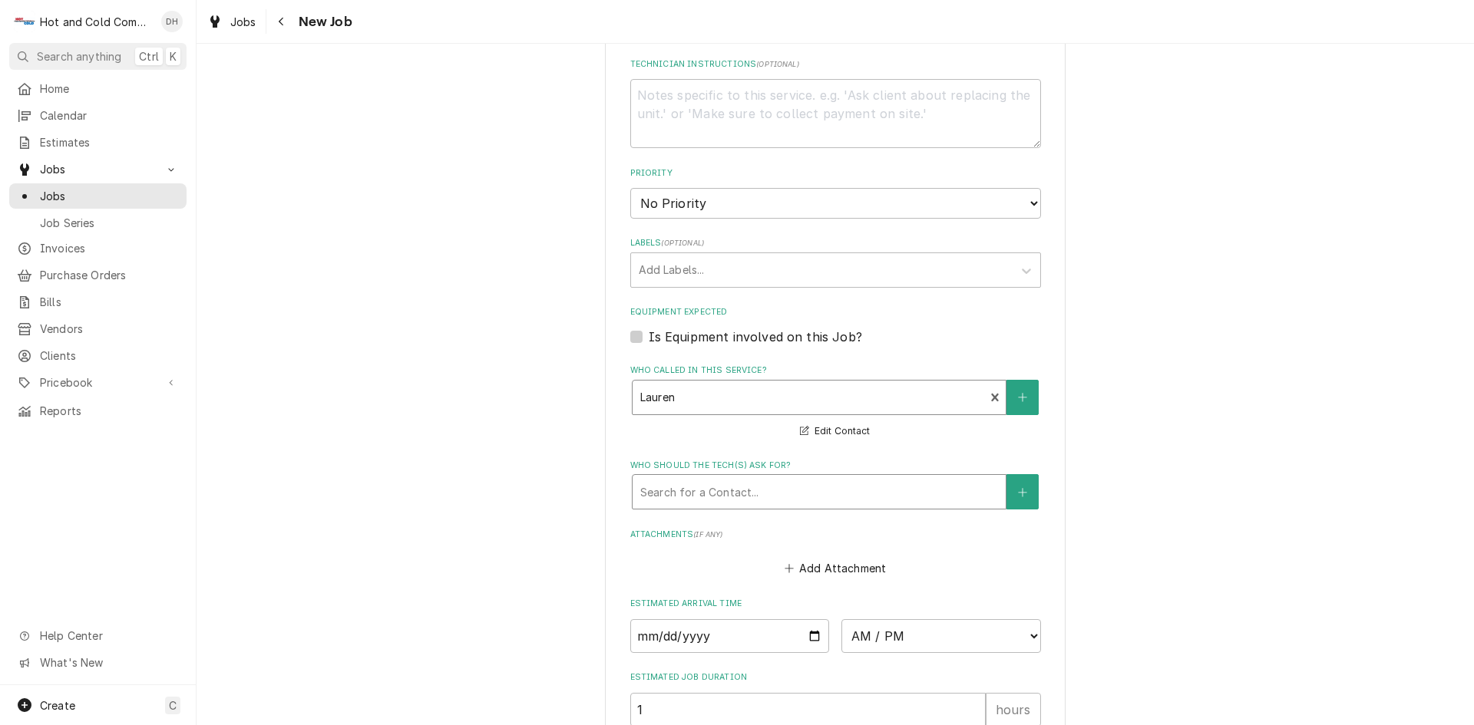
click at [699, 496] on div "Who should the tech(s) ask for?" at bounding box center [819, 492] width 358 height 28
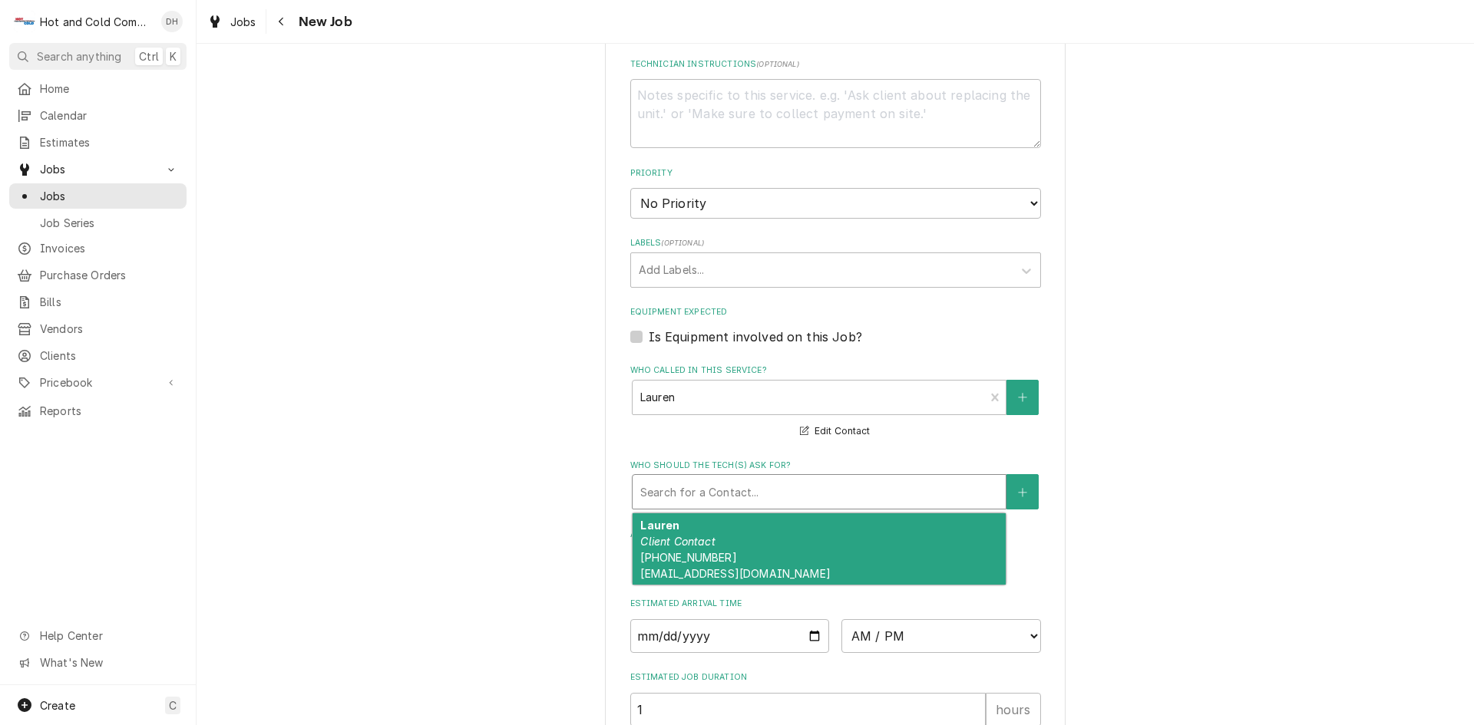
click at [672, 557] on span "(404) 536-5100 hello@orderpiebar.com" at bounding box center [735, 565] width 190 height 29
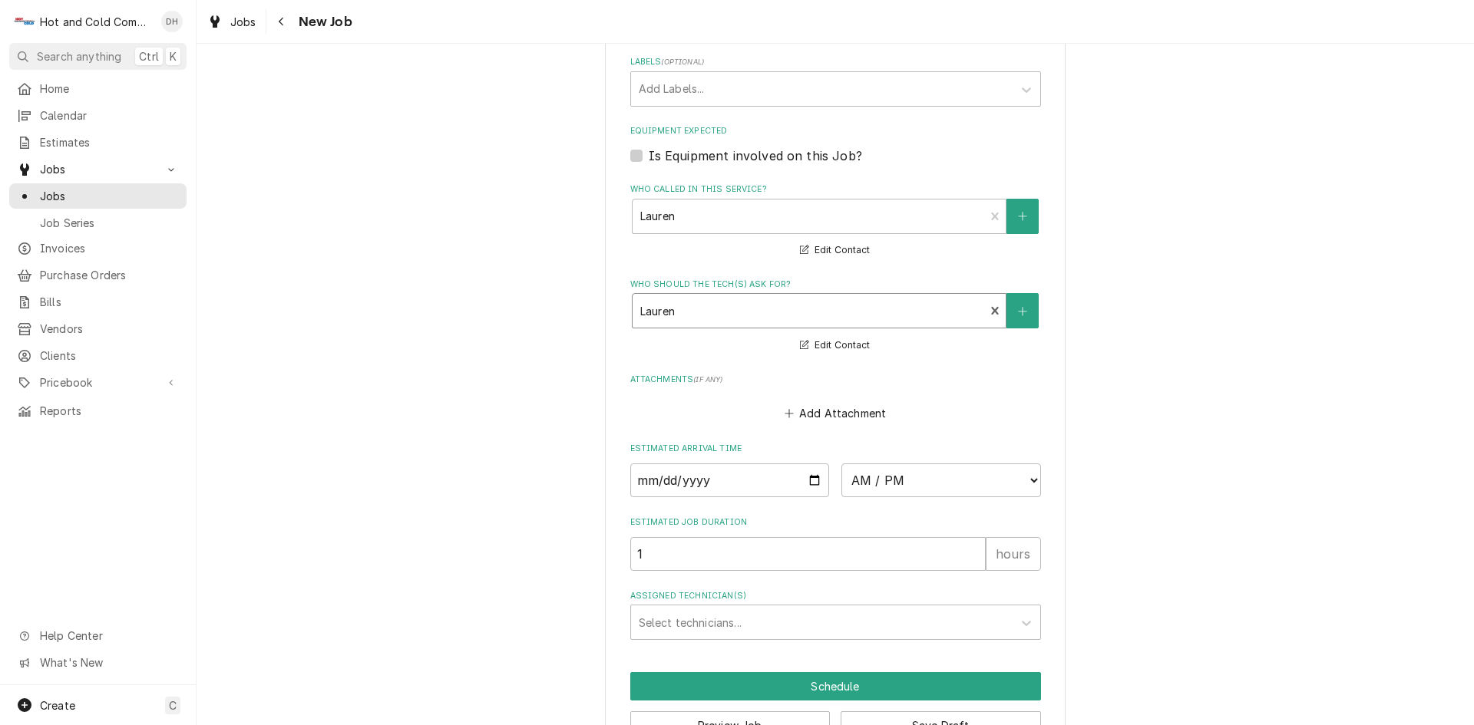
scroll to position [996, 0]
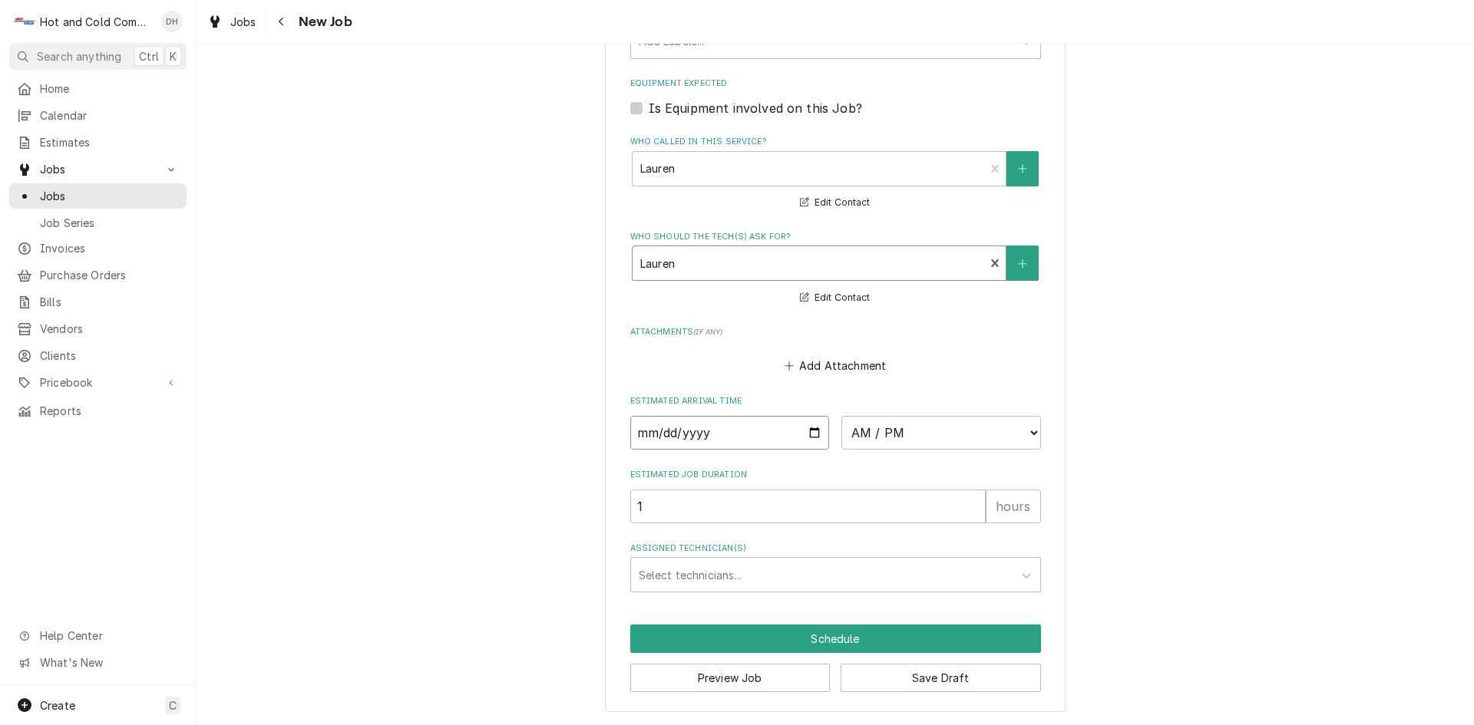
click at [801, 430] on input "Date" at bounding box center [730, 433] width 200 height 34
type textarea "x"
type input "2025-08-15"
type textarea "x"
click at [1028, 430] on select "AM / PM 6:00 AM 6:15 AM 6:30 AM 6:45 AM 7:00 AM 7:15 AM 7:30 AM 7:45 AM 8:00 AM…" at bounding box center [941, 433] width 200 height 34
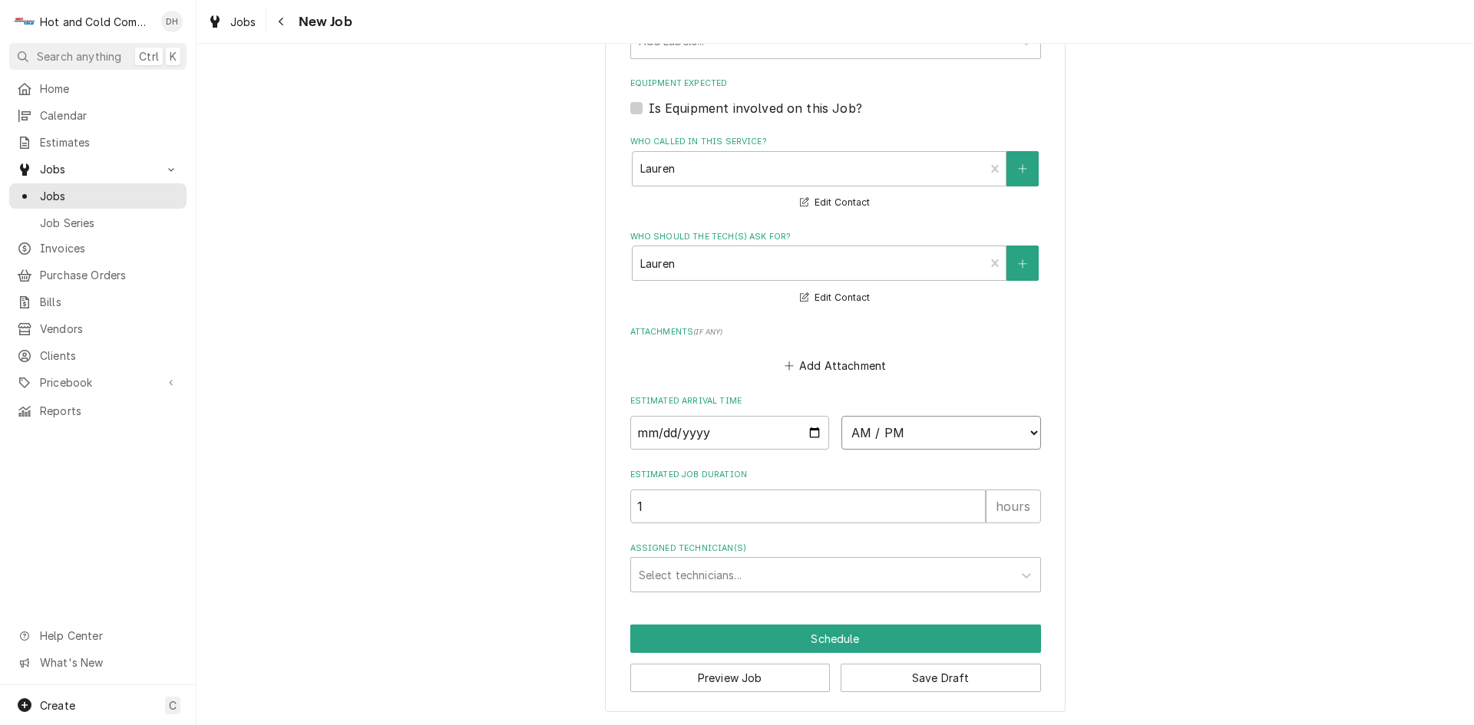
select select "14:00:00"
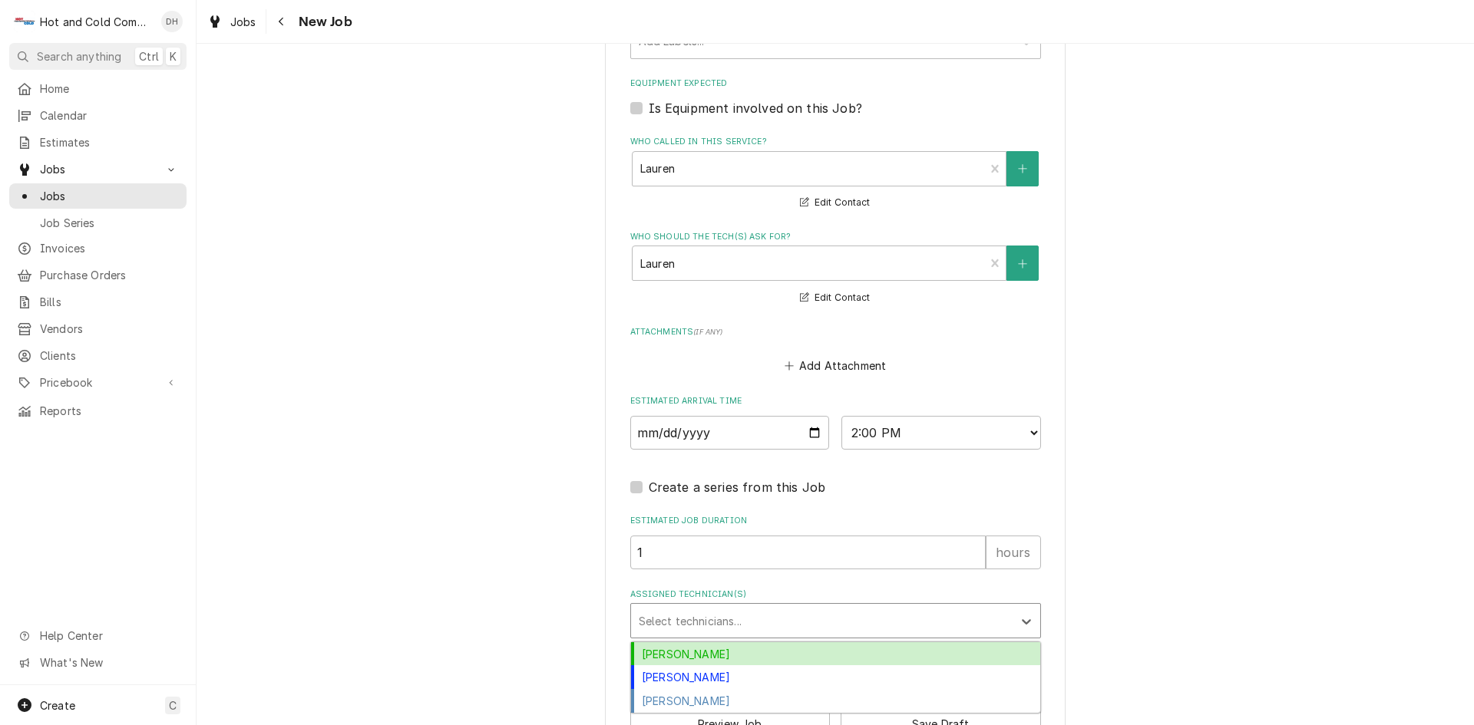
click at [687, 622] on div "Assigned Technician(s)" at bounding box center [822, 621] width 366 height 28
click at [686, 653] on div "[PERSON_NAME]" at bounding box center [835, 655] width 409 height 24
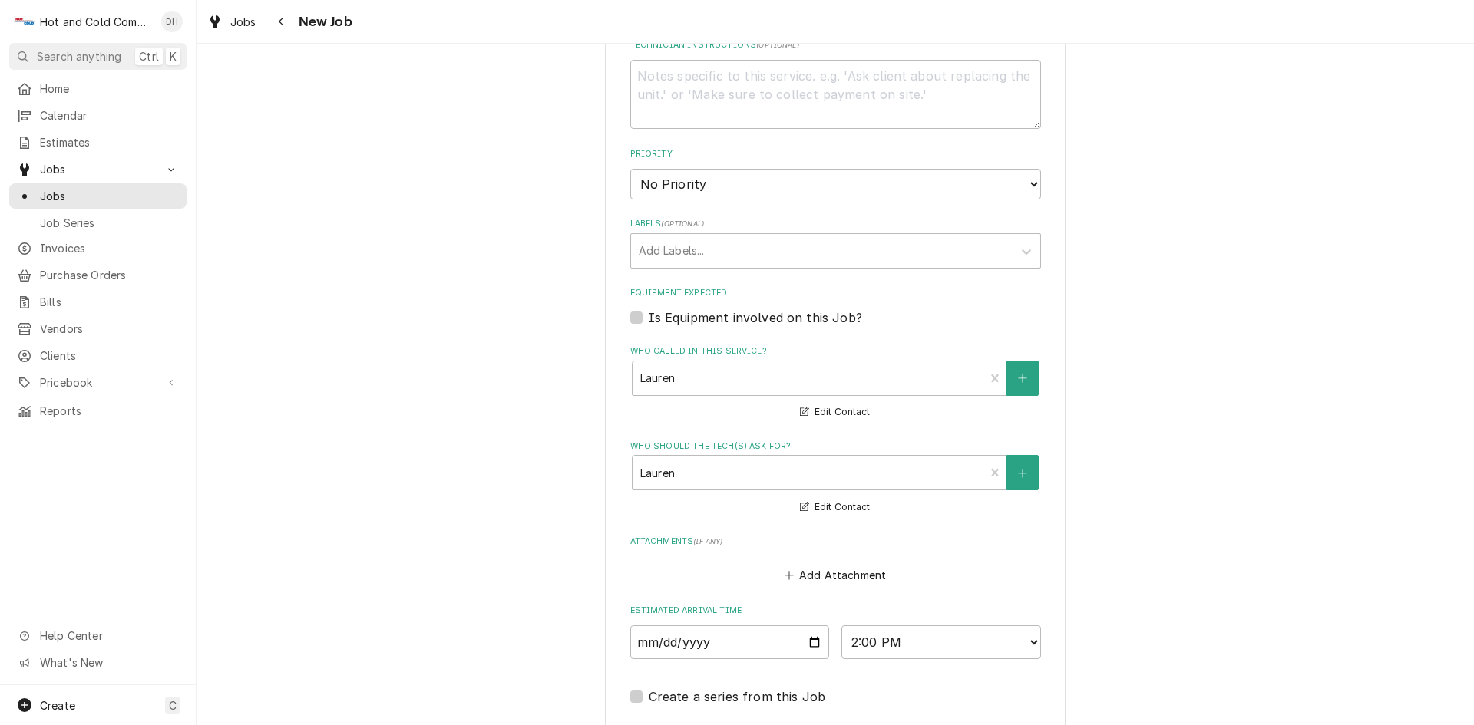
scroll to position [1043, 0]
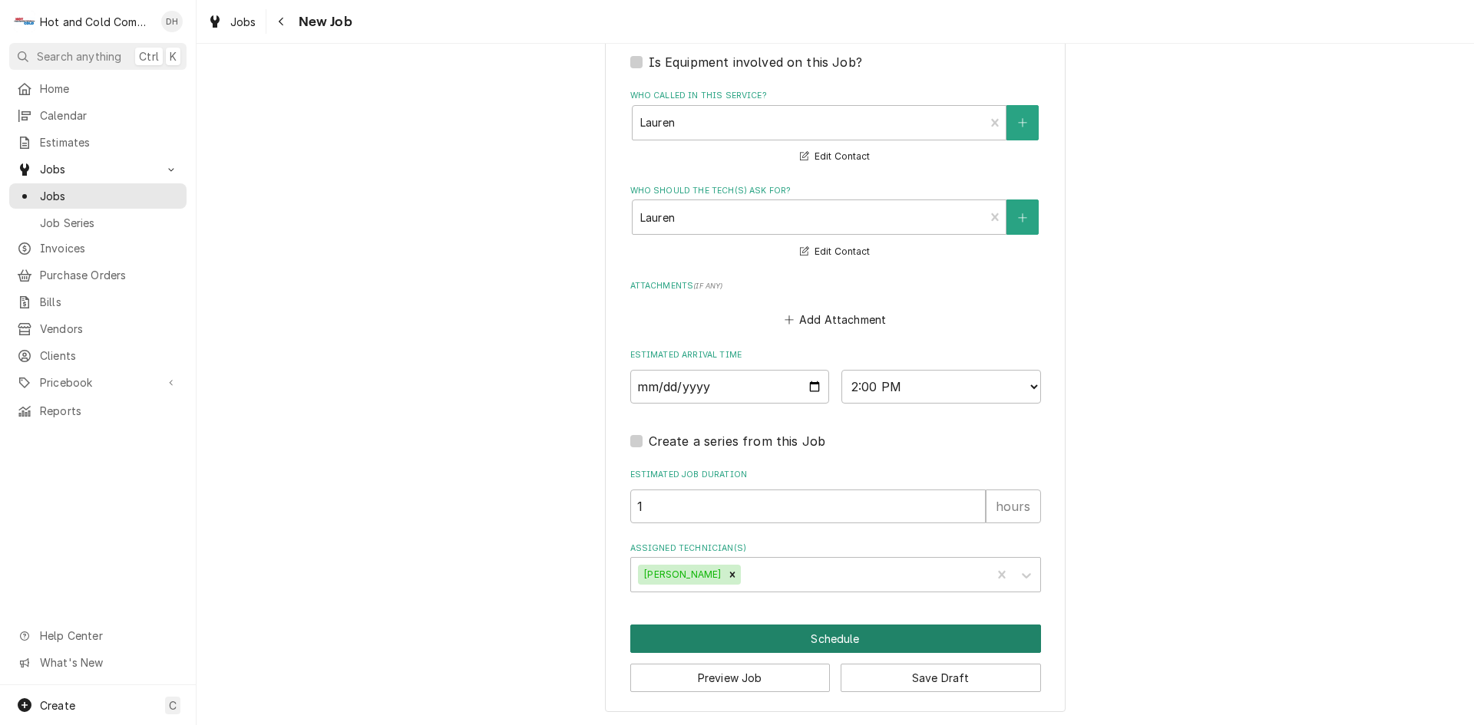
click at [843, 646] on button "Schedule" at bounding box center [835, 639] width 411 height 28
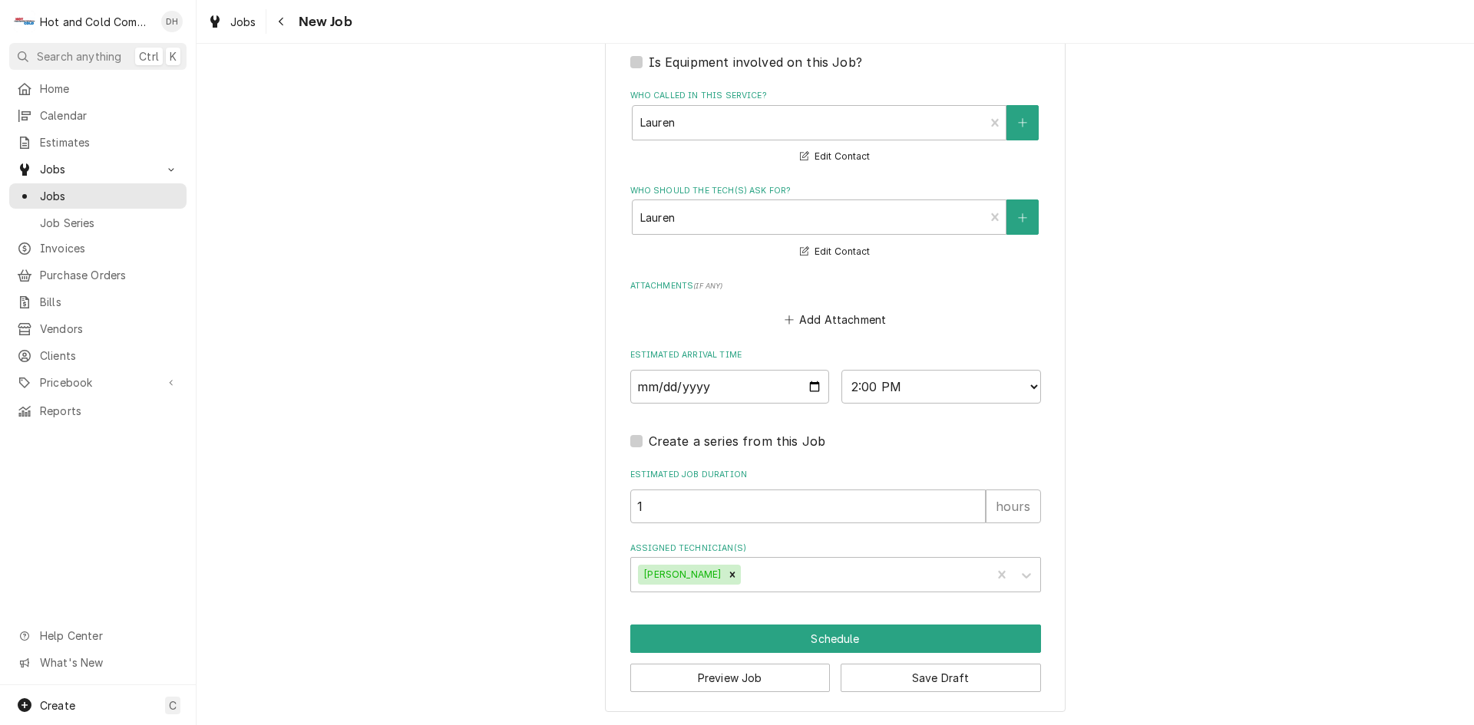
scroll to position [1029, 0]
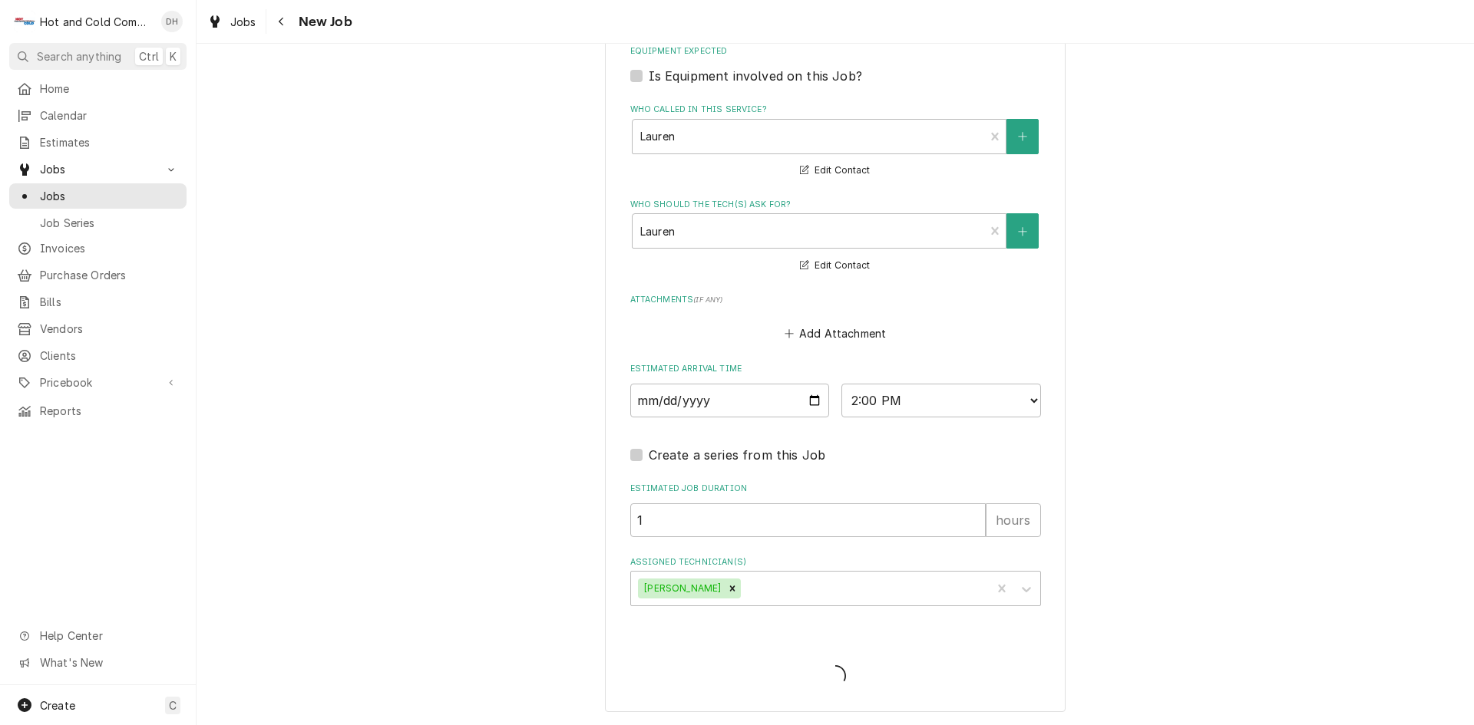
type textarea "x"
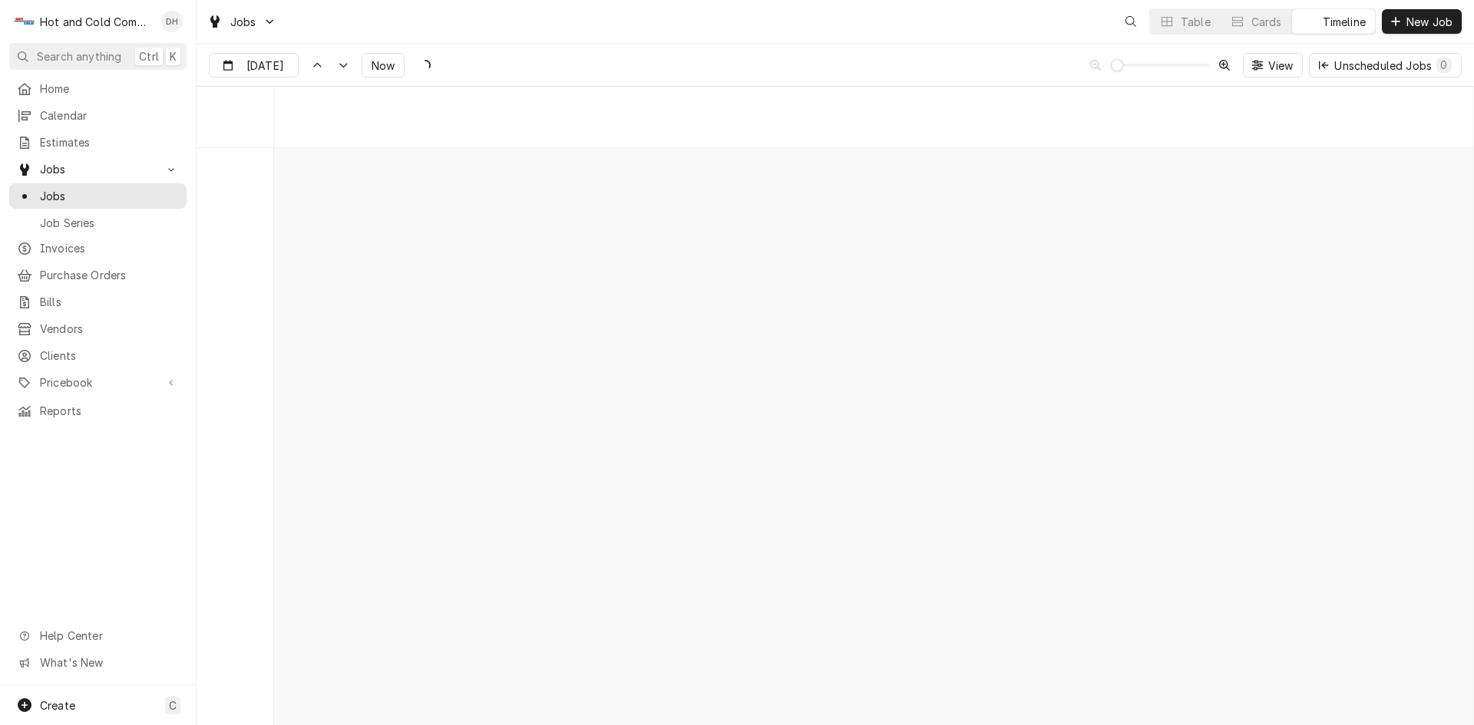
scroll to position [12016, 0]
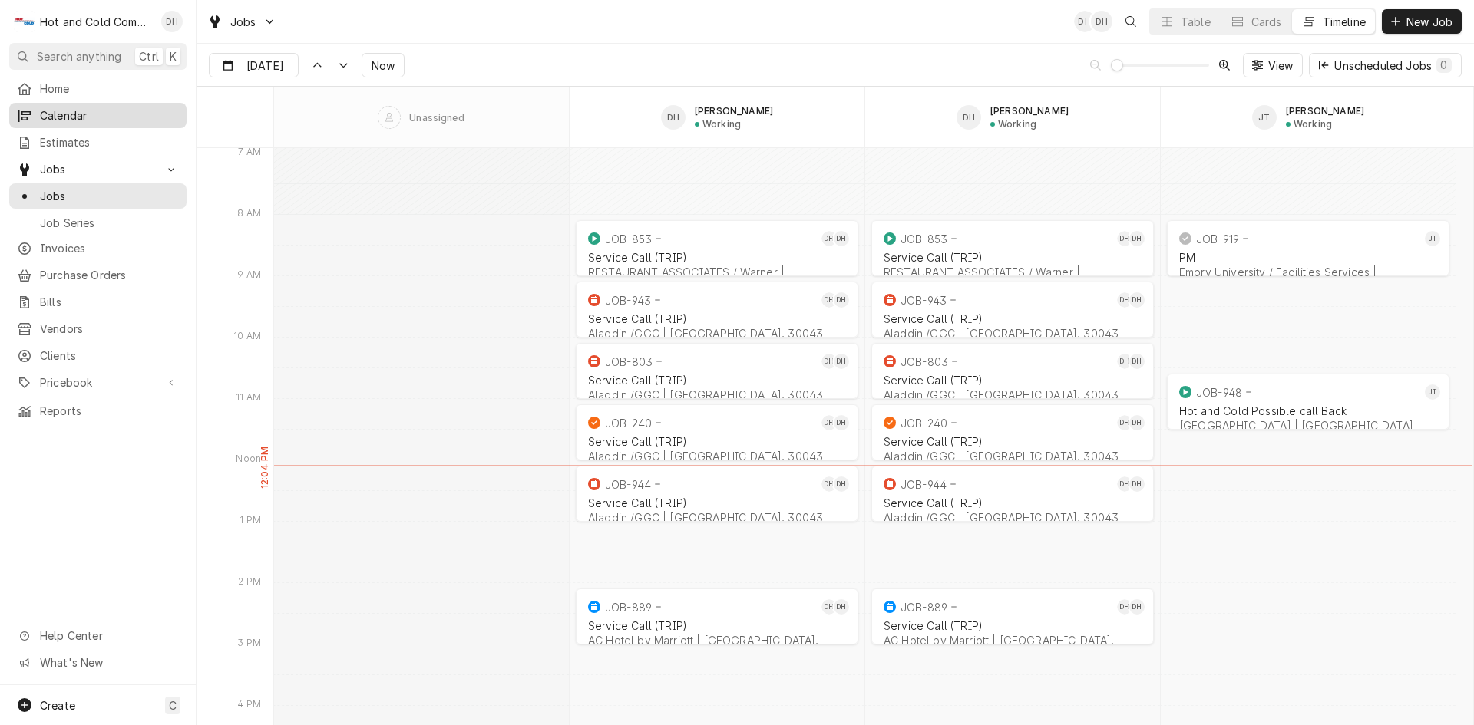
click at [80, 114] on span "Calendar" at bounding box center [109, 115] width 139 height 16
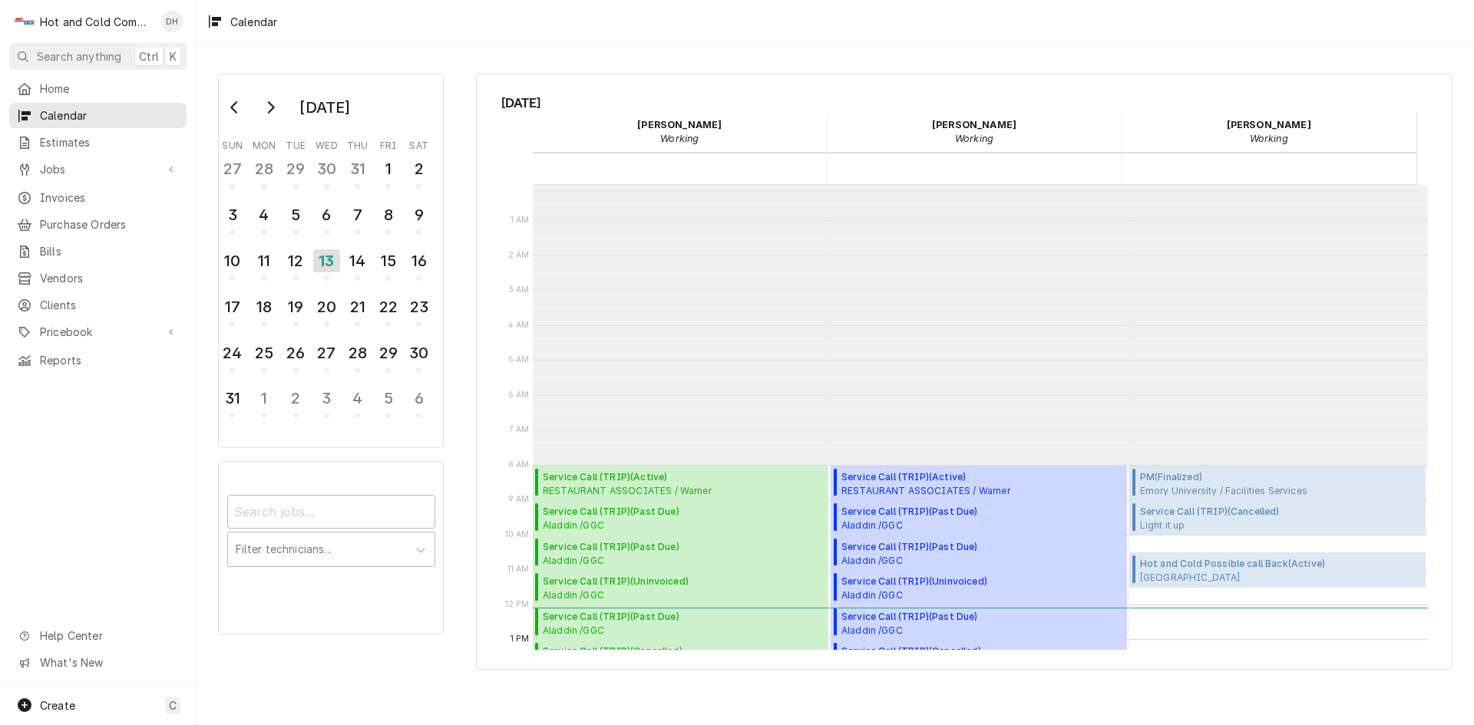
scroll to position [280, 0]
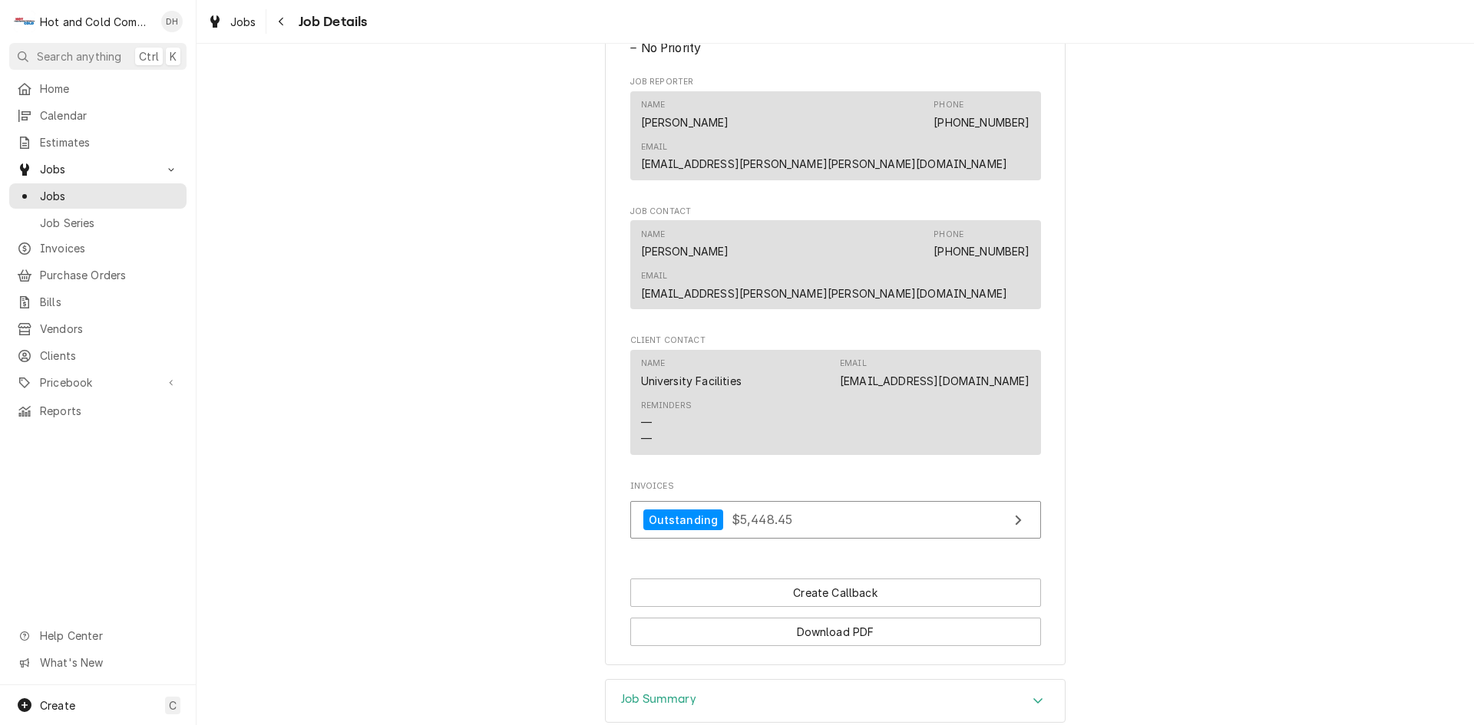
scroll to position [943, 0]
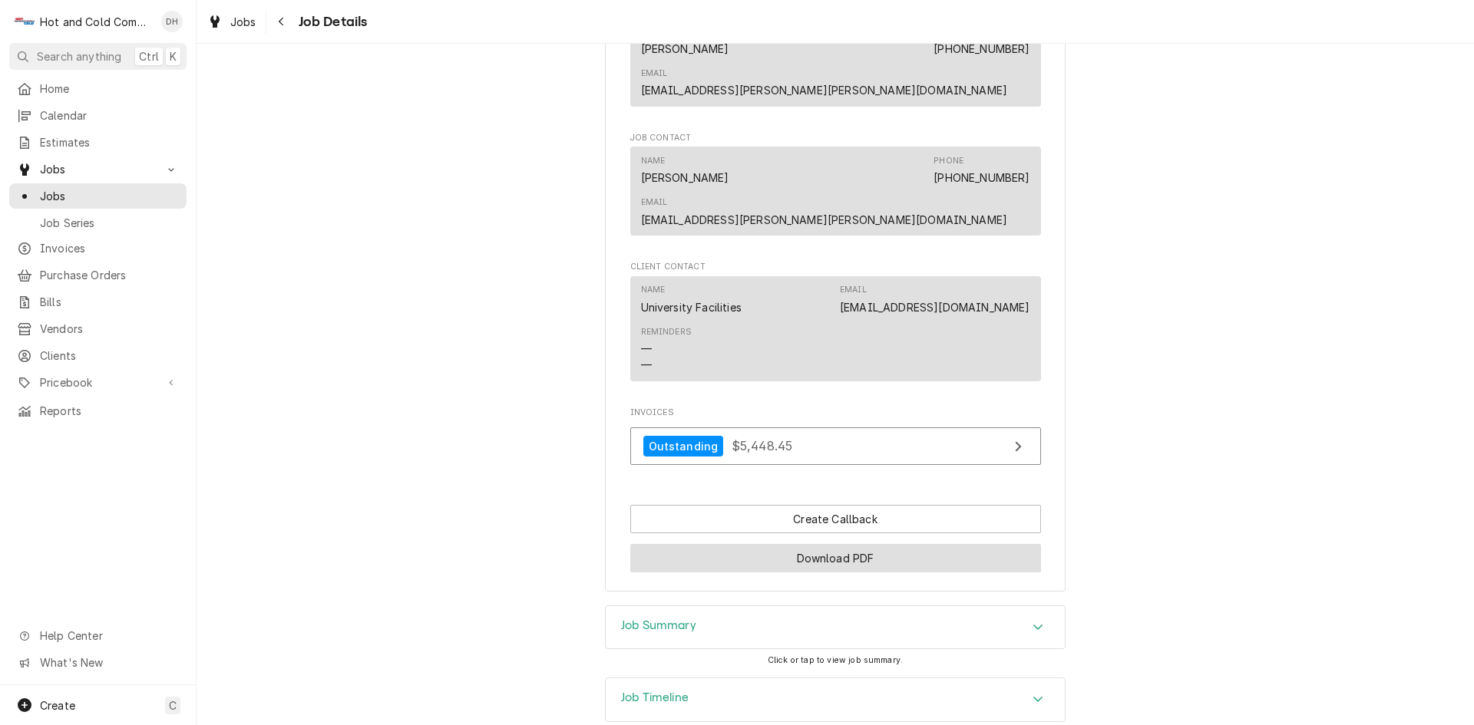
click at [804, 544] on button "Download PDF" at bounding box center [835, 558] width 411 height 28
click at [52, 190] on span "Jobs" at bounding box center [109, 196] width 139 height 16
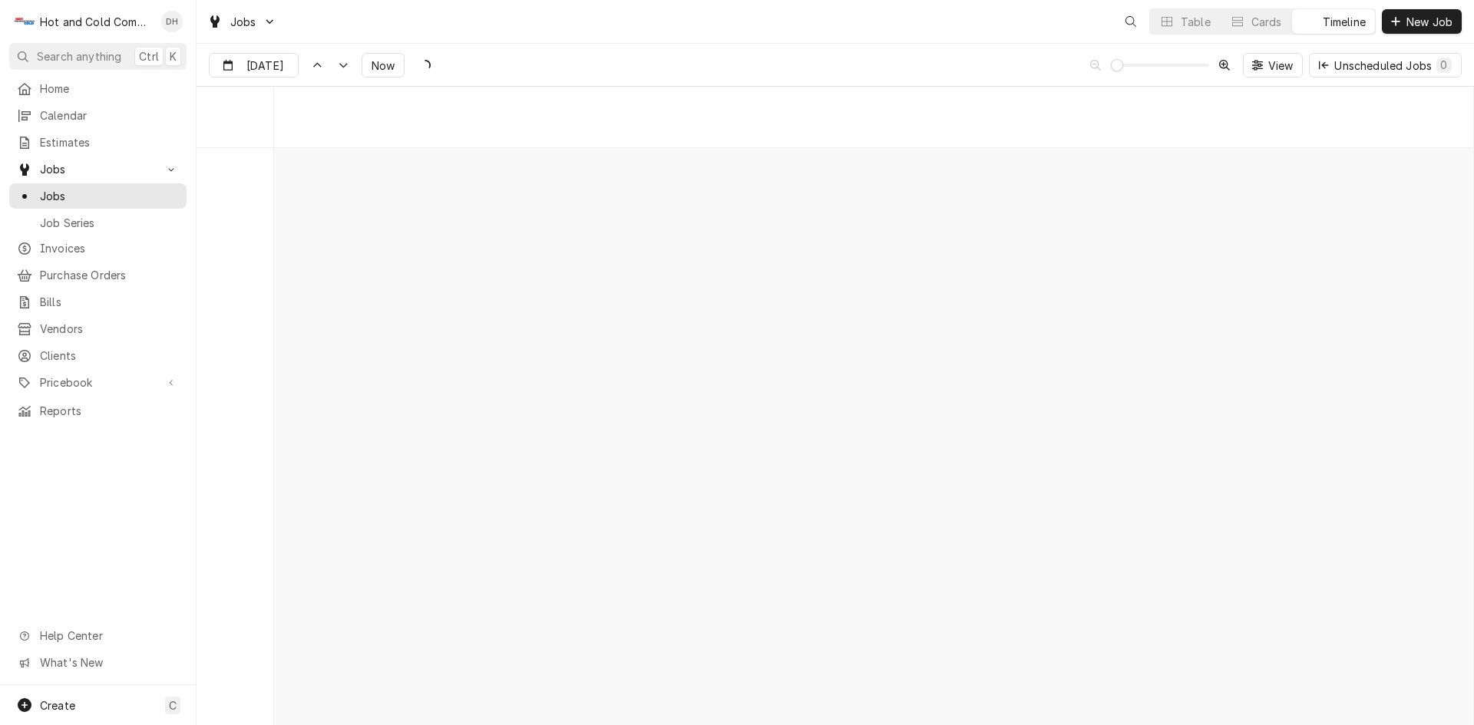
scroll to position [12016, 0]
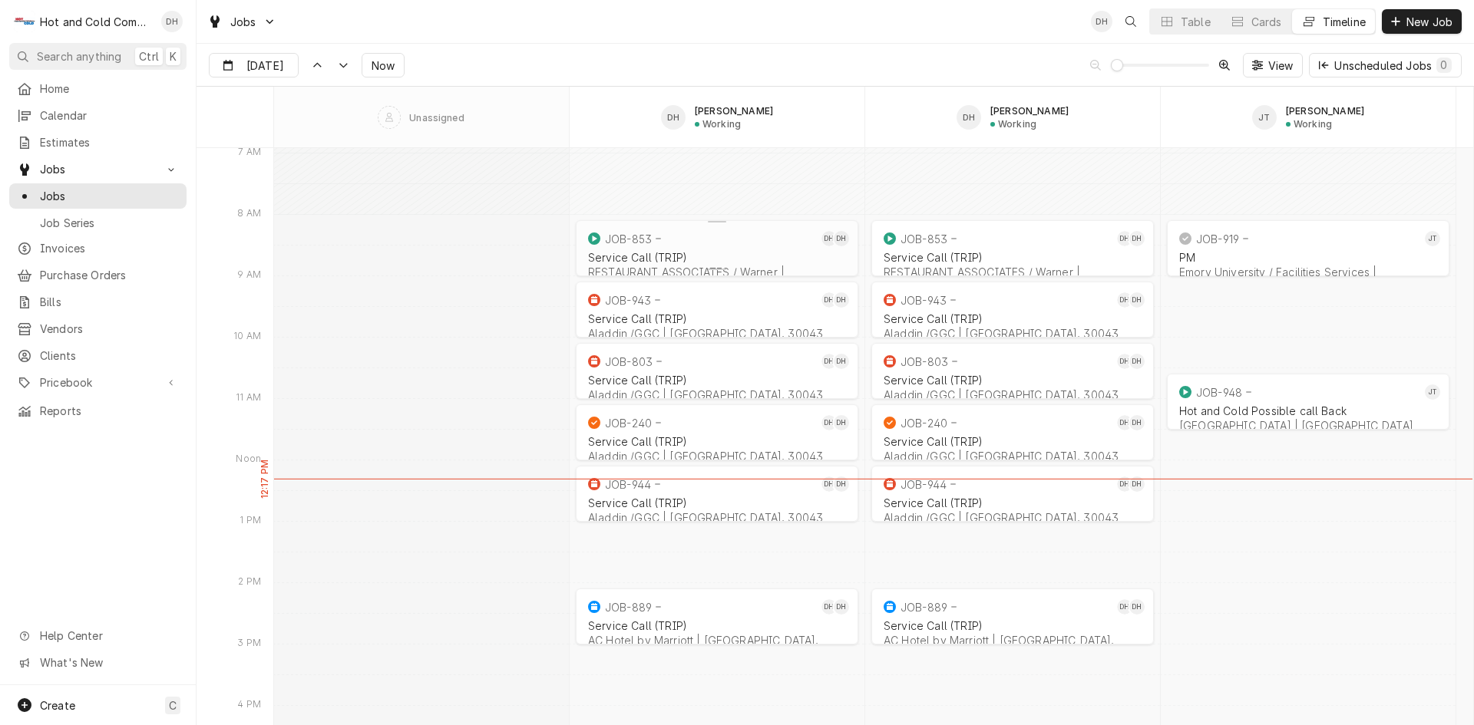
click at [706, 249] on div "Service Call (TRIP) RESTAURANT ASSOCIATES / Warner | Atlanta, 30318-5604" at bounding box center [717, 271] width 264 height 47
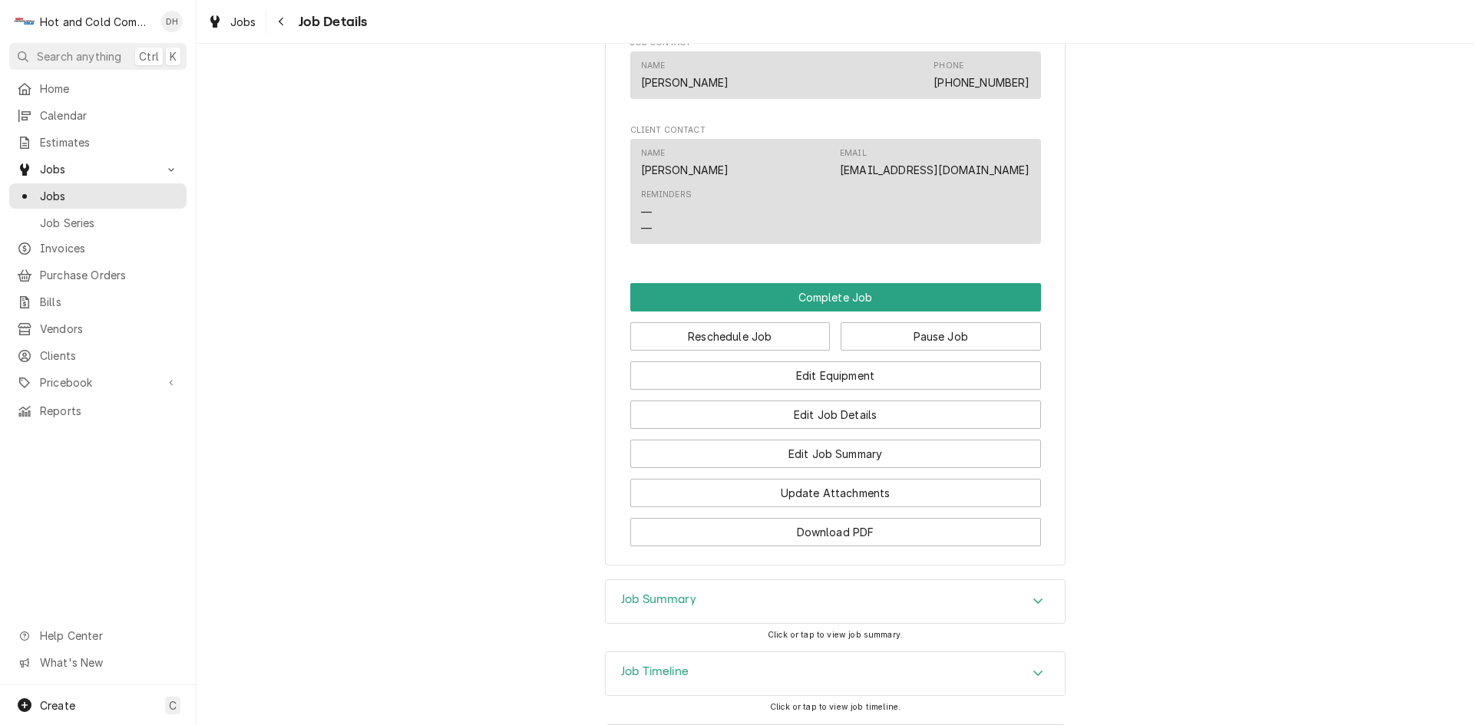
scroll to position [1128, 0]
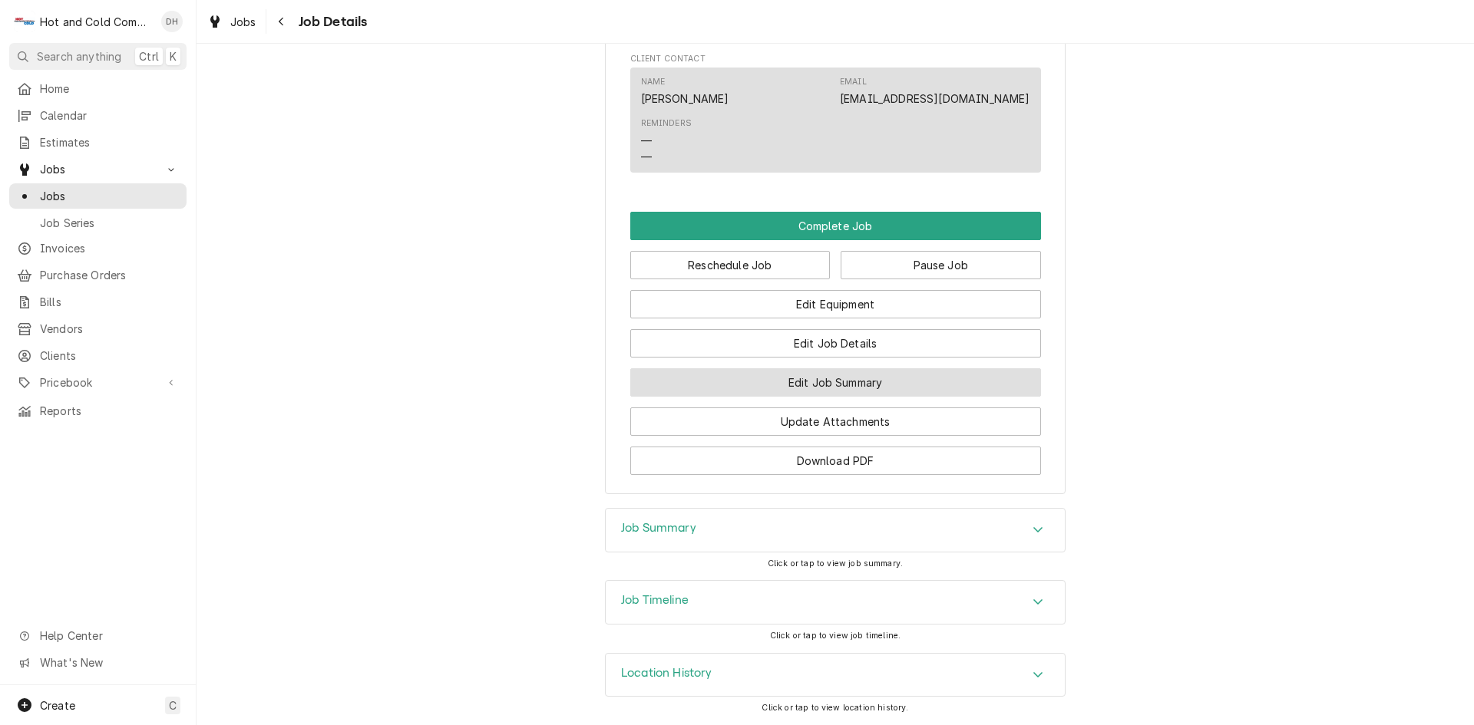
click at [851, 380] on button "Edit Job Summary" at bounding box center [835, 382] width 411 height 28
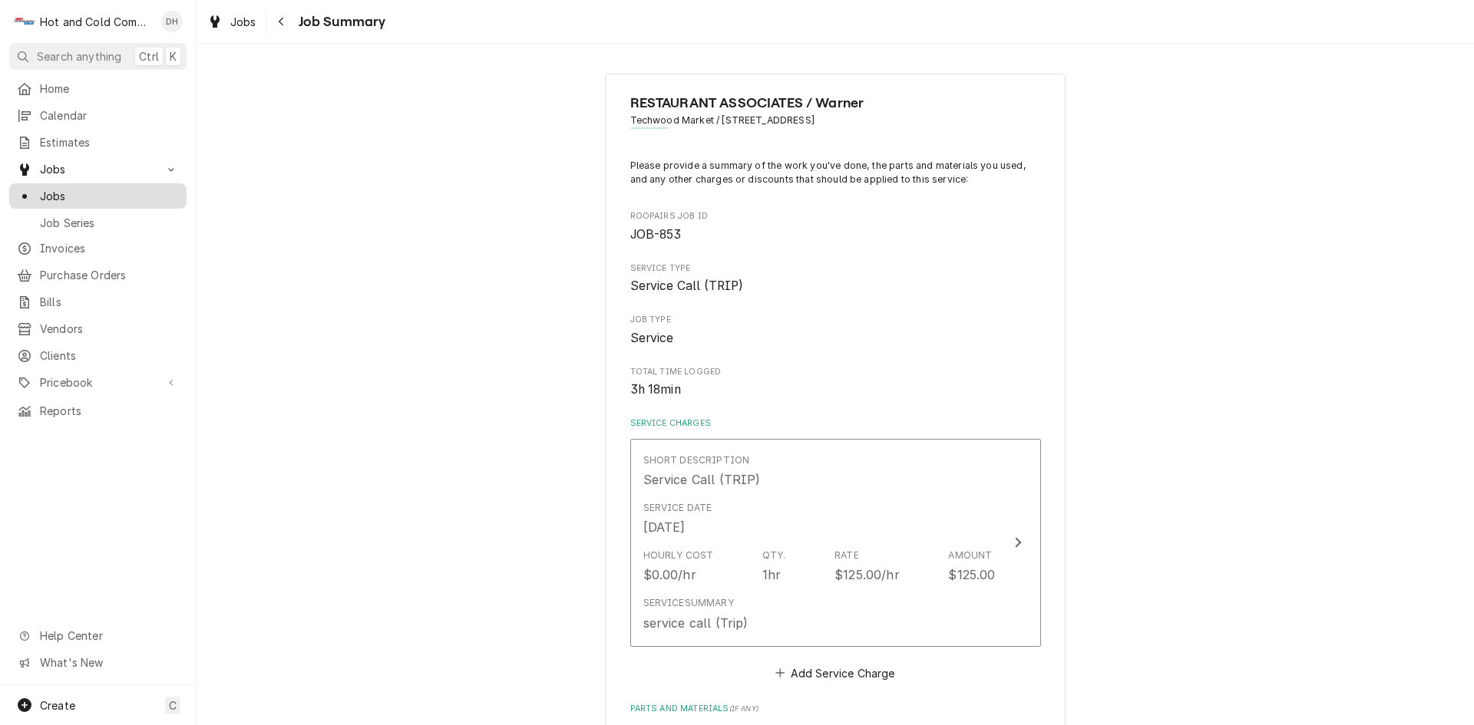
click at [68, 190] on span "Jobs" at bounding box center [109, 196] width 139 height 16
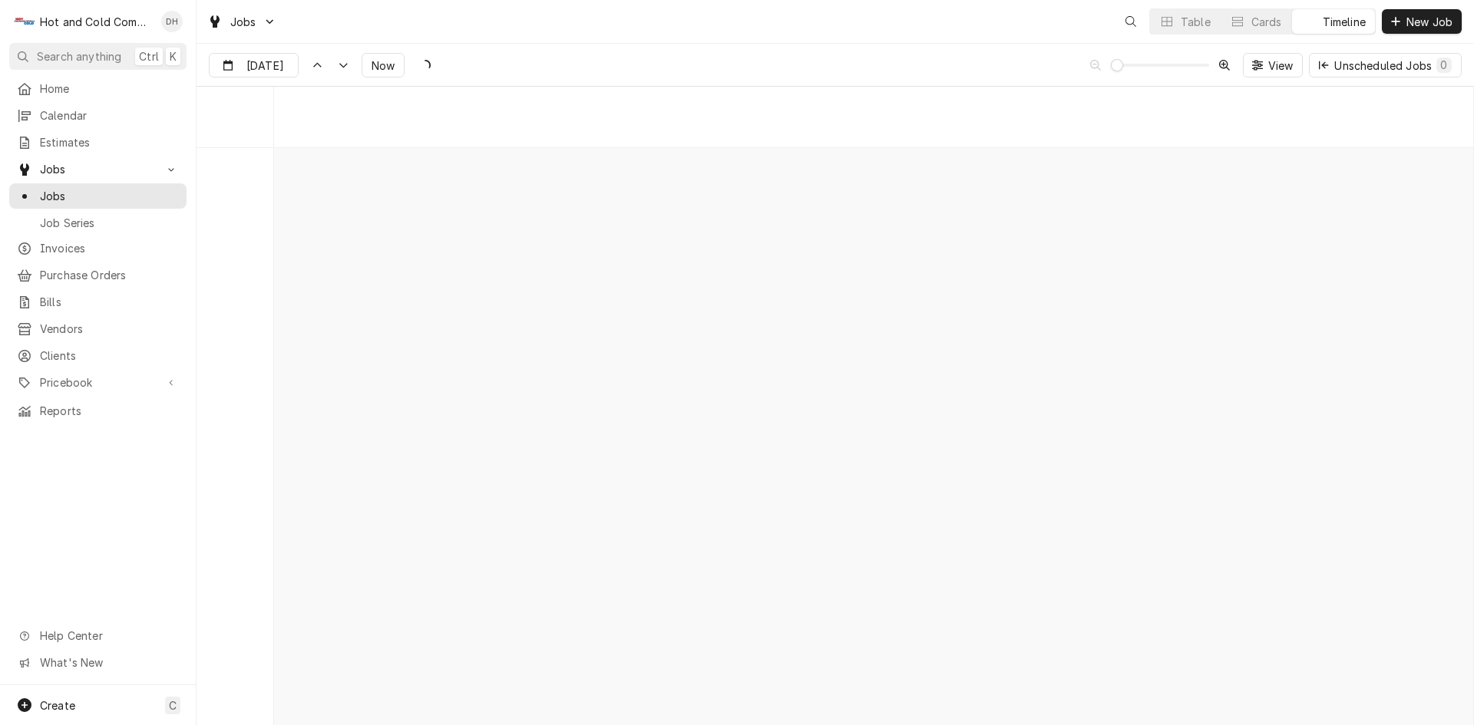
scroll to position [12016, 0]
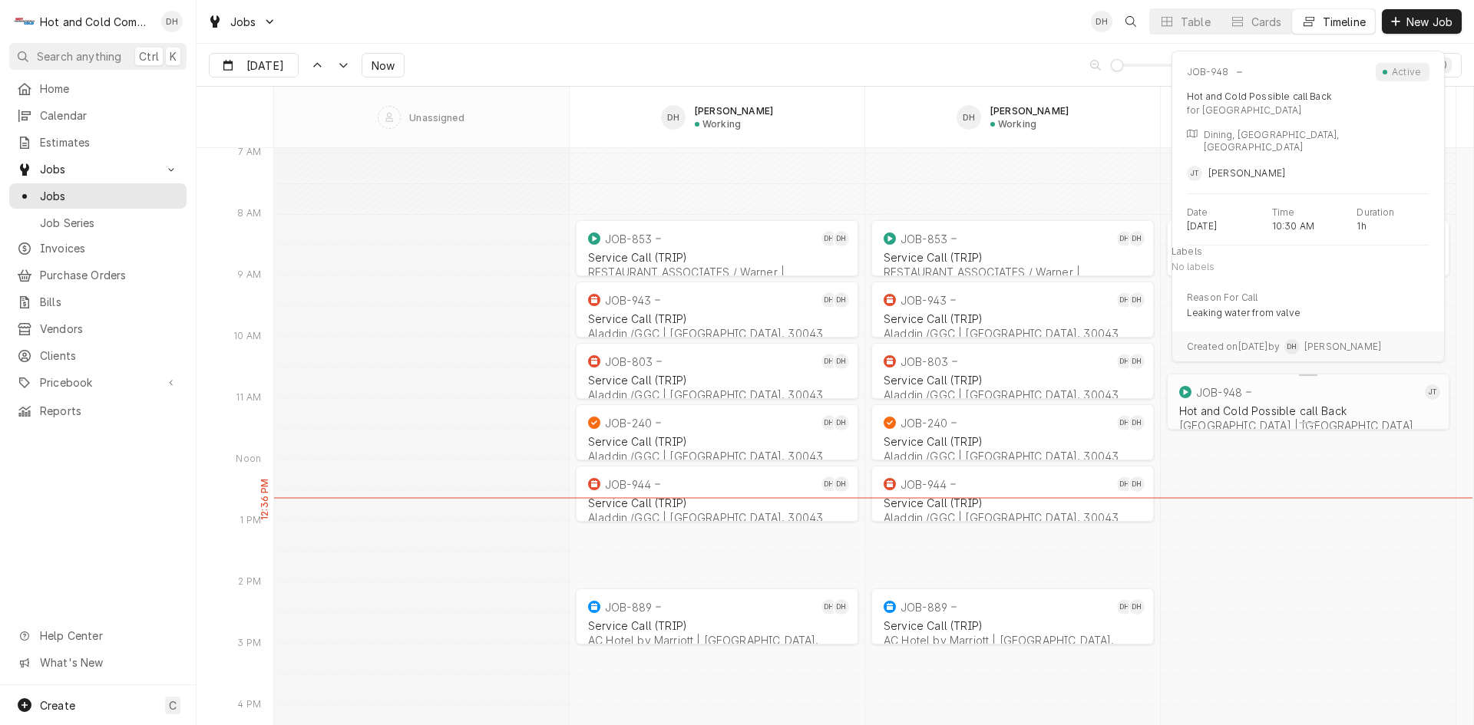
click at [1272, 411] on div "Hot and Cold Possible call Back" at bounding box center [1308, 411] width 258 height 13
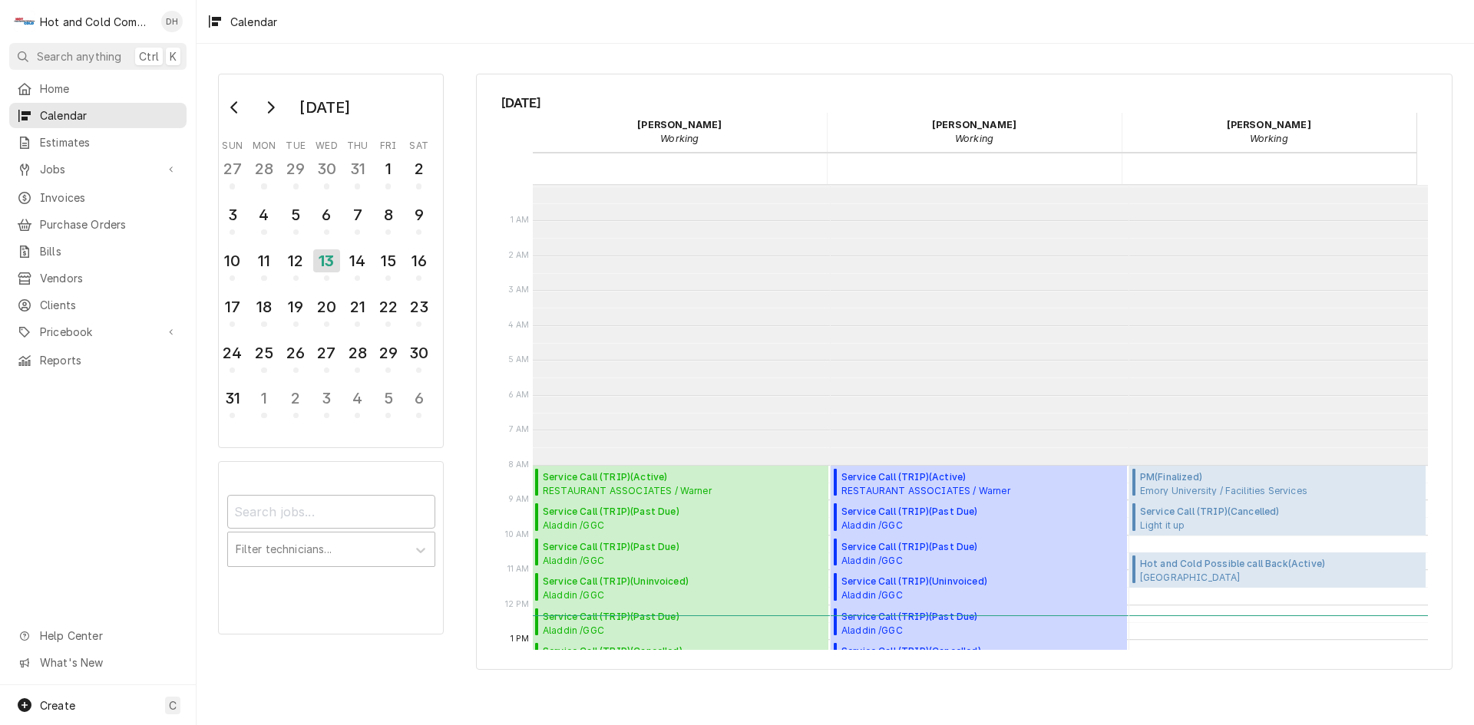
scroll to position [280, 0]
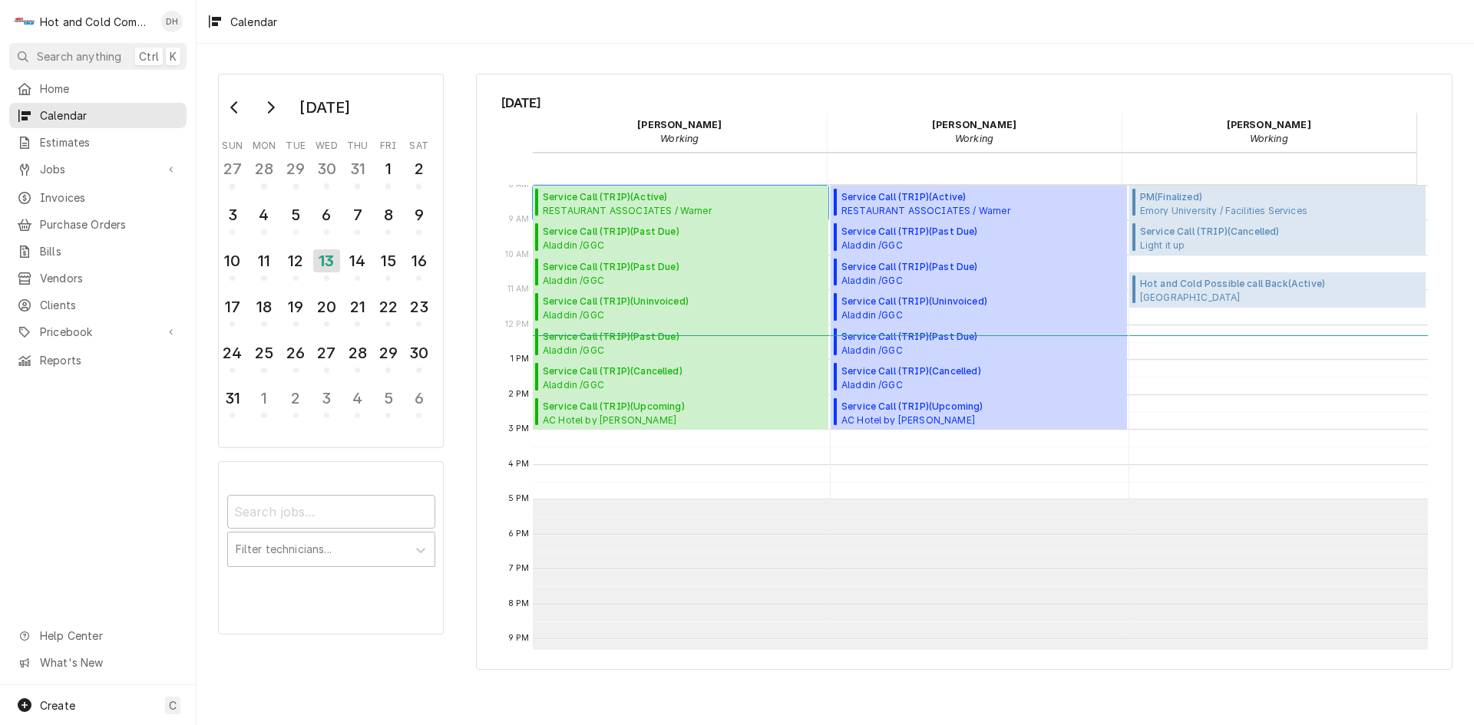
click at [616, 197] on span "Service Call (TRIP) ( Active )" at bounding box center [634, 197] width 183 height 14
click at [553, 249] on span "Aladdin /GGC Dining / 1000 University Center Ln Bldg. D, Lawrenceville, GA 30043" at bounding box center [683, 245] width 281 height 12
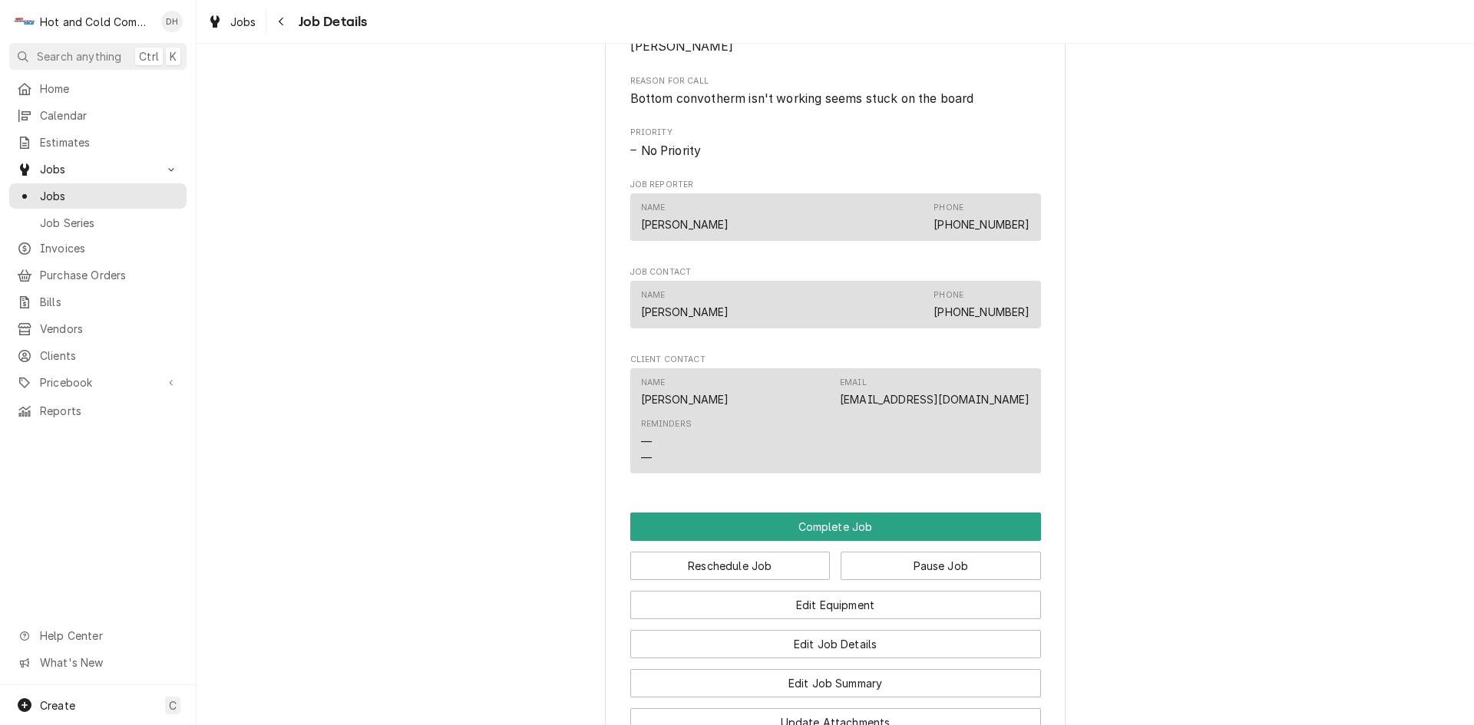
scroll to position [1023, 0]
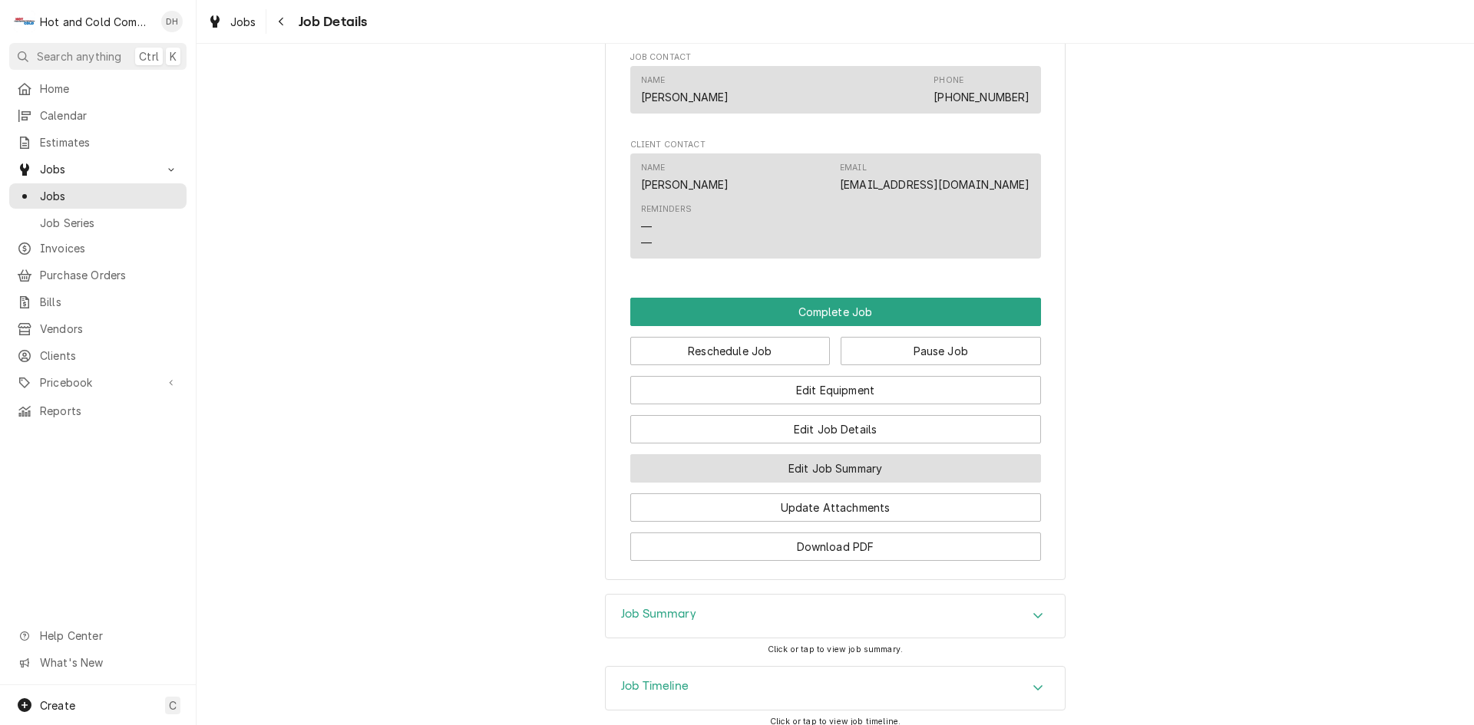
click at [824, 480] on button "Edit Job Summary" at bounding box center [835, 468] width 411 height 28
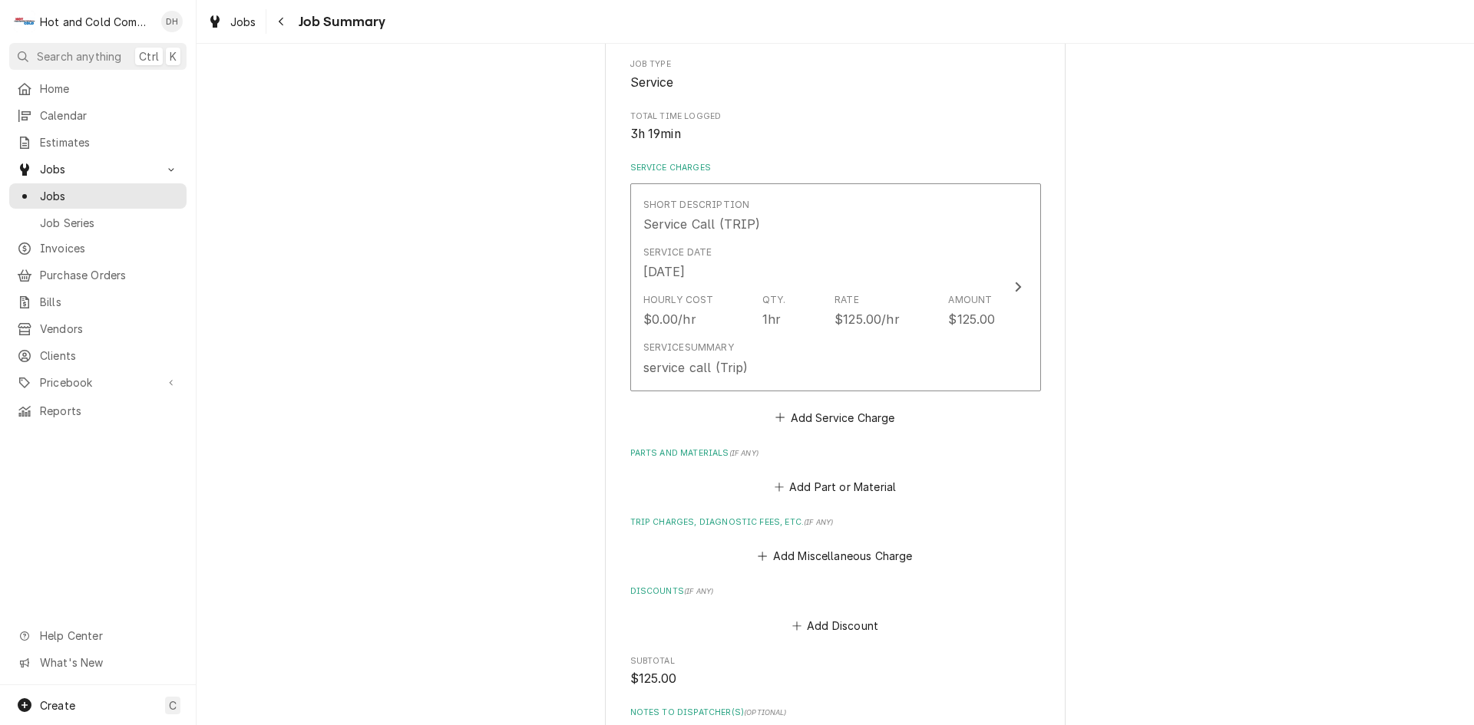
scroll to position [512, 0]
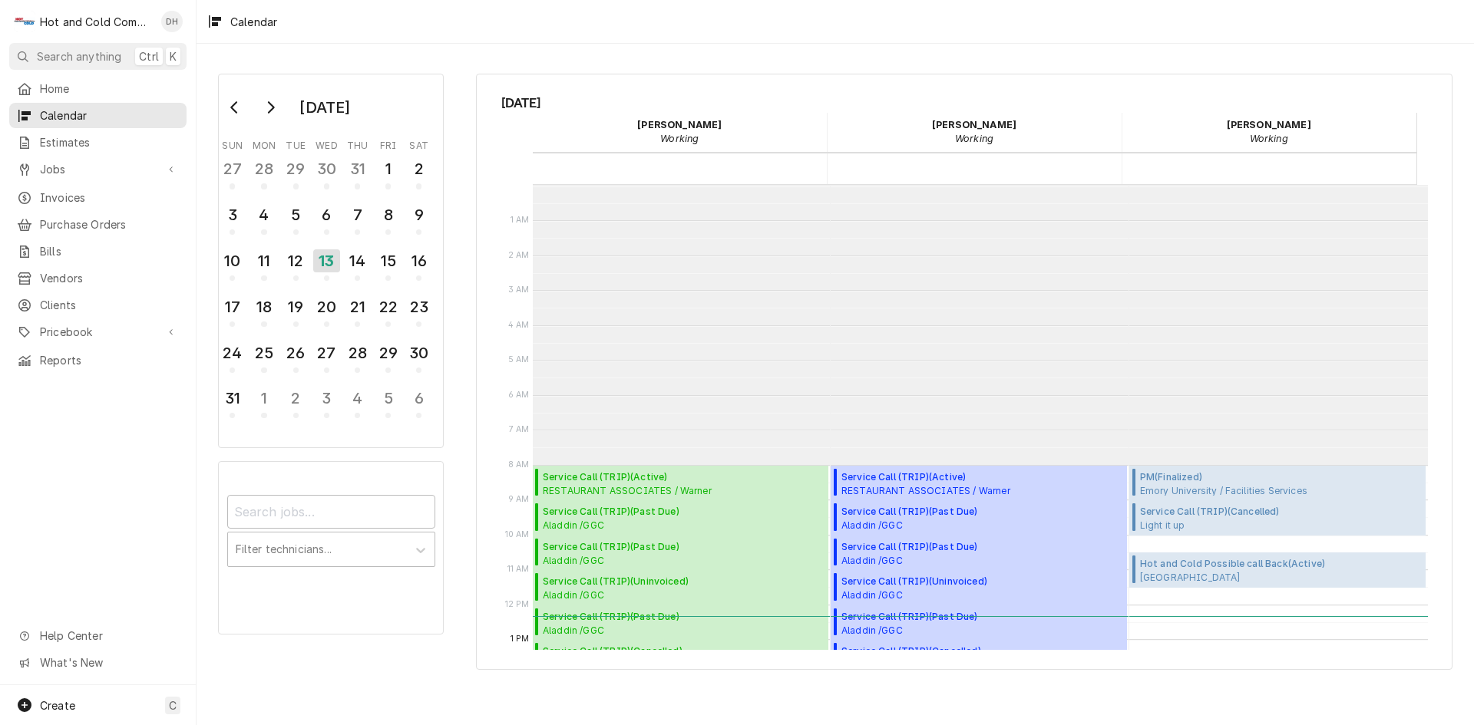
scroll to position [280, 0]
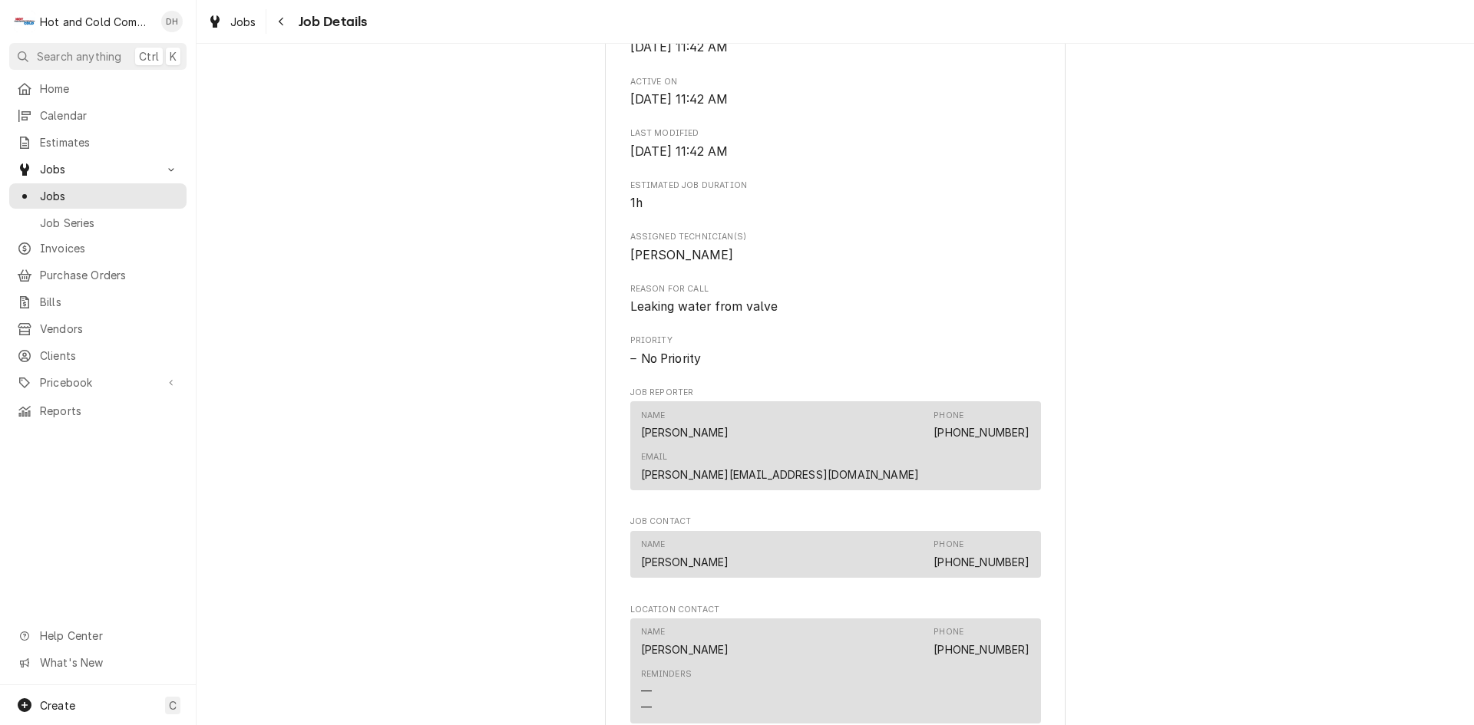
scroll to position [1023, 0]
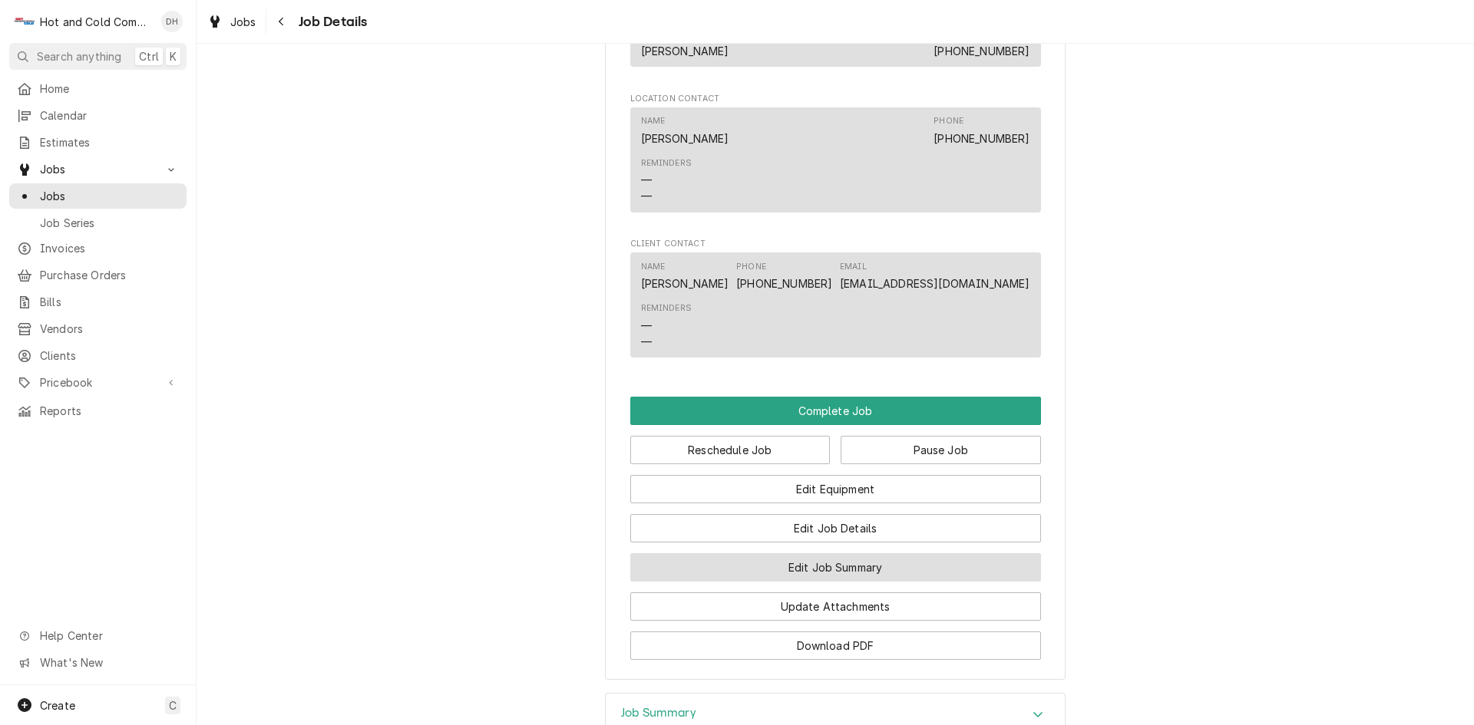
click at [875, 553] on button "Edit Job Summary" at bounding box center [835, 567] width 411 height 28
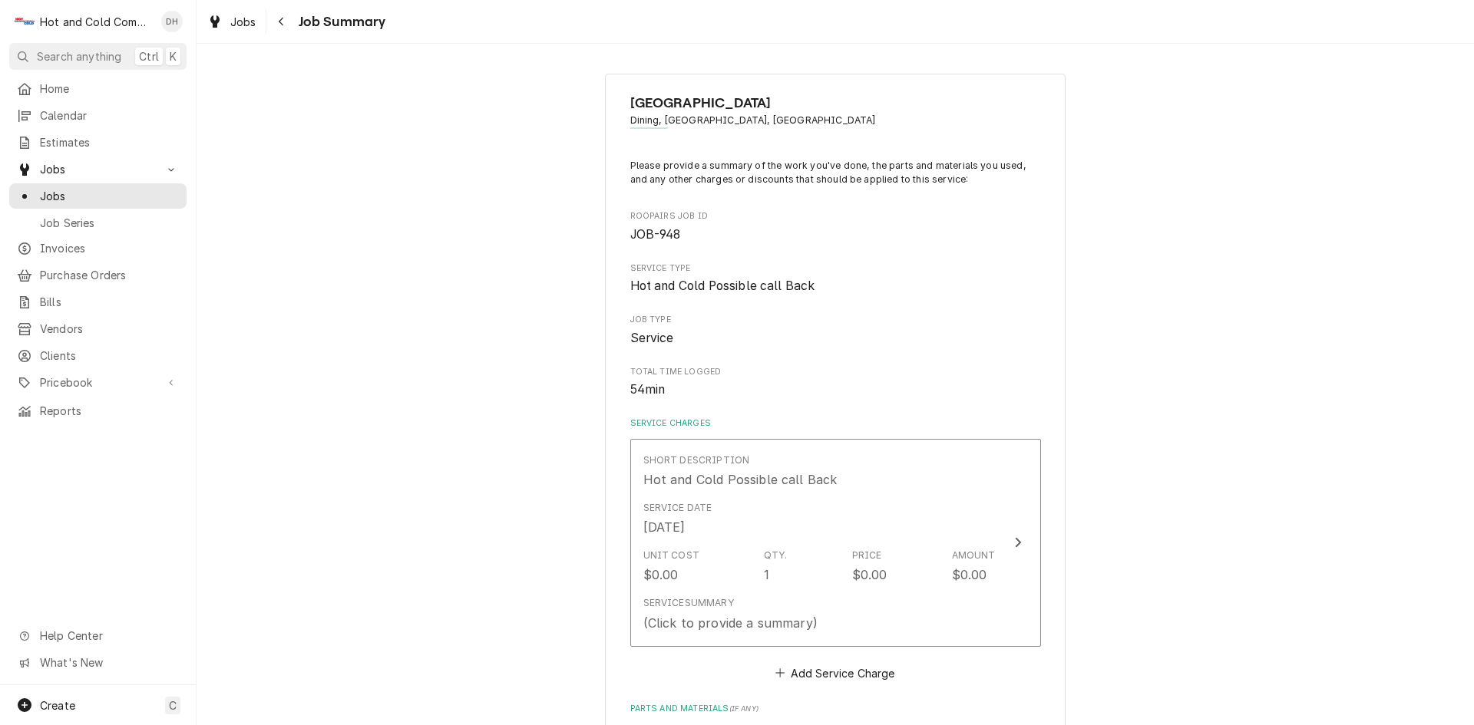
scroll to position [256, 0]
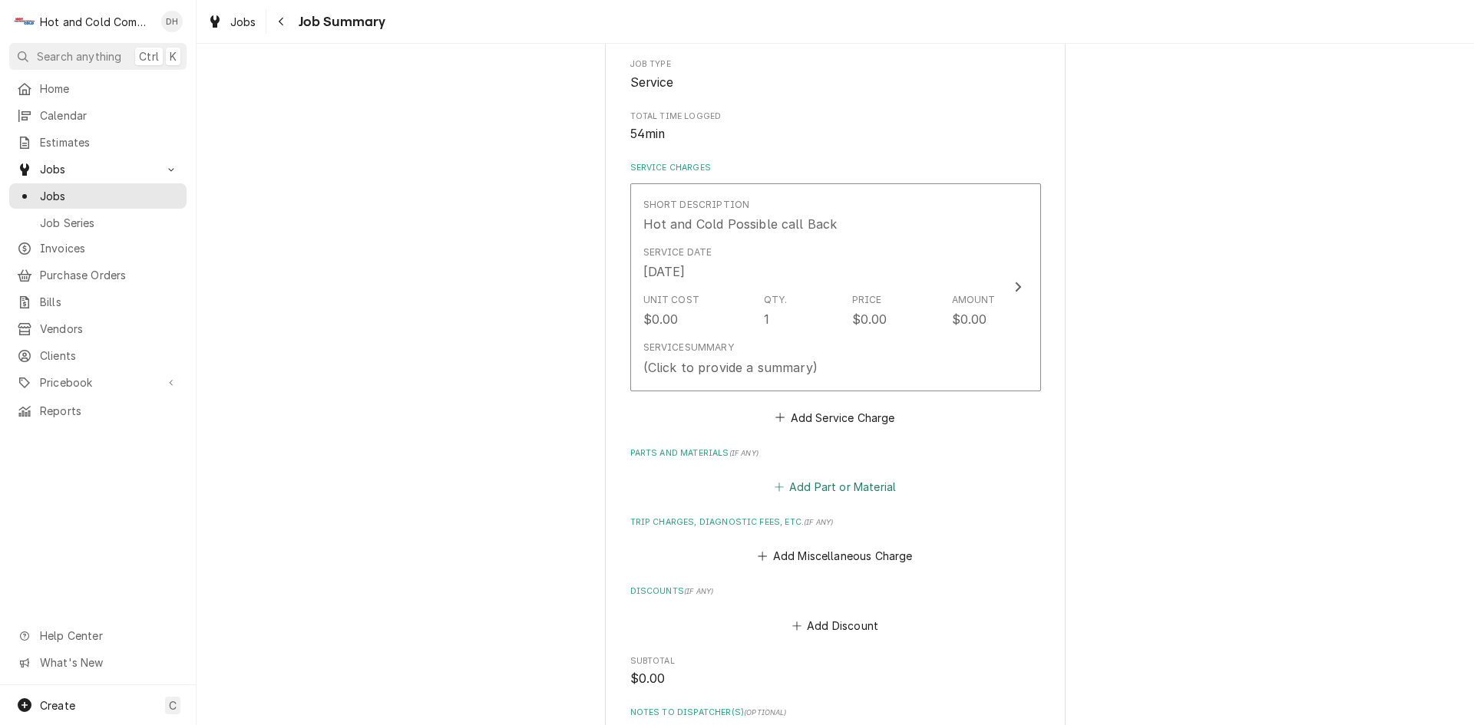
click at [834, 484] on button "Add Part or Material" at bounding box center [835, 487] width 127 height 21
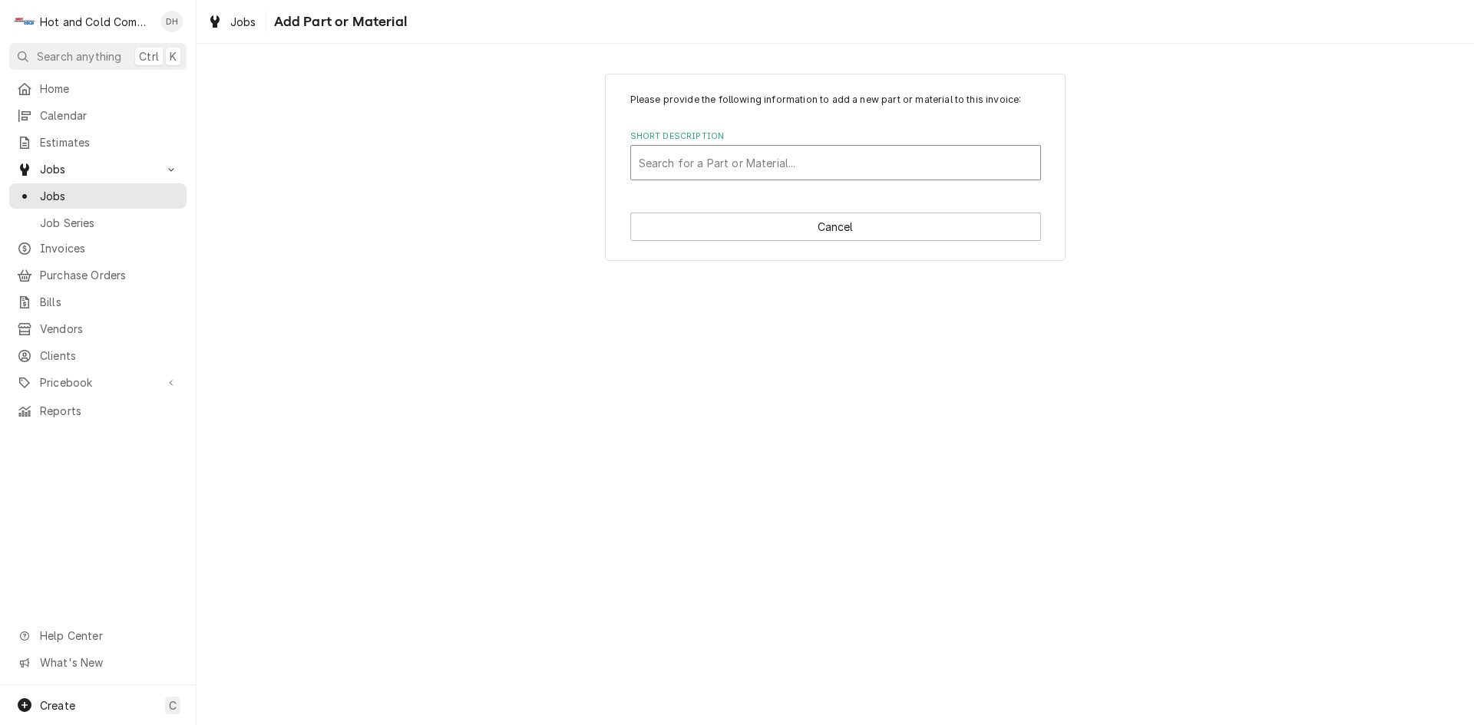
click at [699, 157] on div "Short Description" at bounding box center [836, 163] width 394 height 28
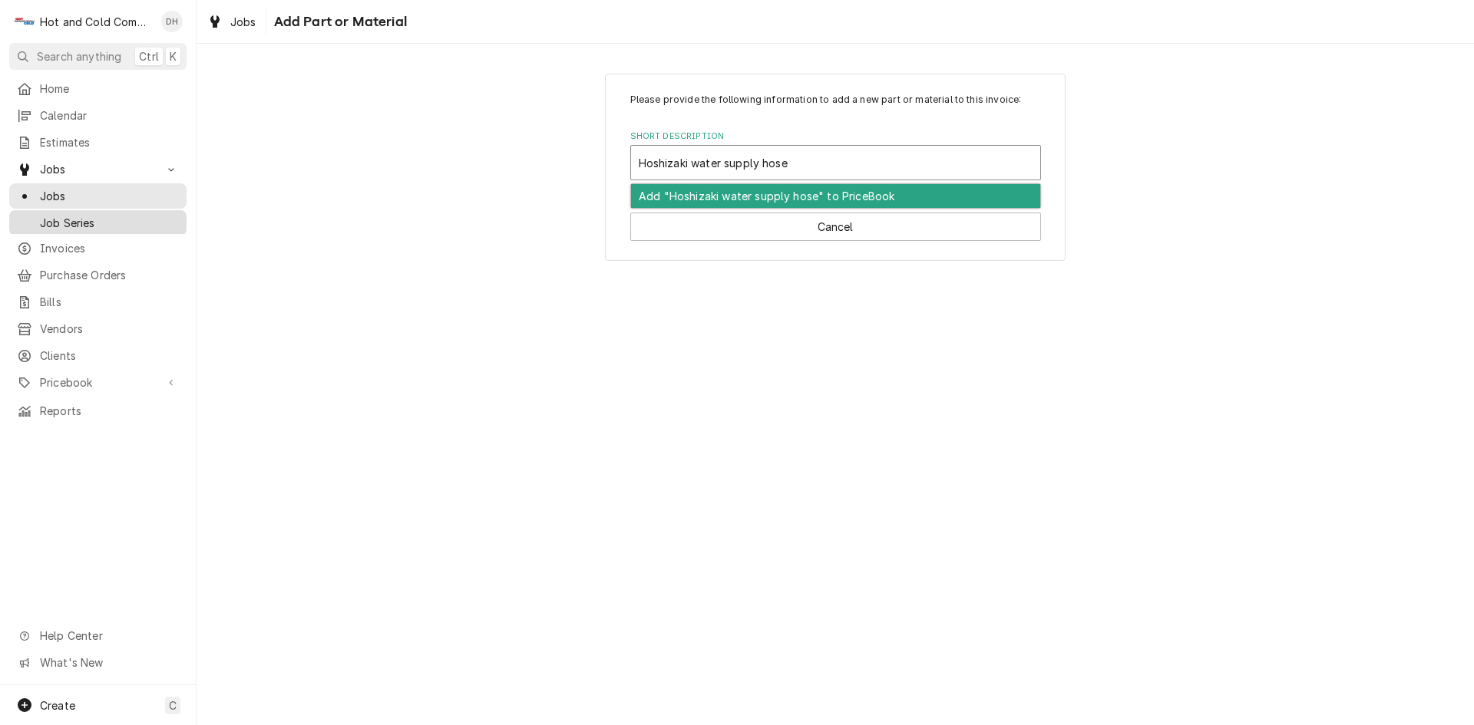
type input "Hoshizaki water supply hose"
